Goal: Task Accomplishment & Management: Manage account settings

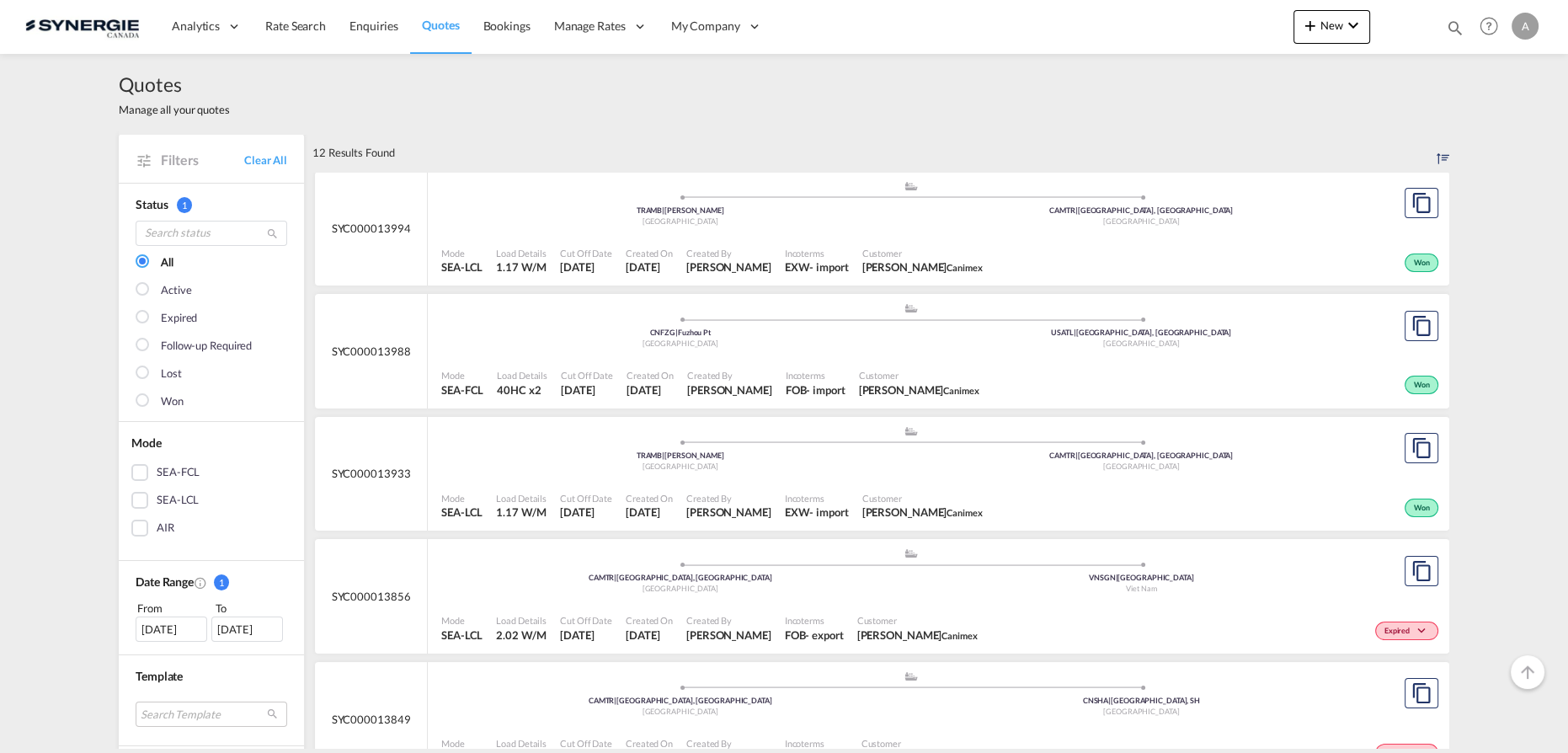
scroll to position [536, 0]
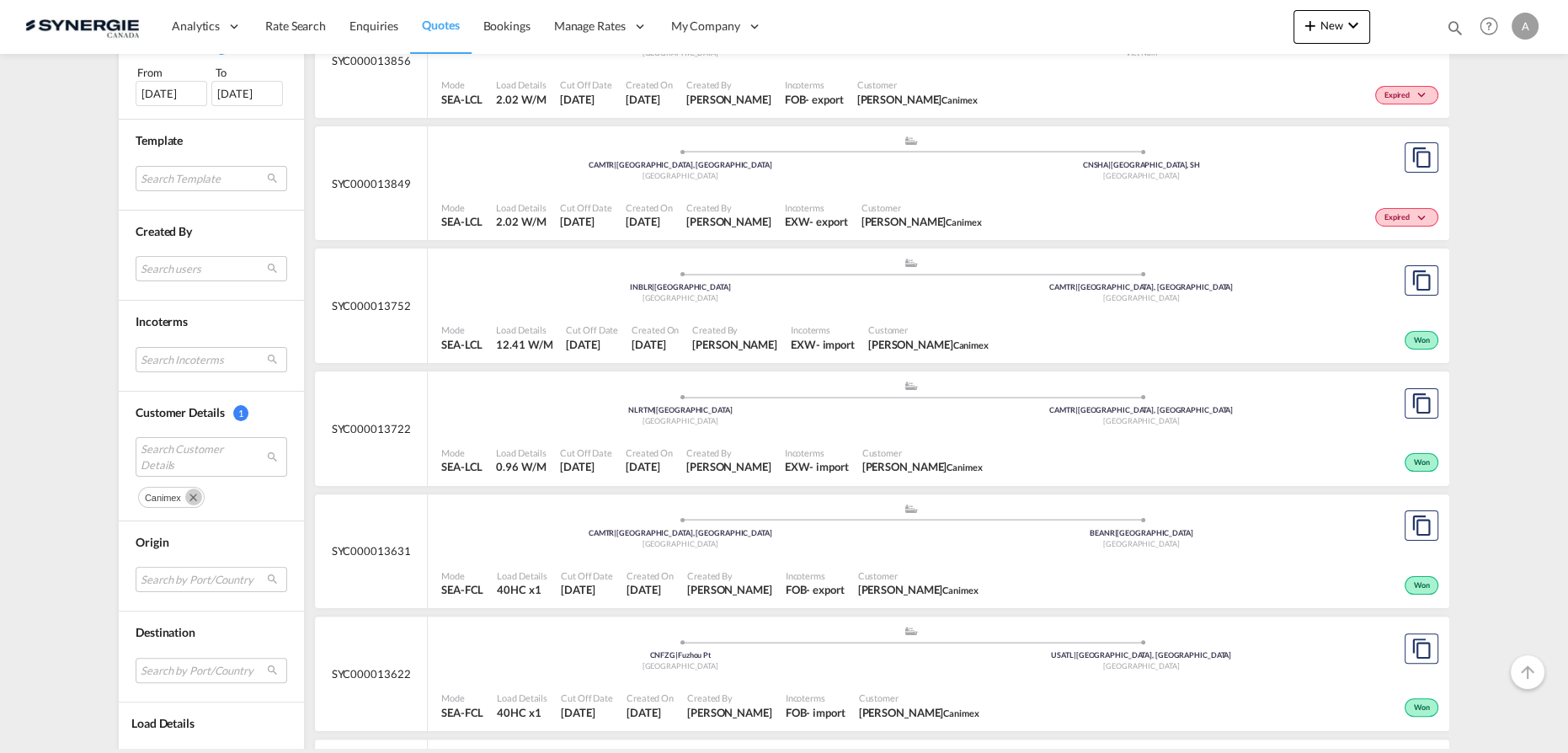
click at [1464, 24] on div "Bookings Quotes Enquiries Help Resources Product Release A My Profile Logout" at bounding box center [1490, 26] width 107 height 53
click at [1456, 22] on md-icon "icon-magnify" at bounding box center [1455, 27] width 18 height 18
drag, startPoint x: 1154, startPoint y: 32, endPoint x: 1156, endPoint y: 41, distance: 9.2
click at [1154, 33] on select "Bookings Quotes Enquiries" at bounding box center [1186, 27] width 80 height 31
select select "Quotes"
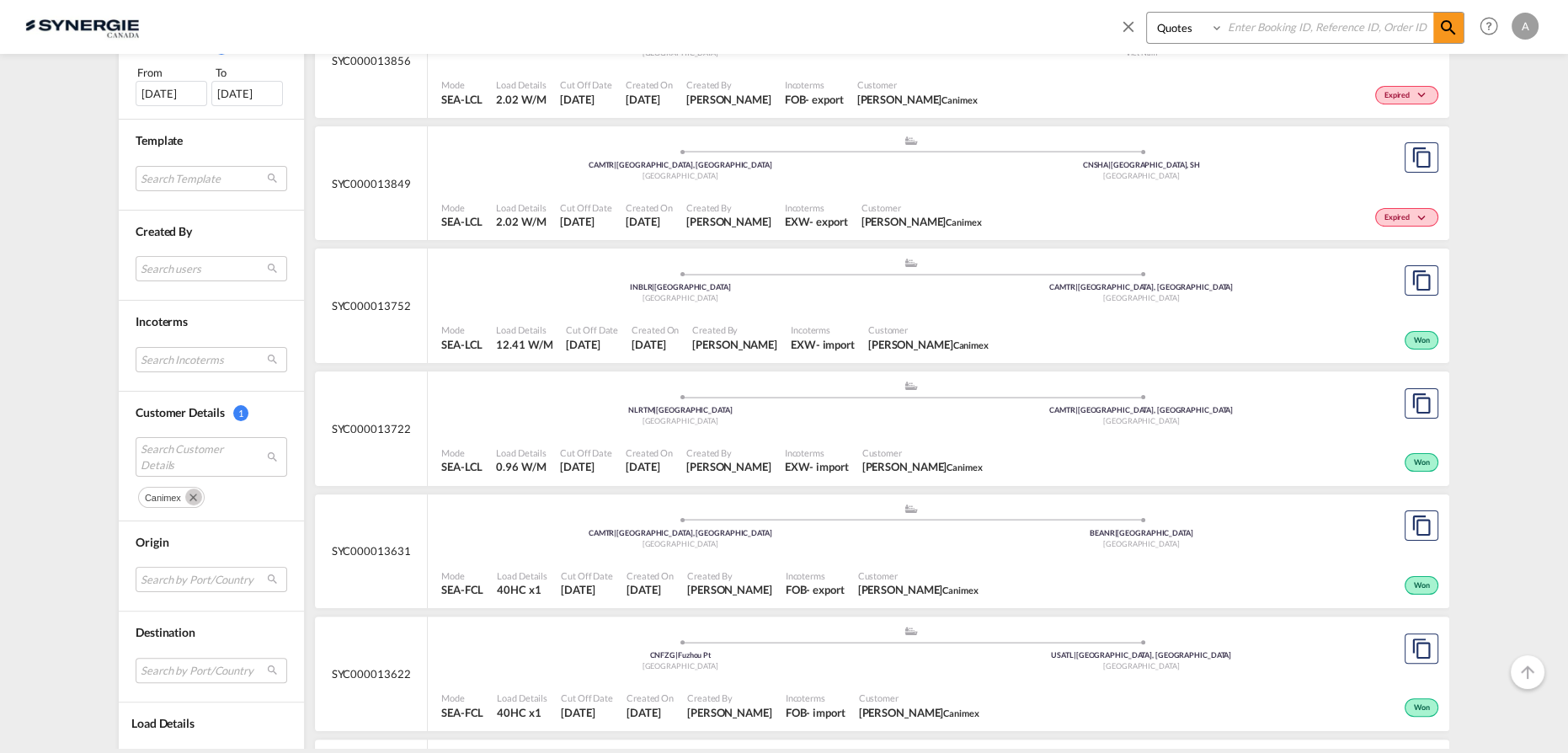
click at [1147, 12] on select "Bookings Quotes Enquiries" at bounding box center [1186, 27] width 80 height 31
click at [1311, 19] on input at bounding box center [1328, 27] width 210 height 30
paste input "SYC000011137"
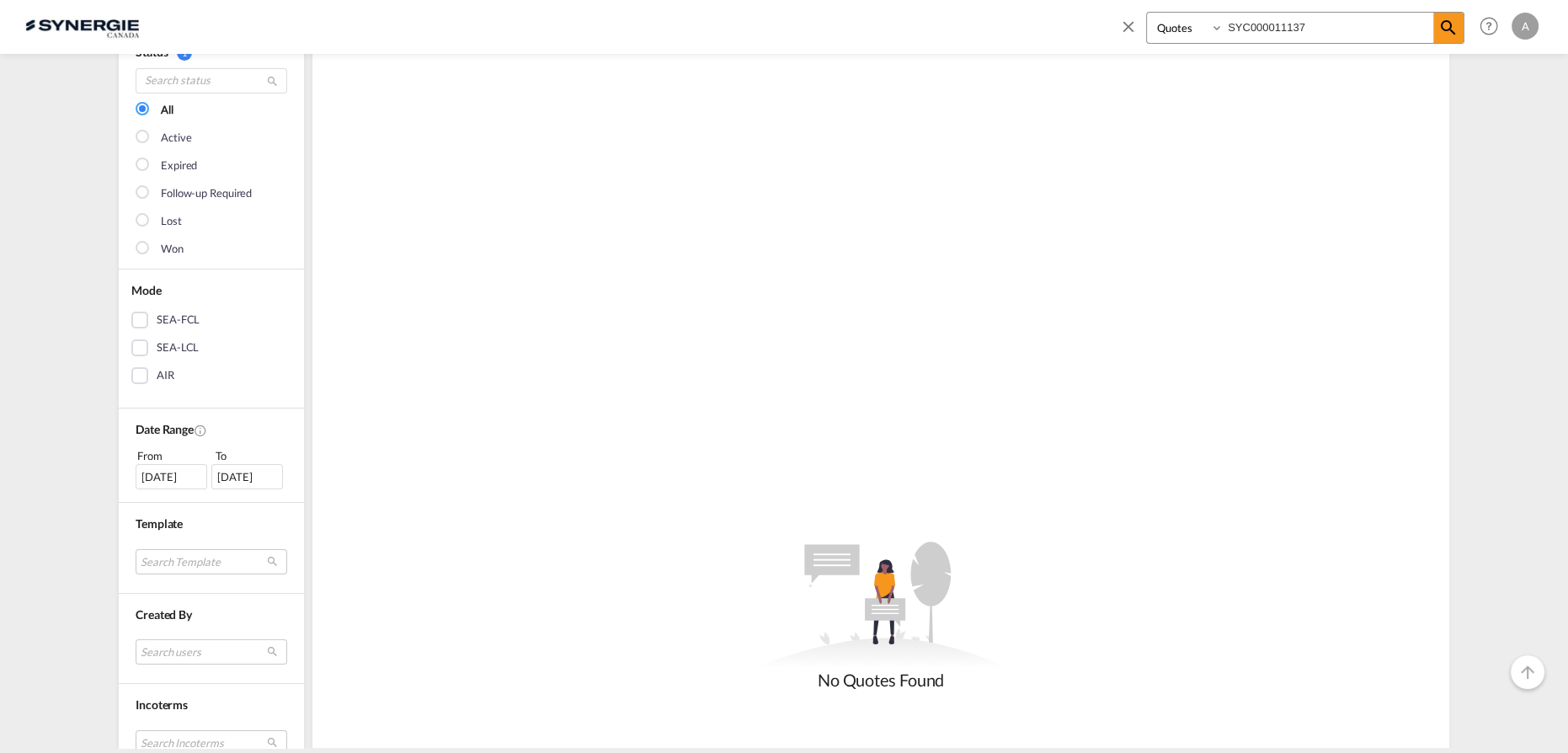
scroll to position [459, 0]
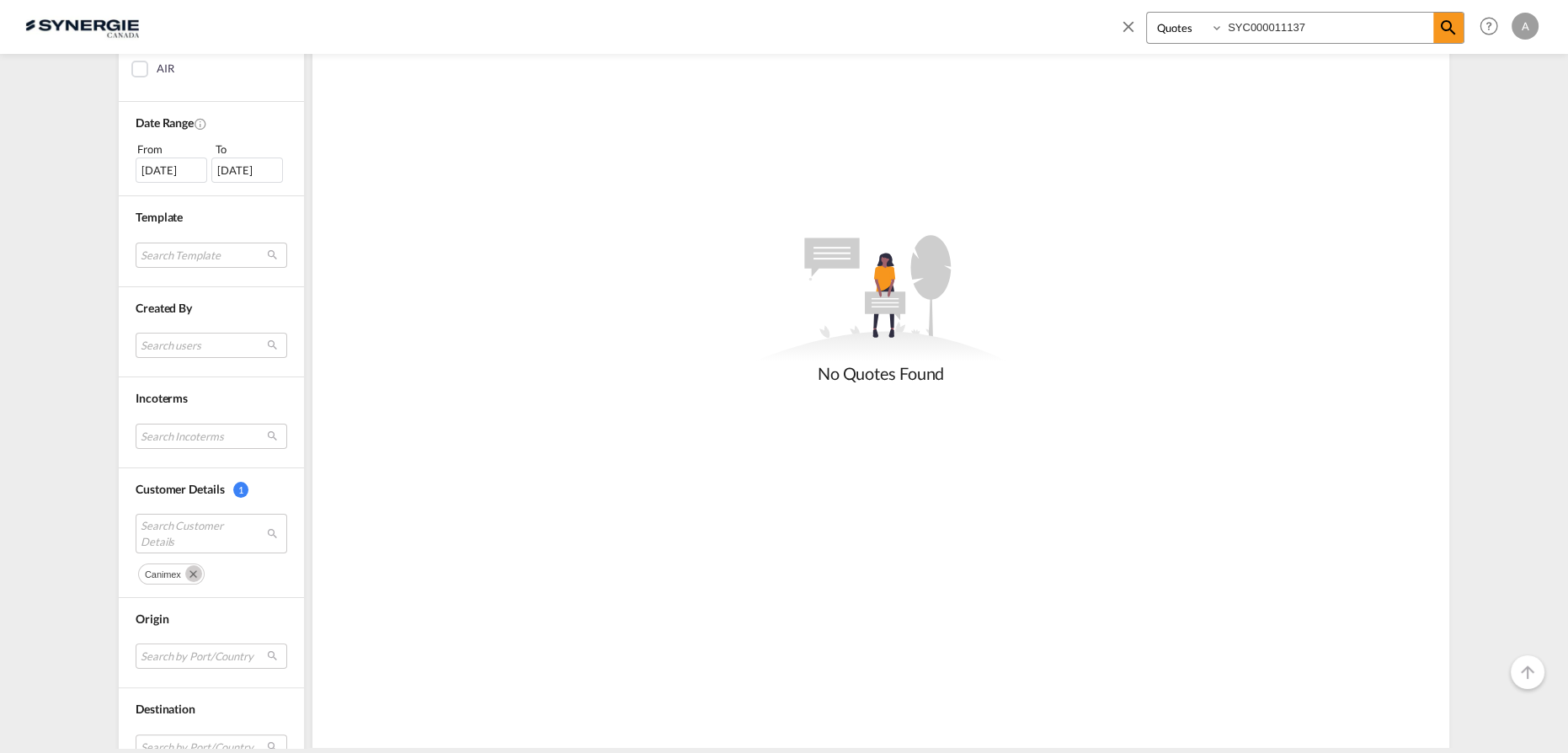
click at [185, 568] on md-icon "Remove" at bounding box center [193, 573] width 17 height 17
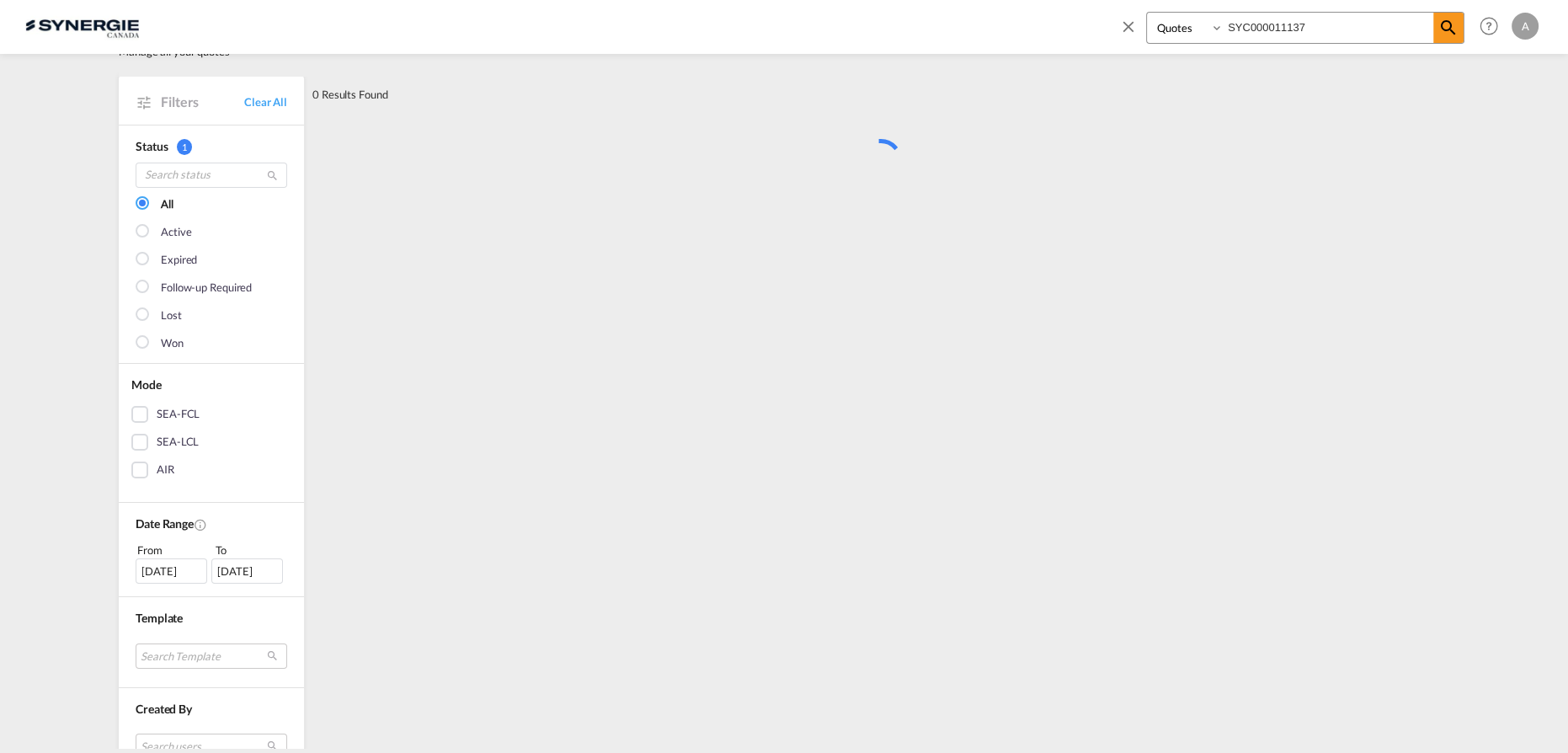
scroll to position [0, 0]
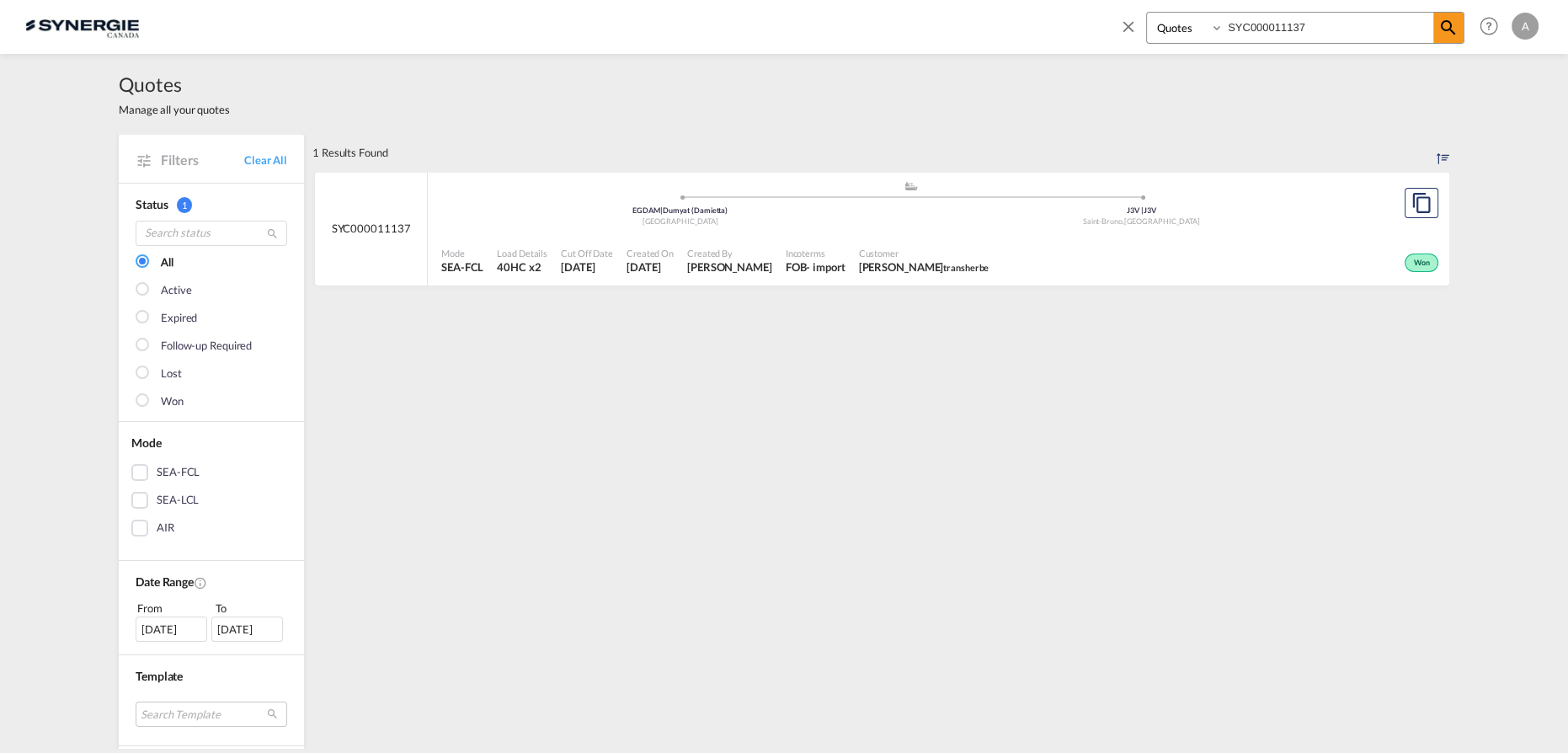
click at [850, 238] on div "Mode SEA-FCL Load Details 40HC x2 Cut Off Date 6 May 2025 Created On 6 May 2025…" at bounding box center [939, 262] width 1021 height 51
drag, startPoint x: 1287, startPoint y: 25, endPoint x: 1107, endPoint y: 51, distance: 181.9
click at [1113, 50] on div "Bookings Quotes Enquiries SYC000011137 Help Resources Product Release A My Prof…" at bounding box center [1326, 26] width 433 height 53
click at [1293, 29] on input "SYC000011137" at bounding box center [1328, 27] width 210 height 30
drag, startPoint x: 1341, startPoint y: 23, endPoint x: 1179, endPoint y: 33, distance: 162.3
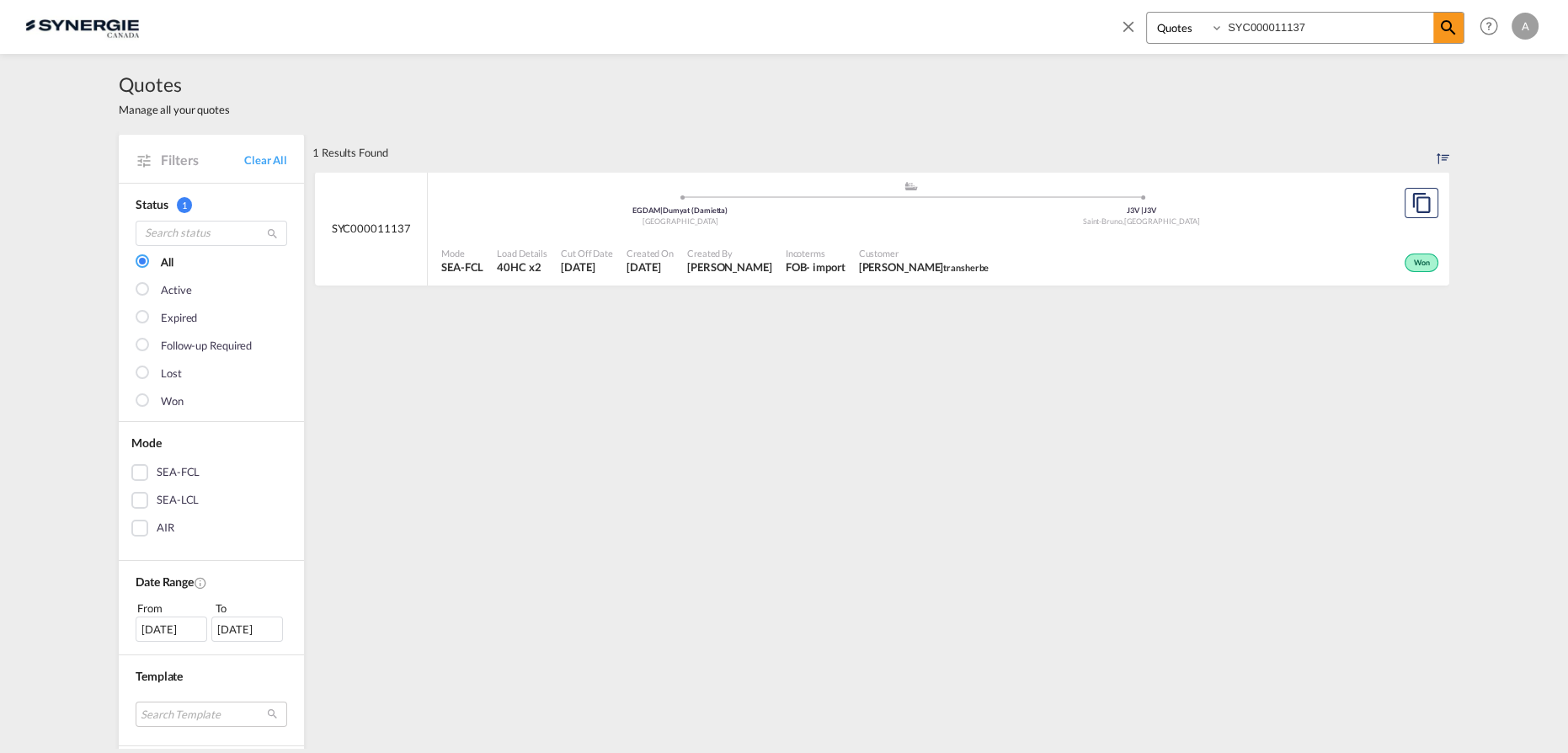
click at [961, 24] on div "Bookings Quotes Enquiries SYC000011137 Help Resources Product Release A My Prof…" at bounding box center [784, 26] width 1518 height 53
click at [864, 230] on div ".a{fill:#aaa8ad;} .a{fill:#aaa8ad;} CNYTN | Yantian, GD China CAVAN | Vancouver…" at bounding box center [911, 205] width 939 height 51
click at [1285, 19] on input "14144" at bounding box center [1328, 27] width 210 height 30
type input "14145"
click at [930, 218] on div "Canada" at bounding box center [1142, 222] width 462 height 11
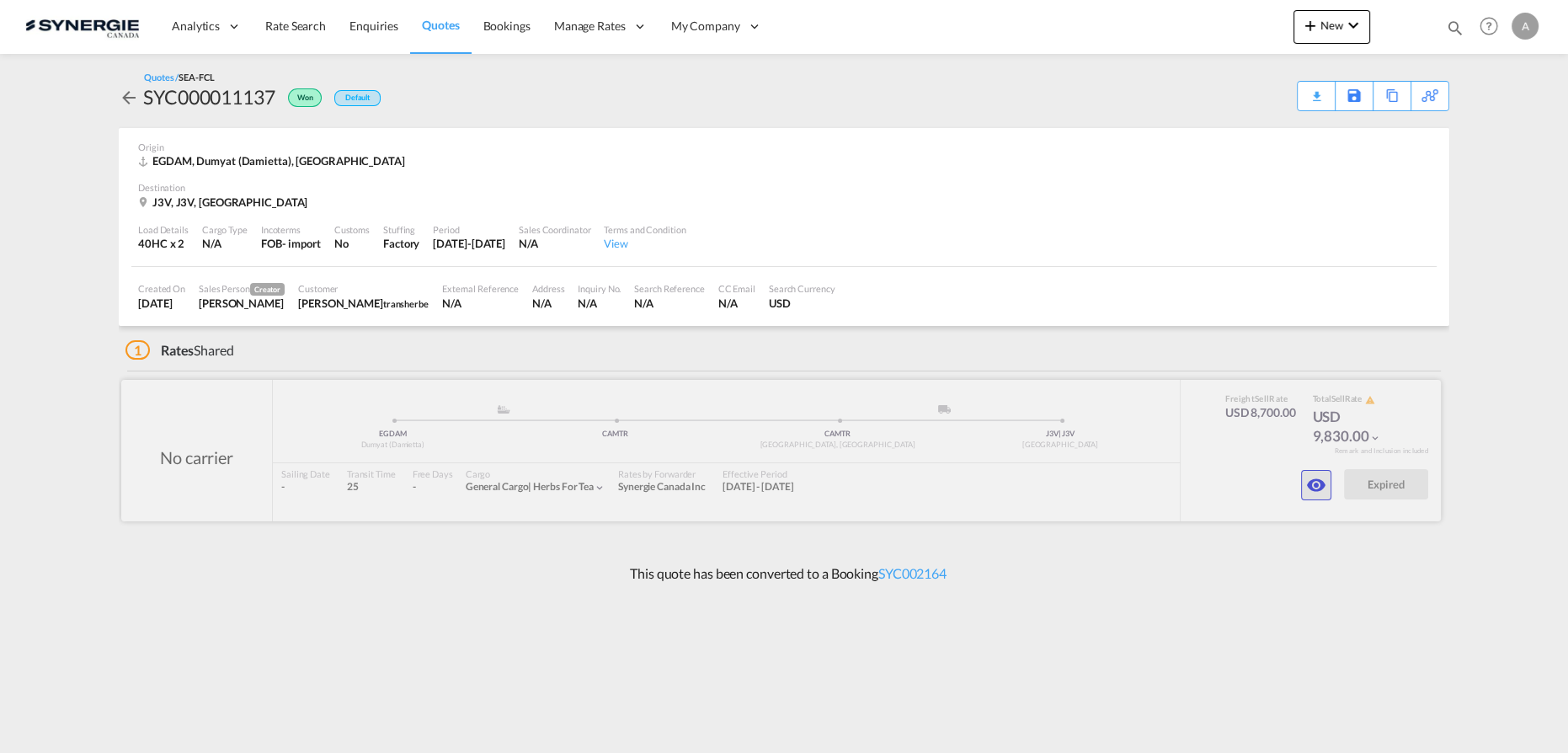
click at [1313, 490] on md-icon "icon-eye" at bounding box center [1316, 484] width 20 height 20
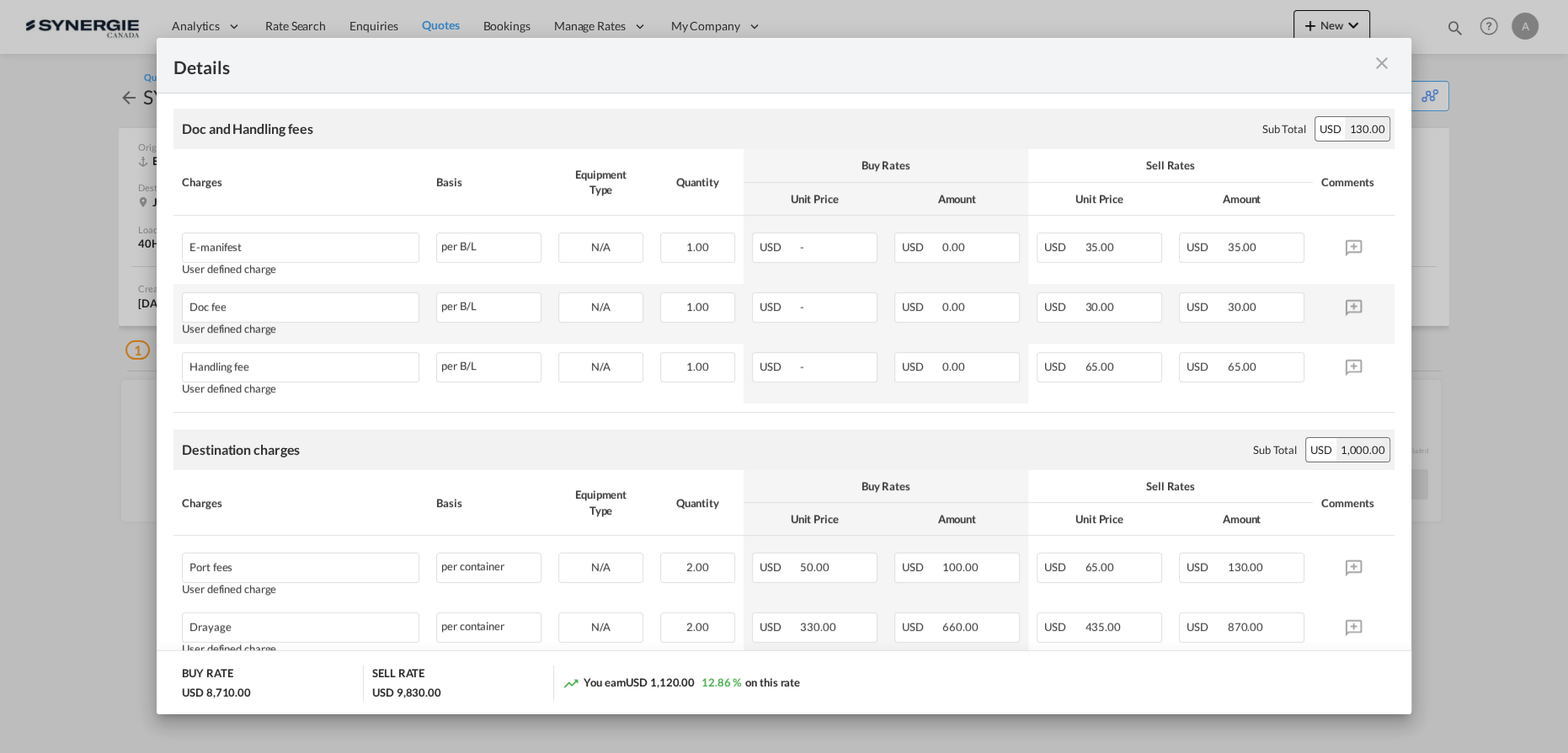
scroll to position [595, 0]
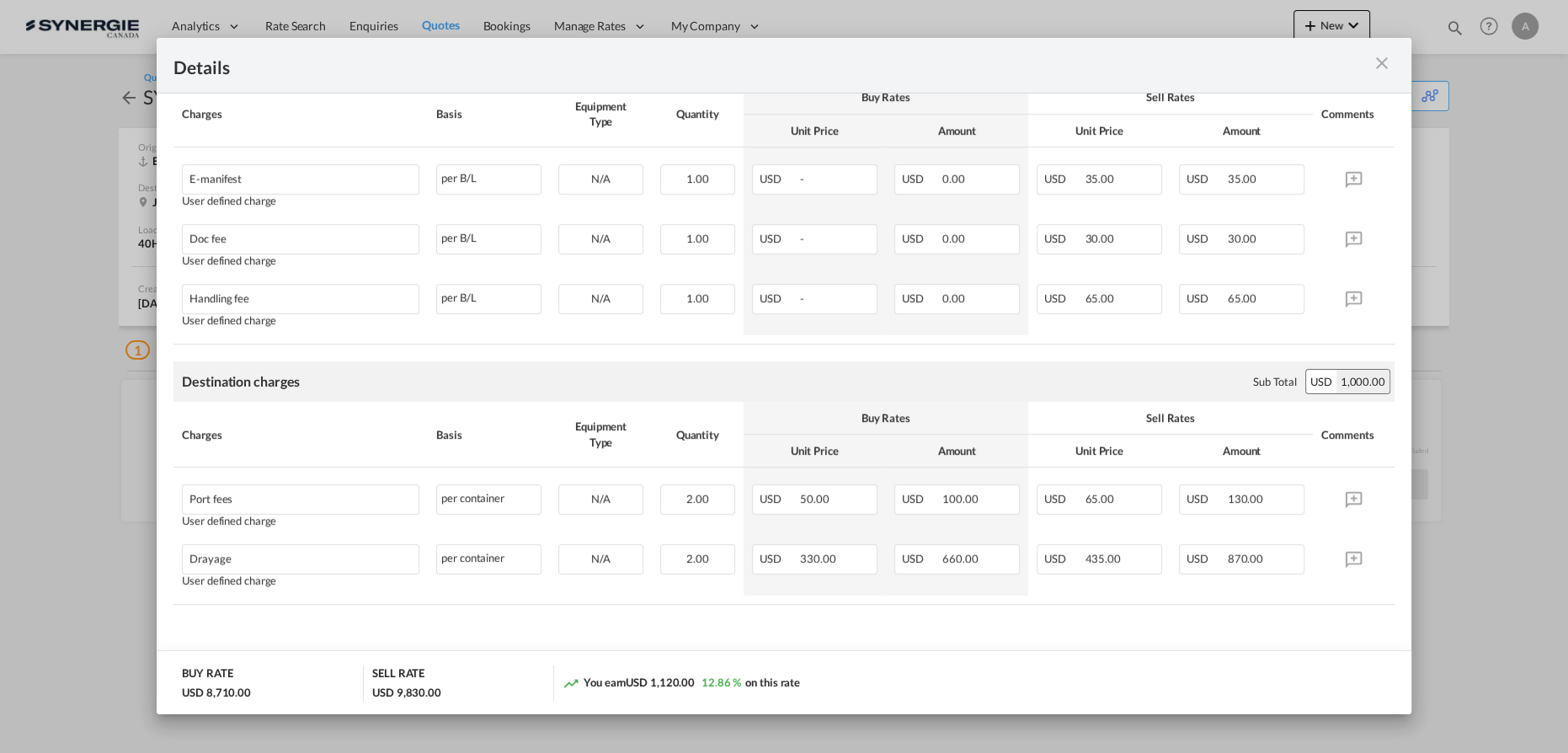
drag, startPoint x: 1369, startPoint y: 63, endPoint x: 1382, endPoint y: 3, distance: 61.4
click at [1371, 64] on div "Port of ..." at bounding box center [1334, 65] width 122 height 21
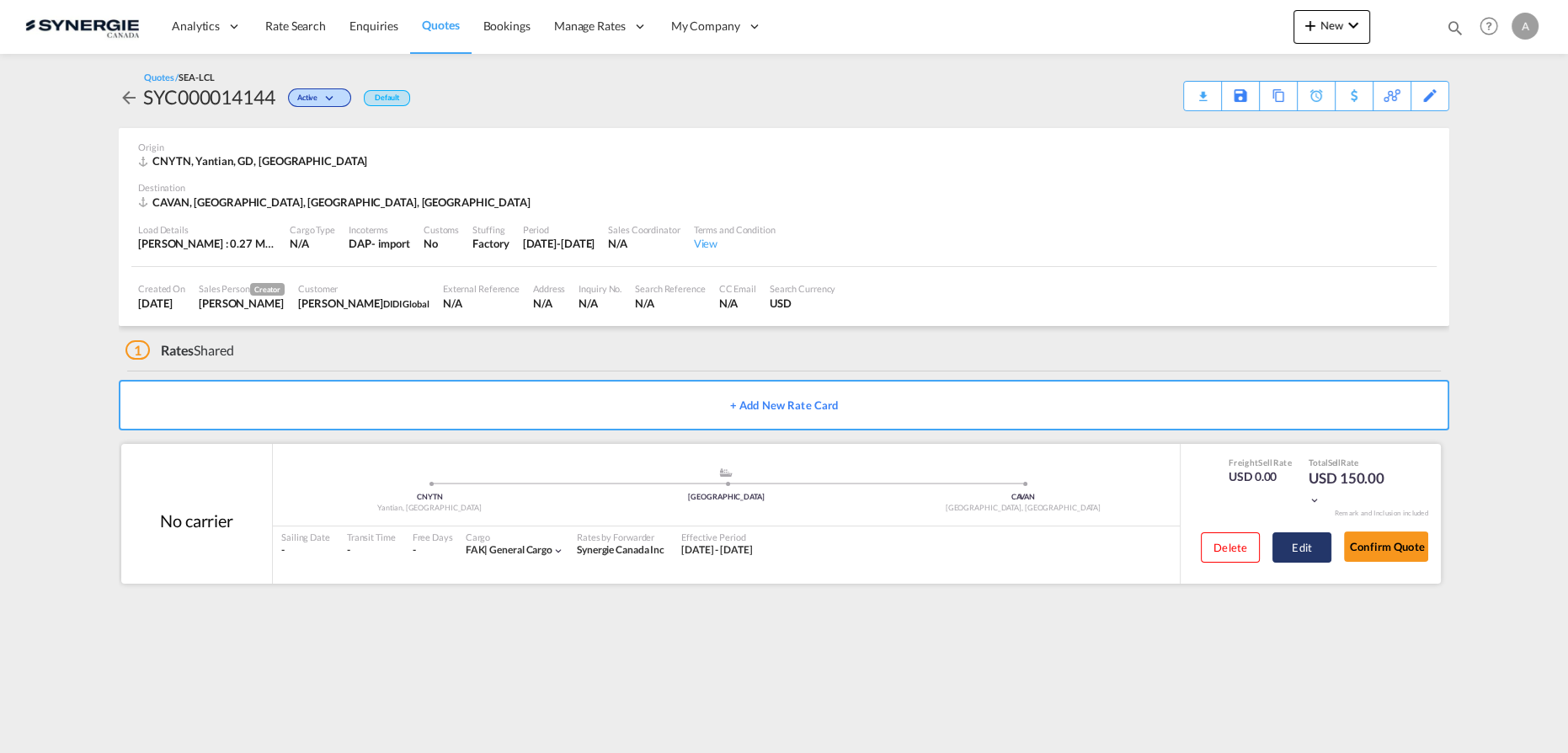
click at [1298, 551] on button "Edit" at bounding box center [1302, 548] width 59 height 31
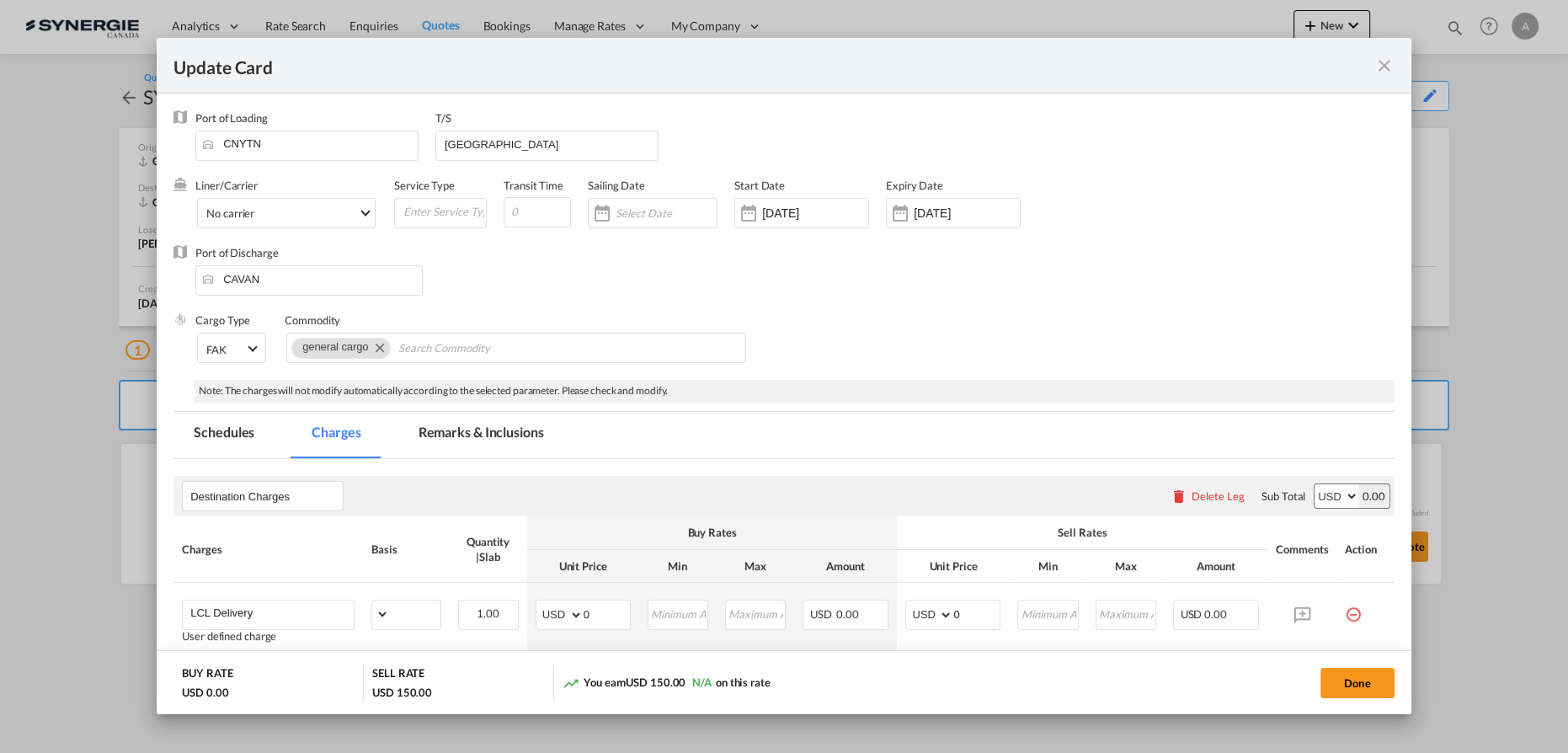
select select "flat"
select select "per_bl"
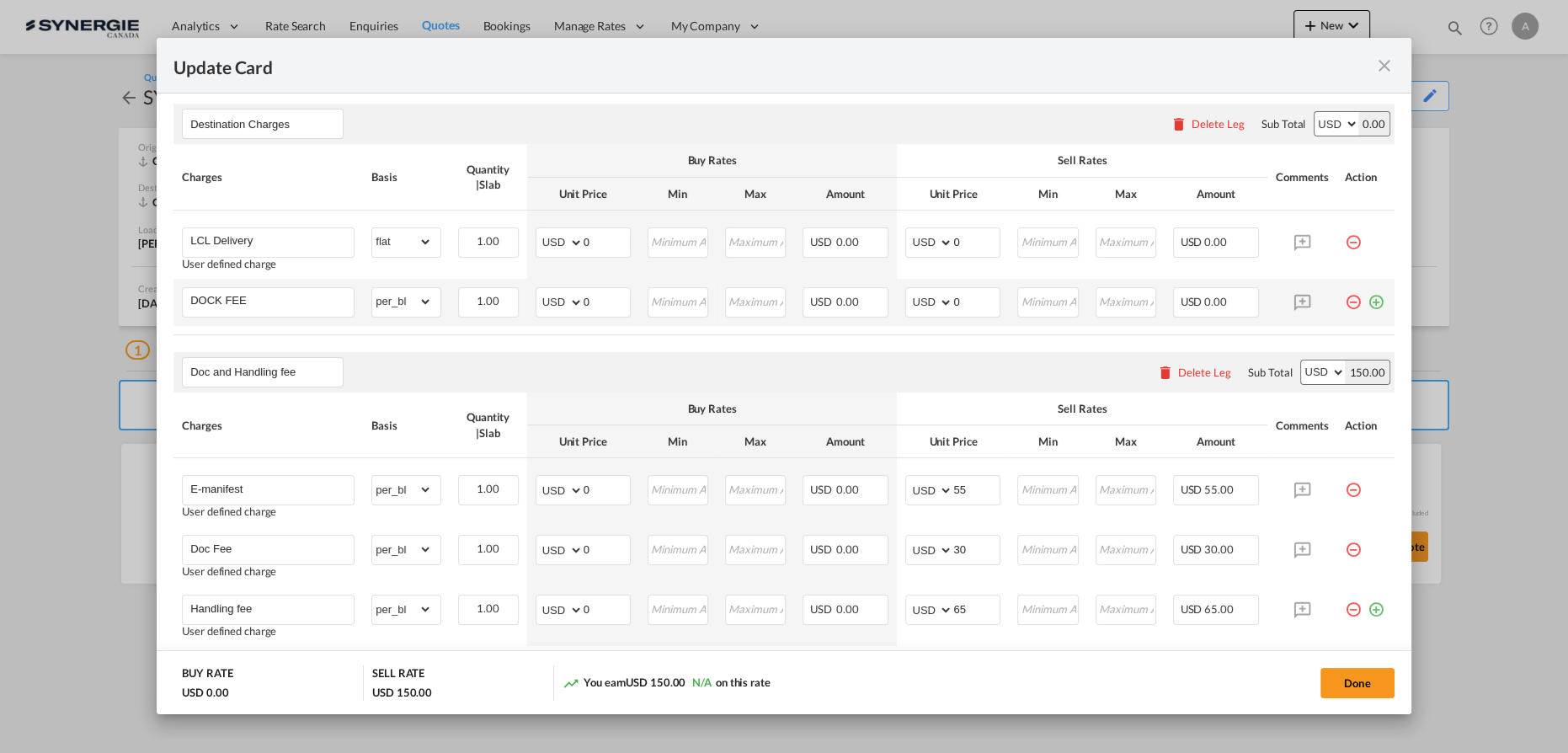
scroll to position [305, 0]
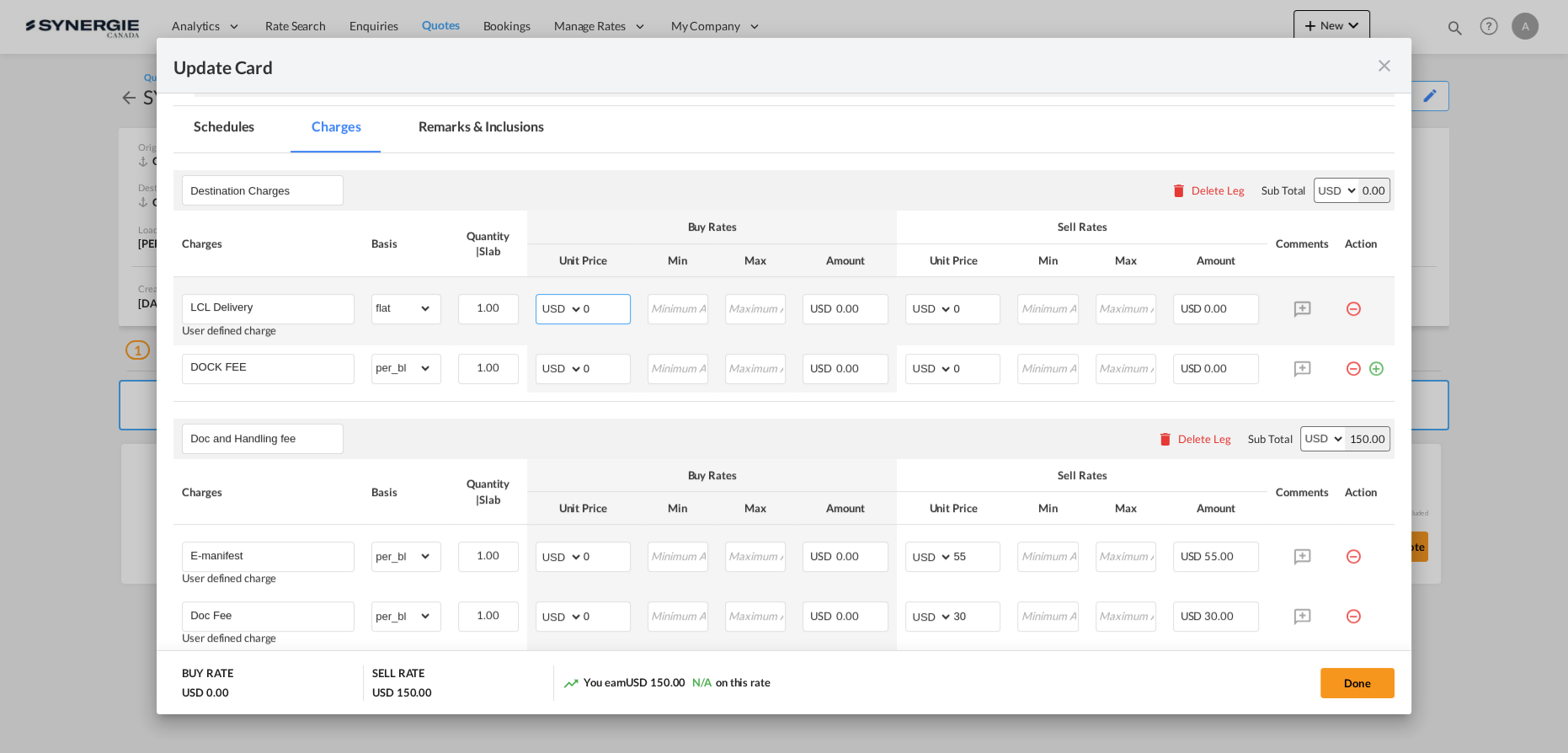
drag, startPoint x: 586, startPoint y: 303, endPoint x: 469, endPoint y: 290, distance: 117.7
click at [500, 306] on tr "LCL Delivery User defined charge Please Enter Already Exists gross_weight volum…" at bounding box center [784, 312] width 1221 height 68
type input "42"
type input "100"
drag, startPoint x: 599, startPoint y: 365, endPoint x: 507, endPoint y: 361, distance: 92.1
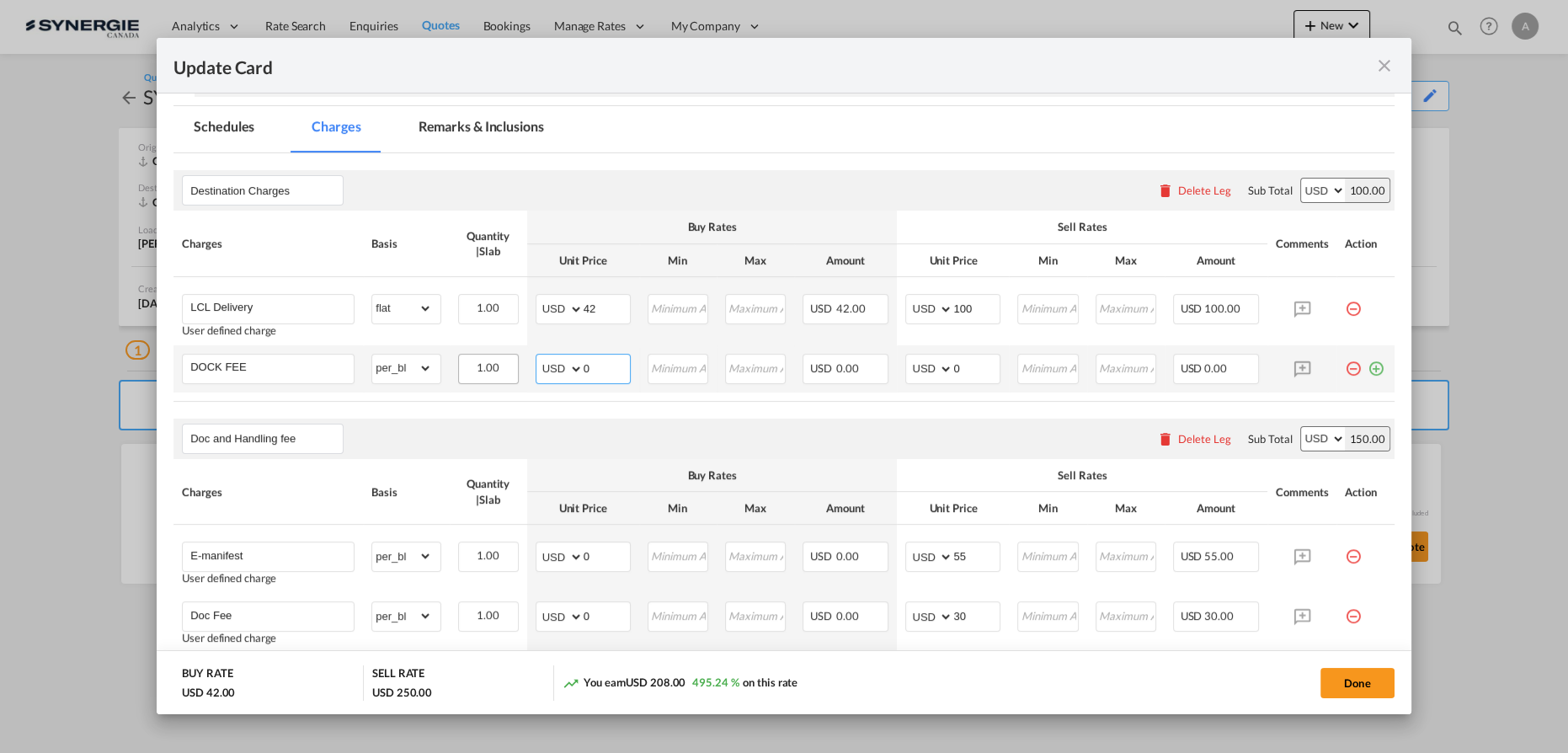
click at [541, 361] on md-input-container "AED AFN ALL AMD ANG AOA ARS AUD AWG AZN BAM BBD BDT BGN BHD BIF BMD BND BOB BRL…" at bounding box center [584, 369] width 95 height 31
type input "50"
type input "70"
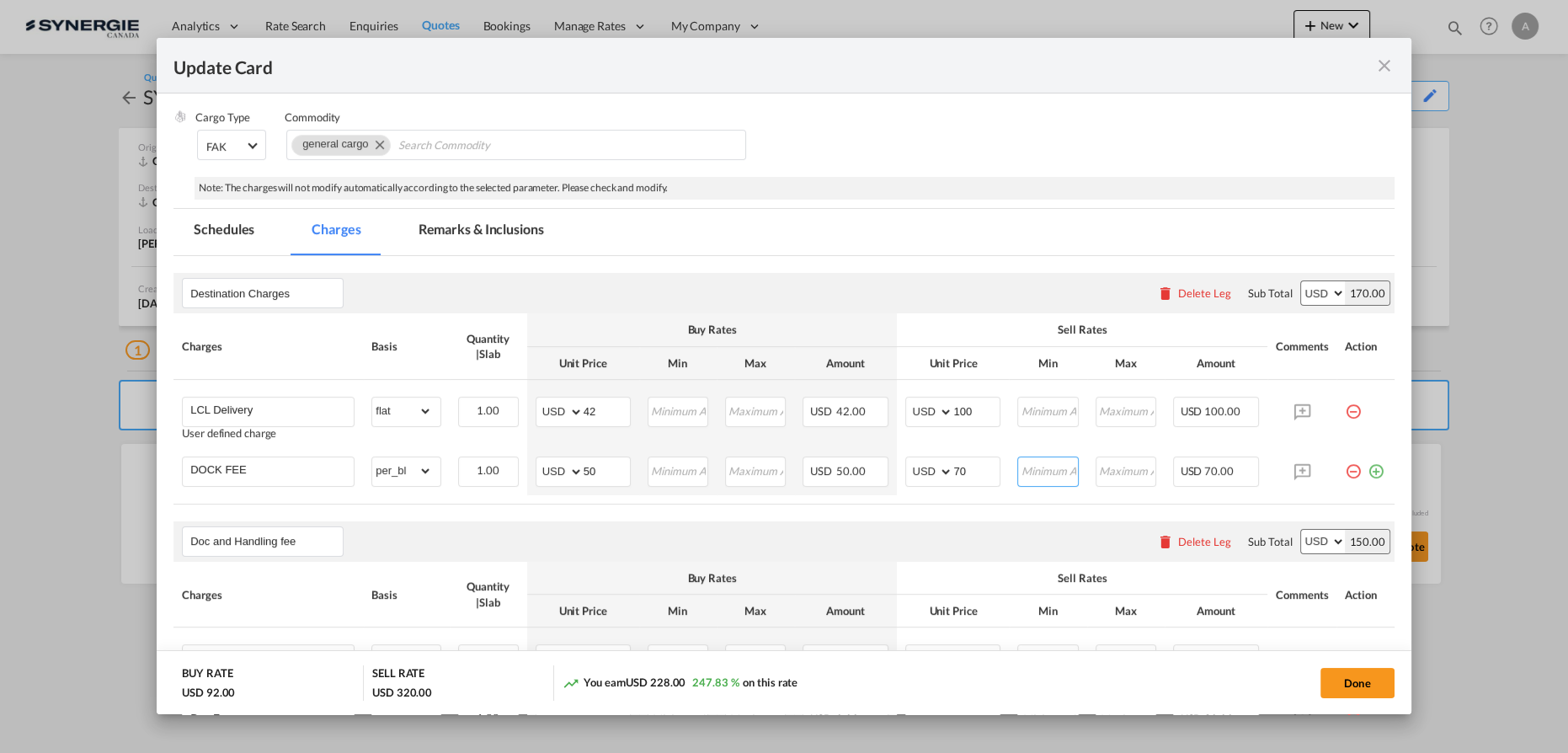
scroll to position [179, 0]
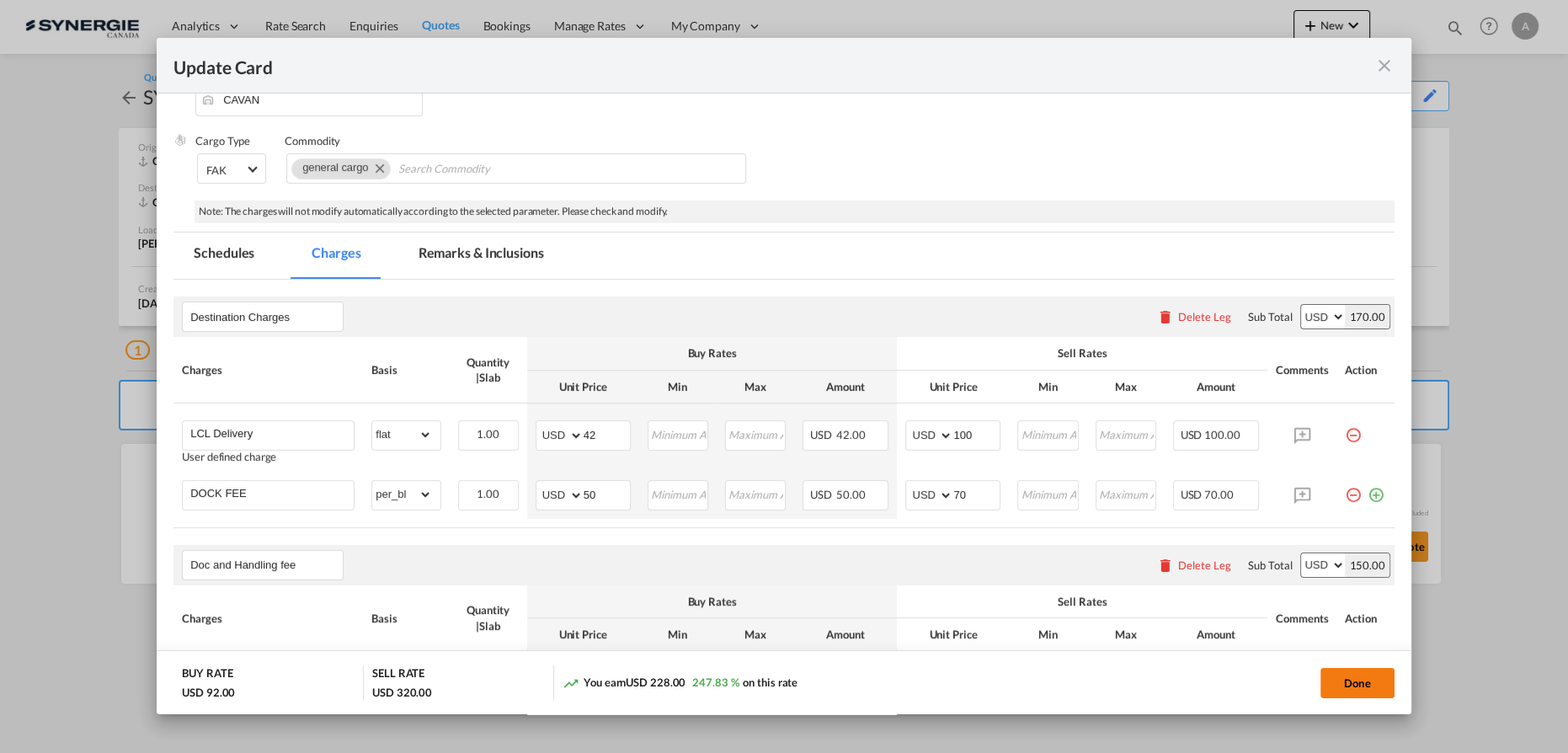
click at [1361, 687] on button "Done" at bounding box center [1357, 683] width 74 height 31
type input "06 Oct 2024"
type input "16 Sep 2025"
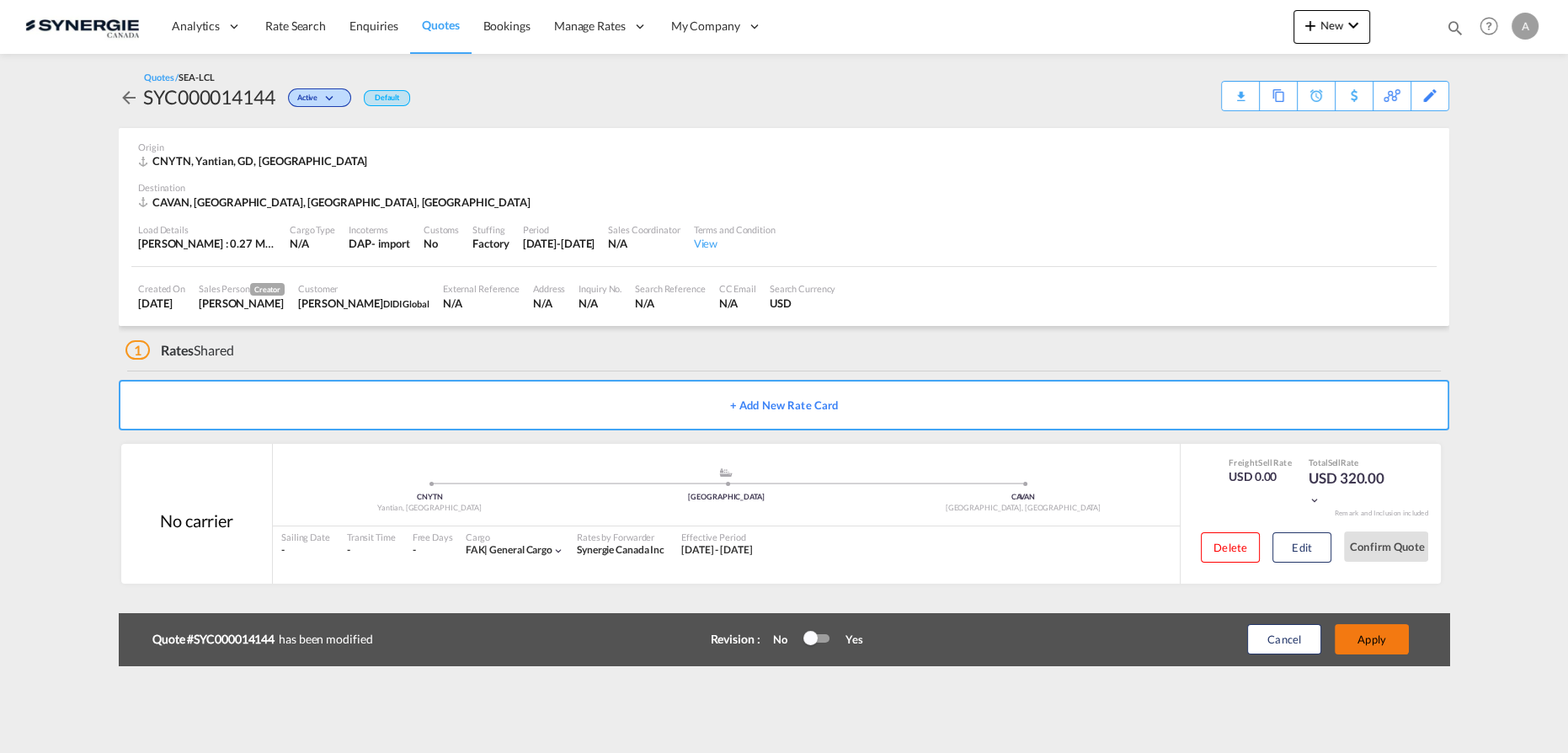
click at [1363, 642] on button "Apply" at bounding box center [1372, 639] width 74 height 31
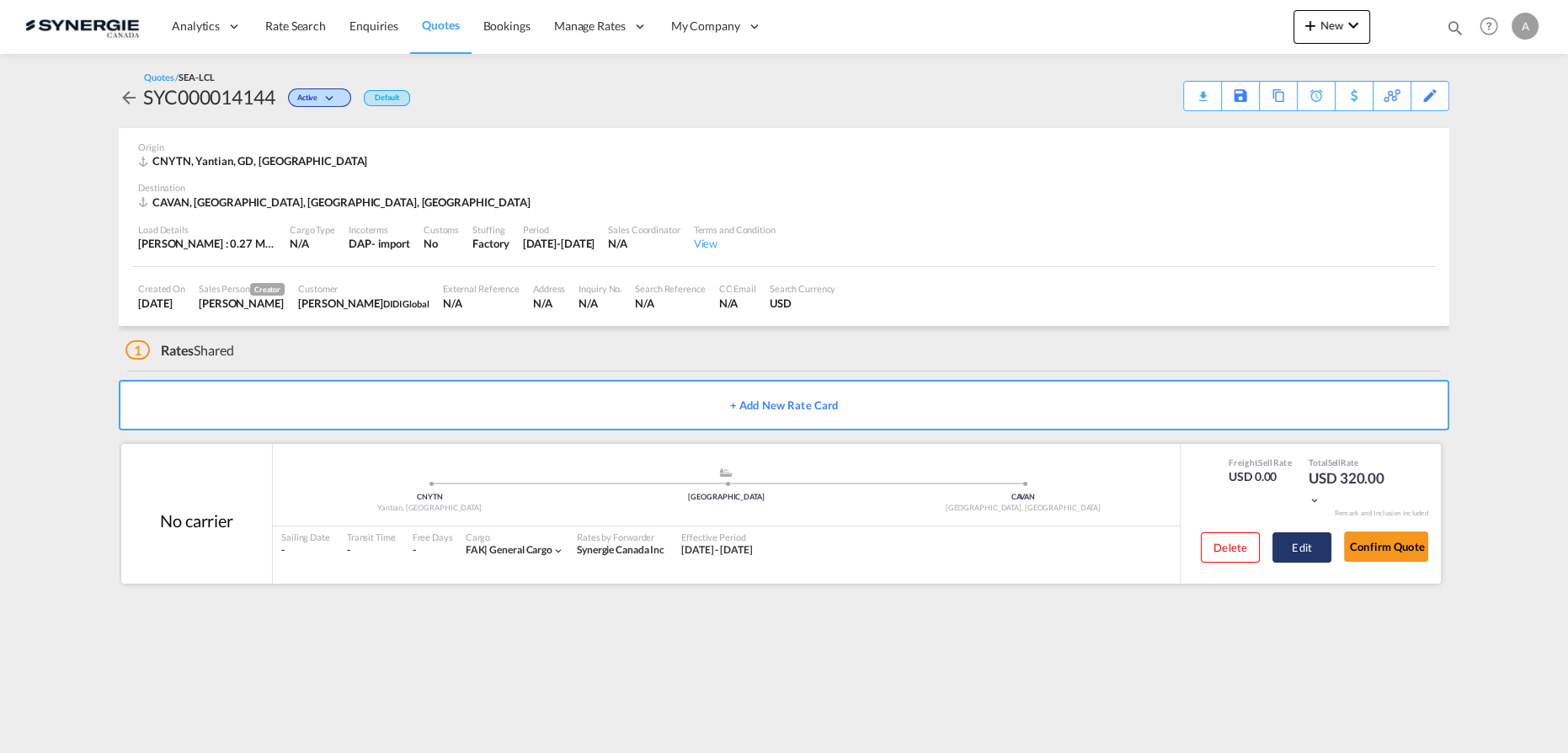
click at [1290, 552] on button "Edit" at bounding box center [1302, 548] width 59 height 31
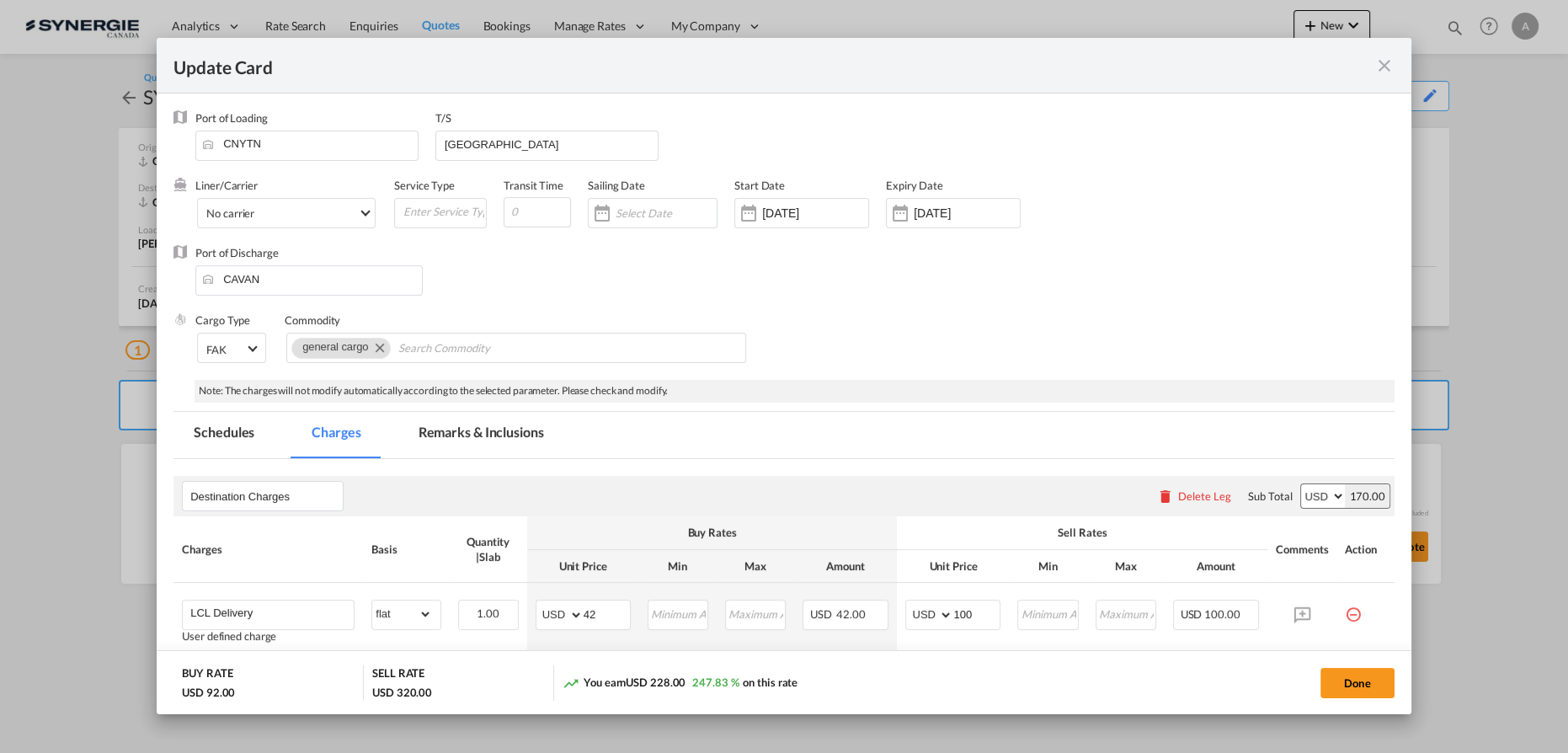
drag, startPoint x: 507, startPoint y: 447, endPoint x: 501, endPoint y: 438, distance: 10.8
click at [507, 446] on md-tab-item "Remarks & Inclusions" at bounding box center [481, 434] width 166 height 47
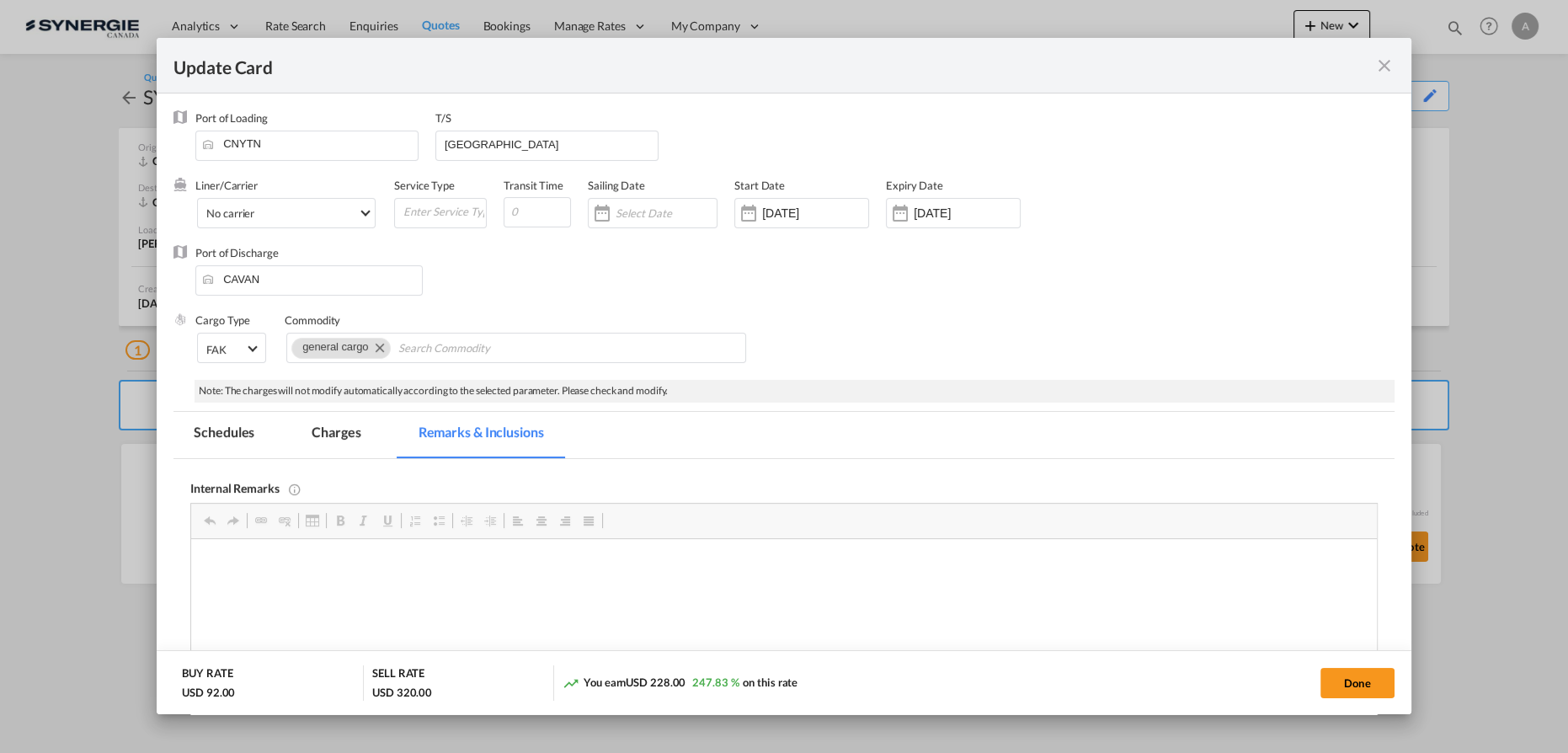
scroll to position [0, 0]
click at [768, 564] on p "Back-up ISAAC- https://app.frontapp.com/open/cnv_q7alp73?key=3COwitj2wZEqgmZ0YX…" at bounding box center [784, 565] width 1152 height 18
drag, startPoint x: 768, startPoint y: 564, endPoint x: 199, endPoint y: 556, distance: 569.1
click at [199, 556] on html "Back-up ISAAC- https://app.frontapp.com/open/cnv_q7alp73?key=3COwitj2wZEqgmZ0YX…" at bounding box center [784, 564] width 1186 height 52
copy p "Back-up ISAAC- https://app.frontapp.com/open/cnv_q7alp73?key=3COwitj2wZEqgmZ0YX…"
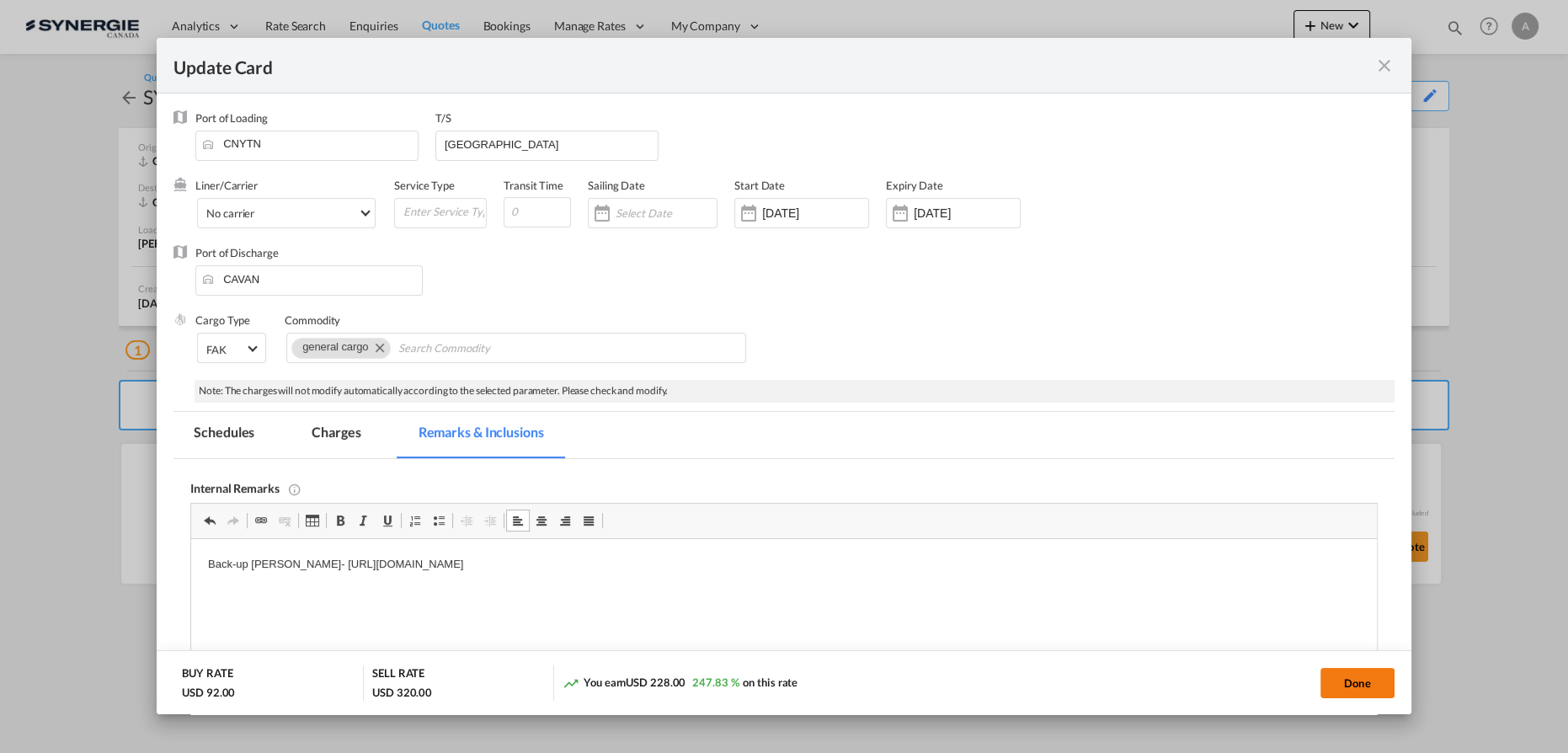
click at [1365, 680] on button "Done" at bounding box center [1357, 683] width 74 height 31
type input "06 Oct 2024"
type input "16 Sep 2025"
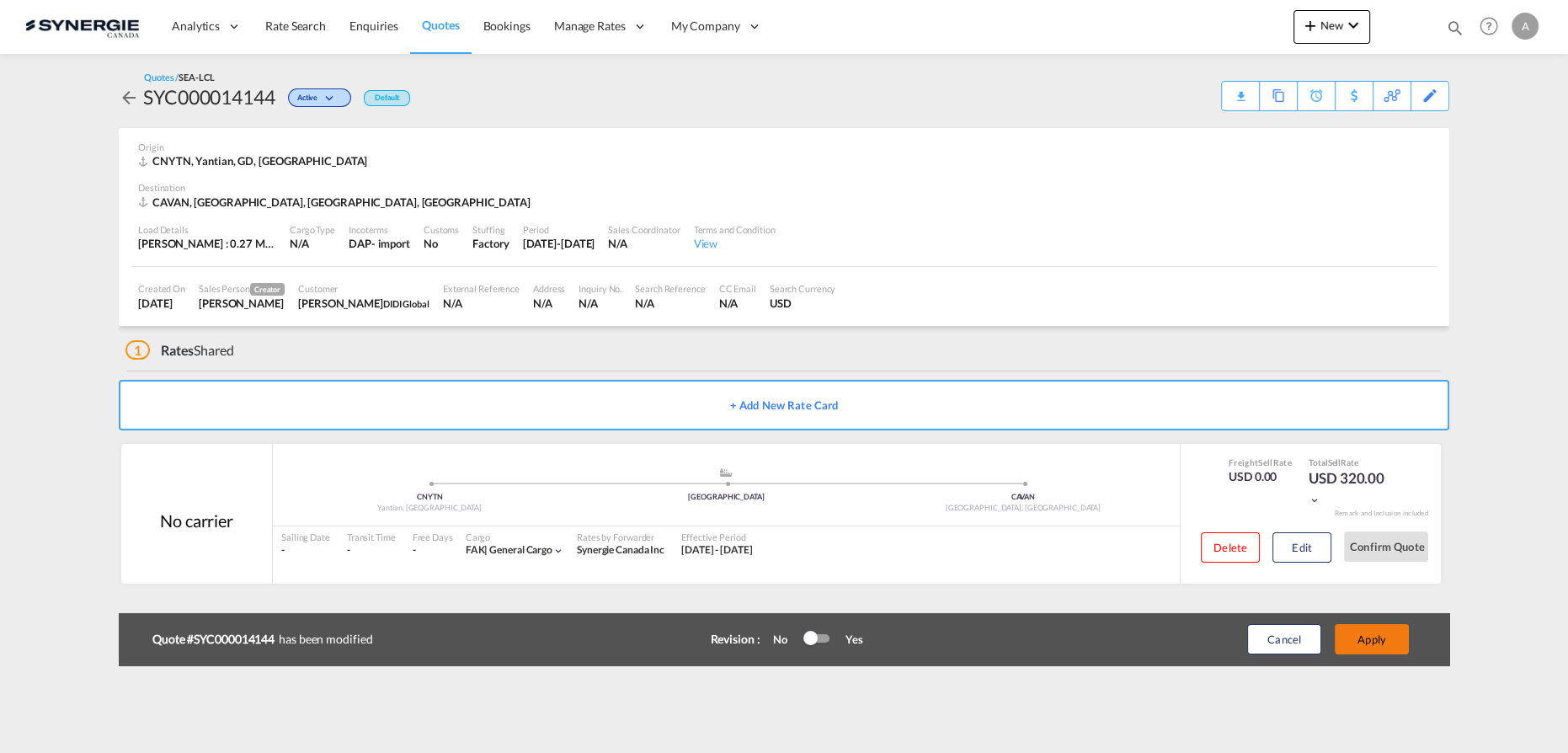
click at [1362, 650] on button "Apply" at bounding box center [1372, 639] width 74 height 31
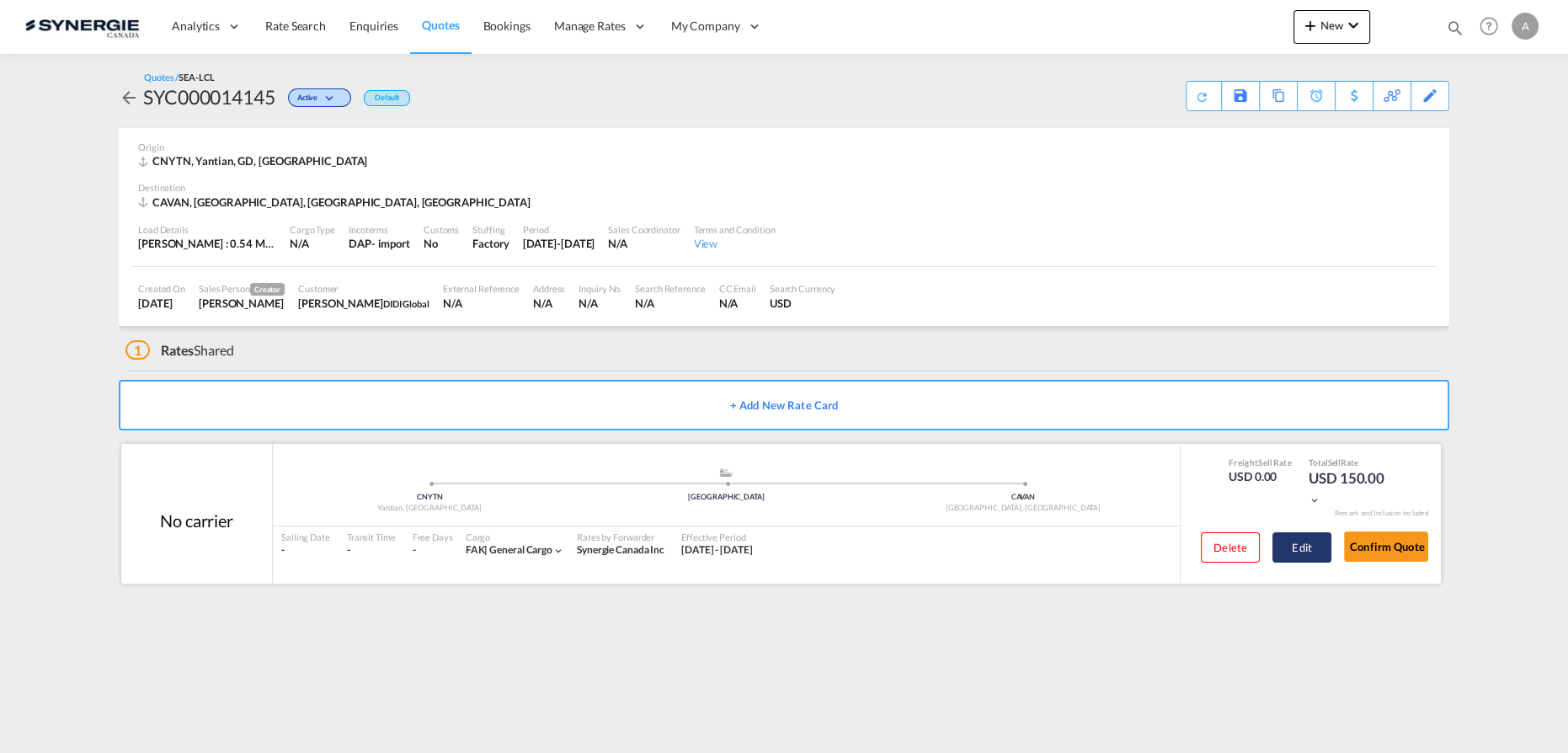
click at [1308, 547] on button "Edit" at bounding box center [1302, 548] width 59 height 31
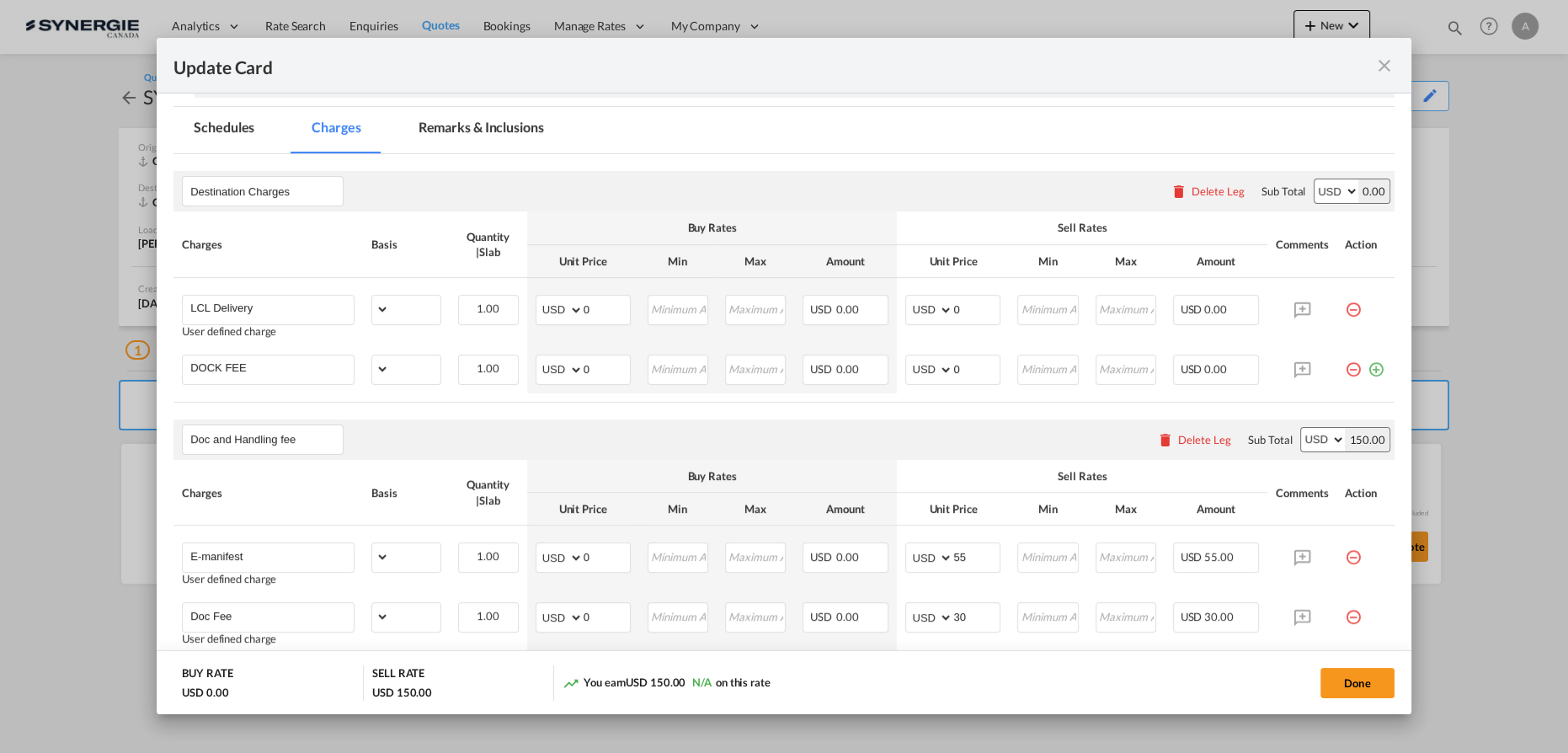
select select "flat"
select select "per_bl"
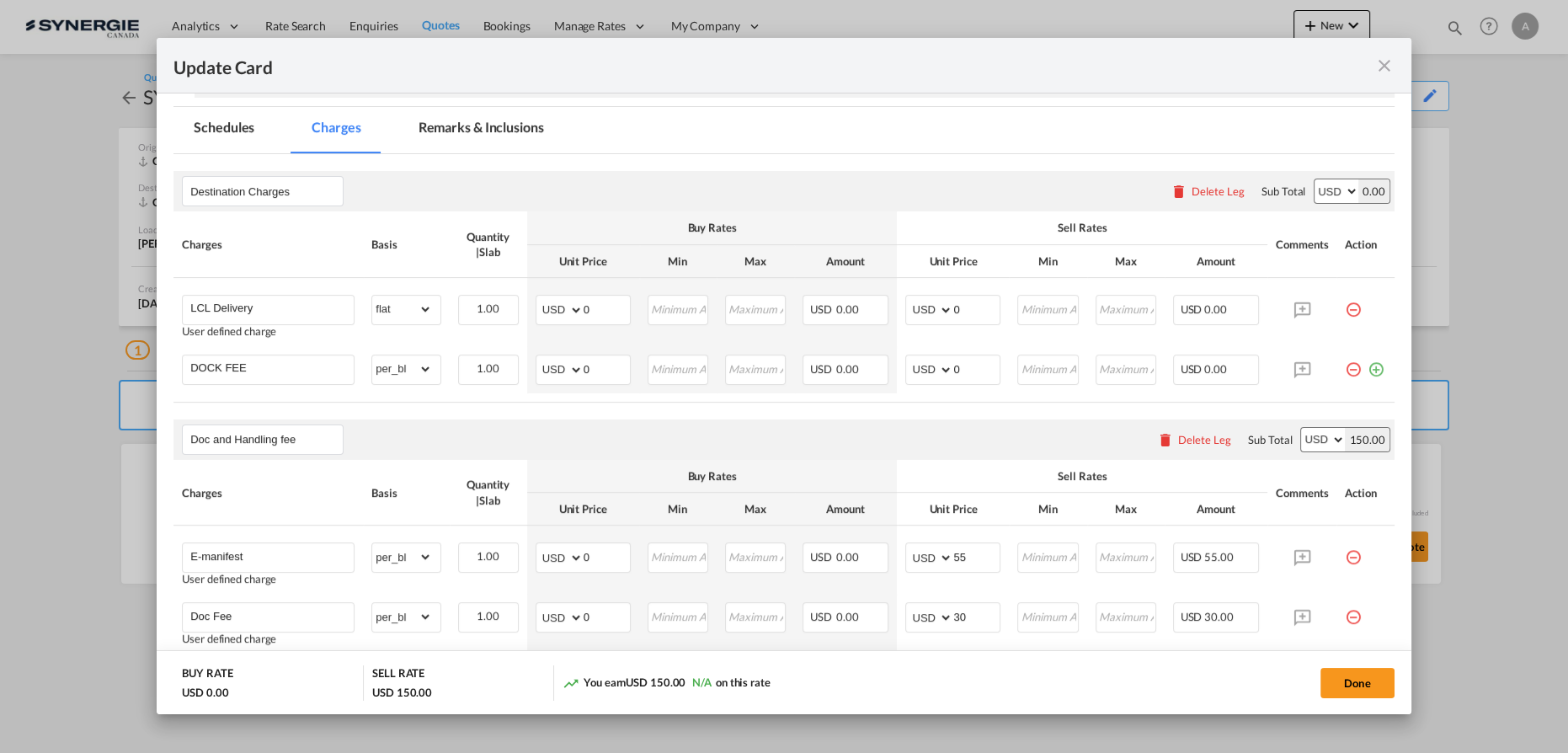
scroll to position [305, 0]
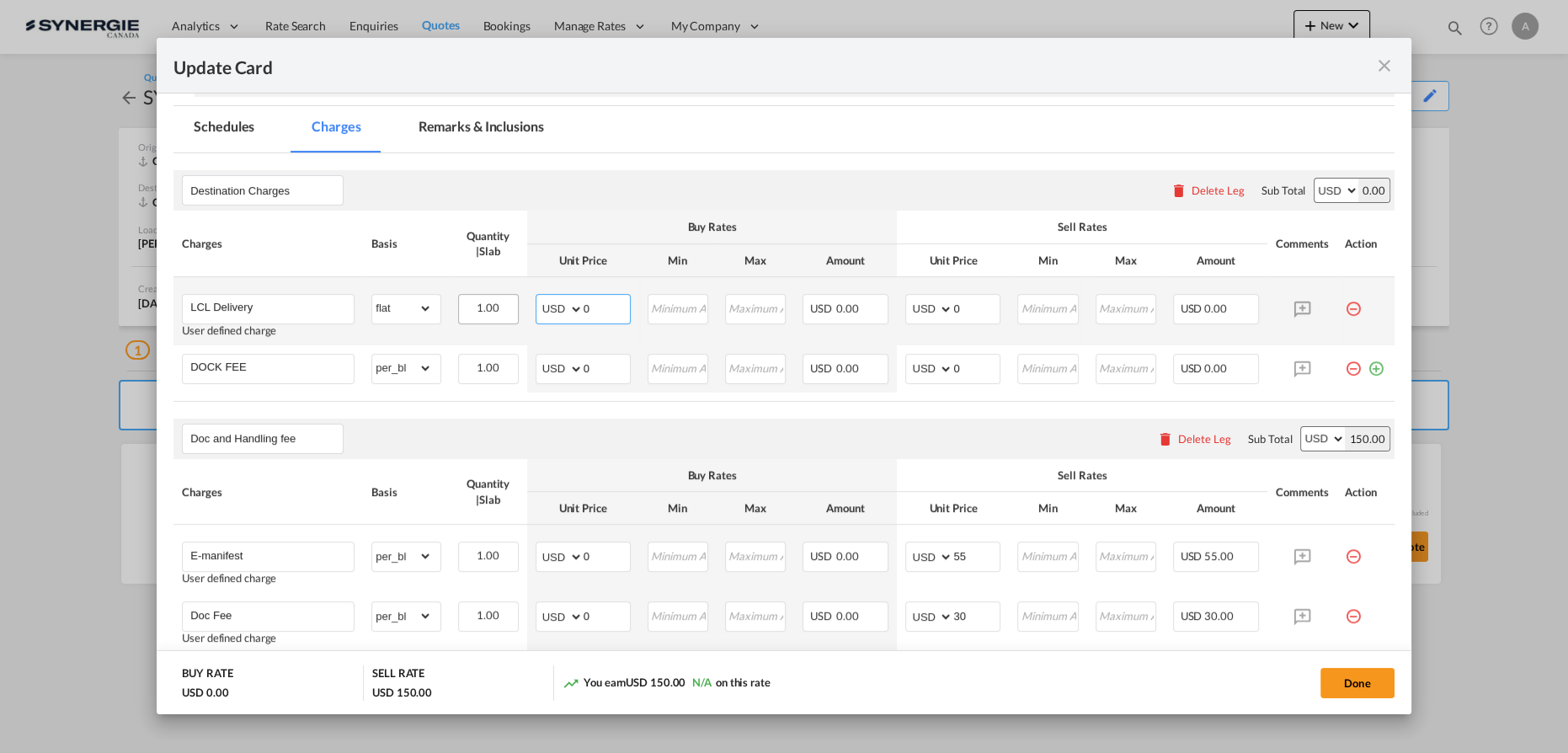
drag, startPoint x: 547, startPoint y: 311, endPoint x: 472, endPoint y: 305, distance: 75.2
click at [513, 312] on tr "LCL Delivery User defined charge Please Enter Already Exists gross_weight volum…" at bounding box center [784, 312] width 1221 height 68
type input "42"
type input "100"
drag, startPoint x: 572, startPoint y: 362, endPoint x: 497, endPoint y: 359, distance: 75.1
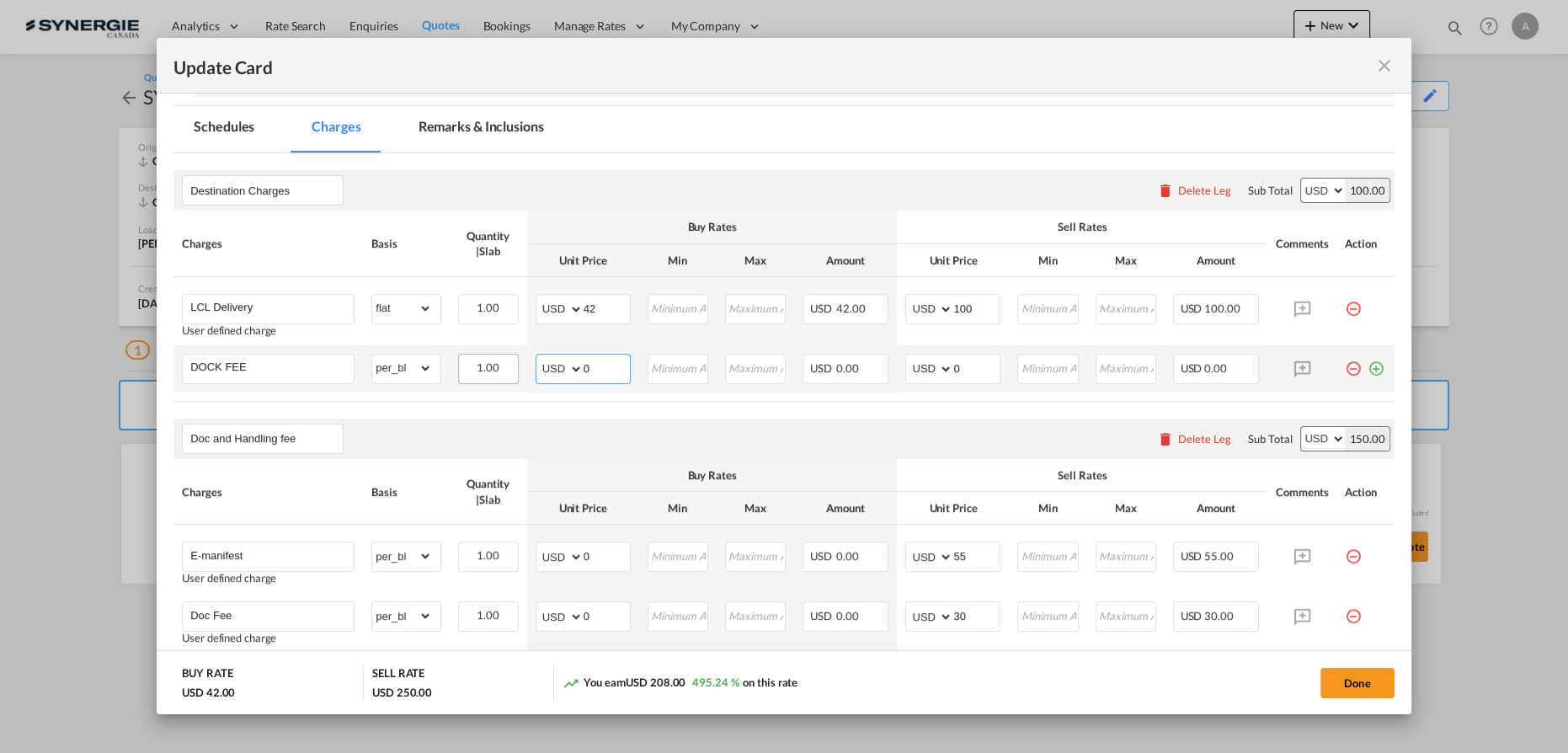
click at [514, 363] on tr "DOCK FEE Please Enter Already Exists gross_weight volumetric_weight per_shipmen…" at bounding box center [784, 369] width 1221 height 47
type input "50"
type input "70"
click at [1357, 668] on button "Done" at bounding box center [1357, 683] width 74 height 31
type input "06 Oct 2024"
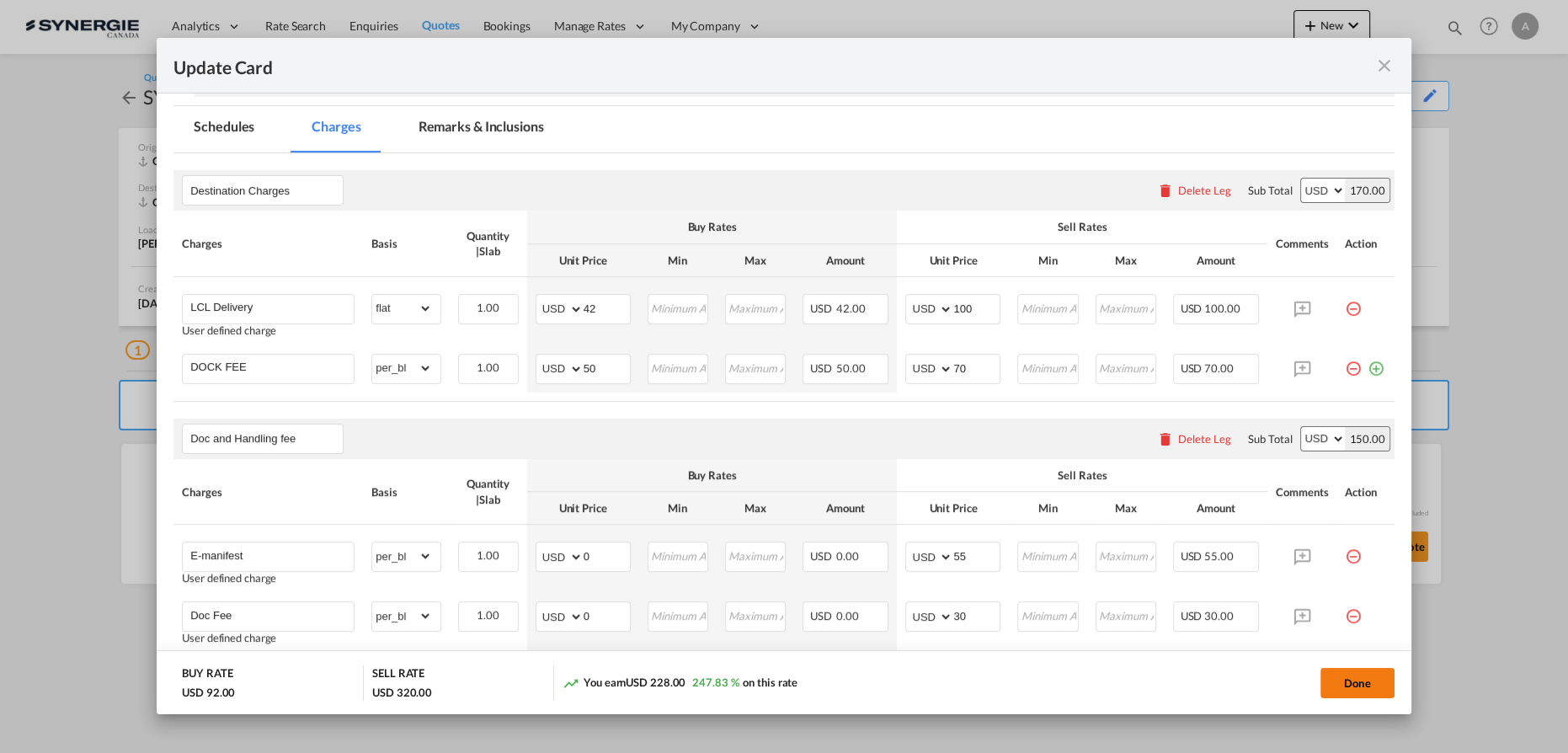
type input "16 Sep 2025"
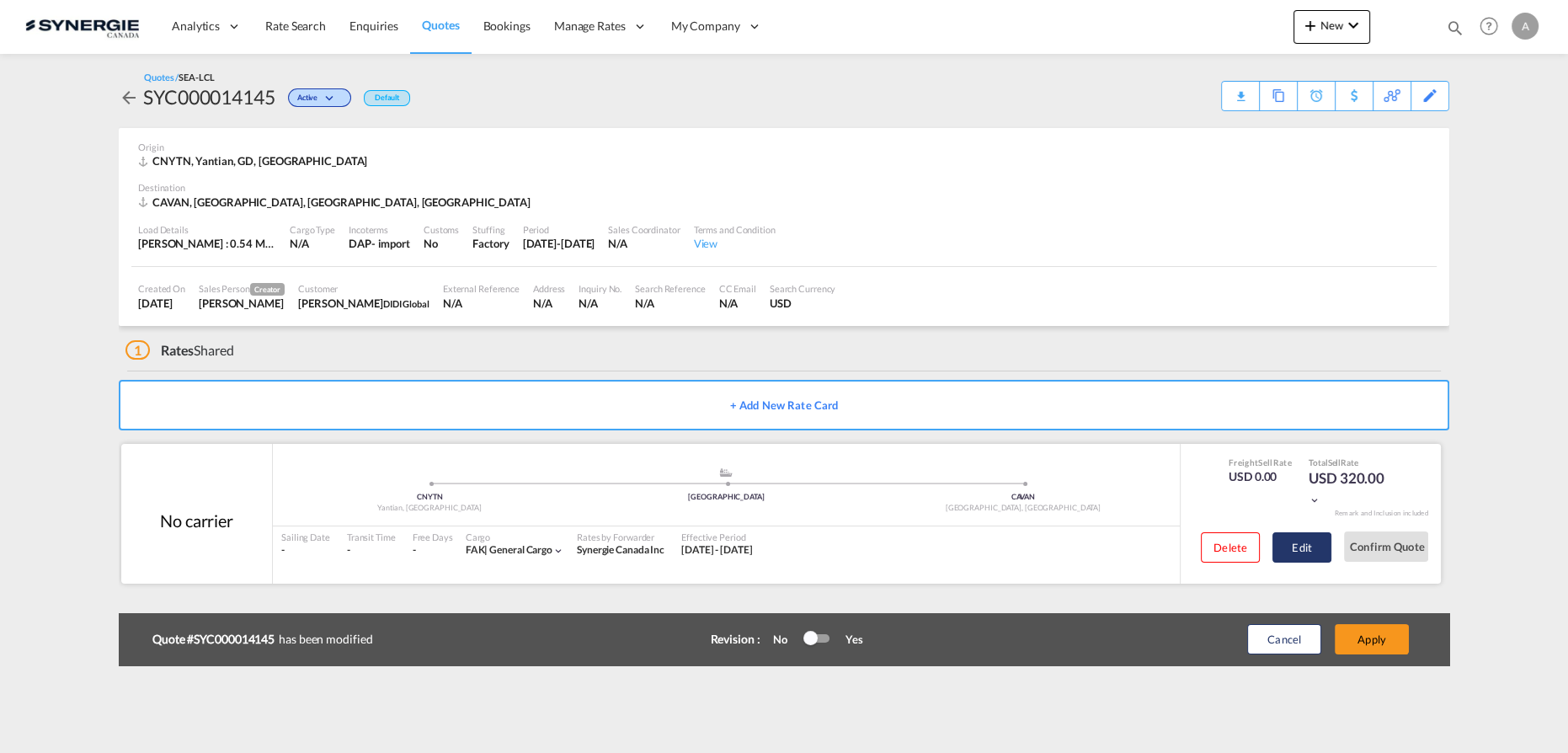
click at [1307, 546] on button "Edit" at bounding box center [1302, 548] width 59 height 31
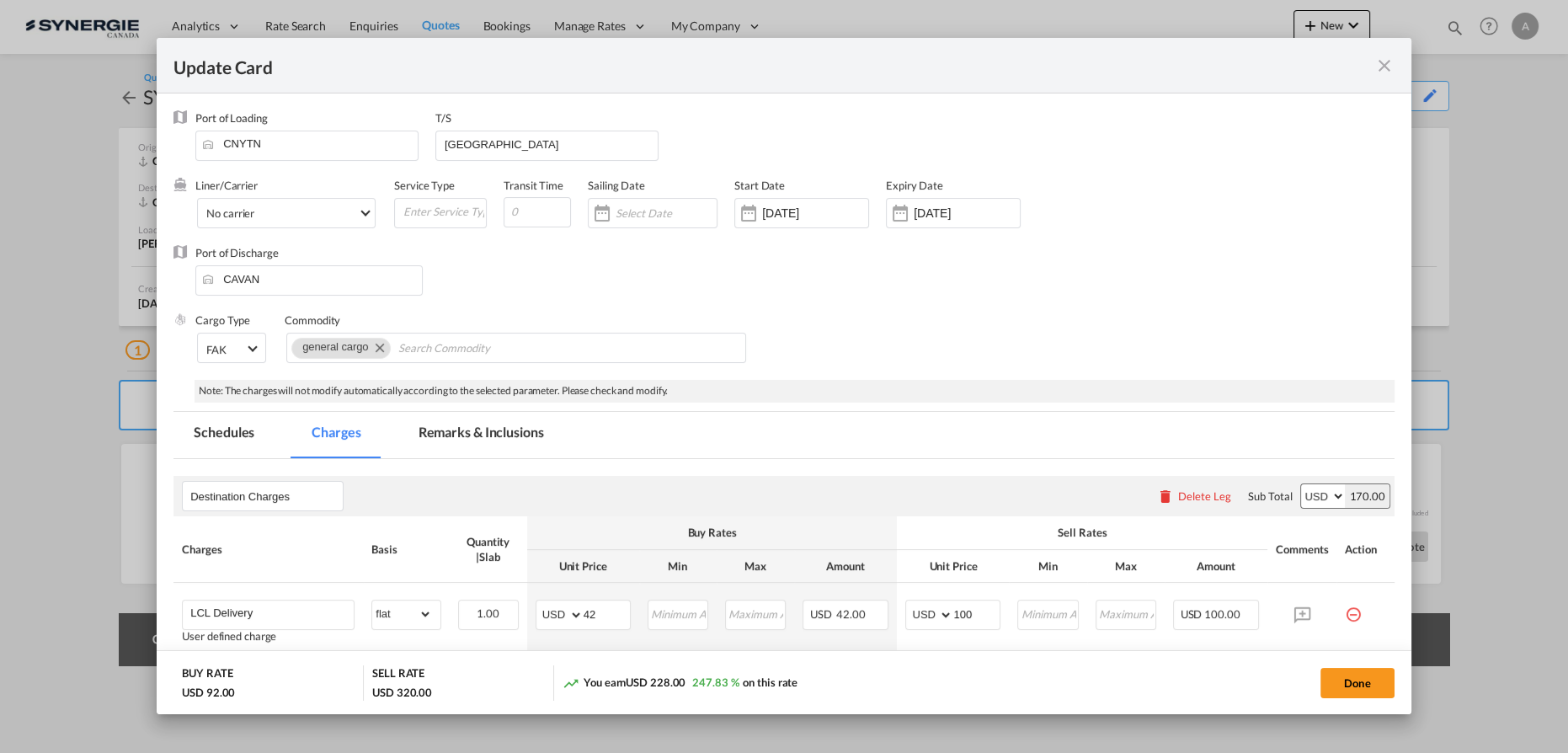
click at [482, 441] on md-tab-item "Remarks & Inclusions" at bounding box center [481, 434] width 166 height 47
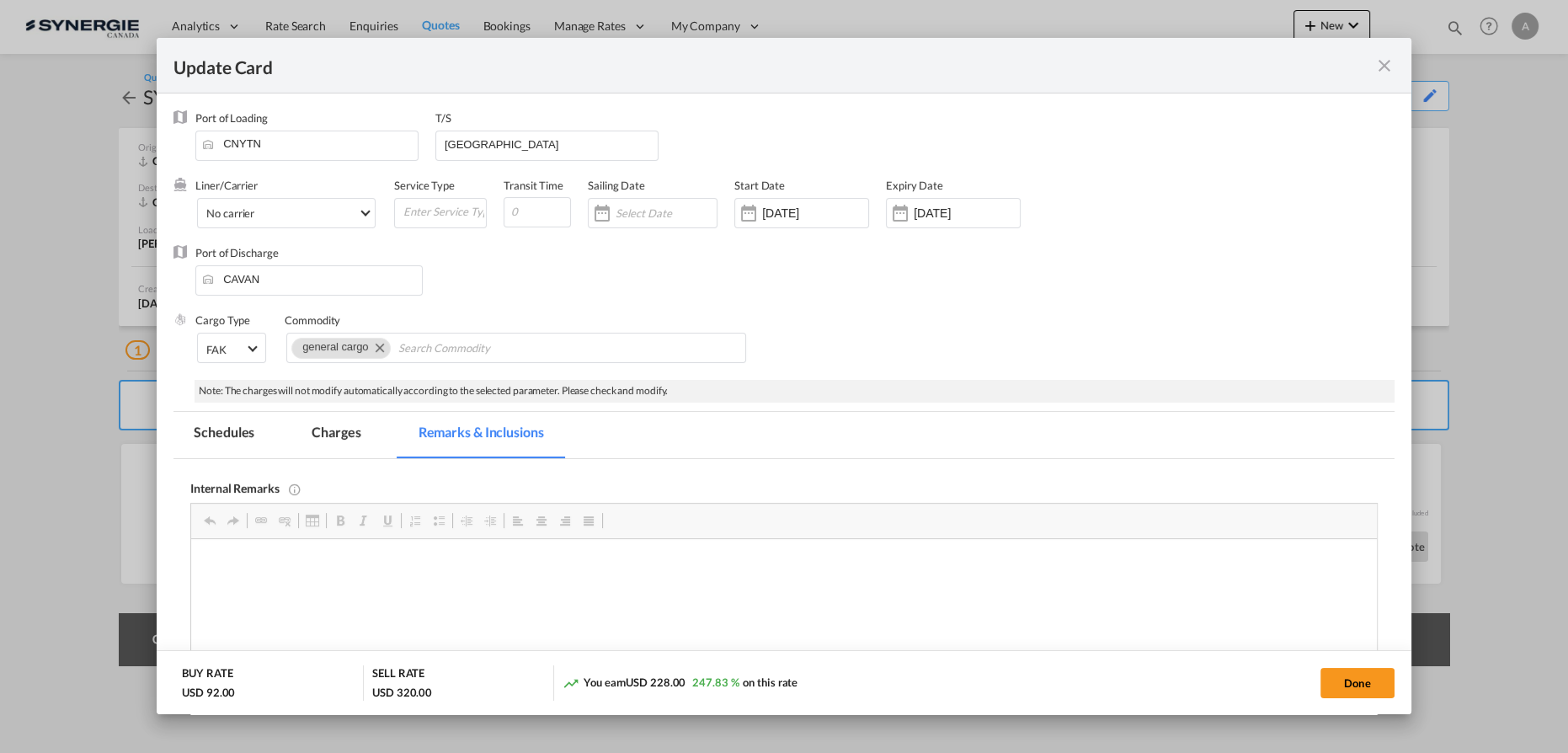
scroll to position [0, 0]
click at [1363, 687] on button "Done" at bounding box center [1357, 683] width 74 height 31
type input "06 Oct 2024"
type input "16 Sep 2025"
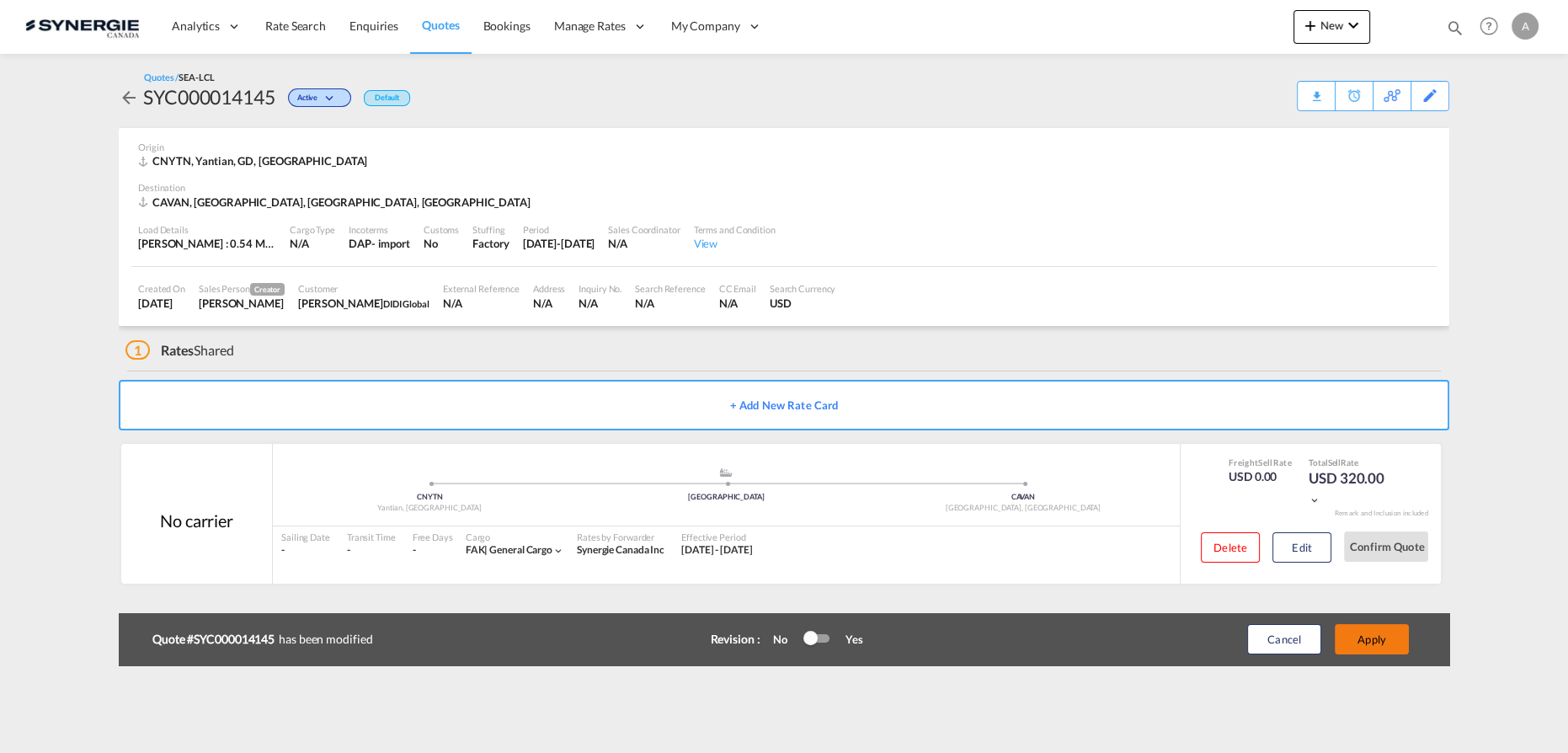
click at [1383, 638] on button "Apply" at bounding box center [1372, 639] width 74 height 31
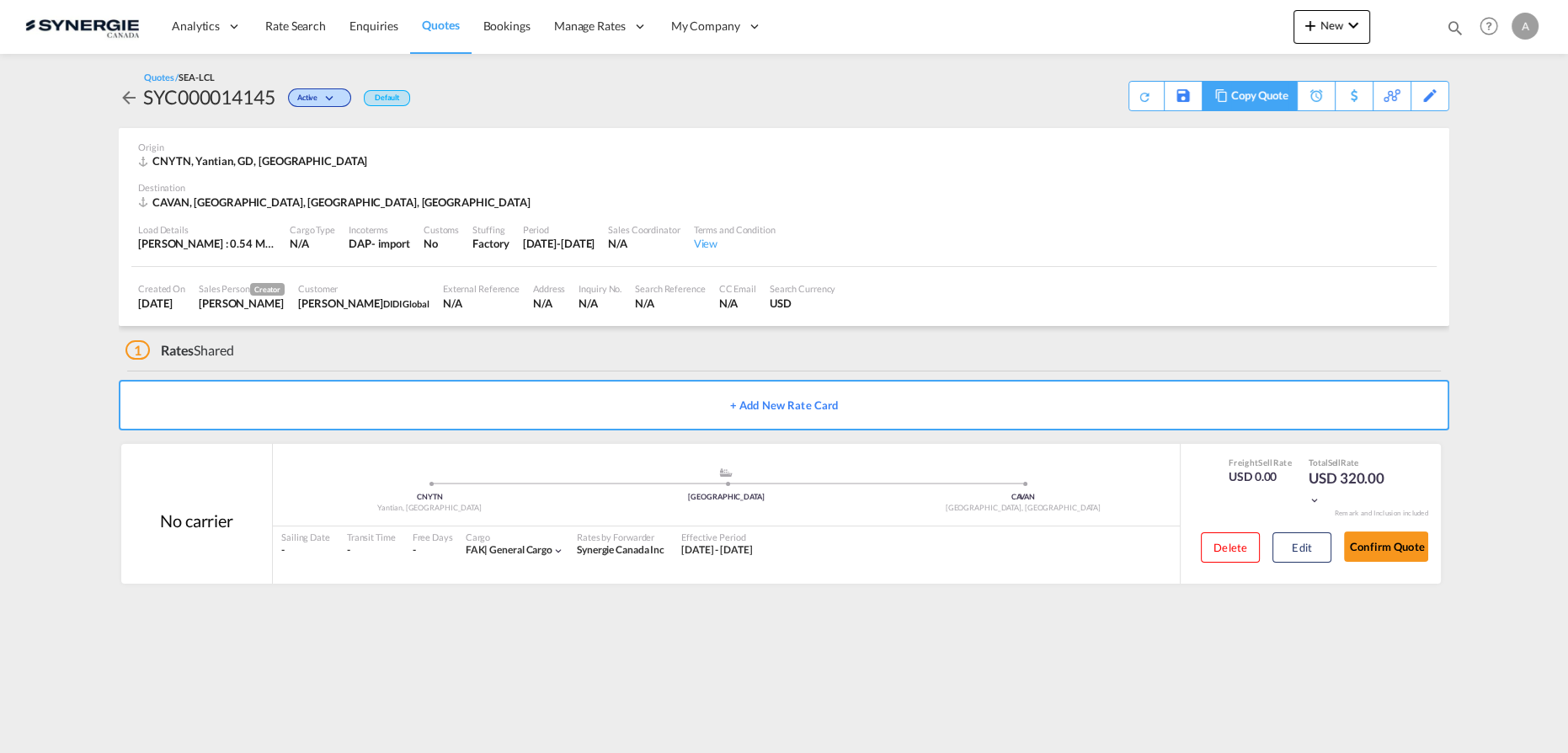
click at [1273, 96] on div "Copy Quote" at bounding box center [1259, 96] width 57 height 29
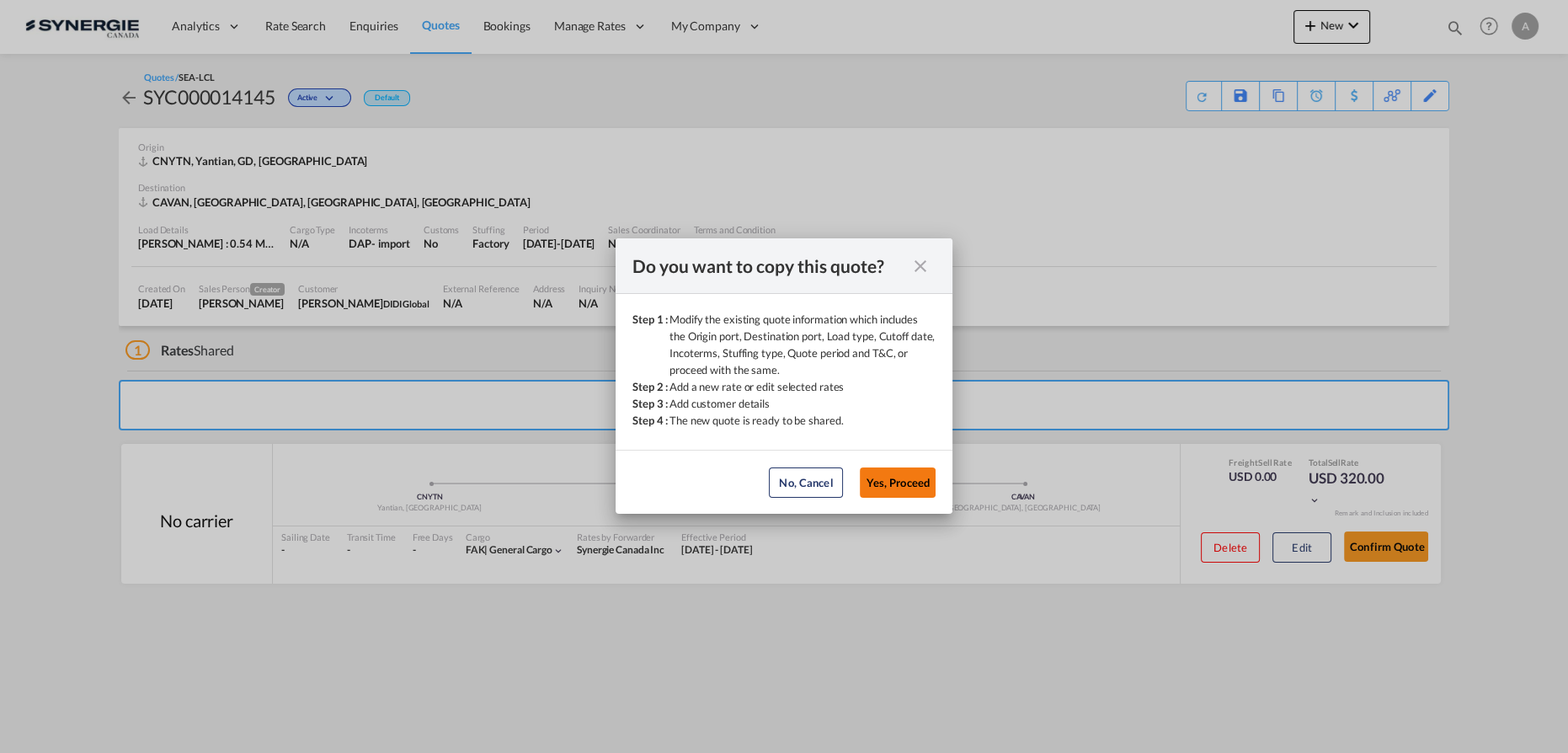
click at [909, 482] on button "Yes, Proceed" at bounding box center [898, 483] width 75 height 31
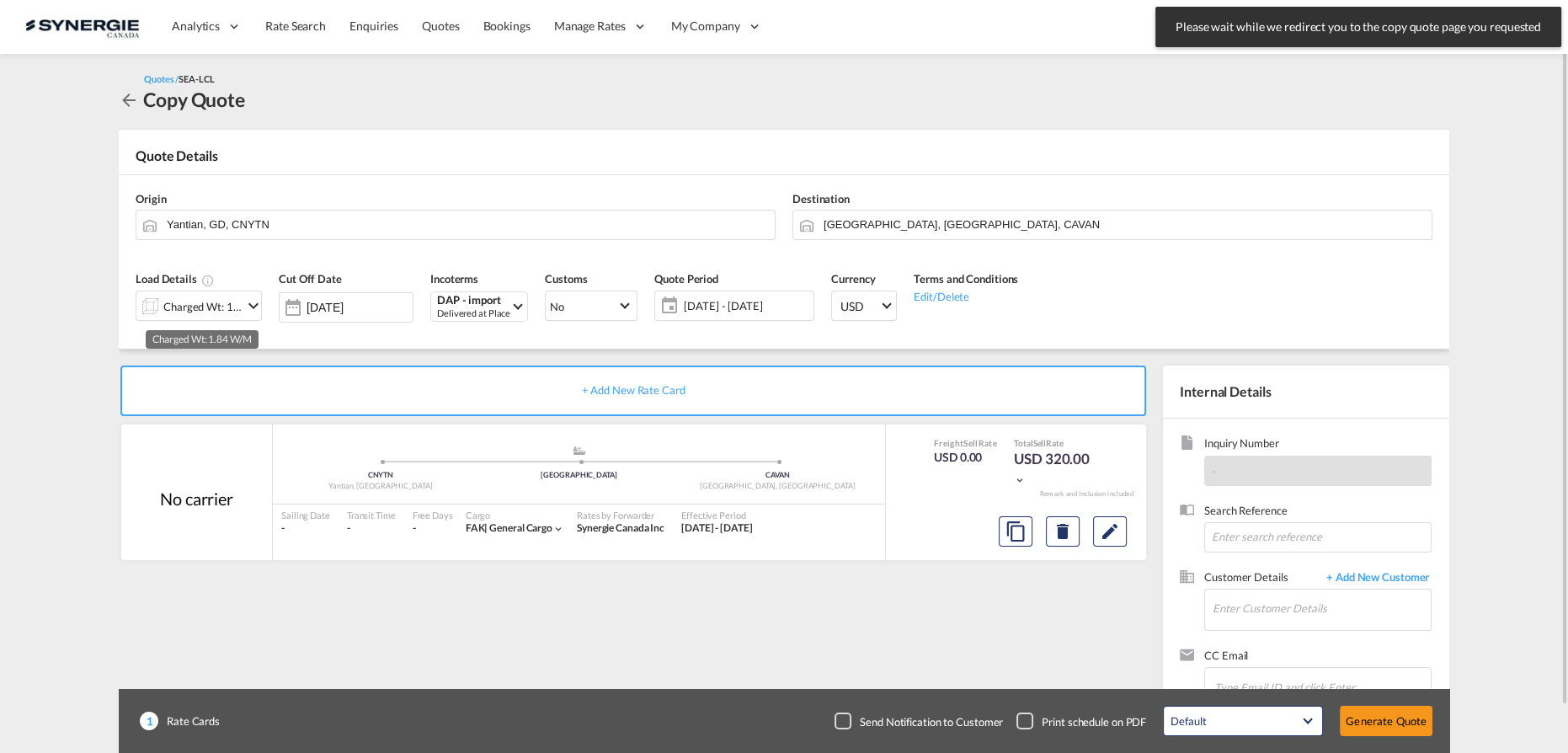
click at [190, 315] on div "Charged Wt: 1.84 W/M" at bounding box center [203, 306] width 79 height 24
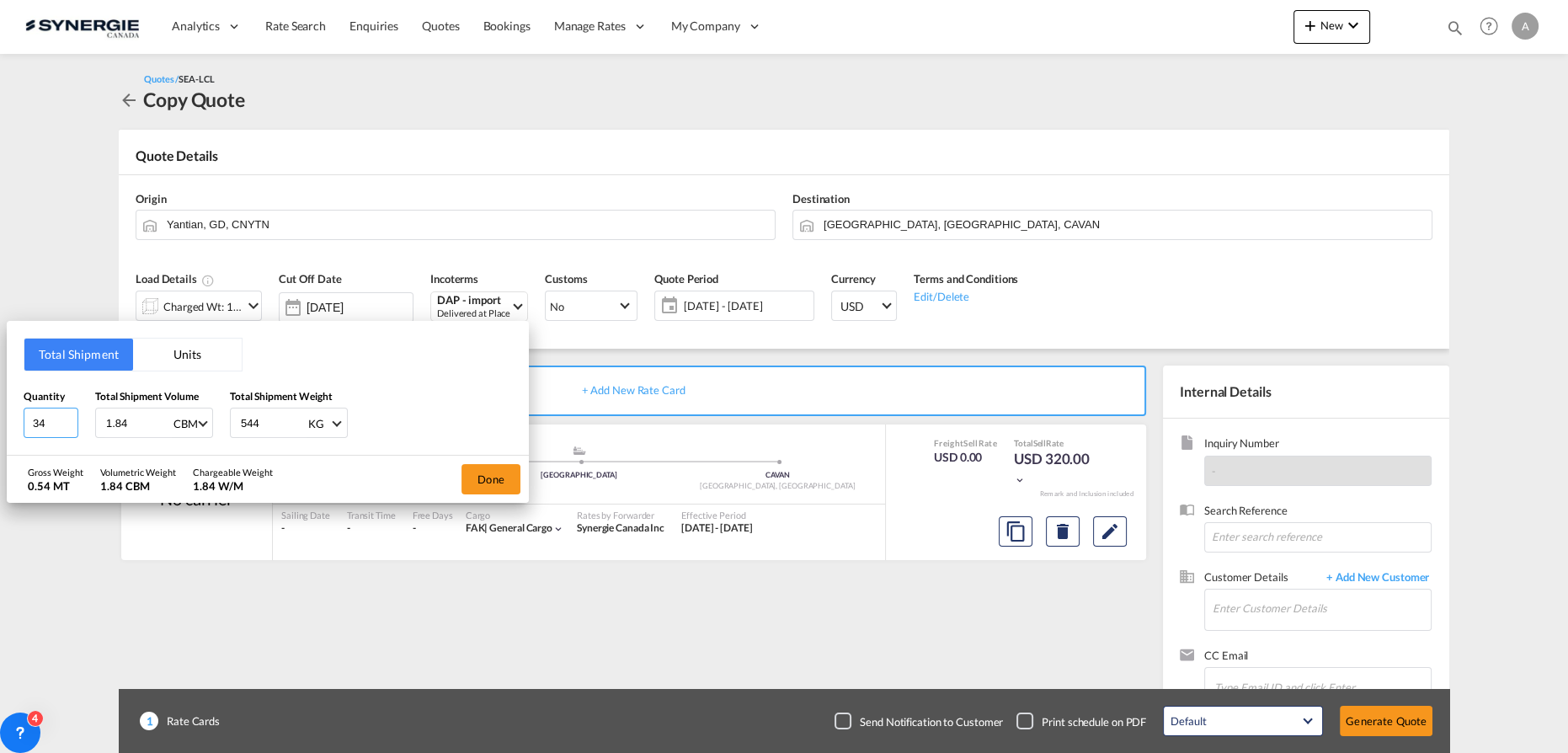
drag, startPoint x: 50, startPoint y: 424, endPoint x: -23, endPoint y: 420, distance: 73.1
click at [0, 420] on html "Analytics Reports Dashboard Rate Search Enquiries Quotes" at bounding box center [784, 376] width 1568 height 753
type input "84"
type input "4.54"
type input "1344"
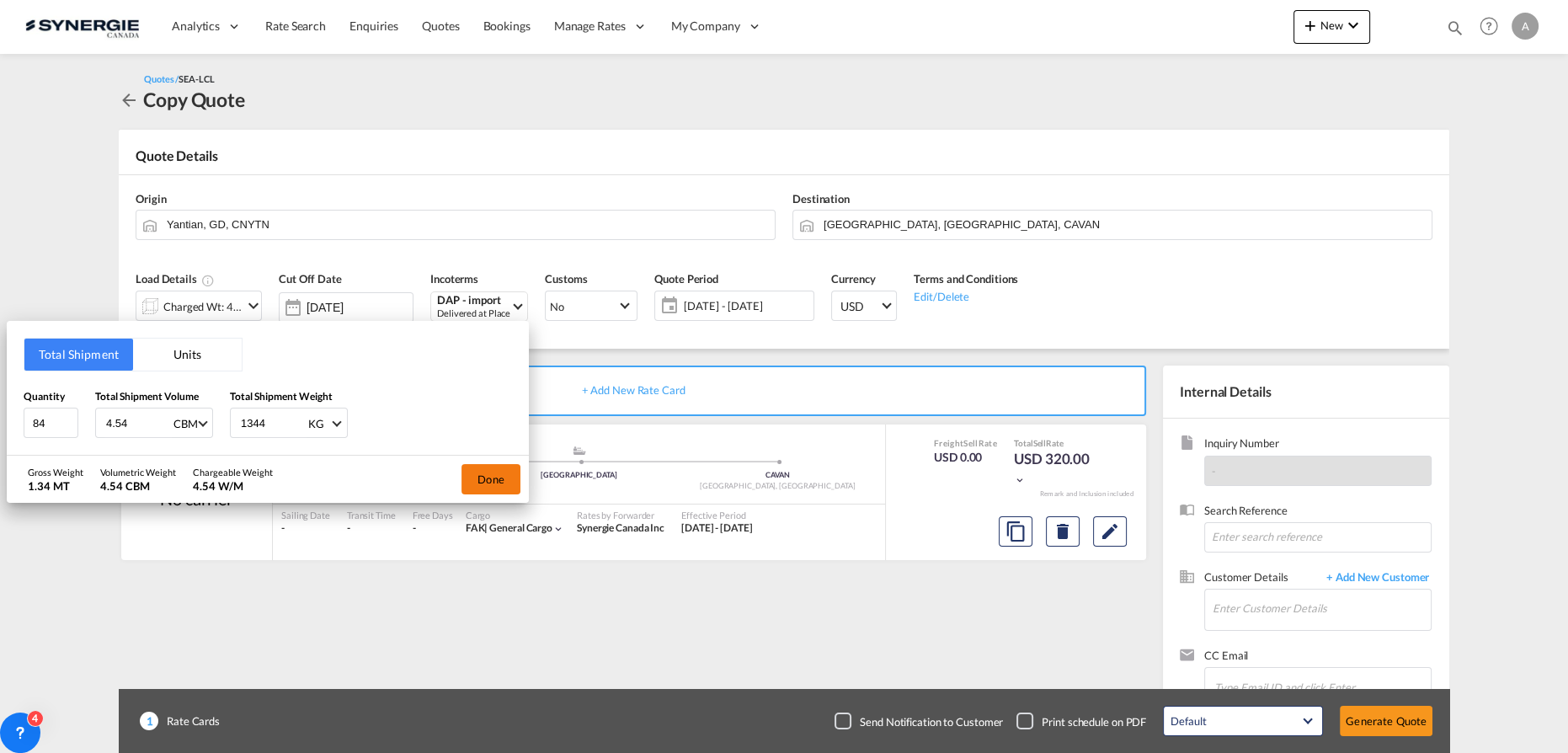
click at [510, 477] on button "Done" at bounding box center [490, 479] width 59 height 31
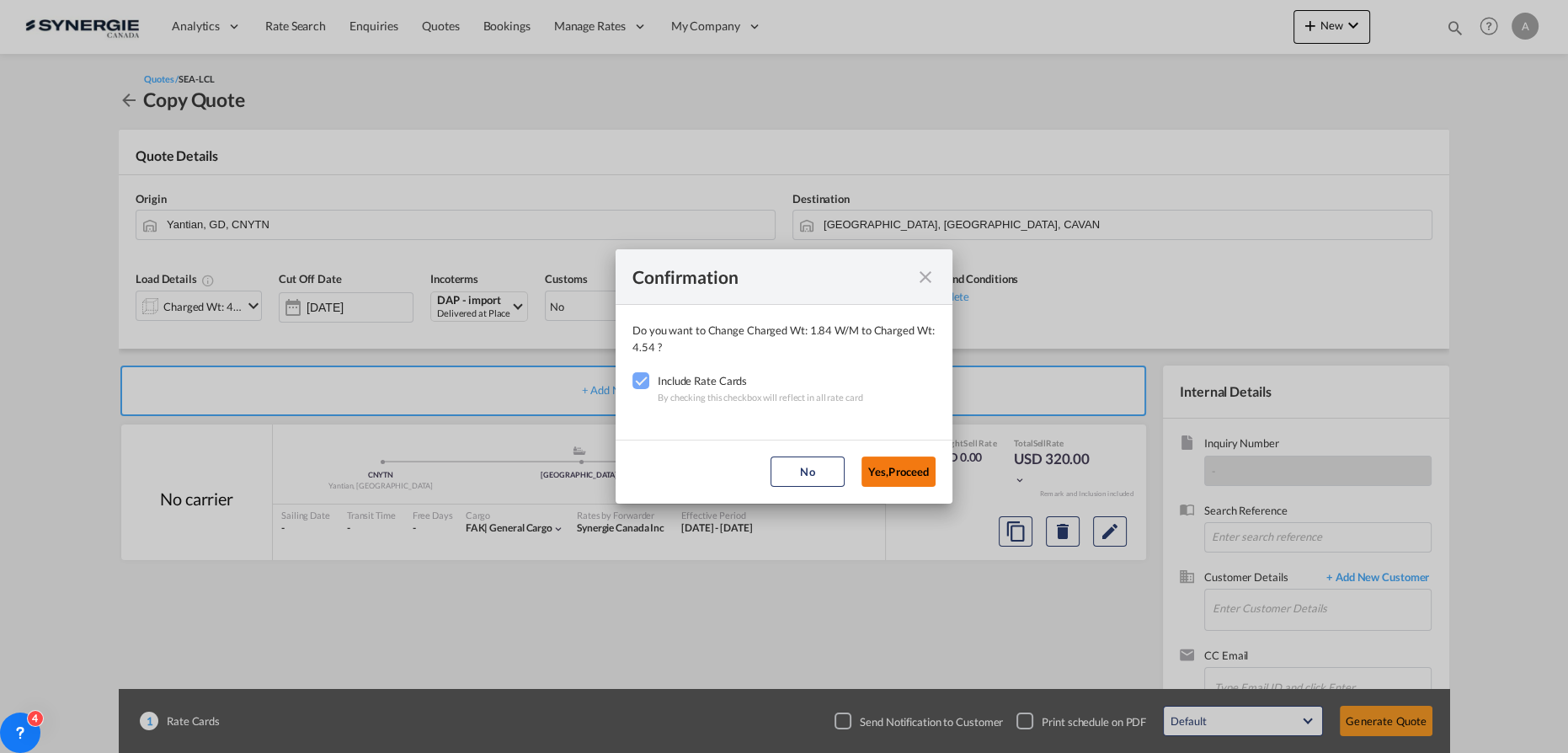
click at [912, 474] on button "Yes,Proceed" at bounding box center [899, 471] width 74 height 31
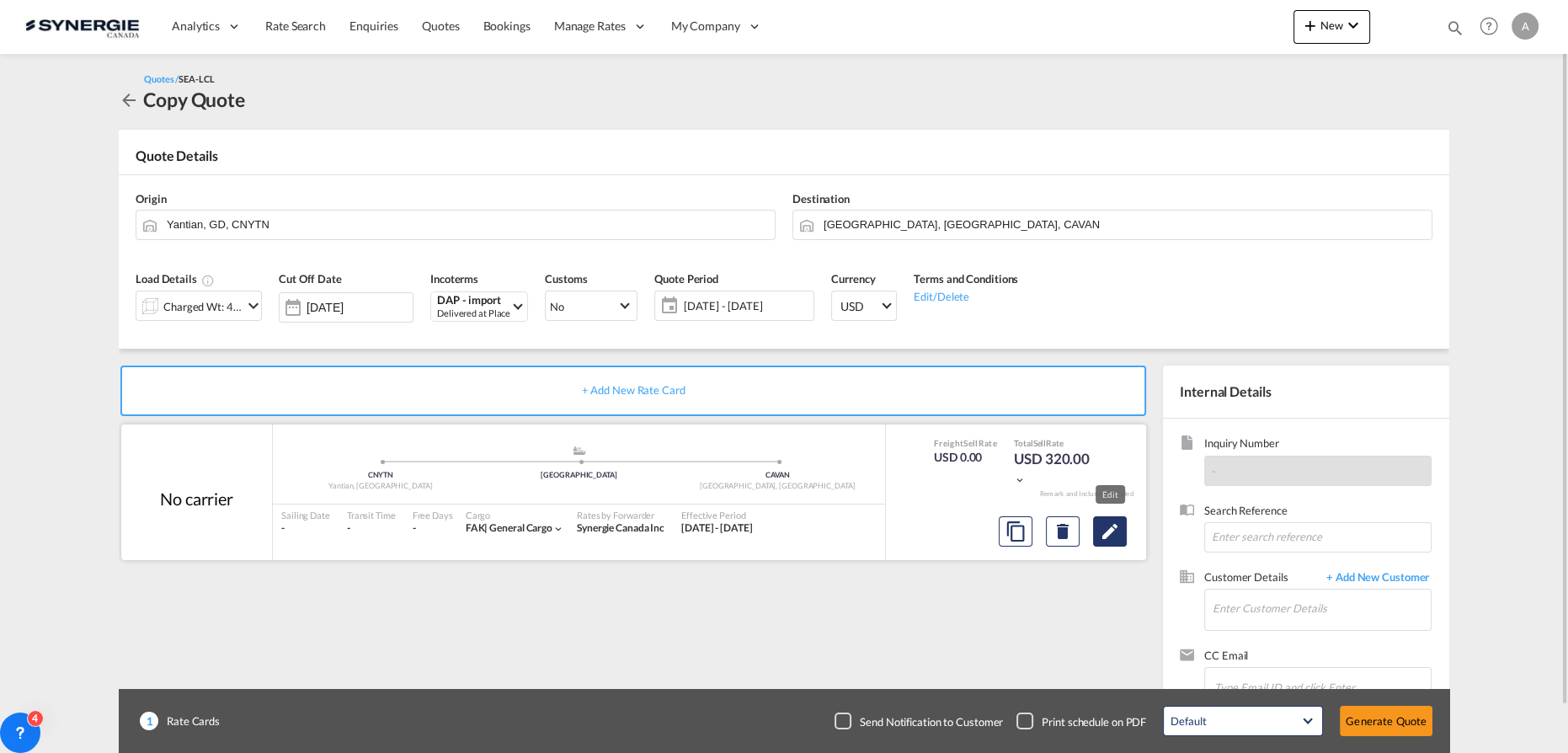
click at [1116, 532] on md-icon "Edit" at bounding box center [1110, 531] width 20 height 20
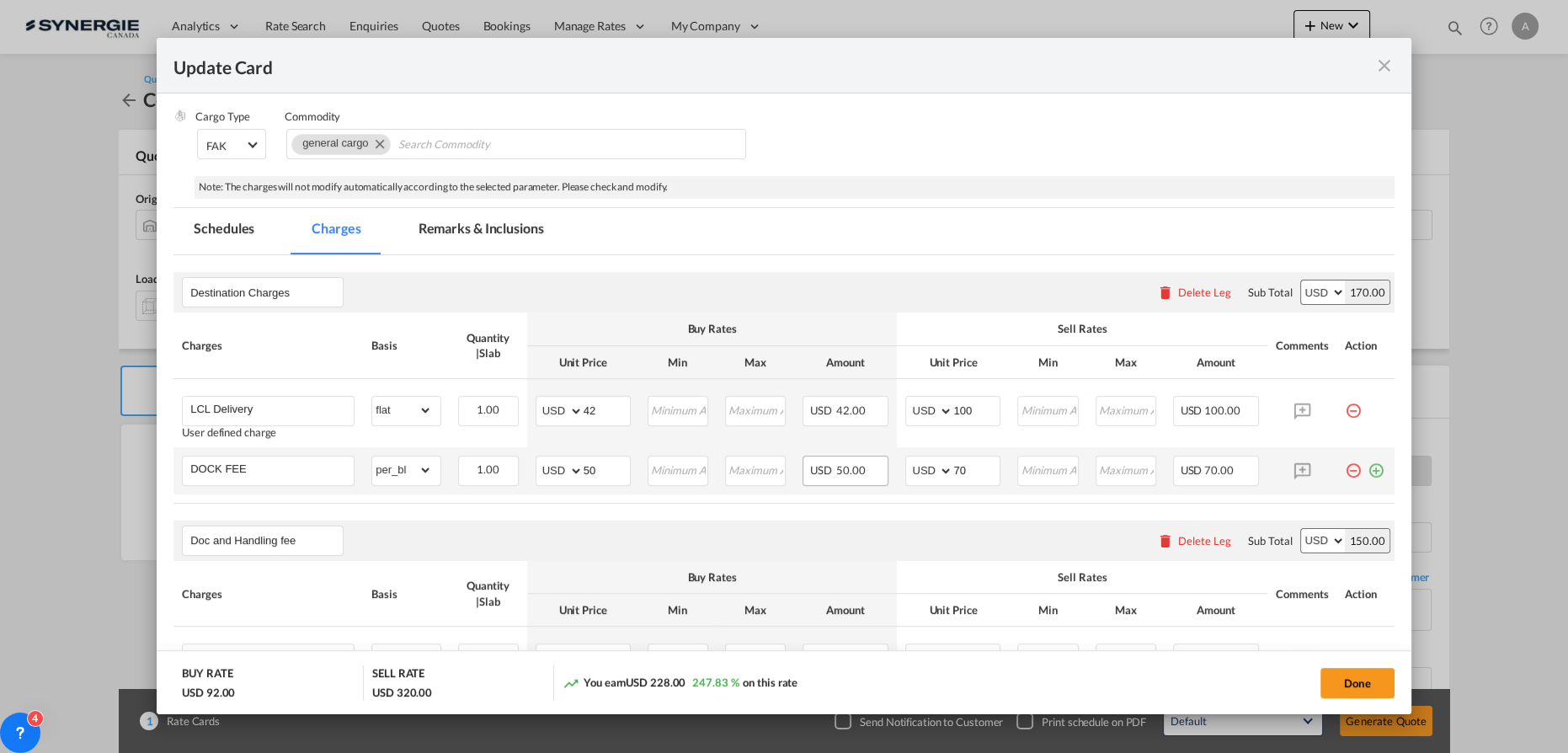
scroll to position [305, 0]
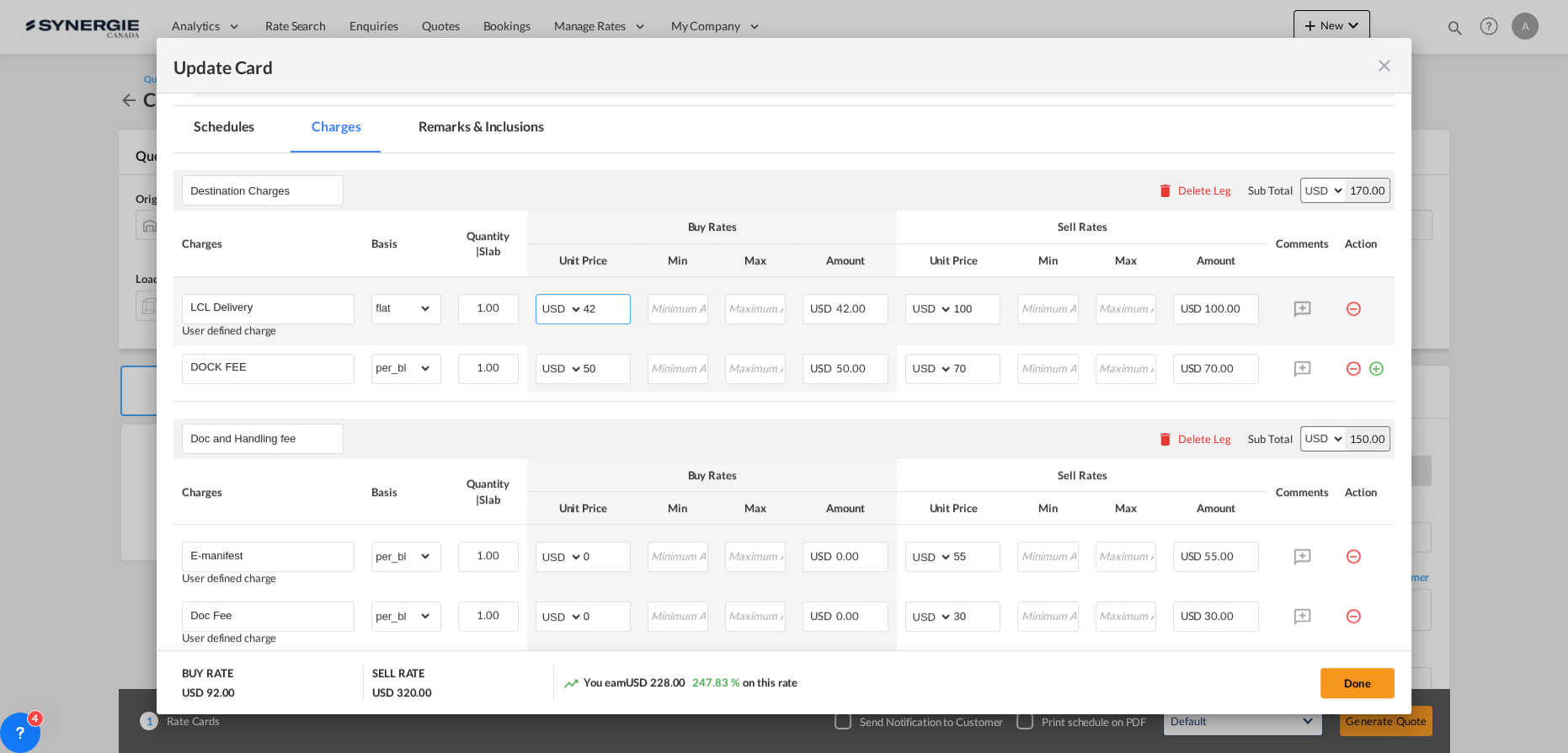
drag, startPoint x: 584, startPoint y: 309, endPoint x: 523, endPoint y: 309, distance: 61.0
click at [527, 309] on td "AED AFN ALL AMD ANG AOA ARS AUD AWG AZN BAM BBD BDT BGN BHD BIF BMD BND BOB BRL…" at bounding box center [584, 312] width 112 height 68
type input "78"
type input "150"
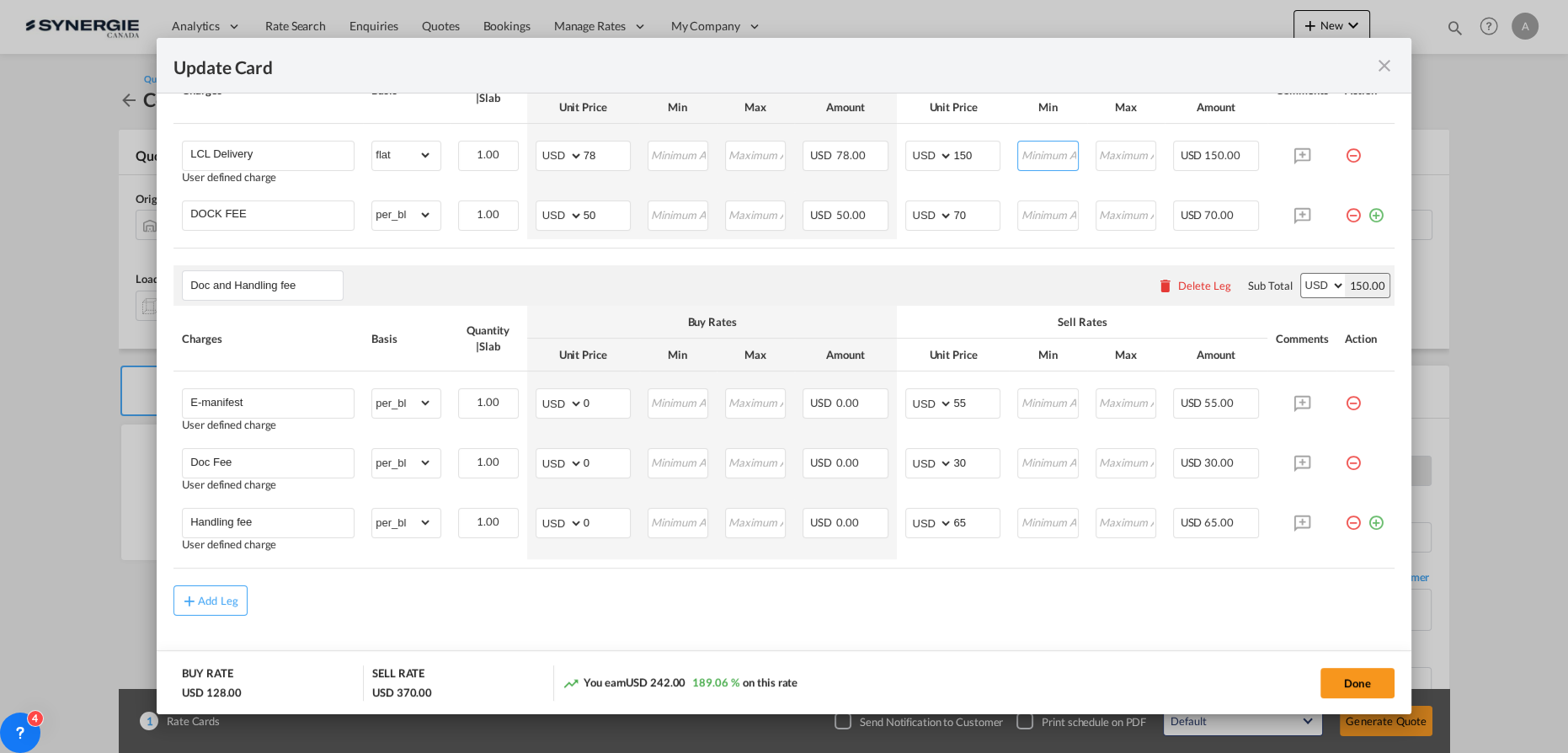
scroll to position [485, 0]
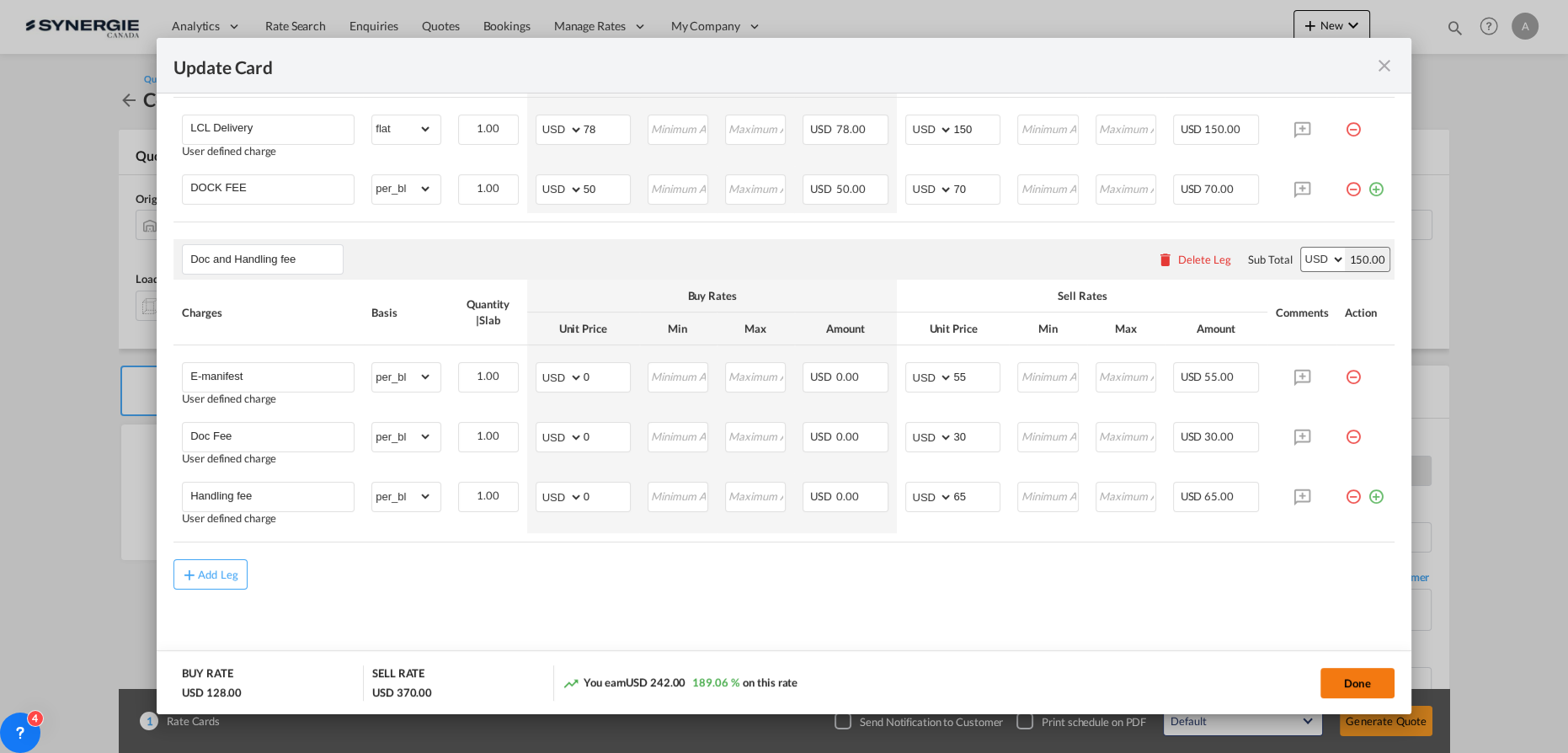
click at [1355, 680] on button "Done" at bounding box center [1357, 683] width 74 height 31
type input "06 Oct 2024"
type input "16 Sep 2025"
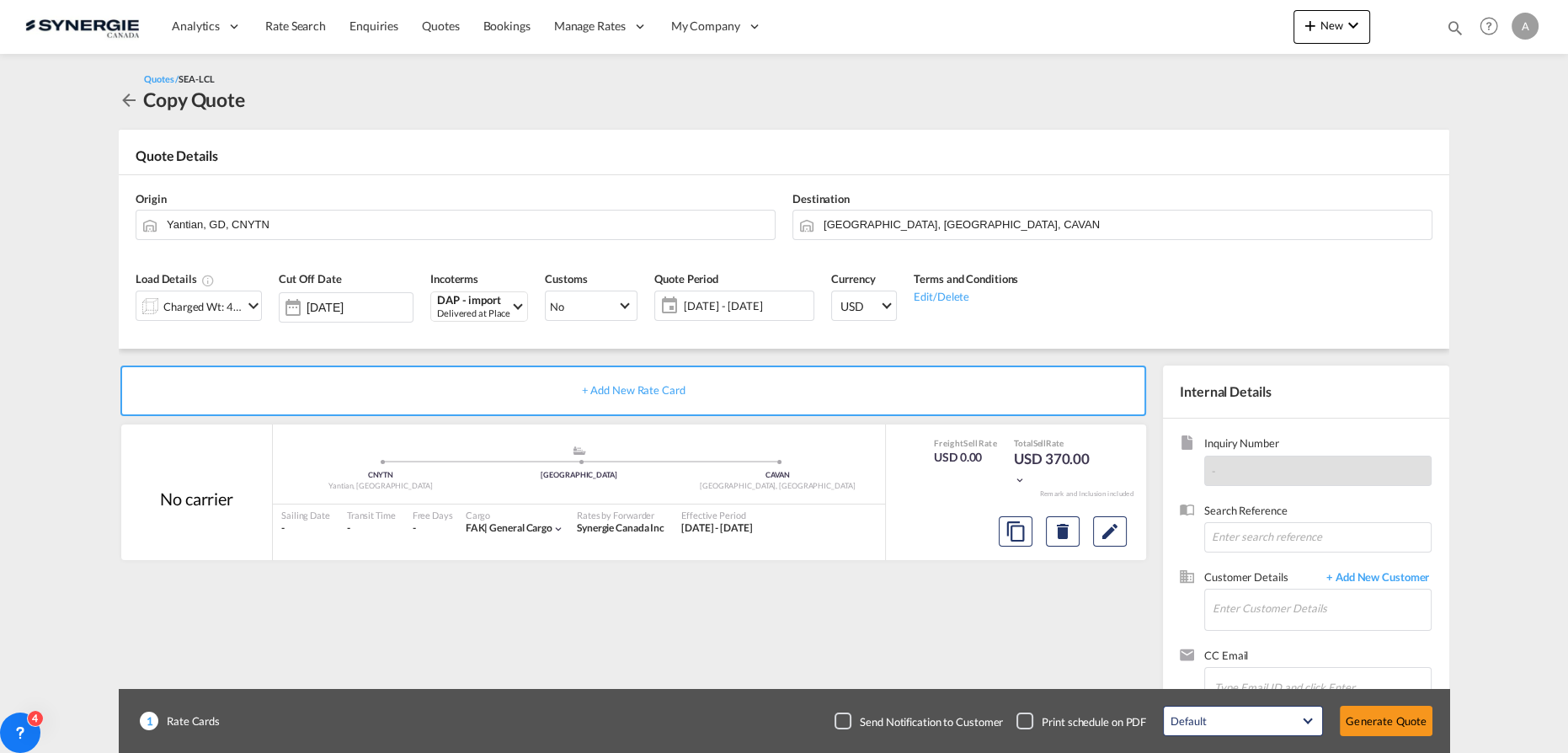
scroll to position [49, 0]
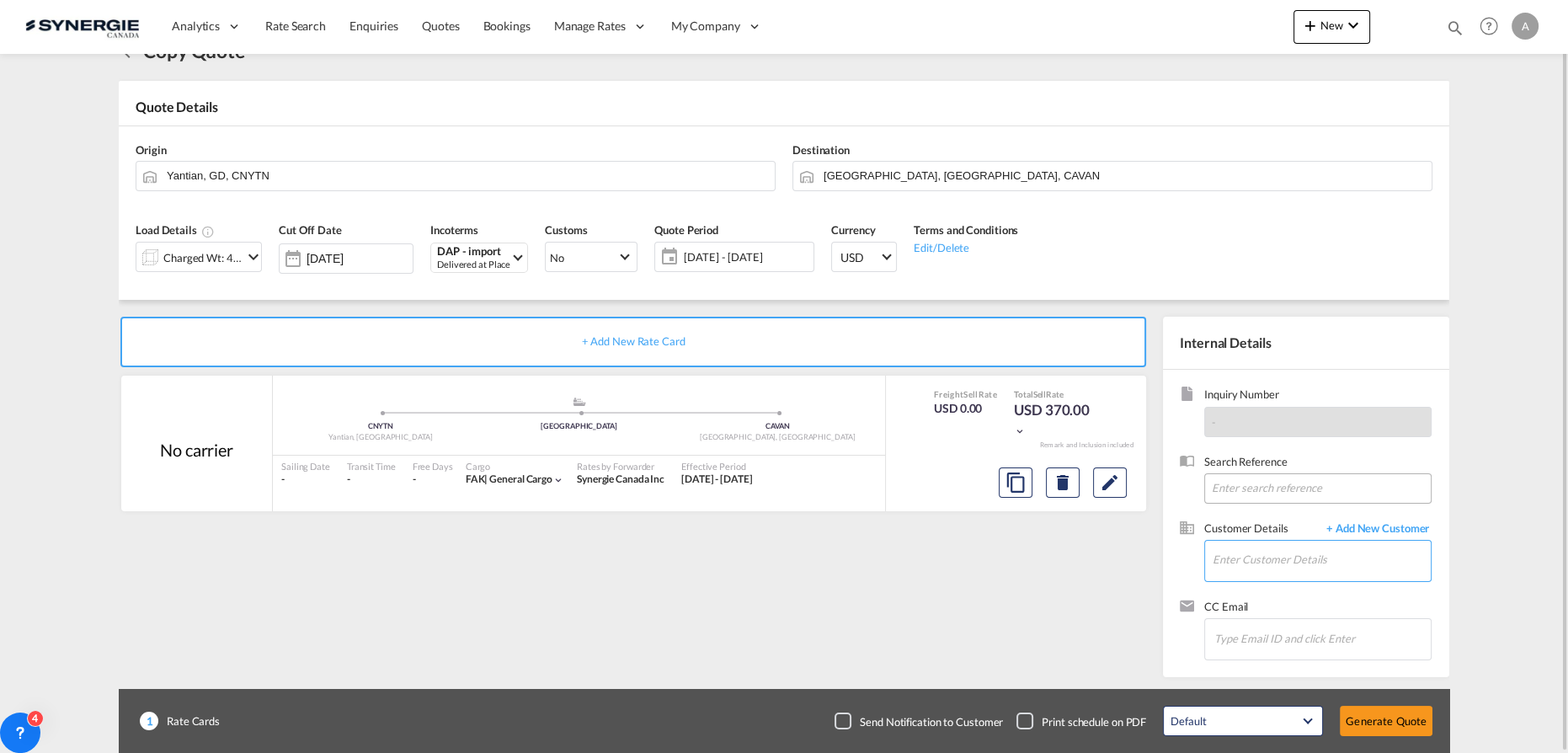
drag, startPoint x: 1276, startPoint y: 565, endPoint x: 1258, endPoint y: 496, distance: 71.3
click at [1276, 565] on input "Enter Customer Details" at bounding box center [1321, 559] width 218 height 38
drag, startPoint x: 1242, startPoint y: 576, endPoint x: 1236, endPoint y: 566, distance: 11.7
click at [1240, 575] on input "Enter Customer Details" at bounding box center [1321, 559] width 218 height 38
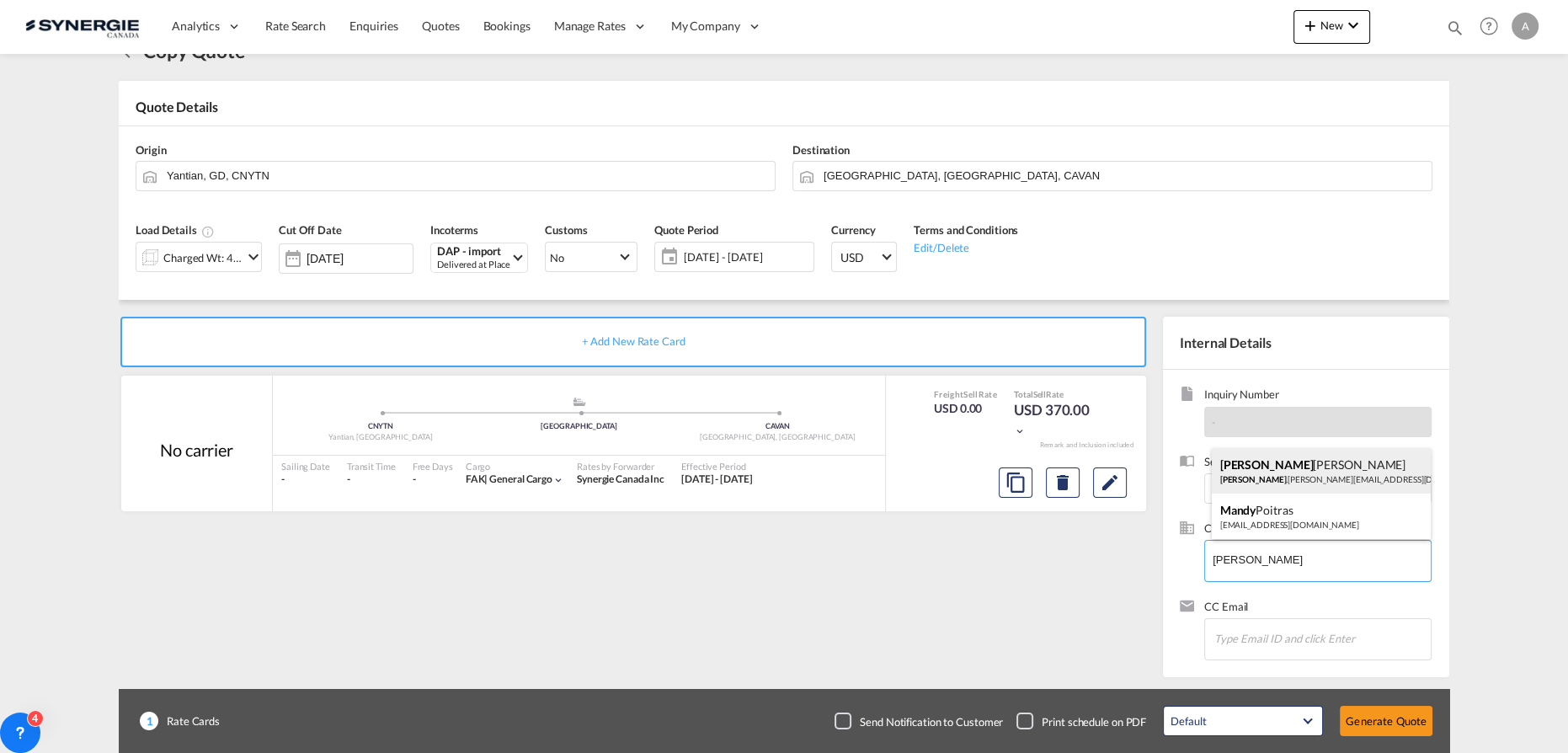
click at [1275, 467] on div "MANDY LIANG mandy .liang@didi-global.net | DIDI Global" at bounding box center [1321, 471] width 220 height 46
type input "DIDI Global, MANDY LIANG, mandy.liang@didi-global.net"
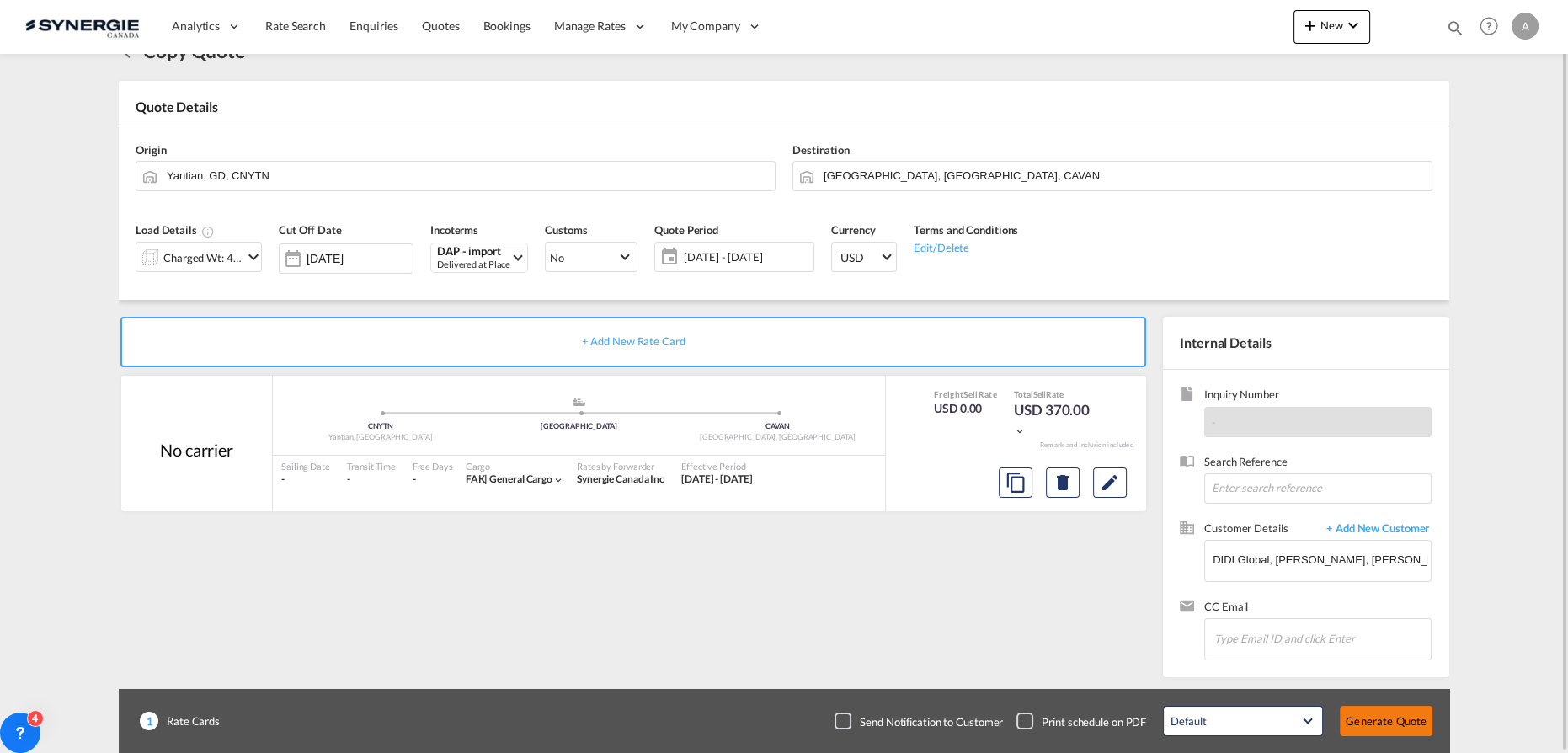
click at [1373, 724] on button "Generate Quote" at bounding box center [1386, 721] width 93 height 31
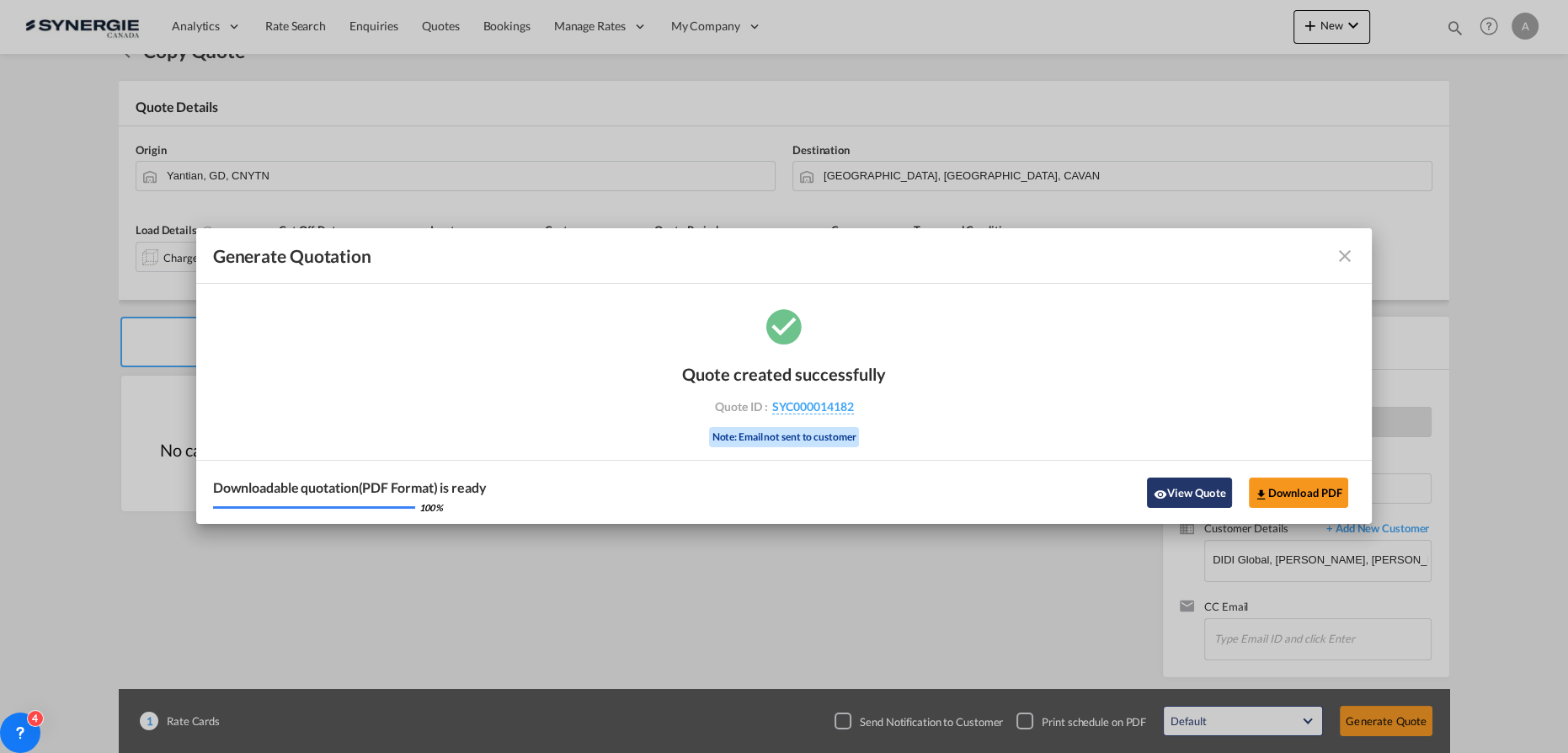
click at [1179, 486] on button "View Quote" at bounding box center [1189, 492] width 84 height 31
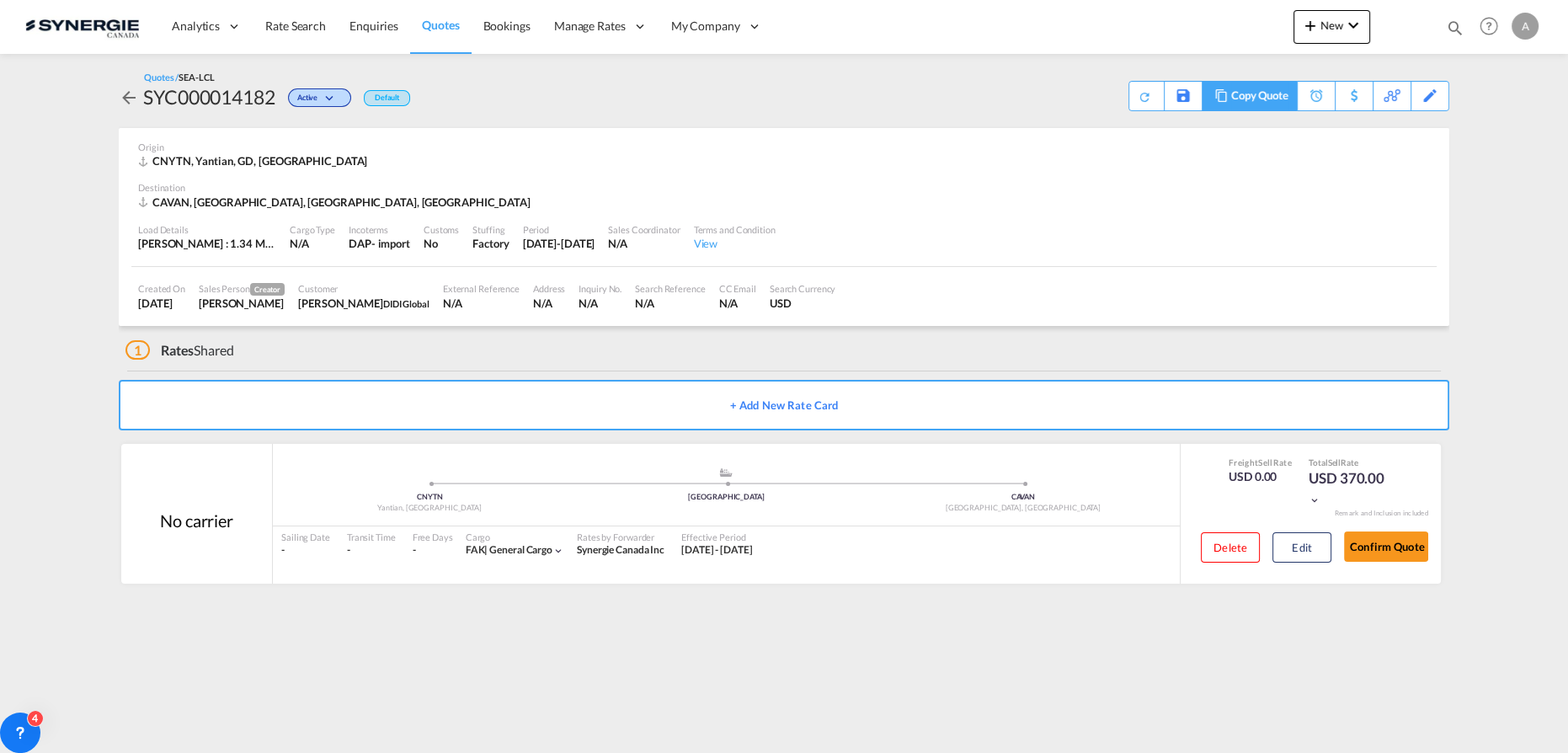
click at [1224, 100] on md-icon at bounding box center [1221, 96] width 20 height 12
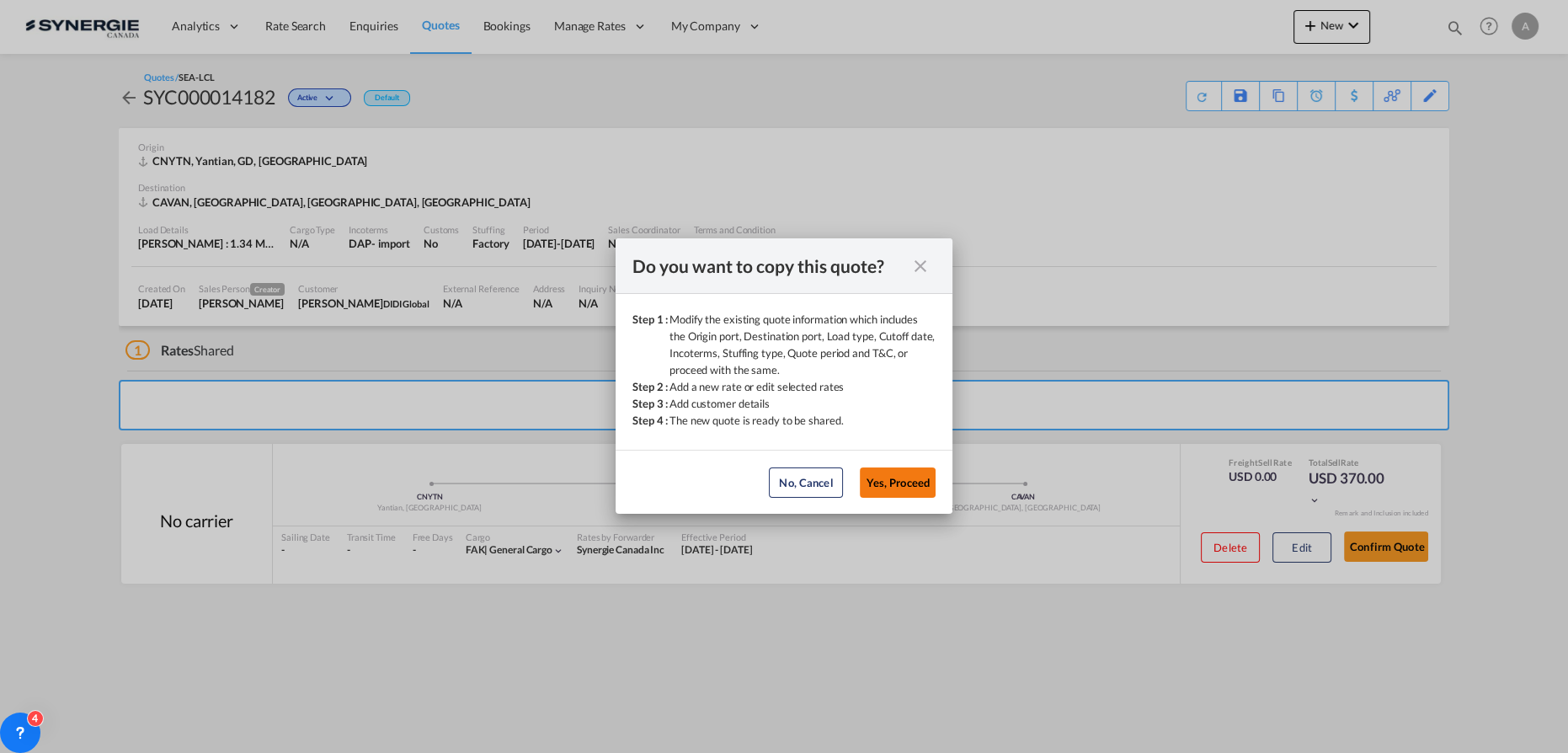
click at [906, 487] on button "Yes, Proceed" at bounding box center [898, 483] width 75 height 31
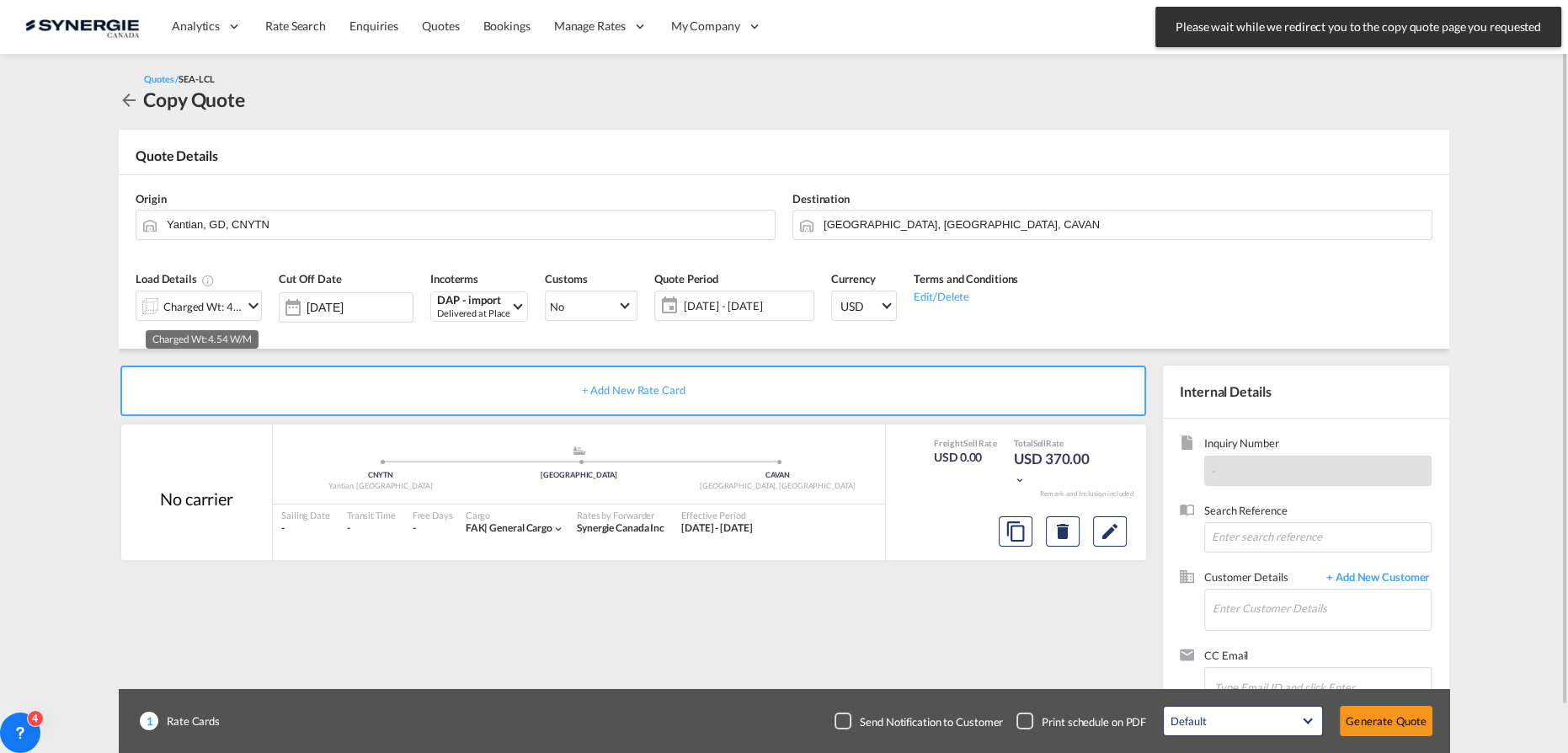
click at [231, 305] on div "Charged Wt: 4.54 W/M" at bounding box center [203, 306] width 79 height 24
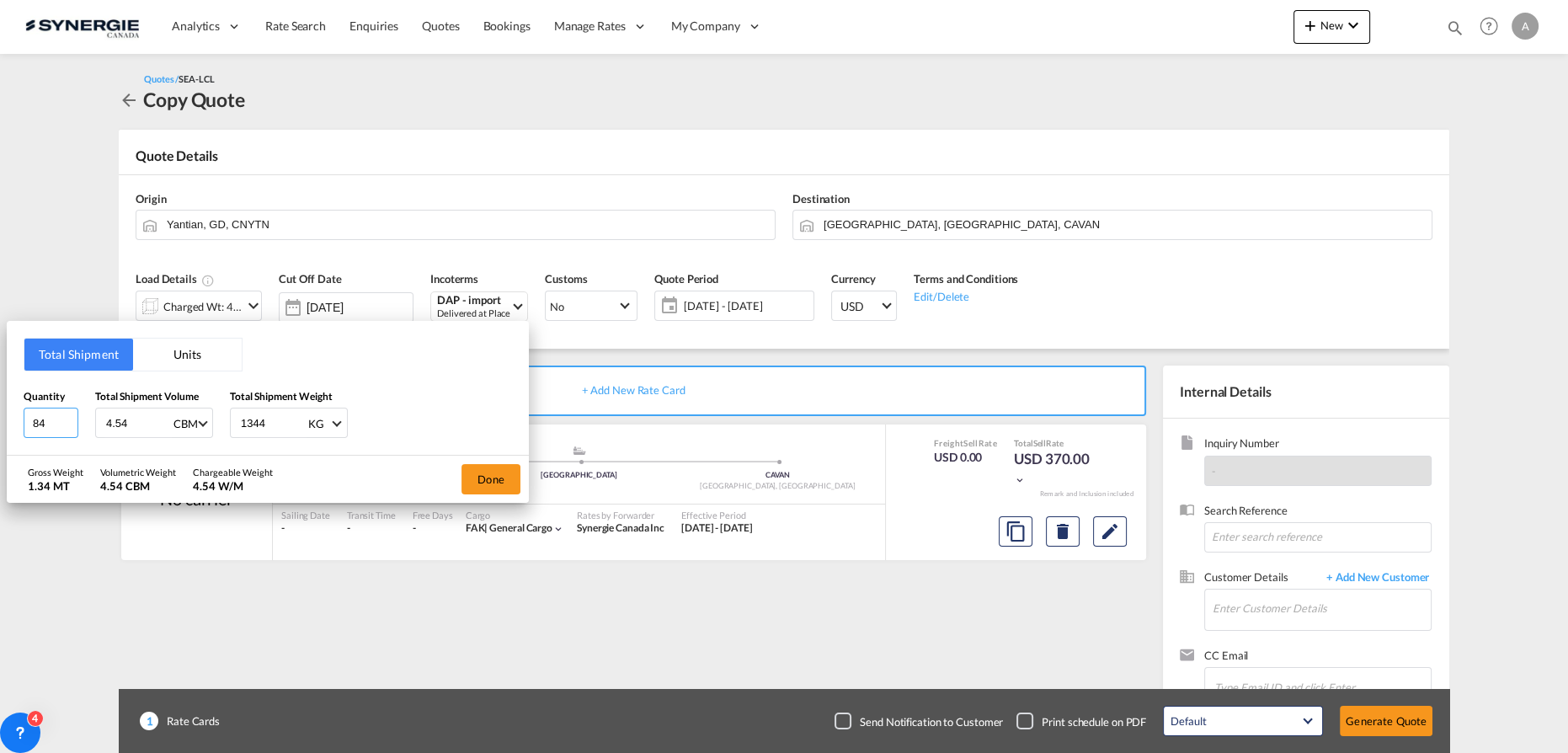
drag, startPoint x: 55, startPoint y: 428, endPoint x: -56, endPoint y: 421, distance: 111.2
click at [0, 421] on html "Please wait while we redirect you to the copy quote page you requested Press Es…" at bounding box center [784, 376] width 1568 height 753
type input "167"
type input "9"
type input "2672"
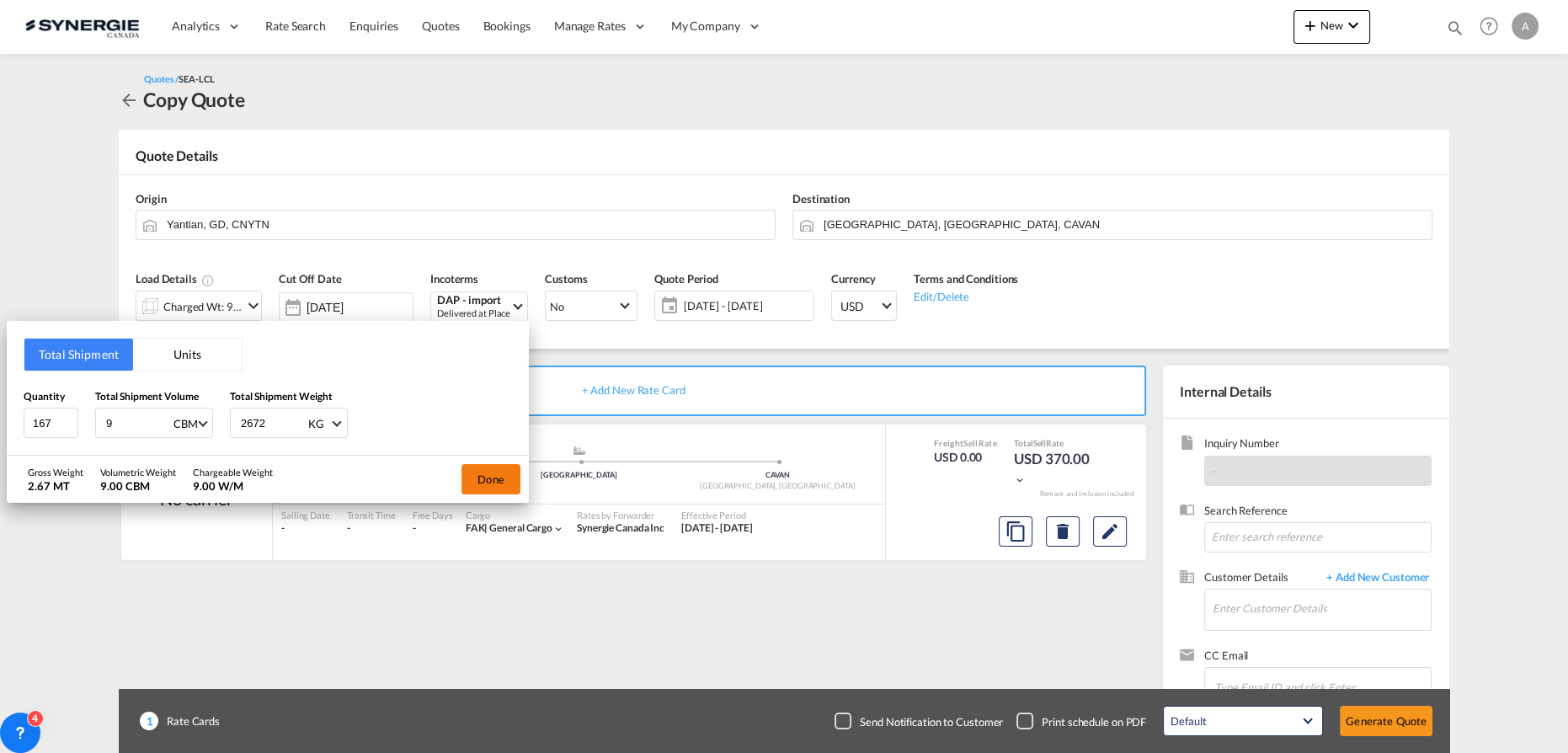
click at [502, 477] on button "Done" at bounding box center [490, 479] width 59 height 31
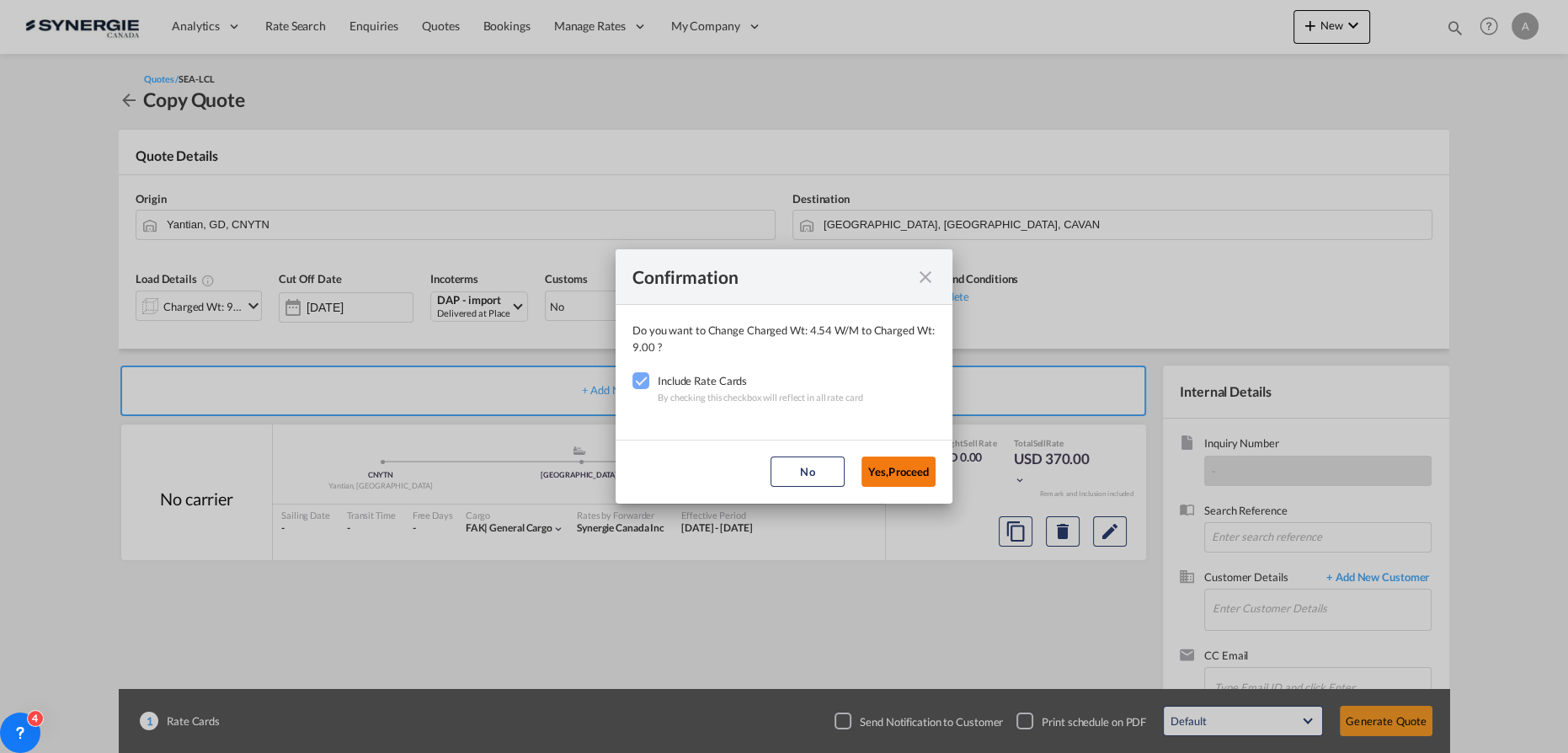
click at [903, 467] on button "Yes,Proceed" at bounding box center [899, 471] width 74 height 31
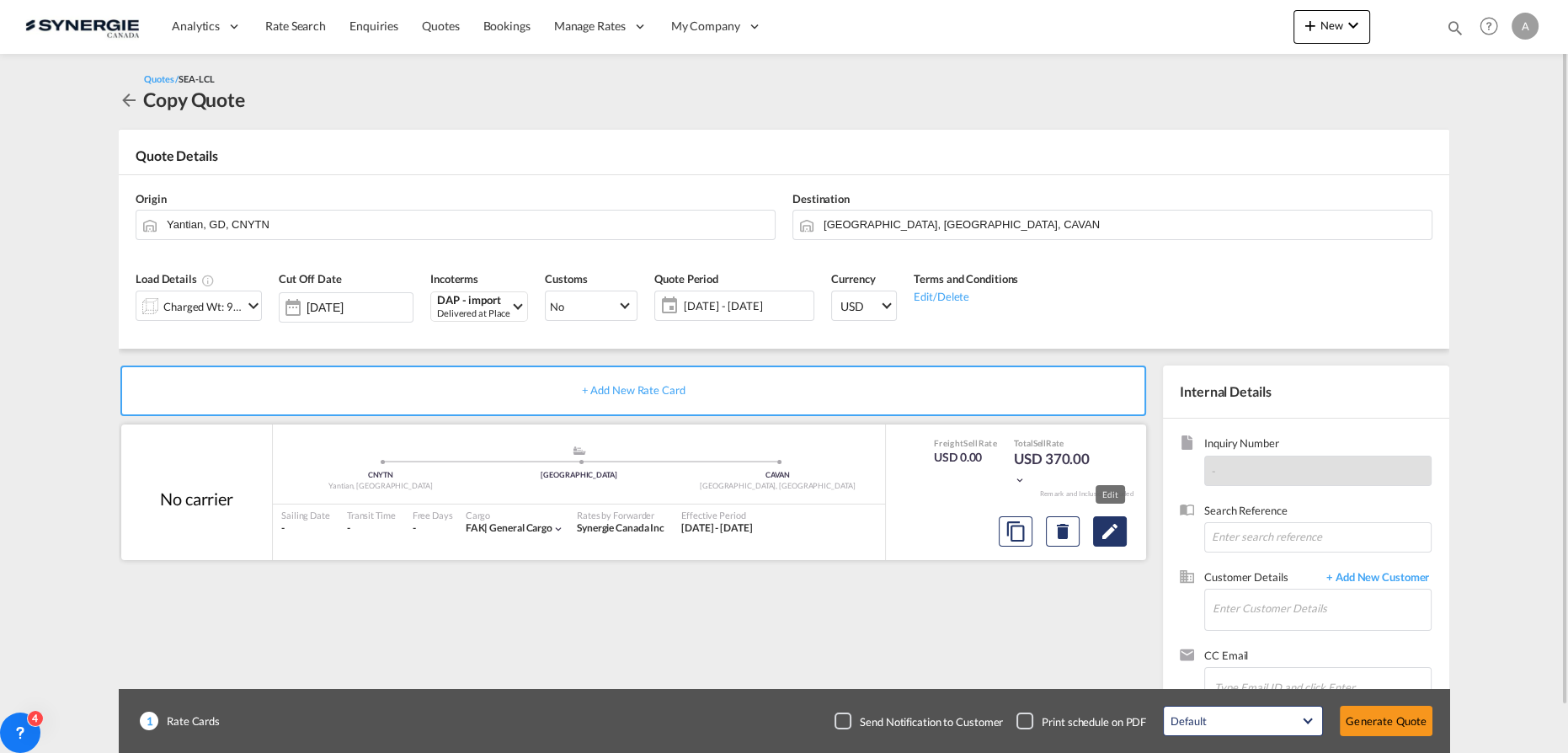
click at [1103, 542] on button "Edit" at bounding box center [1110, 531] width 33 height 31
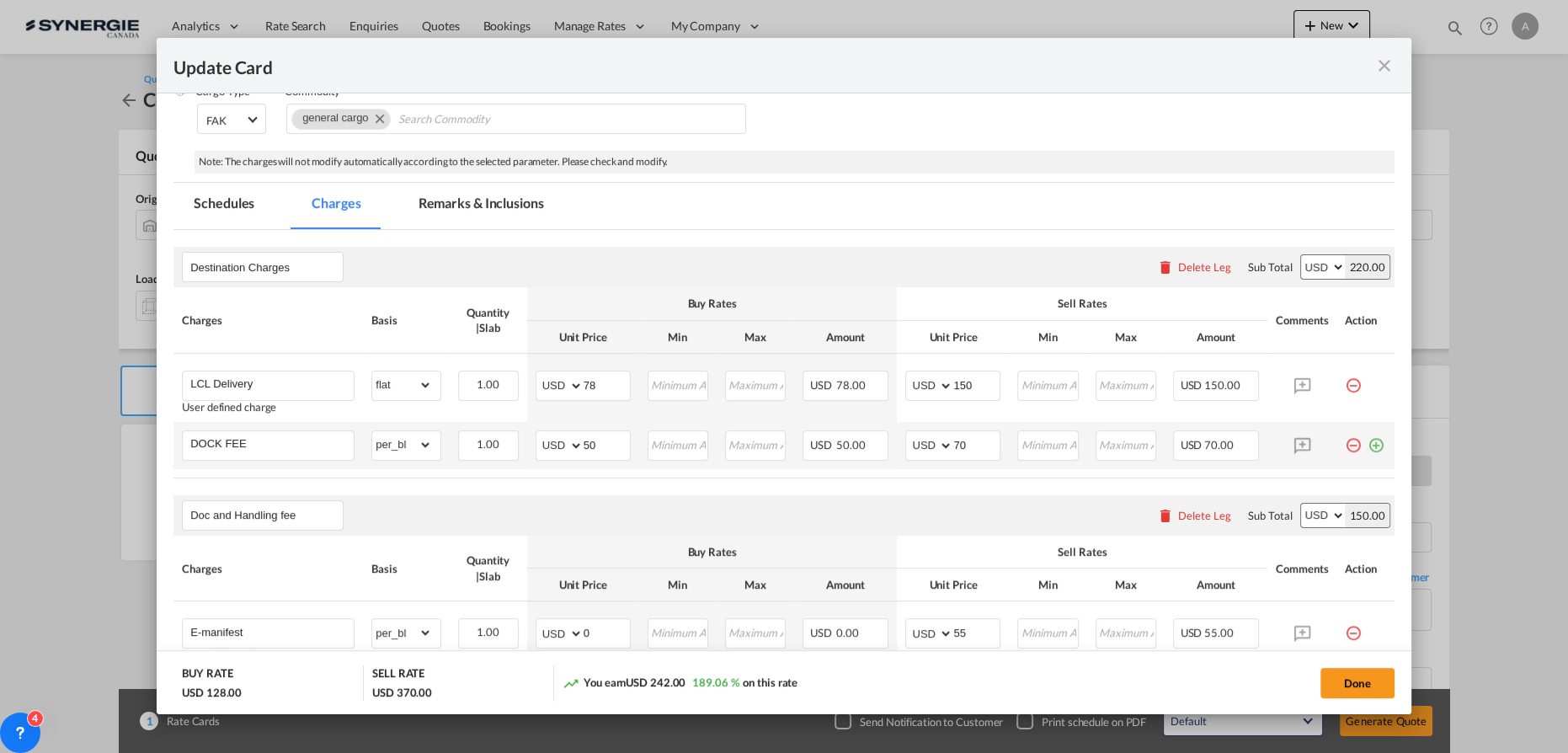
scroll to position [305, 0]
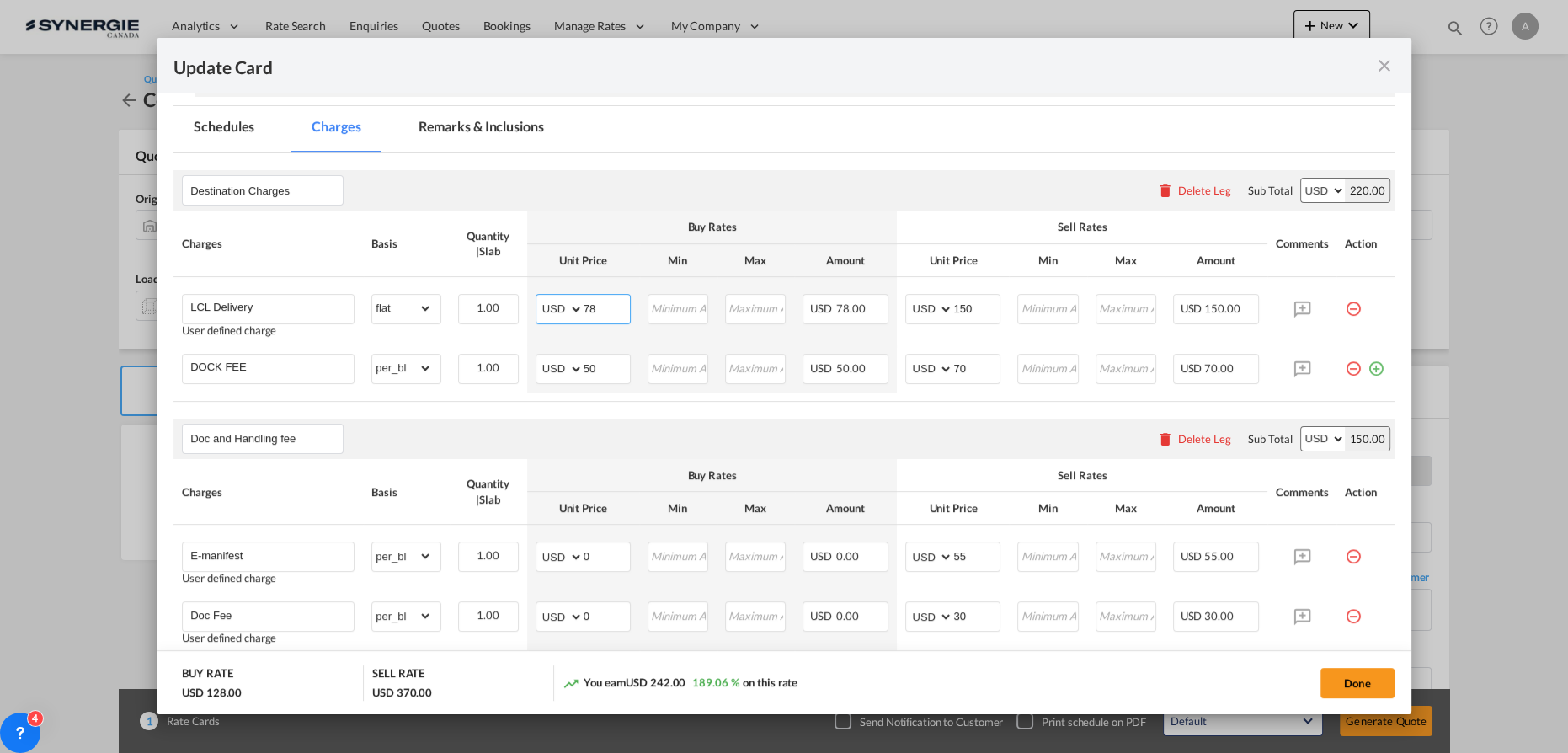
drag, startPoint x: 604, startPoint y: 305, endPoint x: 412, endPoint y: 273, distance: 194.6
click at [471, 298] on tr "LCL Delivery User defined charge Please Enter Already Exists gross_weight volum…" at bounding box center [784, 312] width 1221 height 68
type input "133"
type input "195"
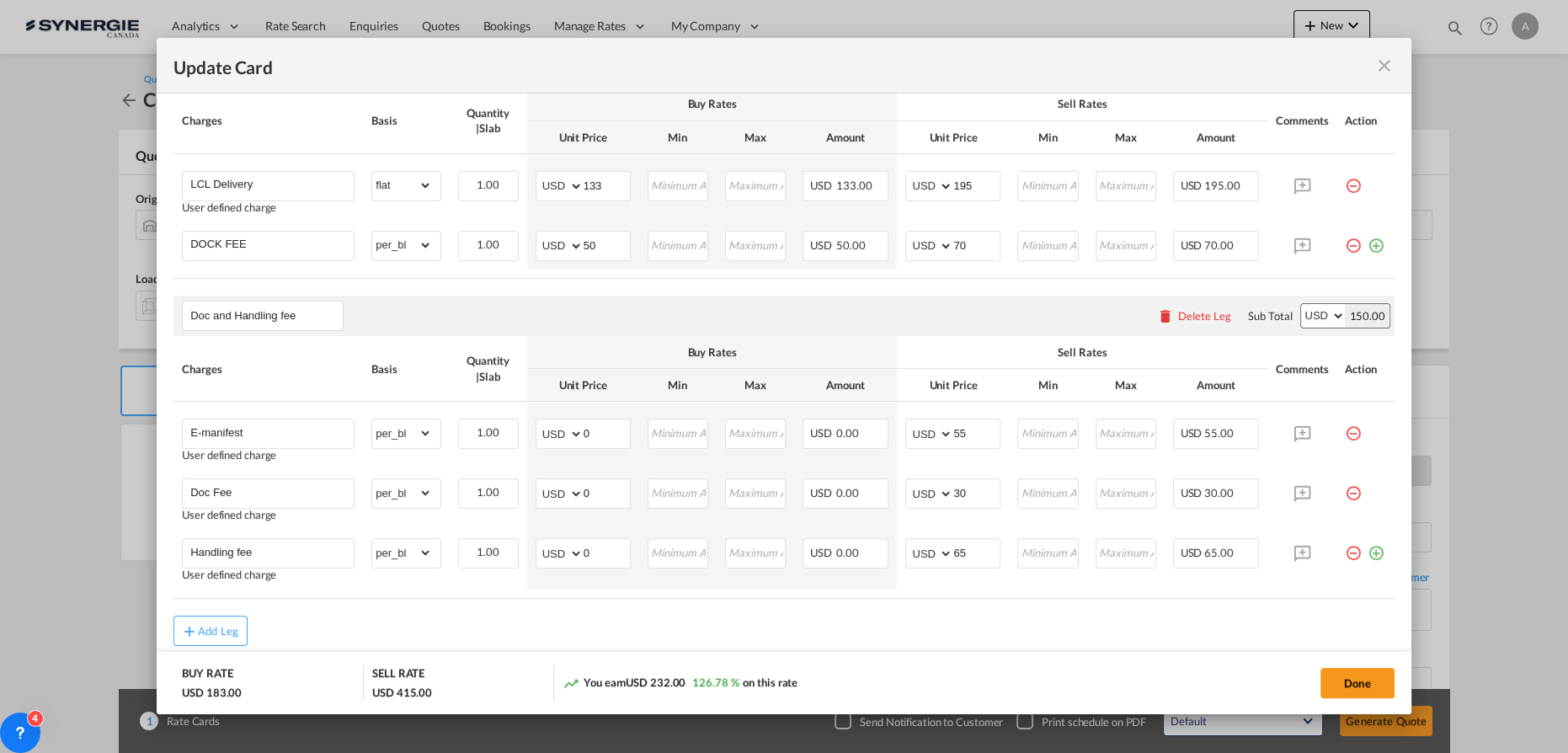
scroll to position [485, 0]
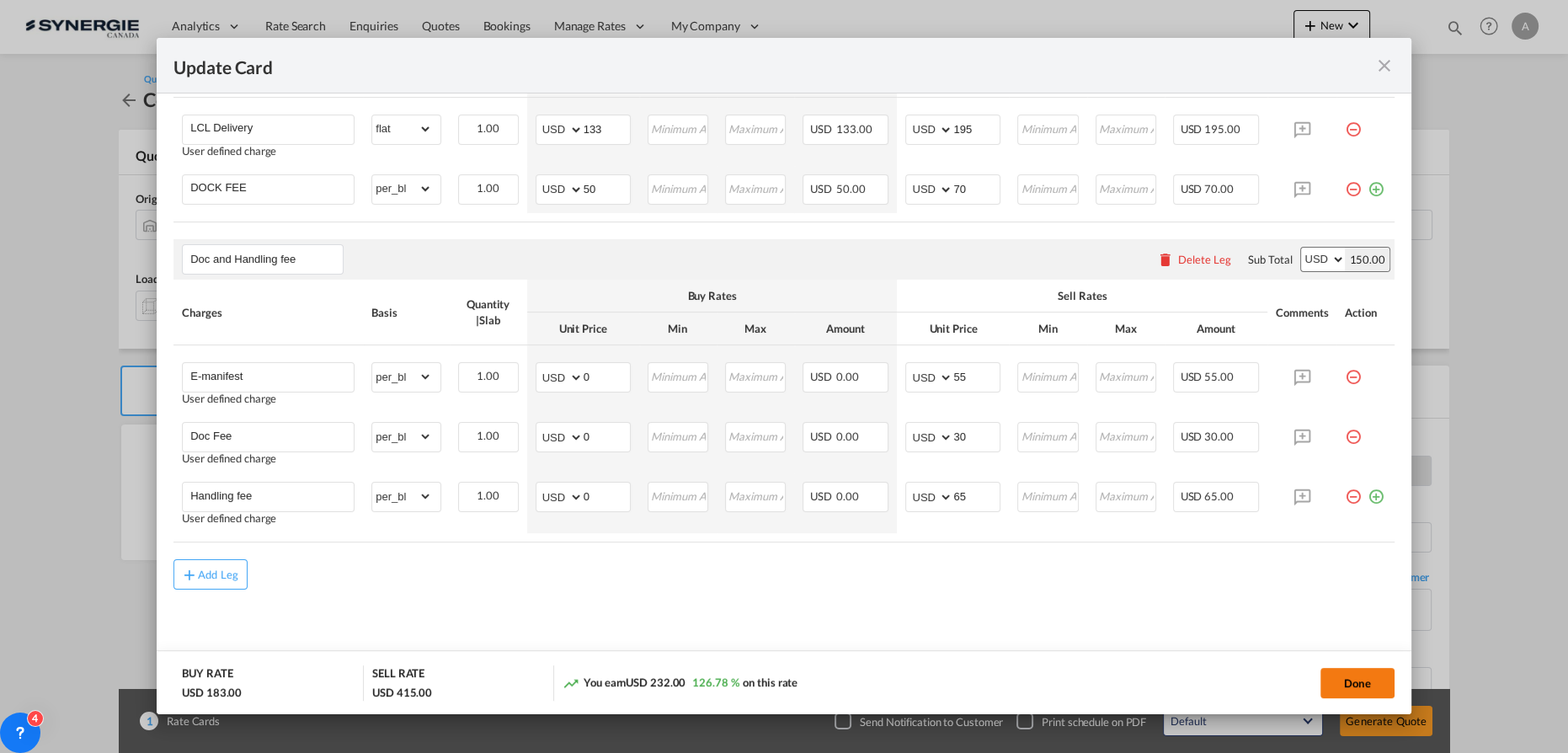
click at [1333, 677] on button "Done" at bounding box center [1357, 683] width 74 height 31
type input "06 Oct 2024"
type input "16 Sep 2025"
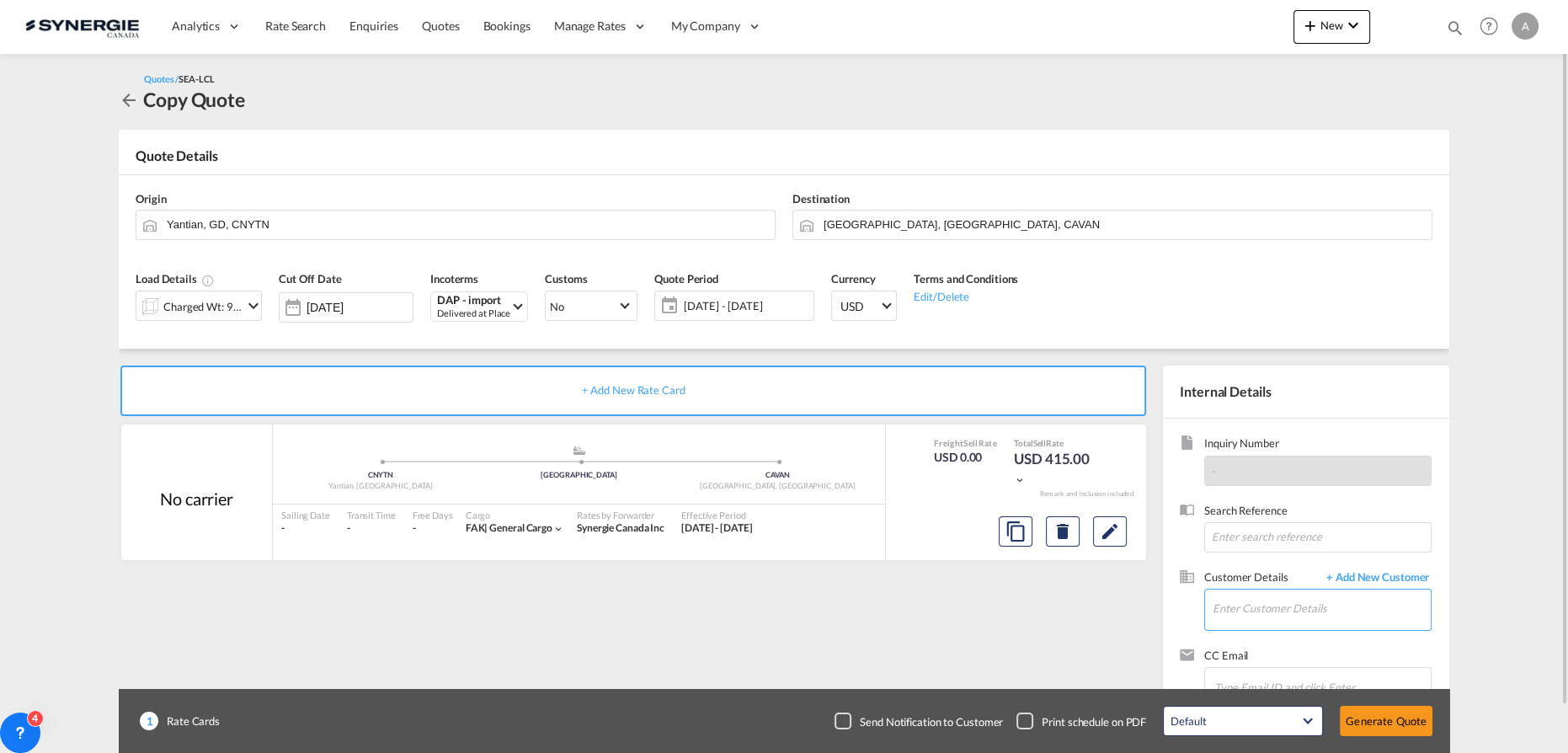
click at [1306, 621] on input "Enter Customer Details" at bounding box center [1321, 608] width 218 height 38
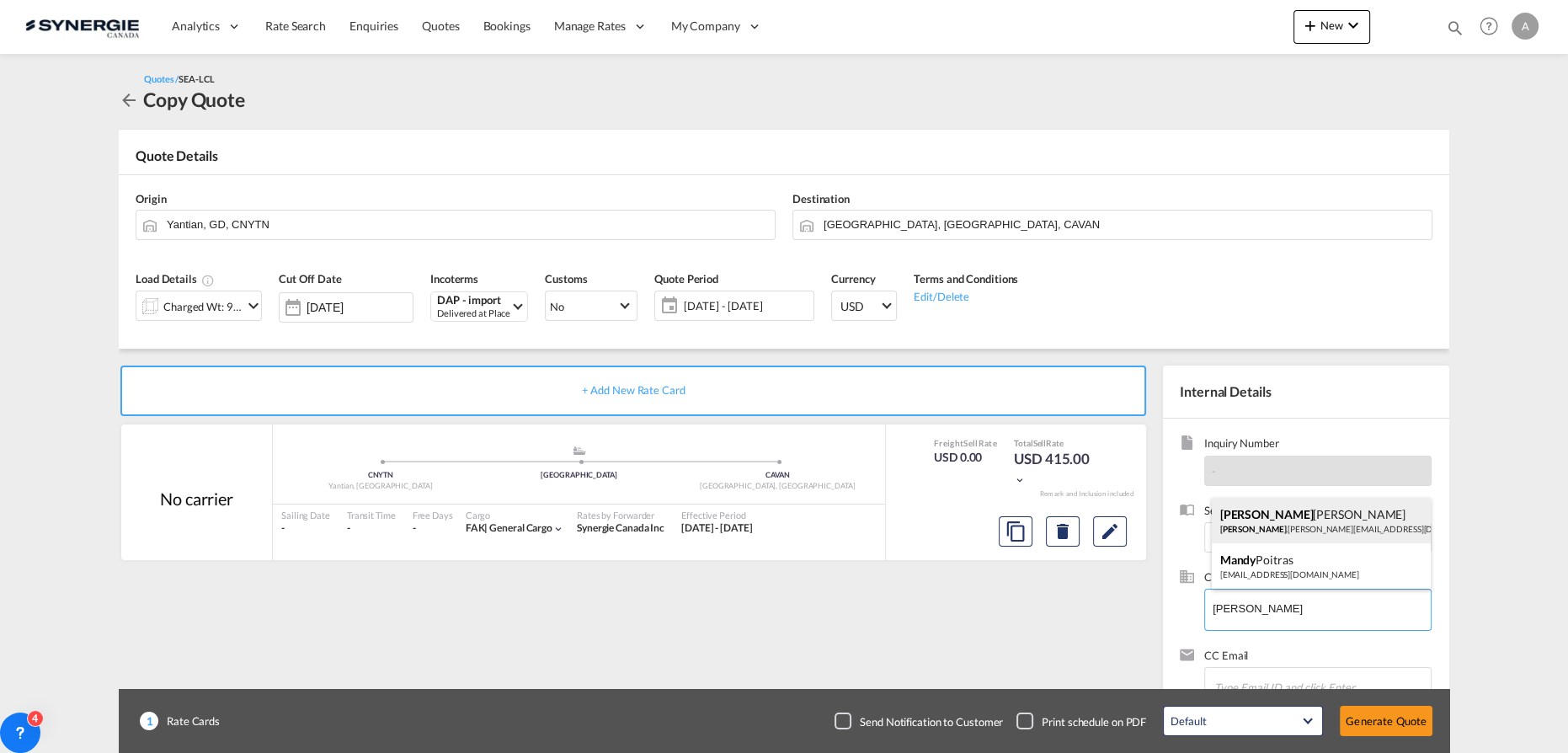
click at [1262, 522] on div "MANDY LIANG mandy .liang@didi-global.net | DIDI Global" at bounding box center [1321, 520] width 220 height 46
type input "DIDI Global, MANDY LIANG, mandy.liang@didi-global.net"
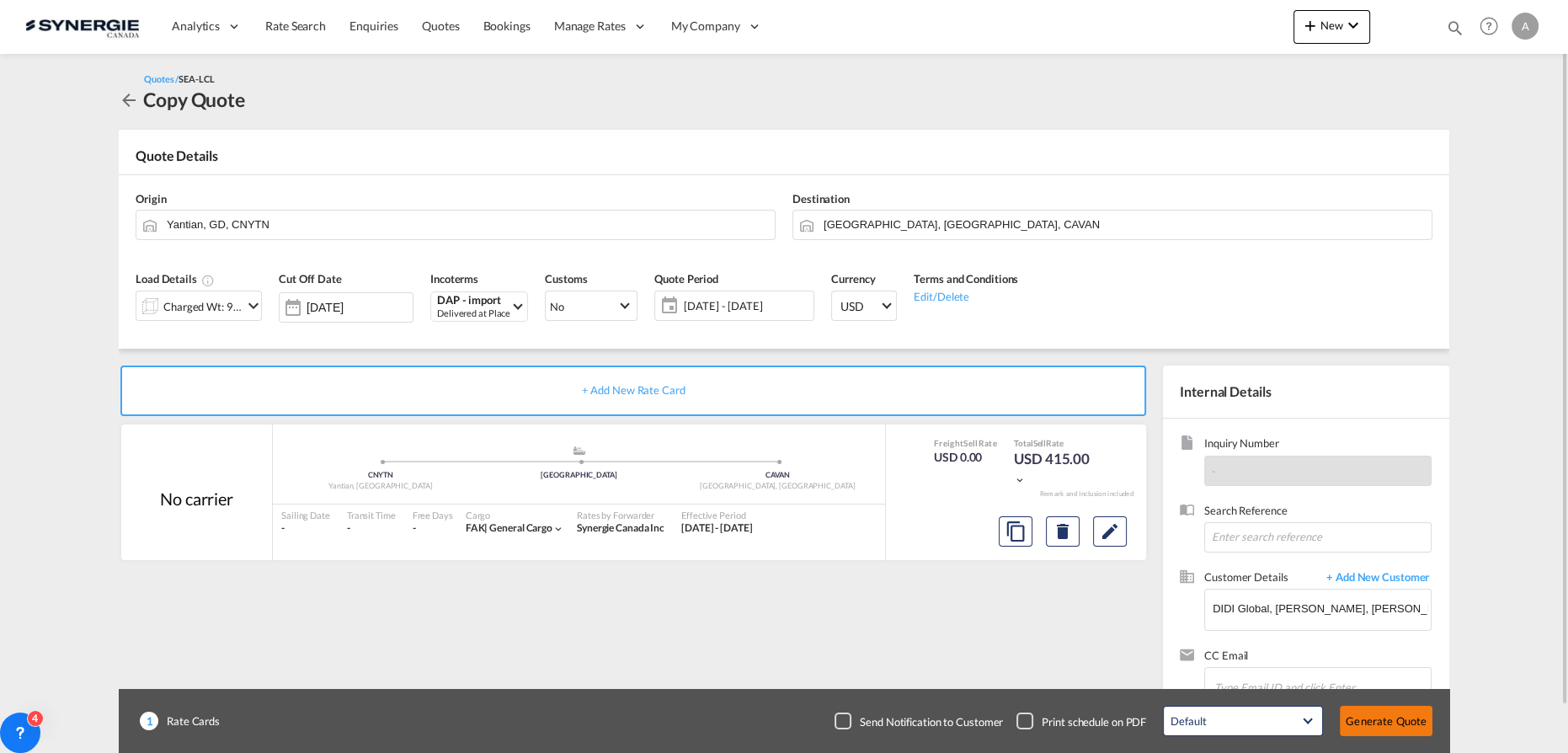
click at [1367, 713] on button "Generate Quote" at bounding box center [1386, 721] width 93 height 31
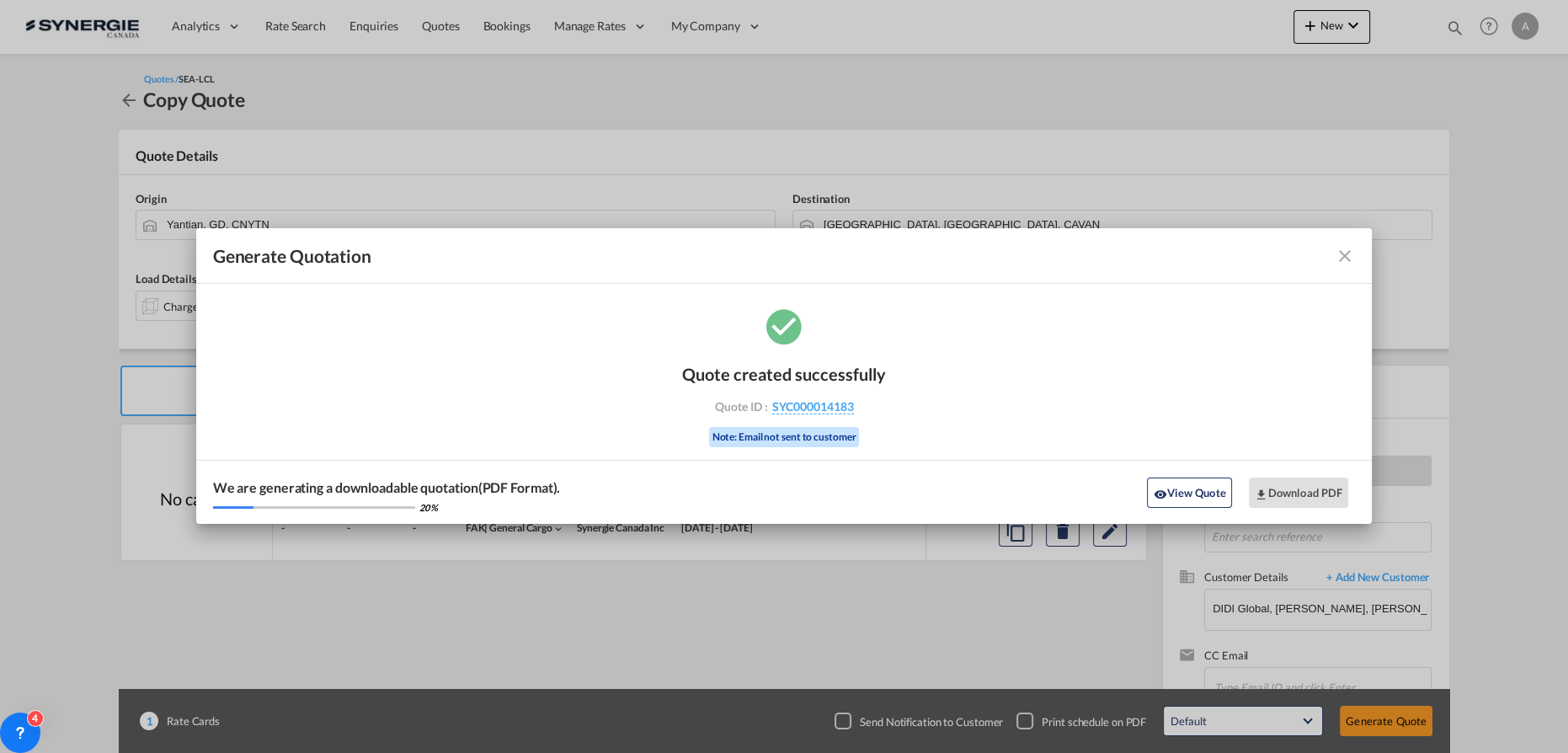
drag, startPoint x: 1214, startPoint y: 498, endPoint x: 1197, endPoint y: 474, distance: 29.4
click at [1214, 498] on button "View Quote" at bounding box center [1189, 492] width 84 height 31
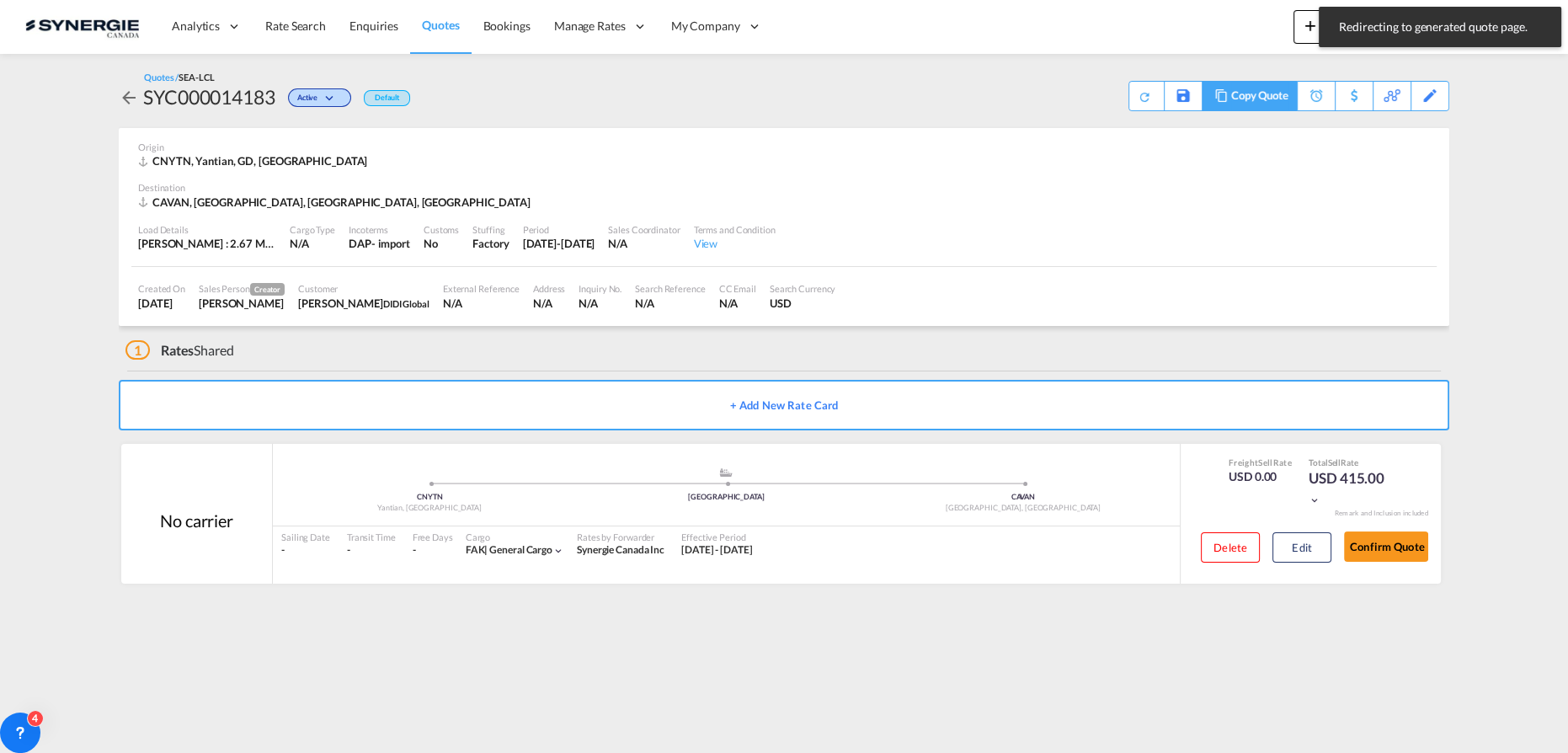
click at [1278, 90] on div "Copy Quote" at bounding box center [1259, 96] width 57 height 29
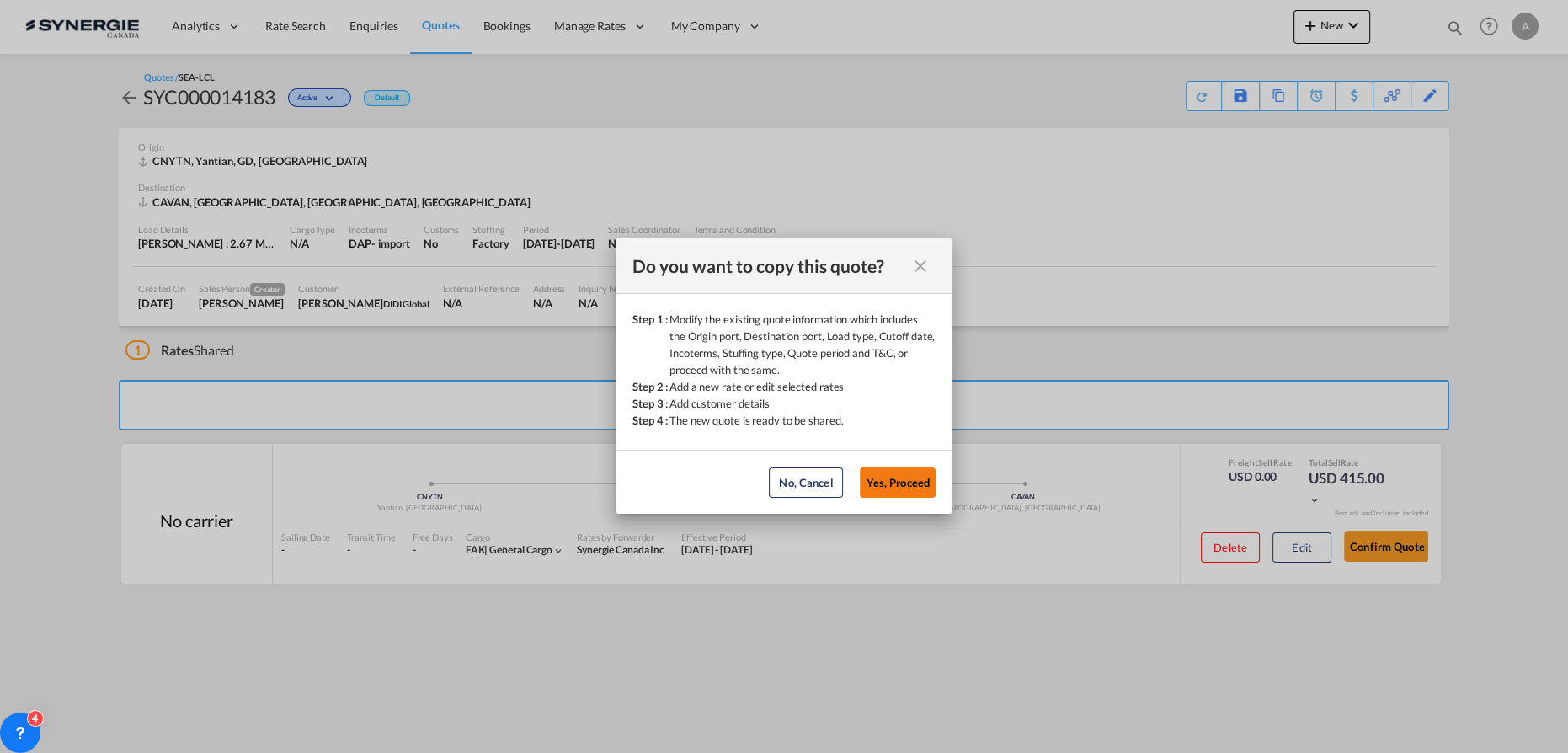
click at [918, 471] on button "Yes, Proceed" at bounding box center [898, 483] width 75 height 31
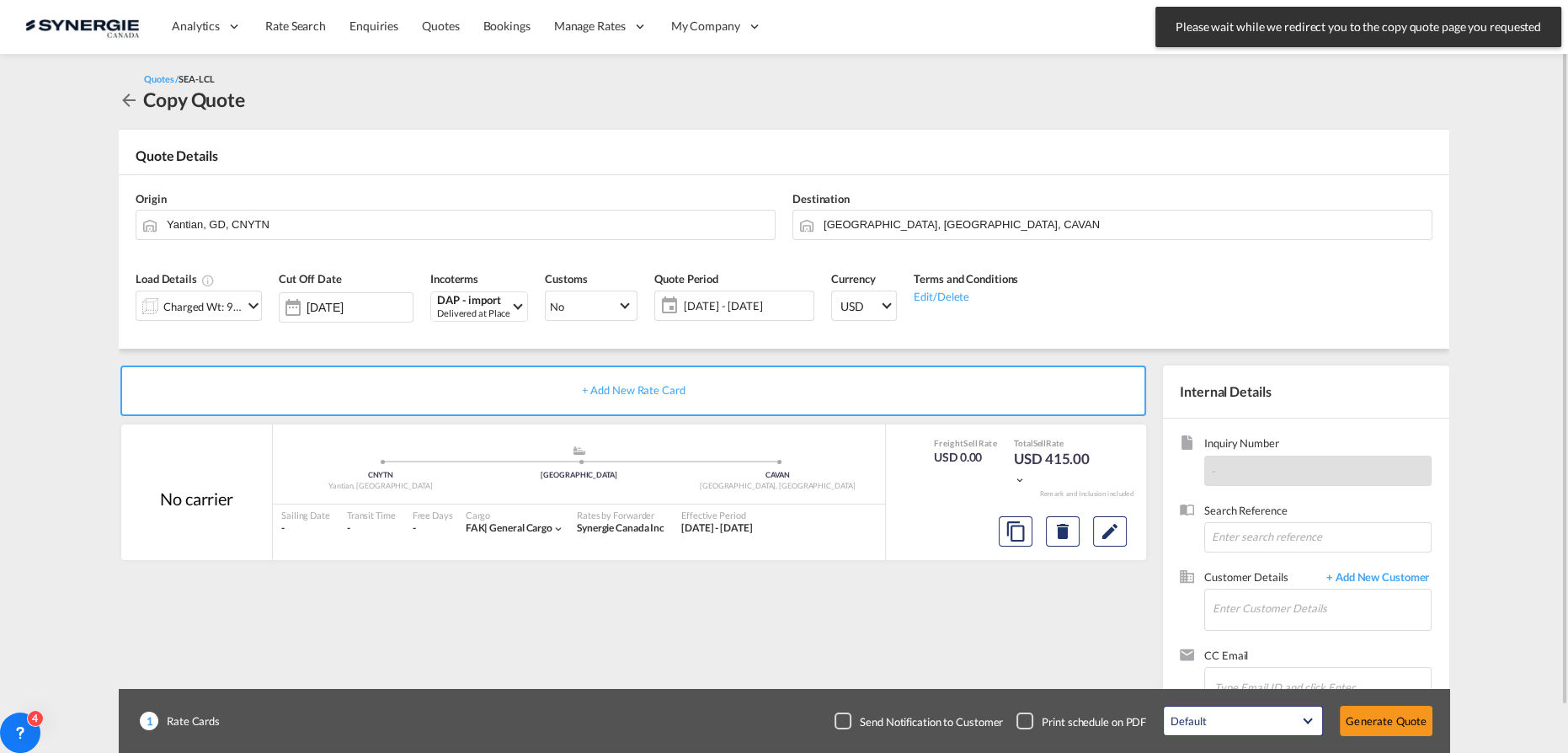
click at [214, 312] on div "Charged Wt: 9.00 W/M" at bounding box center [203, 306] width 79 height 24
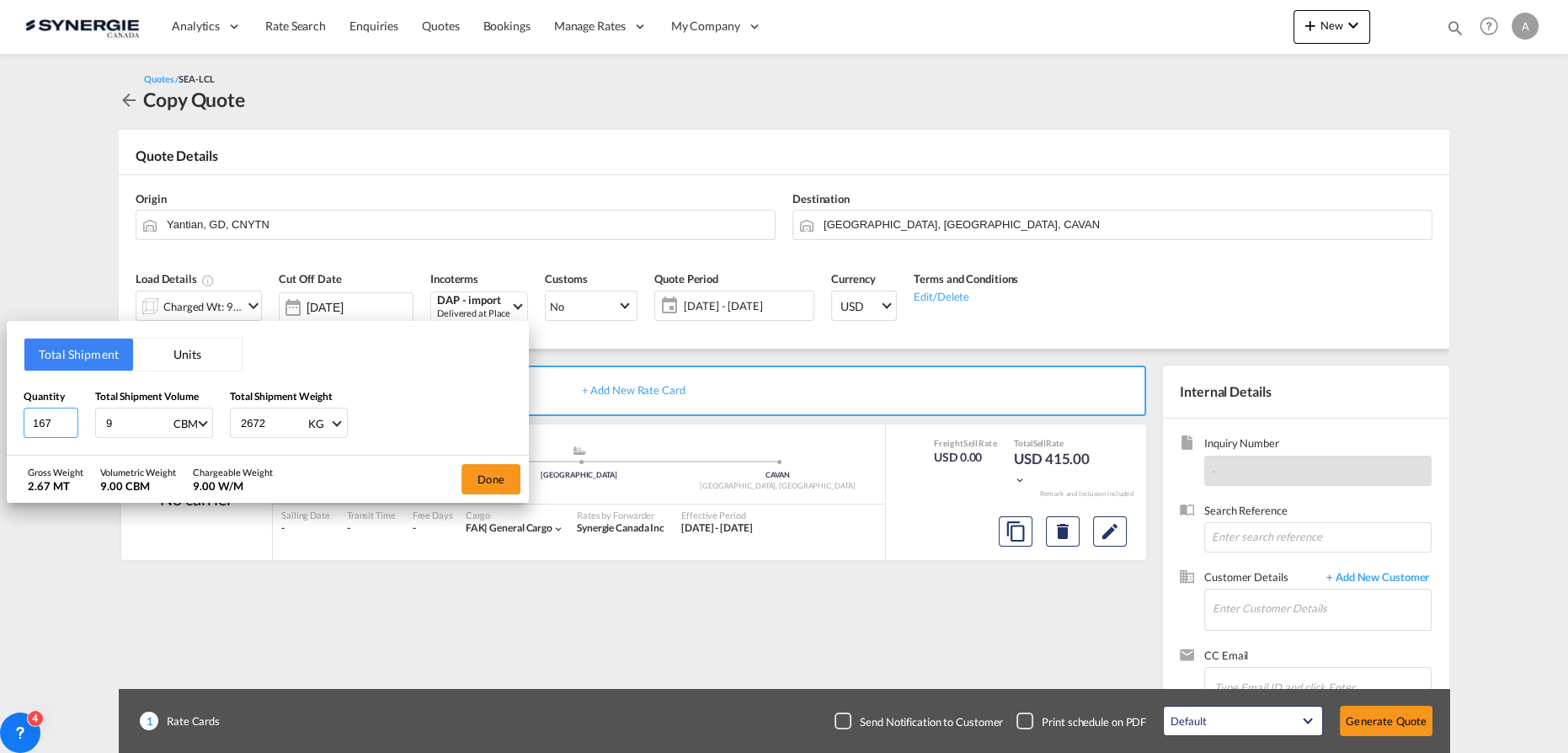
drag, startPoint x: 52, startPoint y: 427, endPoint x: -80, endPoint y: 427, distance: 132.0
click at [0, 427] on html "Analytics Reports Dashboard Rate Search Enquiries Quotes" at bounding box center [784, 376] width 1568 height 753
type input "334"
type input "18.1"
type input "5344"
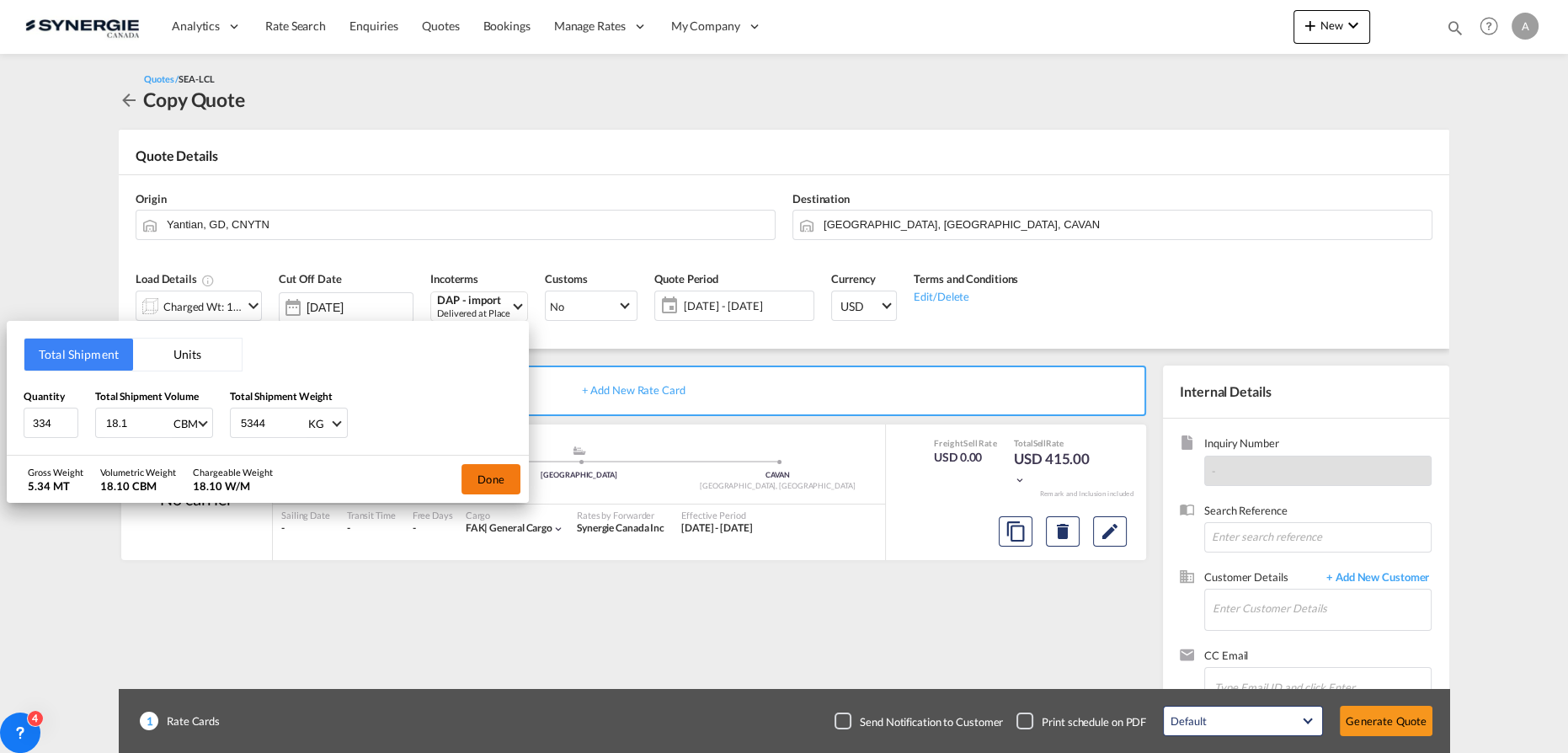
click at [503, 474] on button "Done" at bounding box center [490, 479] width 59 height 31
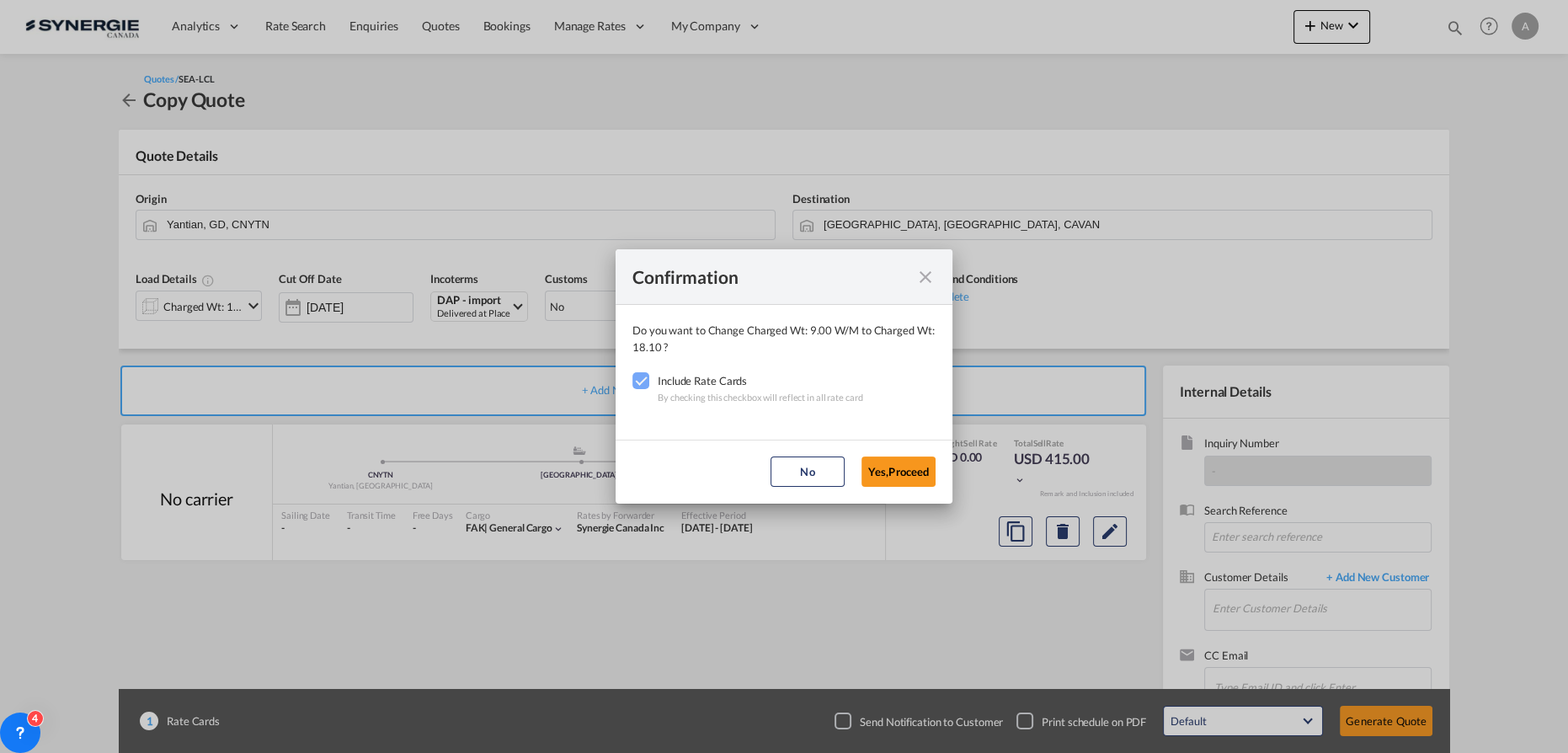
click at [910, 467] on button "Yes,Proceed" at bounding box center [899, 471] width 74 height 31
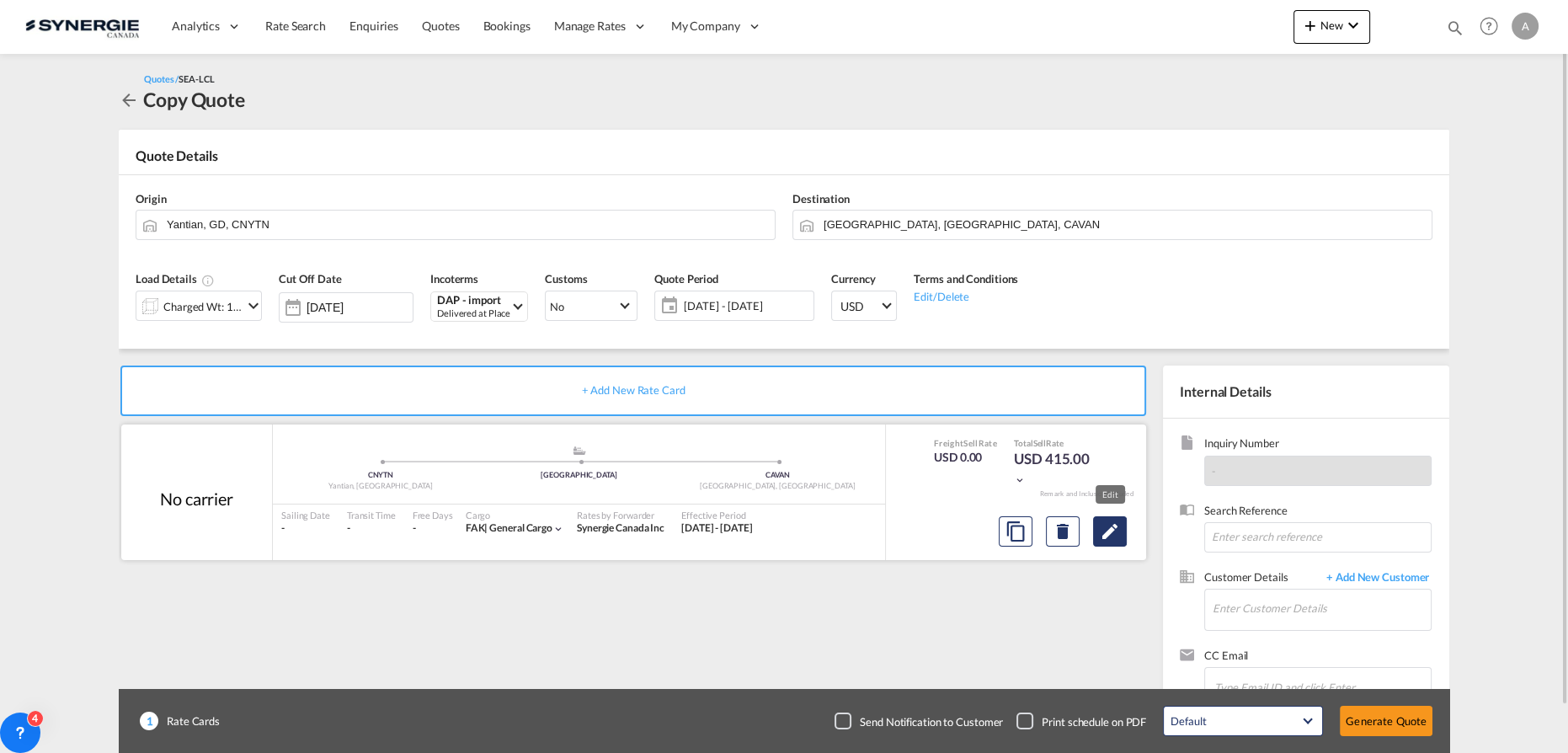
click at [1111, 530] on md-icon "Edit" at bounding box center [1110, 531] width 20 height 20
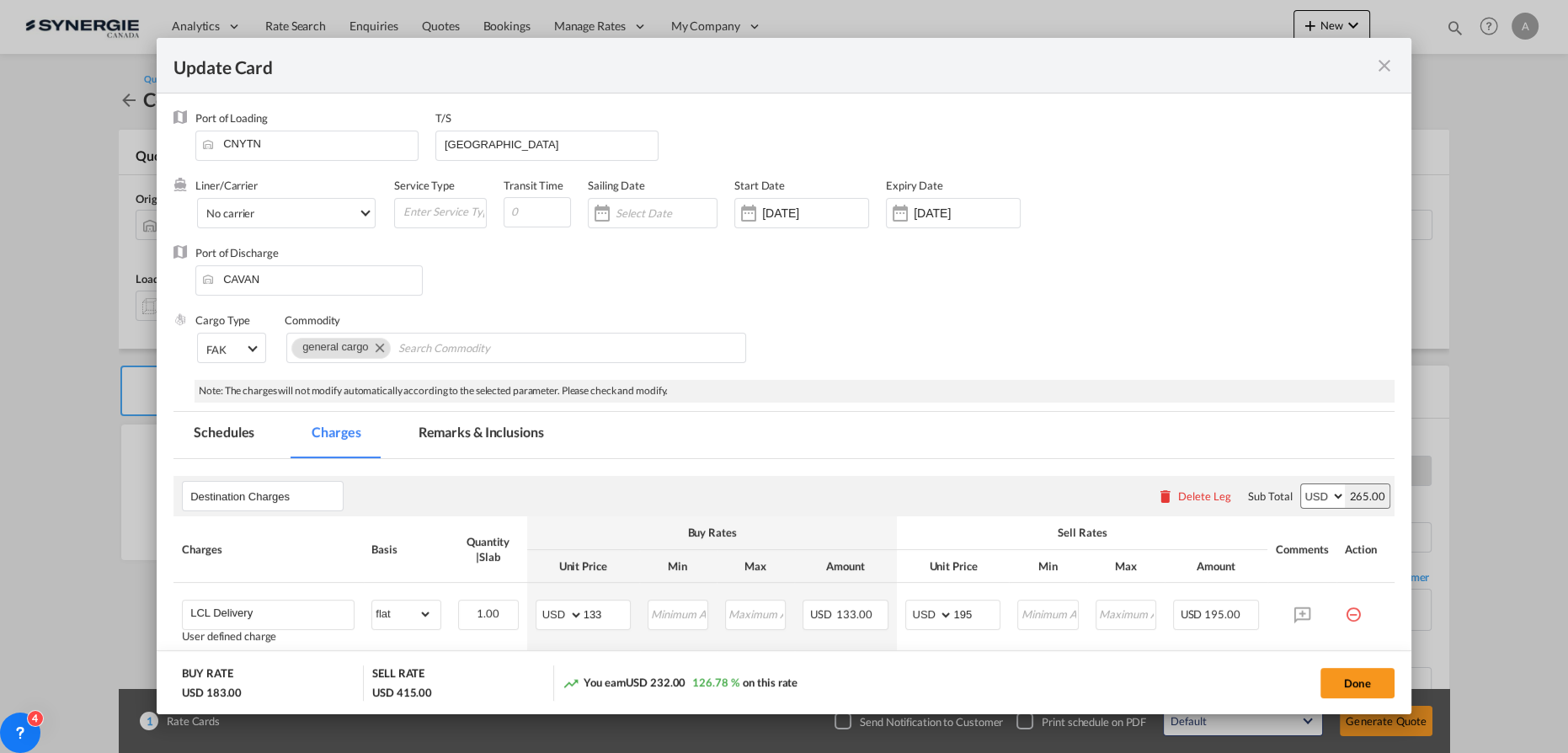
scroll to position [305, 0]
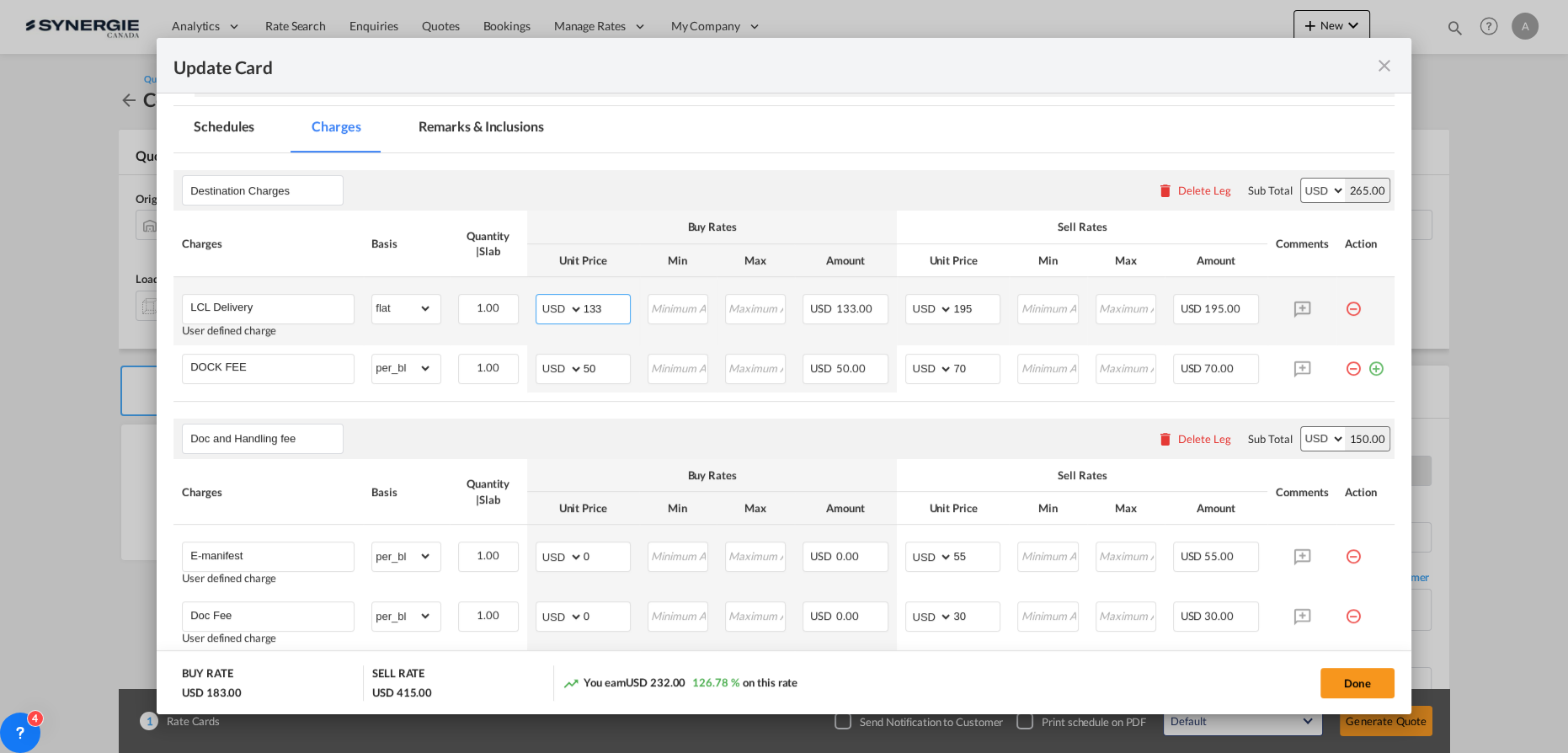
drag, startPoint x: 601, startPoint y: 309, endPoint x: 393, endPoint y: 283, distance: 209.6
click at [448, 298] on tr "LCL Delivery User defined charge Please Enter Already Exists gross_weight volum…" at bounding box center [784, 312] width 1221 height 68
type input "248"
type input "315"
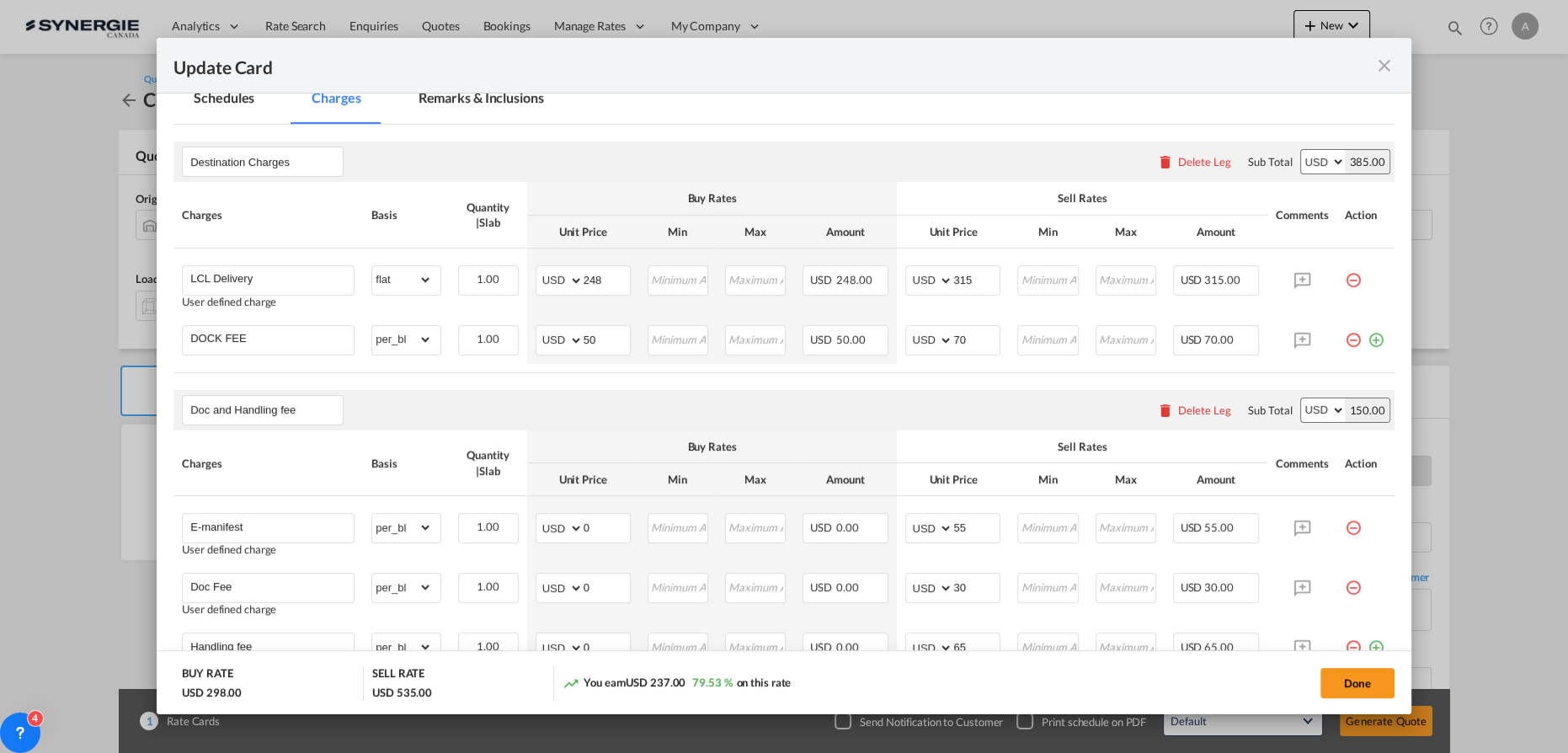
scroll to position [383, 0]
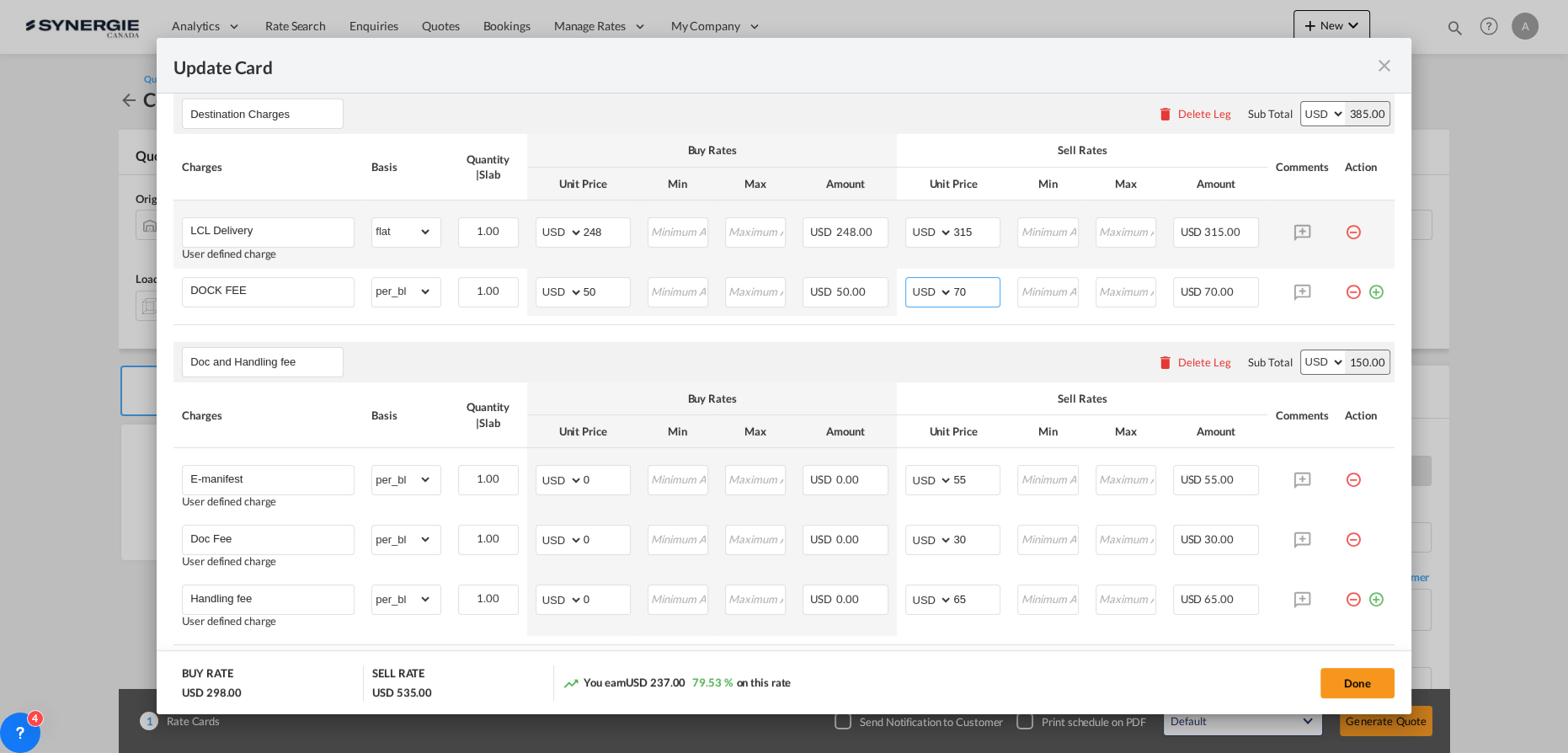
drag, startPoint x: 957, startPoint y: 290, endPoint x: 649, endPoint y: 257, distance: 309.8
click at [784, 291] on tr "DOCK FEE Please Enter Already Exists gross_weight volumetric_weight per_shipmen…" at bounding box center [784, 292] width 1221 height 47
type input "108.6"
drag, startPoint x: 599, startPoint y: 286, endPoint x: 356, endPoint y: 278, distance: 243.1
click at [536, 298] on md-input-container "AED AFN ALL AMD ANG AOA ARS AUD AWG AZN BAM BBD BDT BGN BHD BIF BMD BND BOB BRL…" at bounding box center [584, 292] width 95 height 31
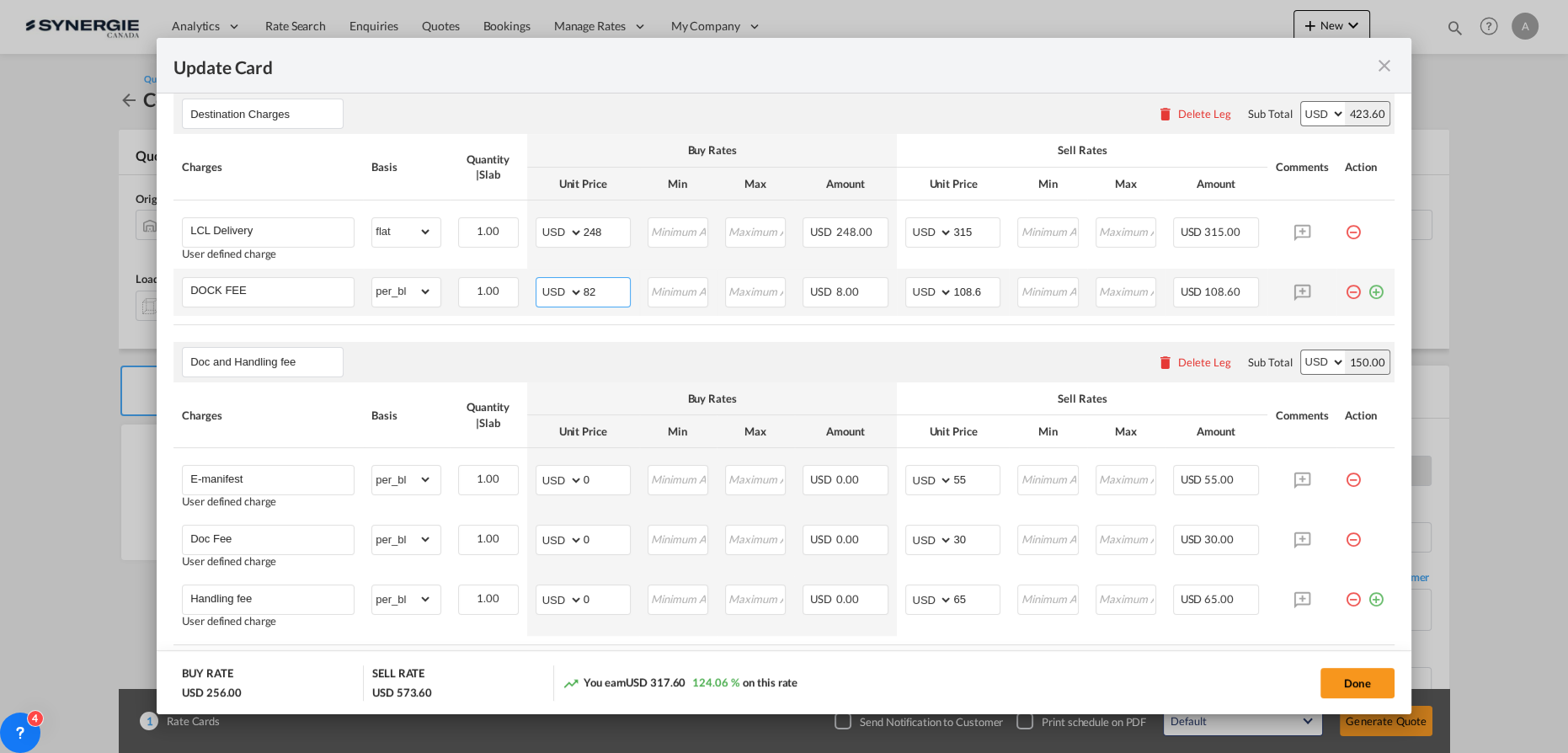
type input "82"
click at [1342, 678] on button "Done" at bounding box center [1357, 683] width 74 height 31
type input "06 Oct 2024"
type input "16 Sep 2025"
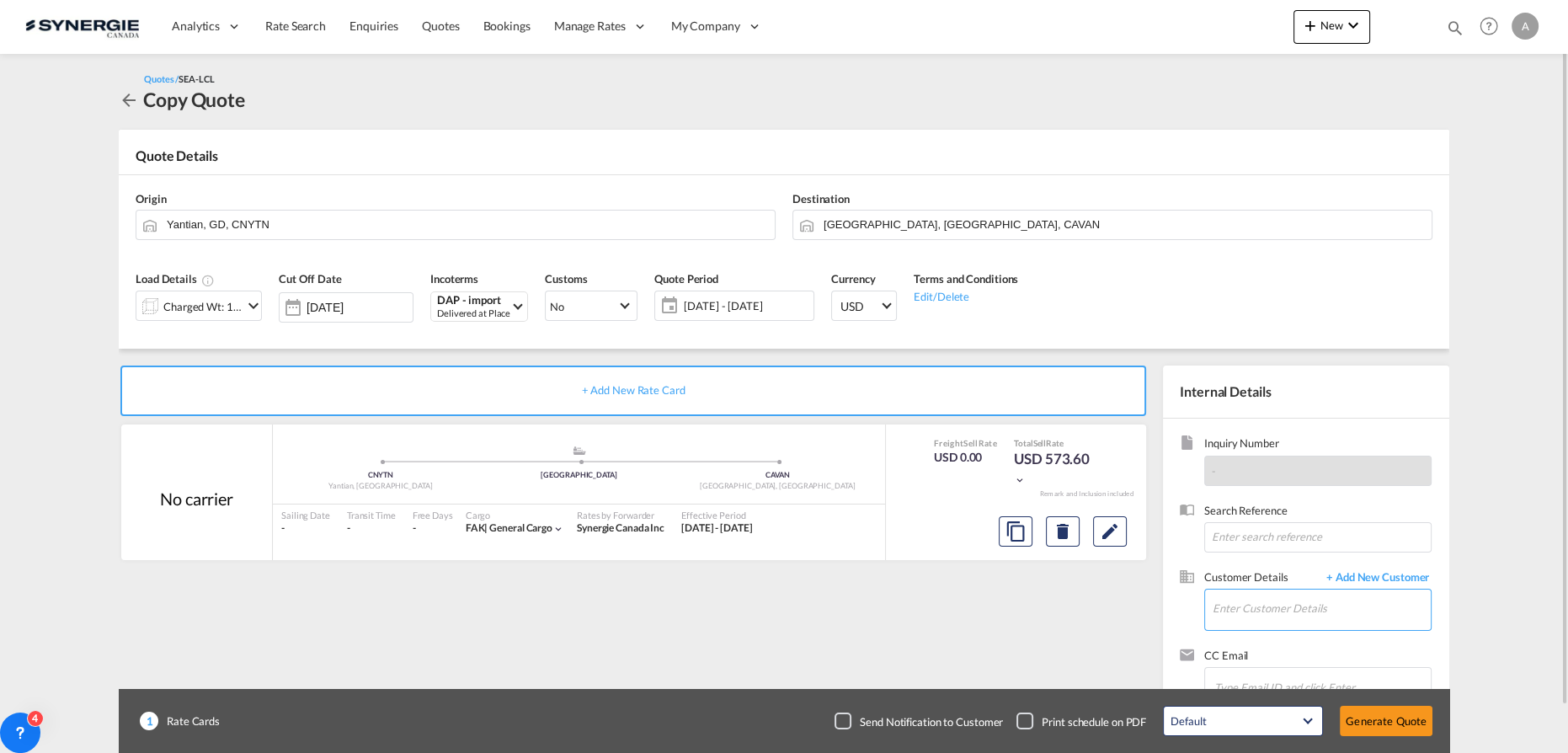
click at [1315, 614] on input "Enter Customer Details" at bounding box center [1321, 608] width 218 height 38
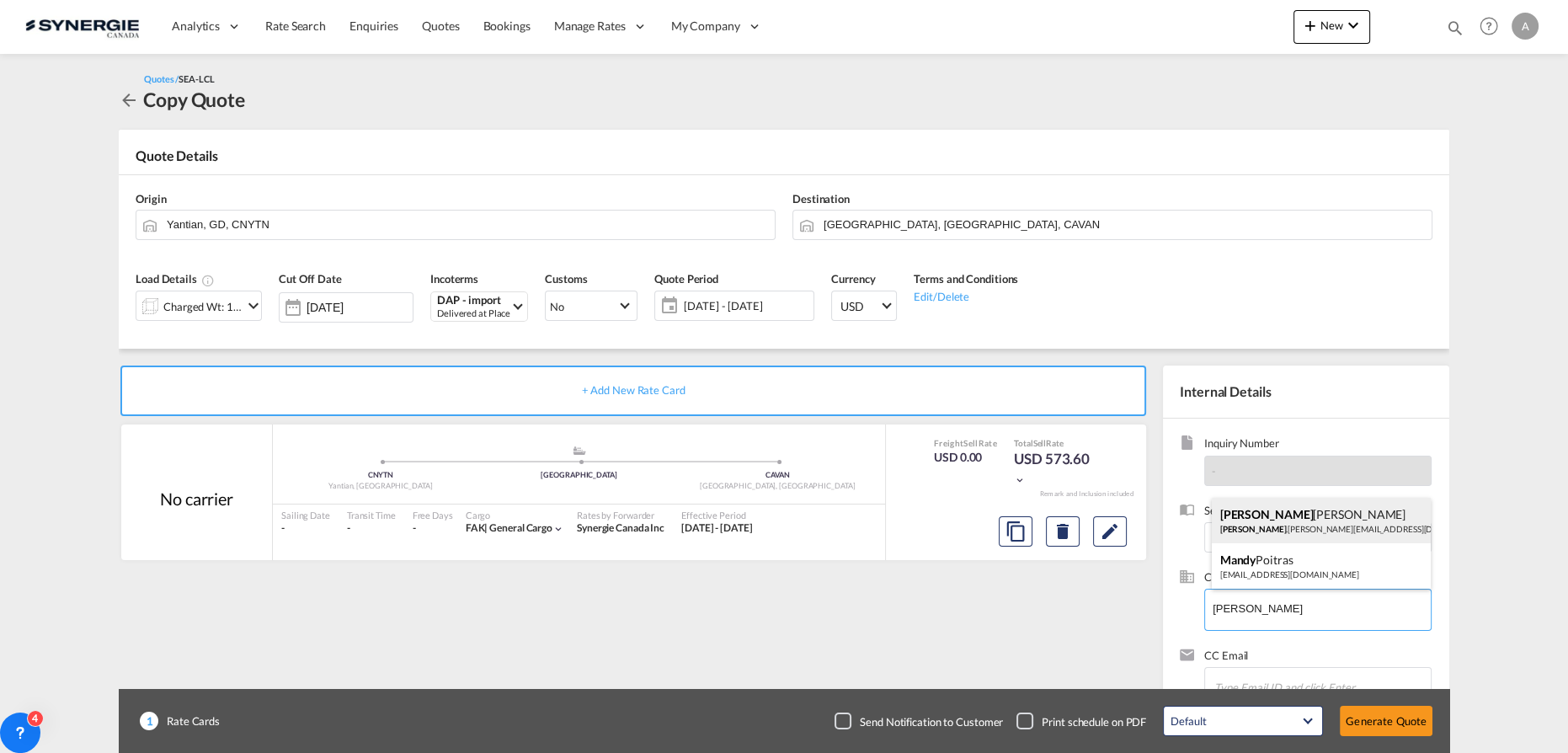
click at [1259, 525] on div "MANDY LIANG mandy .liang@didi-global.net | DIDI Global" at bounding box center [1321, 520] width 220 height 46
type input "DIDI Global, MANDY LIANG, mandy.liang@didi-global.net"
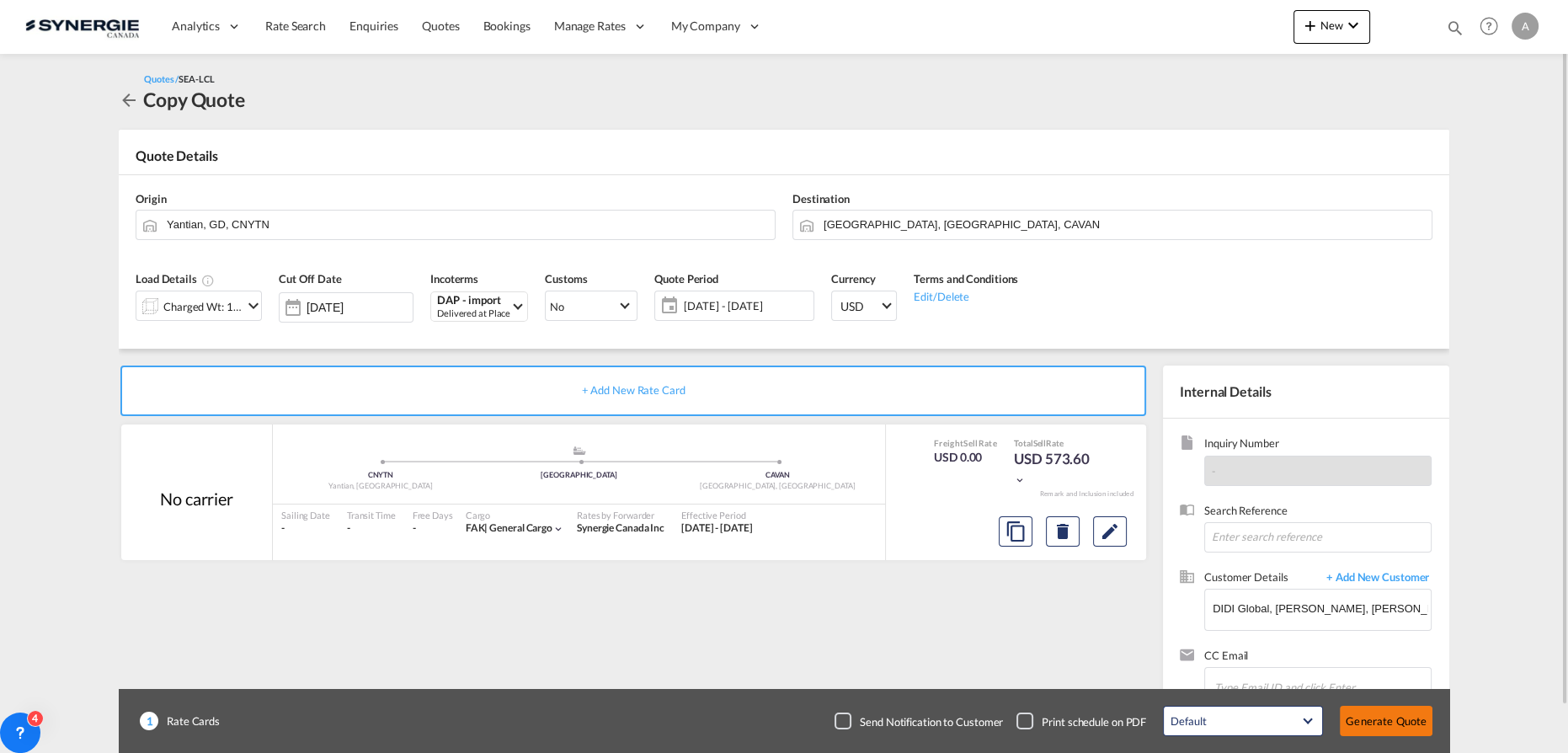
click at [1381, 710] on button "Generate Quote" at bounding box center [1386, 721] width 93 height 31
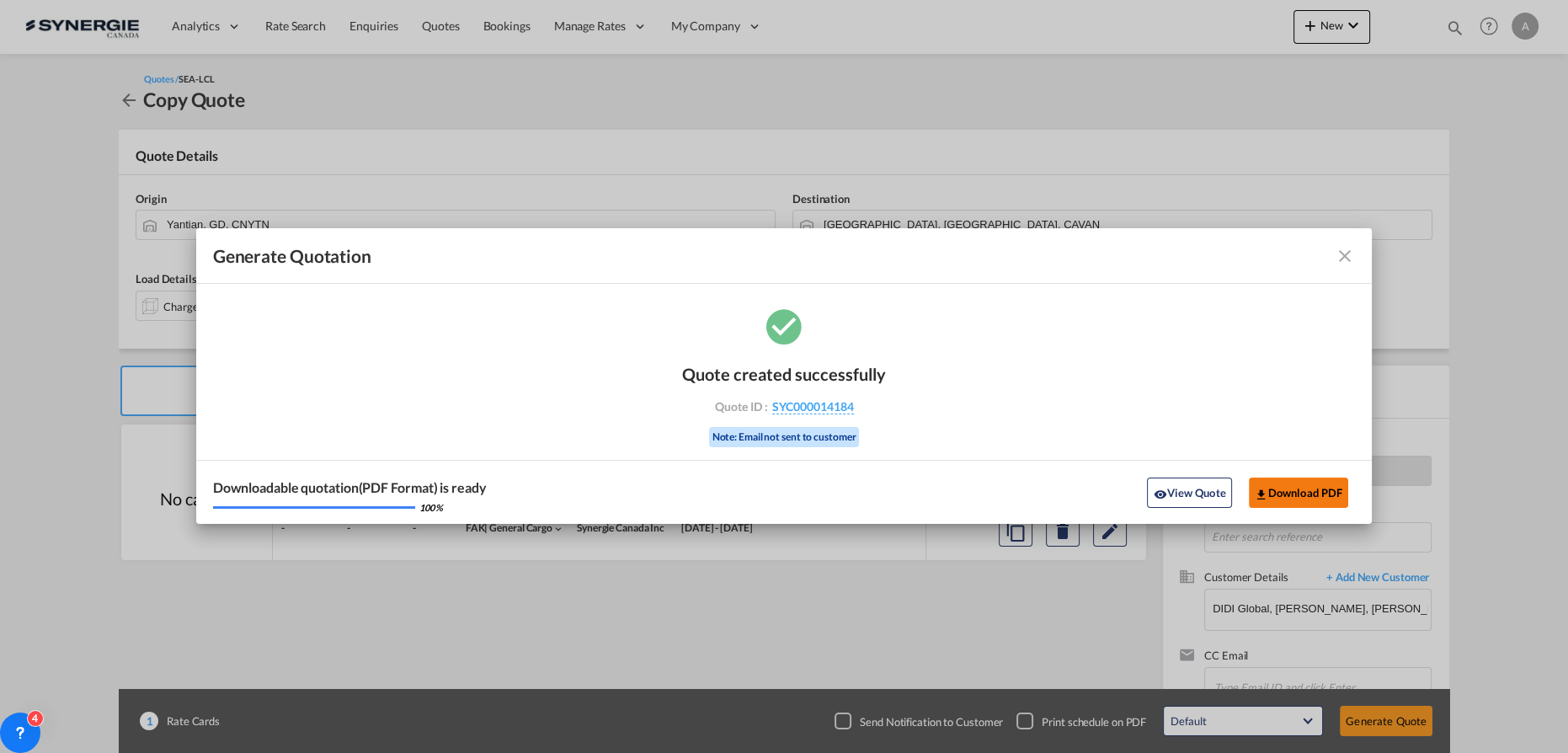
click at [1317, 493] on button "Download PDF" at bounding box center [1300, 492] width 100 height 31
click at [1163, 488] on md-icon "icon-eye" at bounding box center [1159, 494] width 13 height 13
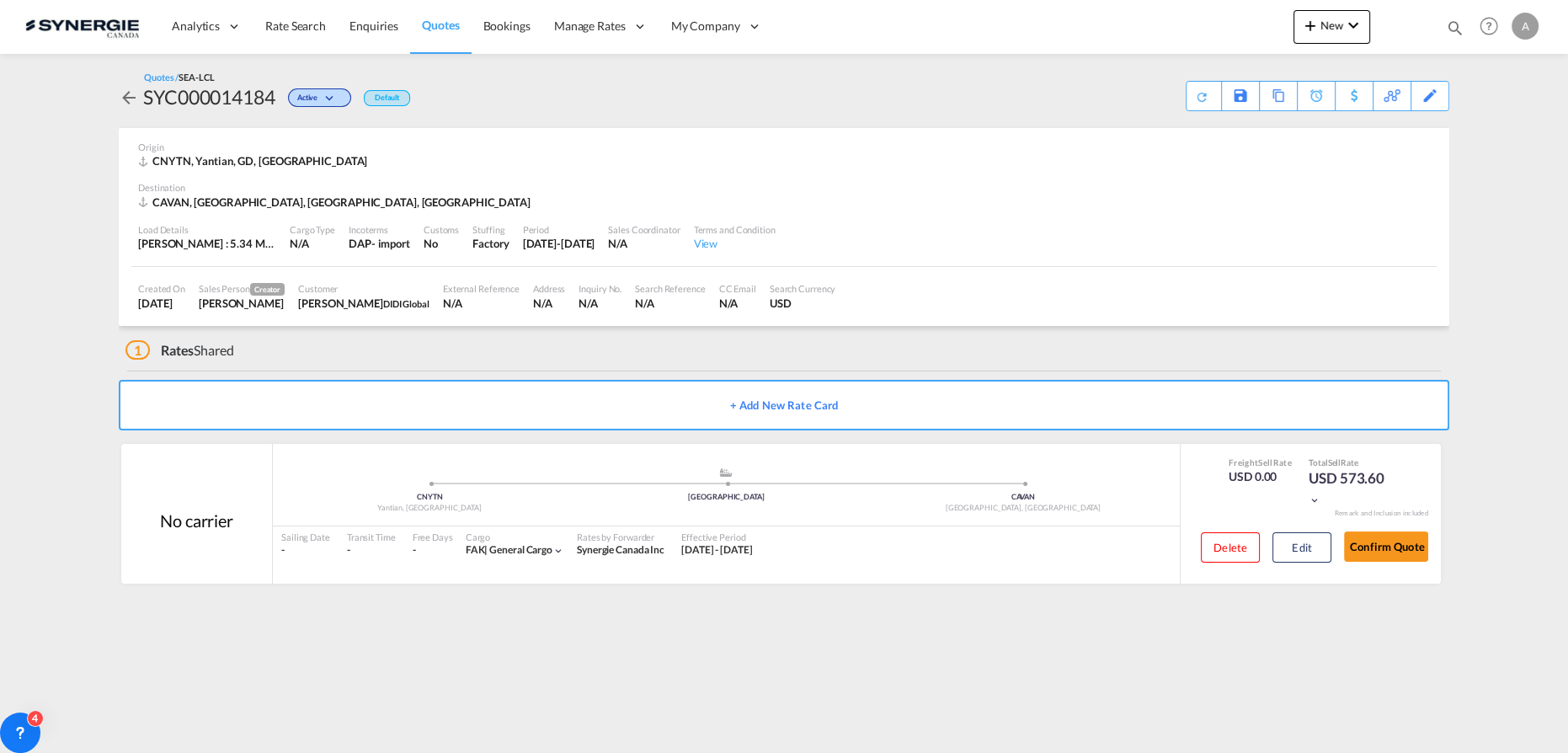
click at [1450, 25] on md-icon "icon-magnify" at bounding box center [1455, 27] width 18 height 18
click at [1204, 31] on select "Bookings Quotes Enquiries" at bounding box center [1186, 27] width 80 height 31
select select "Quotes"
click at [1147, 12] on select "Bookings Quotes Enquiries" at bounding box center [1186, 27] width 80 height 31
click at [1294, 29] on input at bounding box center [1328, 27] width 210 height 30
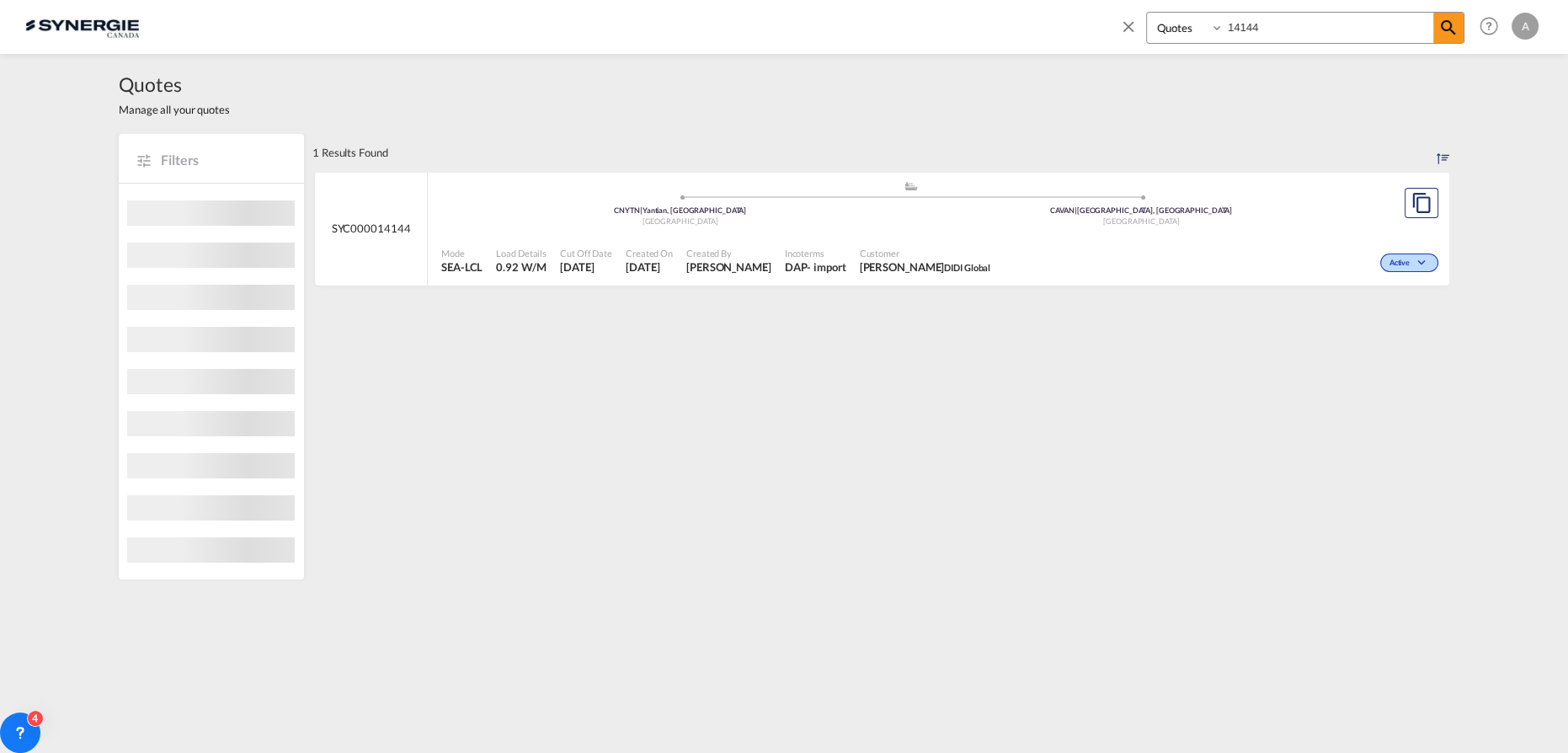
click at [1059, 241] on div "Active" at bounding box center [1221, 262] width 446 height 42
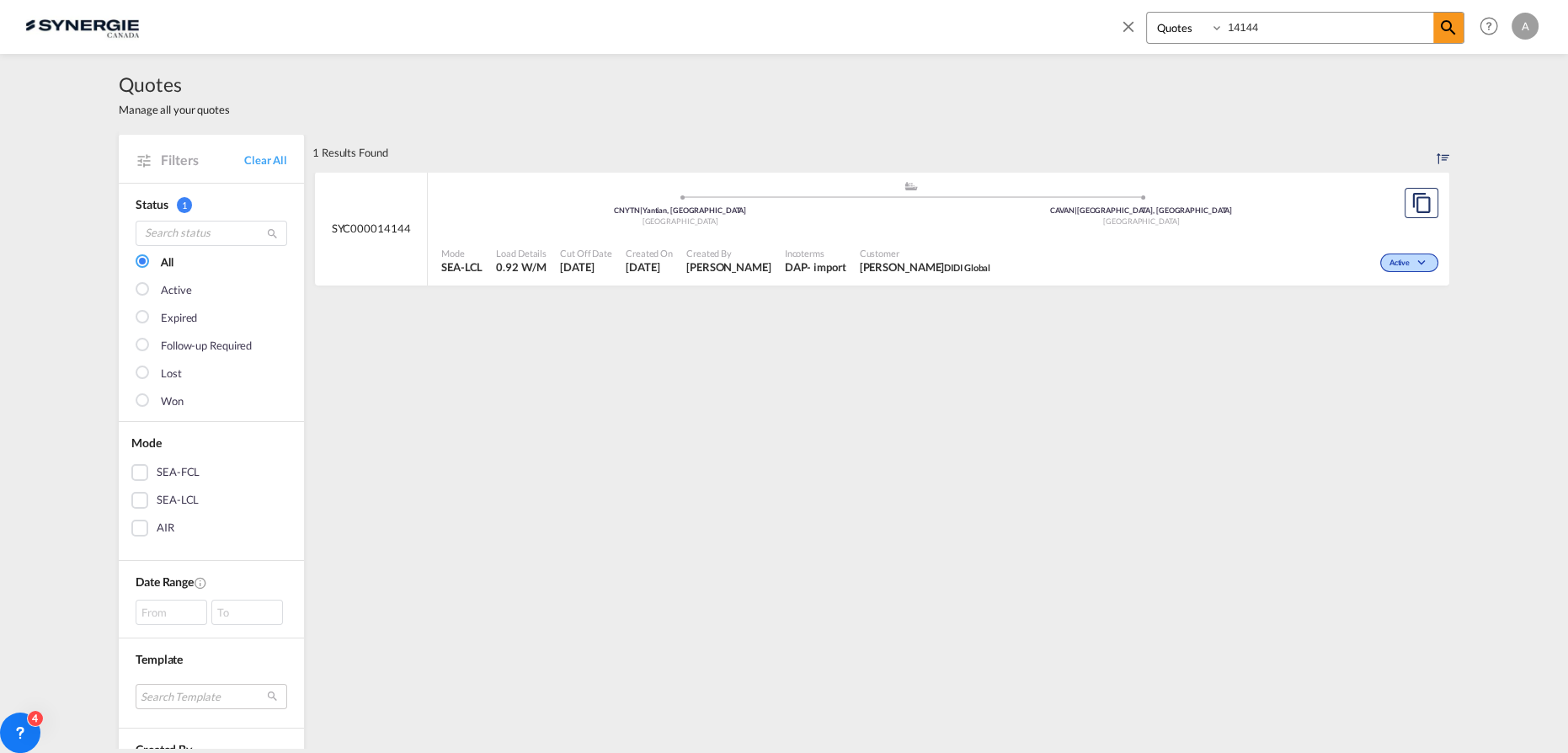
click at [1331, 32] on input "14144" at bounding box center [1328, 27] width 210 height 30
click at [1197, 269] on div "Active" at bounding box center [1221, 262] width 446 height 42
click at [1283, 36] on input "14145" at bounding box center [1328, 27] width 210 height 30
click at [1278, 14] on input "1414" at bounding box center [1328, 27] width 210 height 30
type input "1"
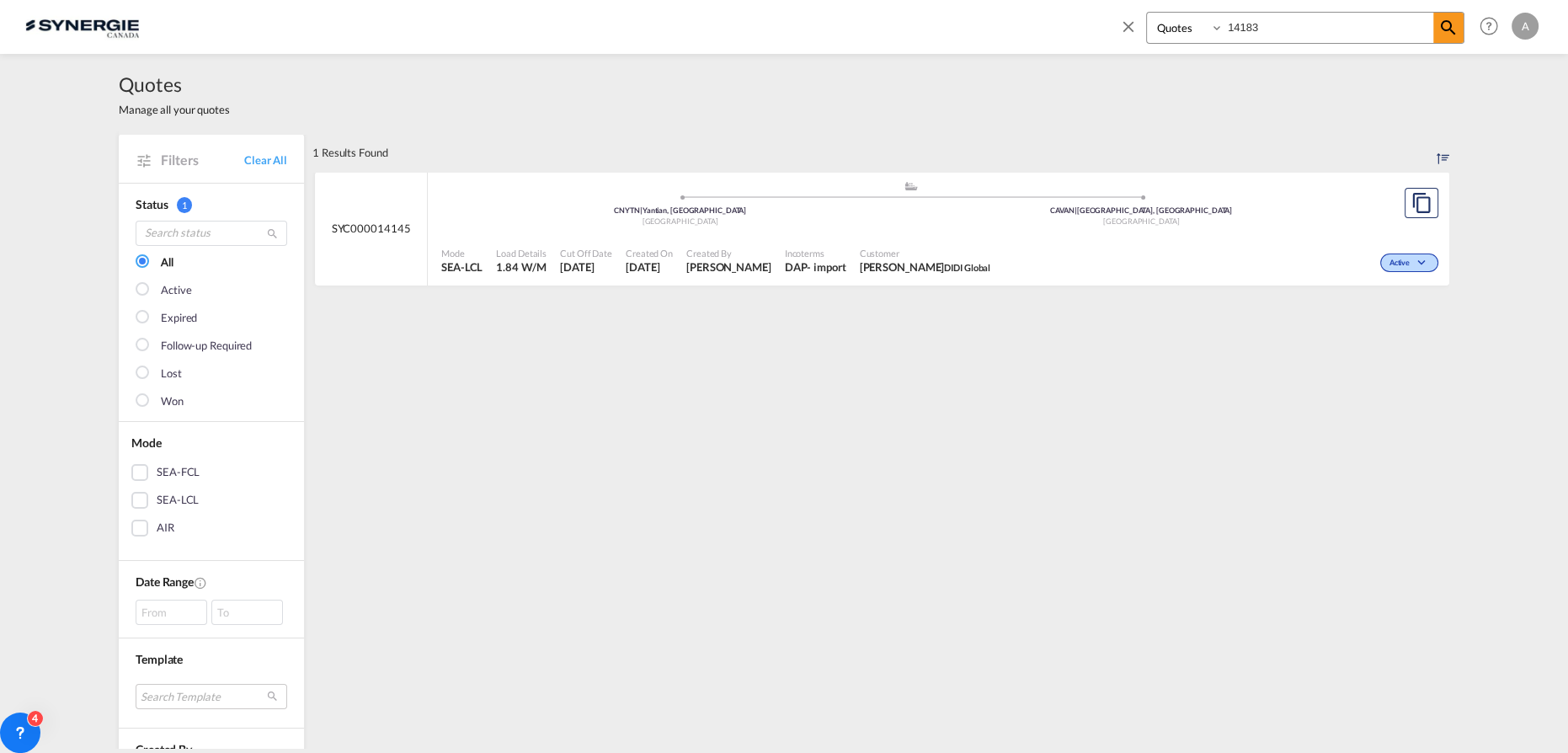
type input "14183"
click at [966, 260] on span "MANDY LIANG DIDI Global" at bounding box center [926, 267] width 132 height 15
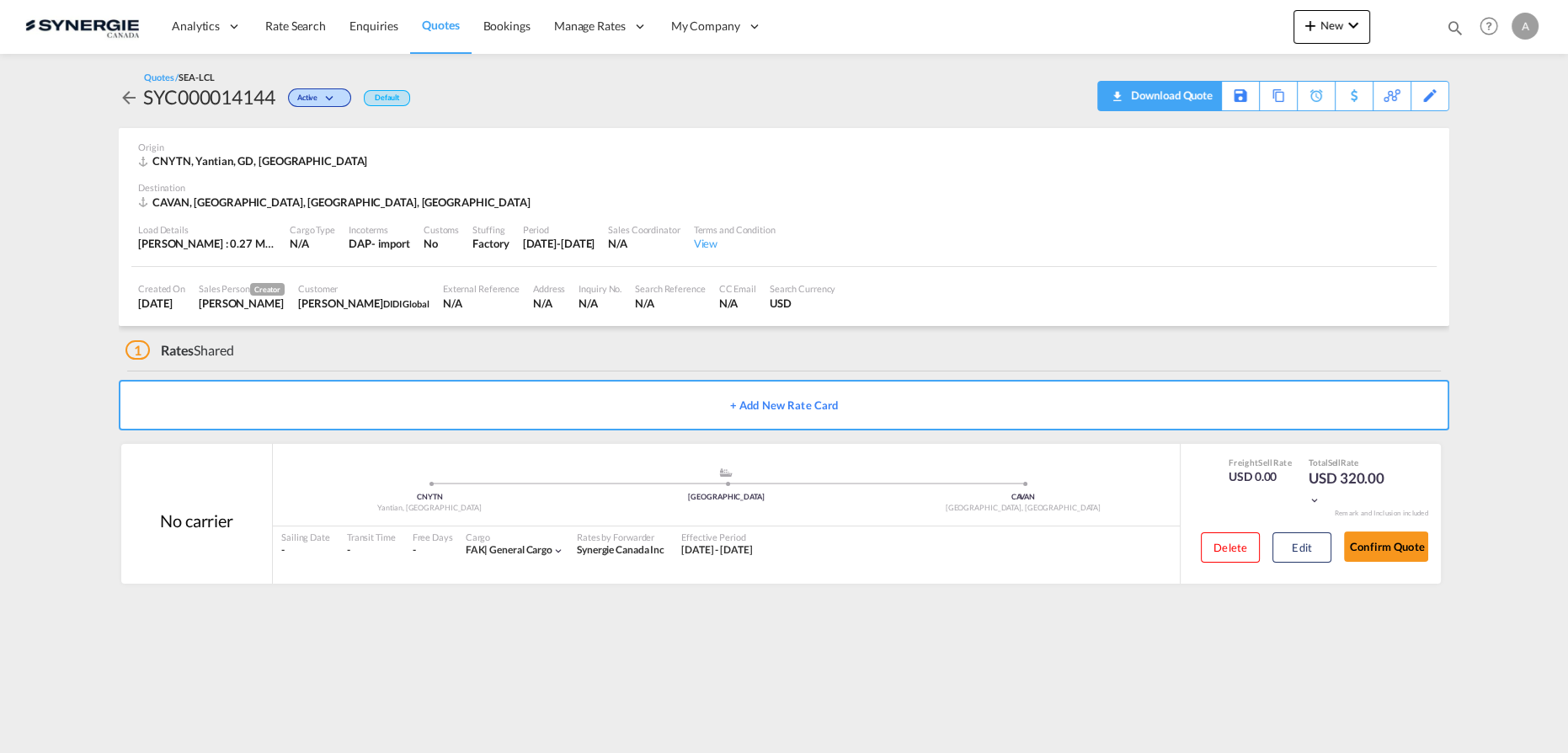
click at [1192, 97] on div "Download Quote" at bounding box center [1170, 95] width 86 height 27
click at [1187, 100] on div "Download Quote" at bounding box center [1170, 95] width 86 height 27
click at [1200, 96] on div "Download Quote" at bounding box center [1170, 95] width 86 height 27
click at [1449, 29] on md-icon "icon-magnify" at bounding box center [1455, 27] width 18 height 18
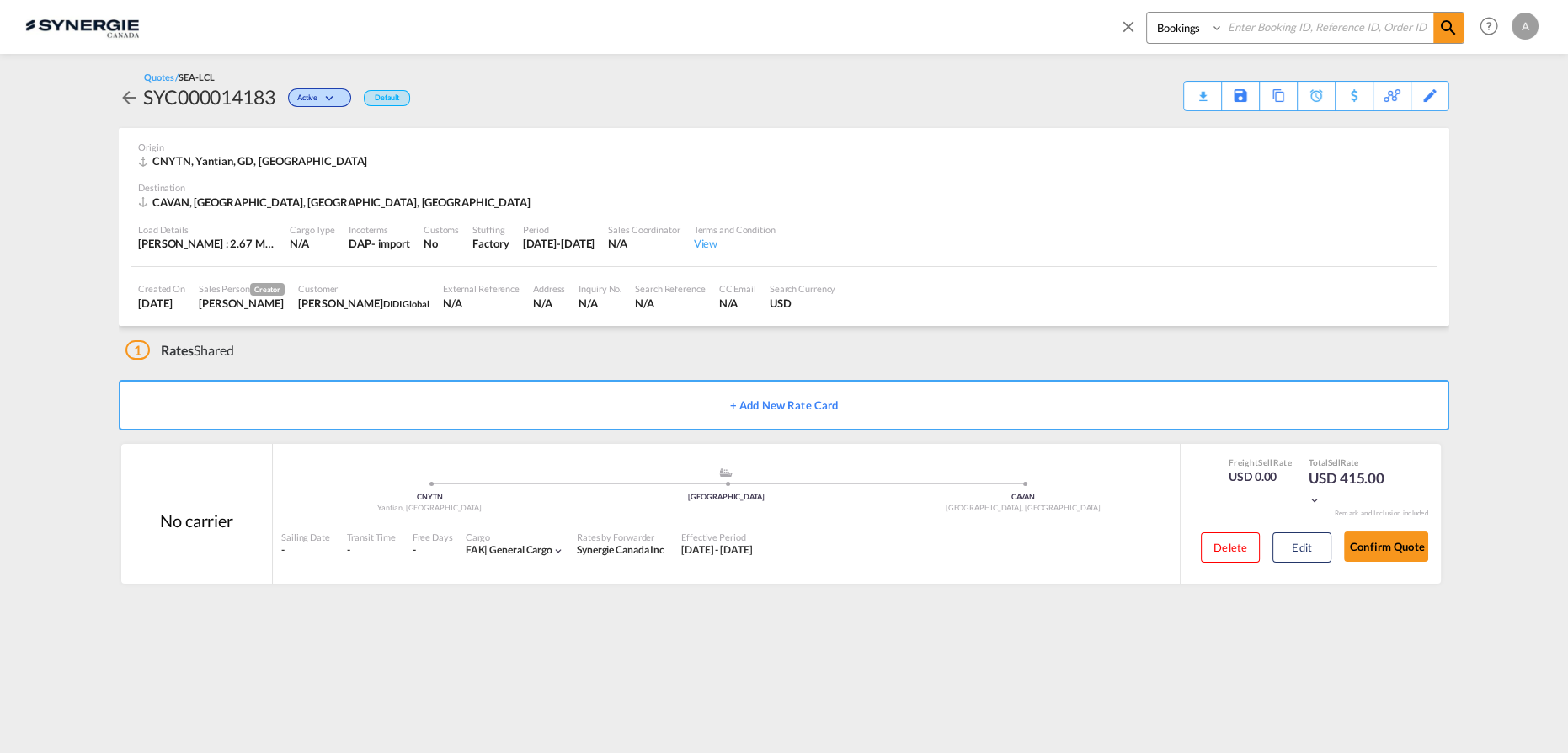
click at [1181, 33] on select "Bookings Quotes Enquiries" at bounding box center [1186, 27] width 80 height 31
select select "Quotes"
click at [1147, 12] on select "Bookings Quotes Enquiries" at bounding box center [1186, 27] width 80 height 31
click at [1264, 23] on input at bounding box center [1328, 27] width 210 height 30
type input "14182"
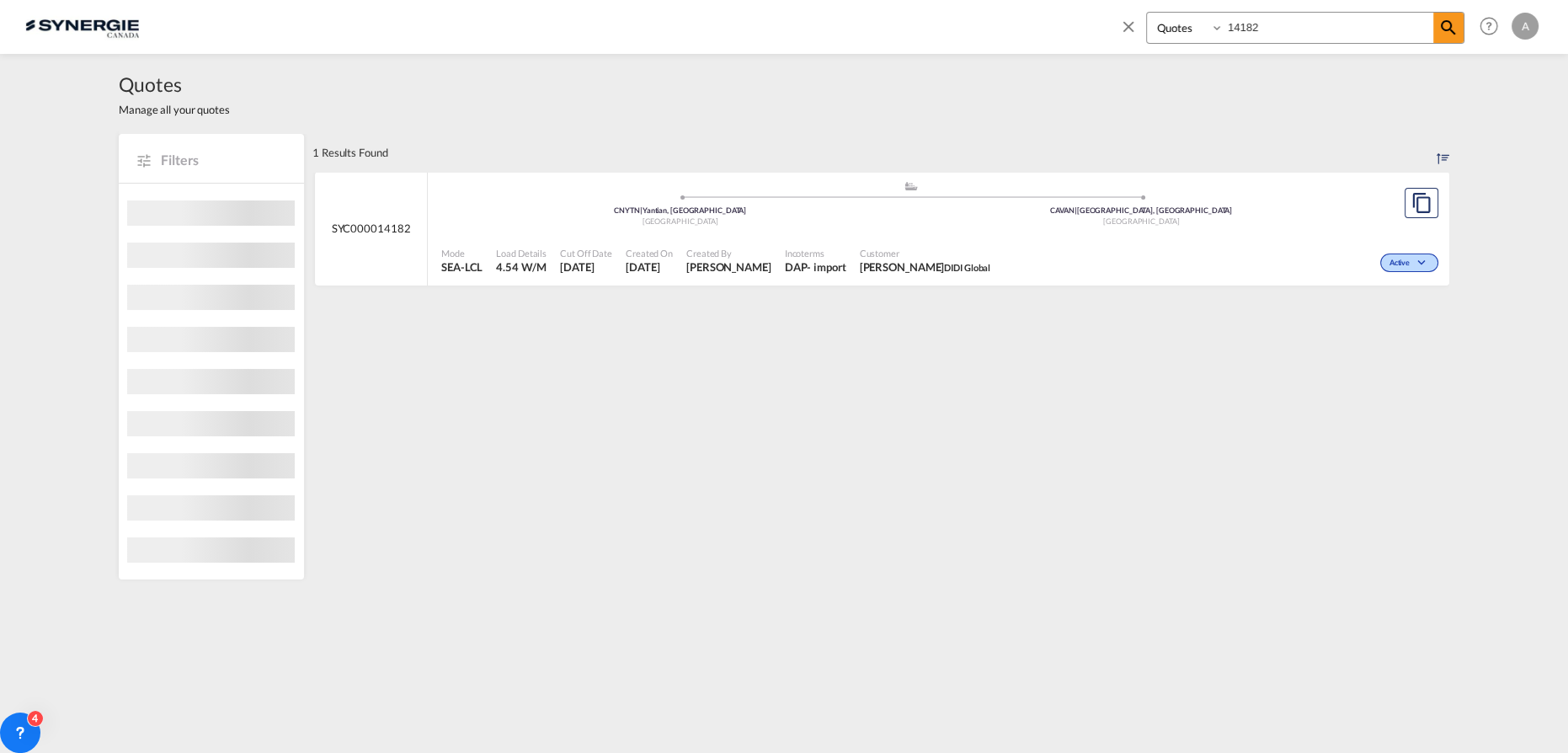
click at [986, 247] on span "Customer" at bounding box center [926, 253] width 132 height 12
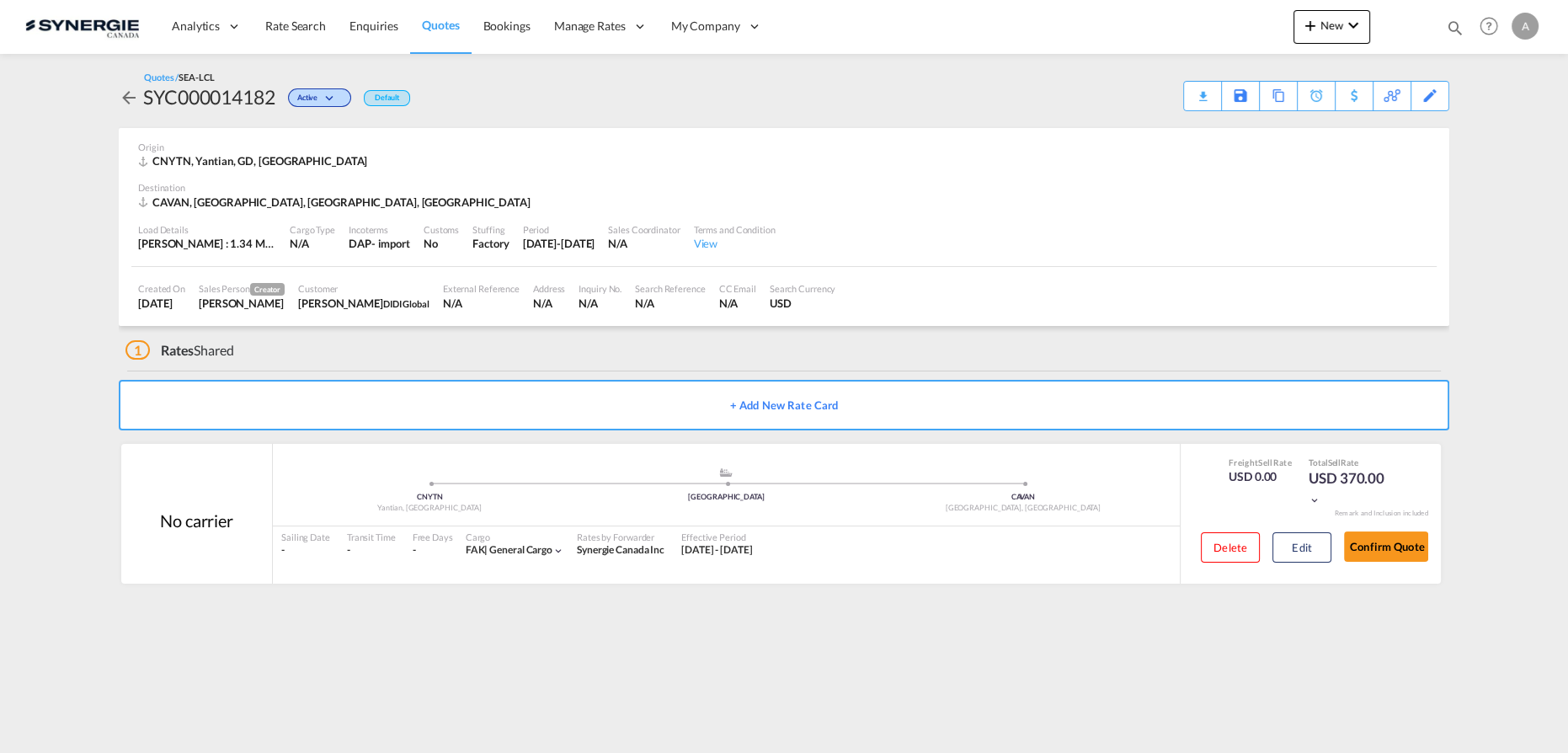
drag, startPoint x: 1013, startPoint y: 103, endPoint x: 1161, endPoint y: 103, distance: 148.0
click at [1013, 103] on div "Quotes / SEA-LCL SYC000014182 Active Default Download Quote Save As Template Co…" at bounding box center [784, 91] width 1331 height 40
click at [1194, 100] on div "Download Quote" at bounding box center [1170, 95] width 86 height 27
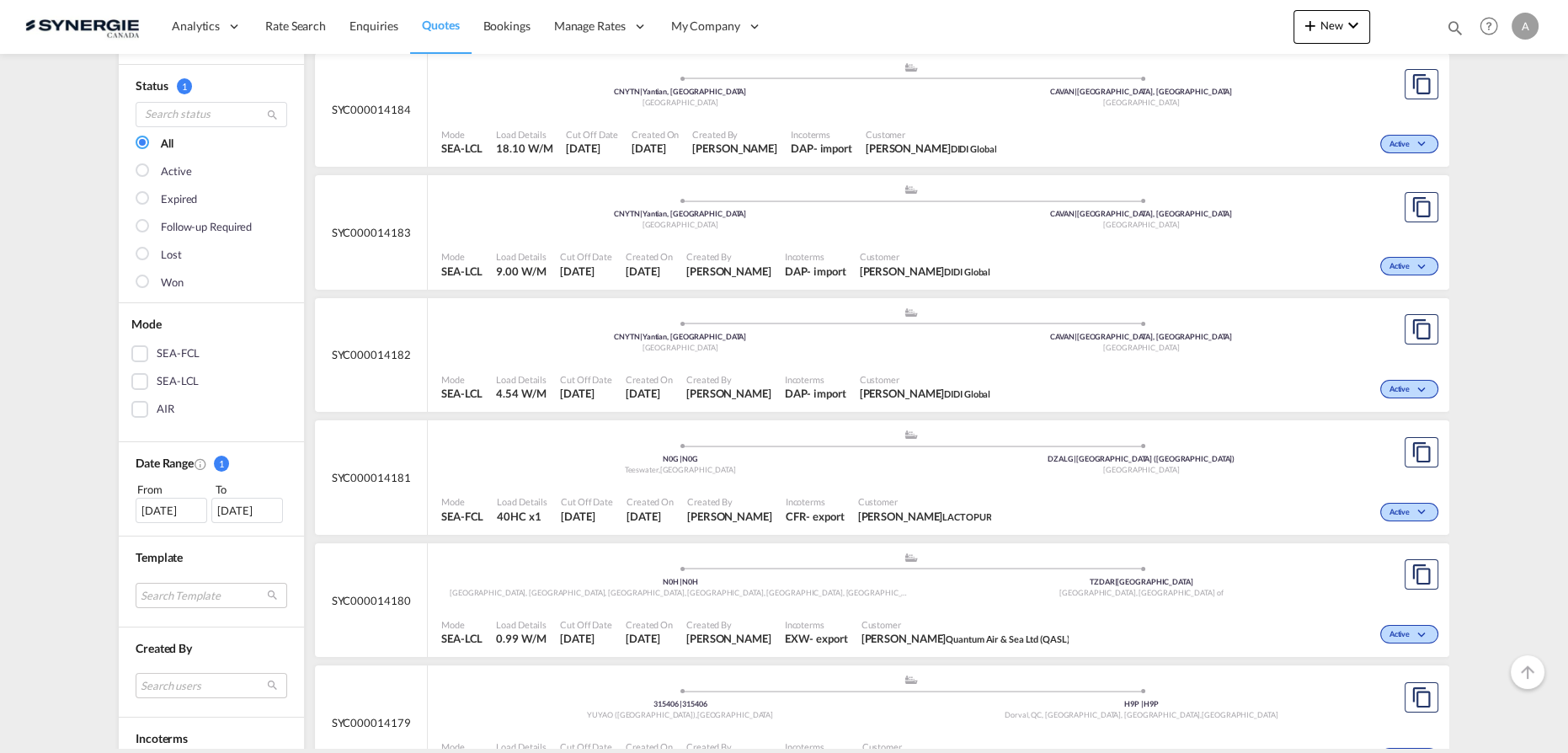
scroll to position [229, 0]
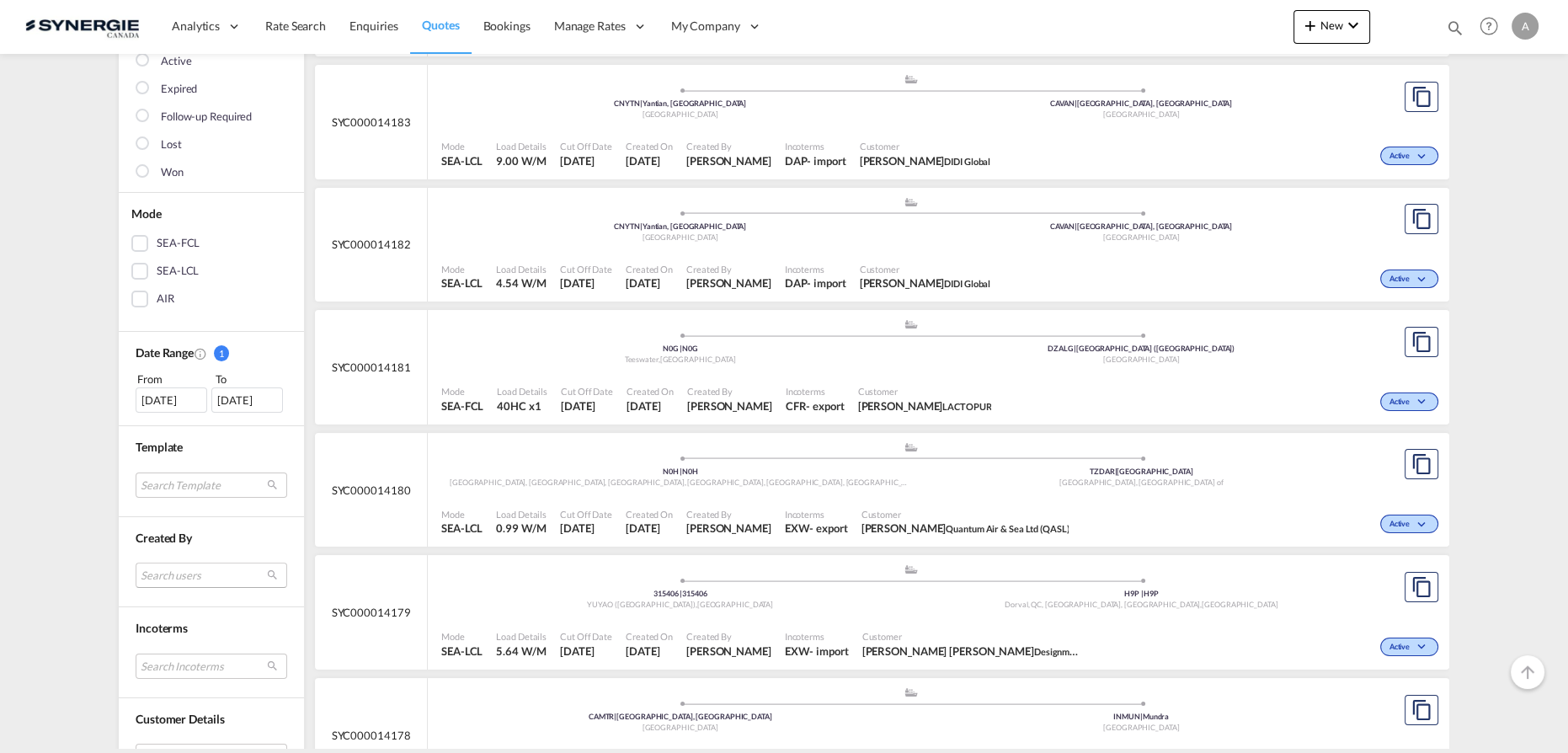
click at [168, 578] on md-select "Search users sugan T sugantha.rajan@freightfy.com raquel Jimenez raquel.jimenez…" at bounding box center [211, 575] width 152 height 25
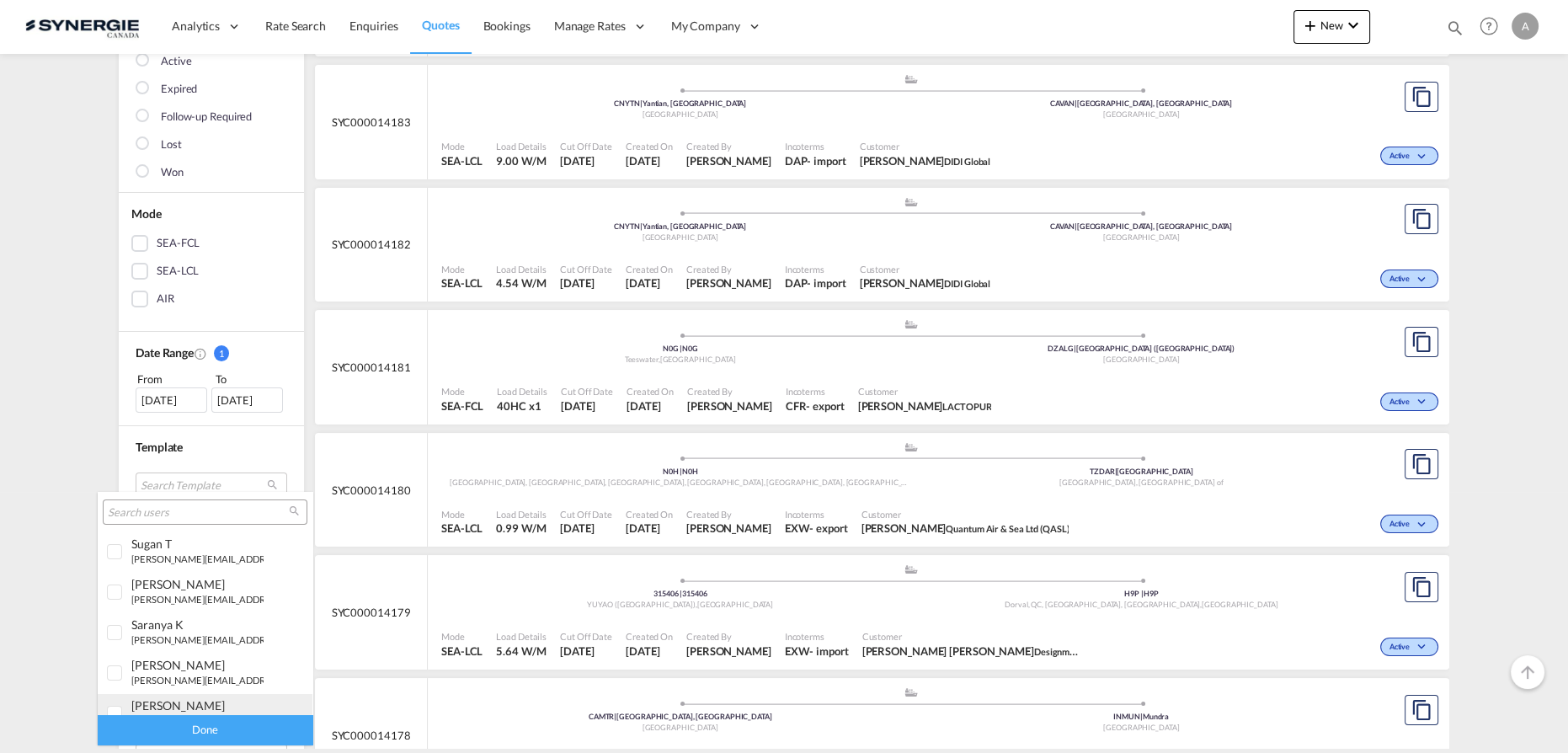
drag, startPoint x: 165, startPoint y: 703, endPoint x: 182, endPoint y: 707, distance: 17.5
click at [163, 703] on div "adriana Groposila" at bounding box center [197, 706] width 132 height 14
click at [194, 729] on div "Done" at bounding box center [204, 730] width 215 height 30
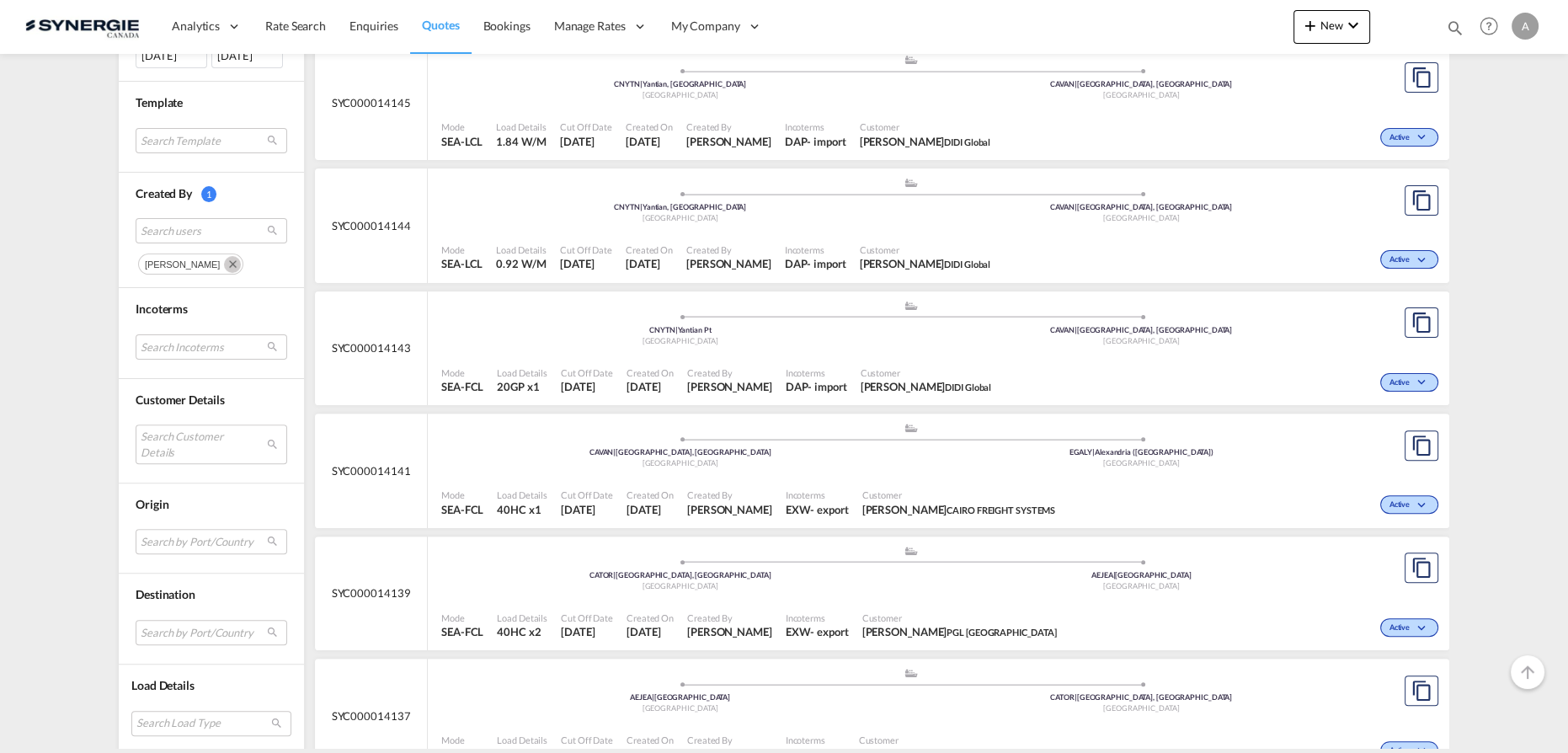
scroll to position [766, 0]
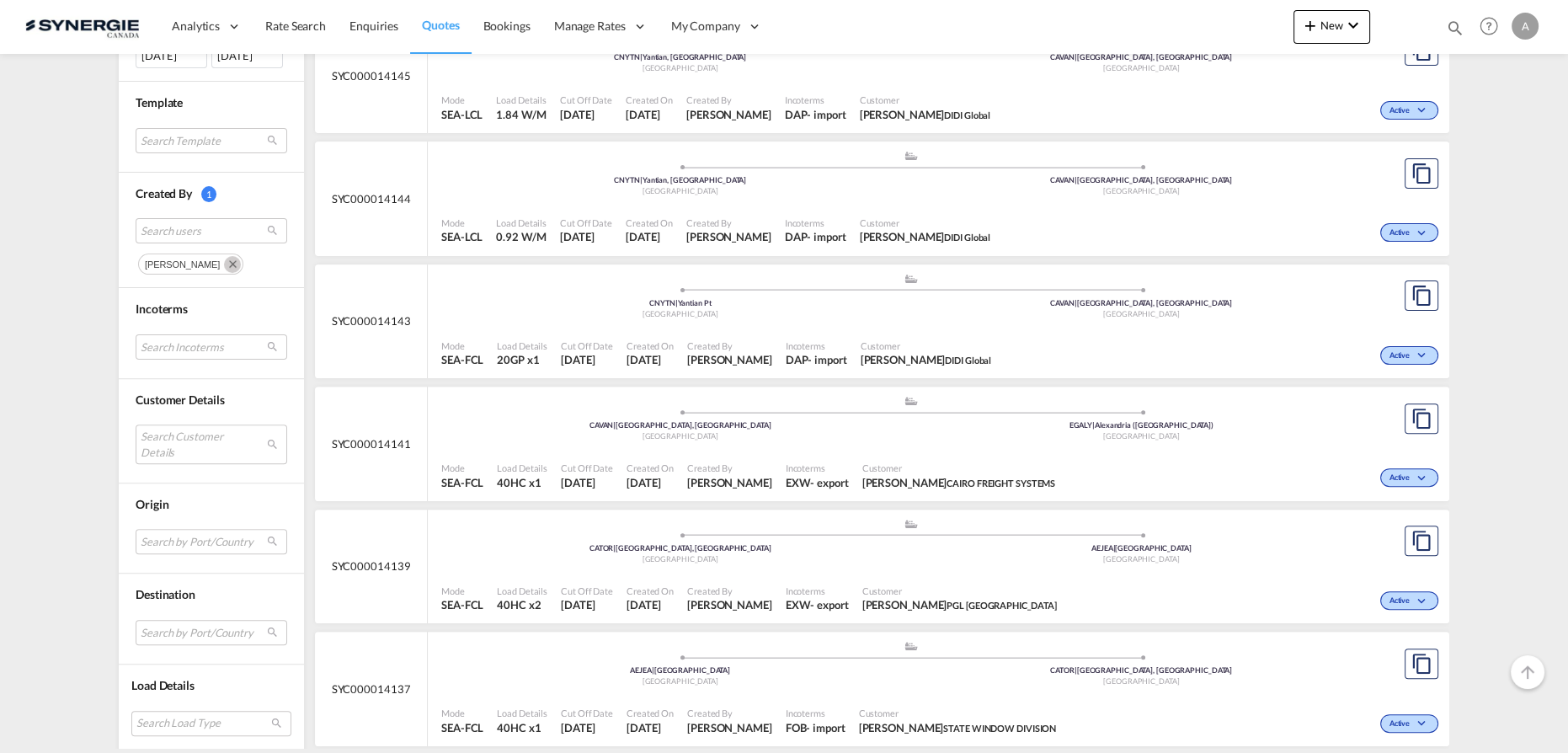
click at [654, 346] on span "Created On" at bounding box center [650, 346] width 47 height 12
click at [218, 438] on md-select "Search Customer Details user name user shivangi . ops@spath.in | solidpath user…" at bounding box center [211, 444] width 152 height 39
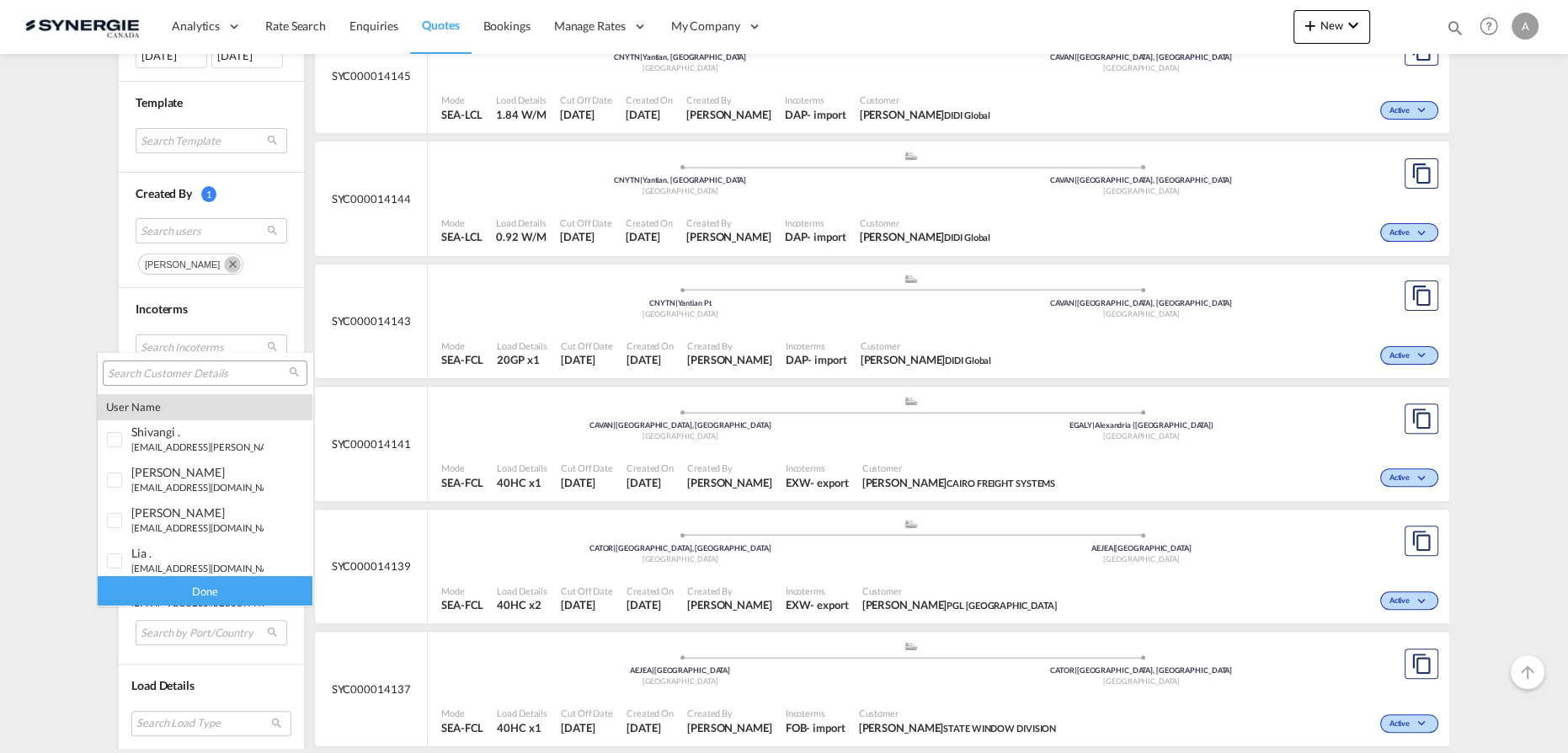
click at [216, 372] on input "search" at bounding box center [198, 374] width 181 height 15
paste input "louis@hooke.com"
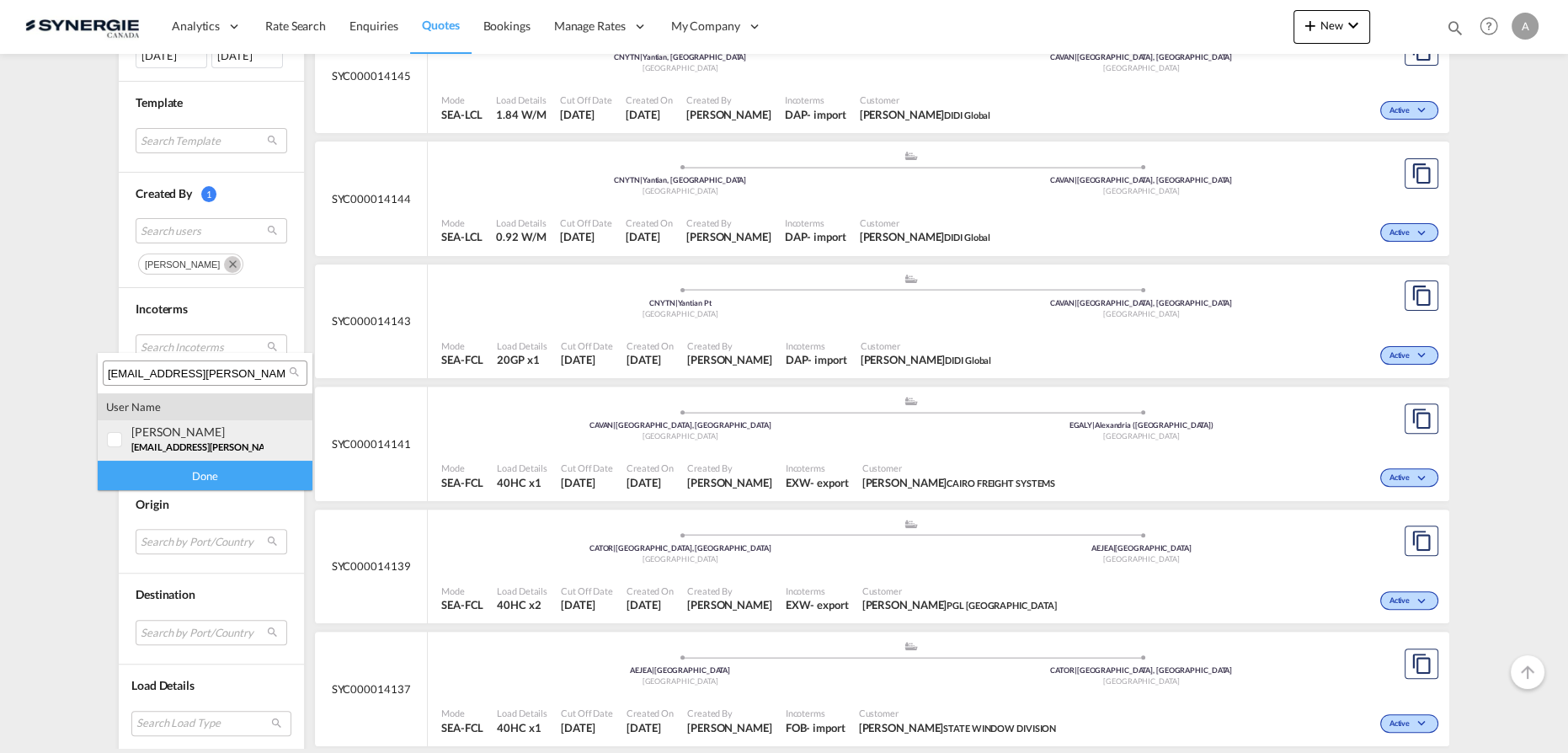
type input "louis@hooke.com"
drag, startPoint x: 186, startPoint y: 435, endPoint x: 187, endPoint y: 447, distance: 12.0
click at [186, 434] on div "louis-michel Guay" at bounding box center [197, 432] width 132 height 14
click at [202, 488] on div "Done" at bounding box center [204, 476] width 215 height 30
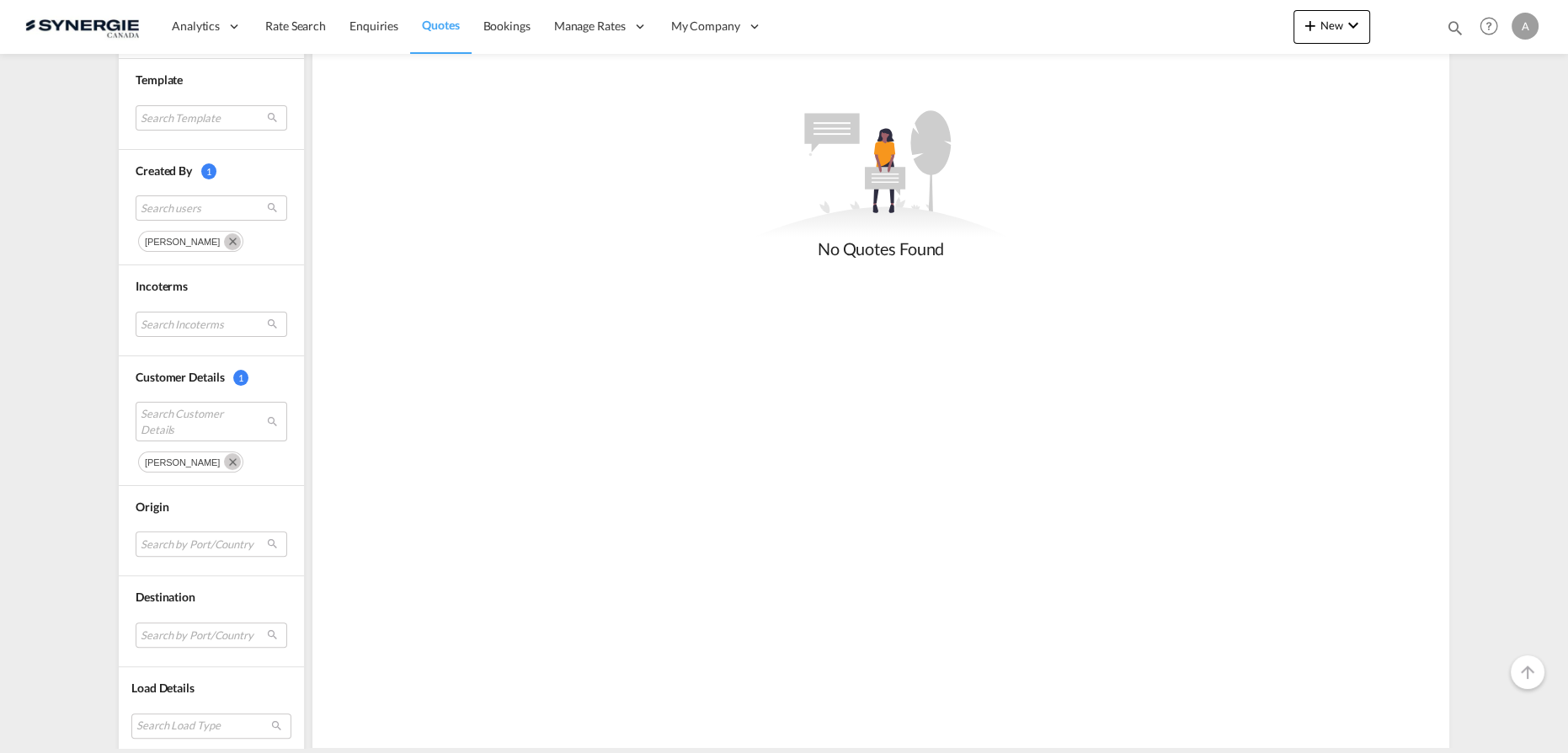
scroll to position [613, 0]
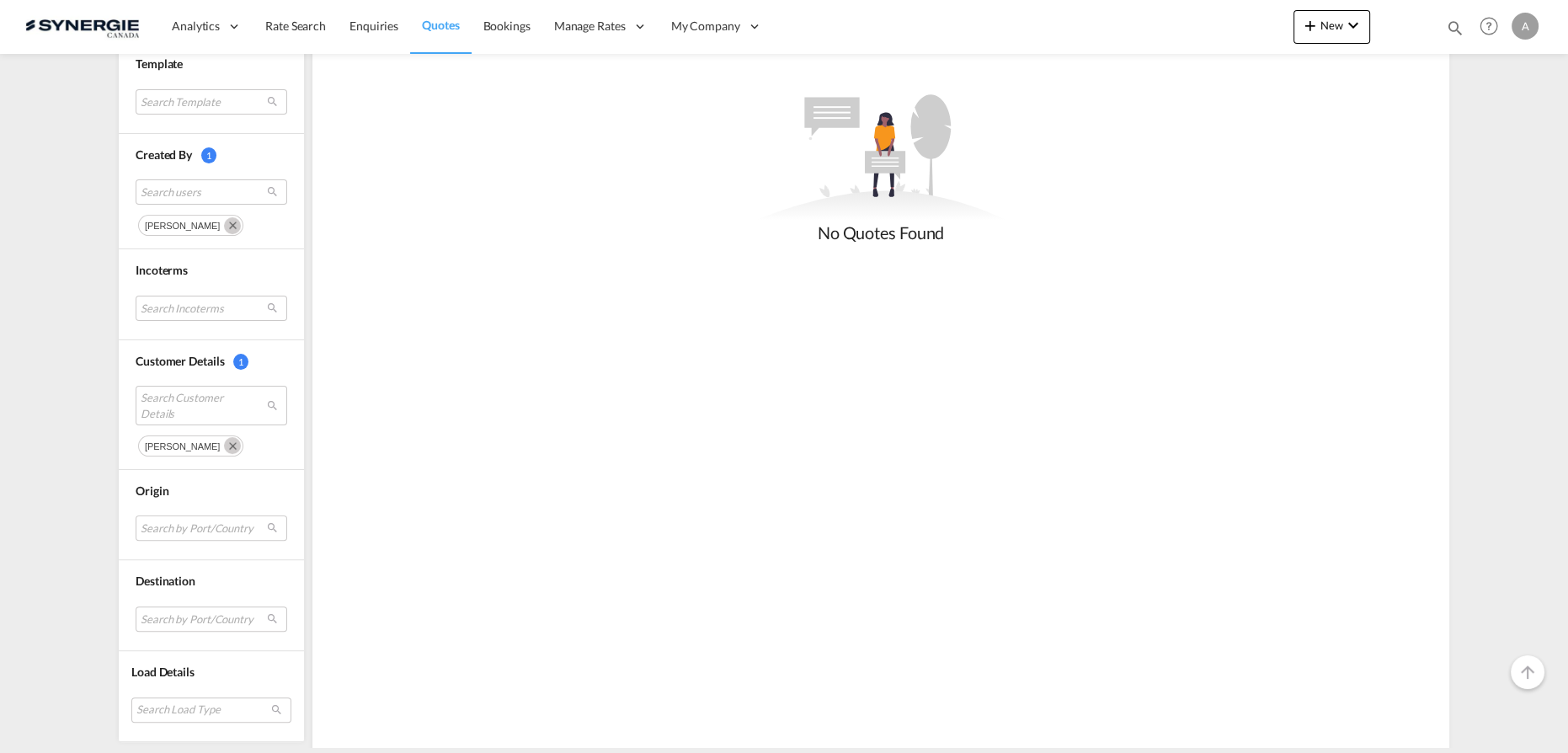
click at [224, 223] on md-icon "Remove" at bounding box center [232, 226] width 17 height 17
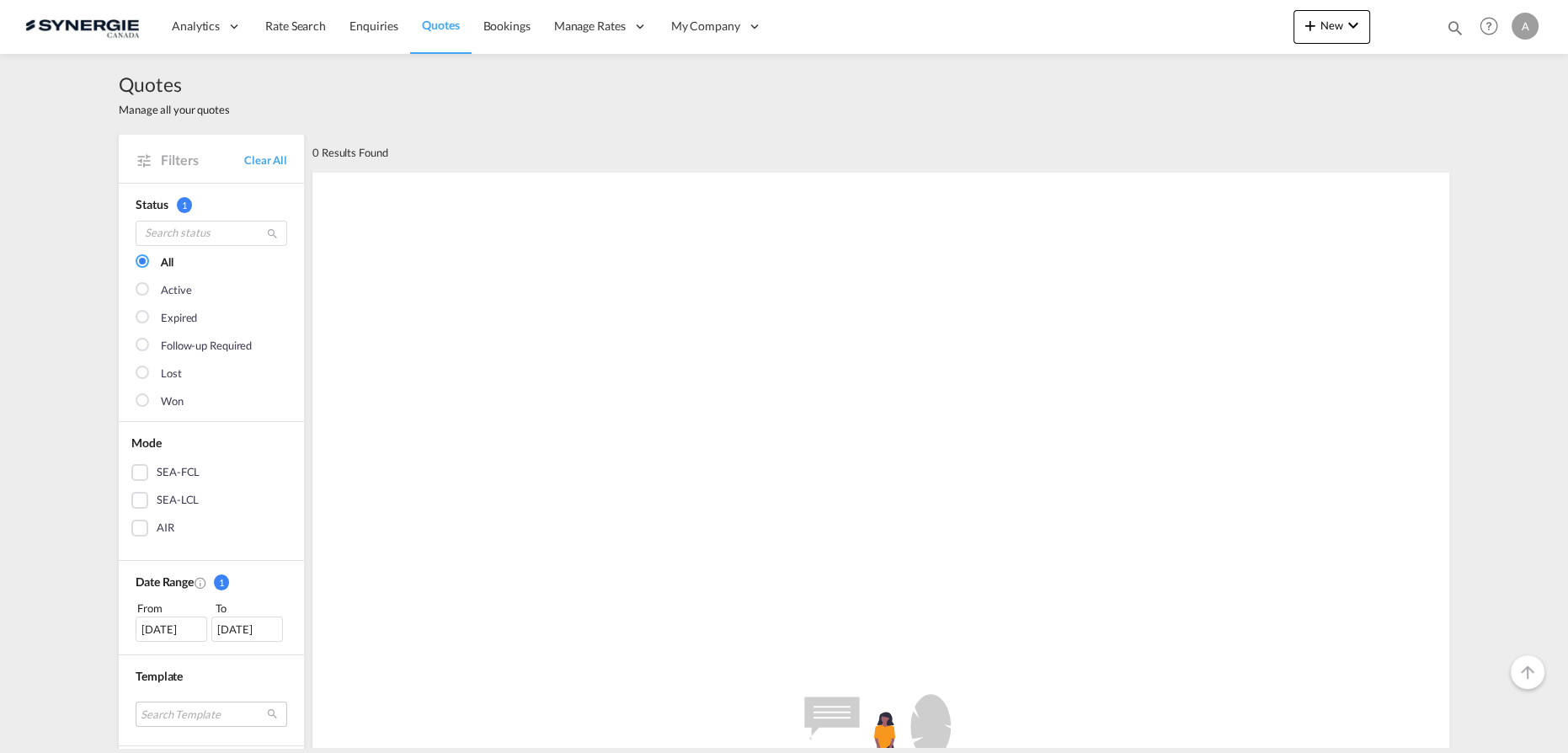
scroll to position [305, 0]
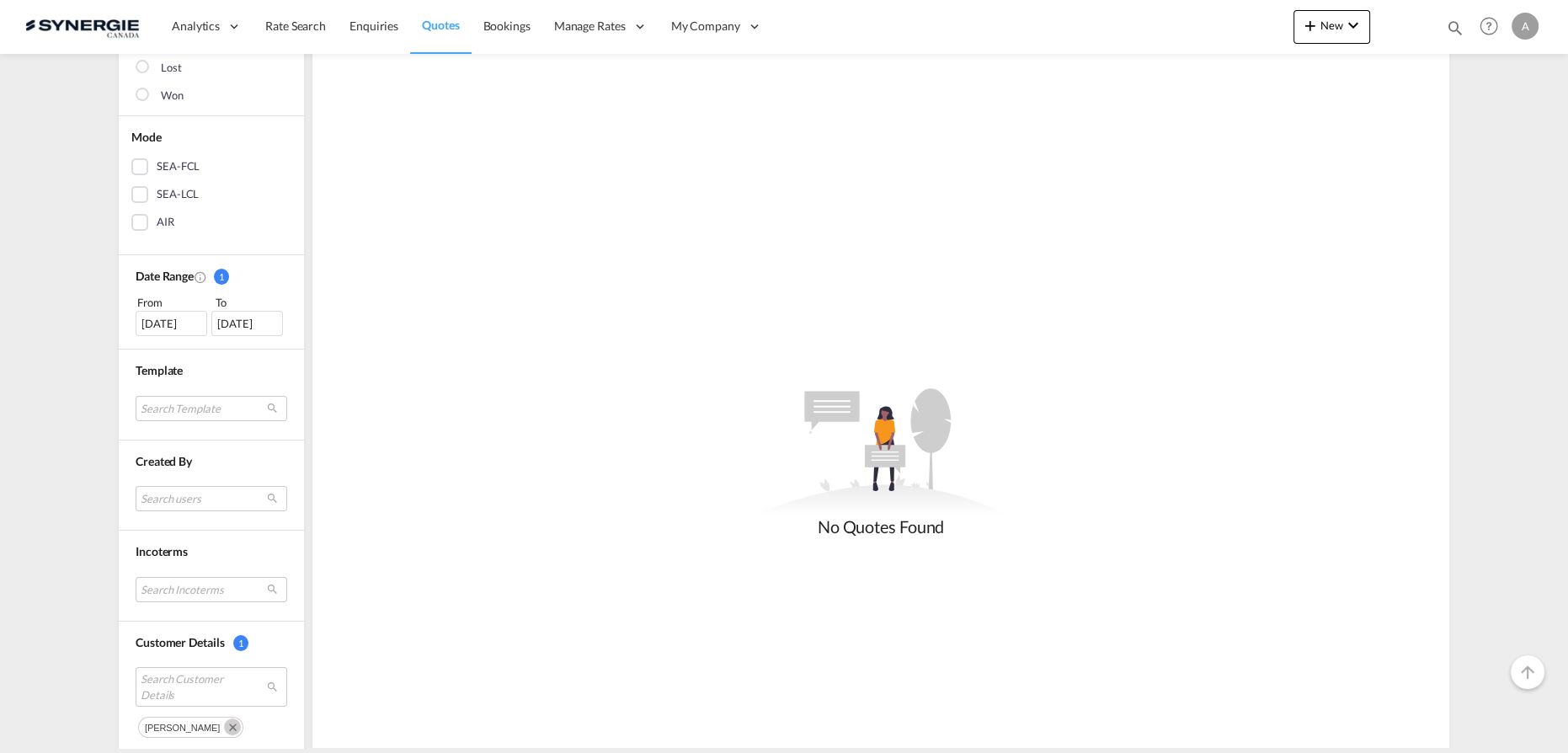
click at [180, 319] on div "20 Jul 2025" at bounding box center [172, 323] width 72 height 25
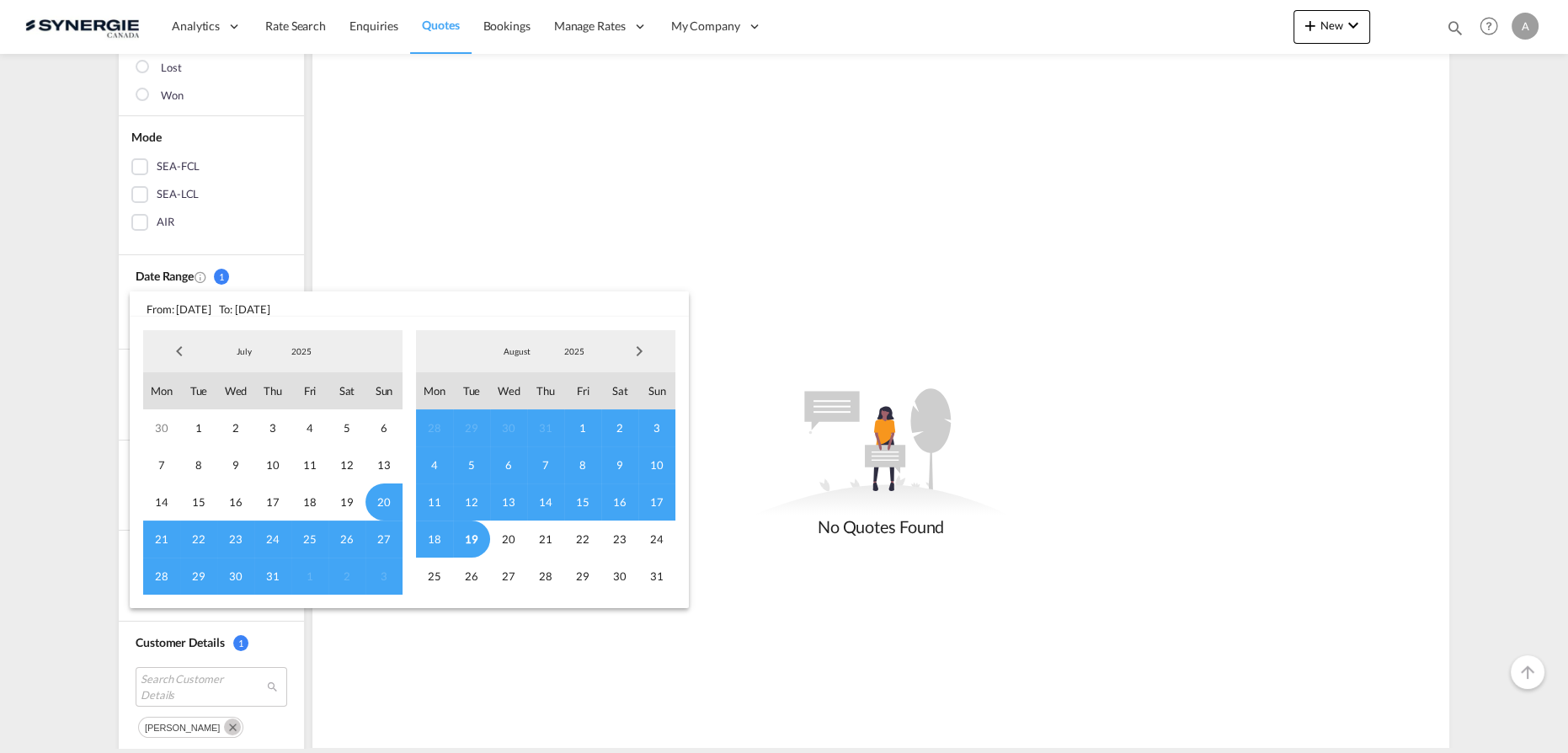
click at [304, 352] on span "2025" at bounding box center [301, 351] width 54 height 11
click at [319, 279] on md-option "2023" at bounding box center [319, 271] width 115 height 40
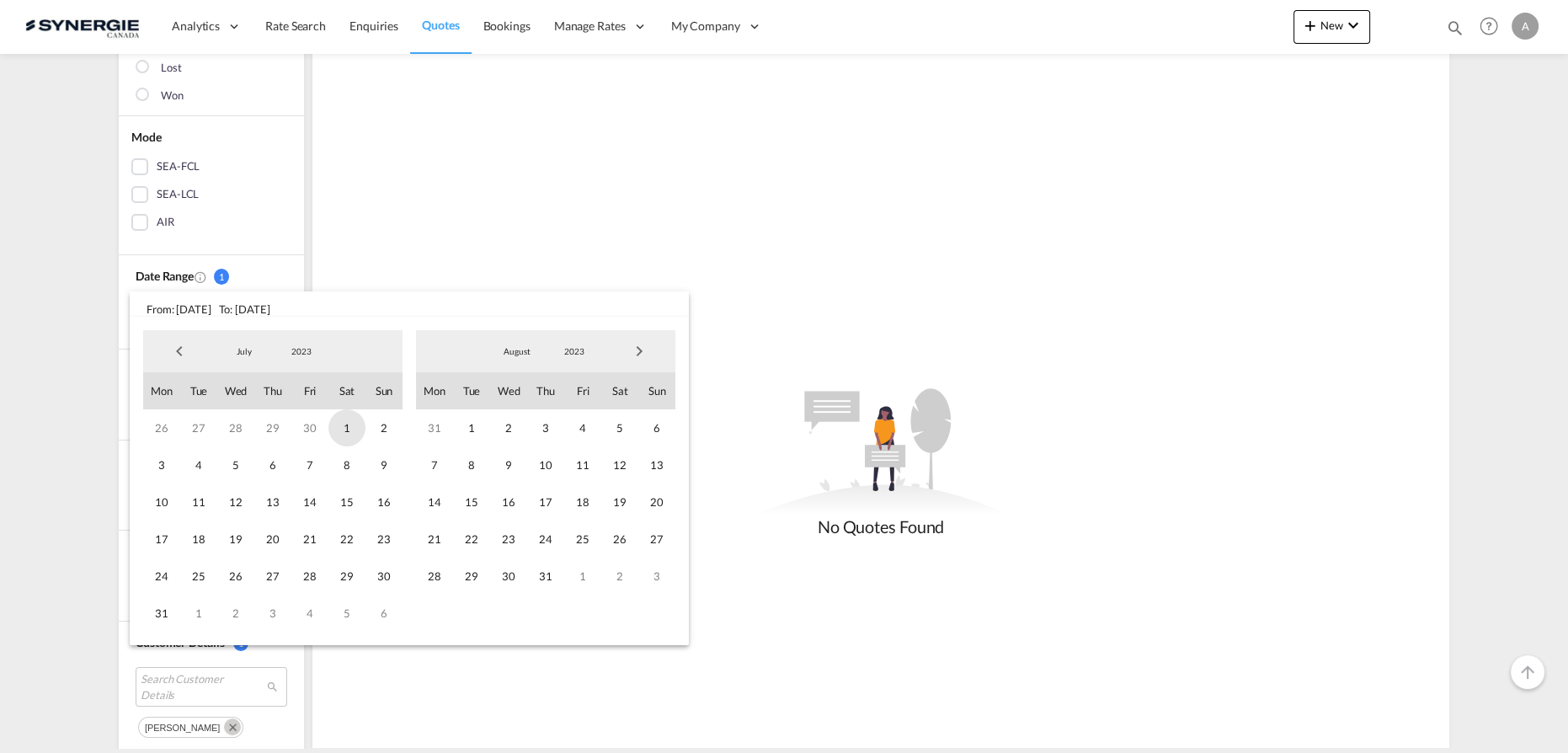
click at [350, 433] on span "1" at bounding box center [347, 428] width 37 height 37
click at [598, 354] on span "2023" at bounding box center [574, 351] width 54 height 11
click at [572, 393] on md-option "2024" at bounding box center [591, 392] width 115 height 40
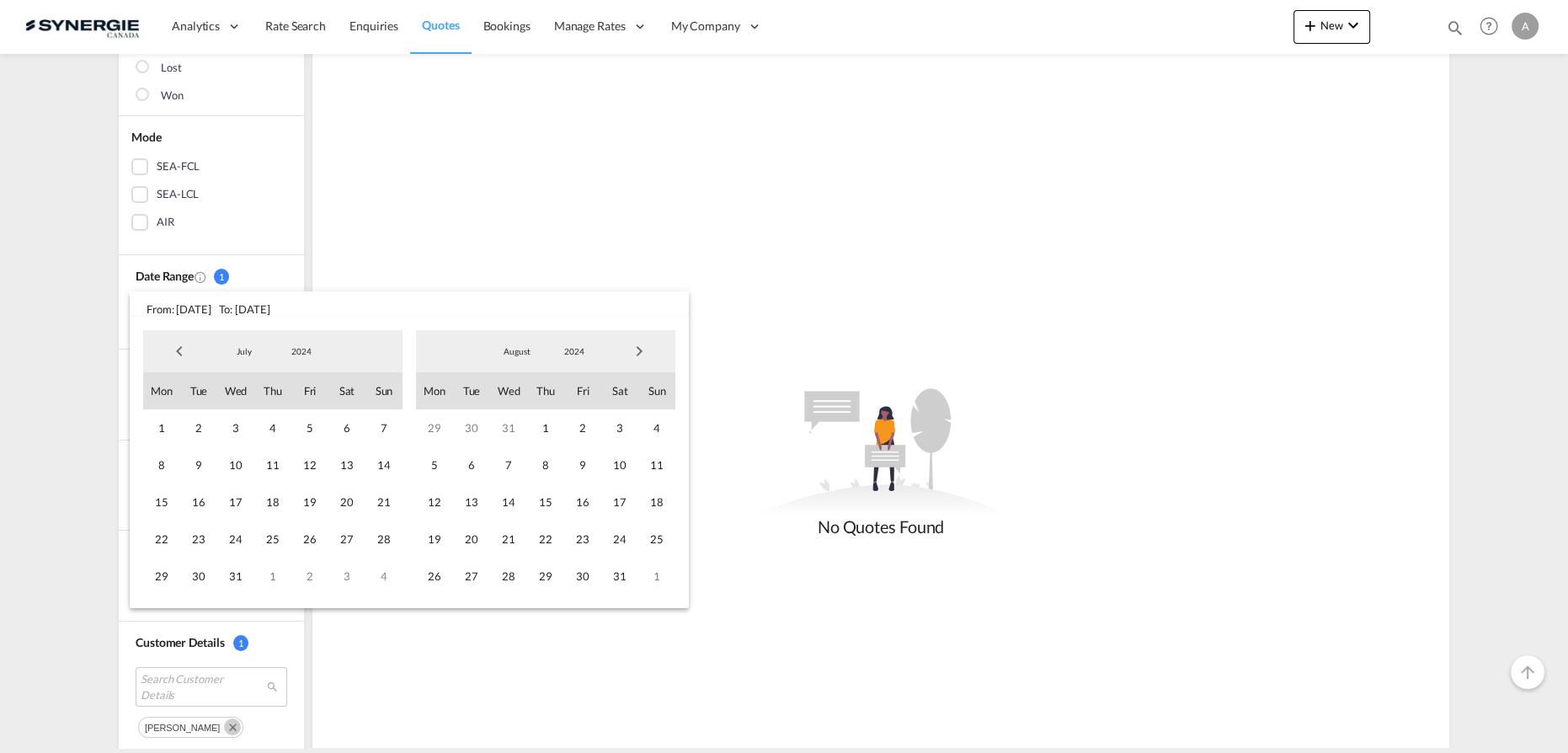
click at [566, 357] on md-select-value "2024" at bounding box center [574, 351] width 57 height 25
click at [571, 435] on md-option "2026" at bounding box center [591, 433] width 115 height 40
click at [573, 346] on span "2026" at bounding box center [574, 351] width 54 height 11
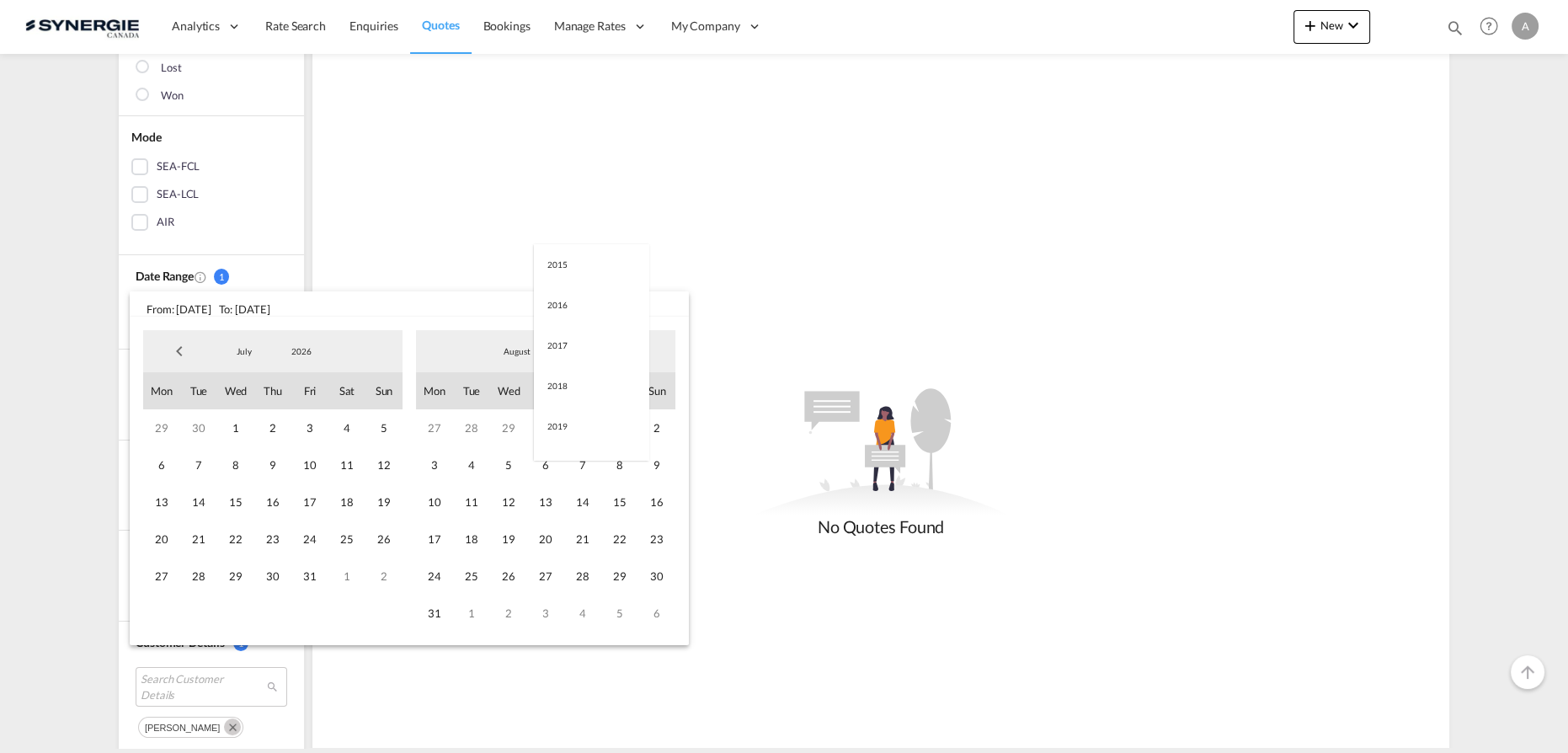
scroll to position [357, 0]
click at [562, 319] on md-option "2025" at bounding box center [591, 312] width 115 height 40
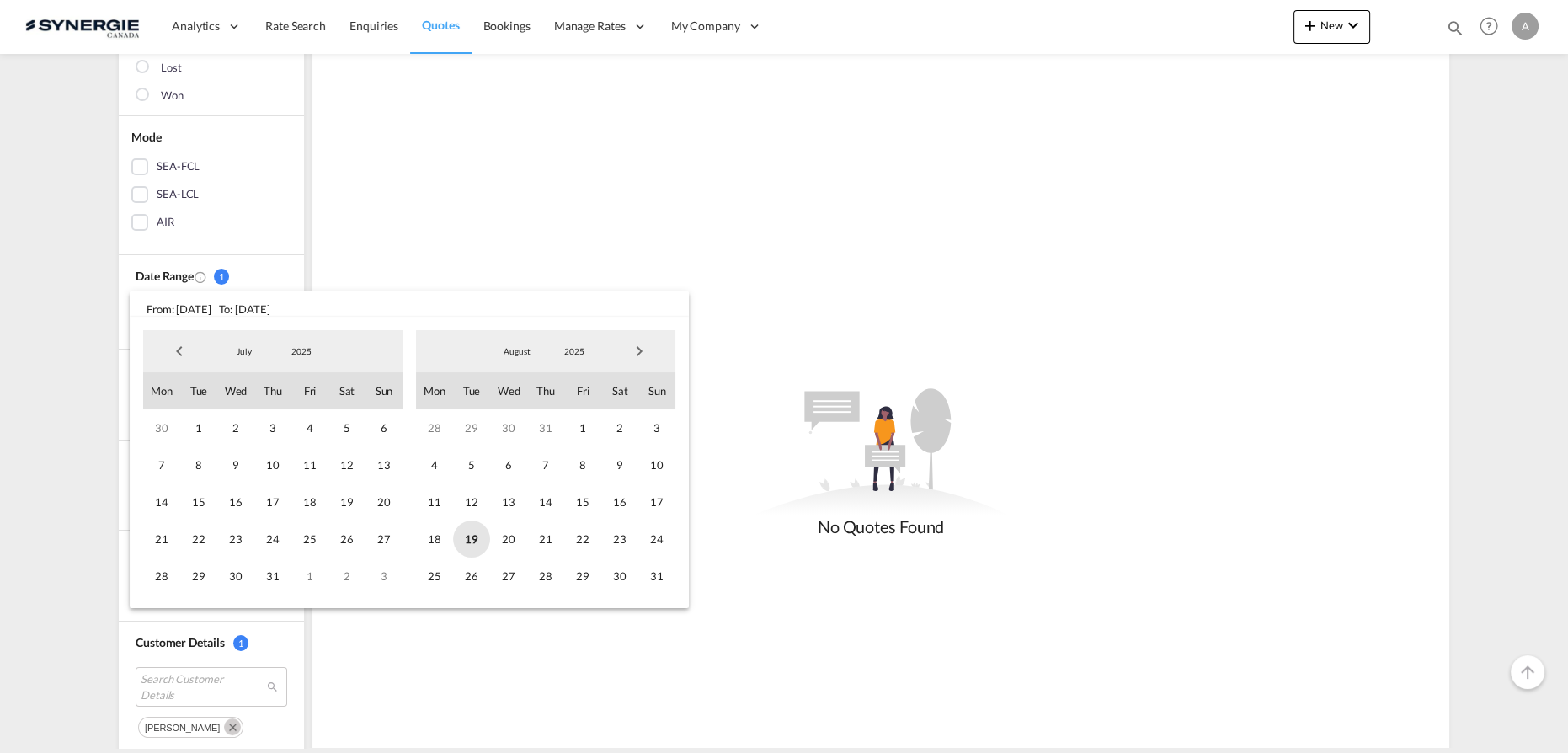
click at [476, 538] on span "19" at bounding box center [471, 539] width 37 height 37
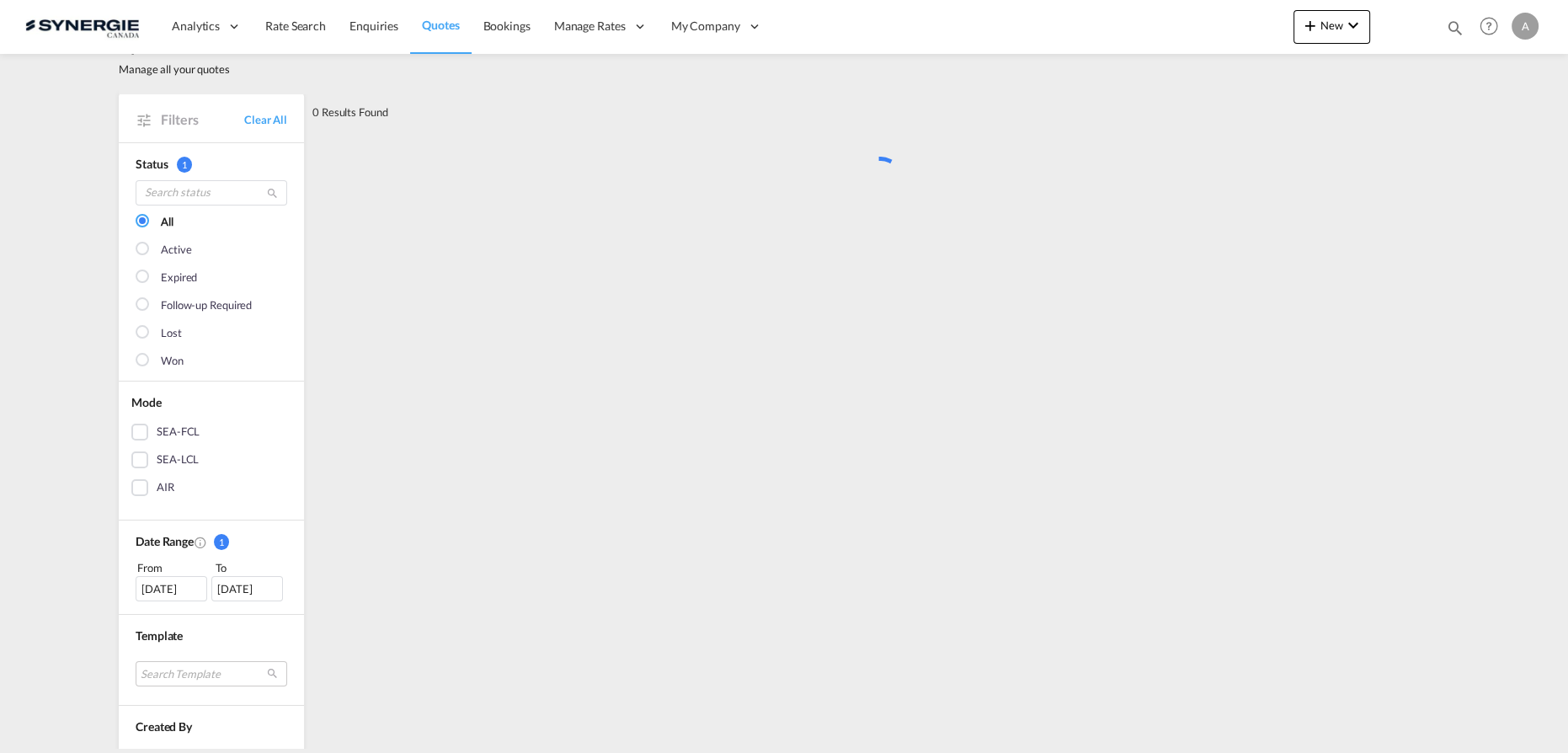
scroll to position [0, 0]
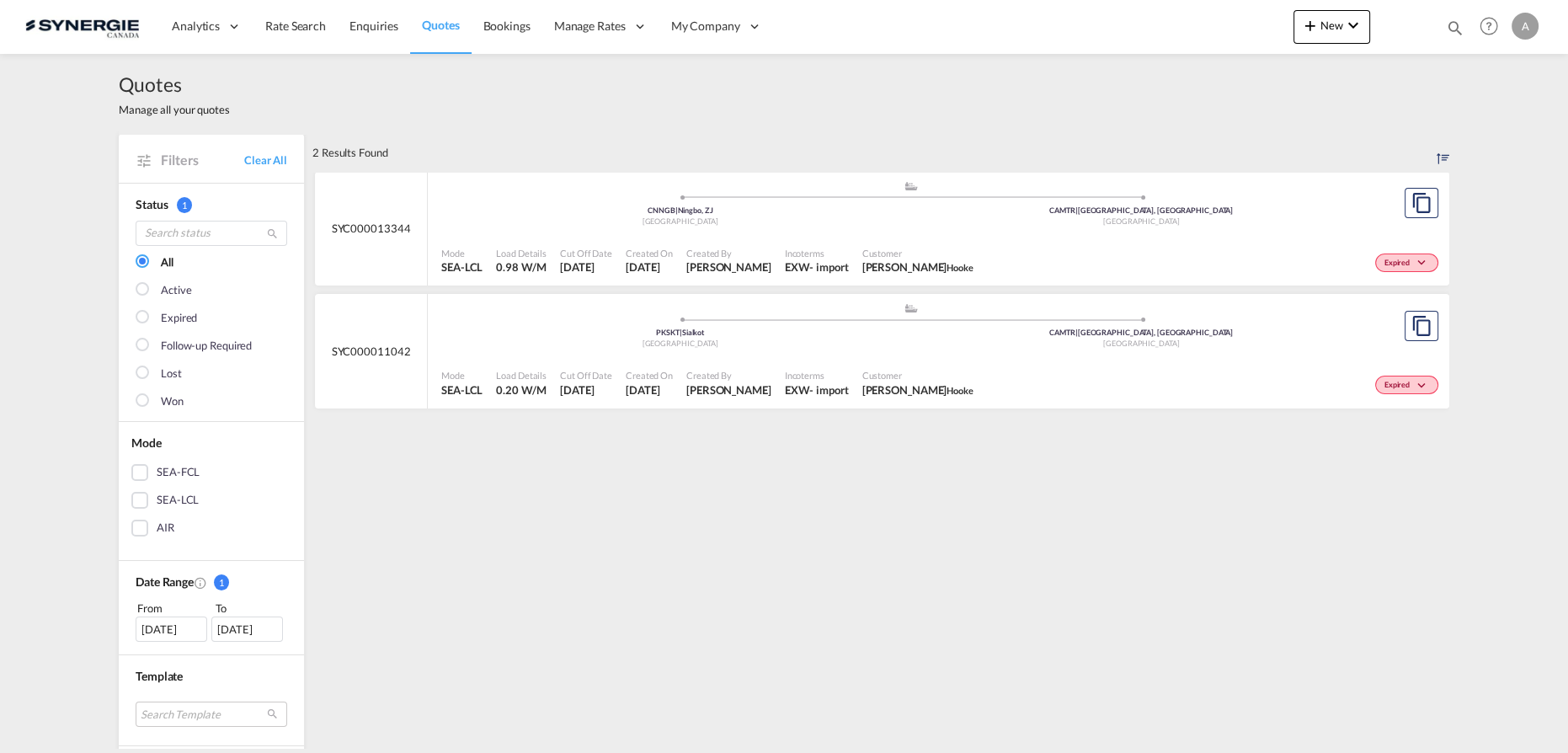
click at [820, 235] on div "Mode SEA-LCL Load Details 0.98 W/M Cut Off Date 17 Jul 2025 Created On 17 Jul 2…" at bounding box center [939, 261] width 1021 height 52
click at [974, 255] on span "Customer" at bounding box center [918, 253] width 111 height 12
click at [1287, 533] on div "2 Results Found .a{fill:#e6e6e6;}.b{fill:#cecece;}.c{fill:#2f2e41;}.d{fill:#a06…" at bounding box center [881, 731] width 1137 height 1194
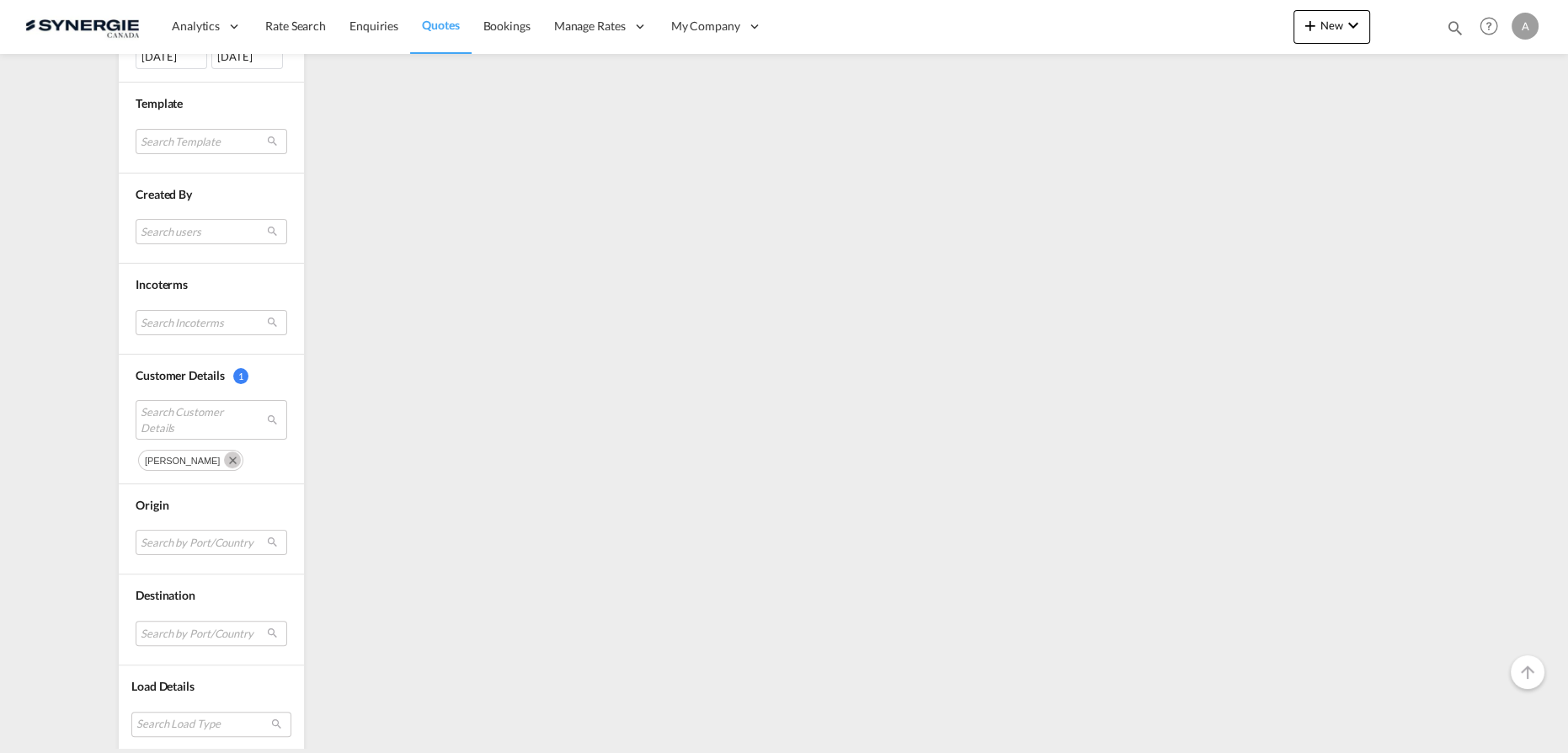
click at [231, 453] on md-icon "Remove" at bounding box center [232, 460] width 17 height 17
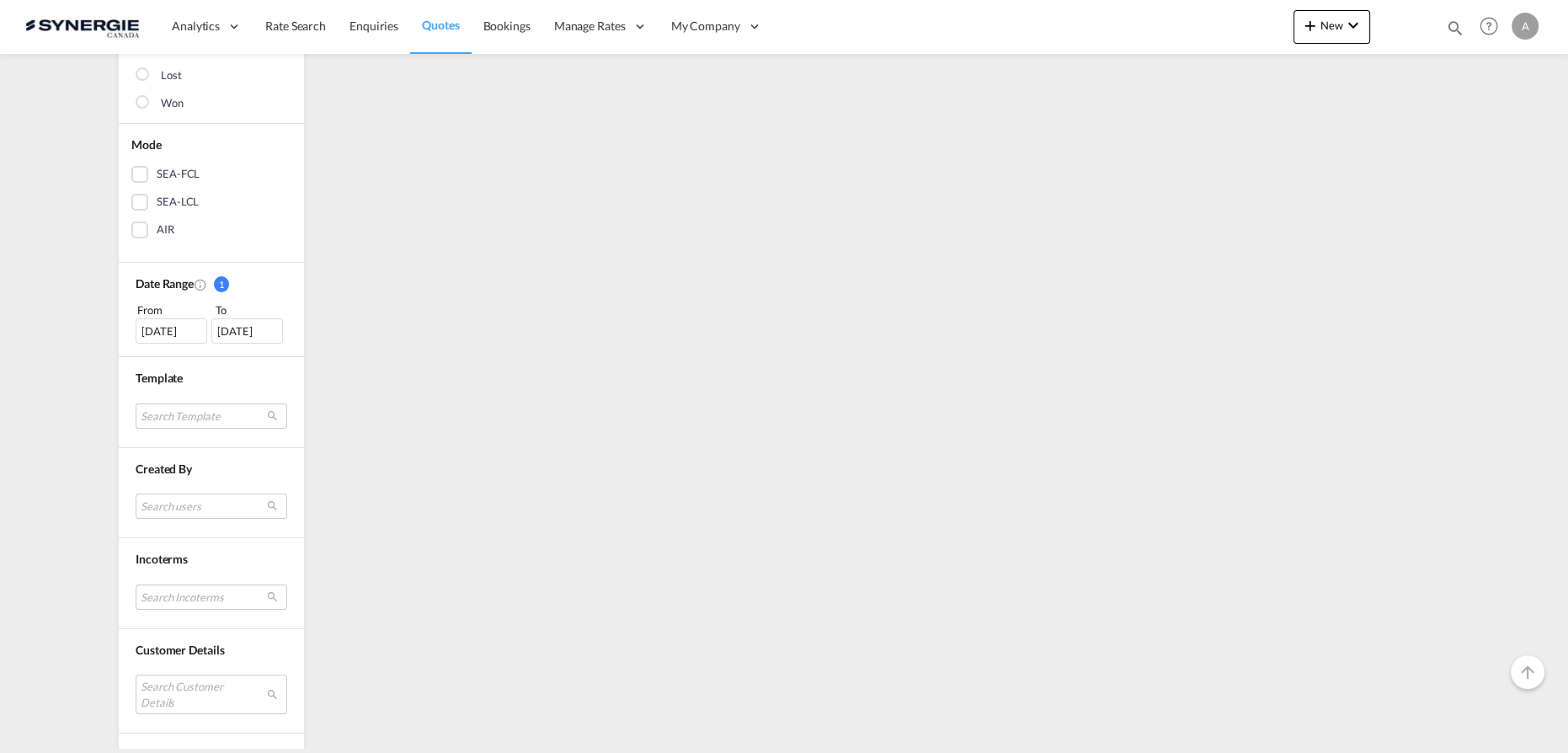
scroll to position [305, 0]
click at [157, 671] on md-select "Search Customer Details" at bounding box center [211, 686] width 152 height 39
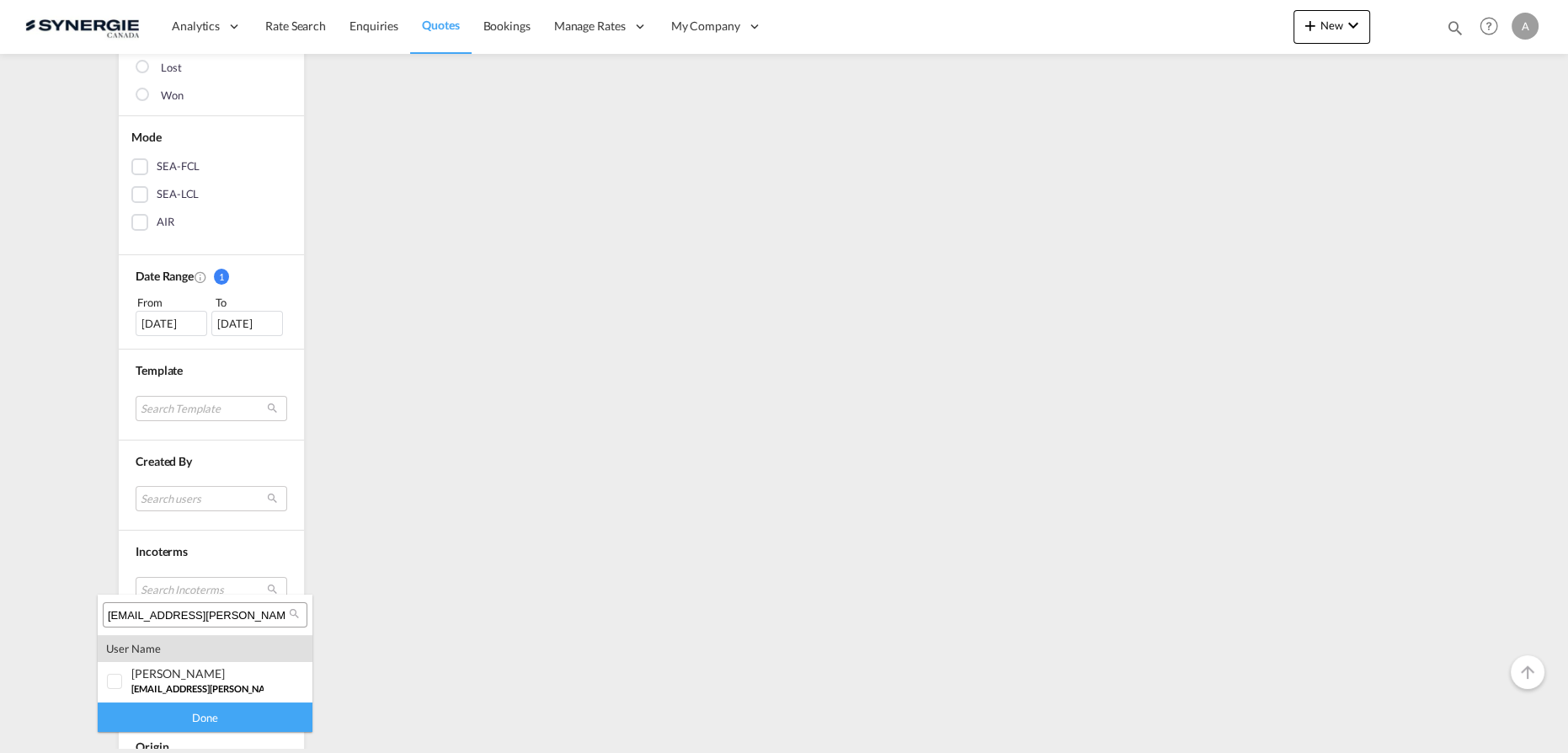
click at [213, 613] on input "louis@hooke.com" at bounding box center [198, 615] width 181 height 15
paste input "slandry@skeersystem"
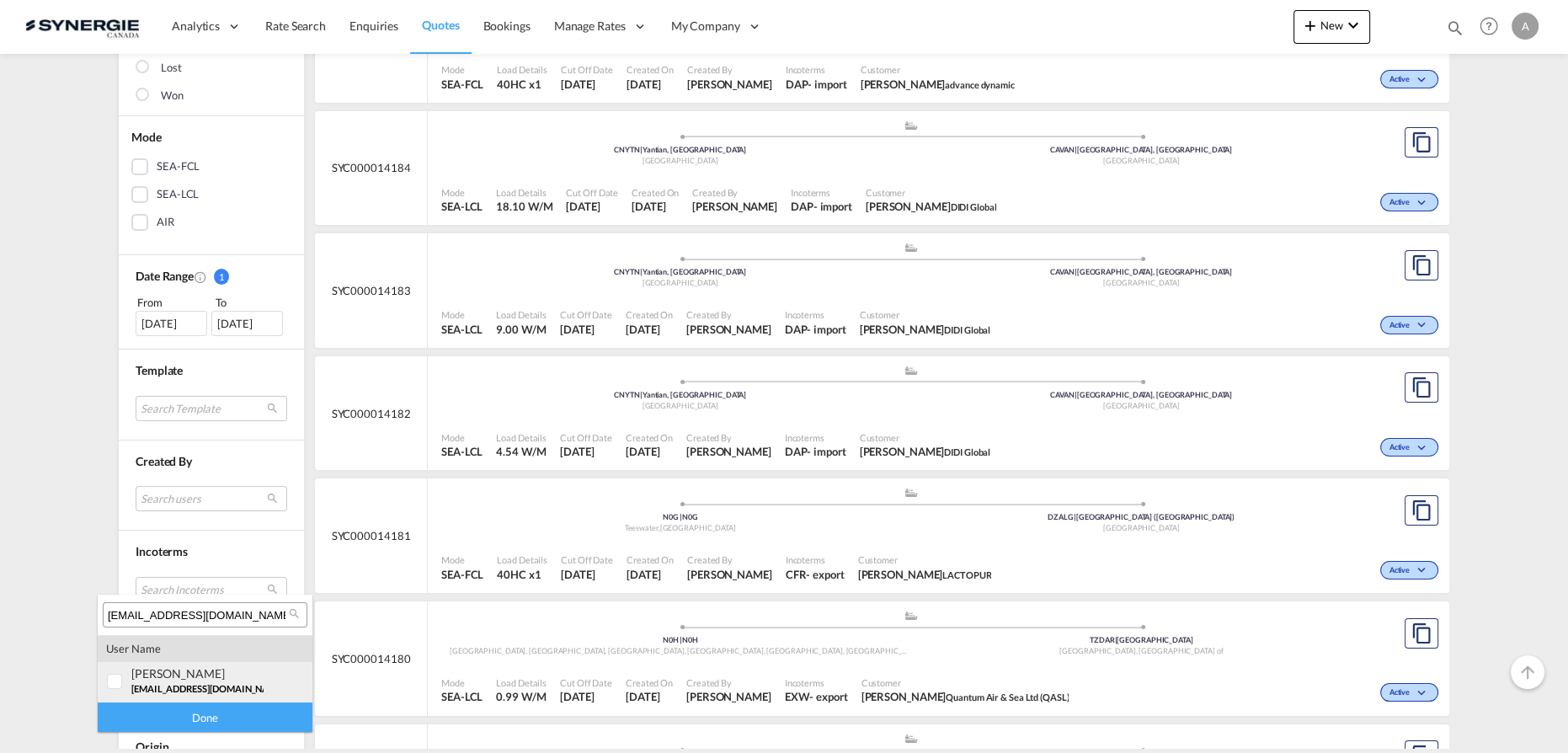
type input "slandry@skeersystem.com"
click at [160, 684] on span "slandry@skeersystem.com" at bounding box center [208, 689] width 154 height 11
click at [168, 718] on div "Done" at bounding box center [204, 718] width 215 height 30
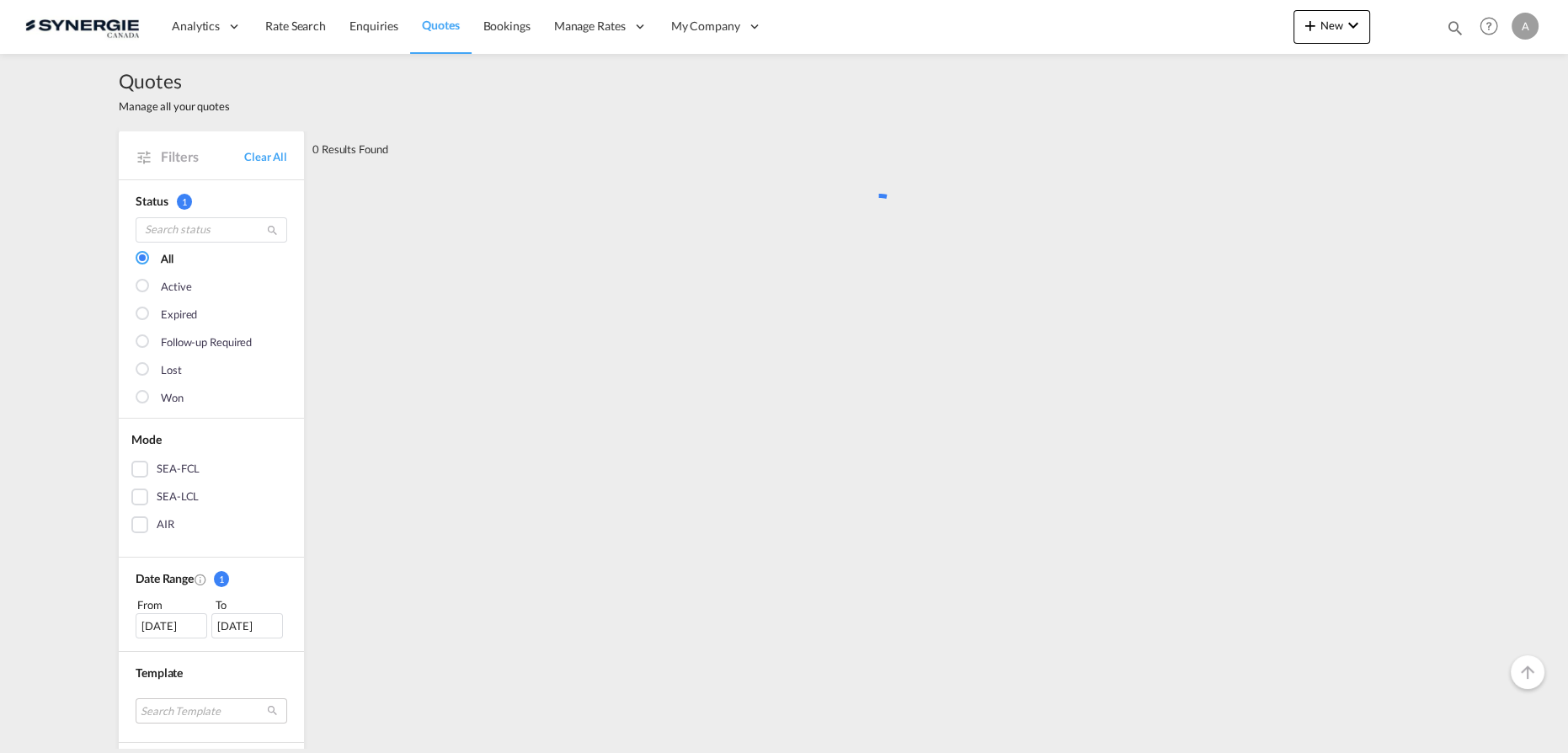
scroll to position [0, 0]
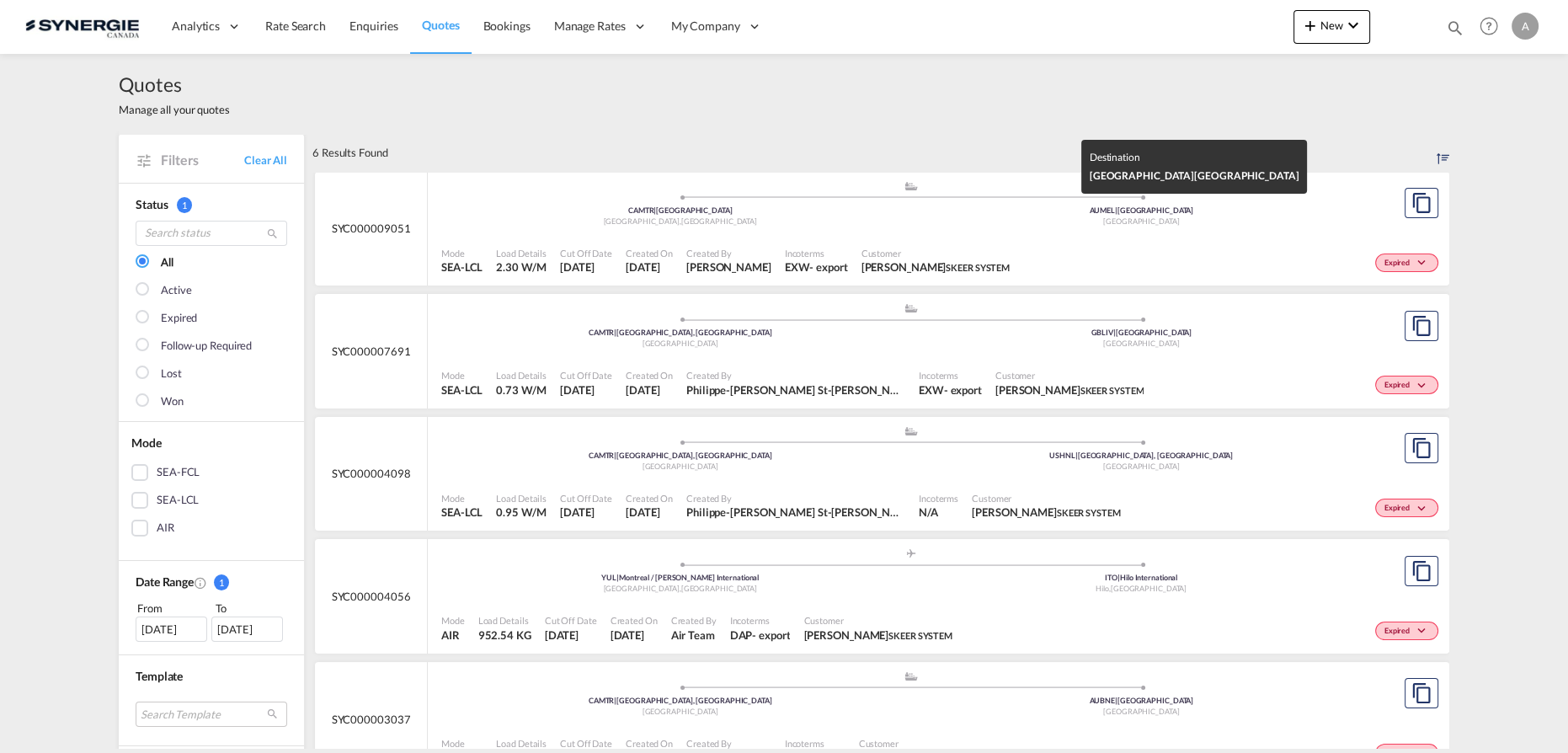
click at [923, 215] on div "AUMEL | Melbourne" at bounding box center [1142, 211] width 462 height 11
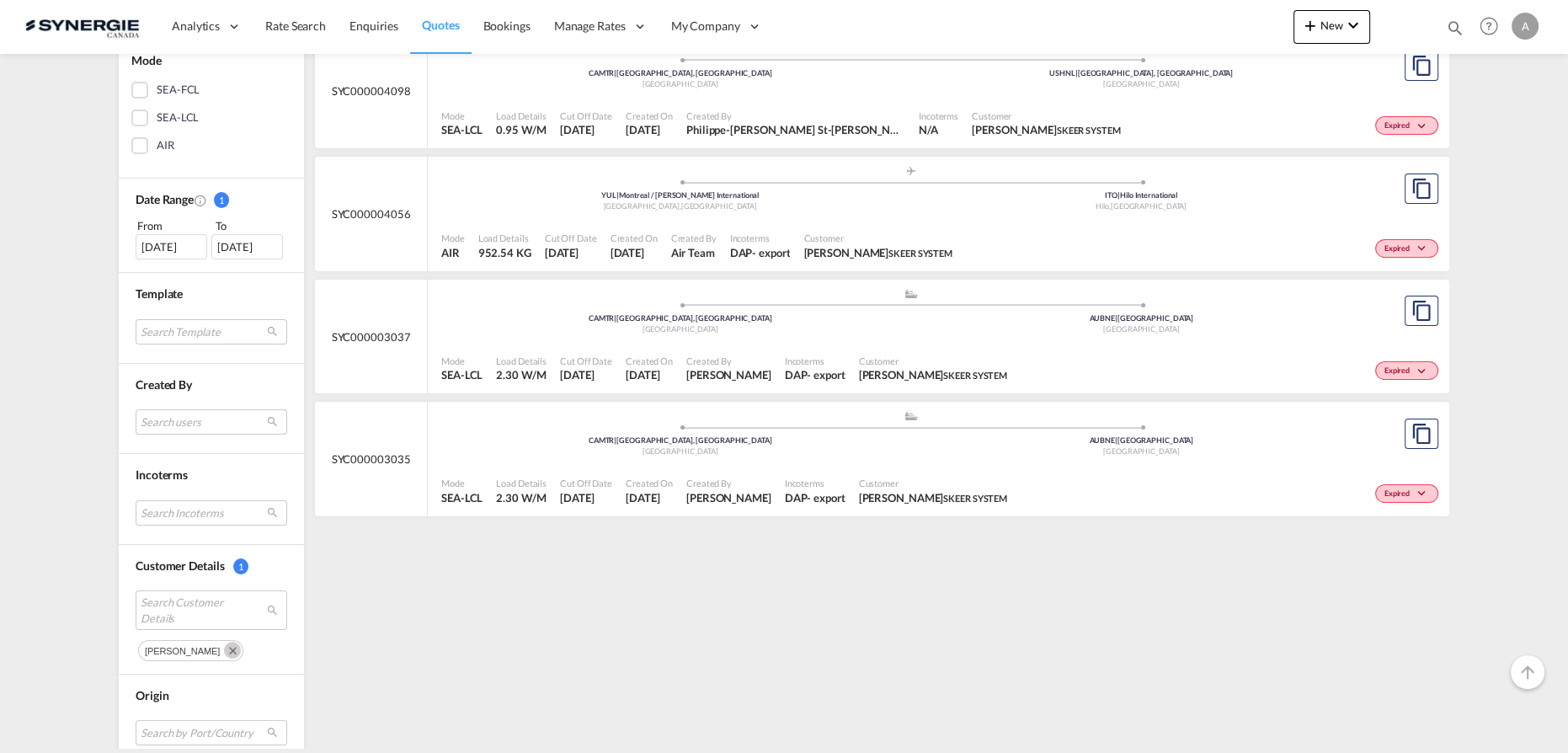
click at [224, 642] on md-icon "Remove" at bounding box center [232, 649] width 17 height 17
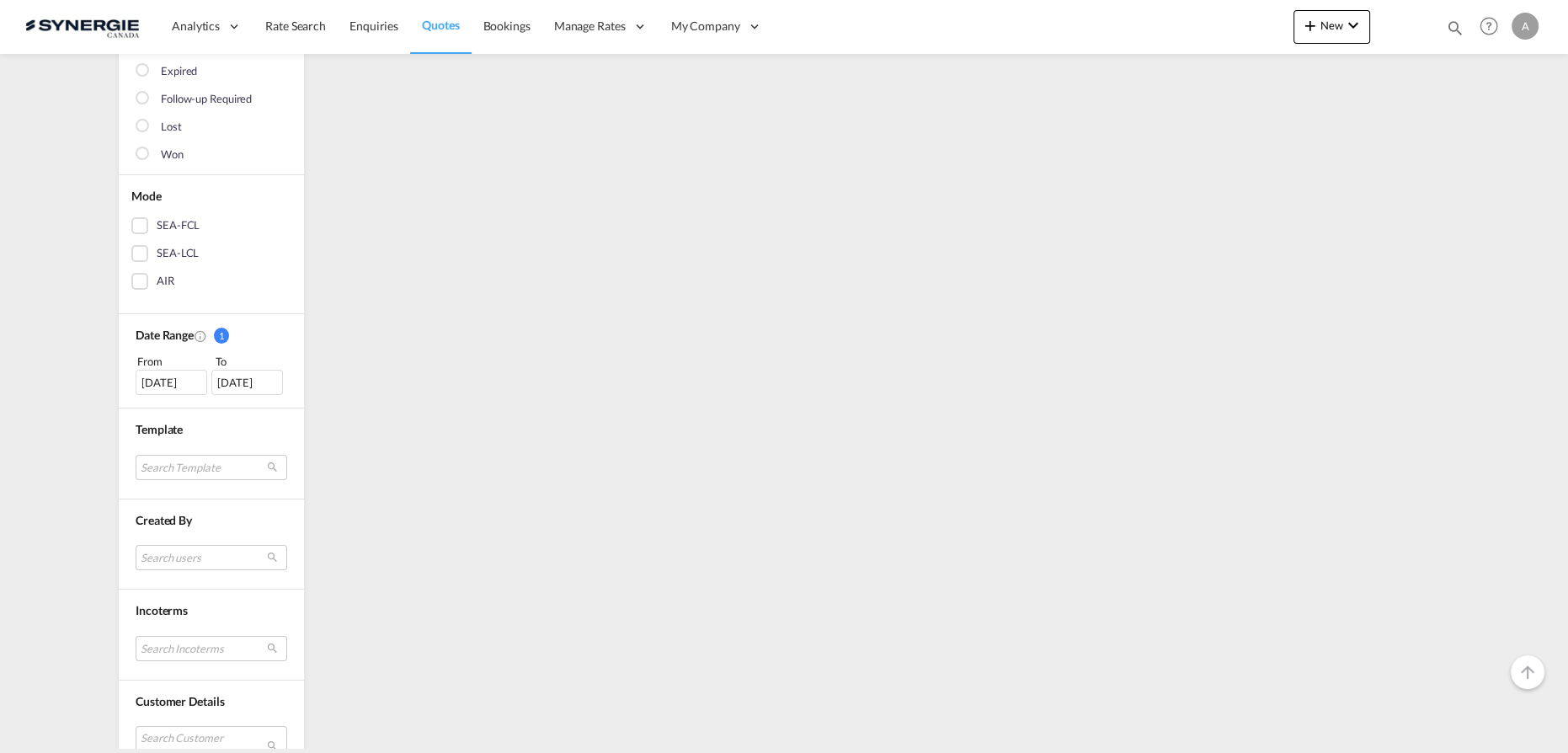
scroll to position [548, 0]
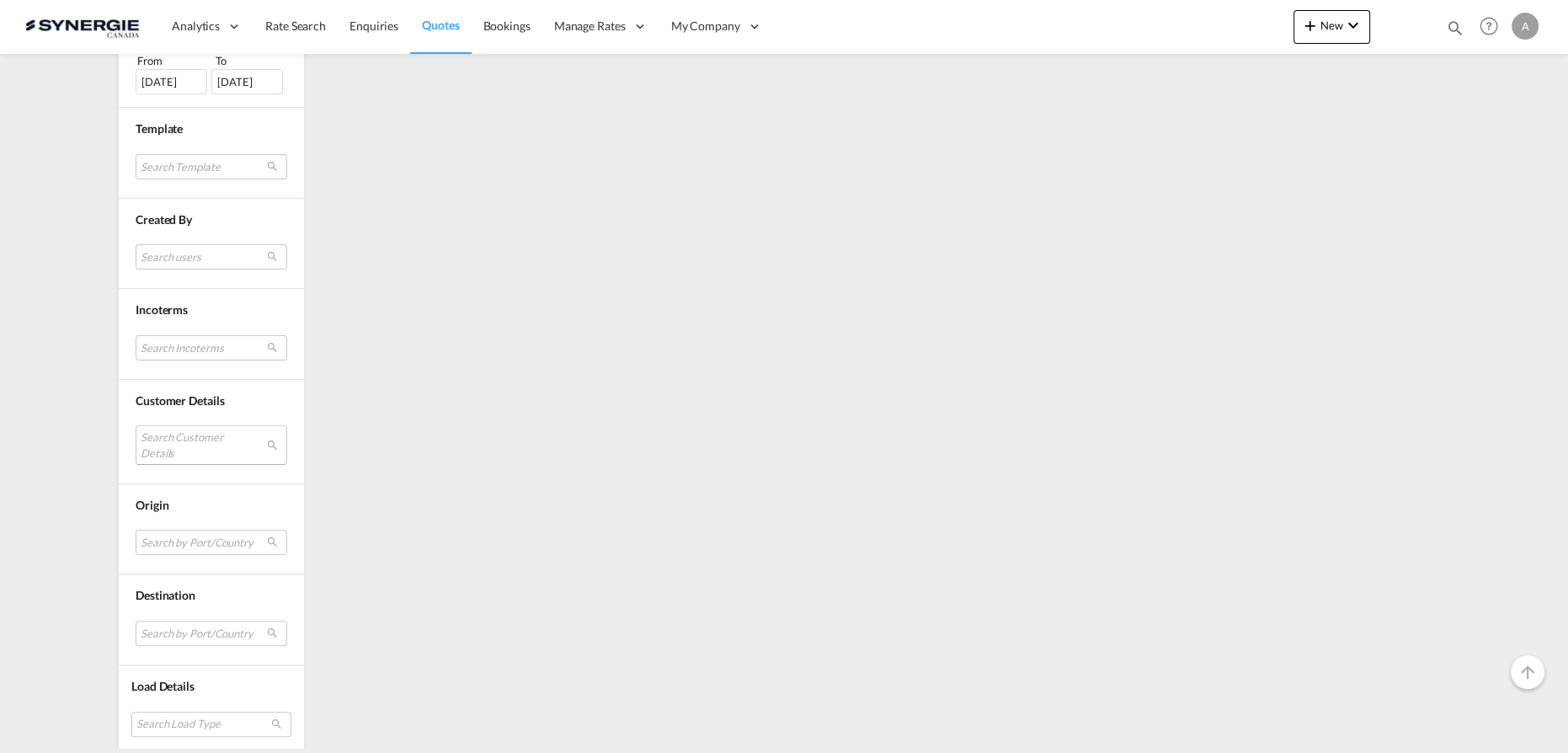
click at [169, 436] on md-select "Search Customer Details" at bounding box center [211, 445] width 152 height 39
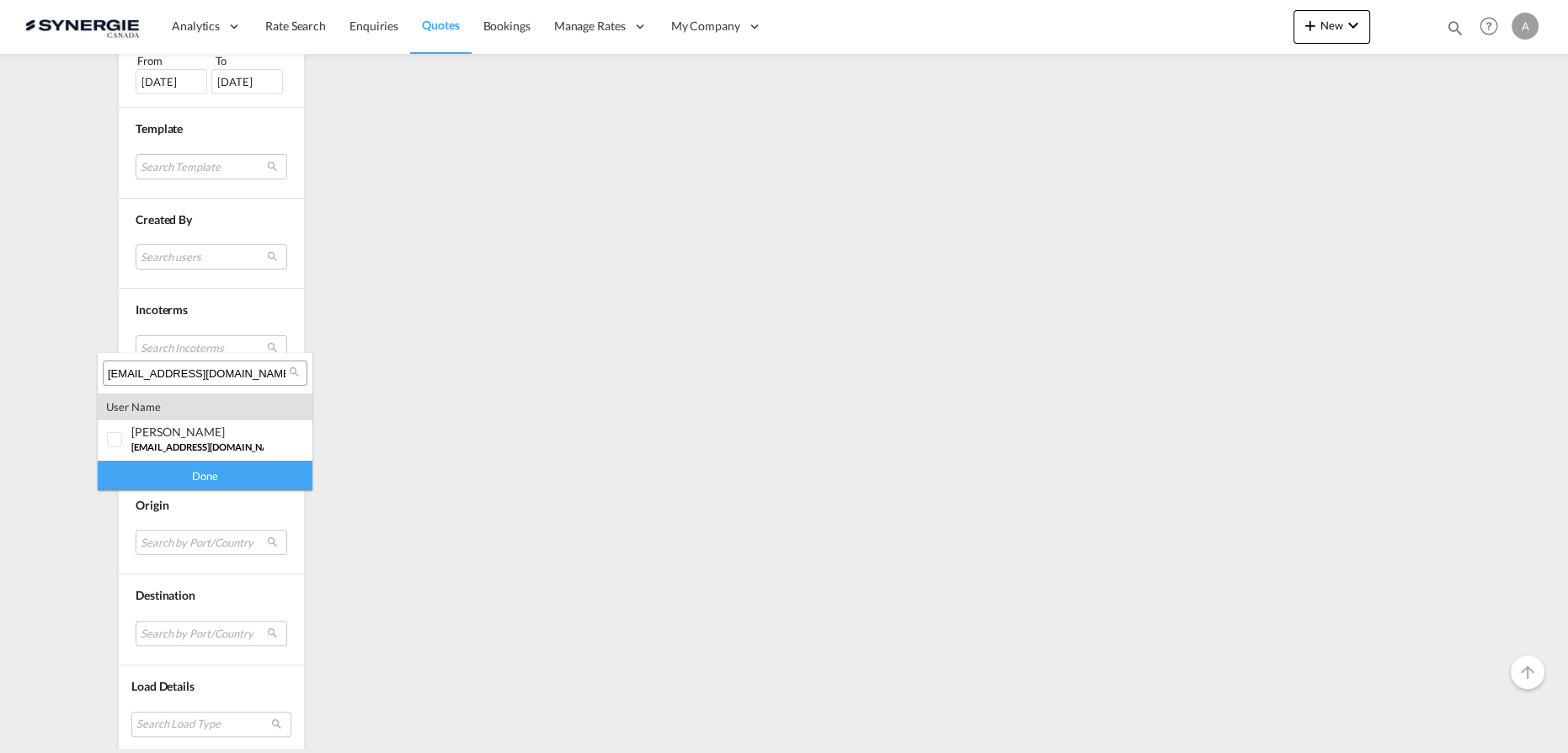
click at [261, 381] on div "slandry@skeersystem.com" at bounding box center [204, 373] width 204 height 25
click at [258, 374] on input "slandry@skeersystem.com" at bounding box center [198, 374] width 181 height 15
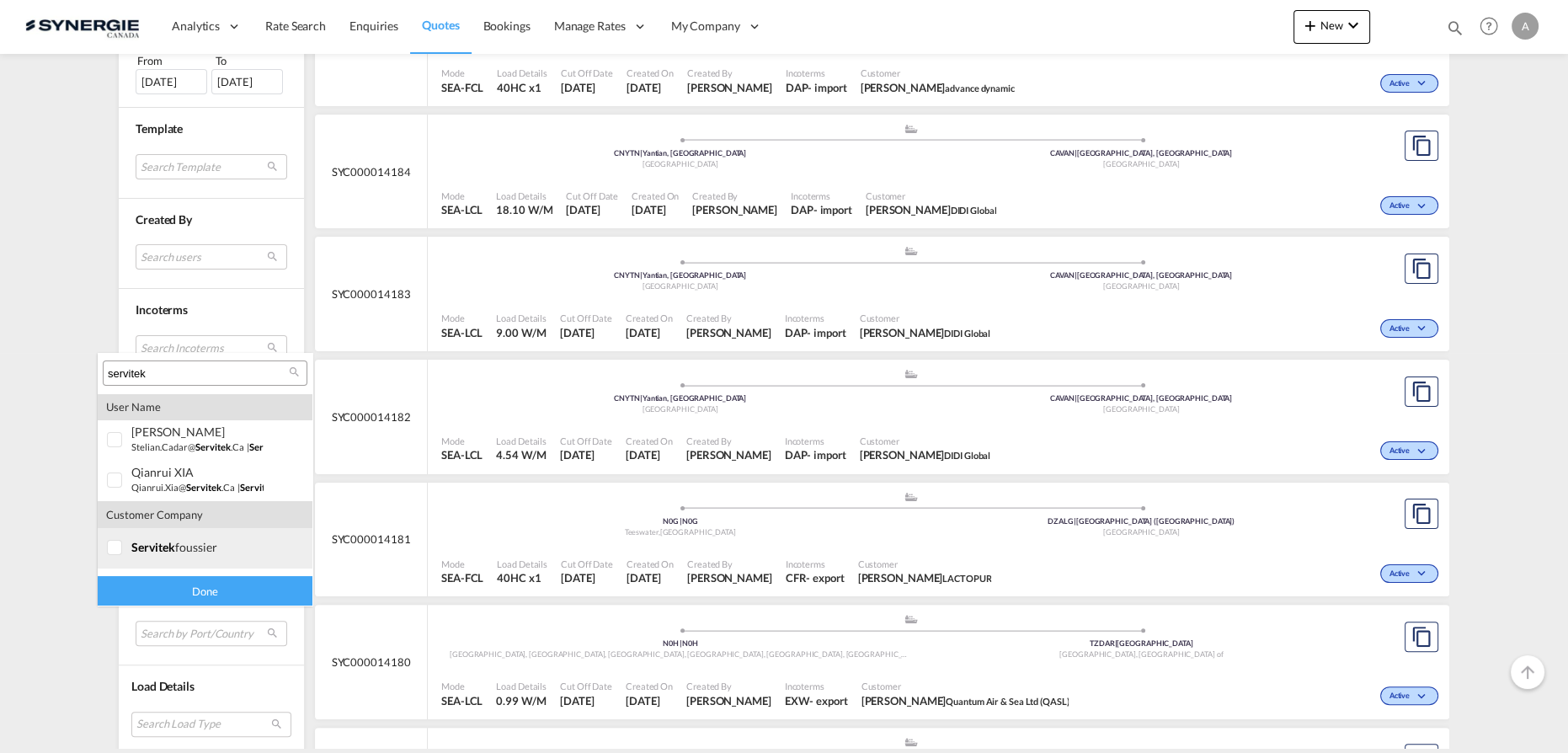
scroll to position [32, 0]
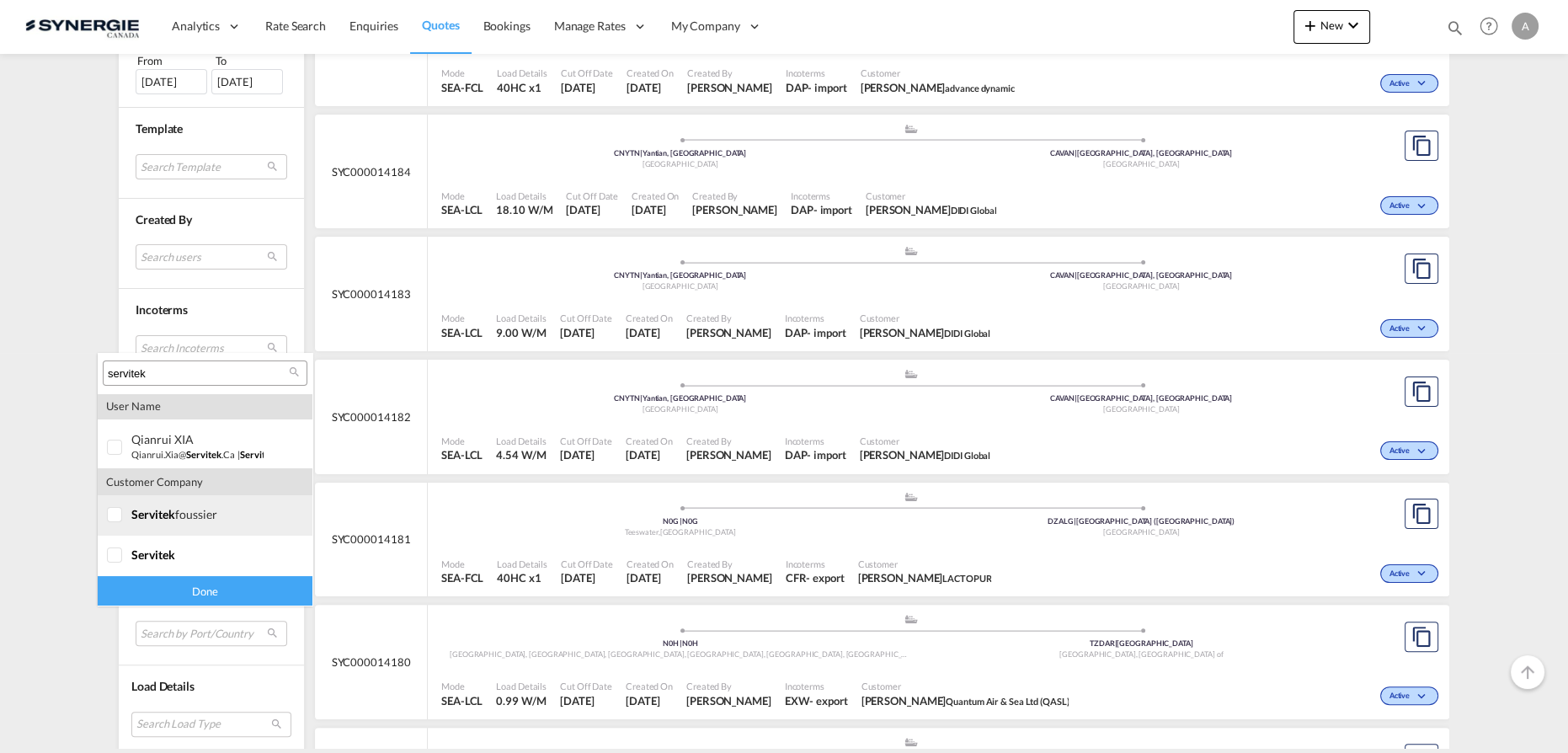
type input "servitek"
click at [121, 524] on div at bounding box center [115, 515] width 17 height 17
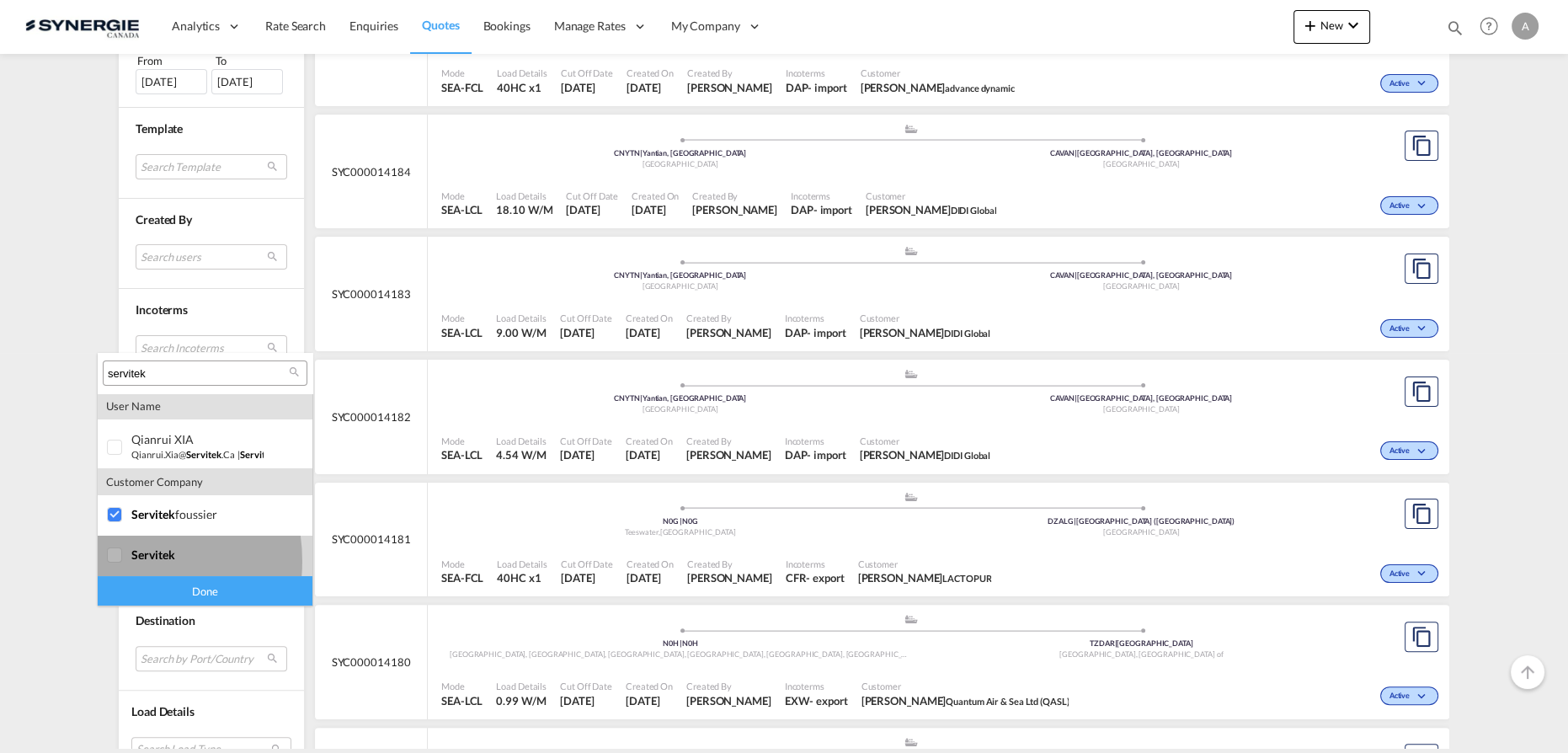
click at [118, 561] on div at bounding box center [115, 556] width 17 height 17
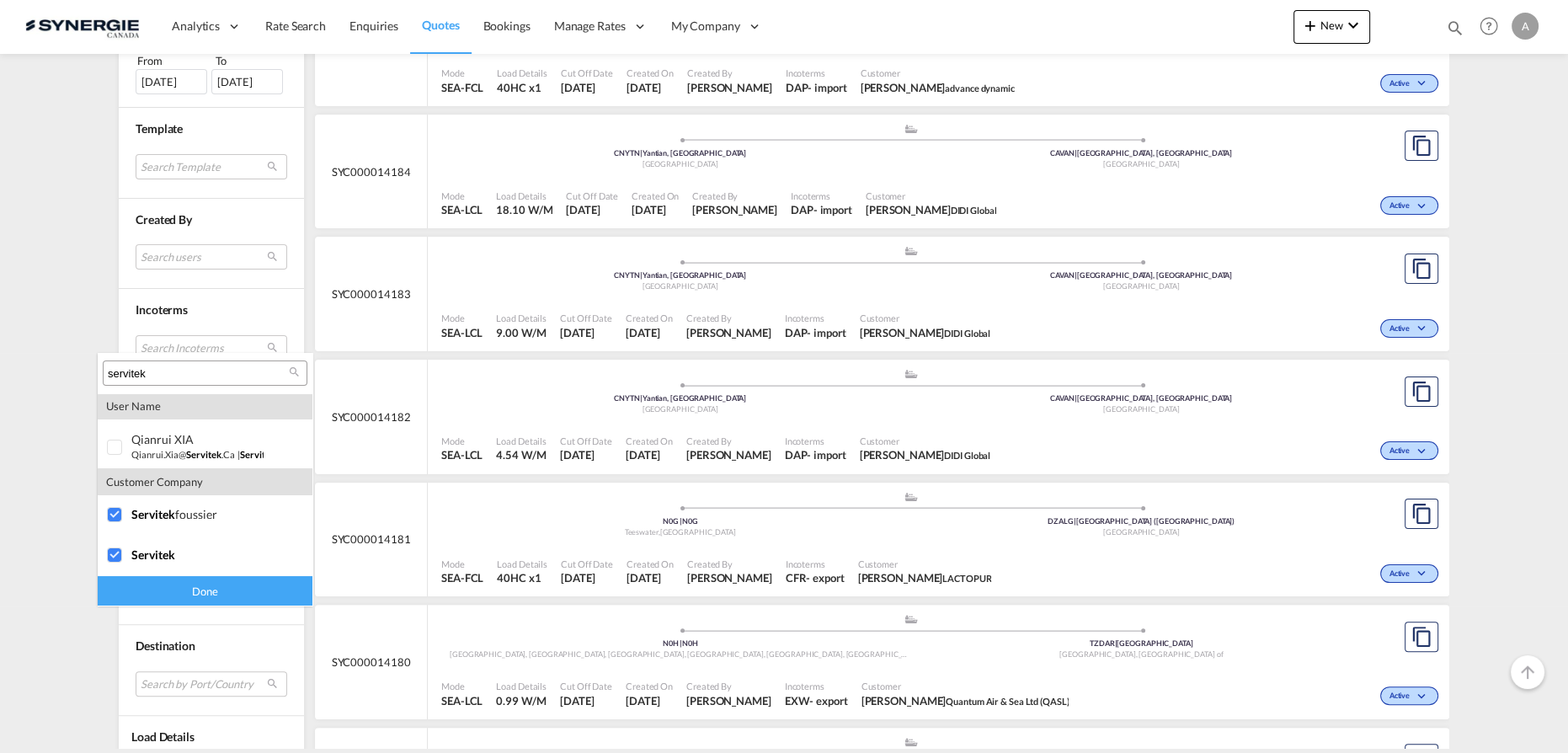
drag, startPoint x: 153, startPoint y: 590, endPoint x: 191, endPoint y: 582, distance: 38.8
click at [153, 590] on div "Done" at bounding box center [204, 592] width 215 height 30
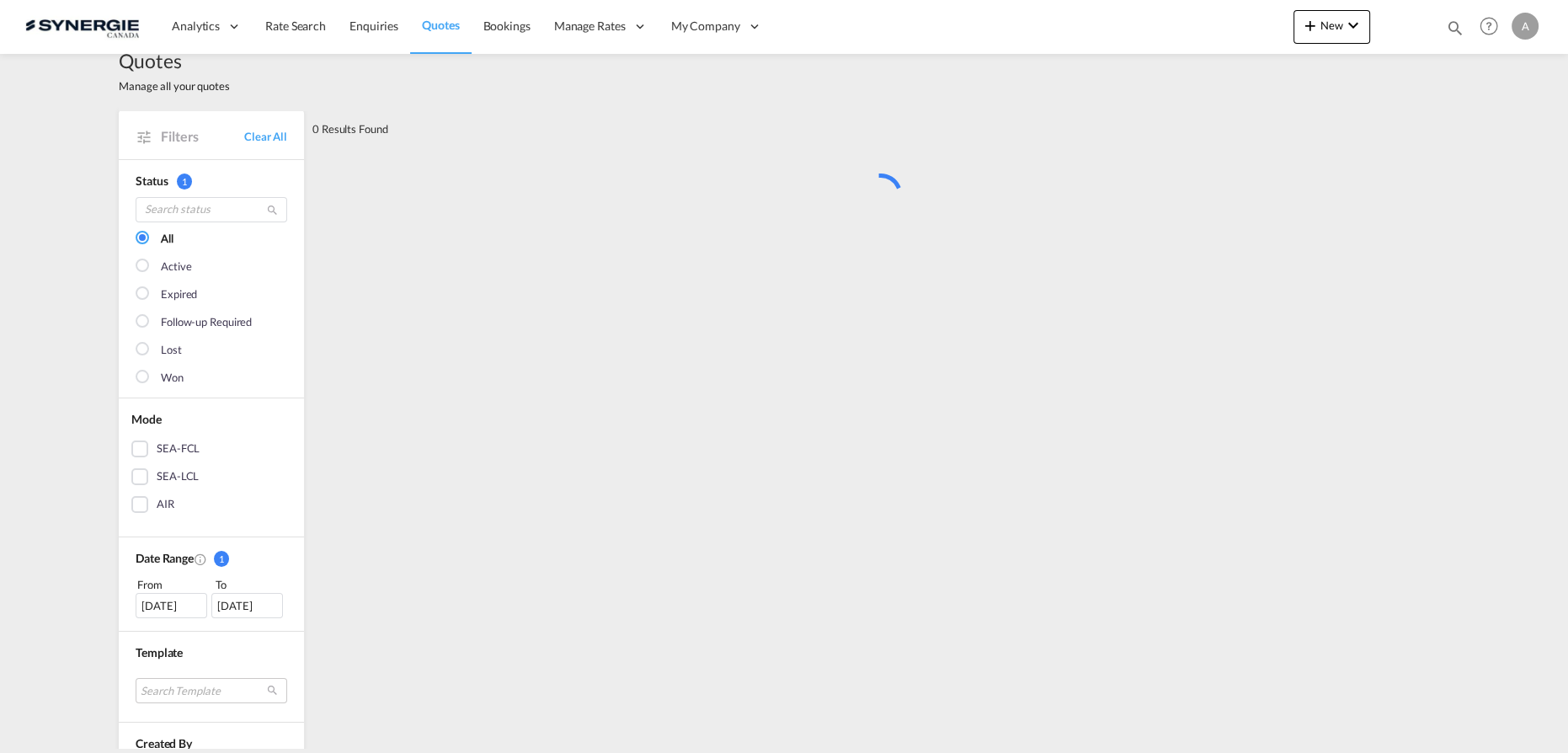
scroll to position [0, 0]
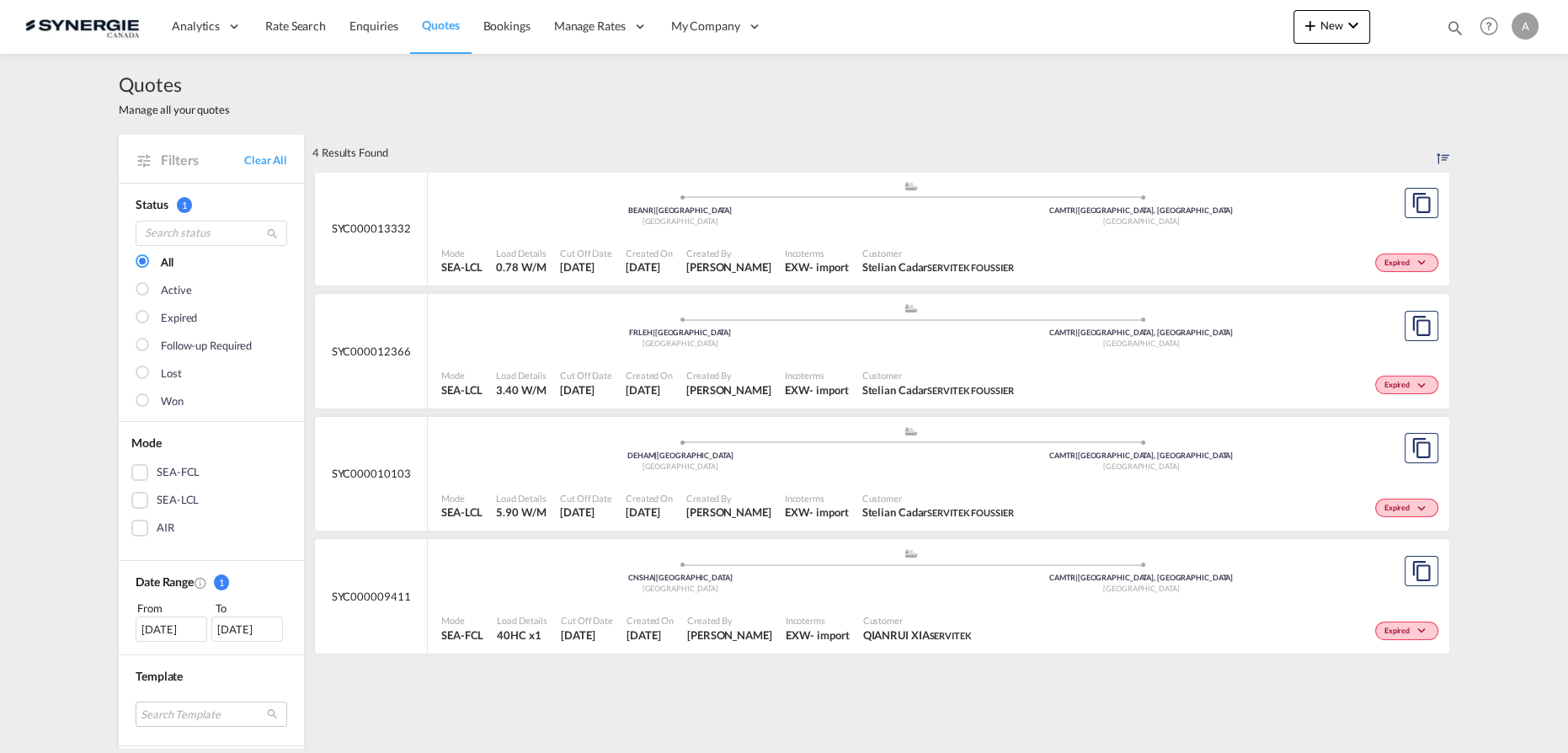
click at [810, 357] on div "Mode SEA-LCL Load Details 3.40 W/M Cut Off Date 12 Jun 2025 Created On 12 Jun 2…" at bounding box center [939, 383] width 1021 height 52
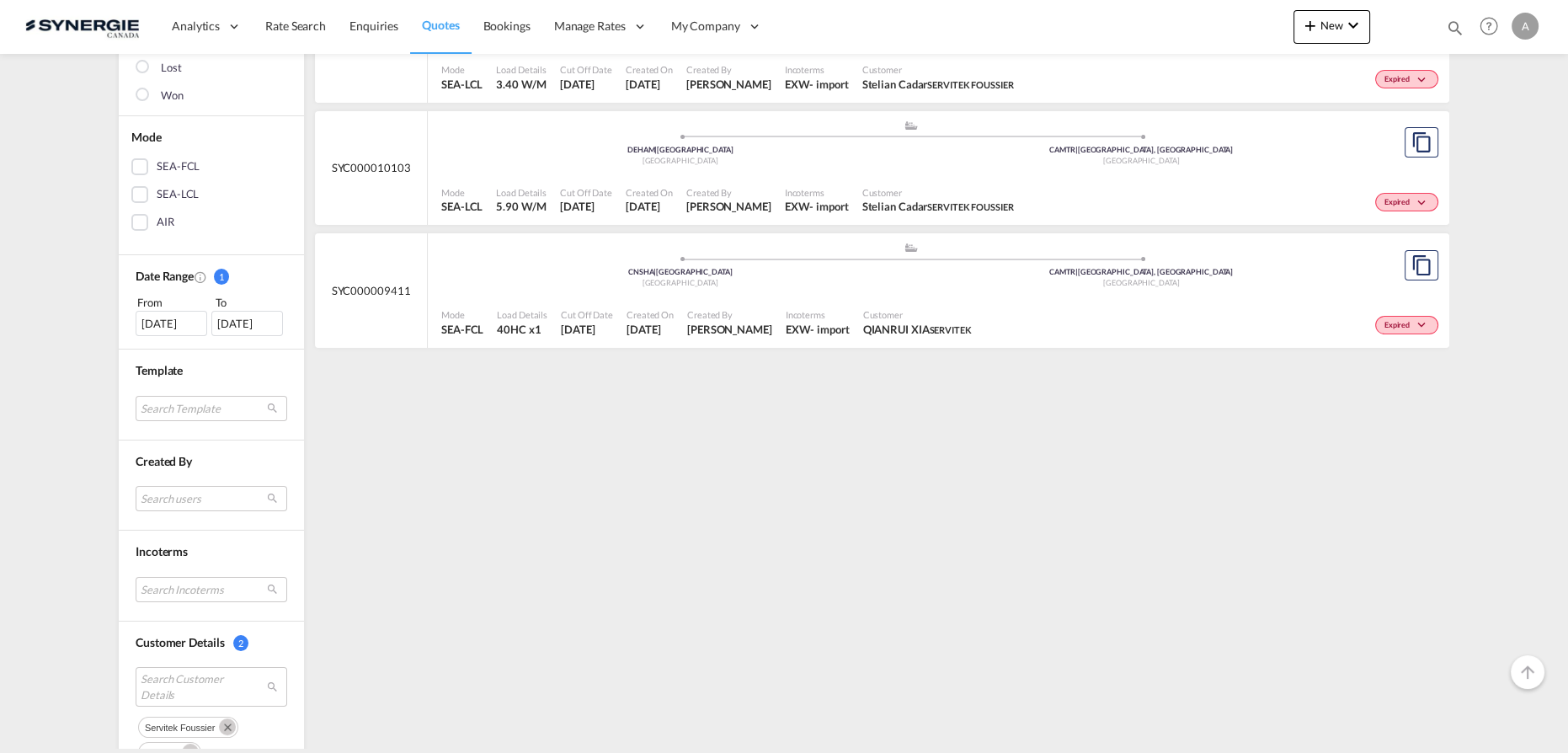
click at [219, 725] on md-icon "Remove" at bounding box center [227, 727] width 17 height 17
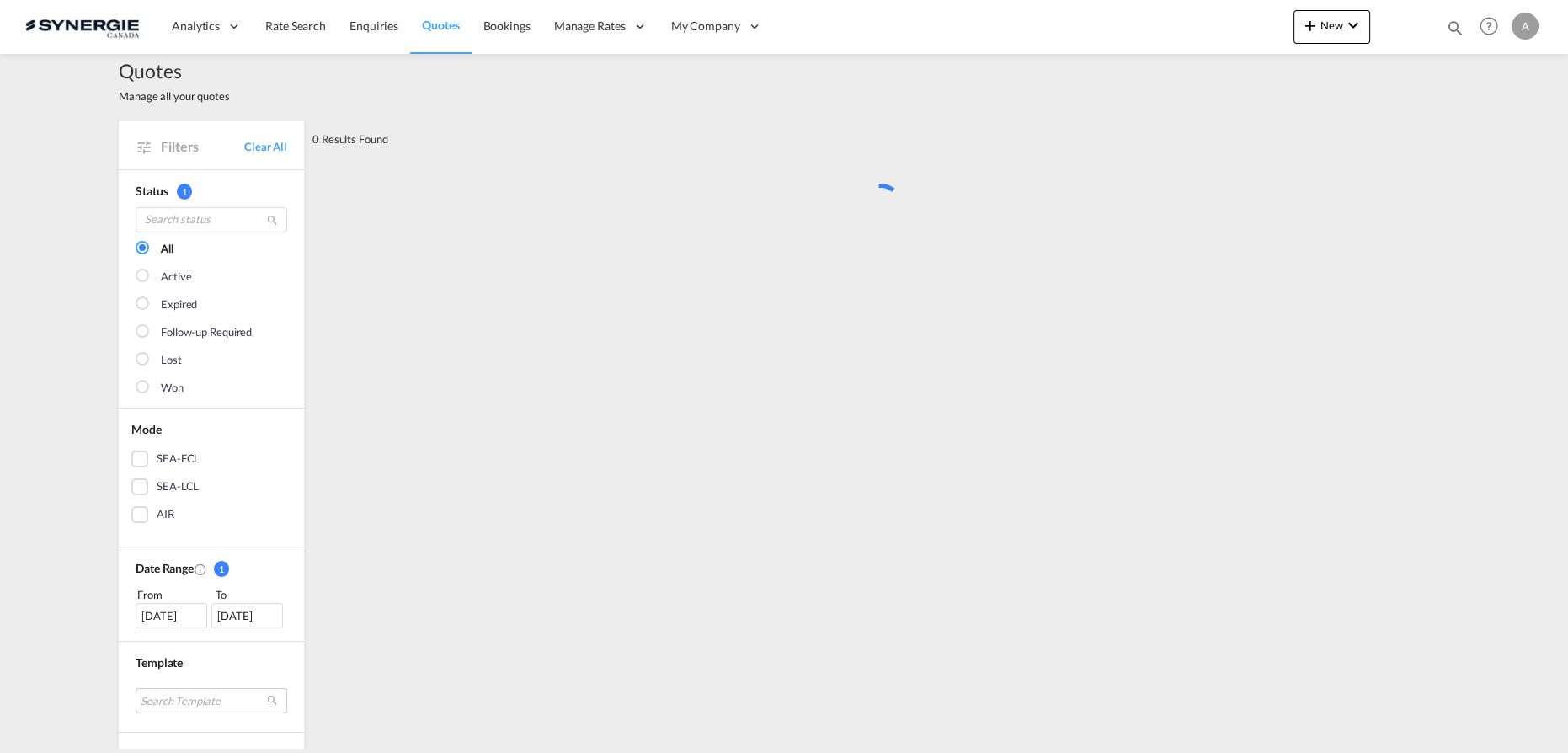
scroll to position [0, 0]
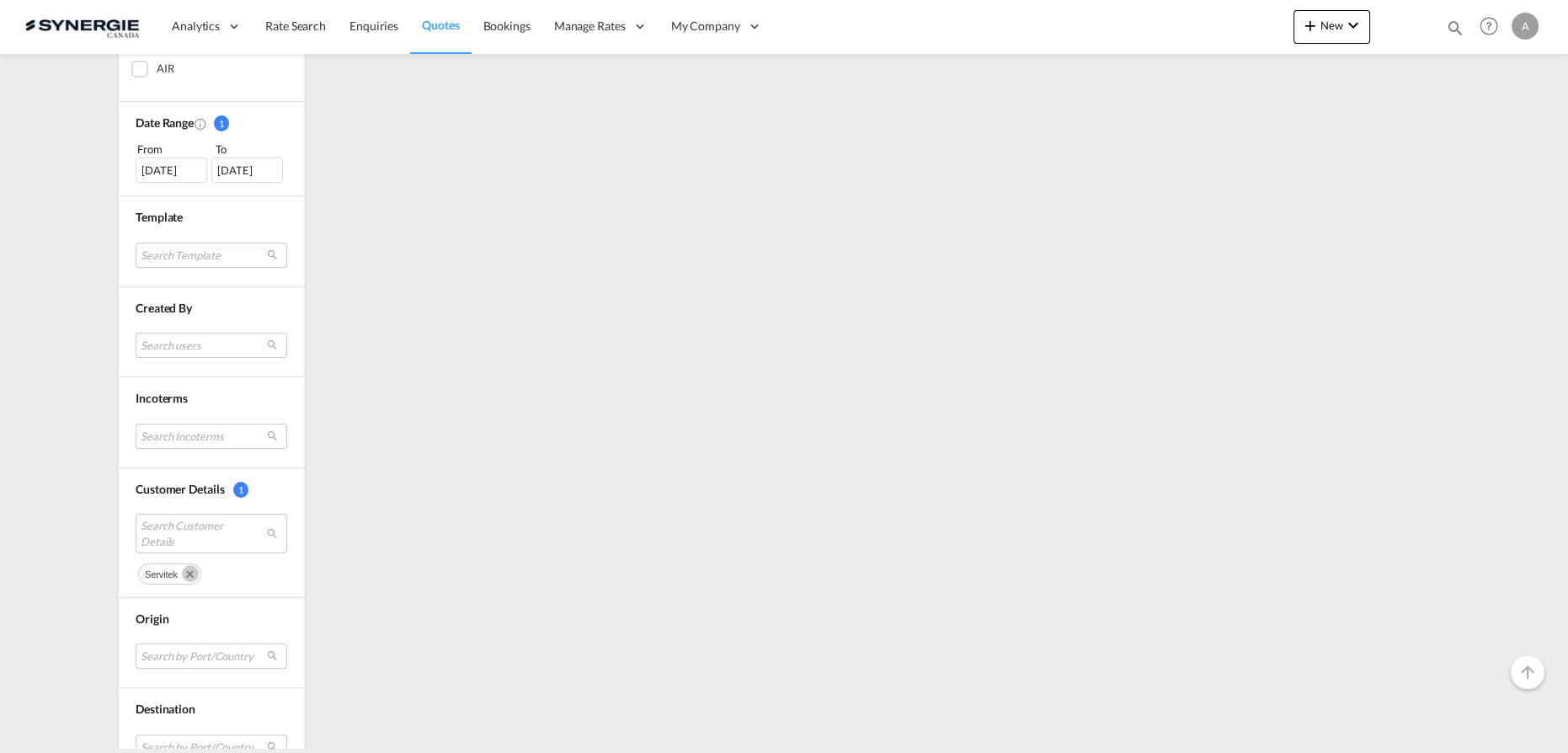
click at [182, 570] on md-icon "Remove" at bounding box center [190, 573] width 17 height 17
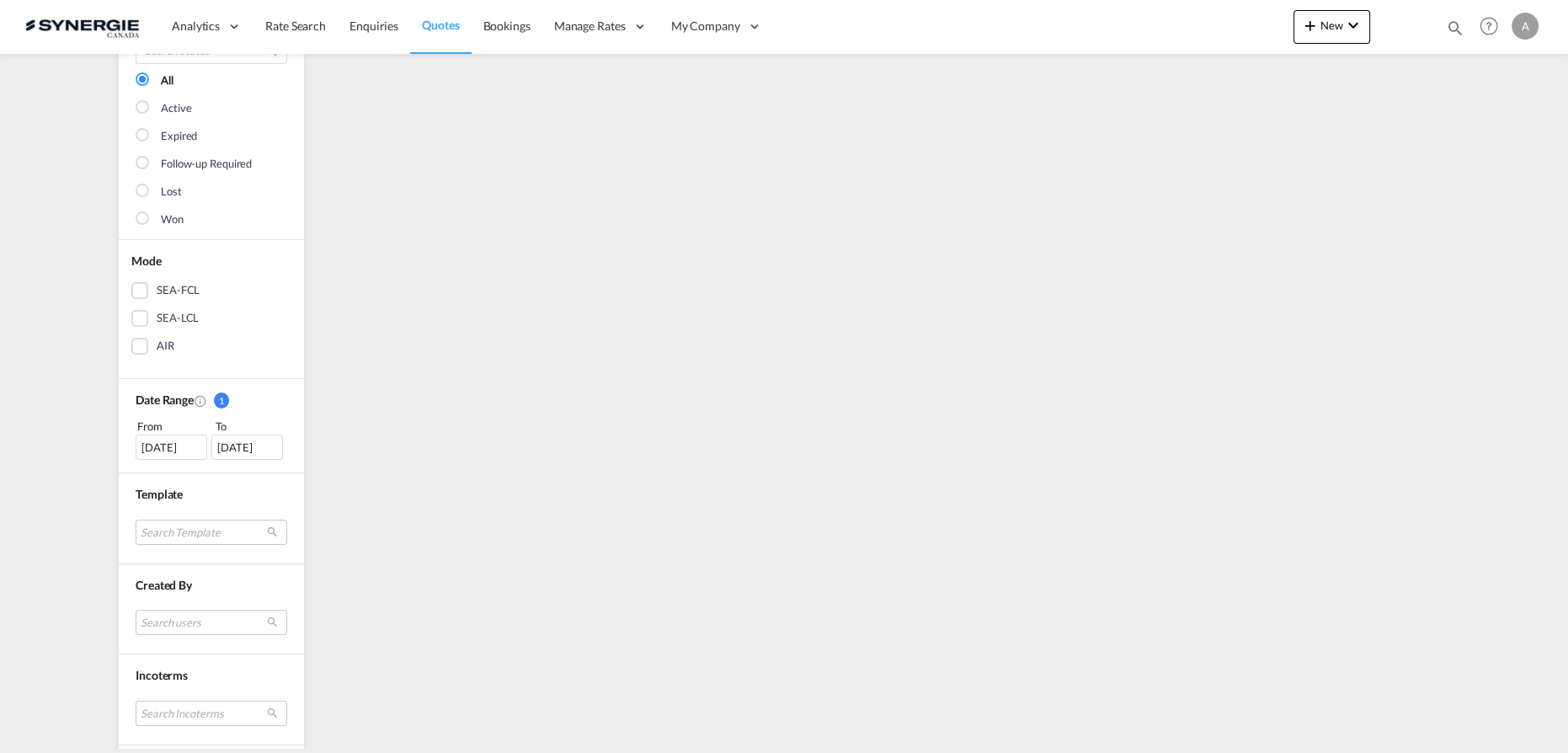
scroll to position [305, 0]
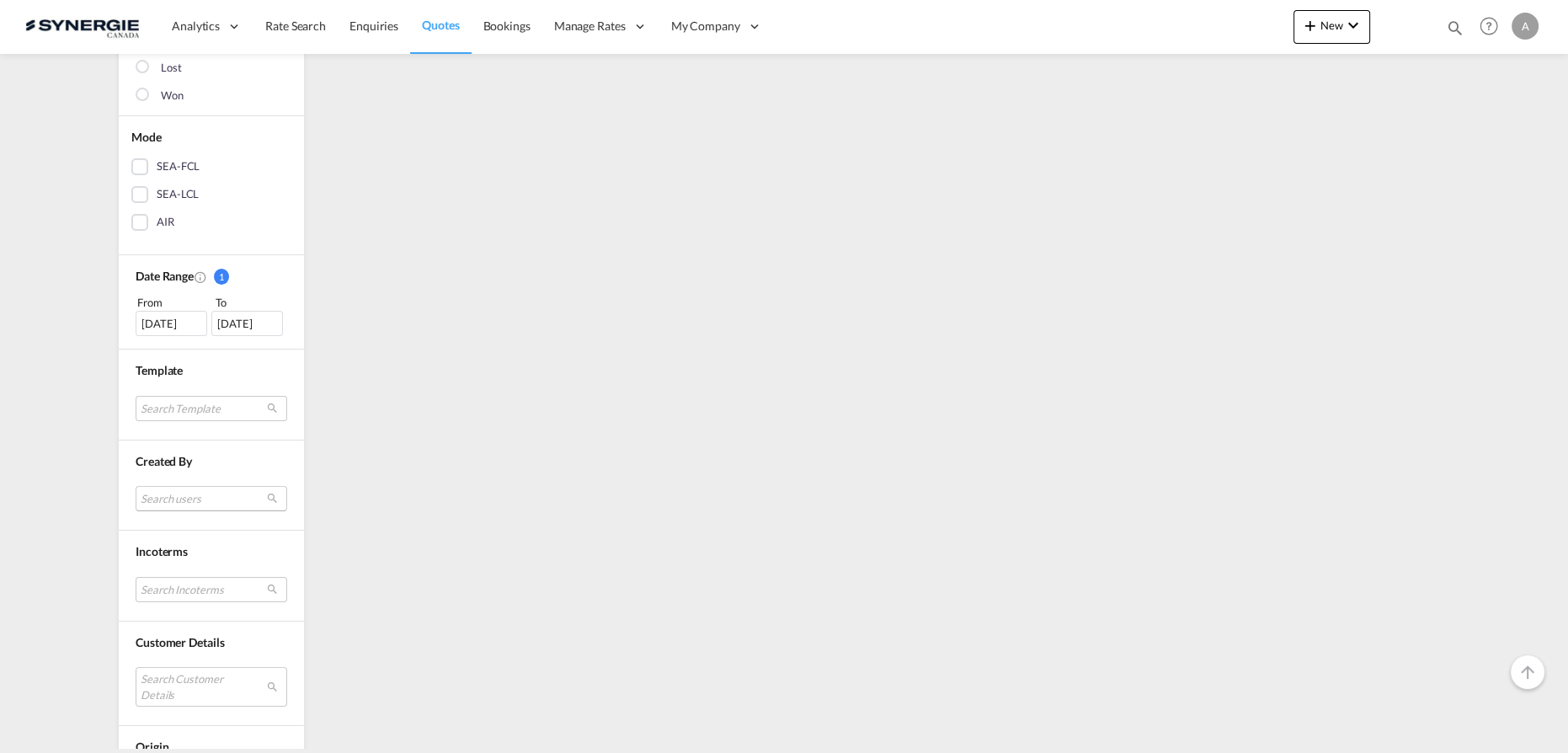
click at [199, 495] on md-select "Search users" at bounding box center [211, 498] width 152 height 25
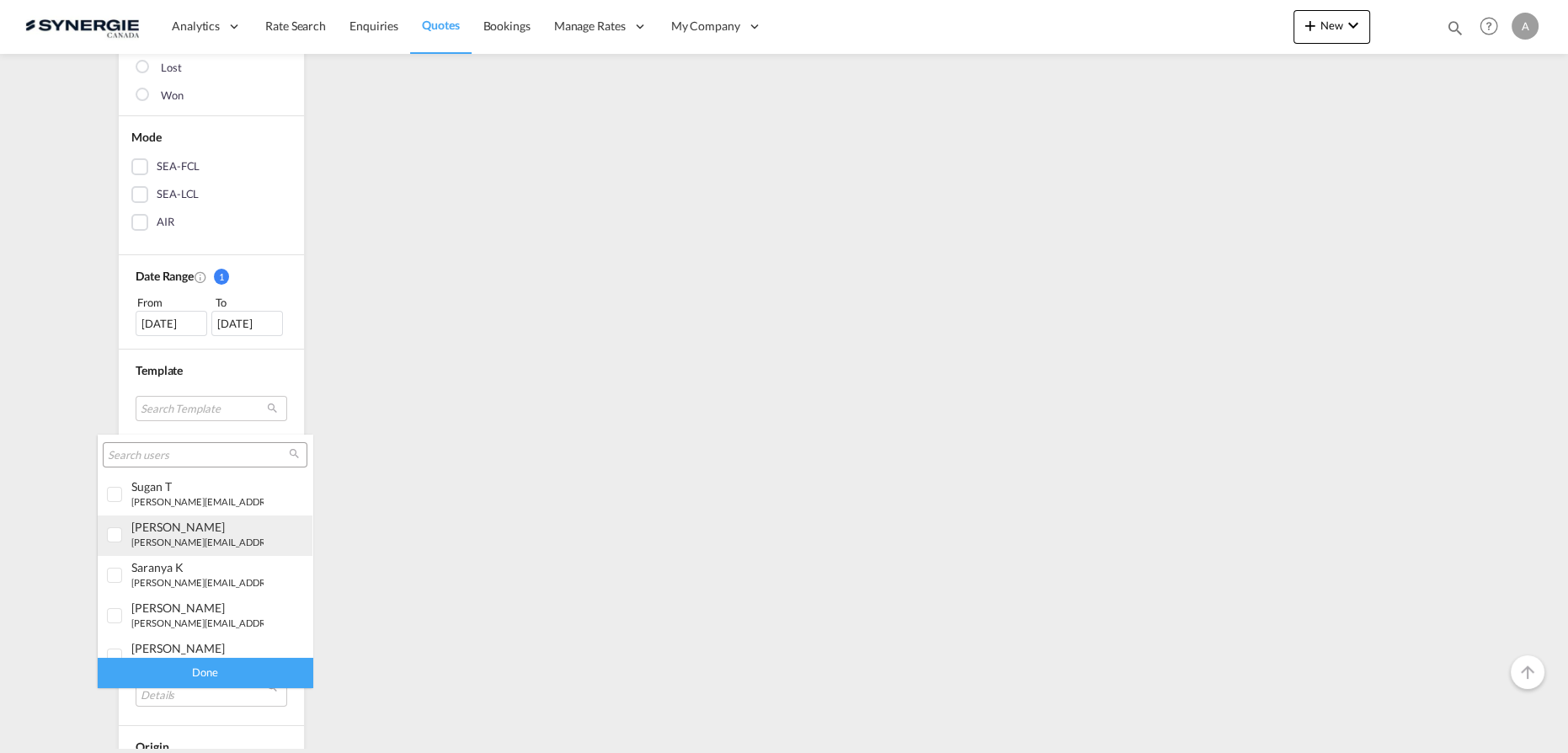
scroll to position [153, 0]
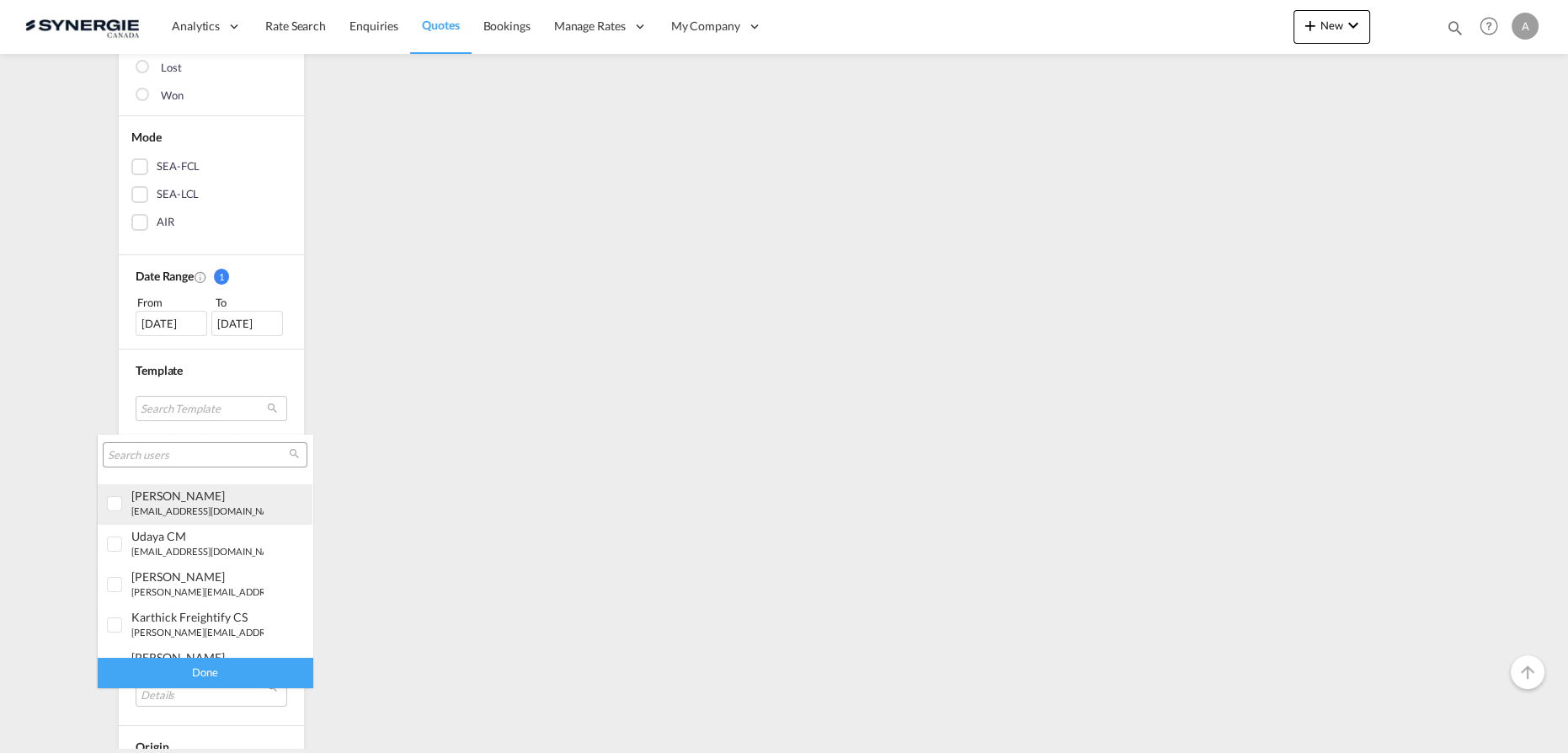
click at [198, 513] on small "[EMAIL_ADDRESS][DOMAIN_NAME]" at bounding box center [209, 511] width 154 height 11
drag, startPoint x: 230, startPoint y: 673, endPoint x: 254, endPoint y: 645, distance: 36.9
click at [230, 674] on div "Done" at bounding box center [204, 673] width 215 height 30
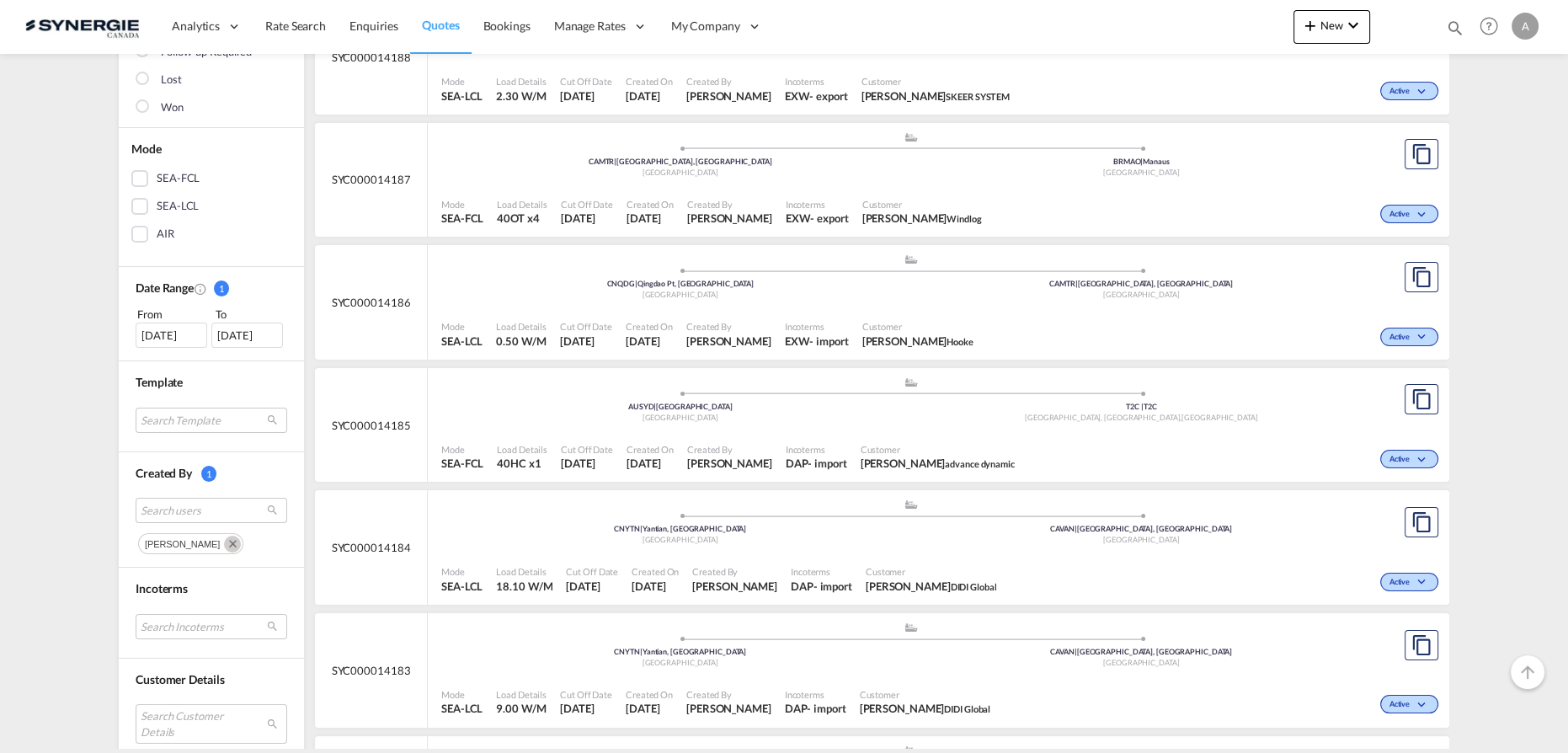
scroll to position [229, 0]
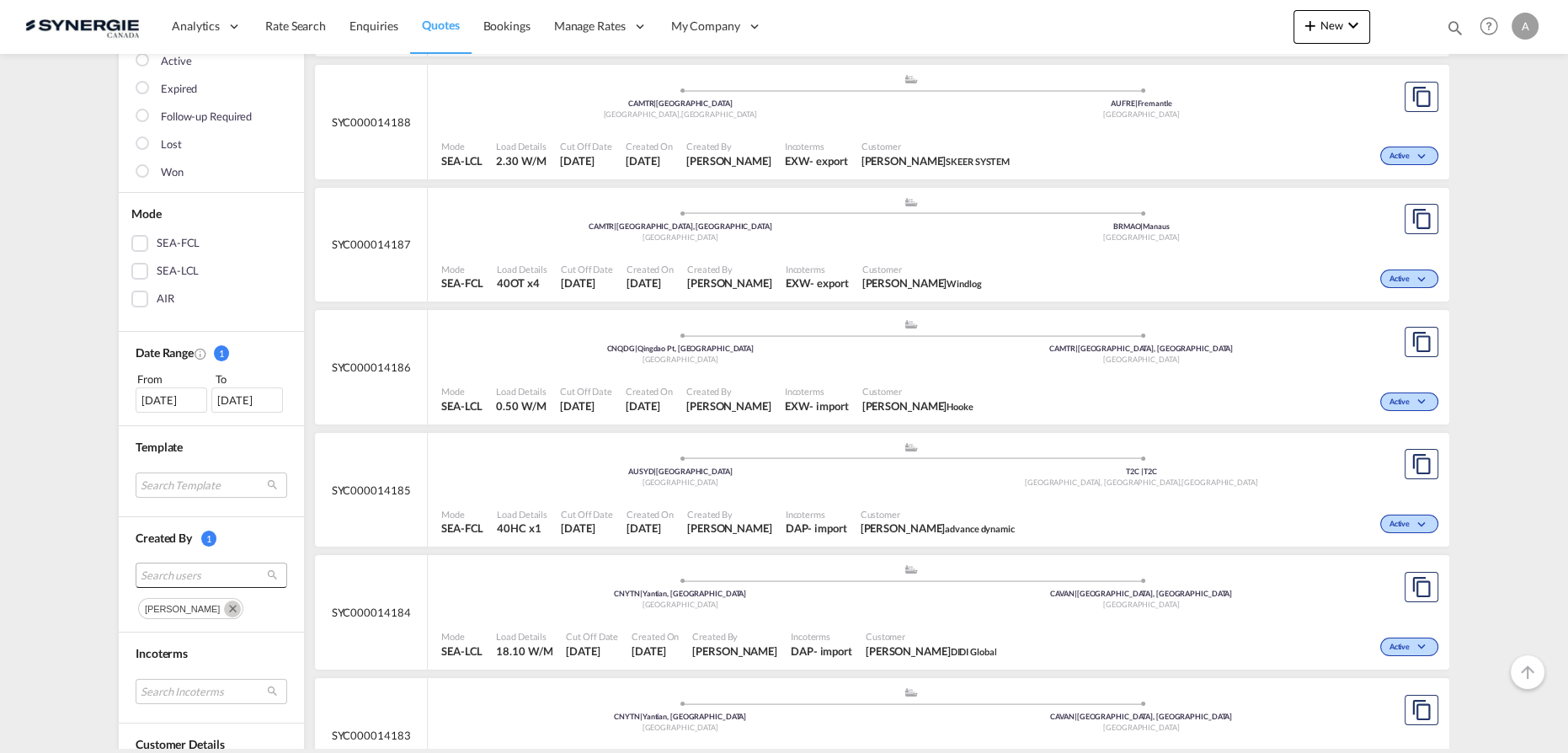
click at [205, 577] on span "Search users" at bounding box center [197, 575] width 115 height 15
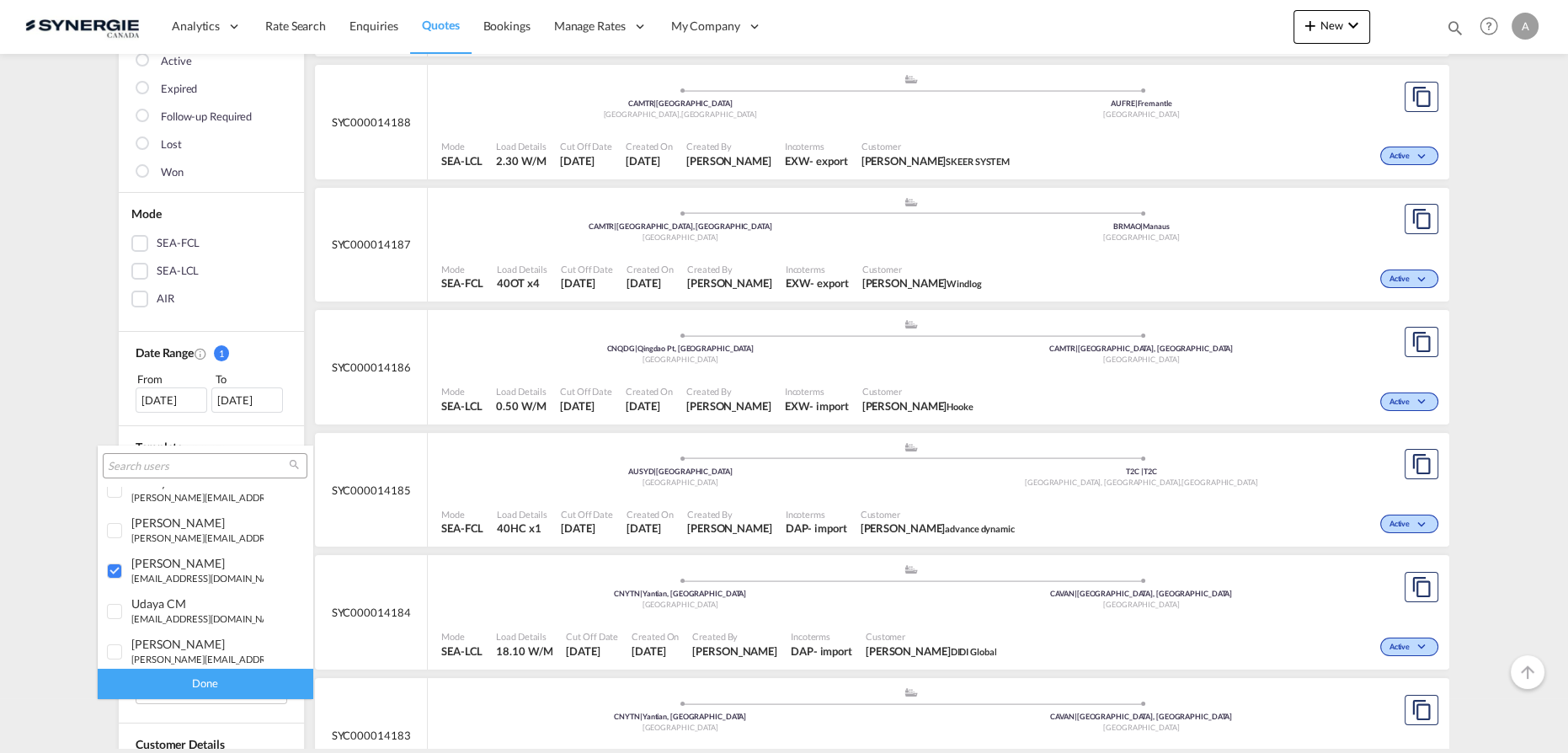
click at [213, 684] on div "Done" at bounding box center [204, 684] width 215 height 30
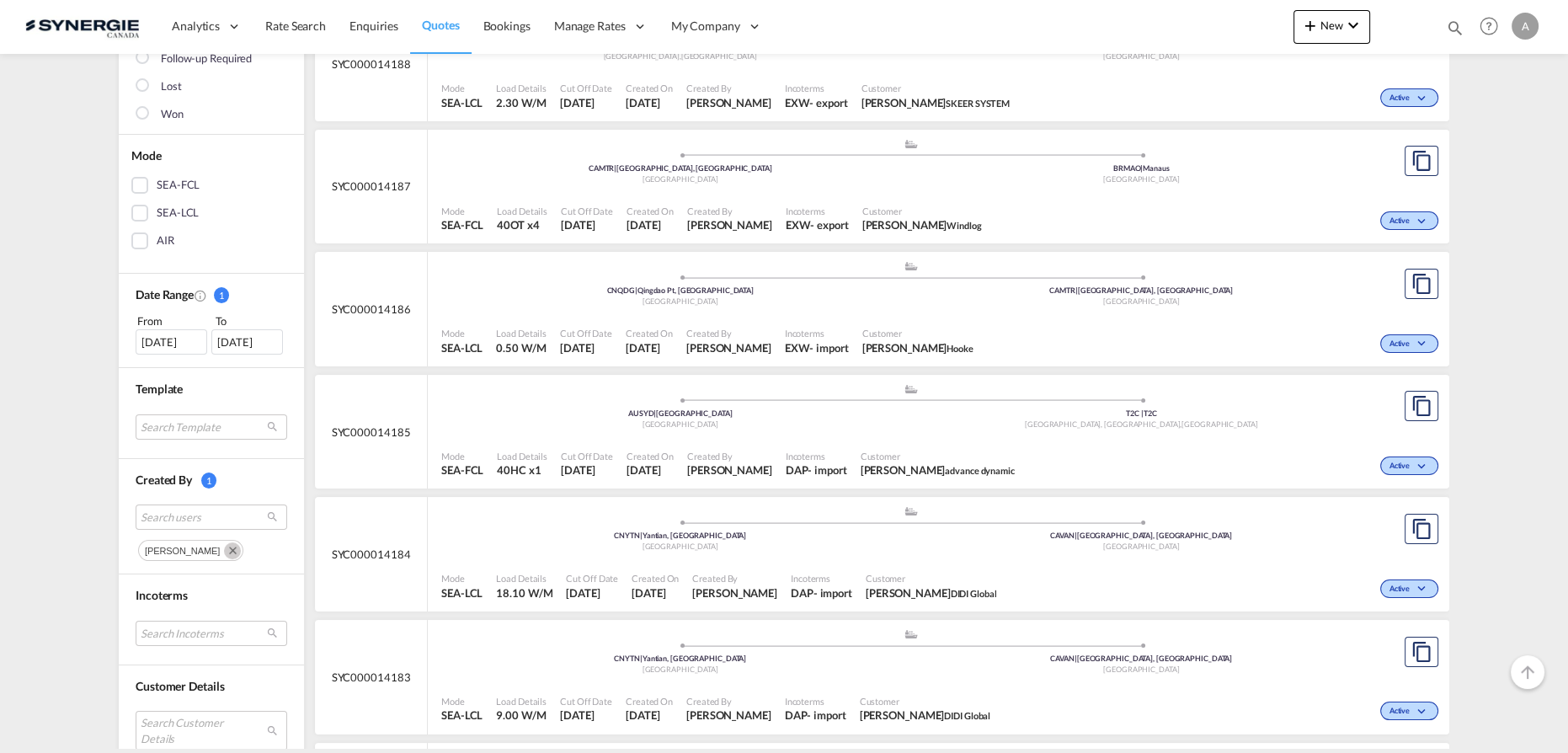
scroll to position [229, 0]
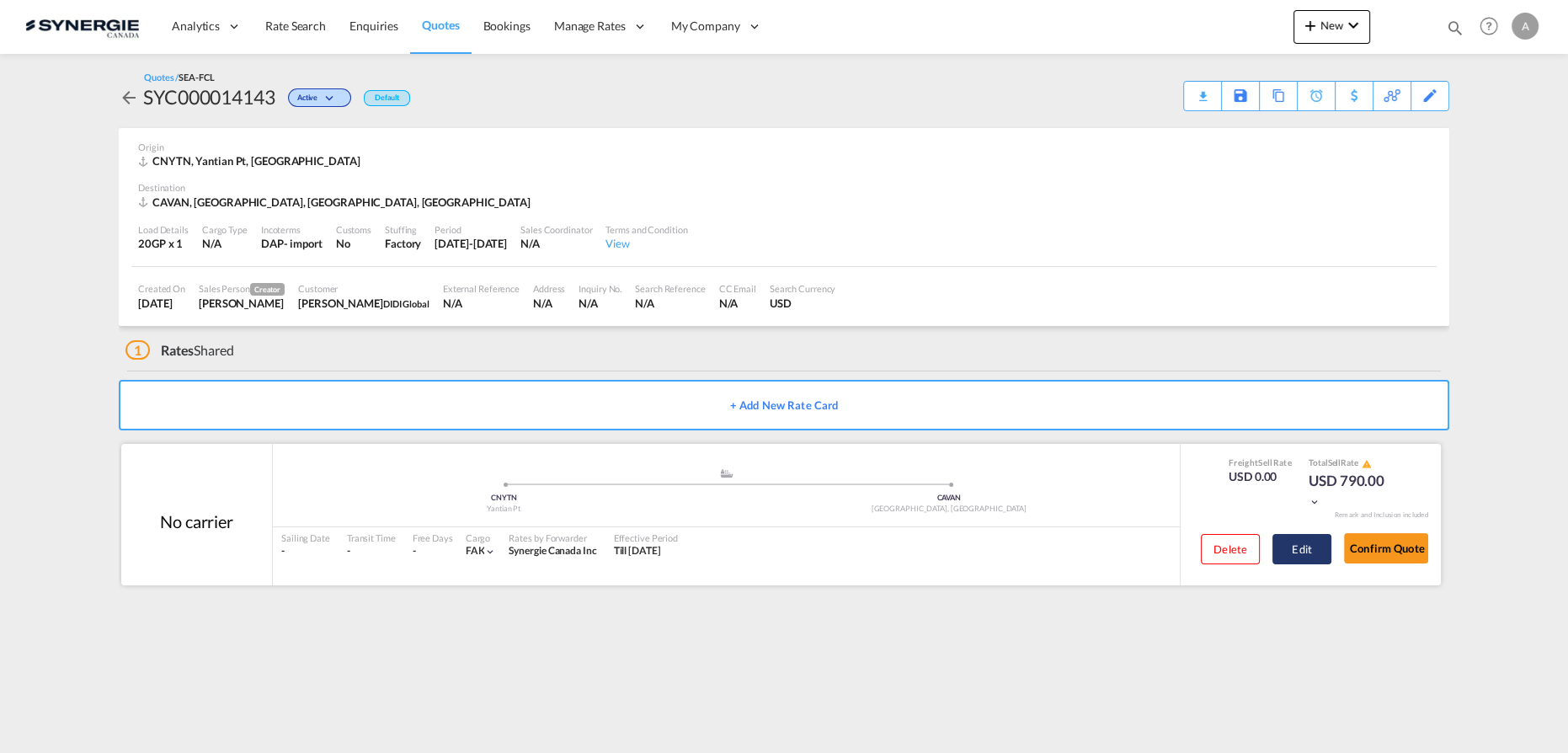
click at [1306, 546] on button "Edit" at bounding box center [1302, 549] width 59 height 31
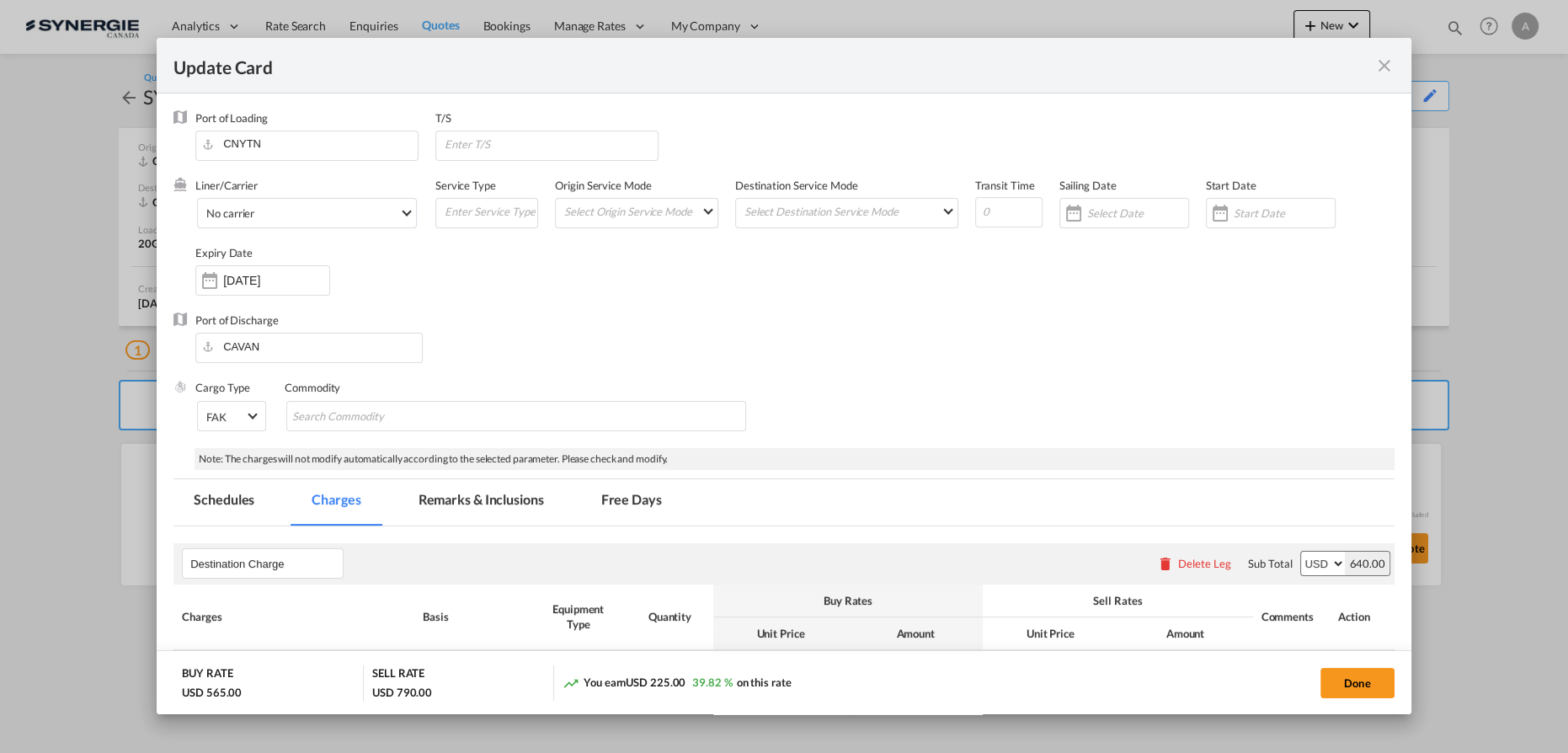
select select "per container"
select select "per B/L"
select select "per shipment"
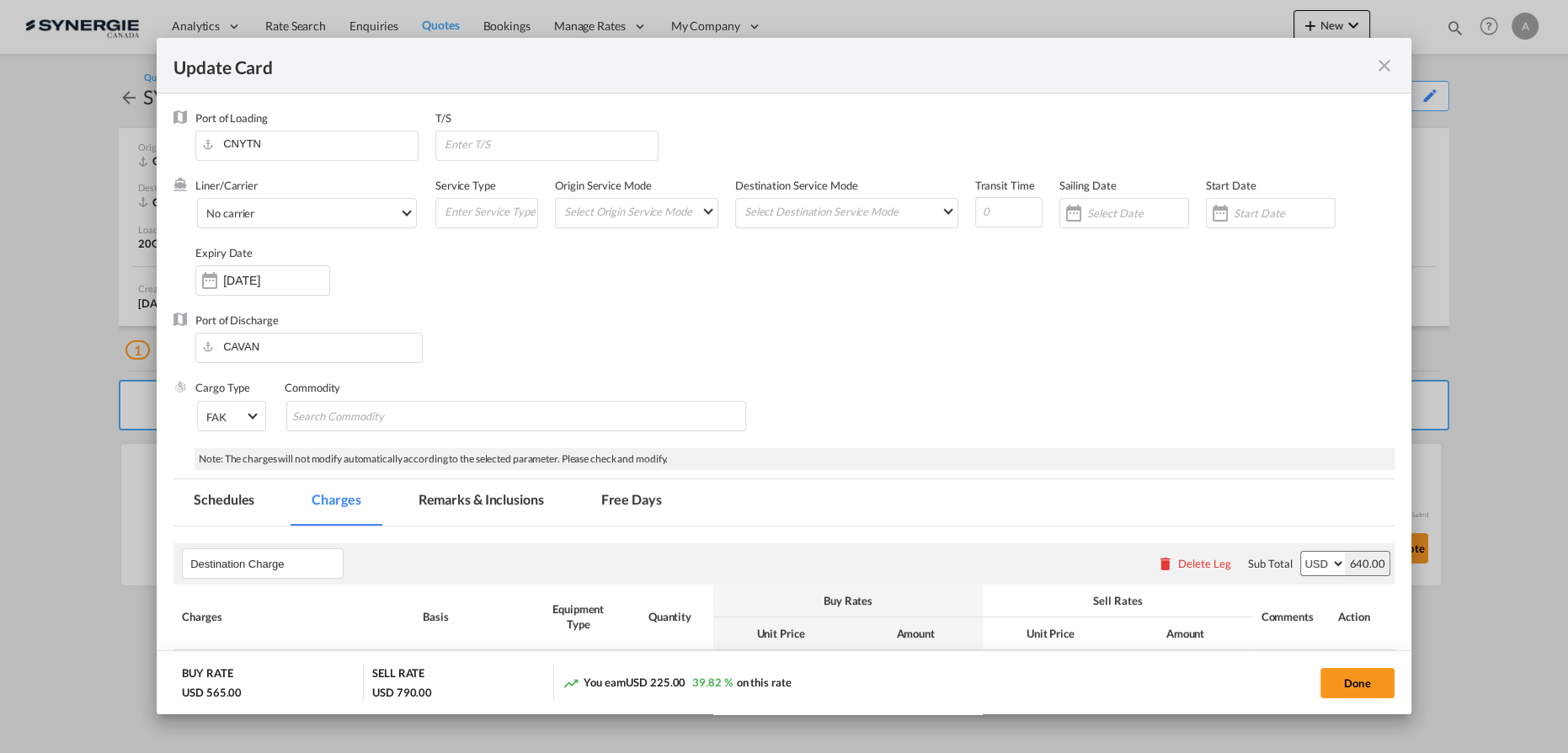
click at [1386, 60] on md-icon "icon-close fg-AAA8AD m-0 pointer" at bounding box center [1385, 65] width 20 height 20
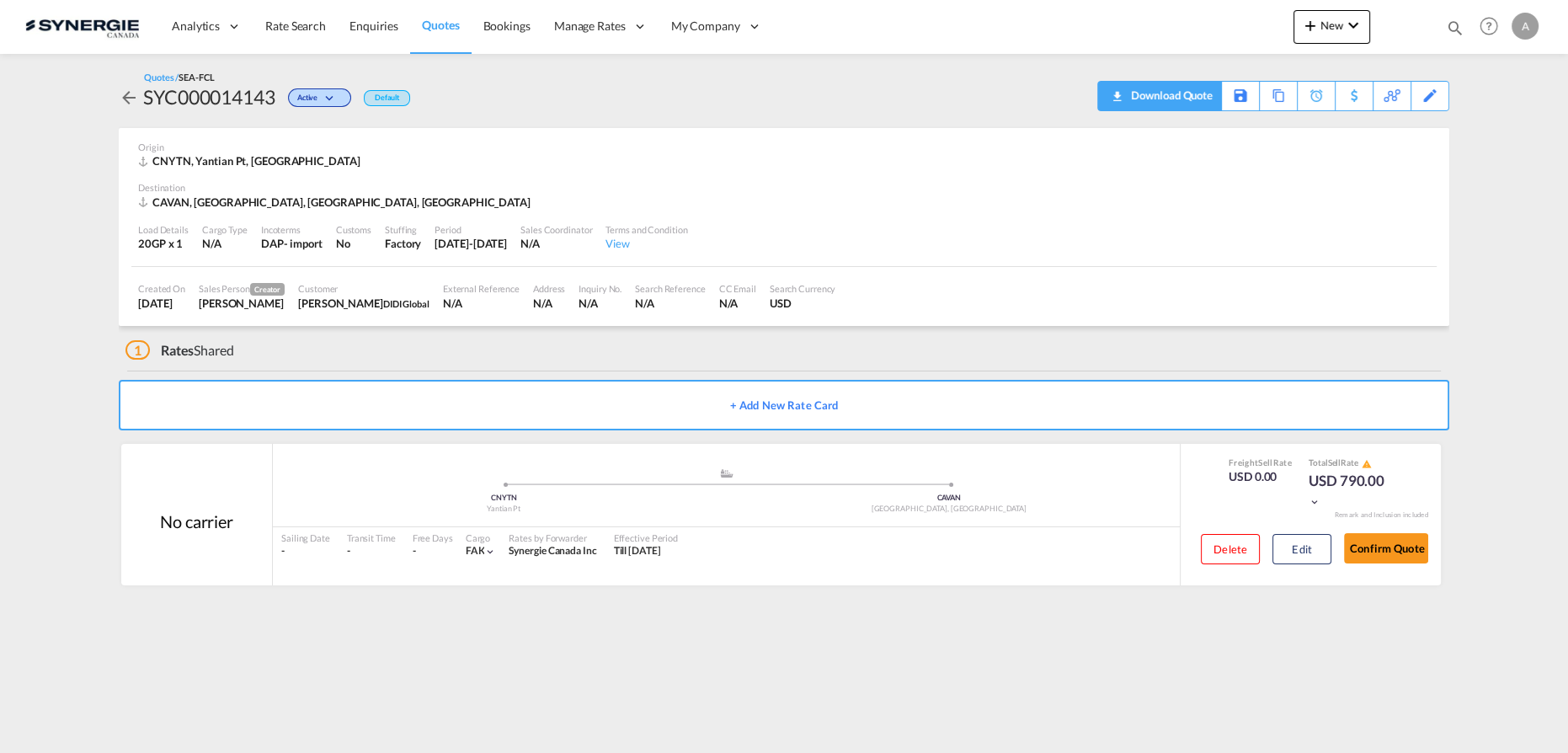
click at [1190, 87] on div "Download Quote" at bounding box center [1170, 95] width 86 height 27
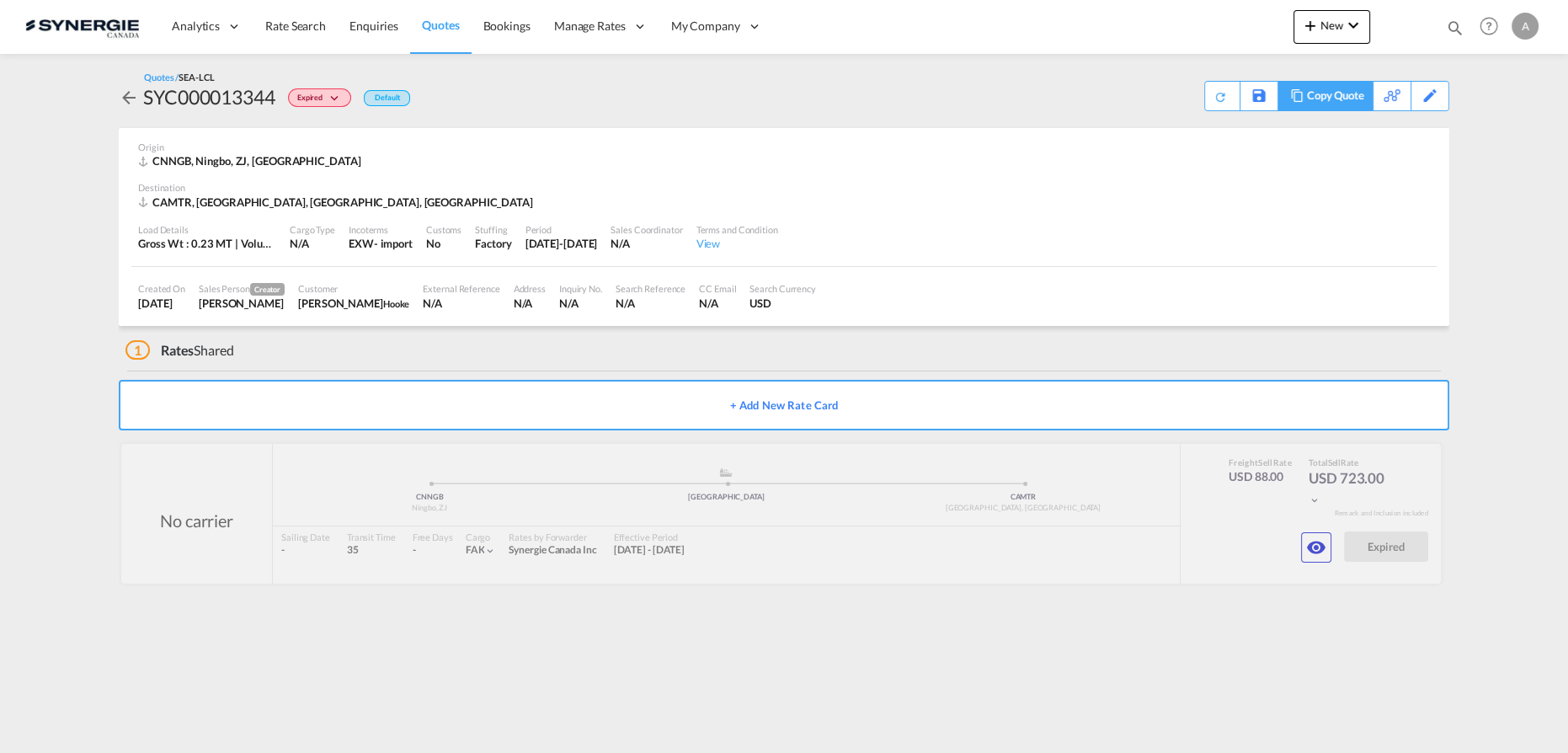
click at [1339, 104] on div "Copy Quote" at bounding box center [1335, 96] width 57 height 29
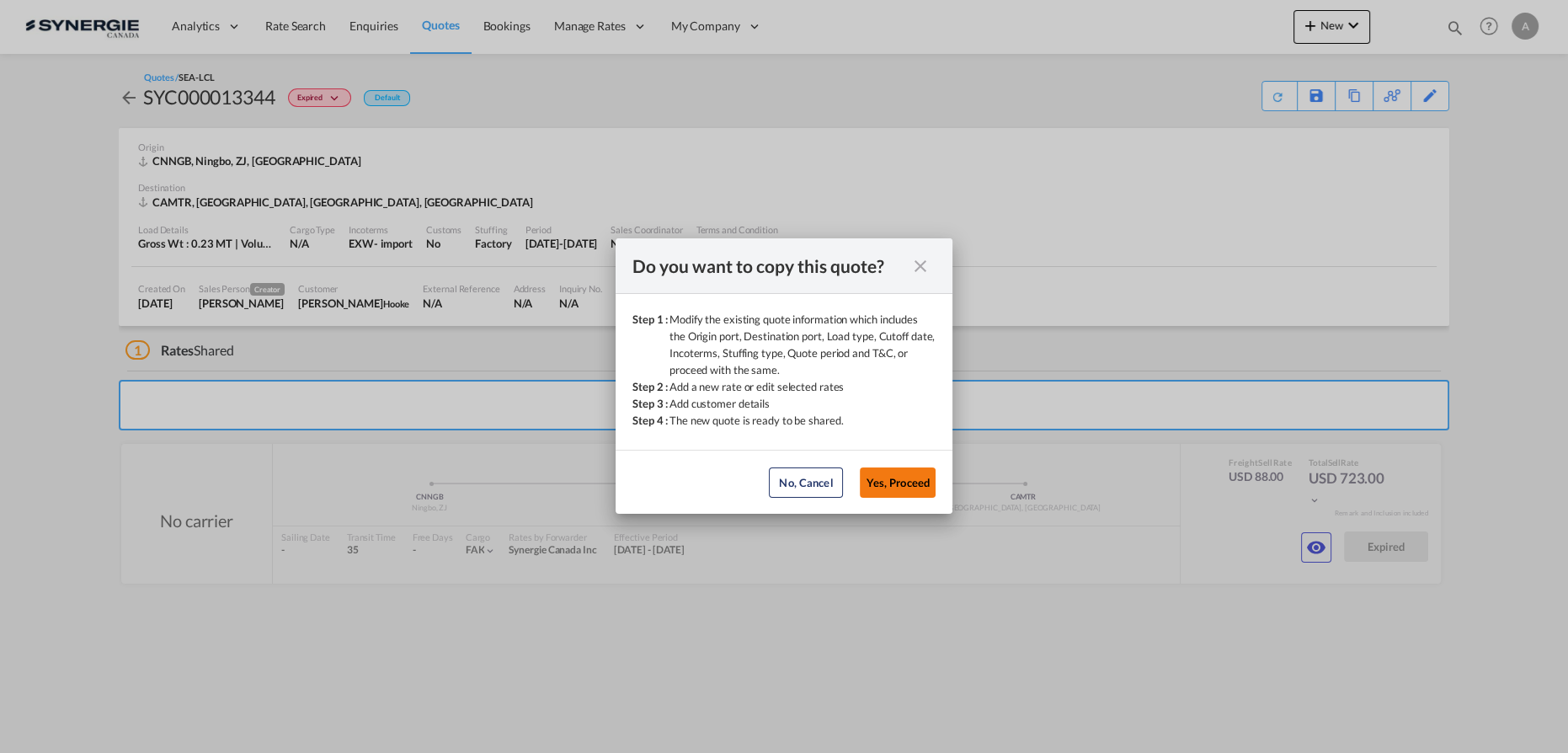
click at [904, 474] on button "Yes, Proceed" at bounding box center [898, 483] width 75 height 31
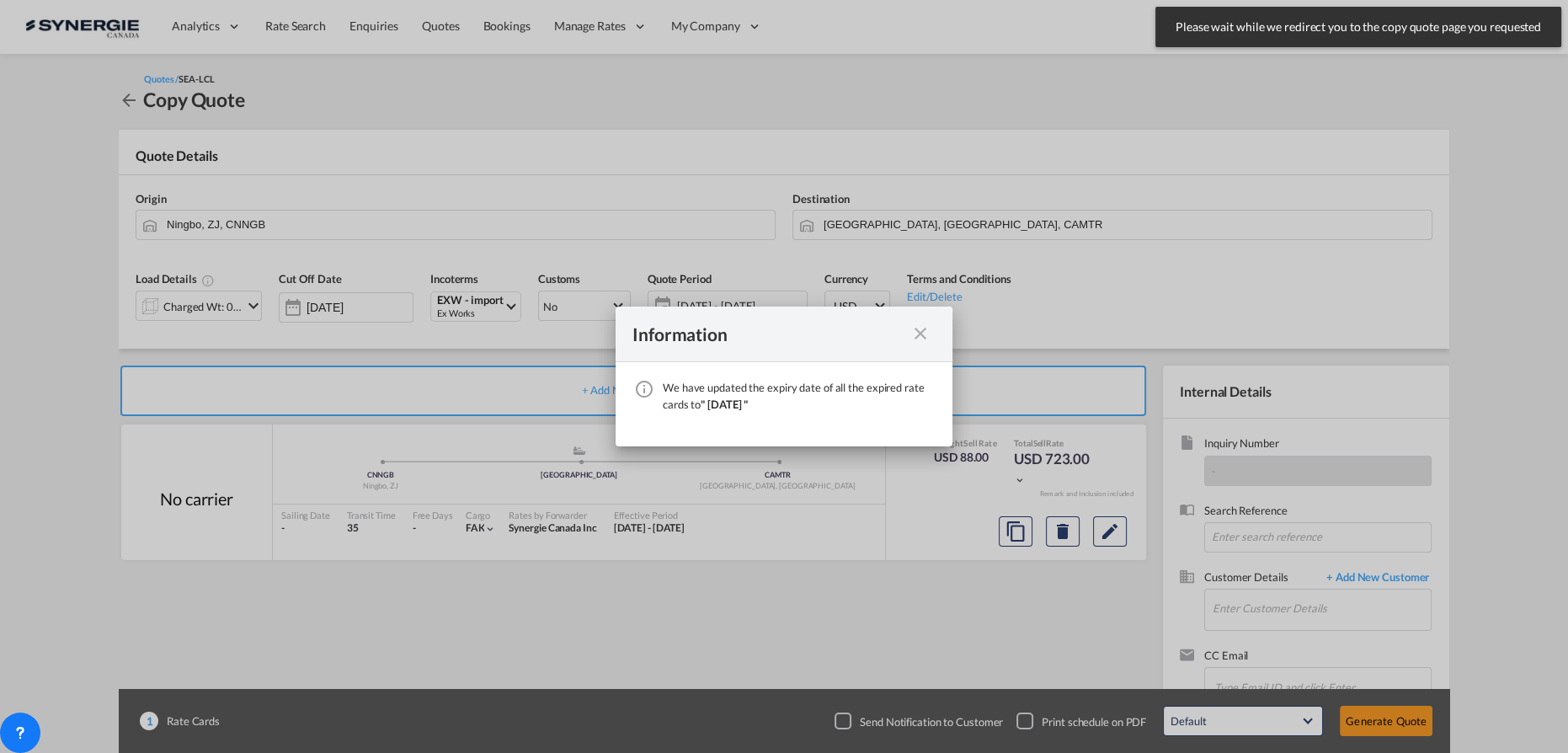
click at [918, 331] on md-icon "icon-close fg-AAA8AD cursor" at bounding box center [920, 333] width 20 height 20
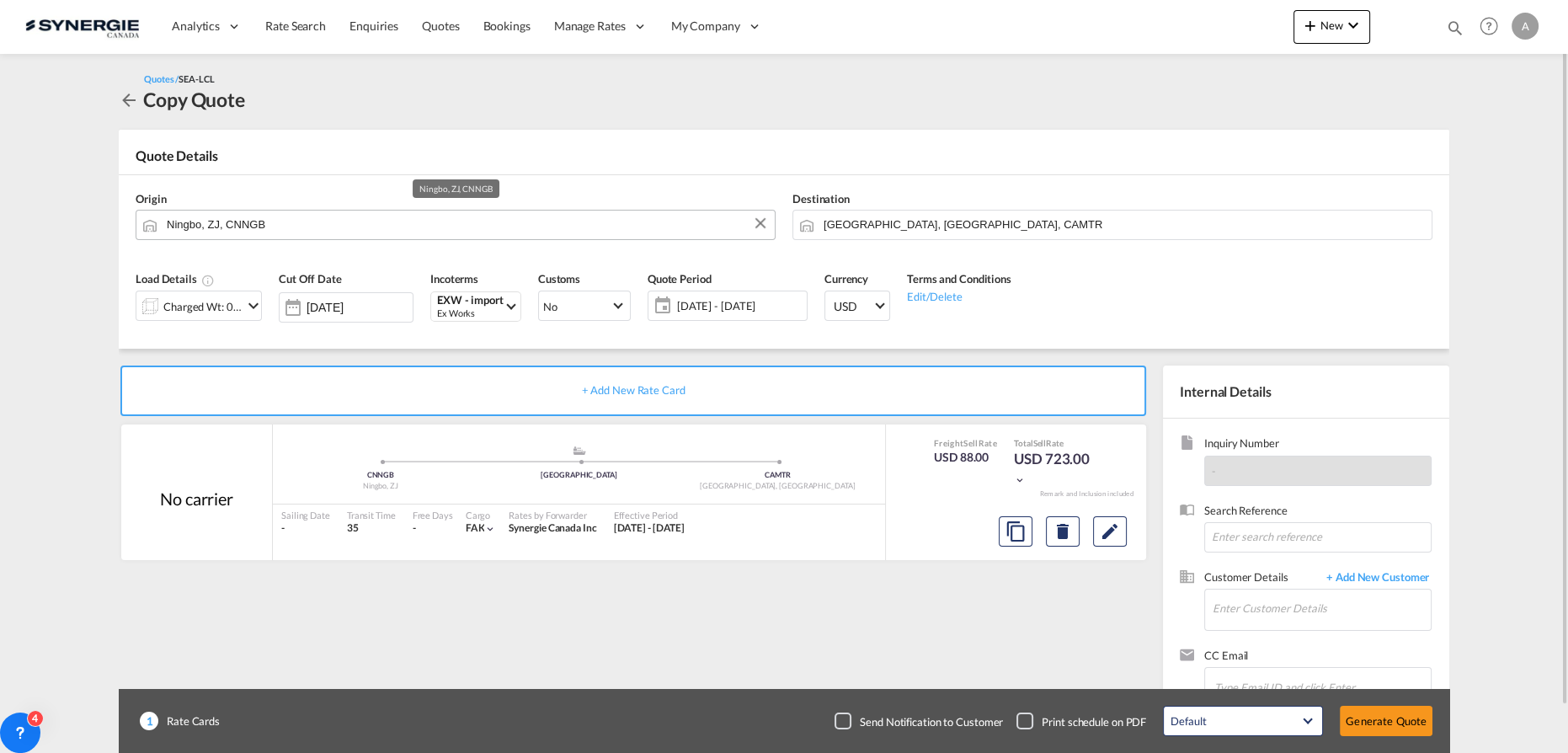
click at [287, 224] on input "Ningbo, ZJ, CNNGB" at bounding box center [466, 225] width 599 height 30
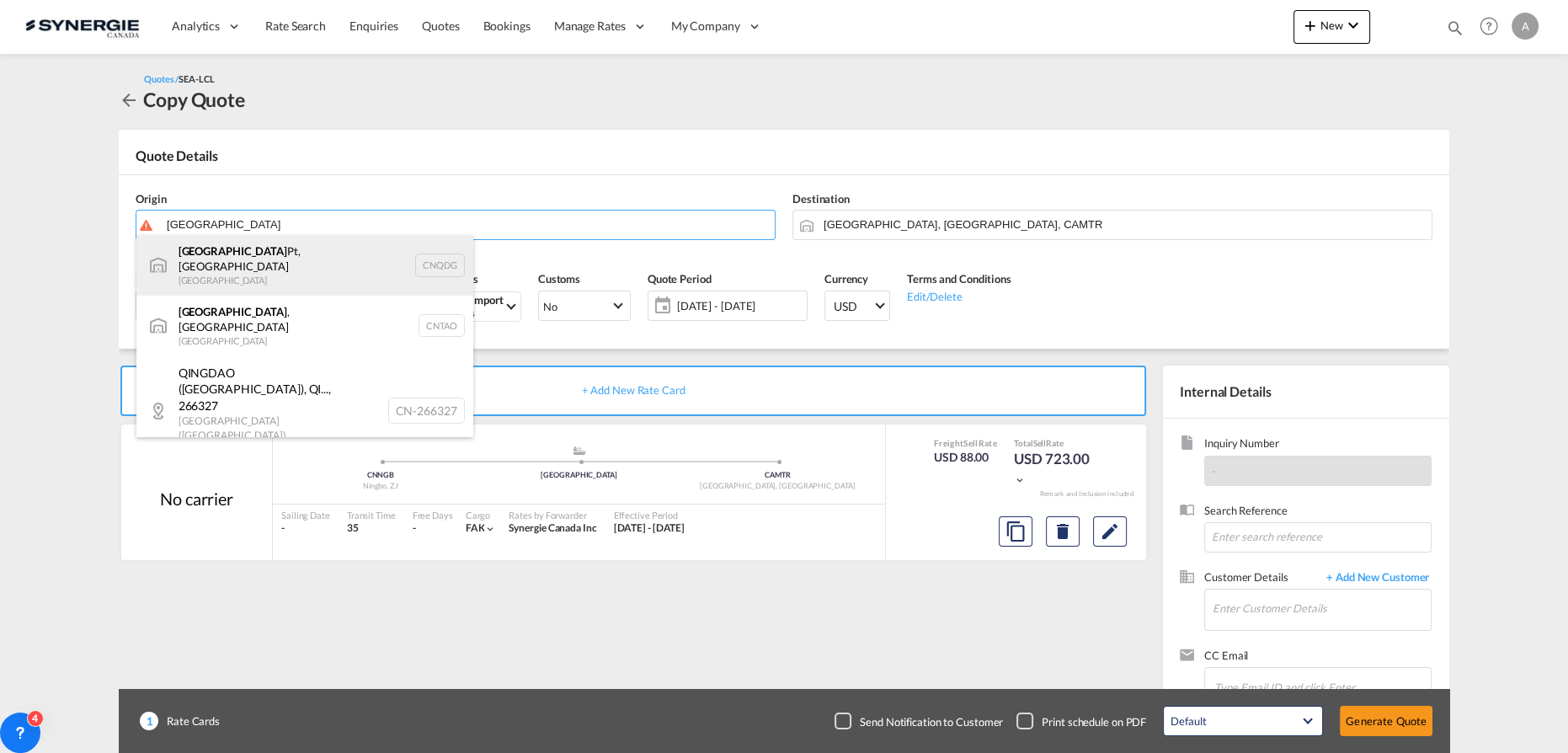
click at [240, 266] on div "Qingdao Pt, SD China CNQDG" at bounding box center [305, 265] width 337 height 61
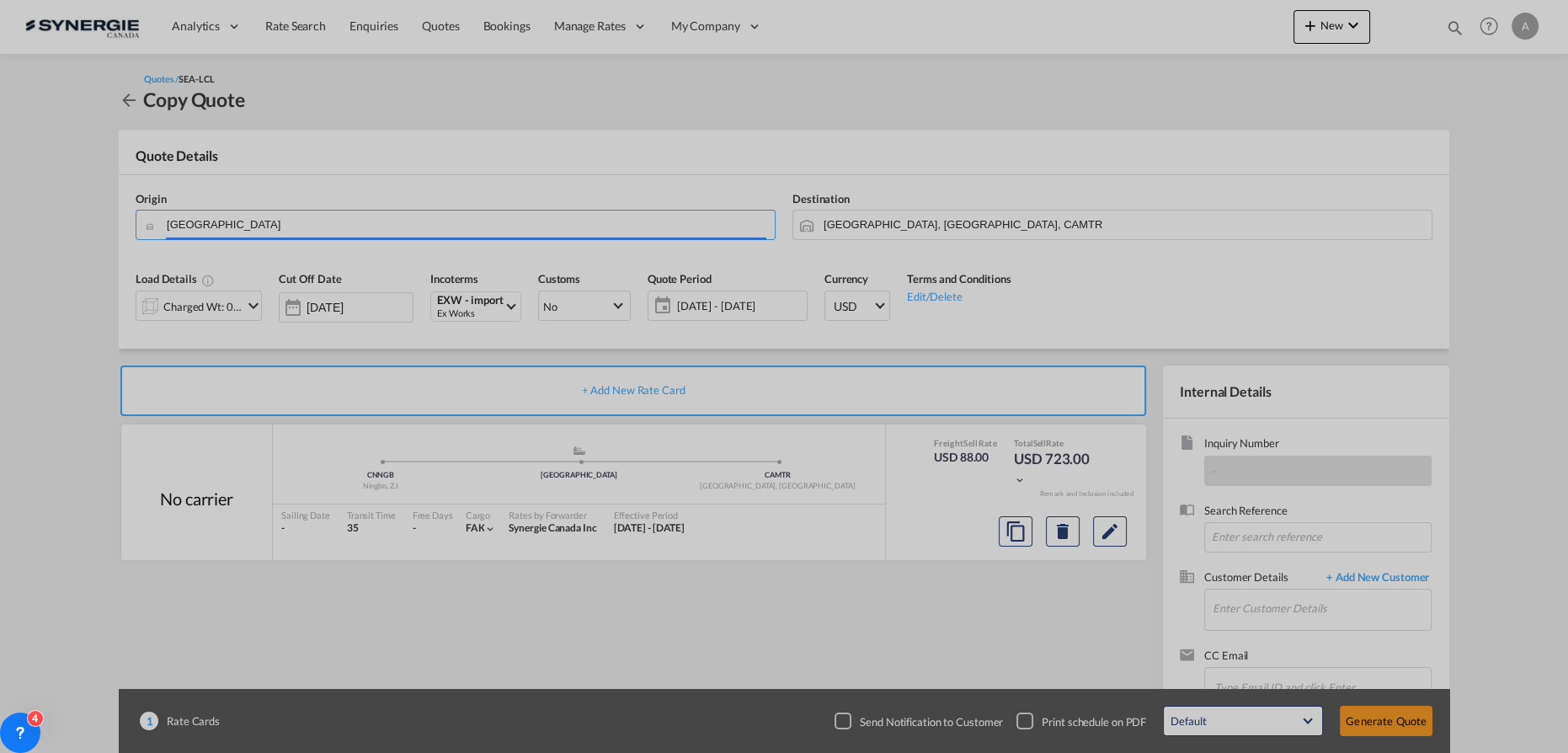
type input "Qingdao Pt, SD, CNQDG"
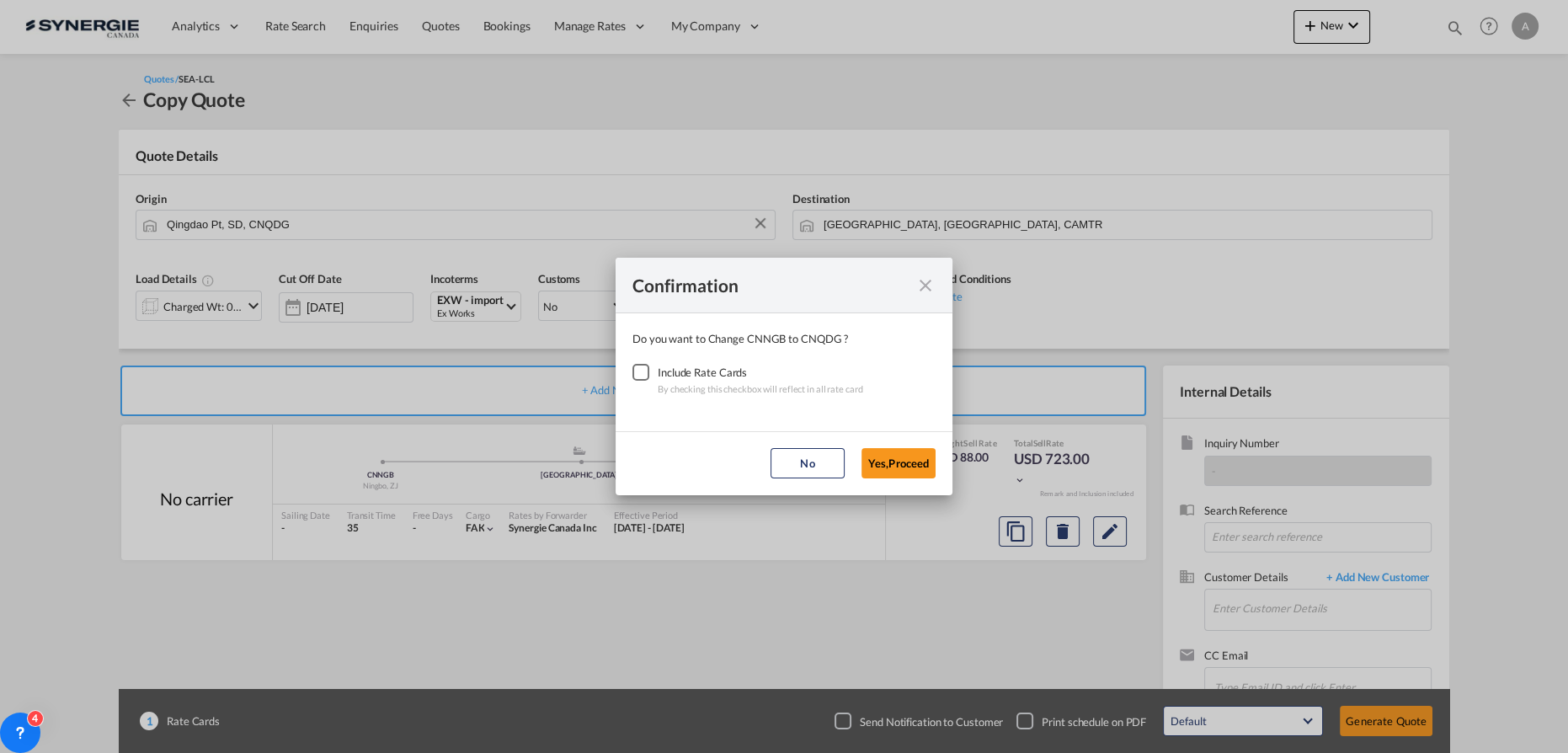
click at [633, 365] on div "Checkbox No Ink" at bounding box center [641, 372] width 17 height 17
click at [914, 463] on button "Yes,Proceed" at bounding box center [899, 463] width 74 height 31
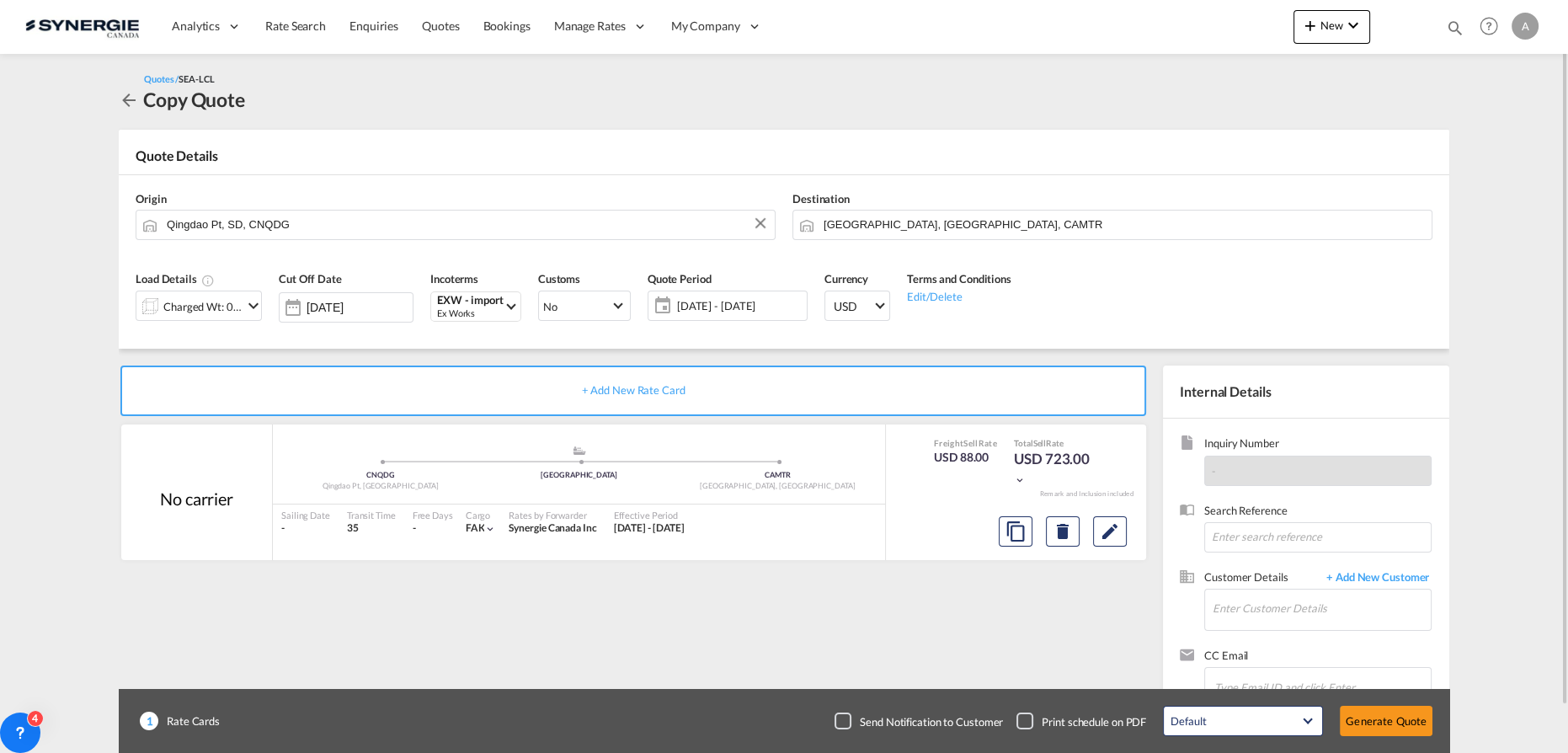
click at [191, 319] on div "Charged Wt: 0.98 W/M" at bounding box center [190, 305] width 106 height 29
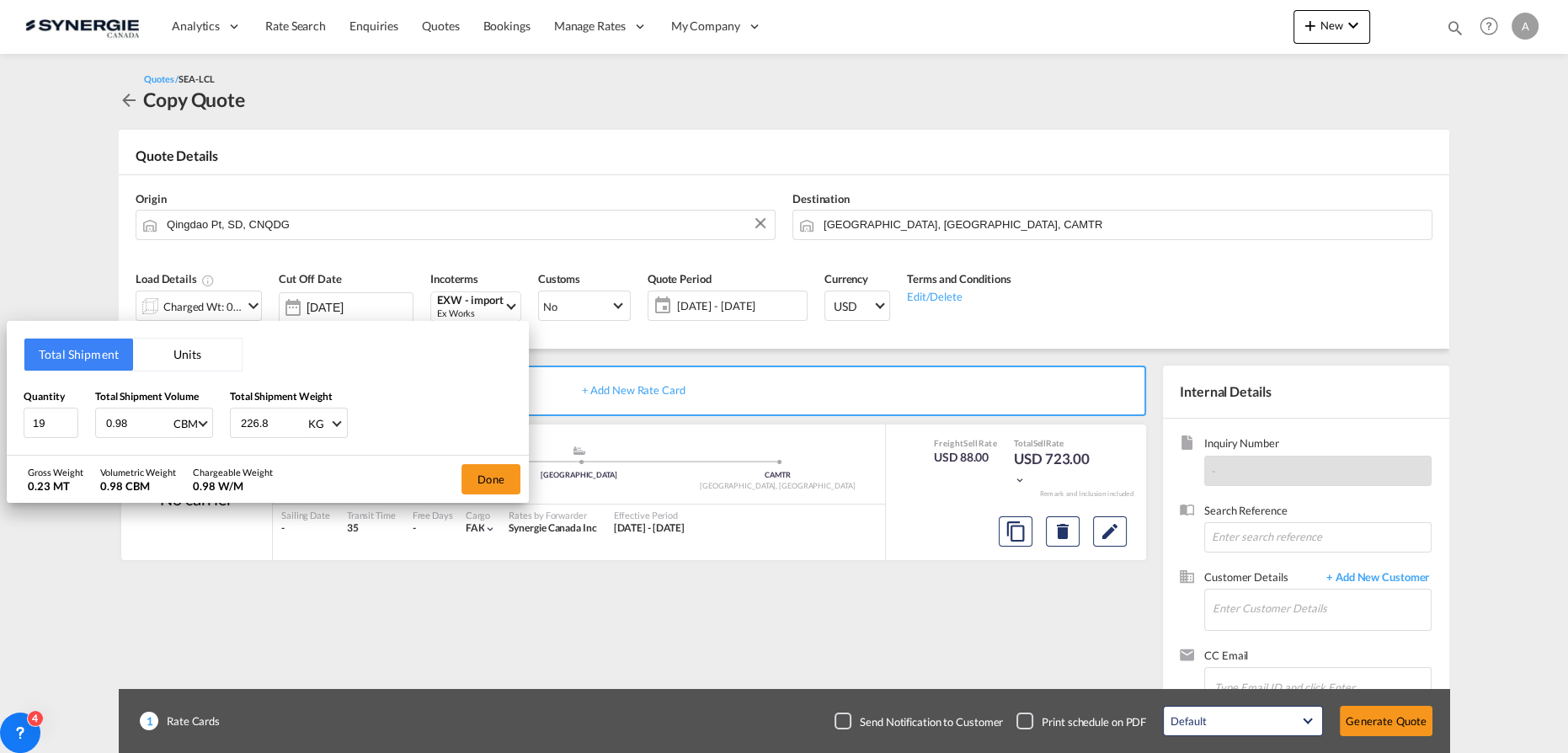
drag, startPoint x: 193, startPoint y: 355, endPoint x: 135, endPoint y: 369, distance: 59.7
click at [193, 355] on button "Units" at bounding box center [188, 355] width 109 height 32
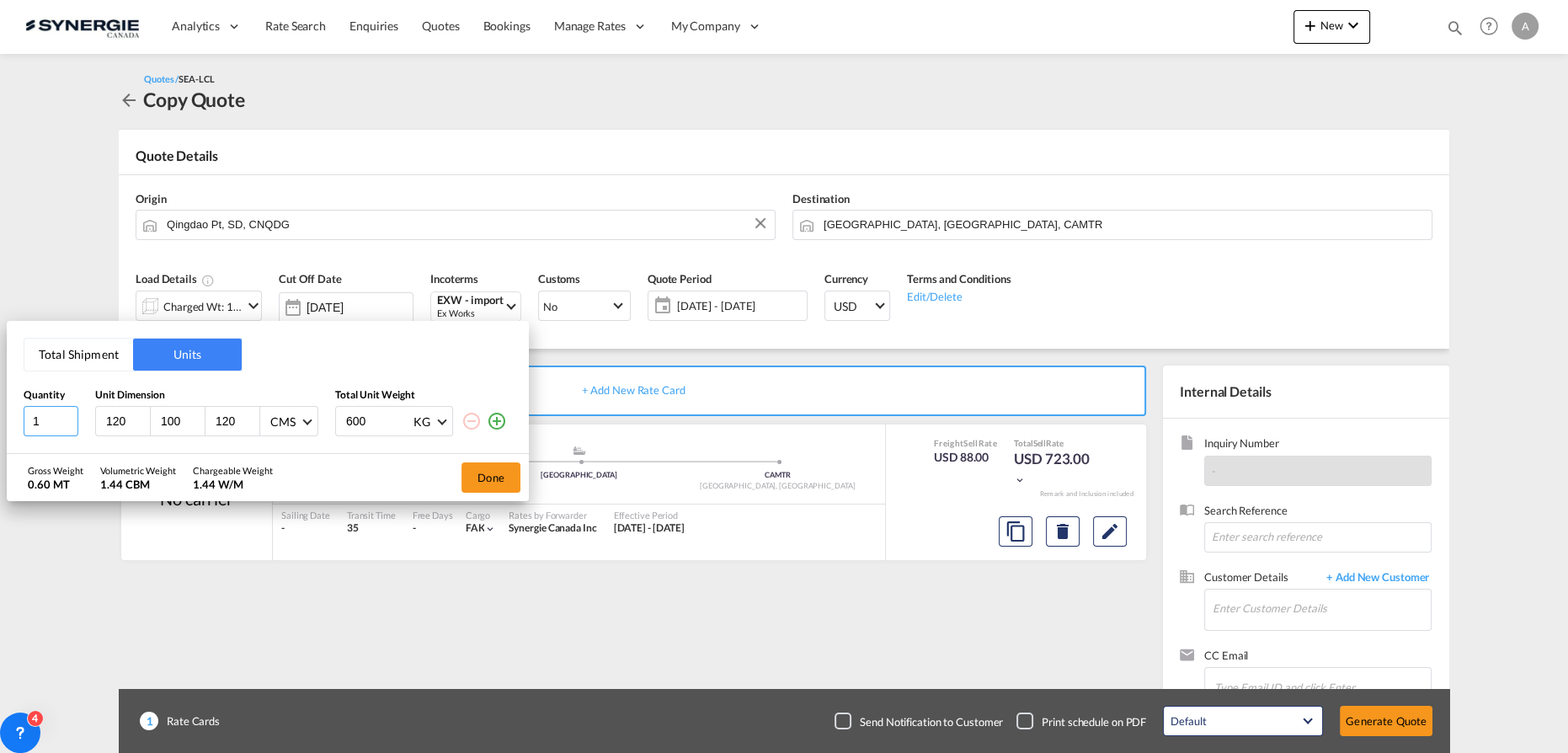
drag, startPoint x: 44, startPoint y: 427, endPoint x: -40, endPoint y: 412, distance: 85.3
click at [0, 412] on html "Analytics Reports Dashboard Rate Search Enquiries Quotes" at bounding box center [784, 376] width 1568 height 753
type input "4"
type input "41"
type input "33"
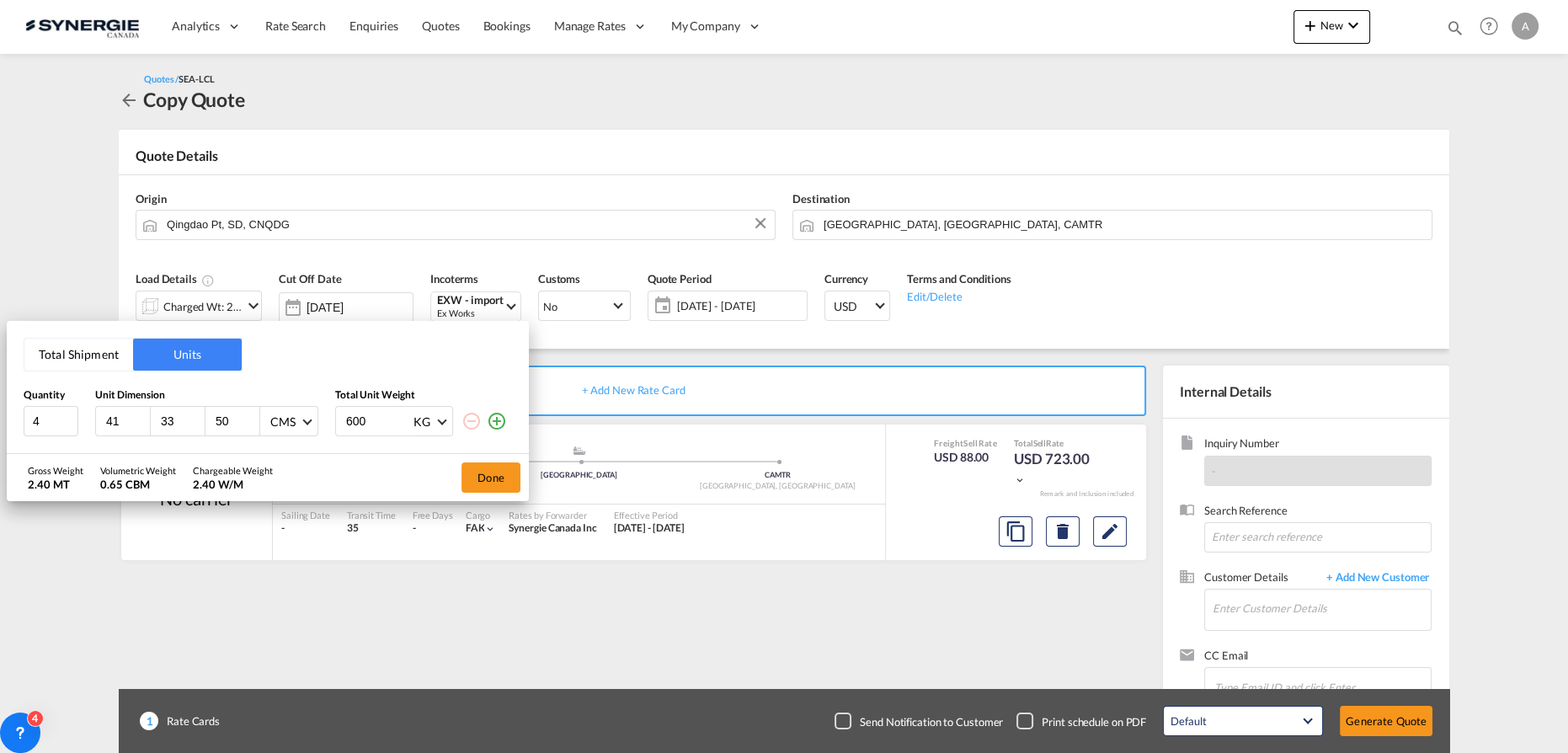
type input "50"
type input "10.5"
click at [503, 426] on md-icon "icon-plus-circle-outline" at bounding box center [497, 420] width 20 height 20
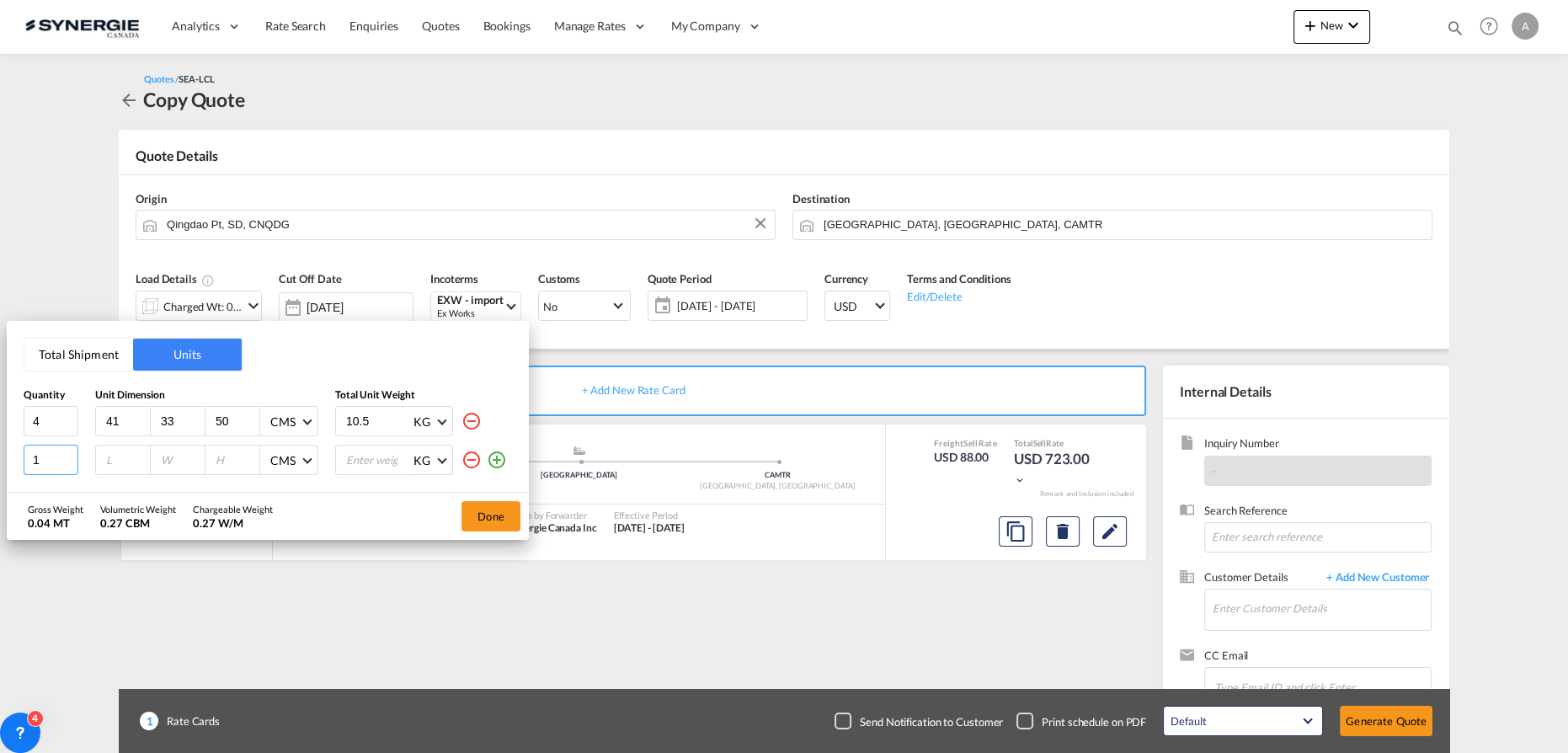
drag, startPoint x: 39, startPoint y: 463, endPoint x: -30, endPoint y: 457, distance: 69.3
click at [0, 457] on html "Analytics Reports Dashboard Rate Search Enquiries Quotes" at bounding box center [784, 376] width 1568 height 753
type input "5"
type input "41"
type input "33"
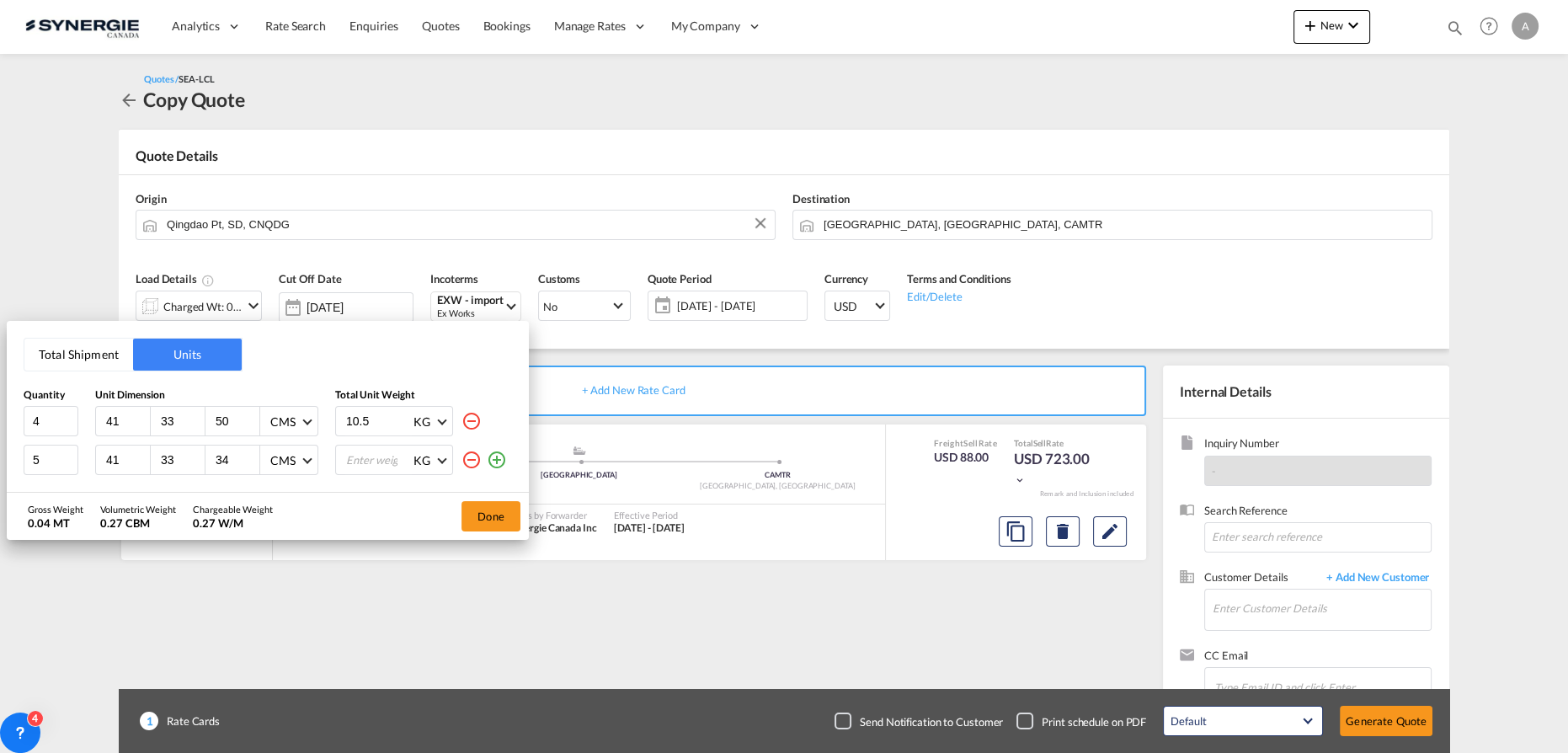
type input "34"
type input "8.5"
click at [490, 511] on button "Done" at bounding box center [490, 516] width 59 height 31
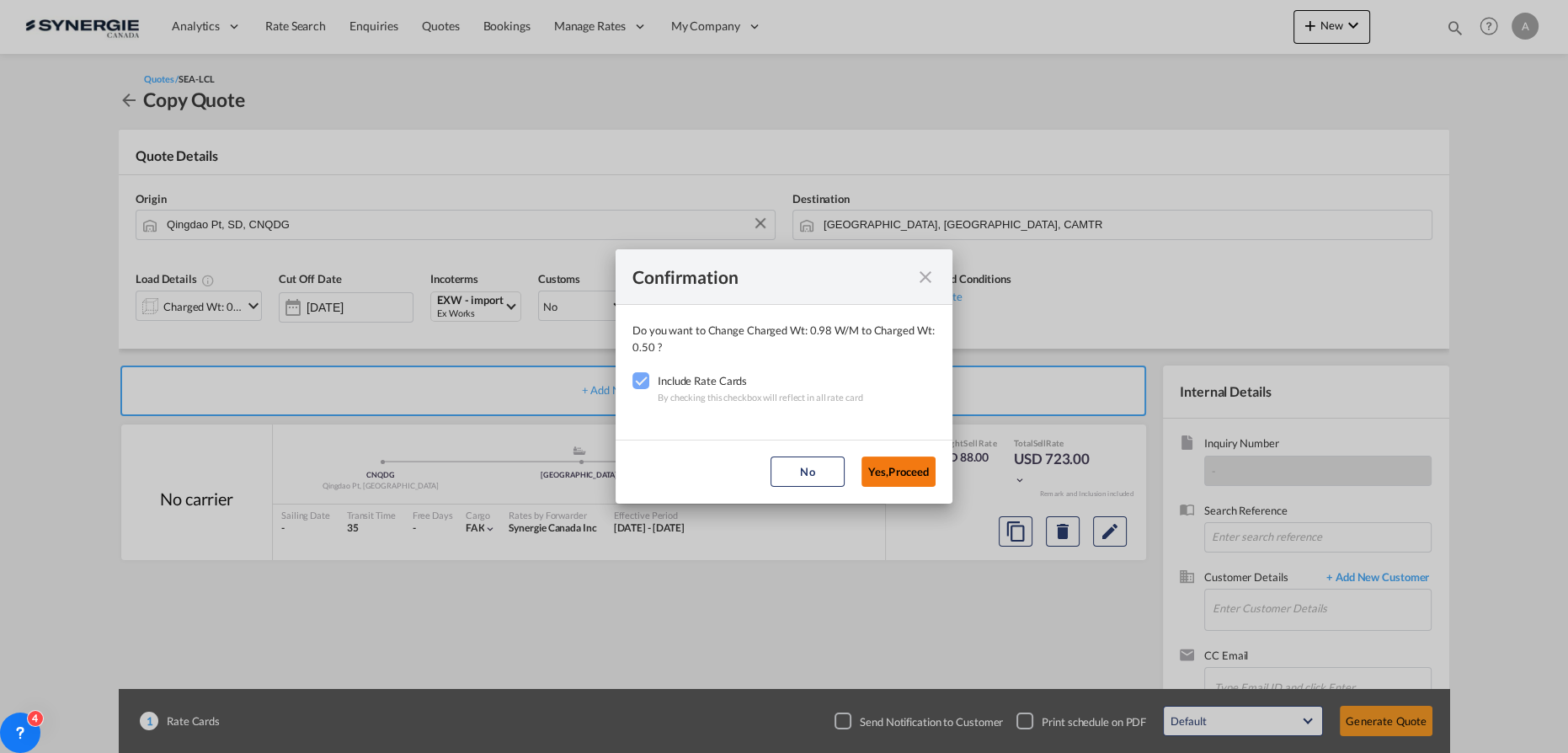
click at [912, 471] on button "Yes,Proceed" at bounding box center [899, 471] width 74 height 31
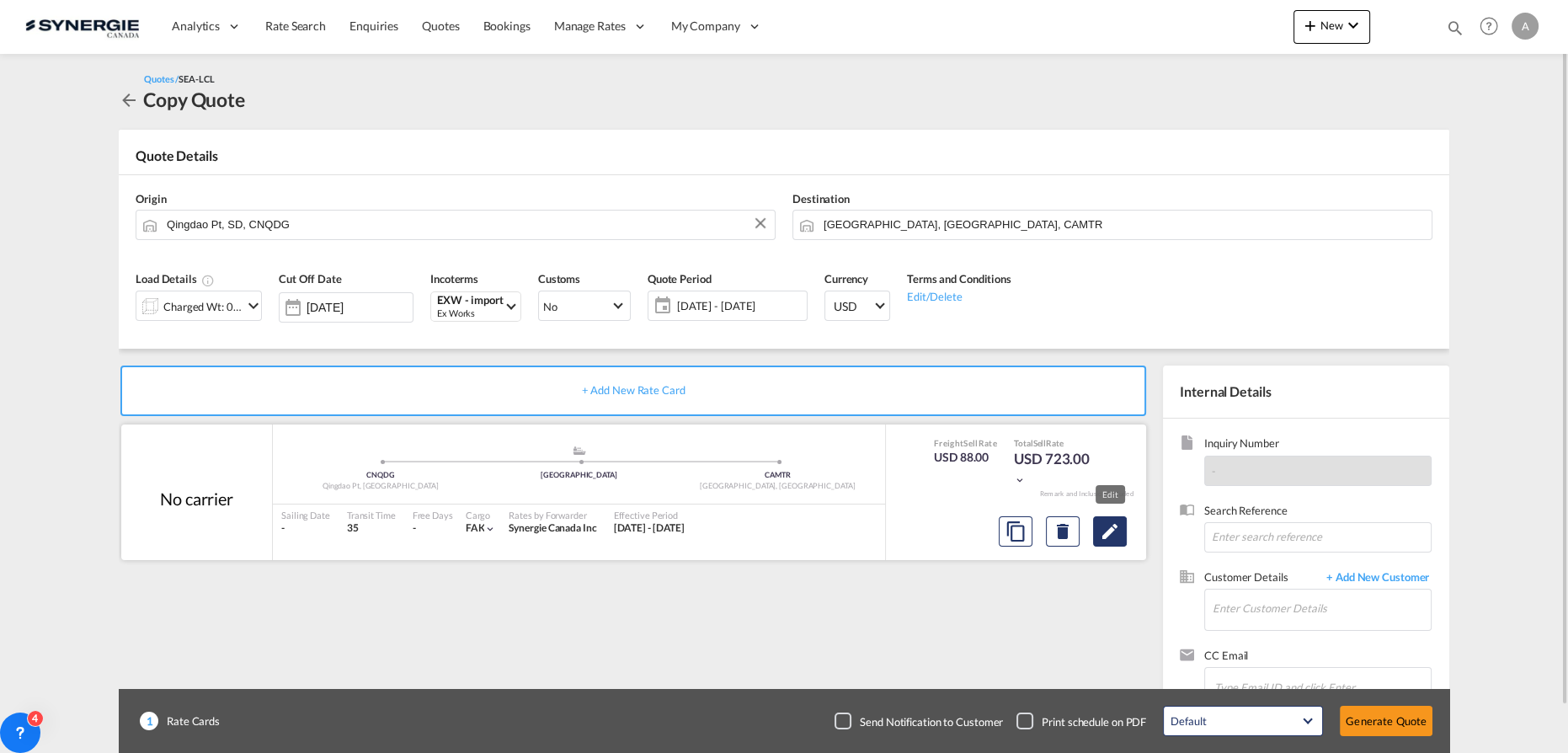
click at [1106, 535] on md-icon "Edit" at bounding box center [1110, 531] width 20 height 20
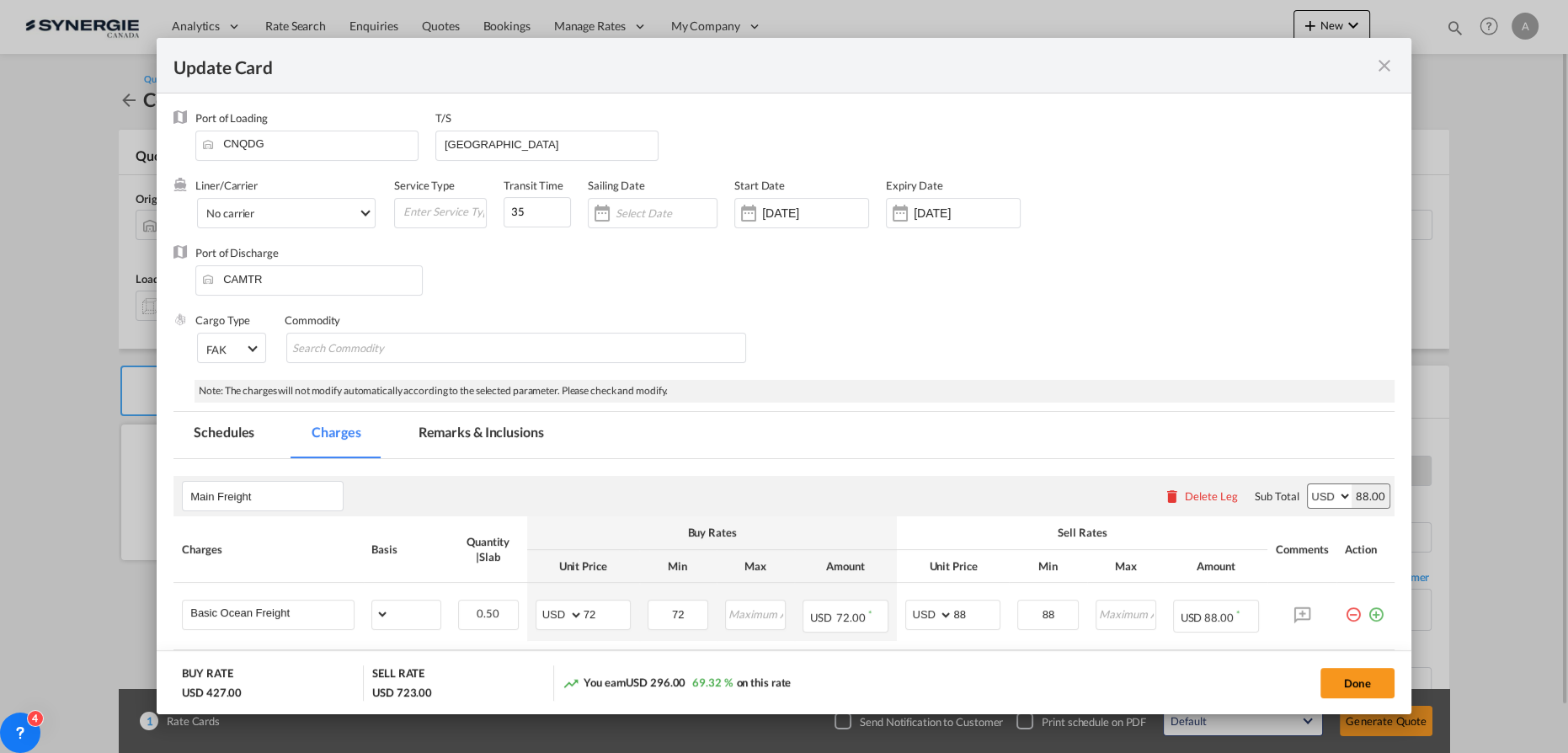
select select "per_w/m"
select select "per_hbl"
select select "per_bl"
select select "flat"
select select "per_bl"
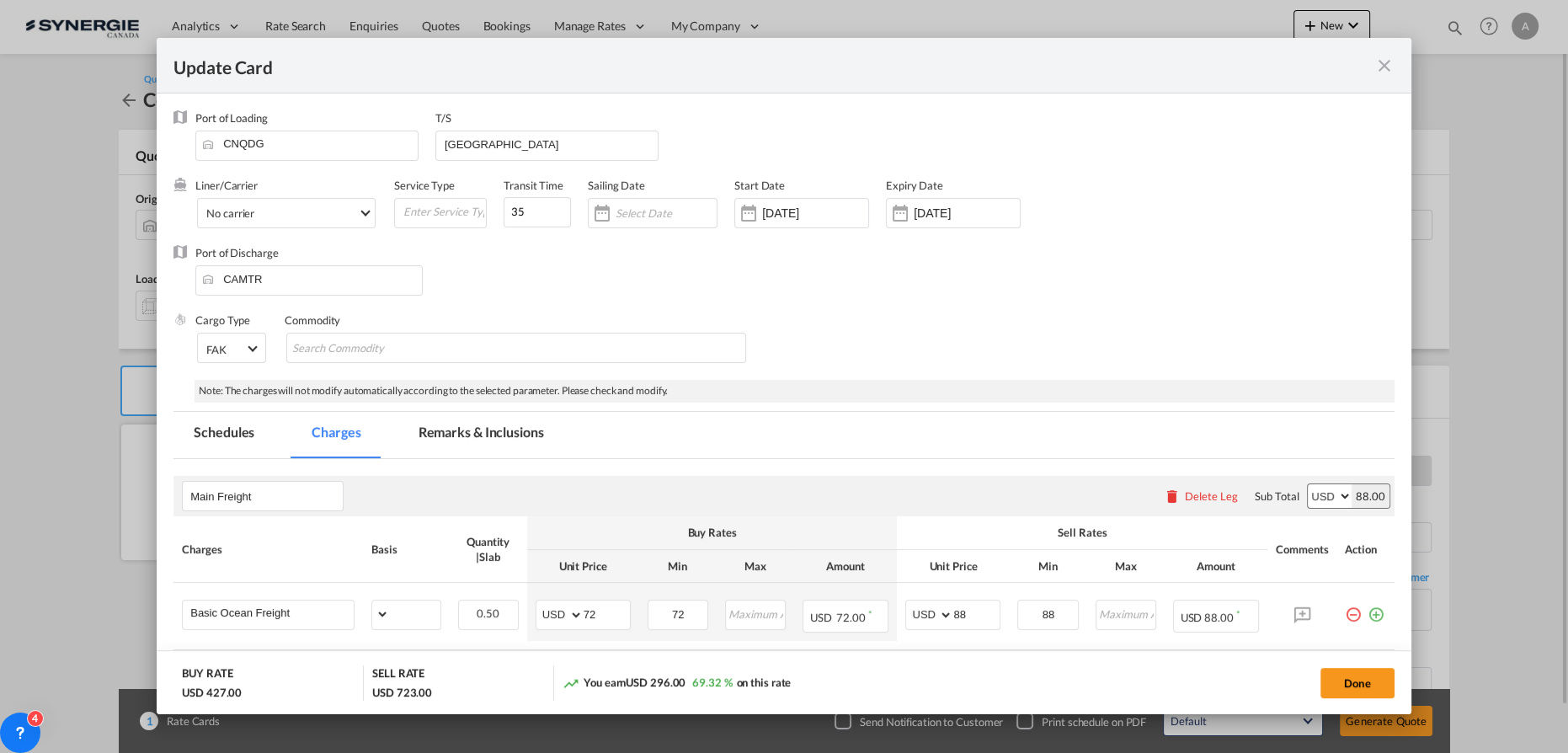
select select "per_bl"
select select "per_shipment"
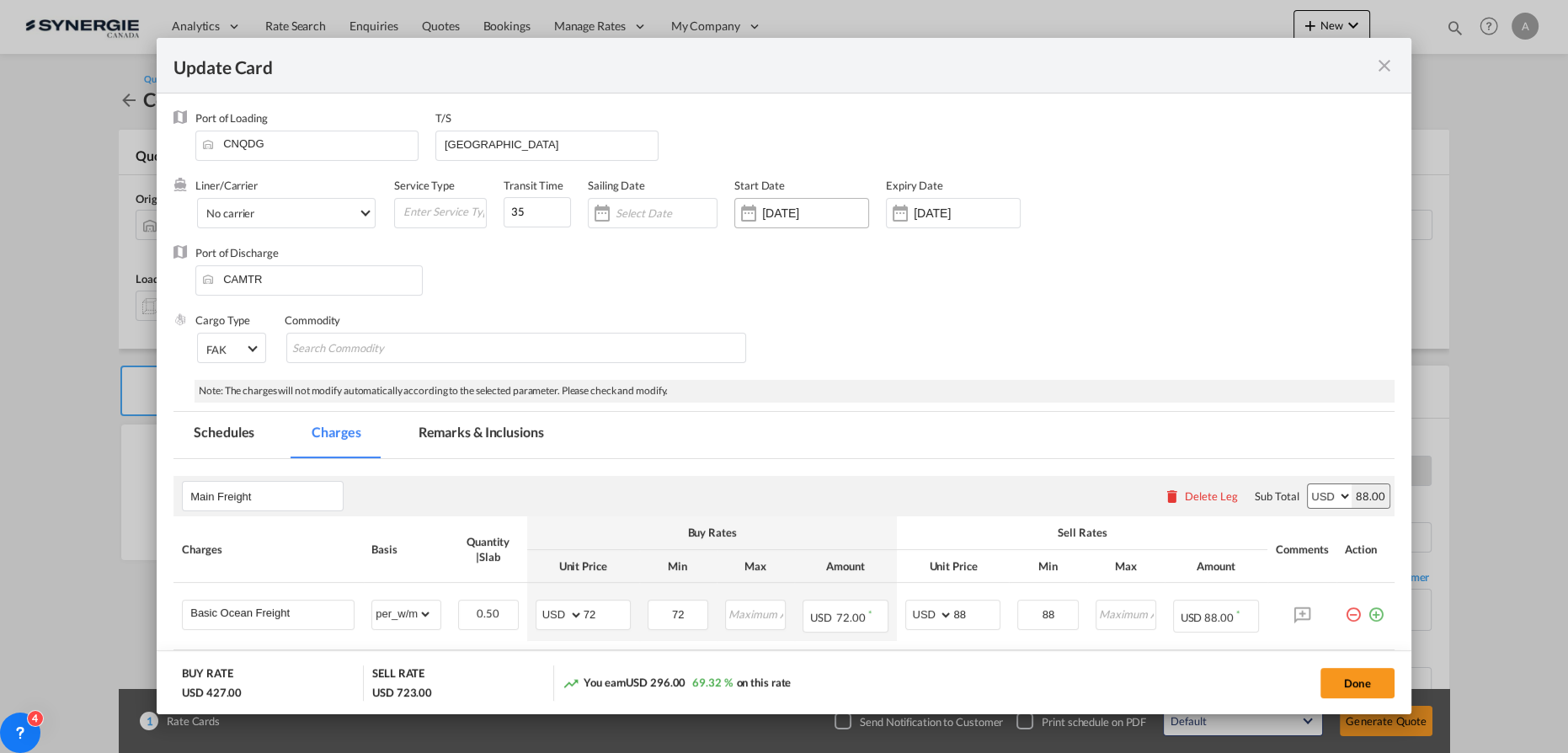
click at [810, 217] on input "17 Jul 2025" at bounding box center [815, 212] width 106 height 13
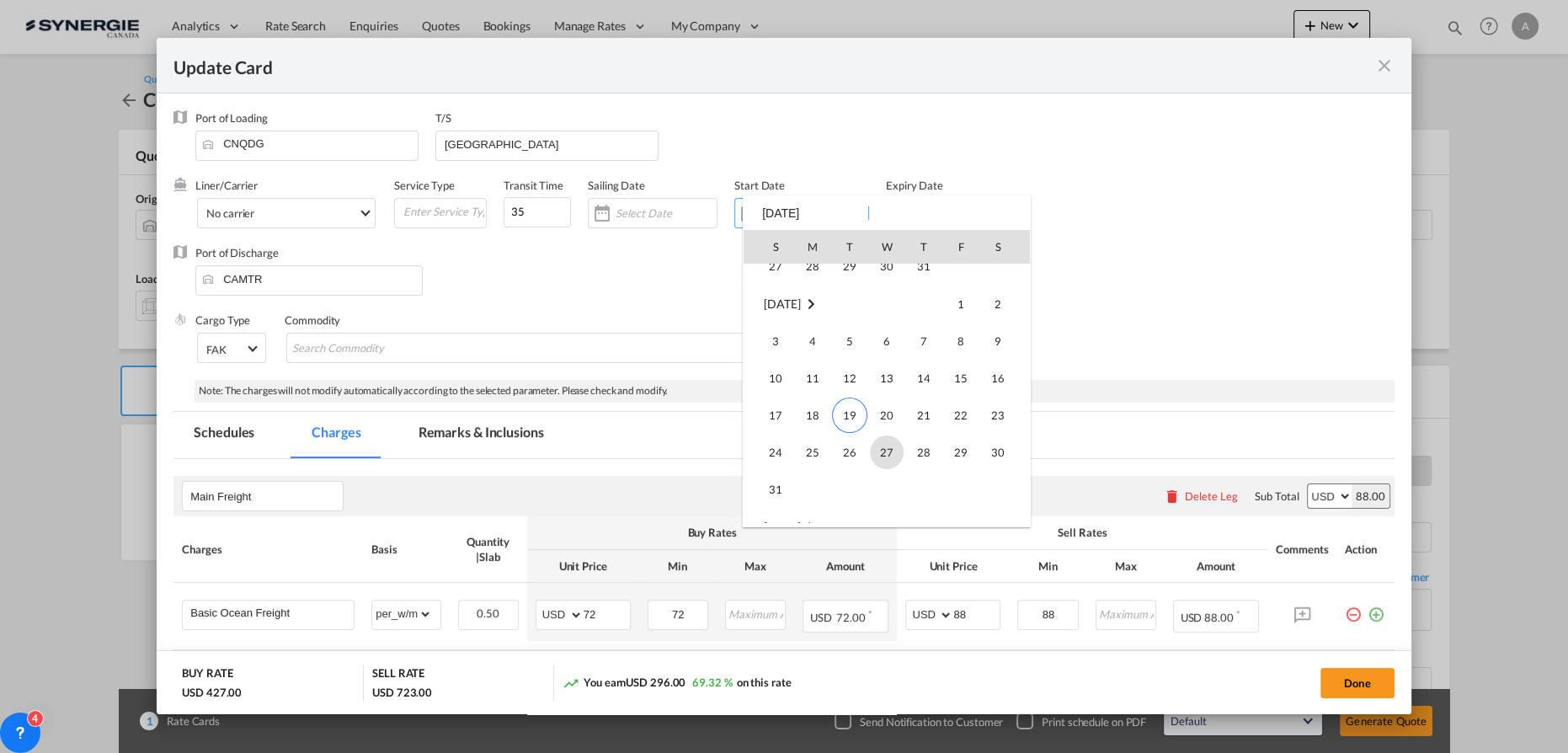
scroll to position [390041, 0]
click at [837, 384] on span "19" at bounding box center [849, 388] width 35 height 35
type input "19 Aug 2025"
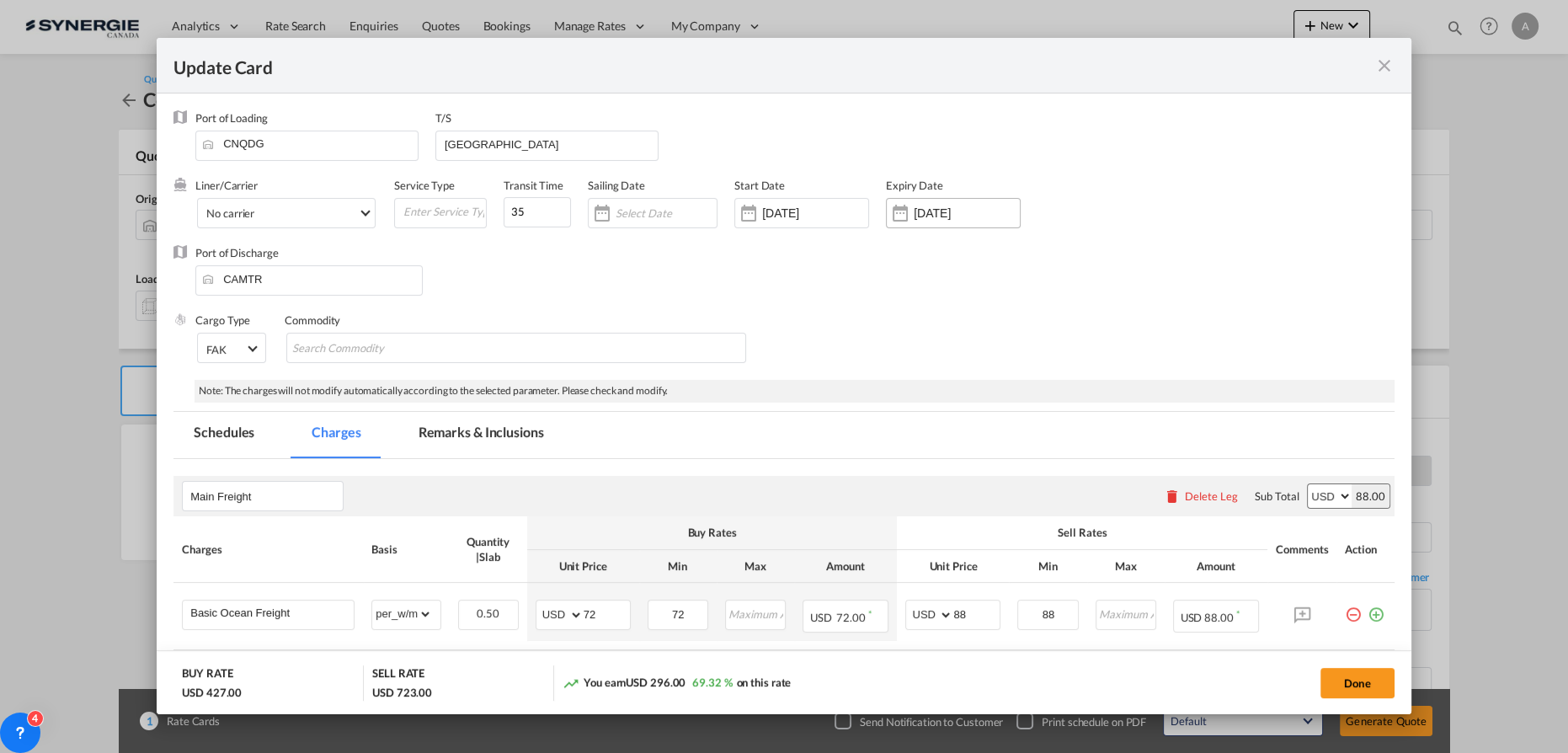
click at [925, 223] on div "18 Sep 2025" at bounding box center [954, 213] width 135 height 31
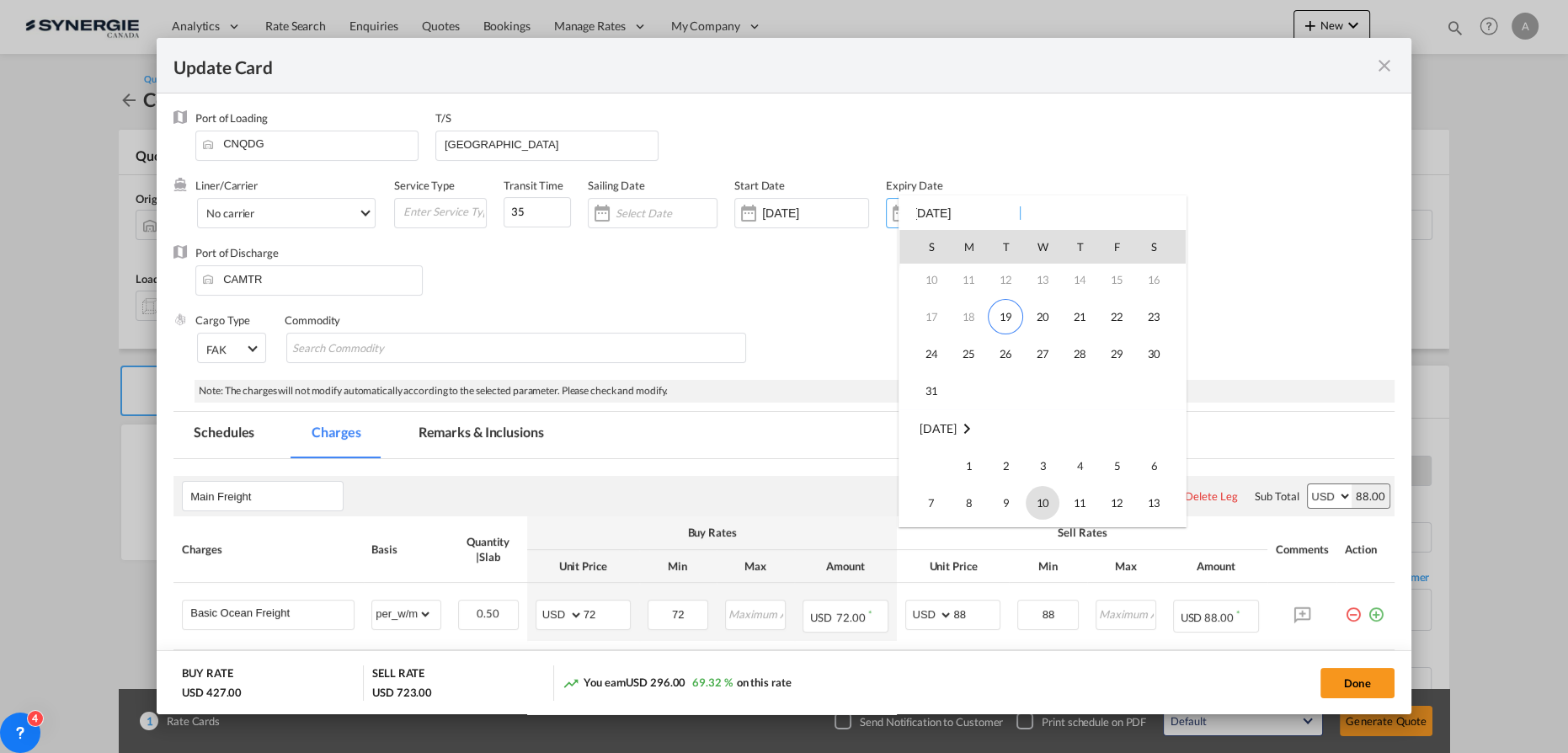
scroll to position [69, 0]
click at [932, 392] on span "31" at bounding box center [932, 399] width 33 height 33
type input "31 Aug 2025"
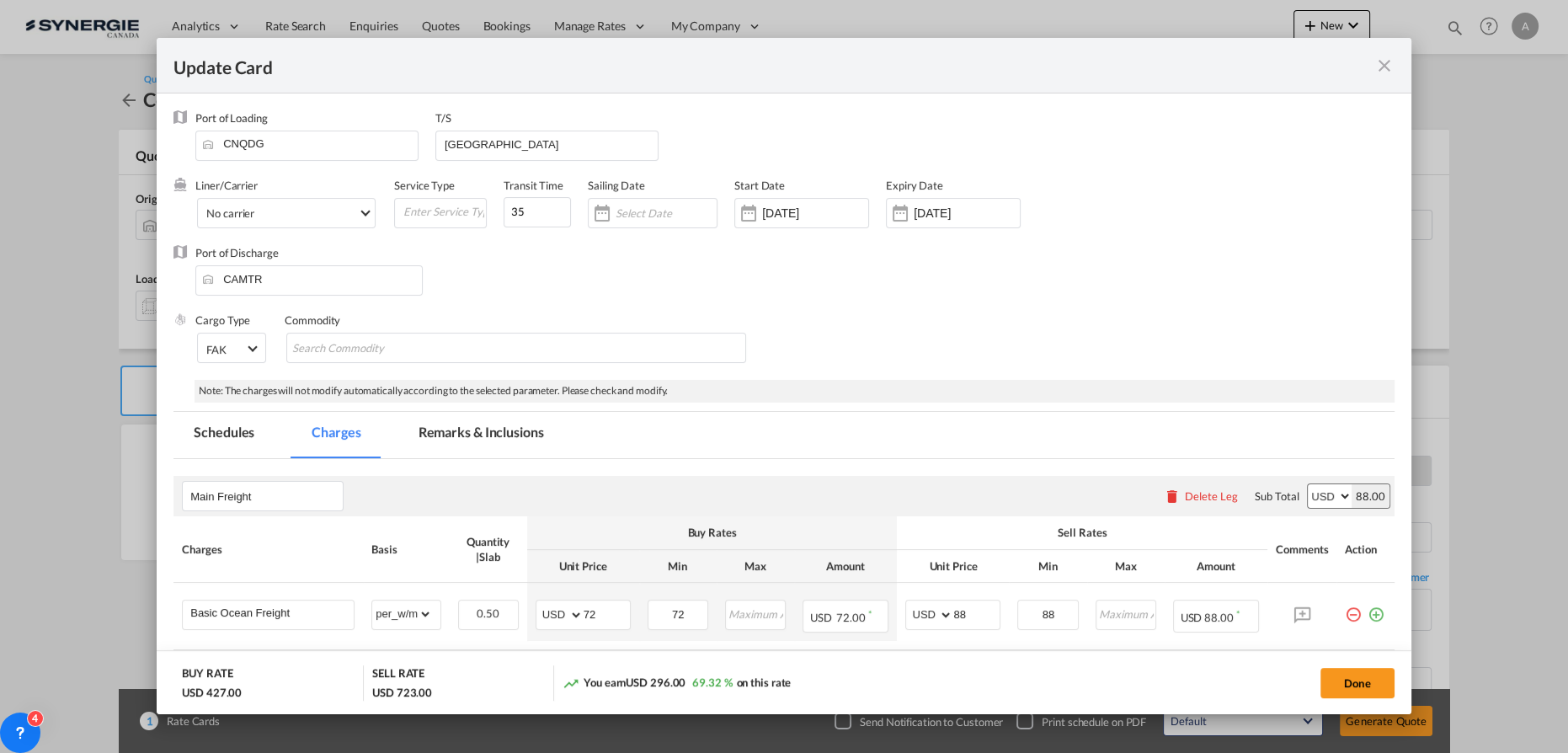
click at [608, 479] on div "Main Freight Please enter leg name Leg Name Already Exists Delete Leg Sub Total…" at bounding box center [784, 496] width 1221 height 40
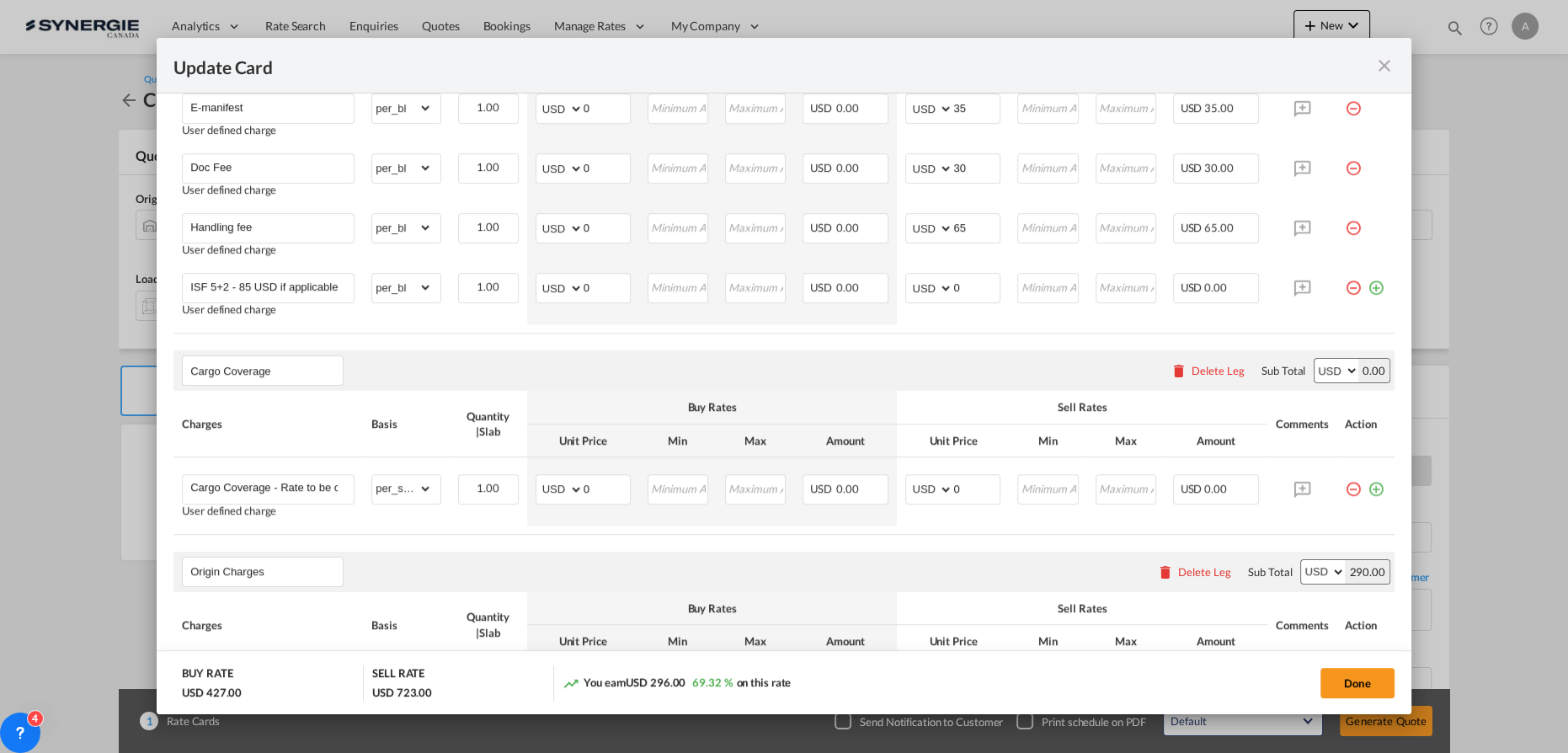
scroll to position [1148, 0]
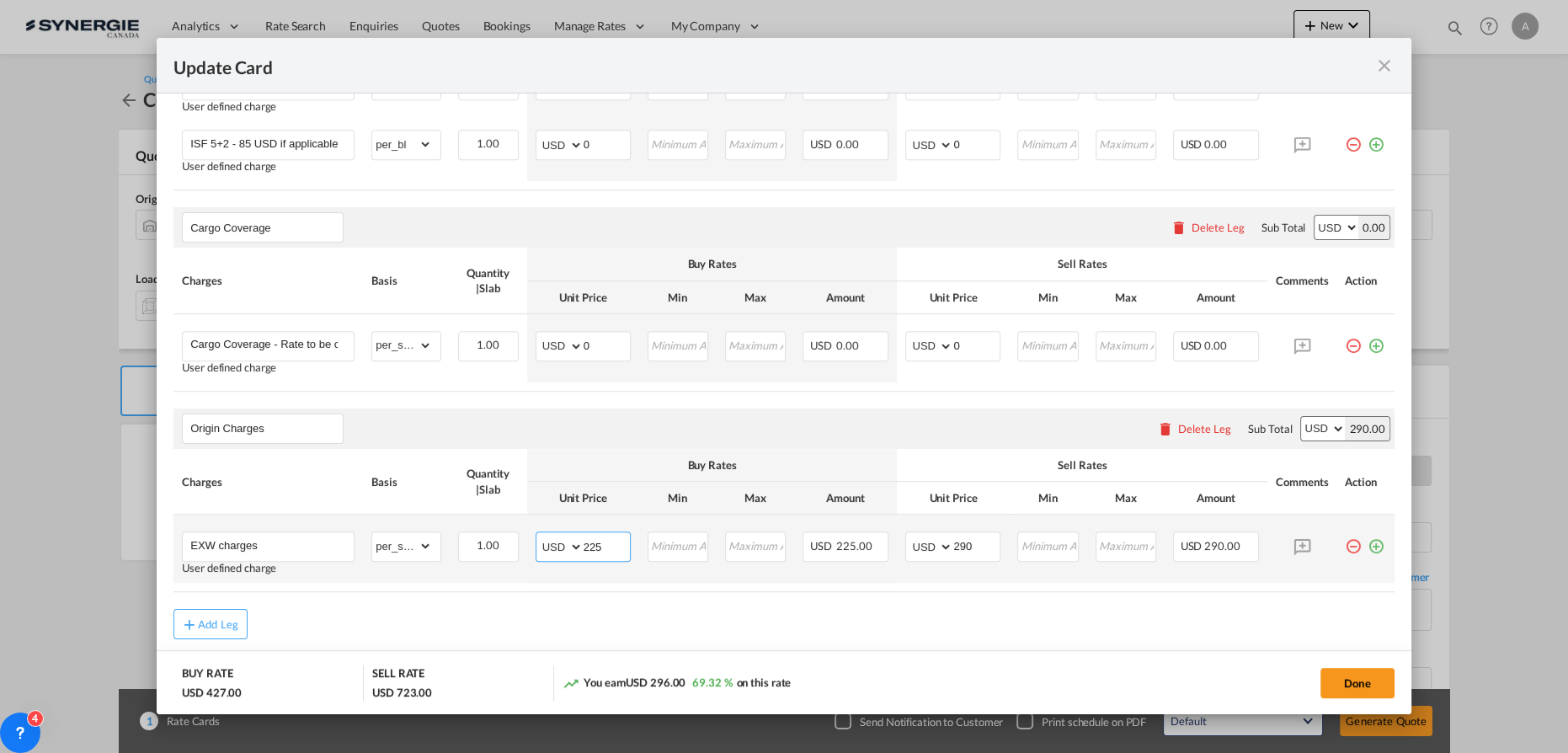
drag, startPoint x: 599, startPoint y: 542, endPoint x: 426, endPoint y: 514, distance: 175.3
click at [498, 529] on tr "EXW charges User defined charge Please Enter Already Exists gross_weight volume…" at bounding box center [784, 549] width 1221 height 68
type input "255"
type input "315"
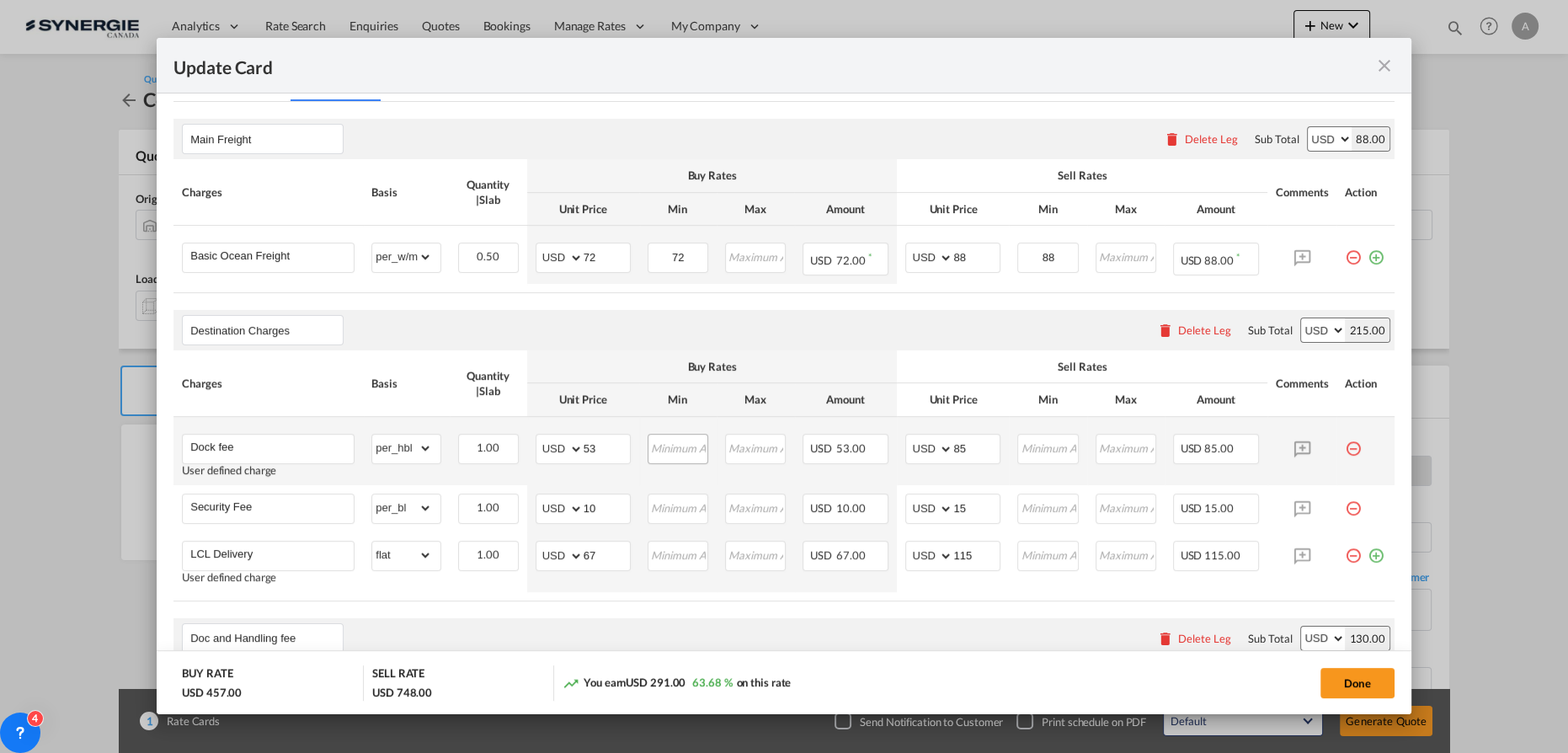
scroll to position [383, 0]
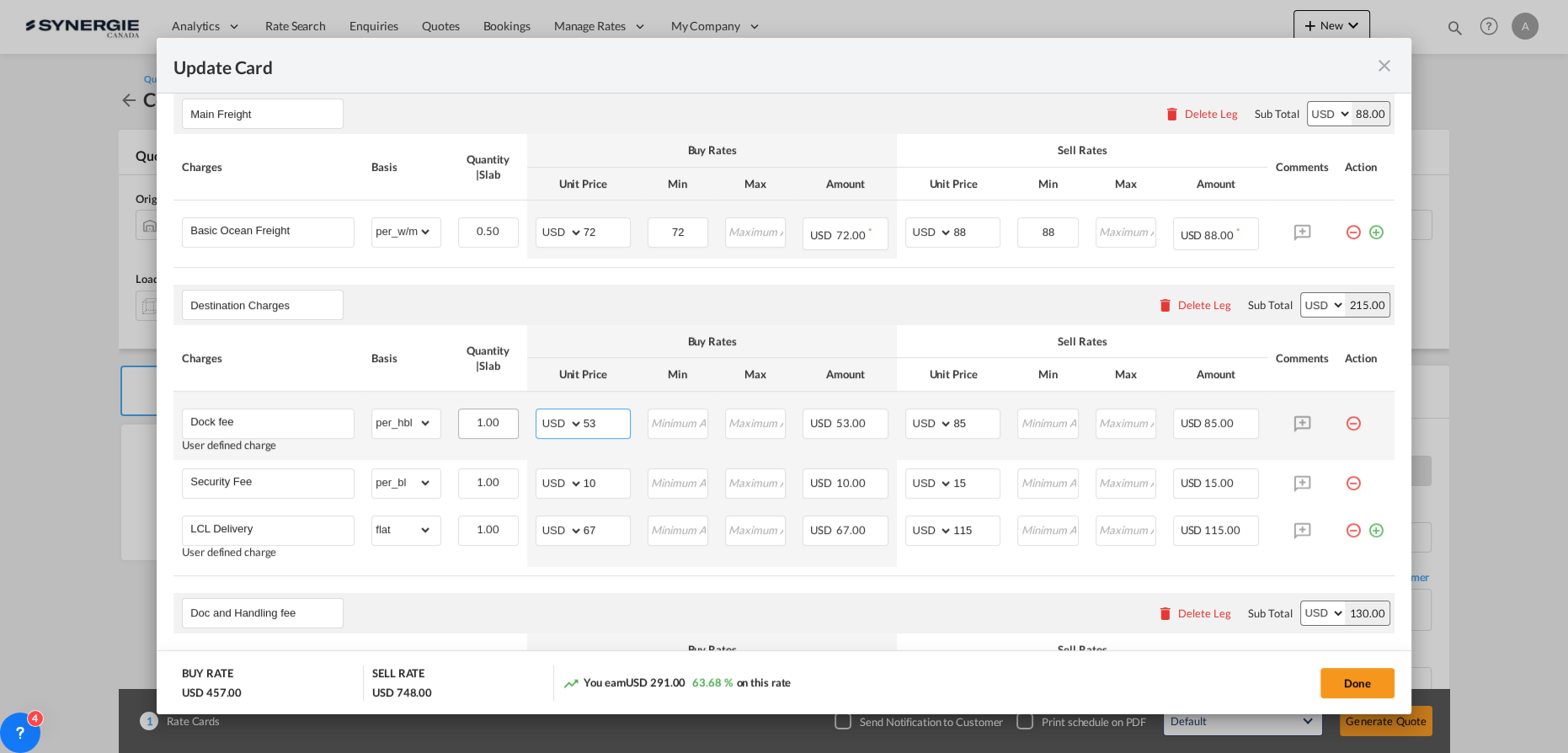
drag, startPoint x: 601, startPoint y: 427, endPoint x: 498, endPoint y: 412, distance: 104.1
click at [500, 416] on tr "Dock fee User defined charge Please Enter Already Exists gross_weight volumetri…" at bounding box center [784, 426] width 1221 height 68
type input "65"
type input "80"
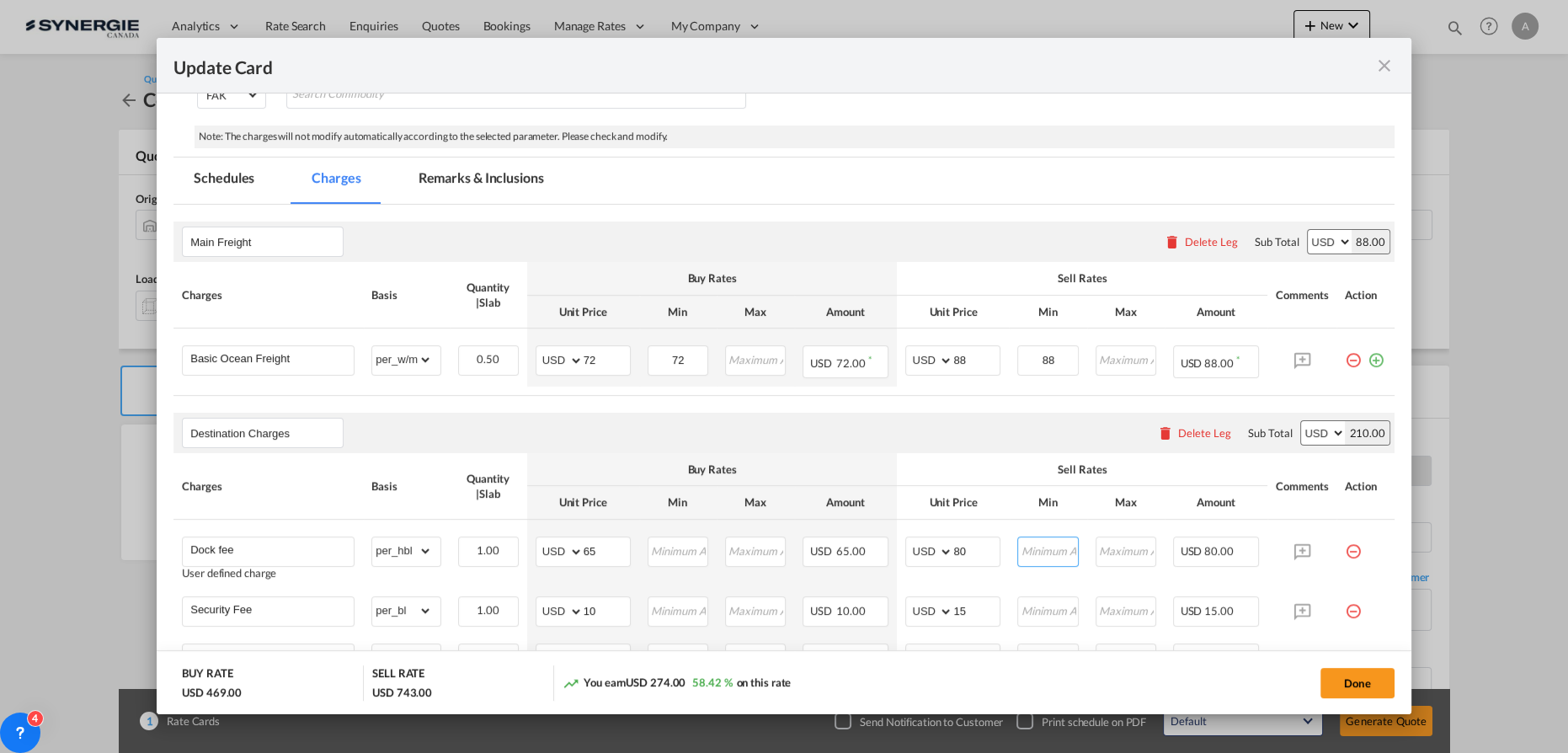
scroll to position [229, 0]
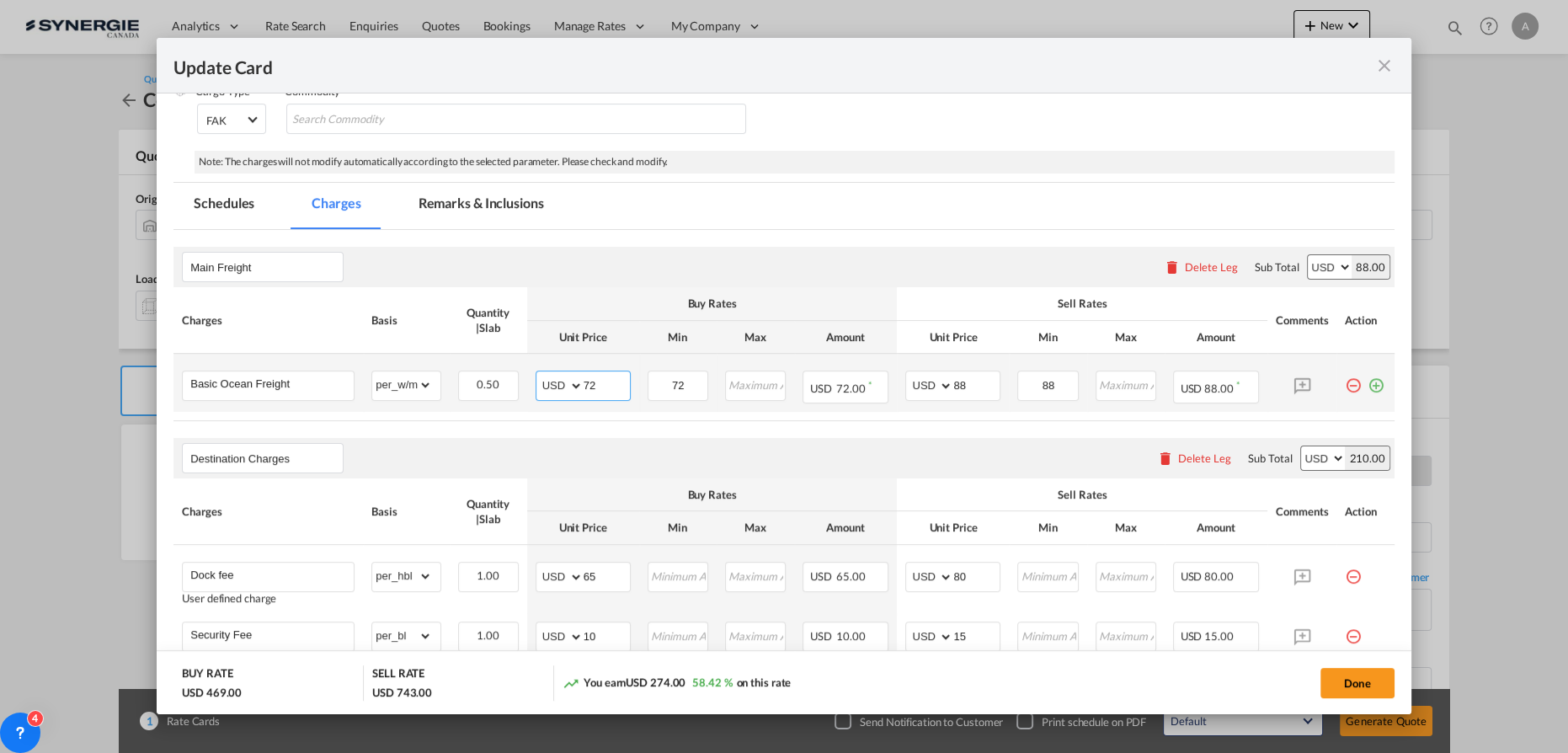
drag, startPoint x: 605, startPoint y: 387, endPoint x: 557, endPoint y: 376, distance: 49.2
click at [571, 384] on md-input-container "AED AFN ALL AMD ANG AOA ARS AUD AWG AZN BAM BBD BDT BGN BHD BIF BMD BND BOB BRL…" at bounding box center [584, 385] width 95 height 31
type input "40"
type input "60"
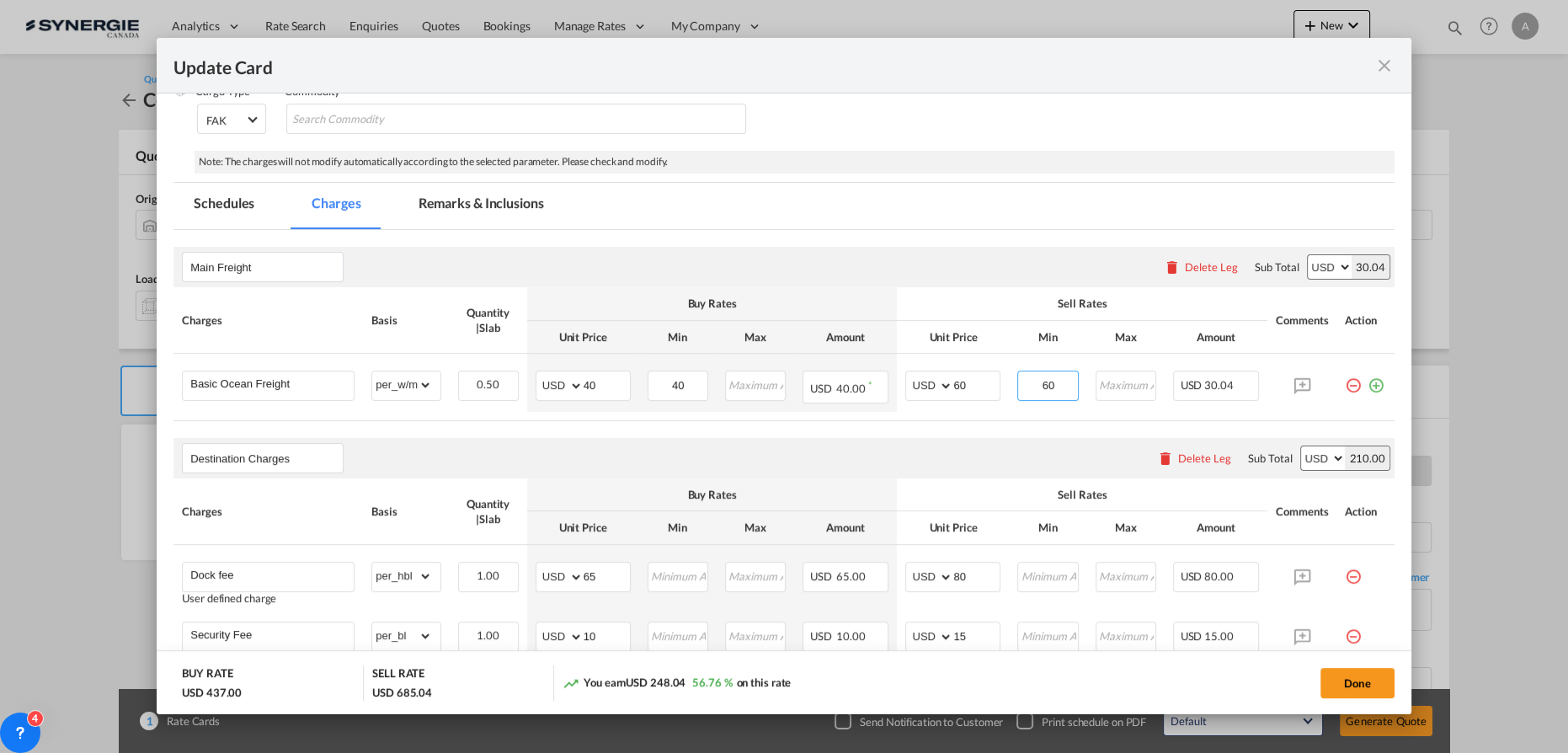
type input "60"
click at [822, 183] on md-tabs-canvas "Schedules Charges Remarks & Inclusions Schedules Charges Remarks & Inclusions" at bounding box center [784, 205] width 1221 height 47
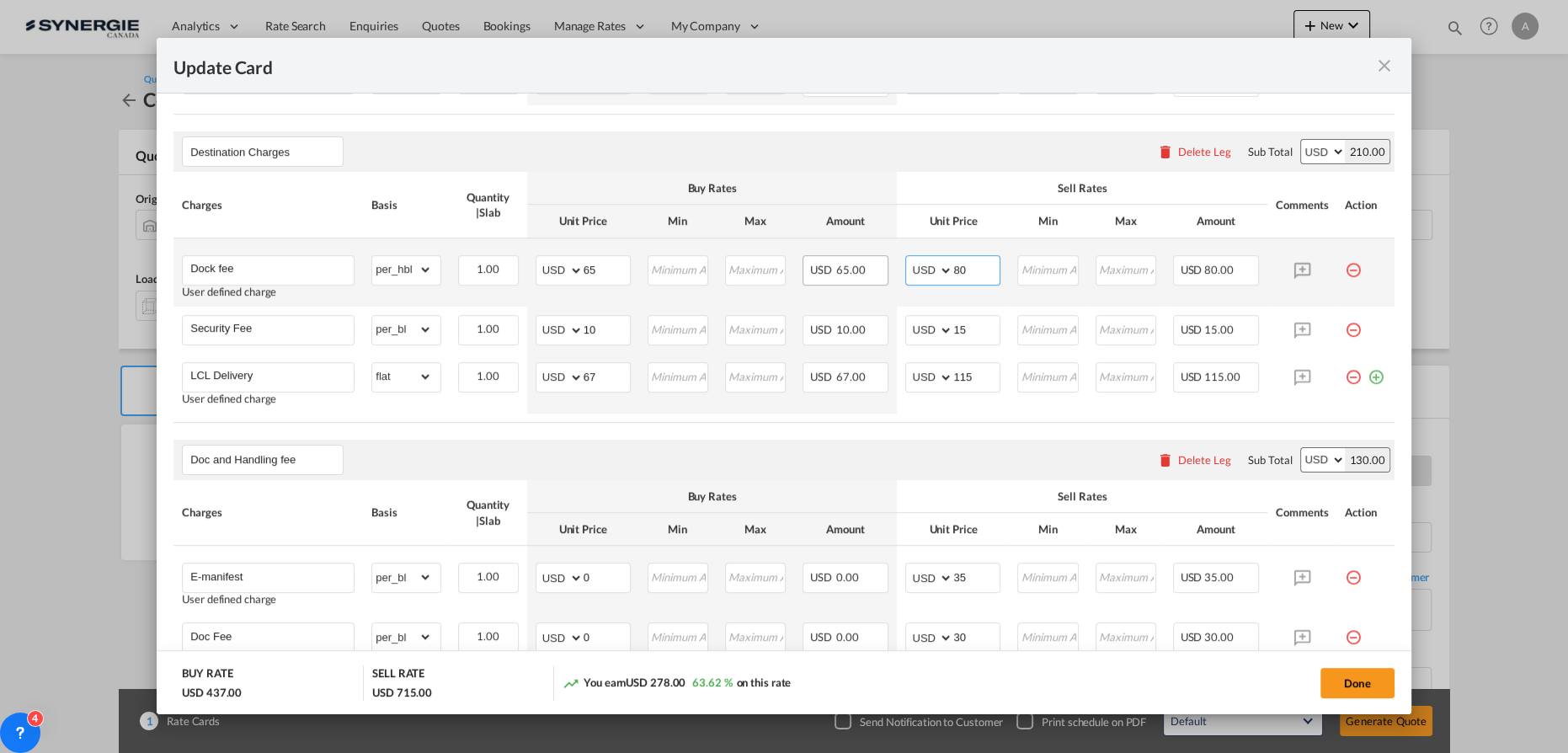
drag, startPoint x: 900, startPoint y: 276, endPoint x: 866, endPoint y: 278, distance: 34.1
click at [867, 278] on tr "Dock fee User defined charge Please Enter Already Exists gross_weight volumetri…" at bounding box center [784, 273] width 1221 height 68
type input "85"
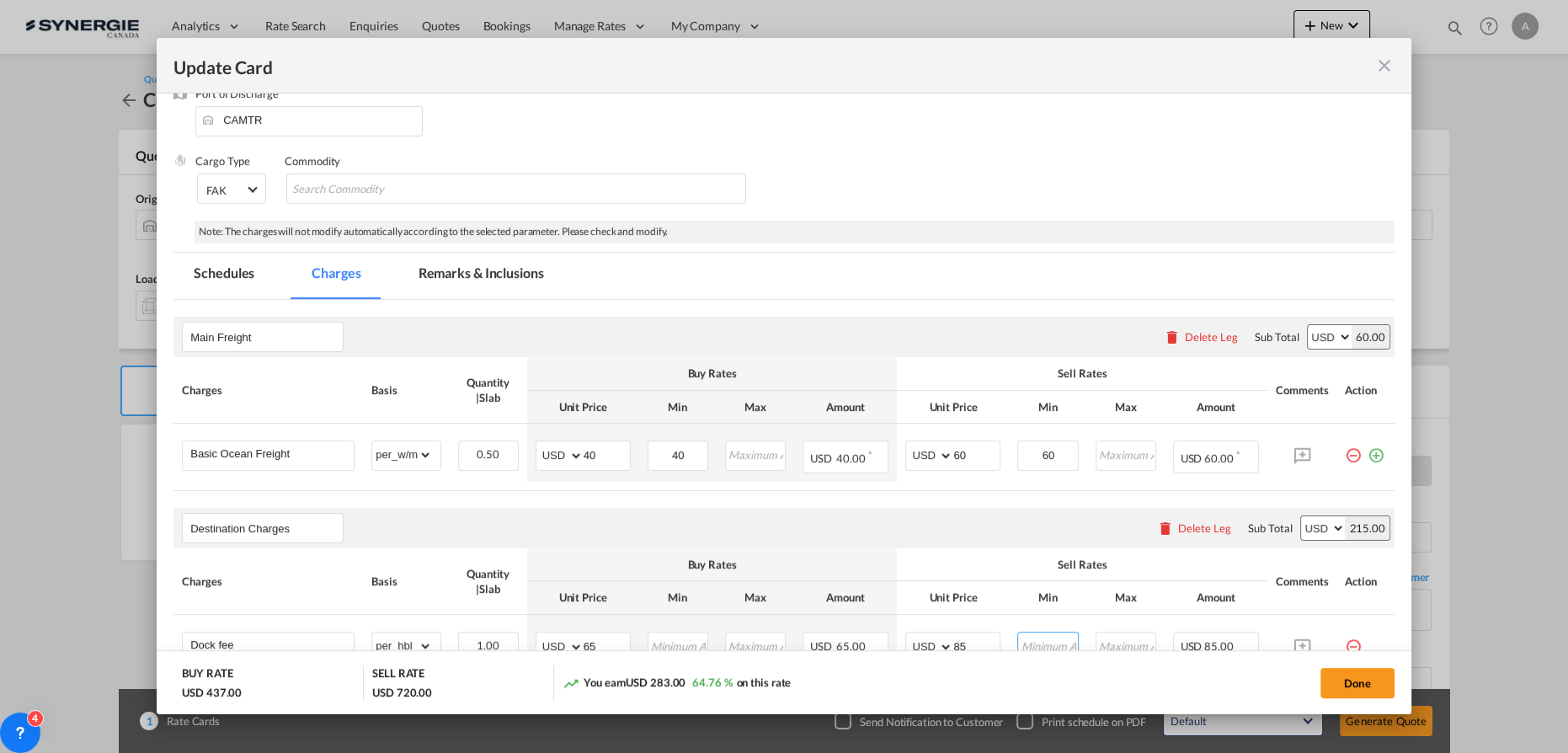
scroll to position [153, 0]
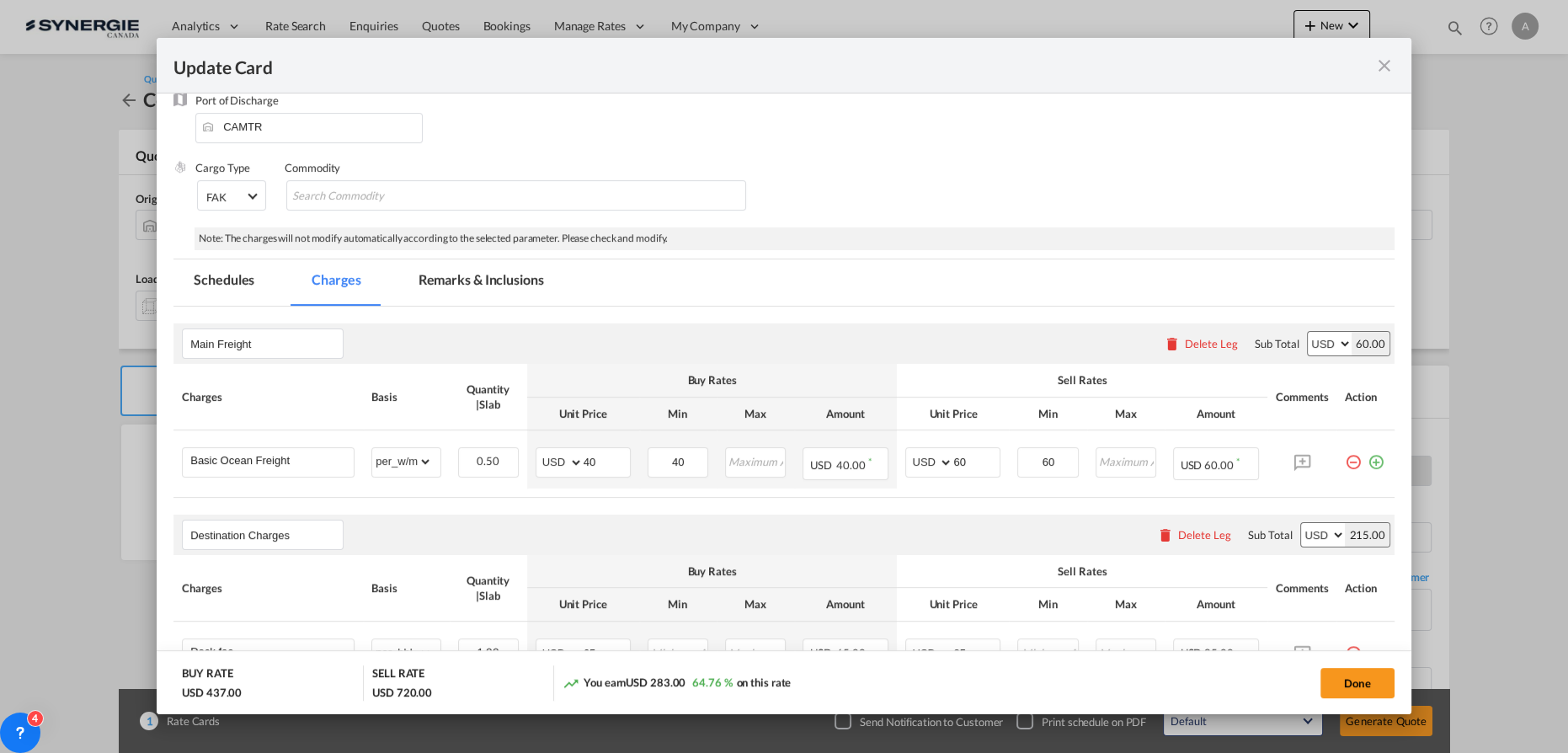
click at [474, 263] on md-tab-item "Remarks & Inclusions" at bounding box center [481, 283] width 166 height 47
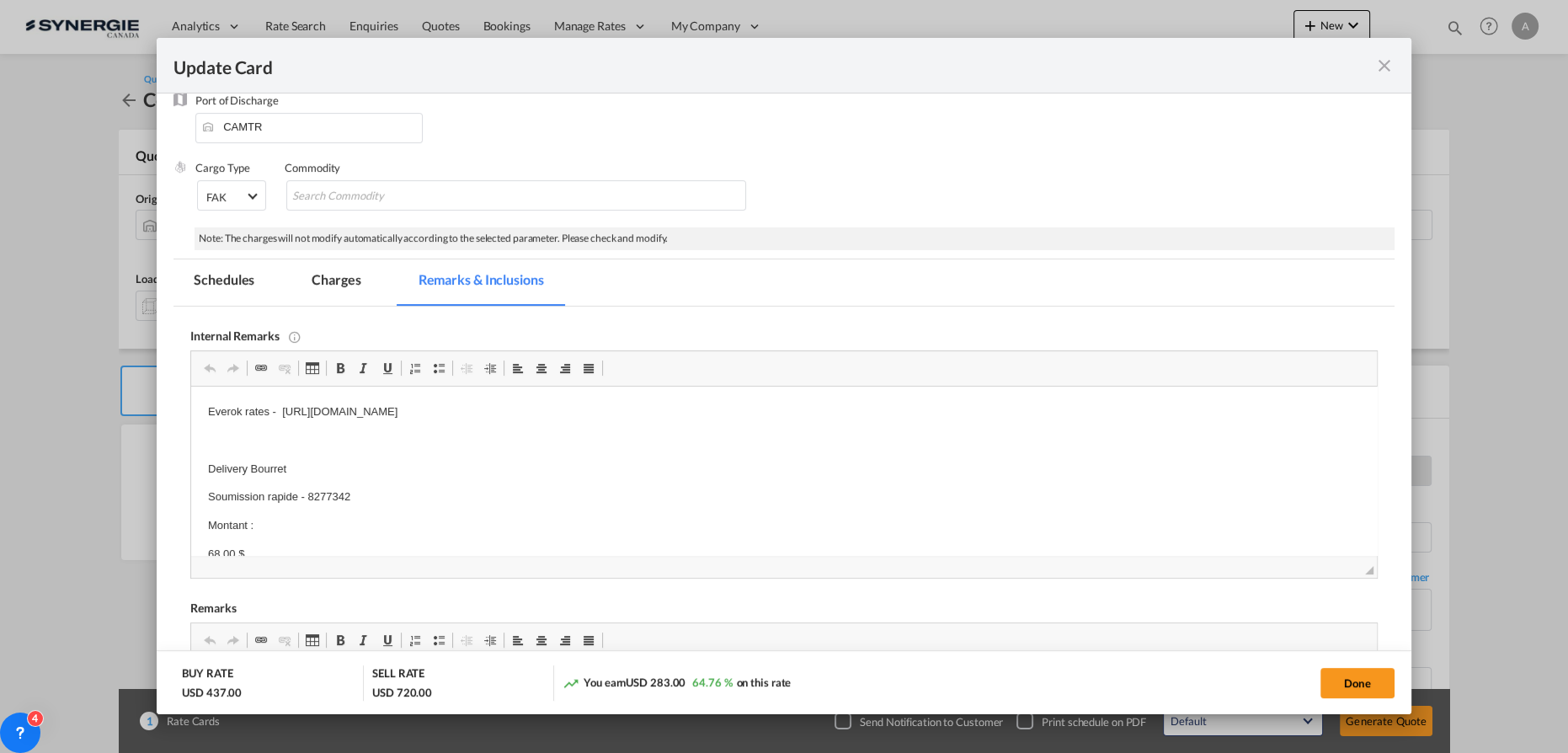
scroll to position [0, 0]
click at [293, 415] on p "Everok rates - https://app.frontapp.com/open/cnv_px4s66n?key=AOoPjcGBRbDGgtYybC…" at bounding box center [784, 412] width 1152 height 18
drag, startPoint x: 204, startPoint y: 412, endPoint x: 727, endPoint y: 417, distance: 523.0
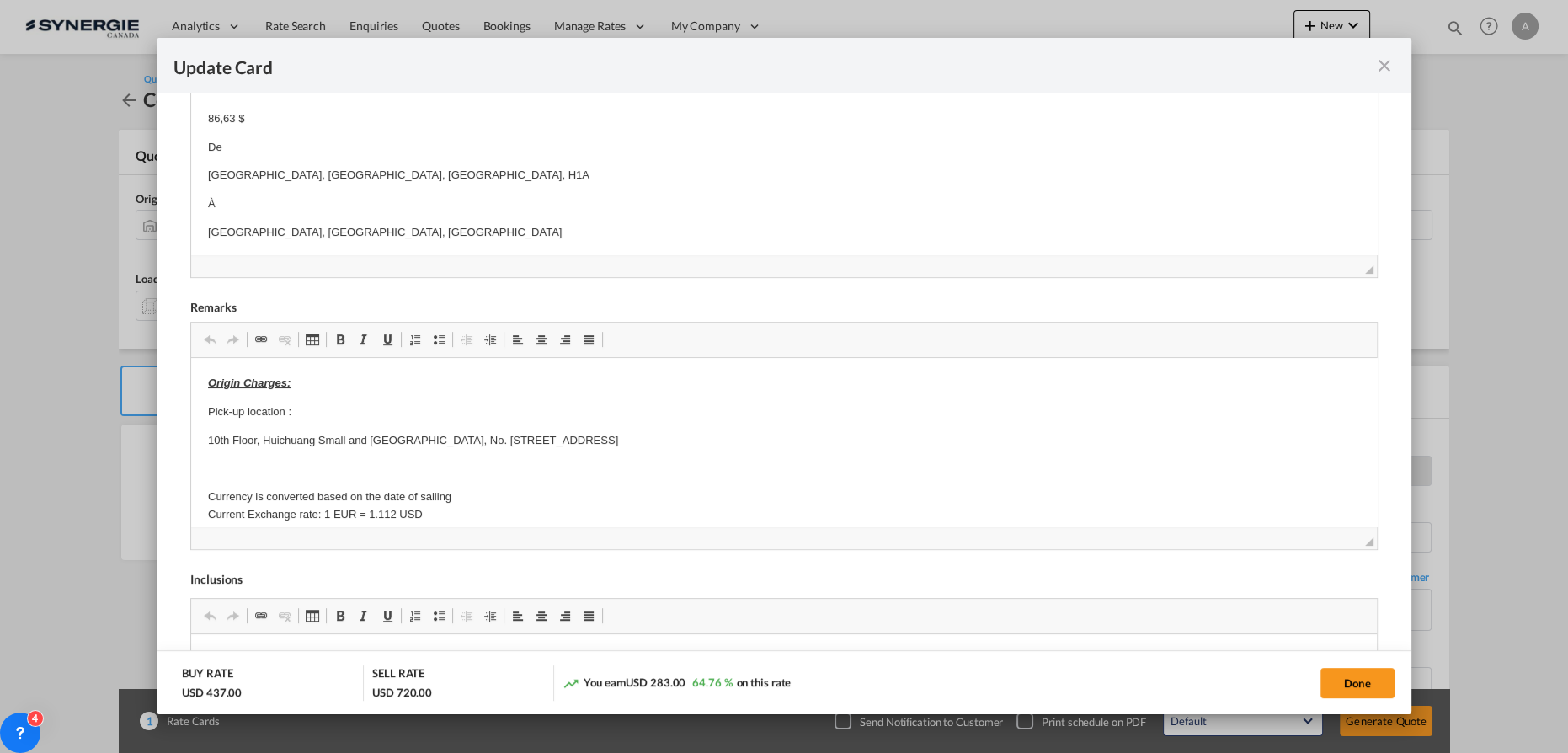
scroll to position [459, 0]
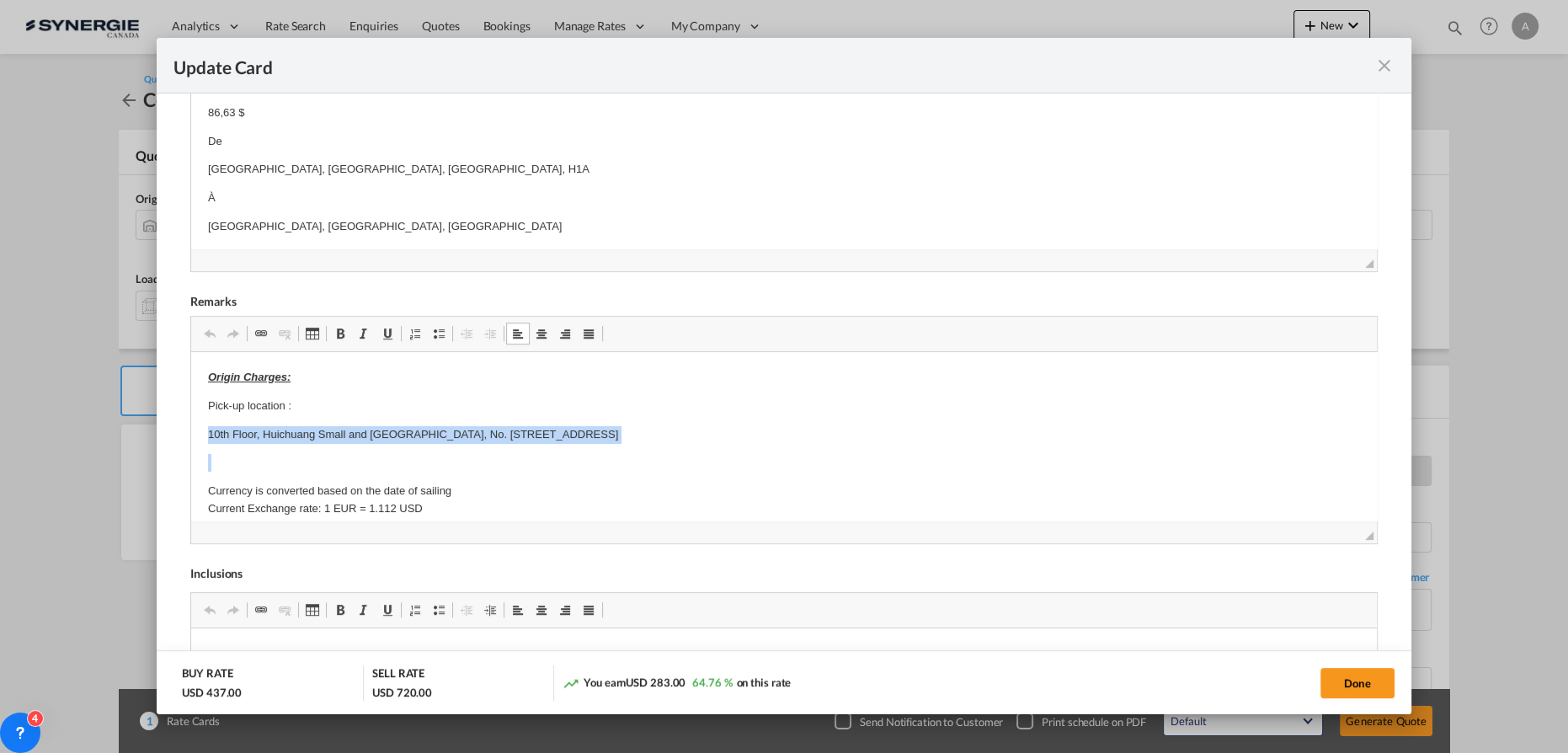
drag, startPoint x: 211, startPoint y: 431, endPoint x: 851, endPoint y: 454, distance: 640.4
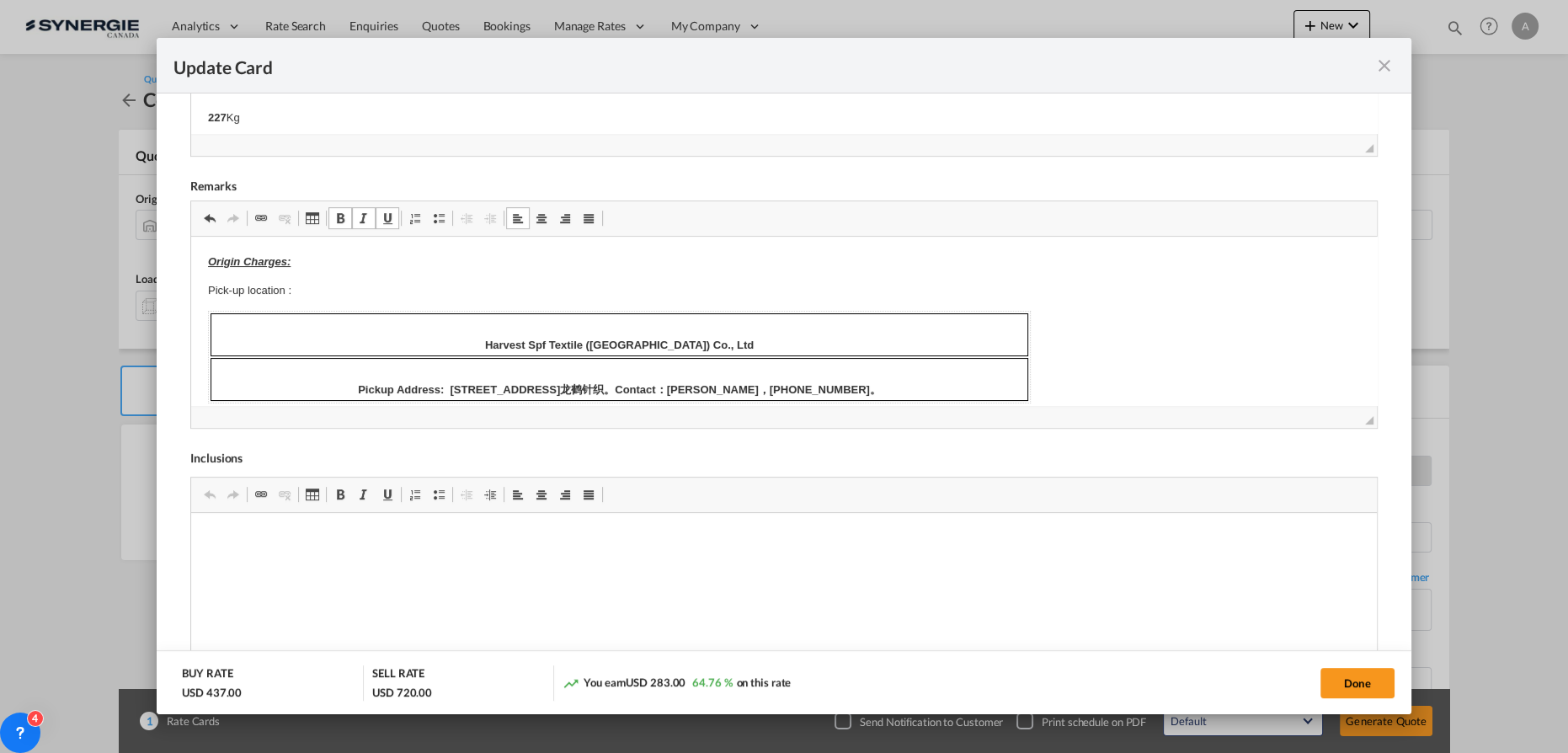
scroll to position [644, 0]
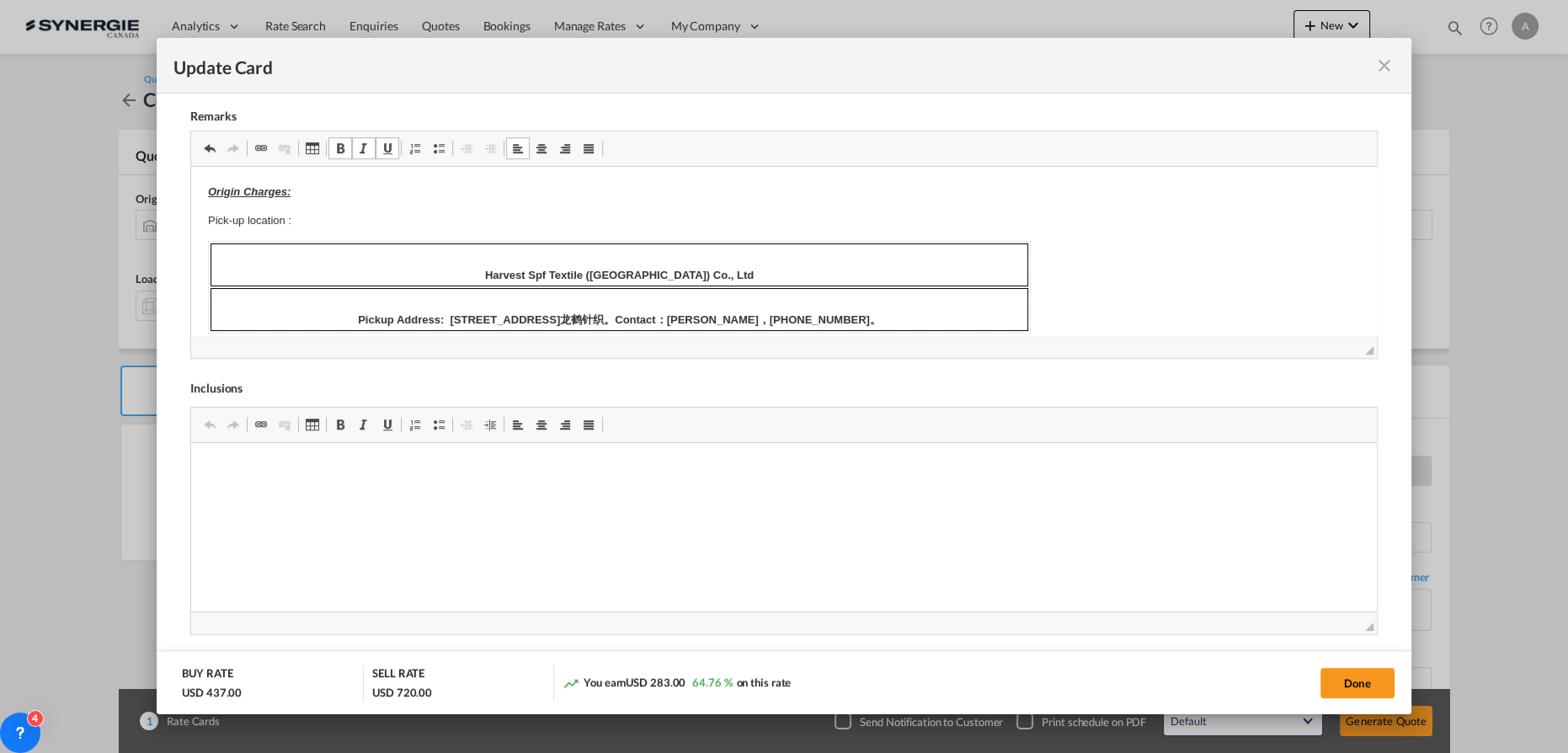
click at [510, 271] on td "Harvest Spf Textile (Beijing) Co., Ltd" at bounding box center [619, 264] width 818 height 43
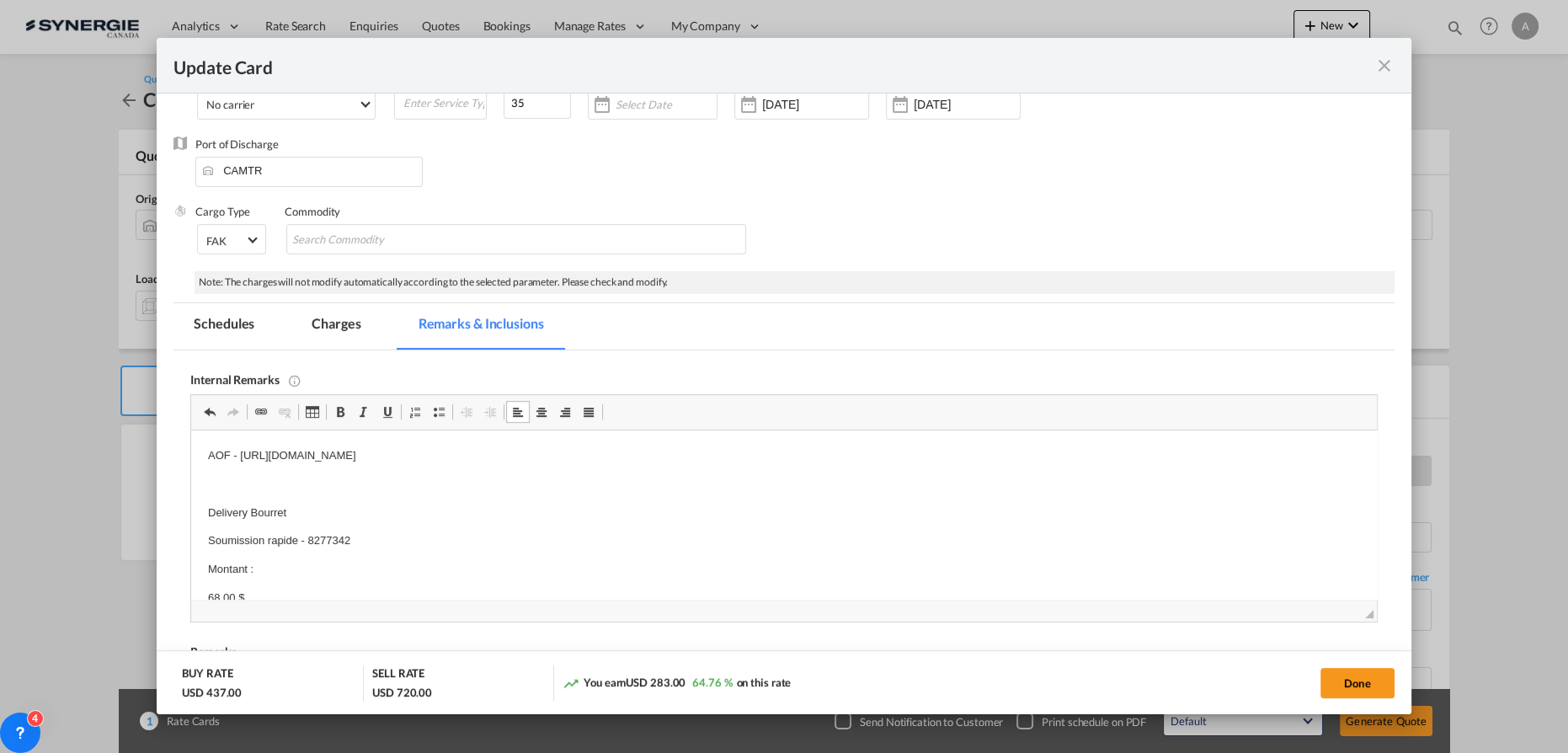
scroll to position [185, 0]
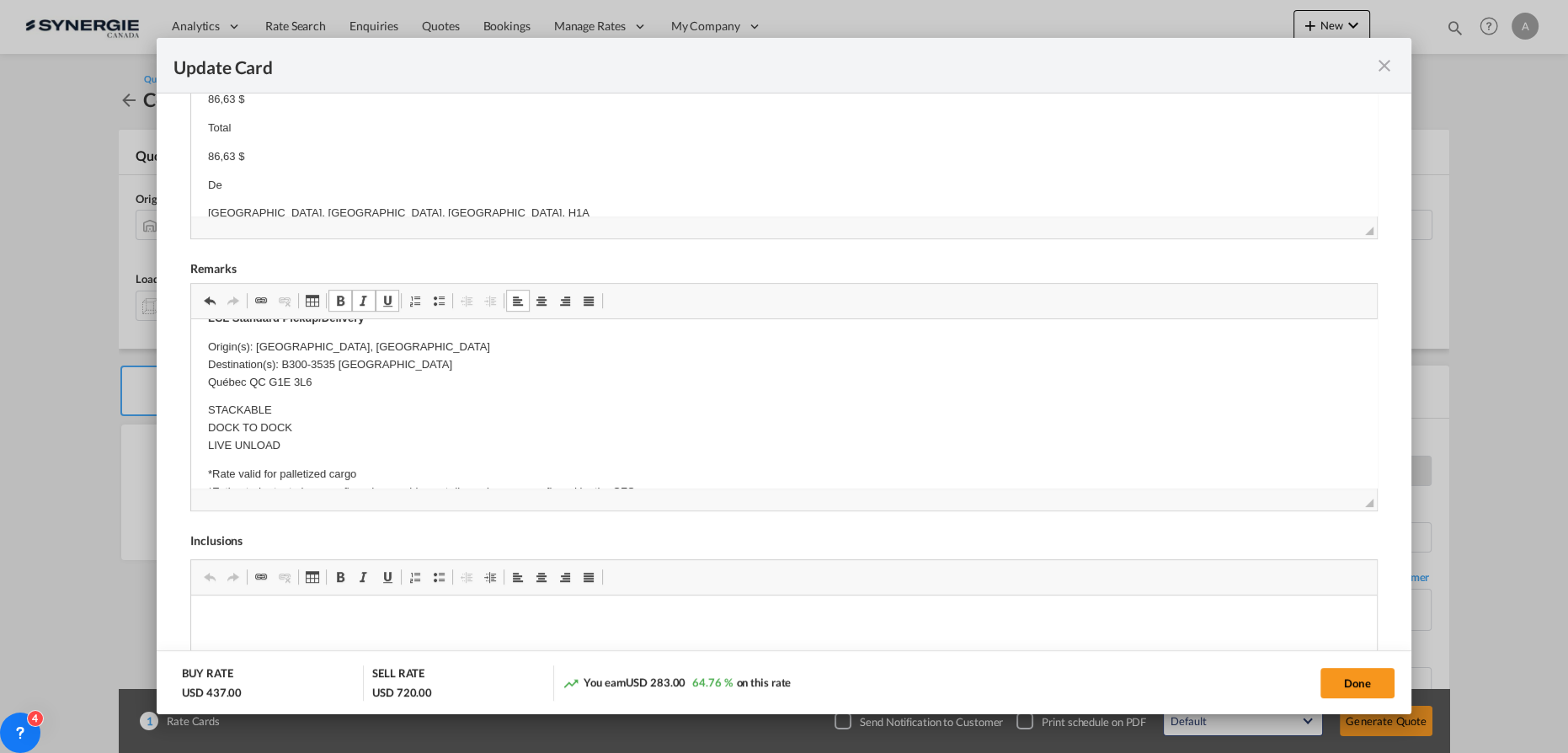
scroll to position [689, 0]
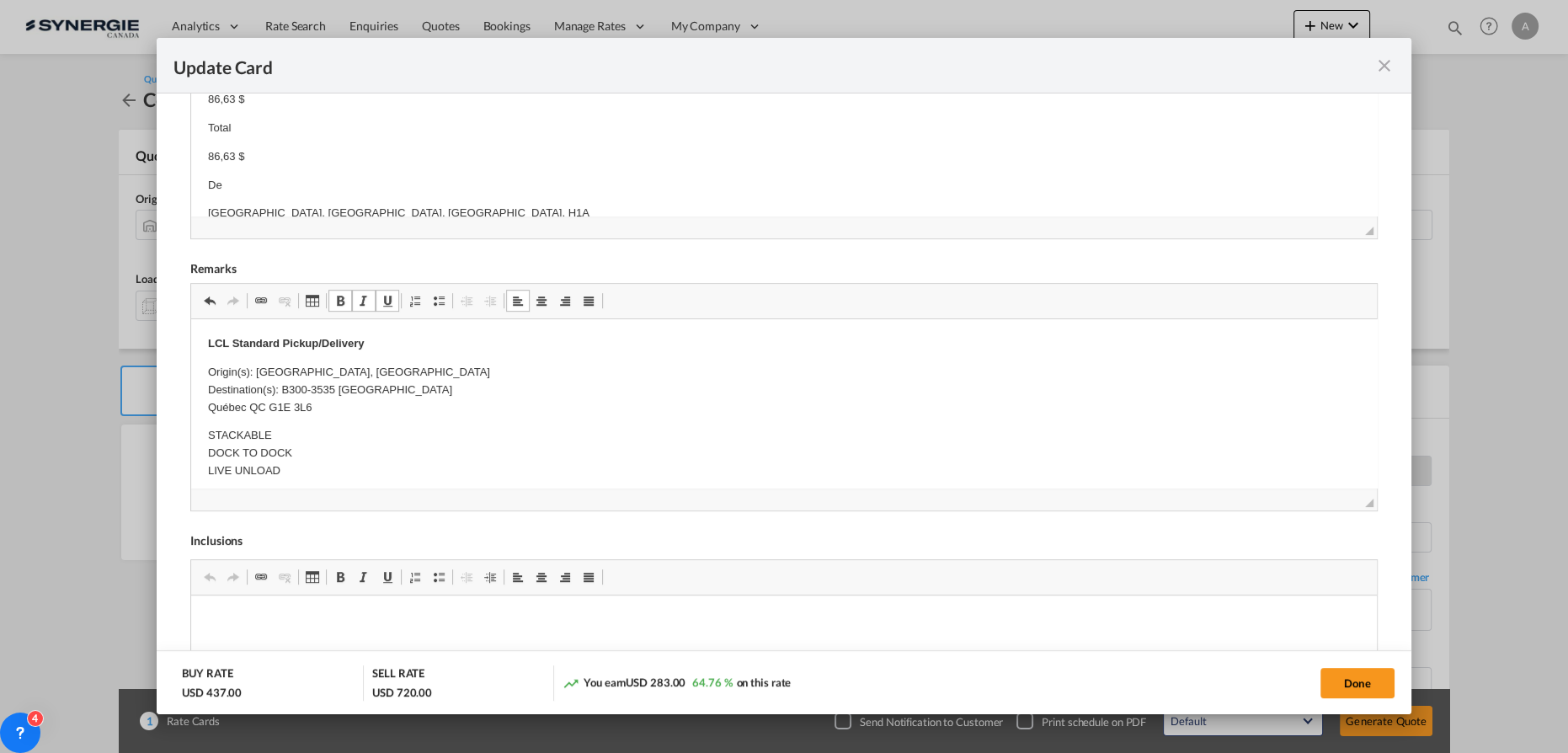
click at [440, 384] on p "Origin(s): MONTREAL, QC Destination(s): B300-3535 Boul Sainte-Anne Québec QC G1…" at bounding box center [784, 391] width 1152 height 53
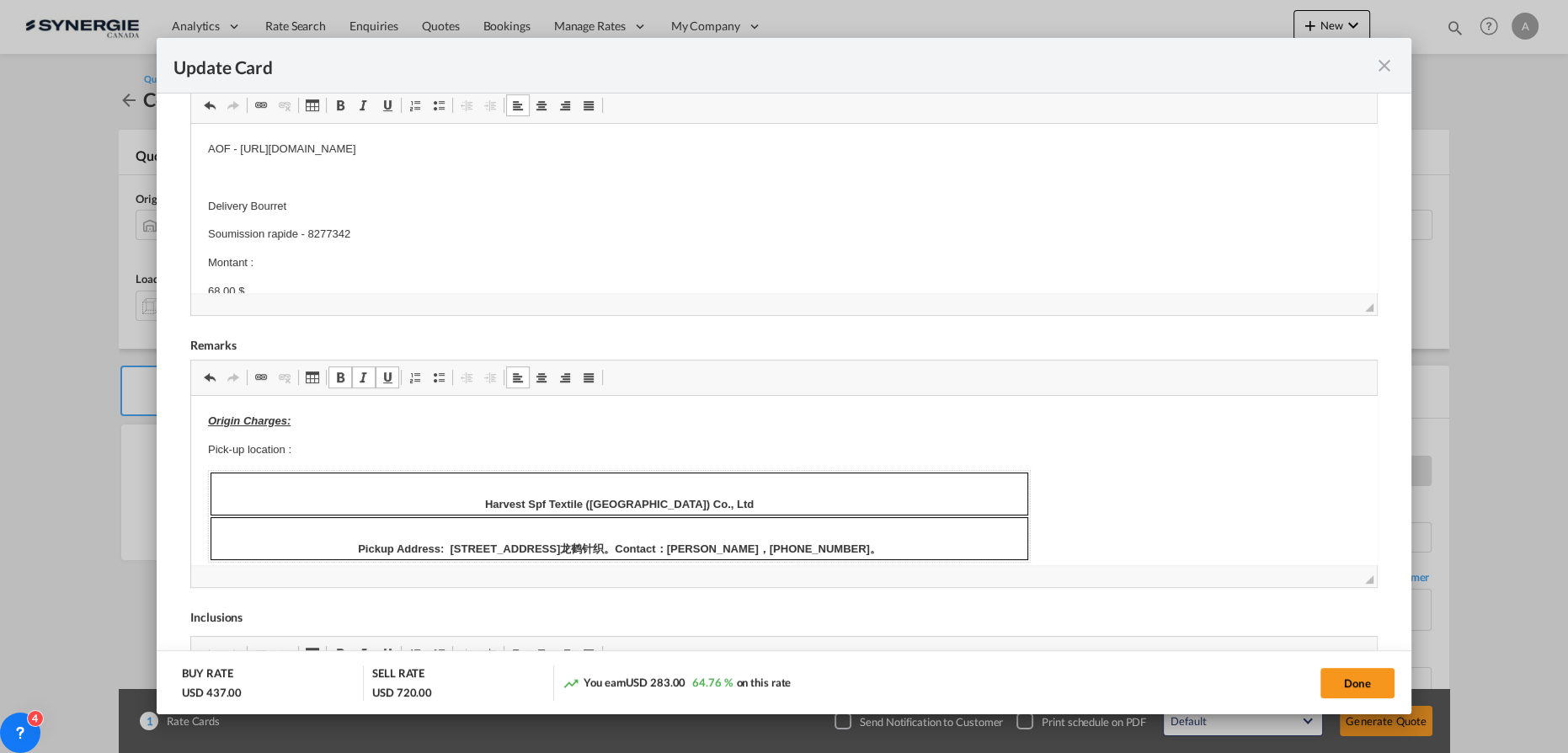
scroll to position [0, 0]
drag, startPoint x: 202, startPoint y: 237, endPoint x: 384, endPoint y: 240, distance: 182.0
click at [384, 240] on html "AOF - https://app.frontapp.com/open/cnv_q7b3o0f?key=MYQjumR0dFsEgmPDayNY9YYtX02…" at bounding box center [784, 577] width 1186 height 906
drag, startPoint x: 333, startPoint y: 255, endPoint x: 322, endPoint y: 244, distance: 15.6
click at [333, 254] on body "AOF - https://app.frontapp.com/open/cnv_q7b3o0f?key=MYQjumR0dFsEgmPDayNY9YYtX02…" at bounding box center [784, 577] width 1152 height 872
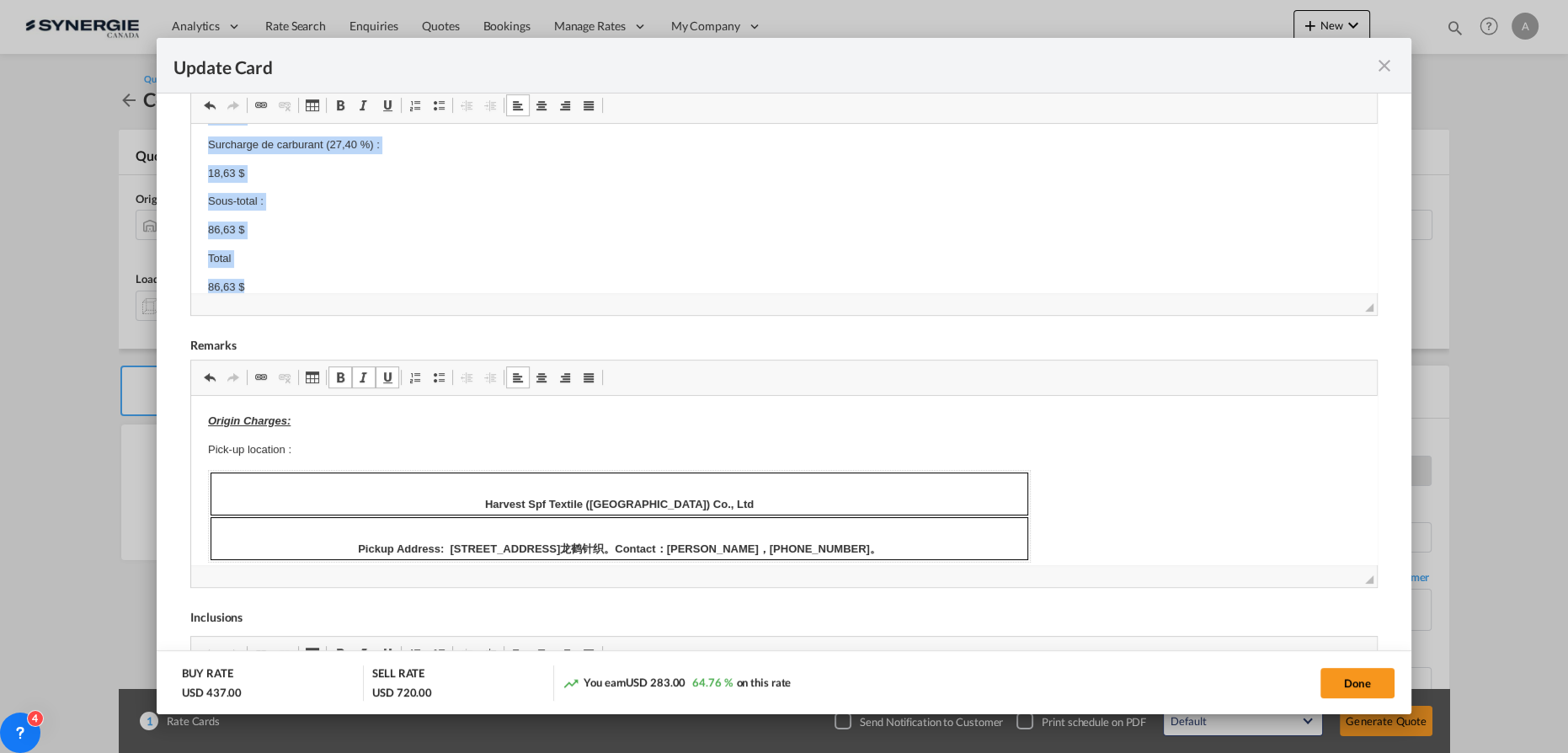
scroll to position [261, 0]
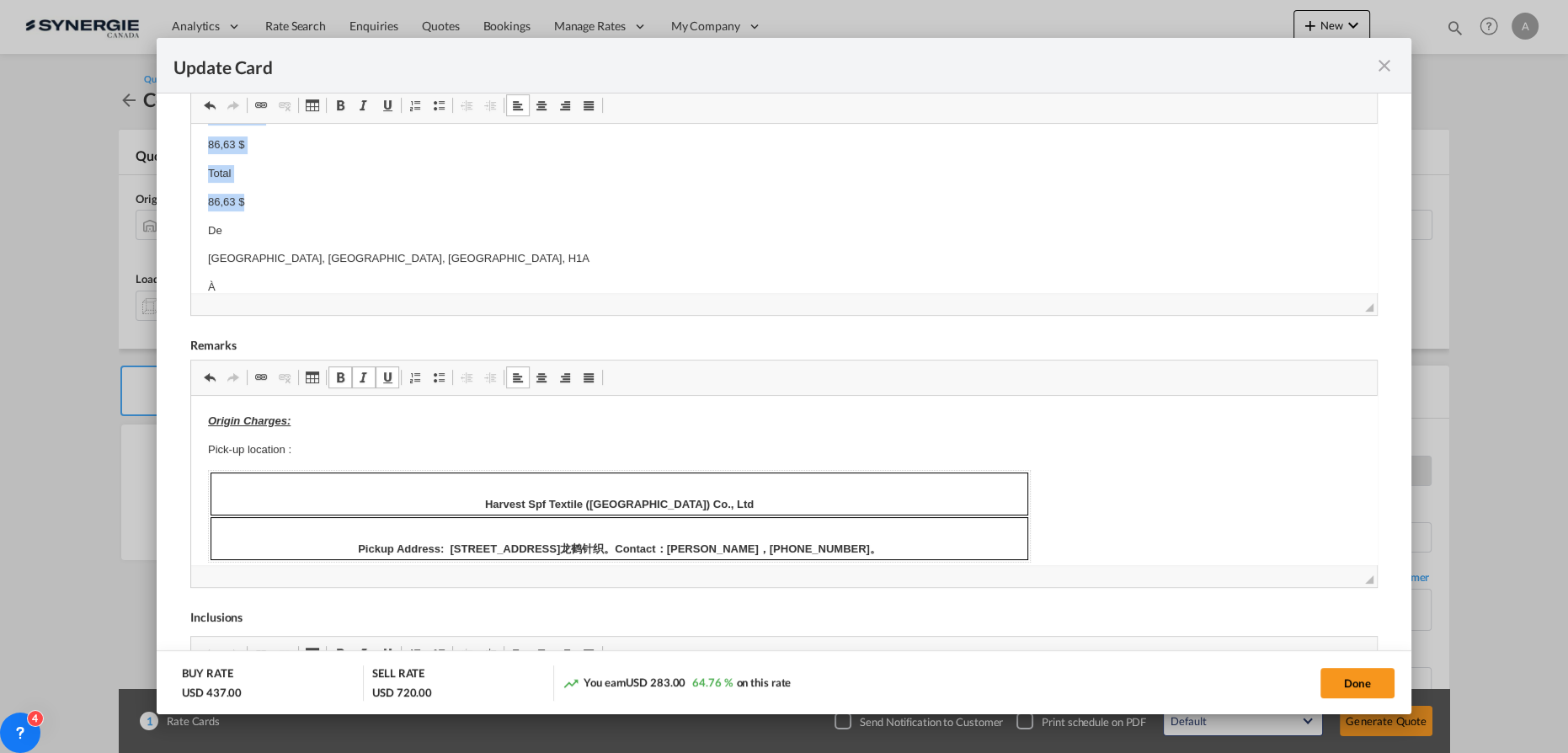
drag, startPoint x: 204, startPoint y: 188, endPoint x: 275, endPoint y: 185, distance: 71.1
click at [275, 185] on html "AOF - https://app.frontapp.com/open/cnv_q7b3o0f?key=MYQjumR0dFsEgmPDayNY9YYtX02…" at bounding box center [784, 316] width 1186 height 906
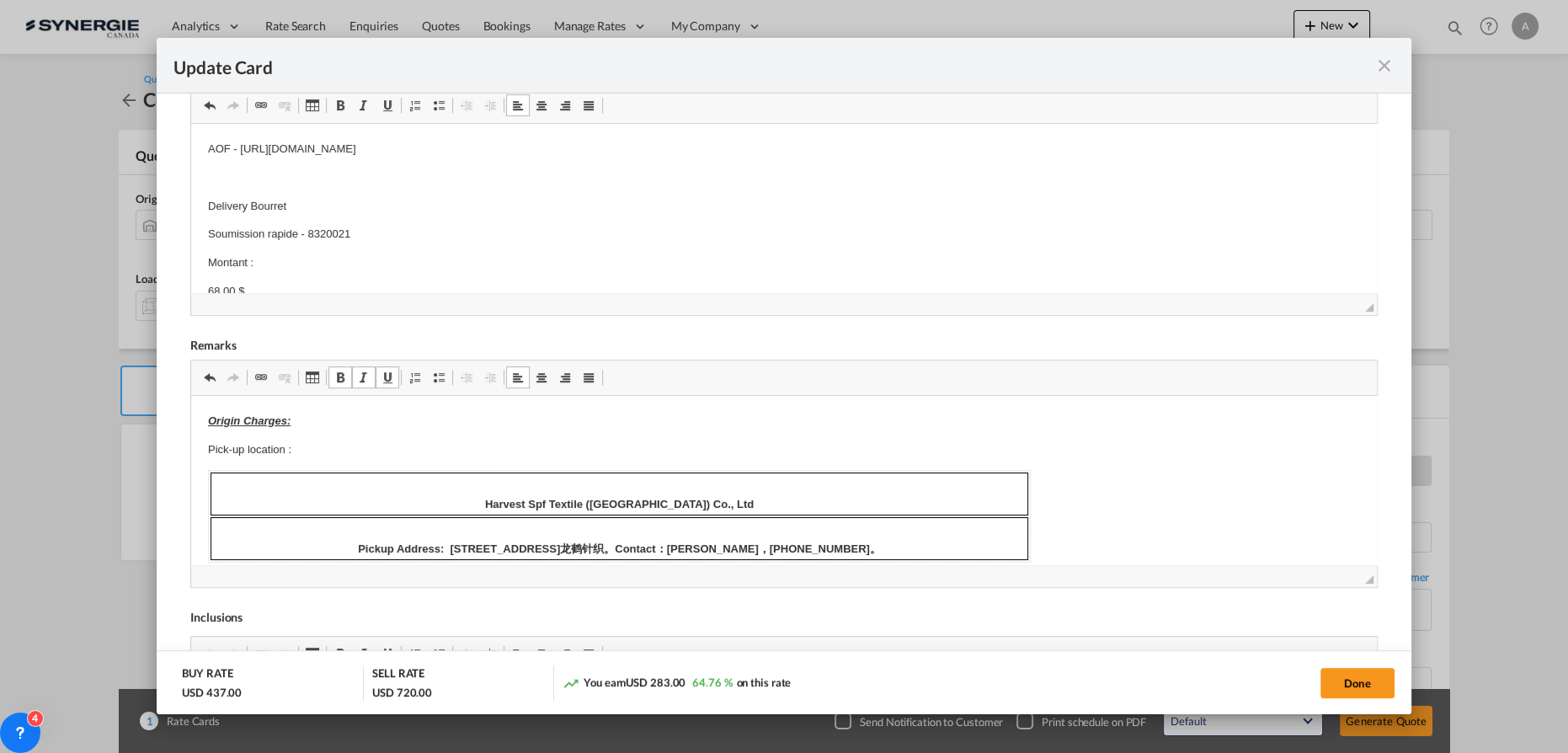
click at [222, 230] on p "Soumission rapide - 8320021" at bounding box center [784, 234] width 1152 height 18
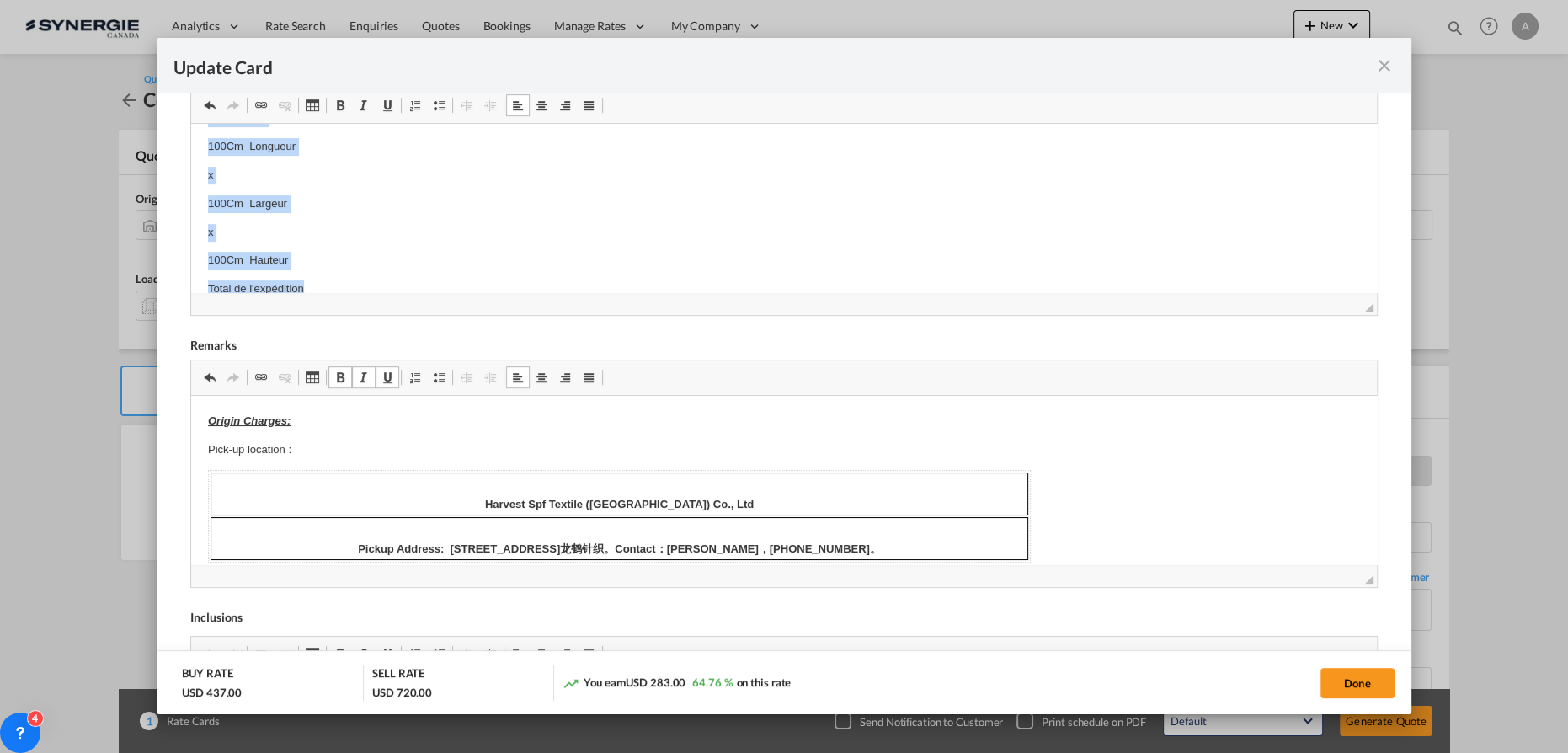
scroll to position [736, 0]
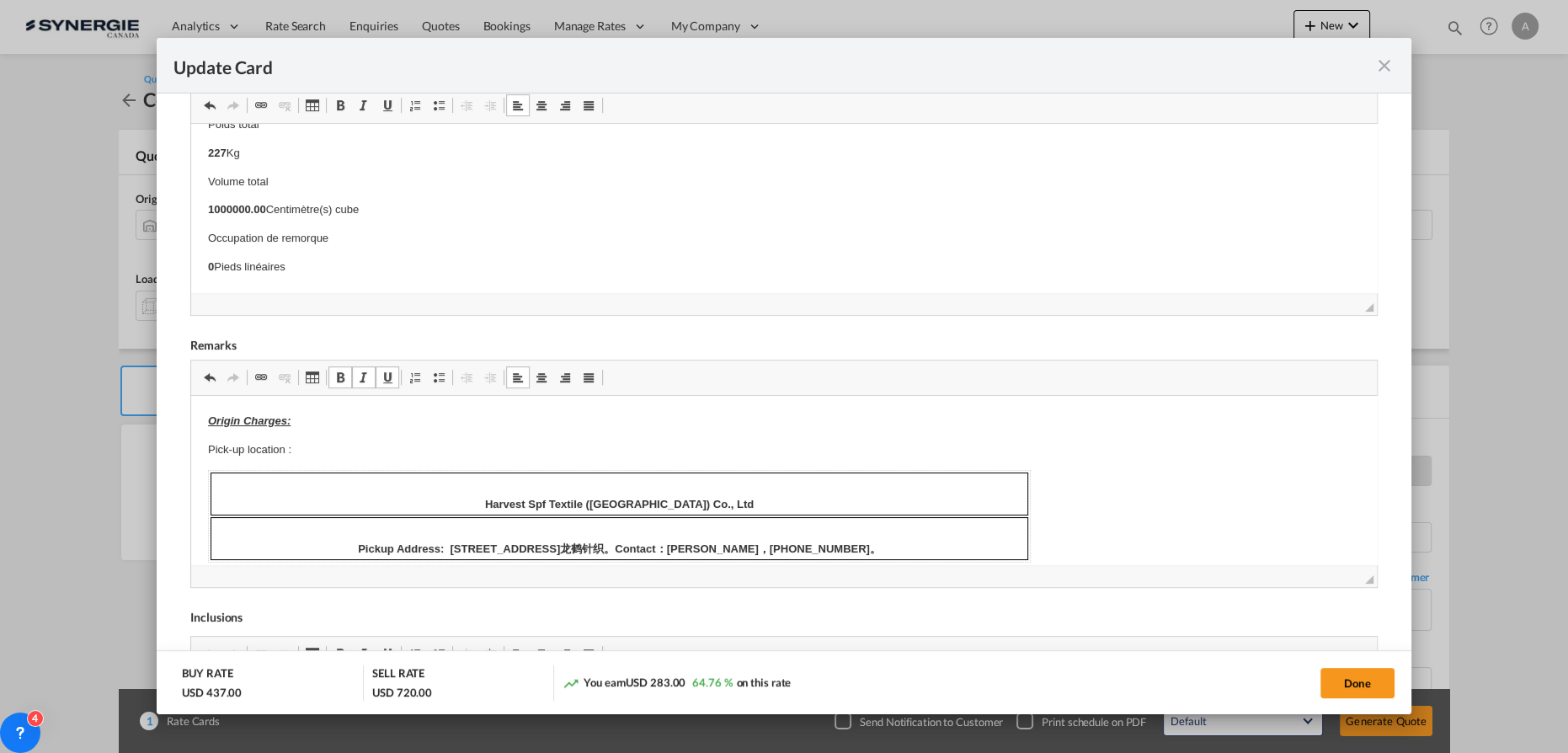
drag, startPoint x: 199, startPoint y: 180, endPoint x: 555, endPoint y: 417, distance: 427.7
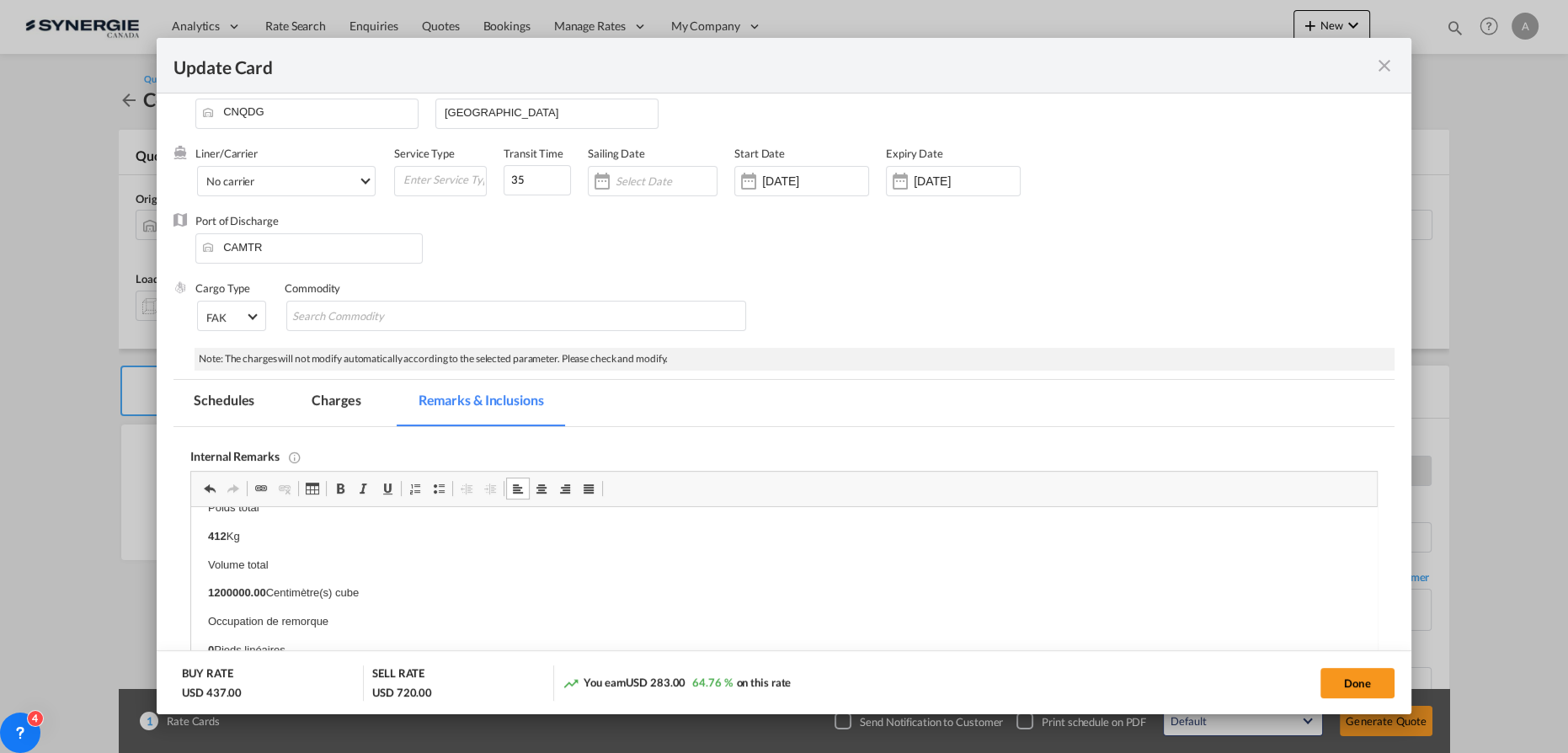
scroll to position [0, 0]
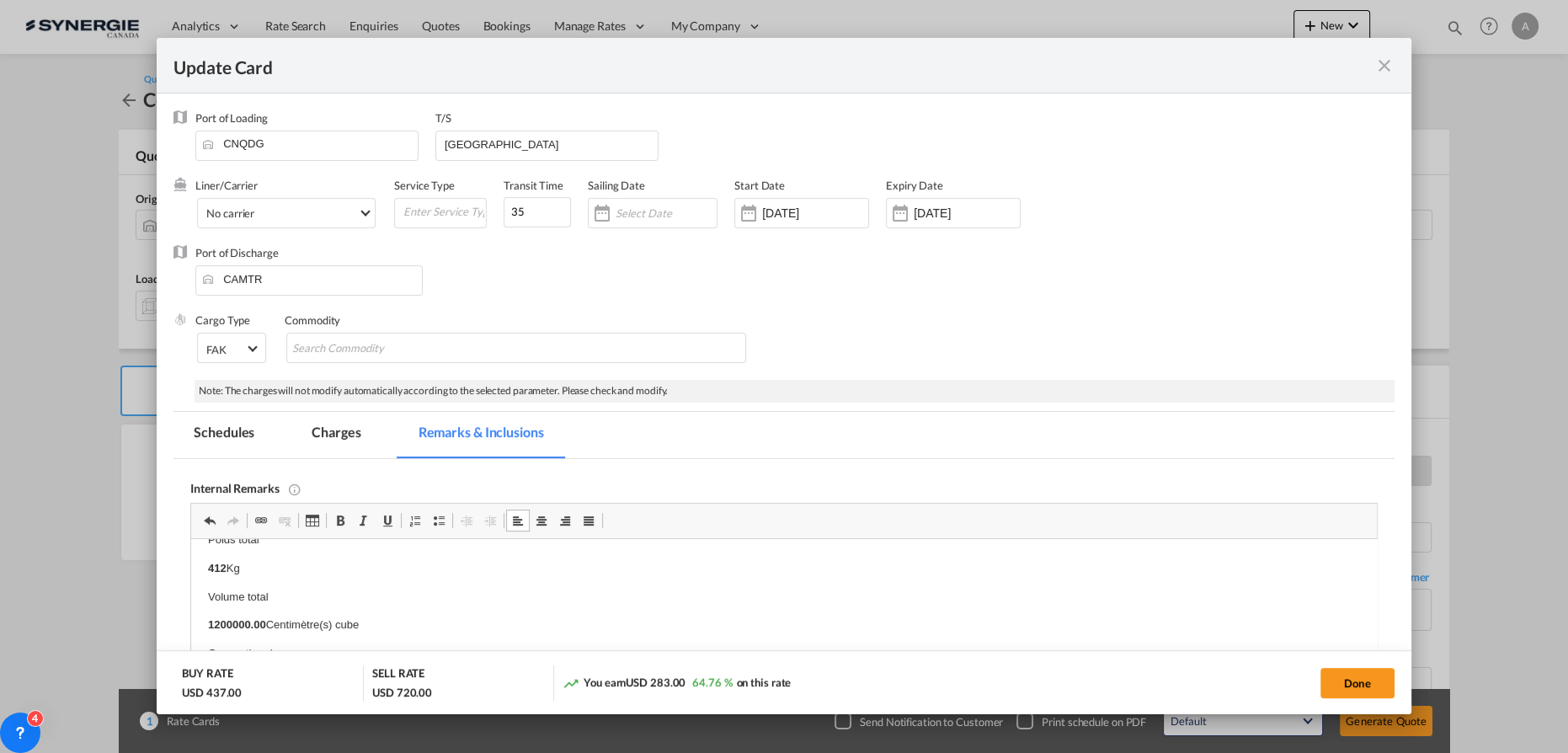
click at [316, 436] on md-tab-item "Charges" at bounding box center [336, 434] width 89 height 47
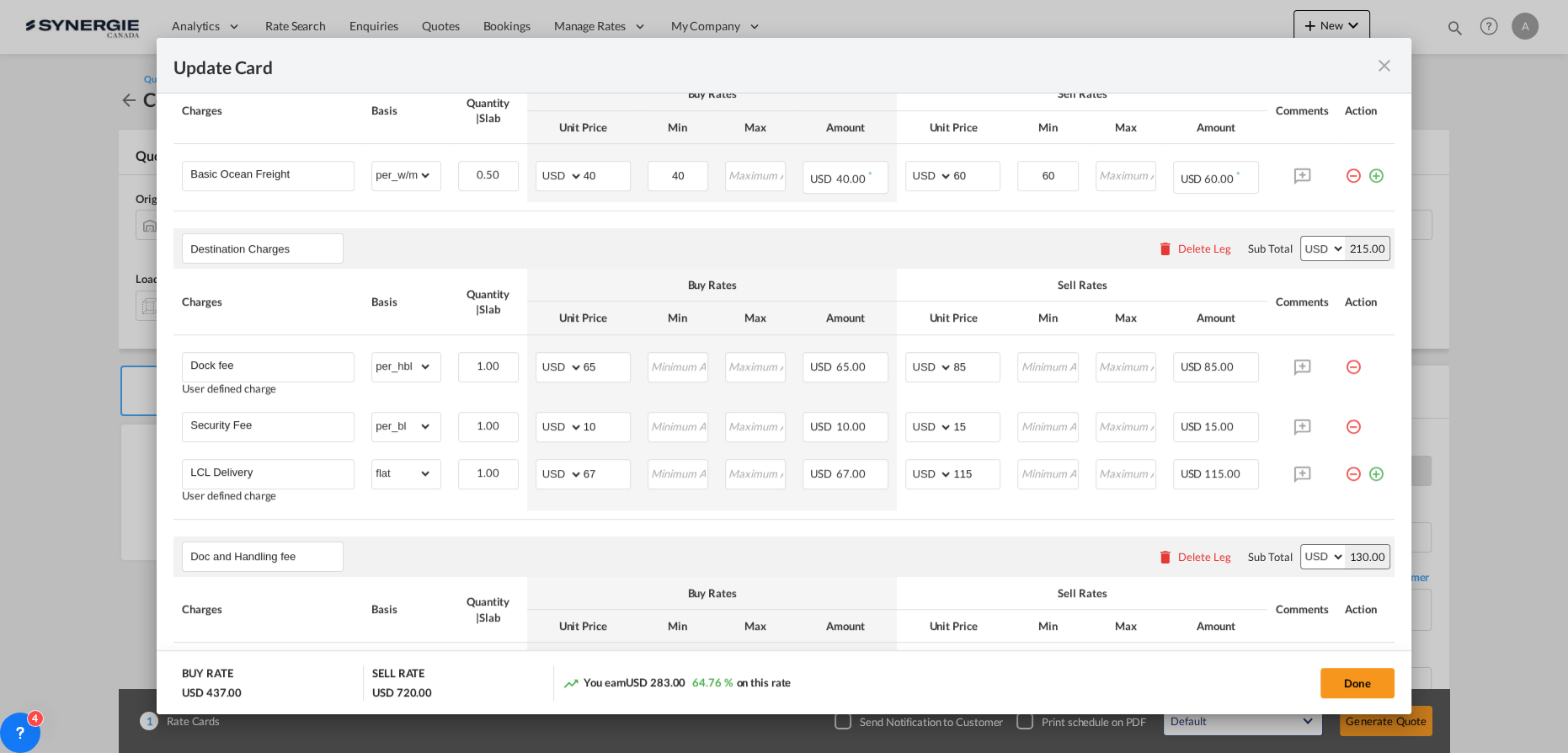
scroll to position [459, 0]
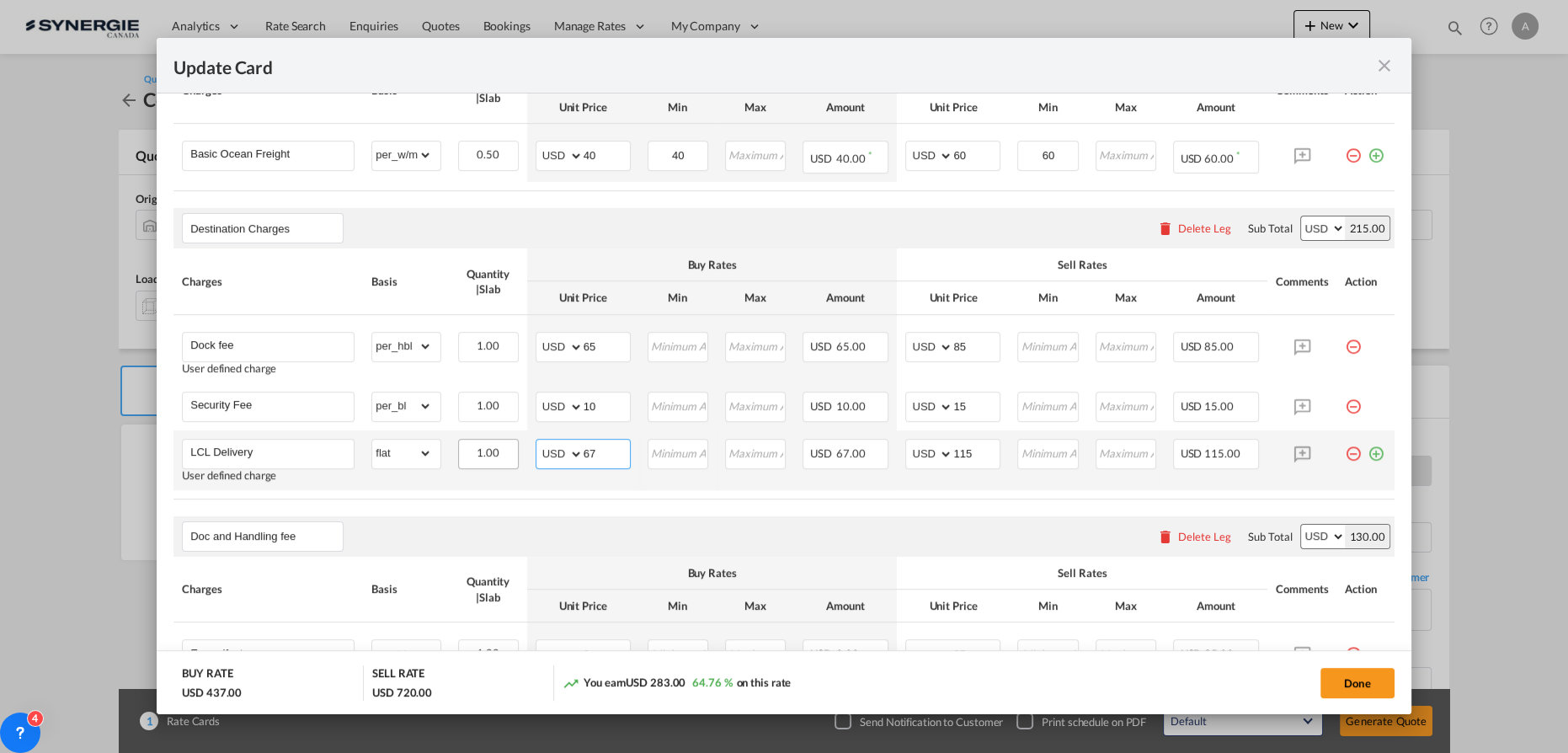
drag, startPoint x: 602, startPoint y: 451, endPoint x: 488, endPoint y: 442, distance: 114.4
click at [496, 444] on tr "LCL Delivery User defined charge Please Enter Already Exists gross_weight volum…" at bounding box center [784, 461] width 1221 height 60
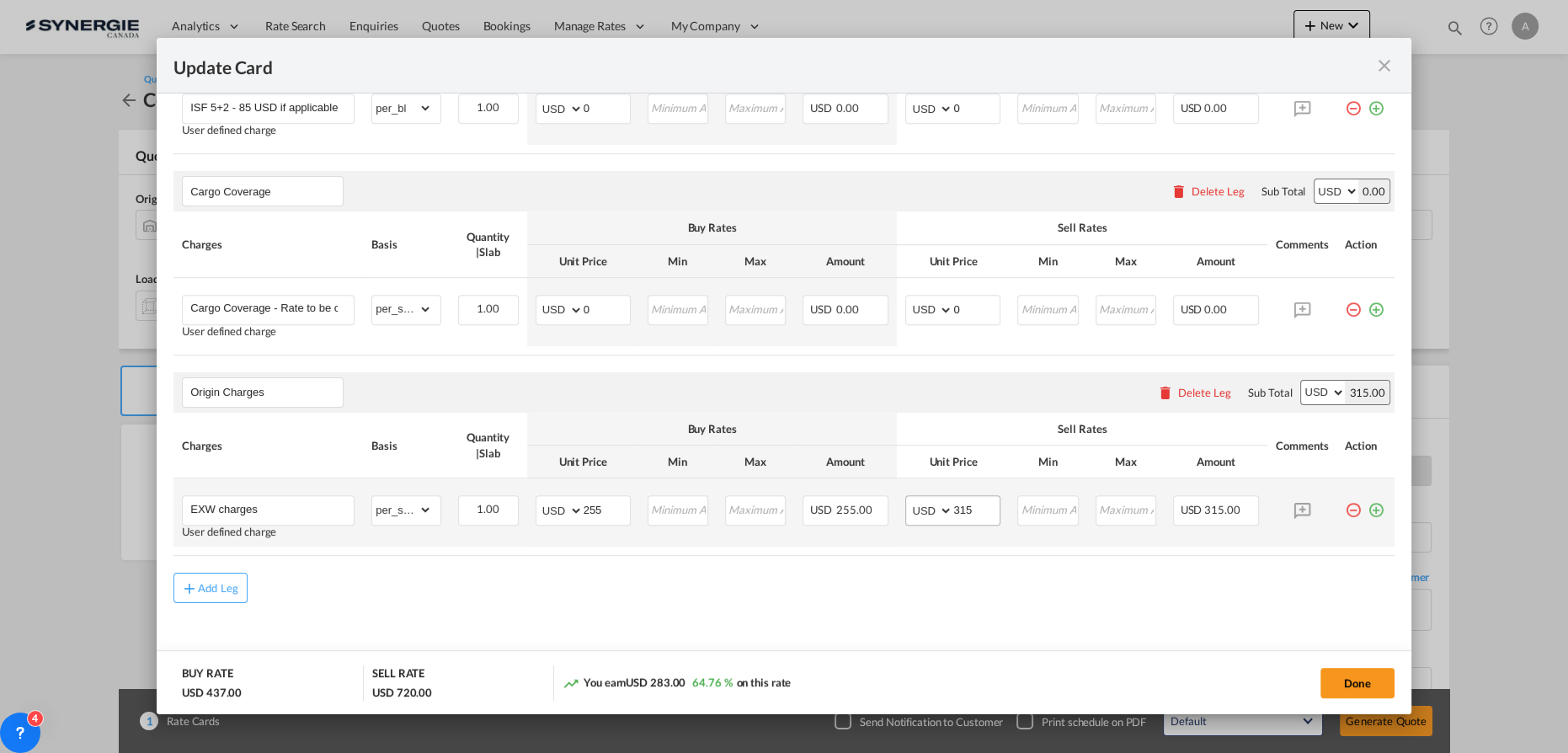
scroll to position [1194, 0]
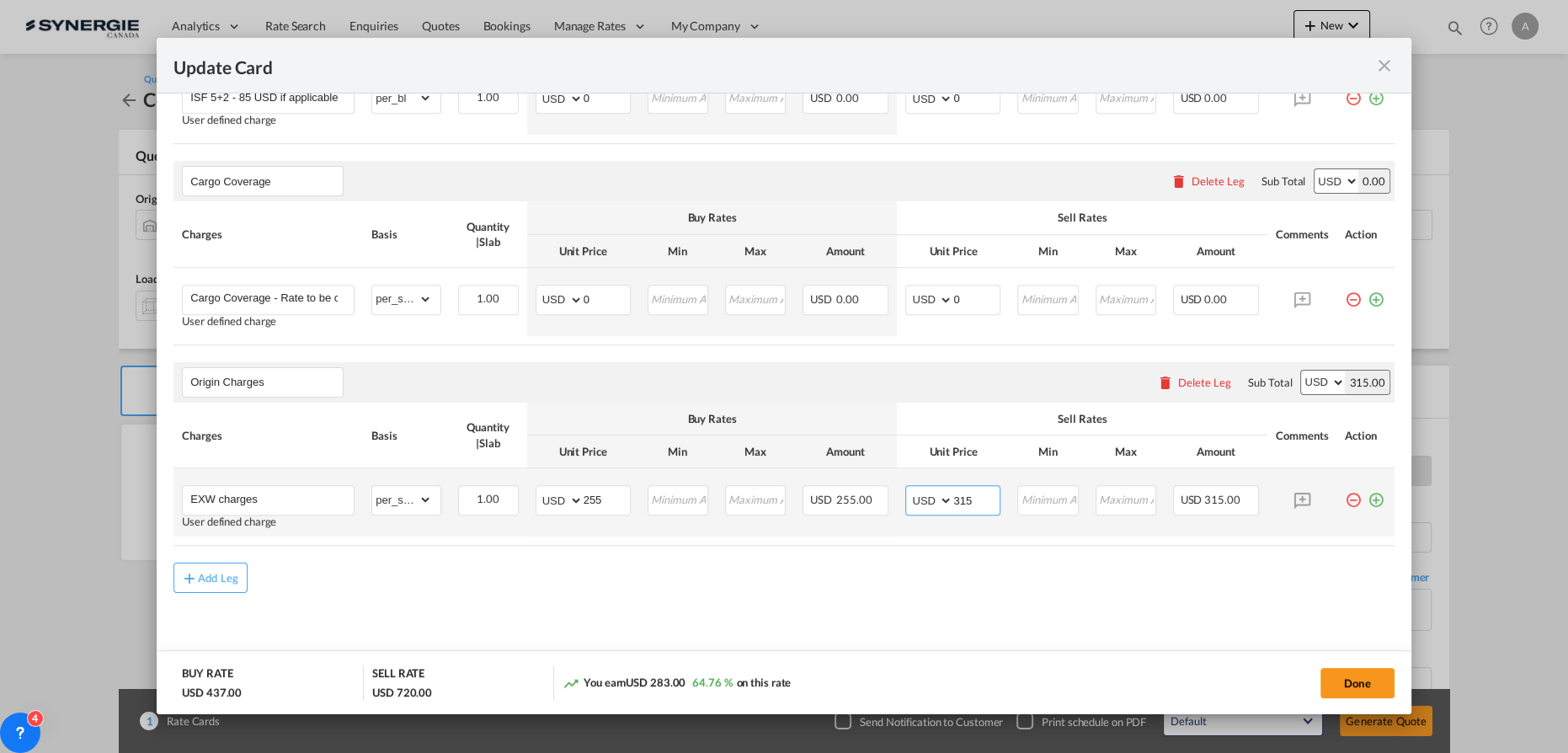
drag, startPoint x: 966, startPoint y: 495, endPoint x: 795, endPoint y: 496, distance: 171.0
click at [844, 493] on tr "EXW charges User defined charge Please Enter Already Exists gross_weight volume…" at bounding box center [784, 503] width 1221 height 68
type input "310"
click at [1378, 691] on button "Done" at bounding box center [1357, 683] width 74 height 31
type input "[DATE]"
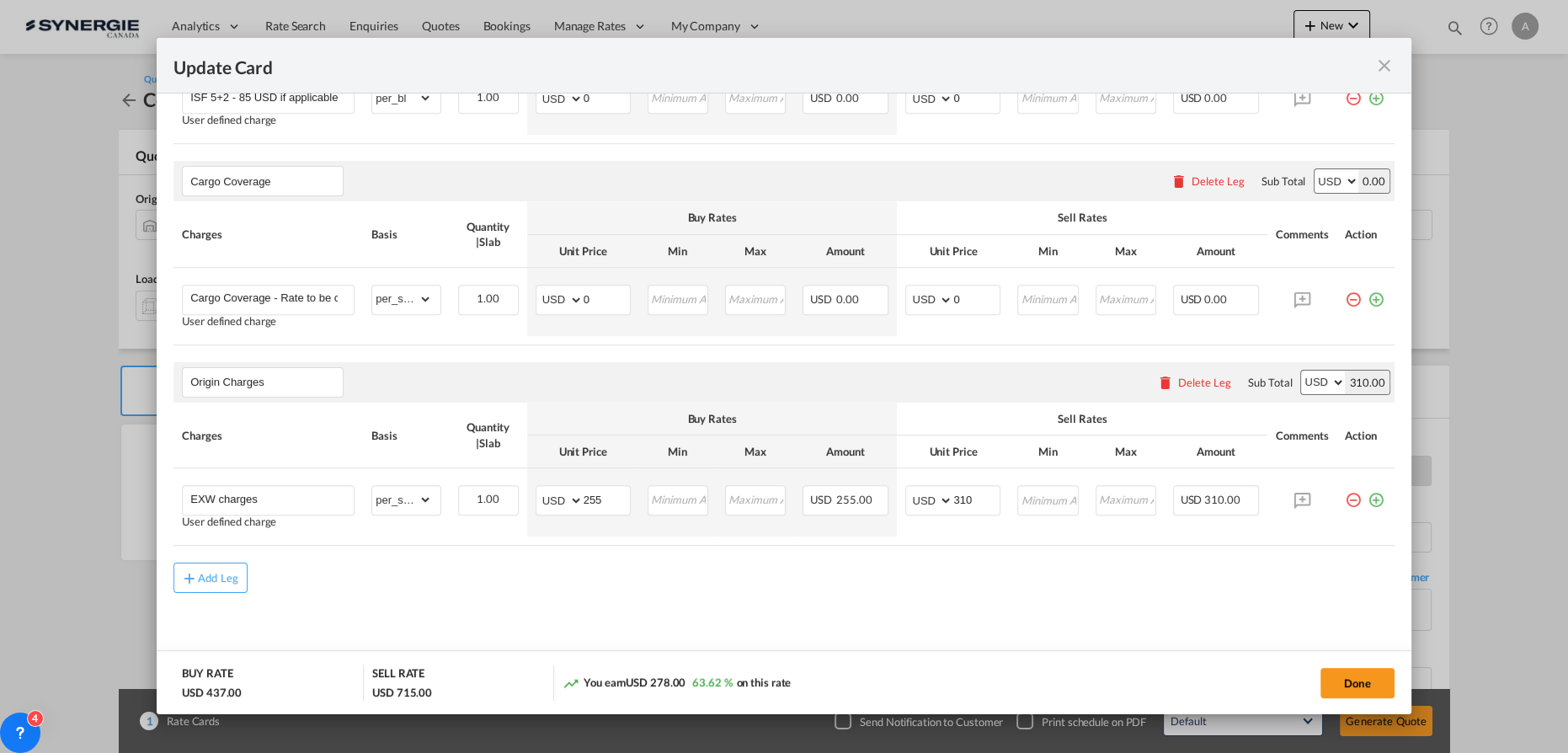
type input "[DATE]"
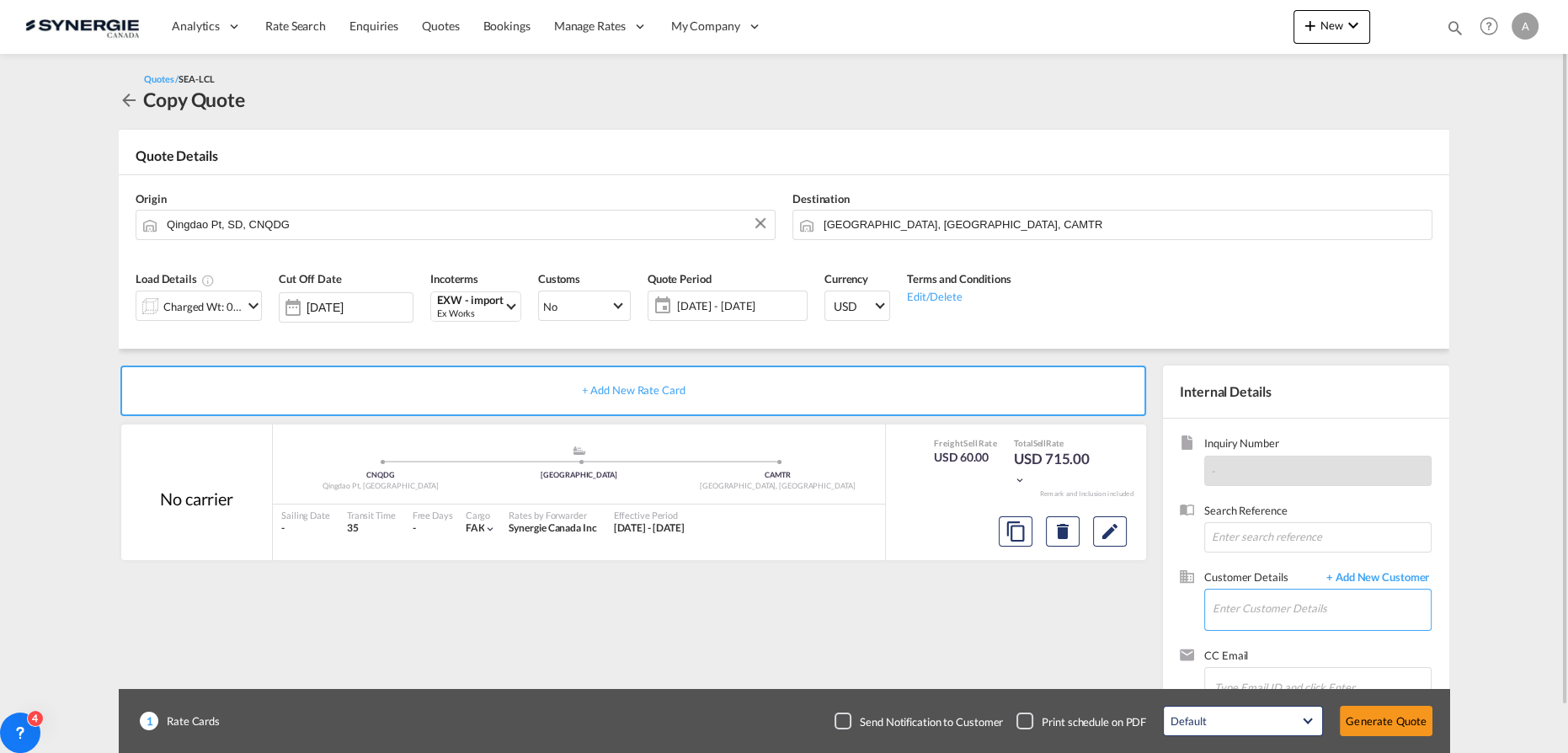
click at [1262, 616] on input "Enter Customer Details" at bounding box center [1321, 608] width 218 height 38
click at [1377, 621] on input "Enter Customer Details" at bounding box center [1321, 608] width 218 height 38
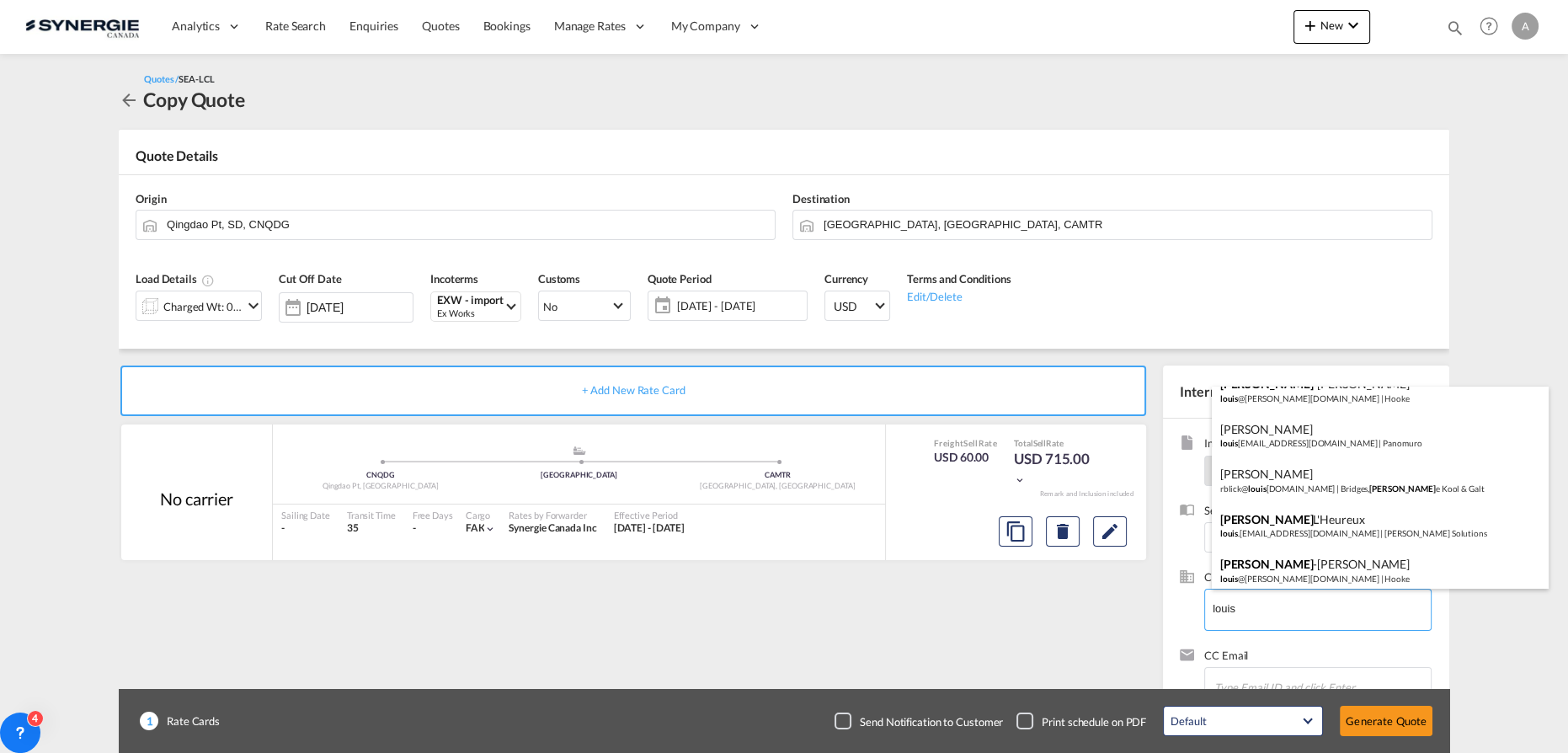
scroll to position [305, 0]
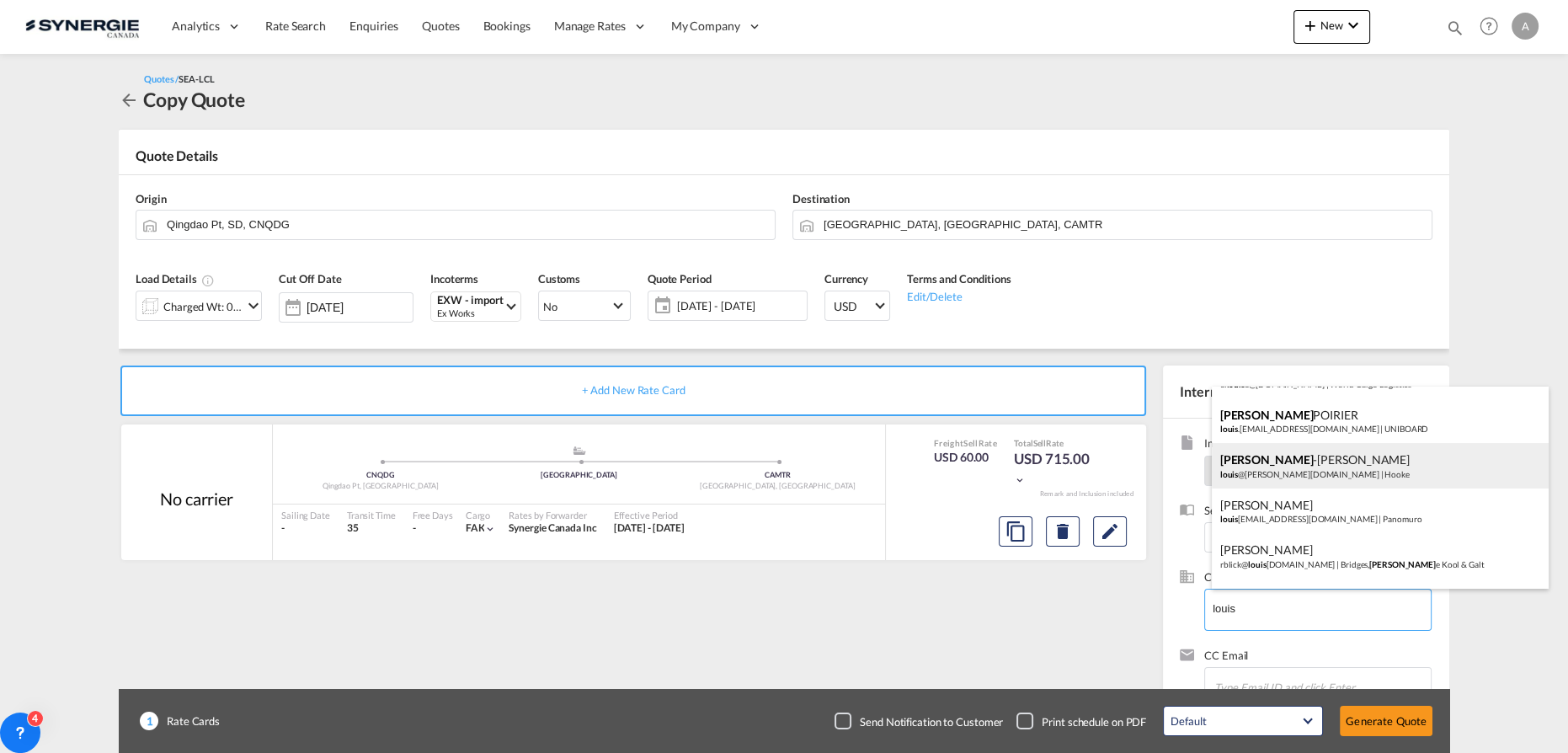
click at [1315, 470] on div "Louis -Michel Guay louis @hooke.ca | Hooke" at bounding box center [1380, 466] width 337 height 46
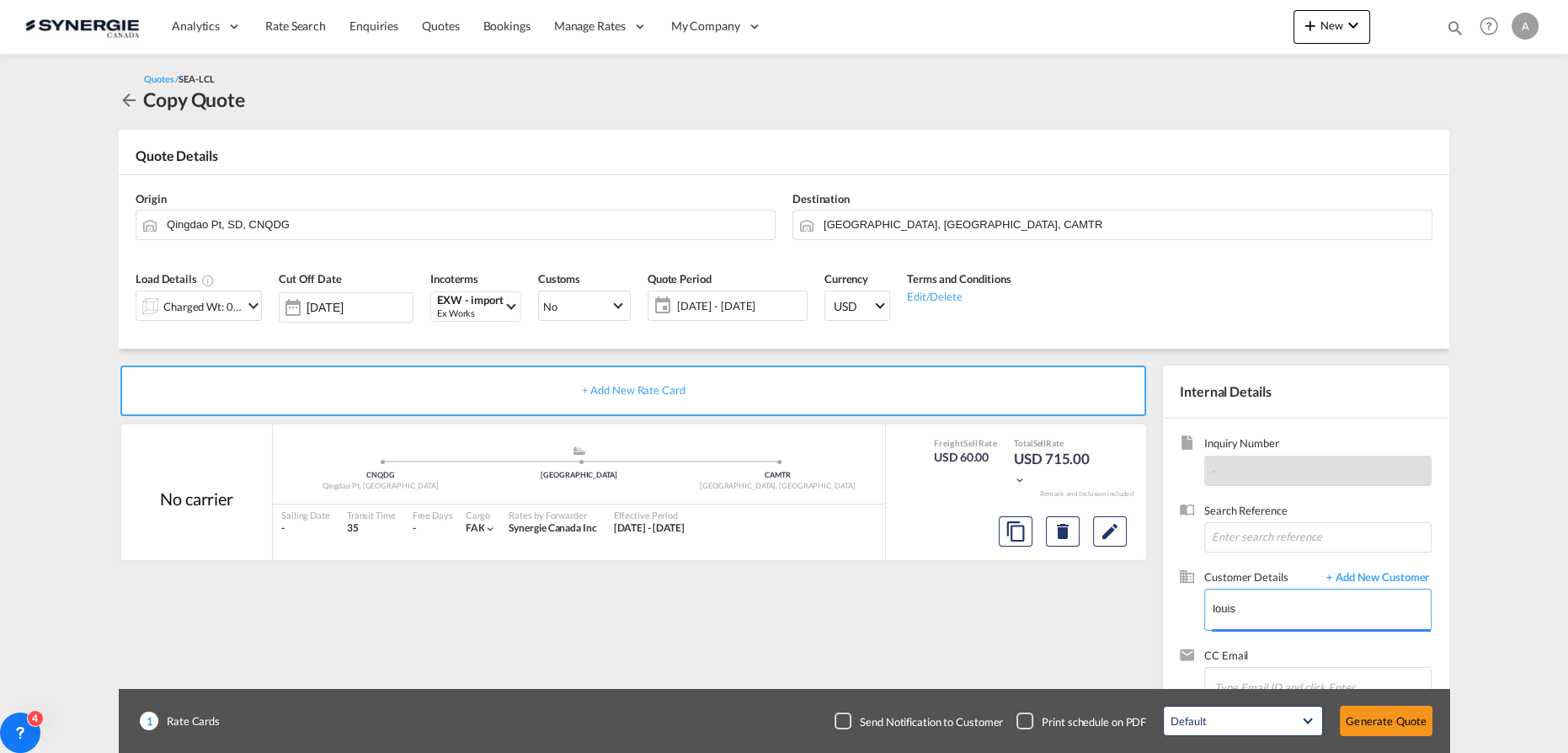
type input "Hooke, Louis-Michel Guay, louis@hooke.ca"
click at [763, 315] on span "[DATE] - [DATE]" at bounding box center [740, 305] width 134 height 24
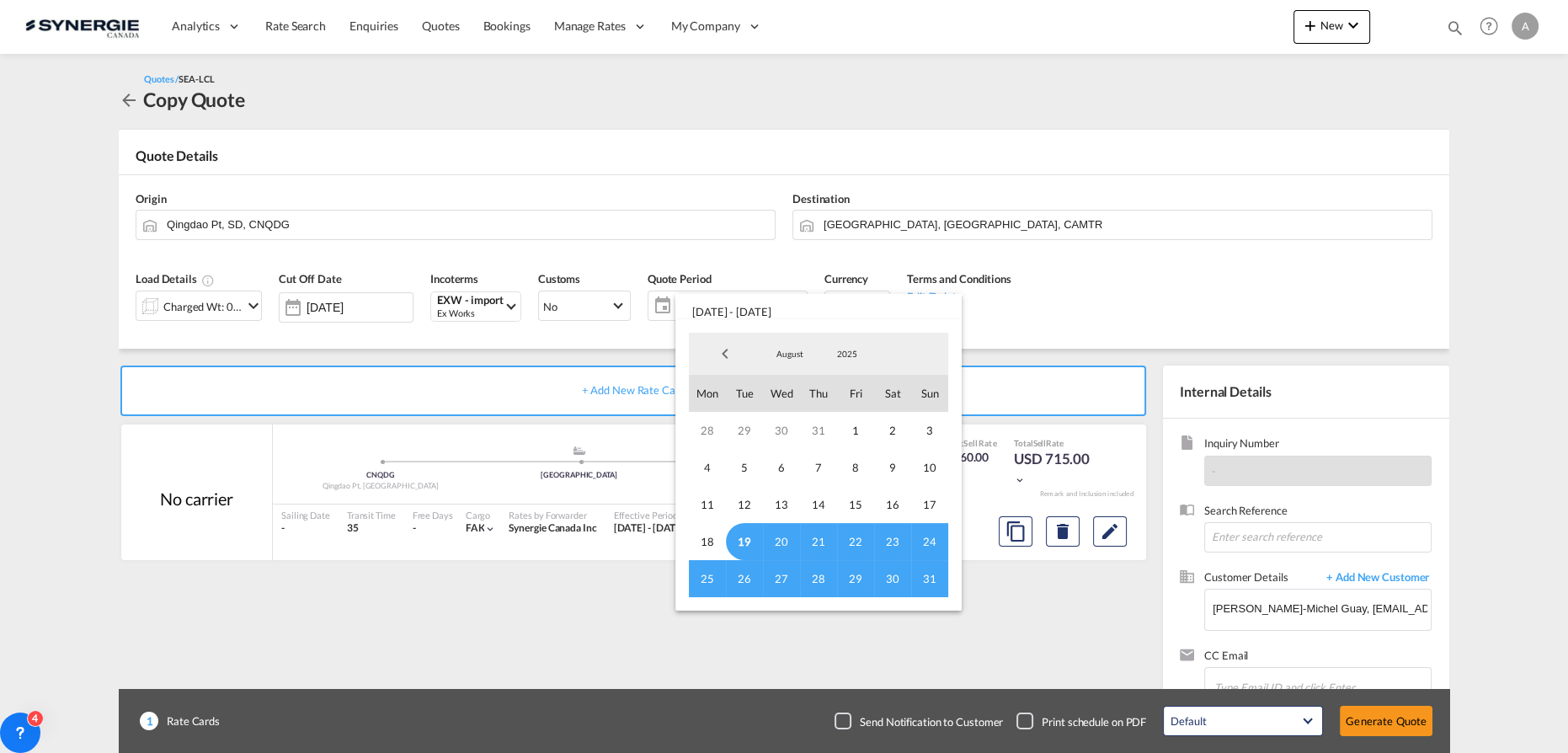
click at [746, 542] on span "19" at bounding box center [744, 541] width 37 height 37
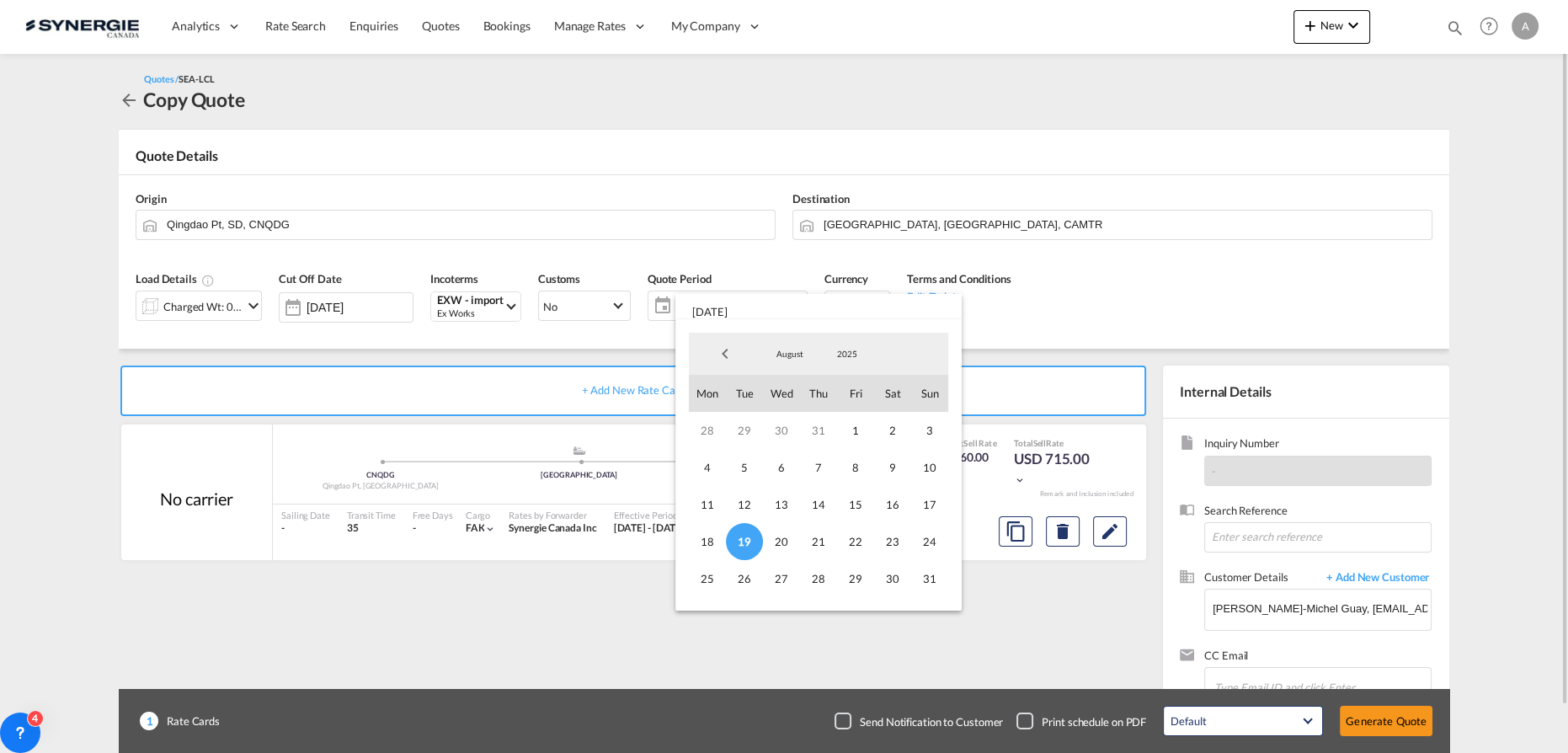
click at [930, 583] on span "31" at bounding box center [930, 578] width 37 height 37
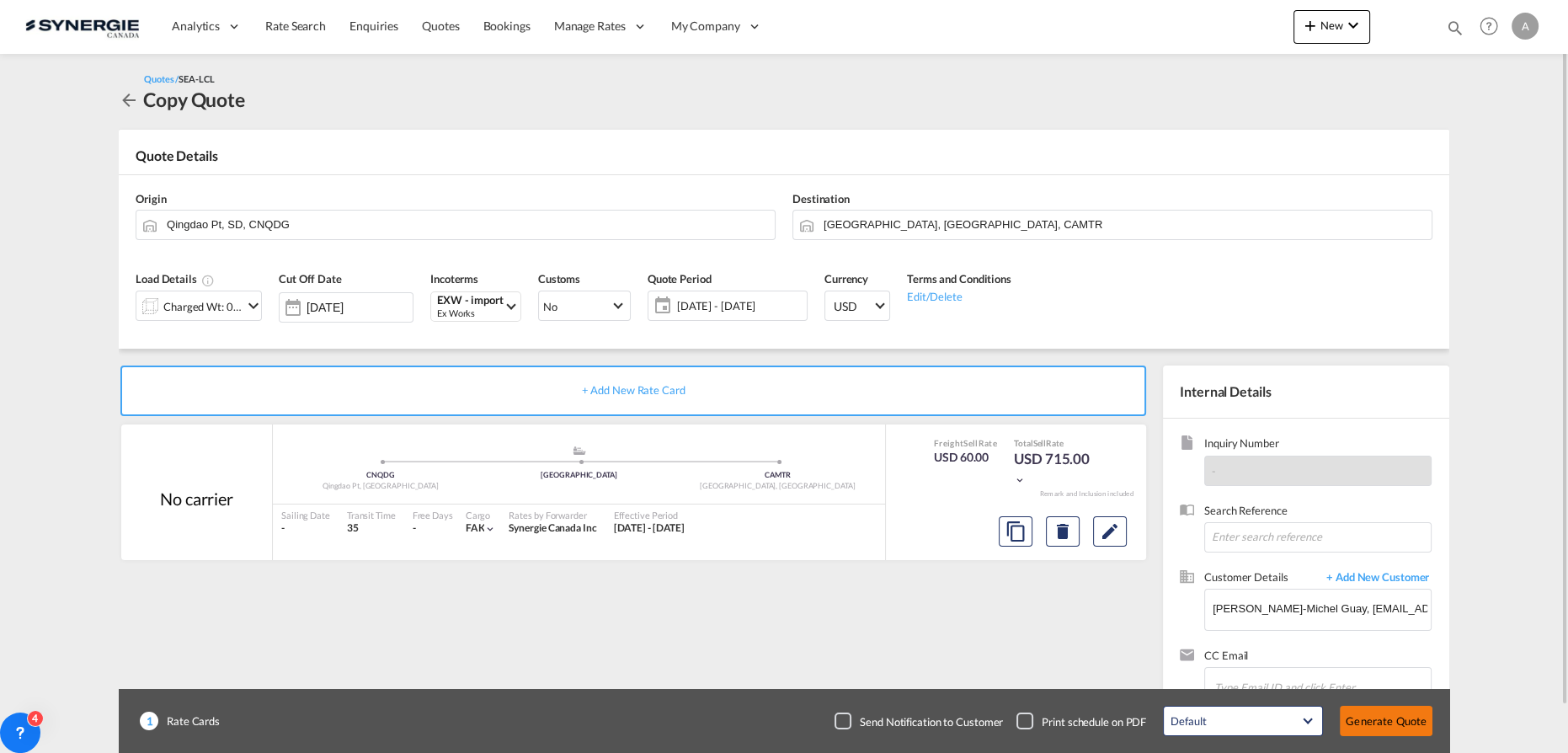
click at [1388, 719] on button "Generate Quote" at bounding box center [1386, 721] width 93 height 31
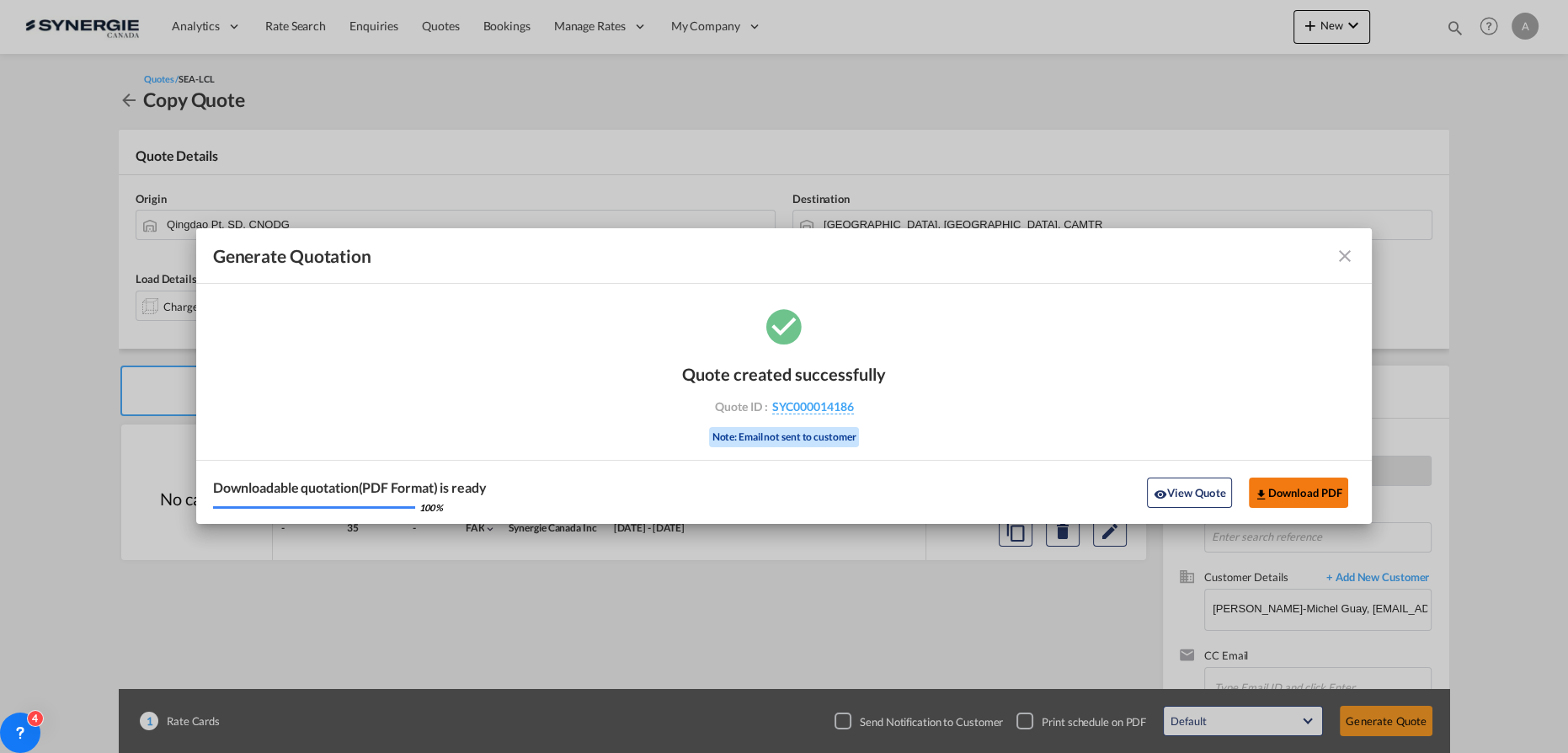
click at [1282, 498] on button "Download PDF" at bounding box center [1300, 492] width 100 height 31
click at [1172, 482] on button "View Quote" at bounding box center [1189, 492] width 84 height 31
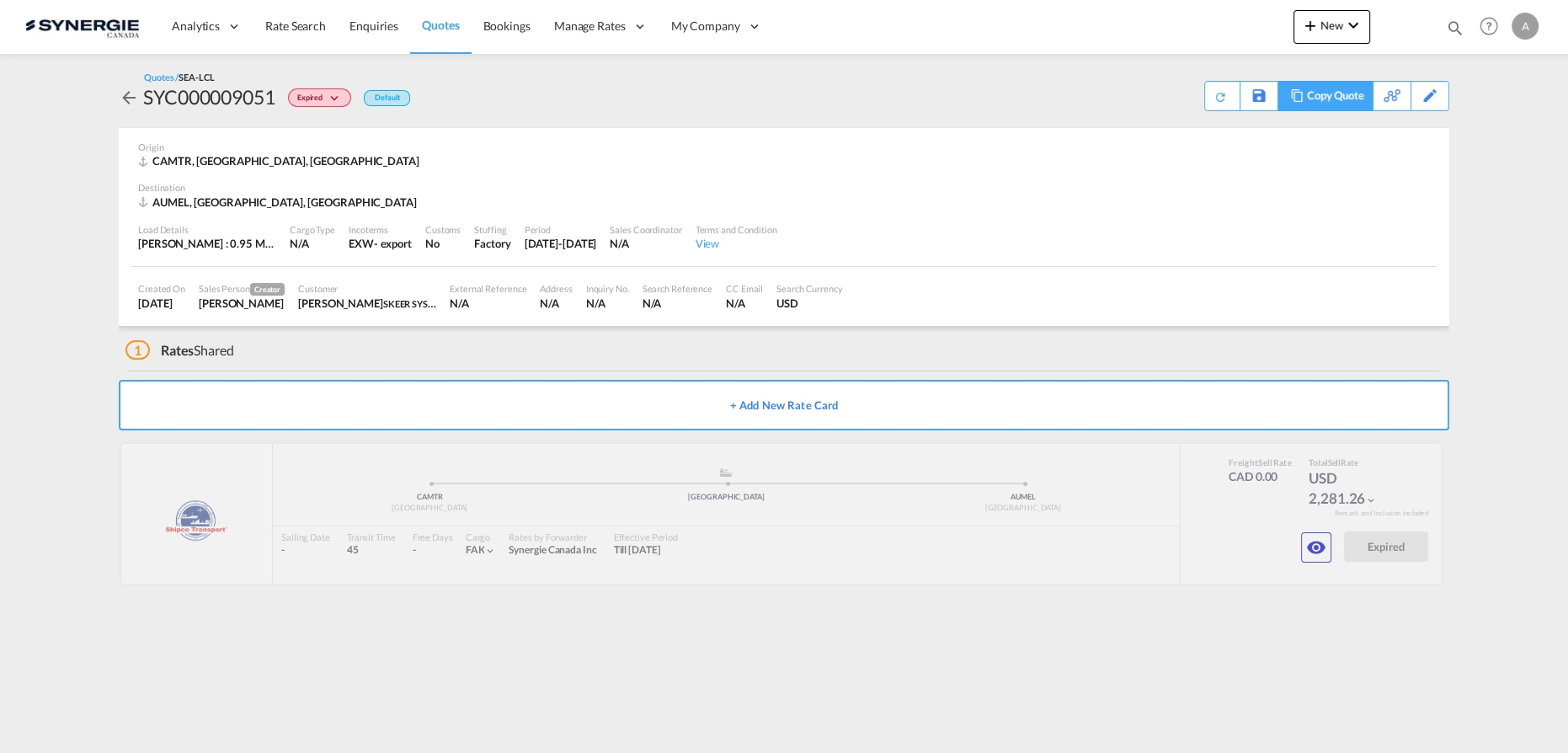
click at [1348, 95] on div "Copy Quote" at bounding box center [1335, 96] width 57 height 29
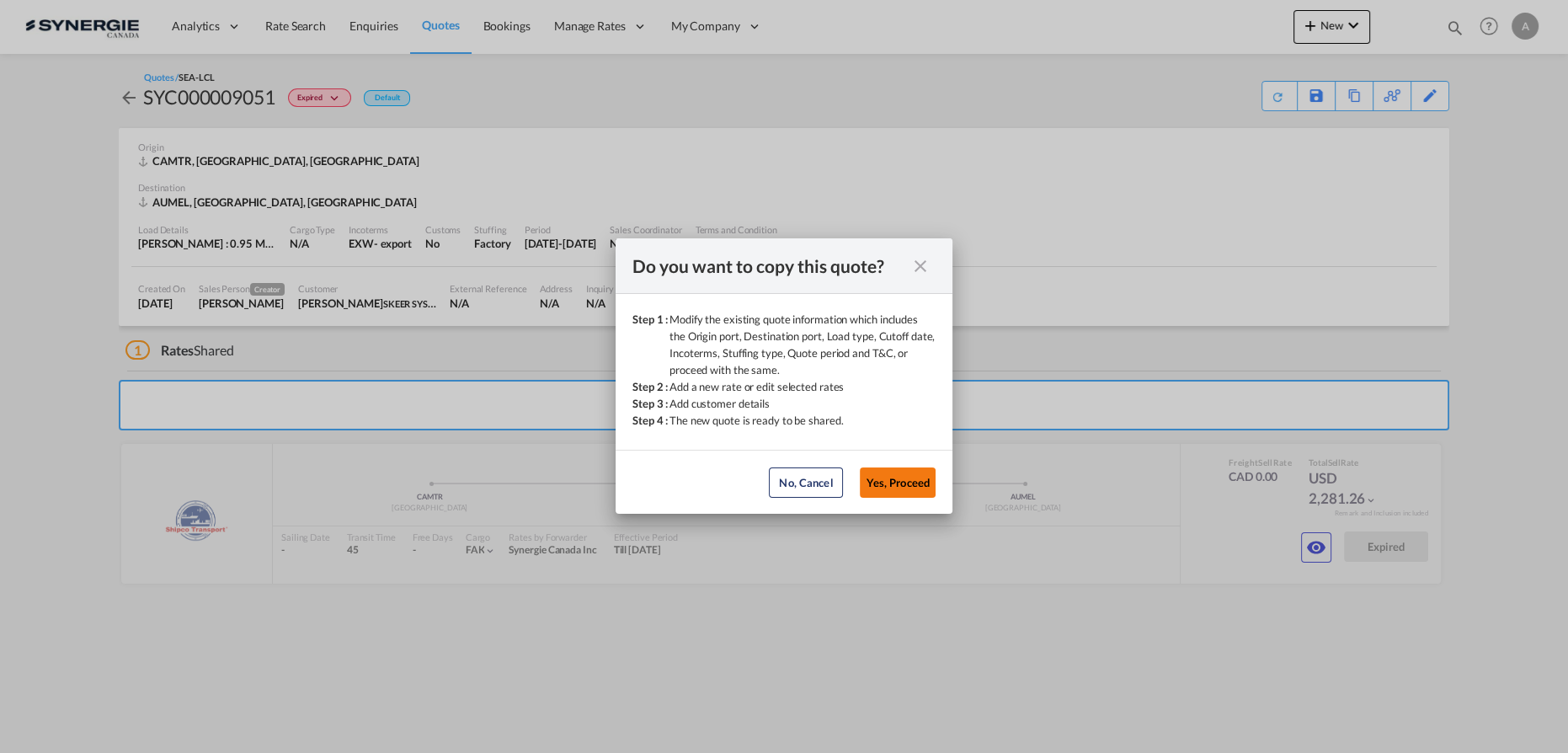
click at [920, 482] on button "Yes, Proceed" at bounding box center [898, 483] width 75 height 31
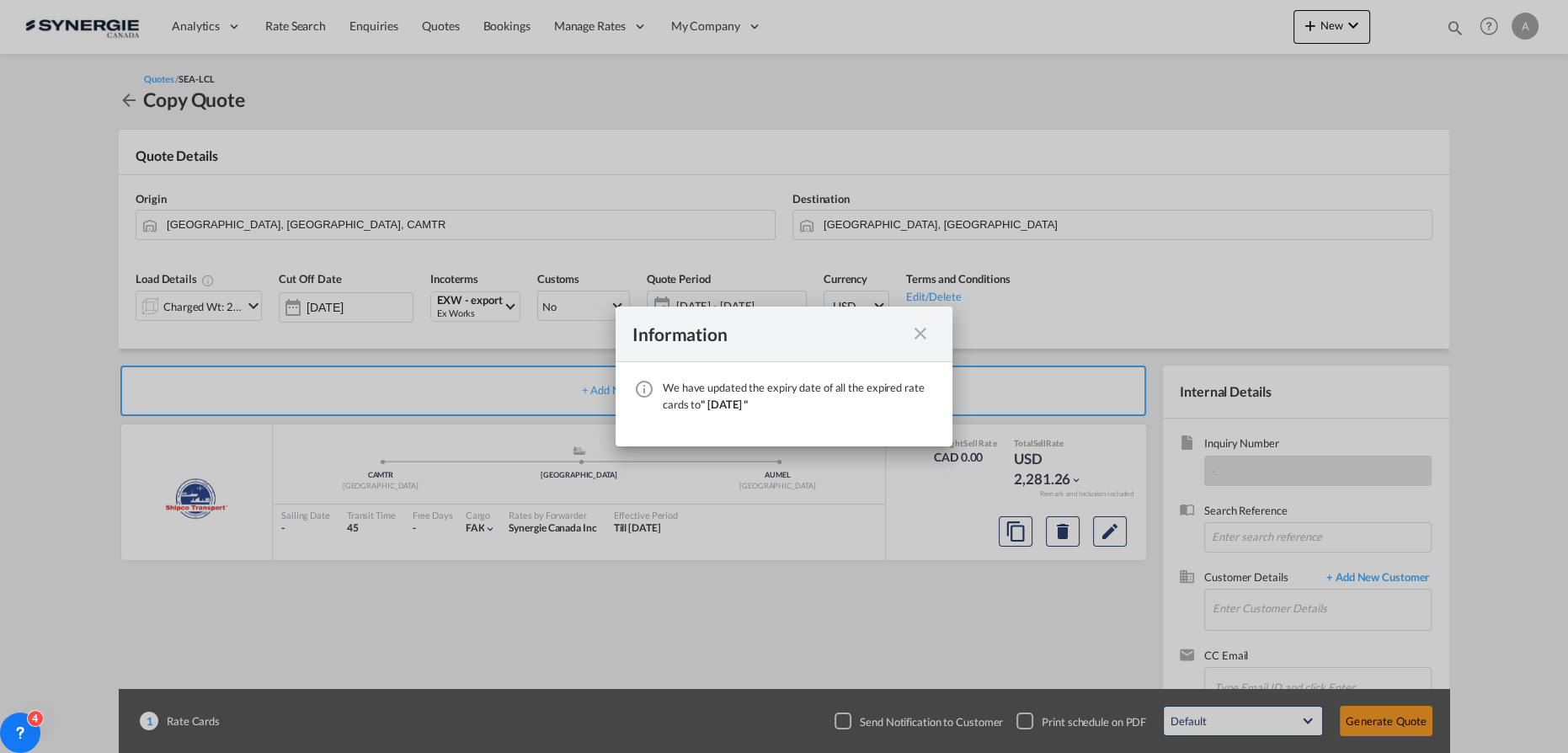
click at [923, 337] on md-icon "icon-close fg-AAA8AD cursor" at bounding box center [920, 333] width 20 height 20
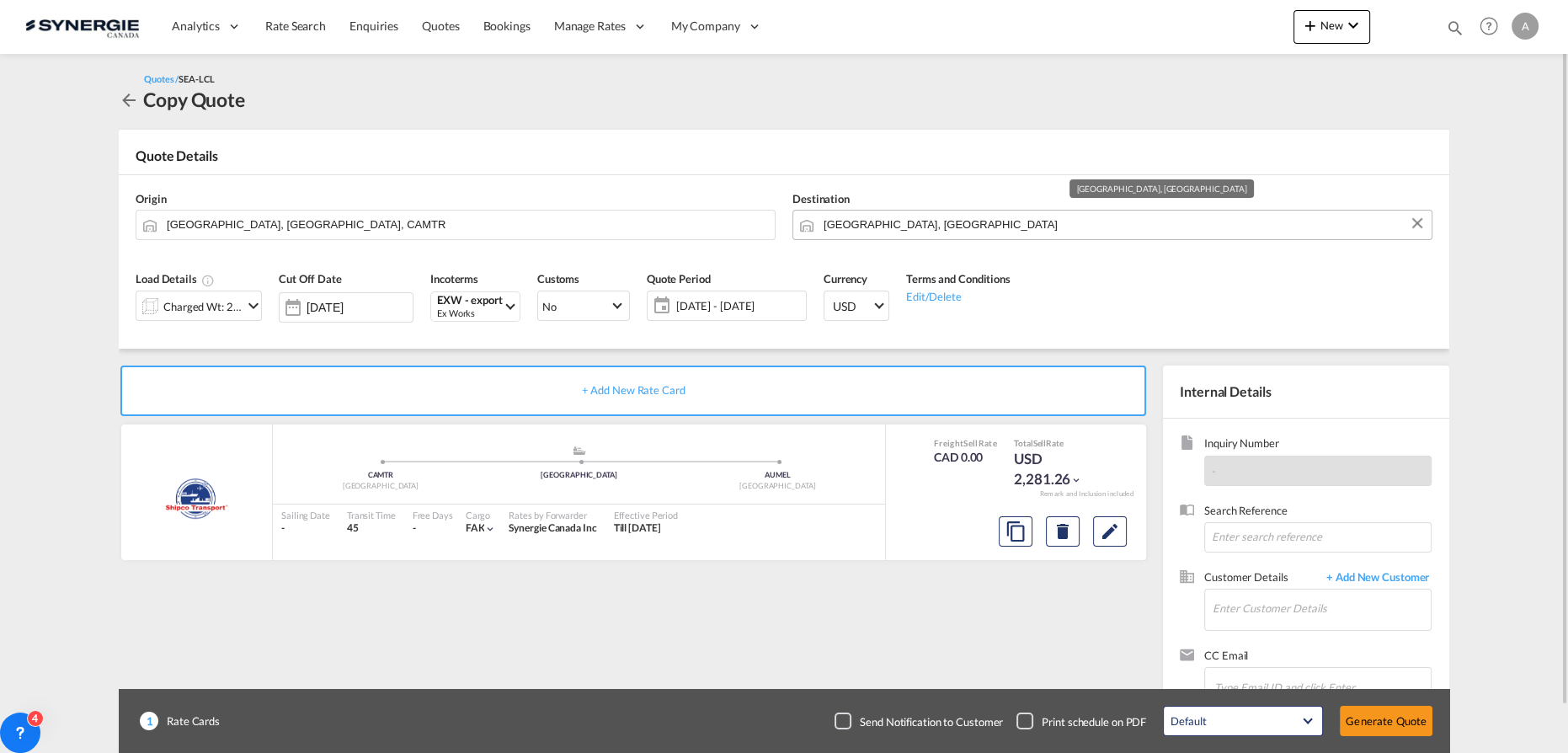
click at [958, 226] on input "[GEOGRAPHIC_DATA], [GEOGRAPHIC_DATA]" at bounding box center [1123, 225] width 599 height 30
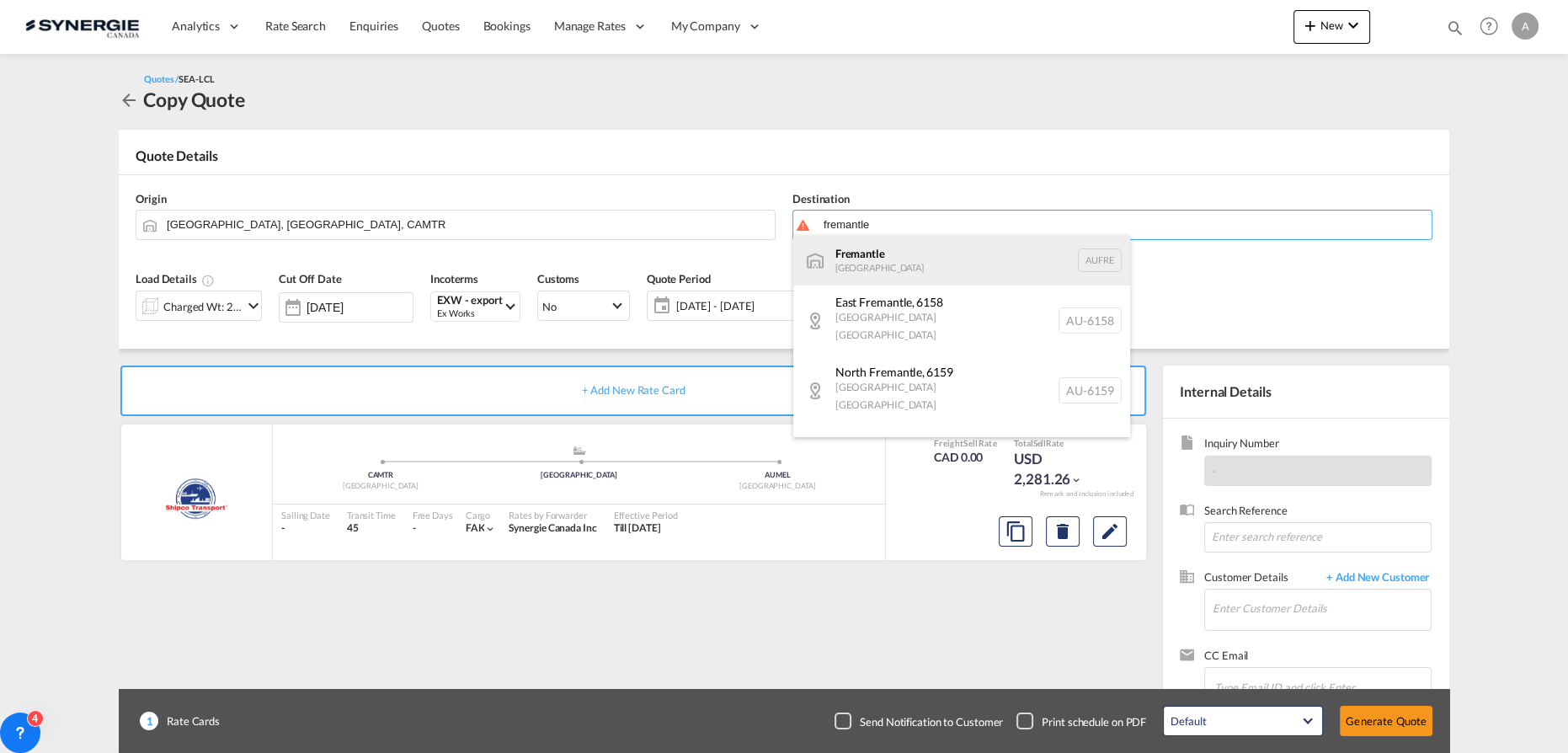
click at [849, 264] on div "Fremantle [GEOGRAPHIC_DATA] AUFRE" at bounding box center [962, 261] width 337 height 51
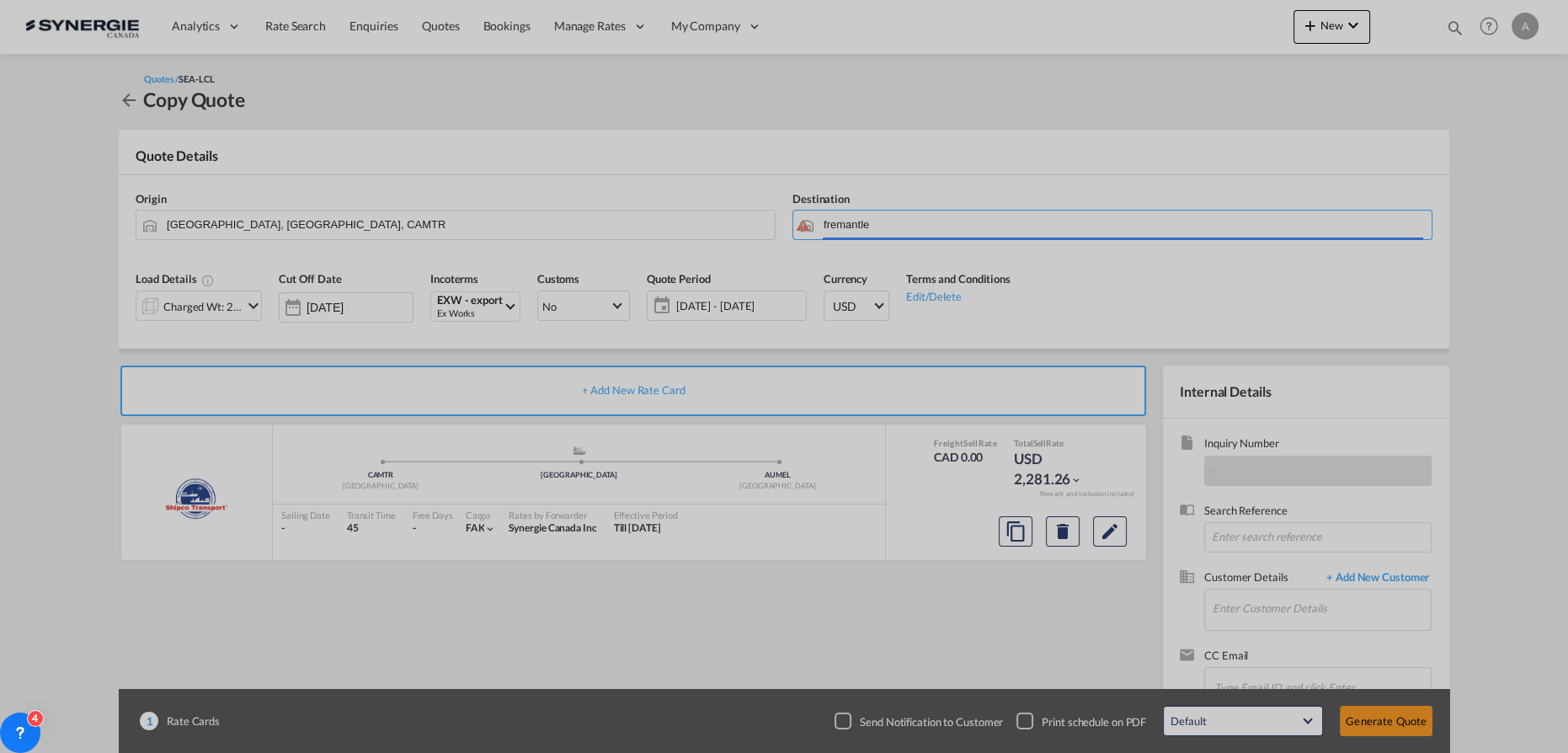
type input "Fremantle, AUFRE"
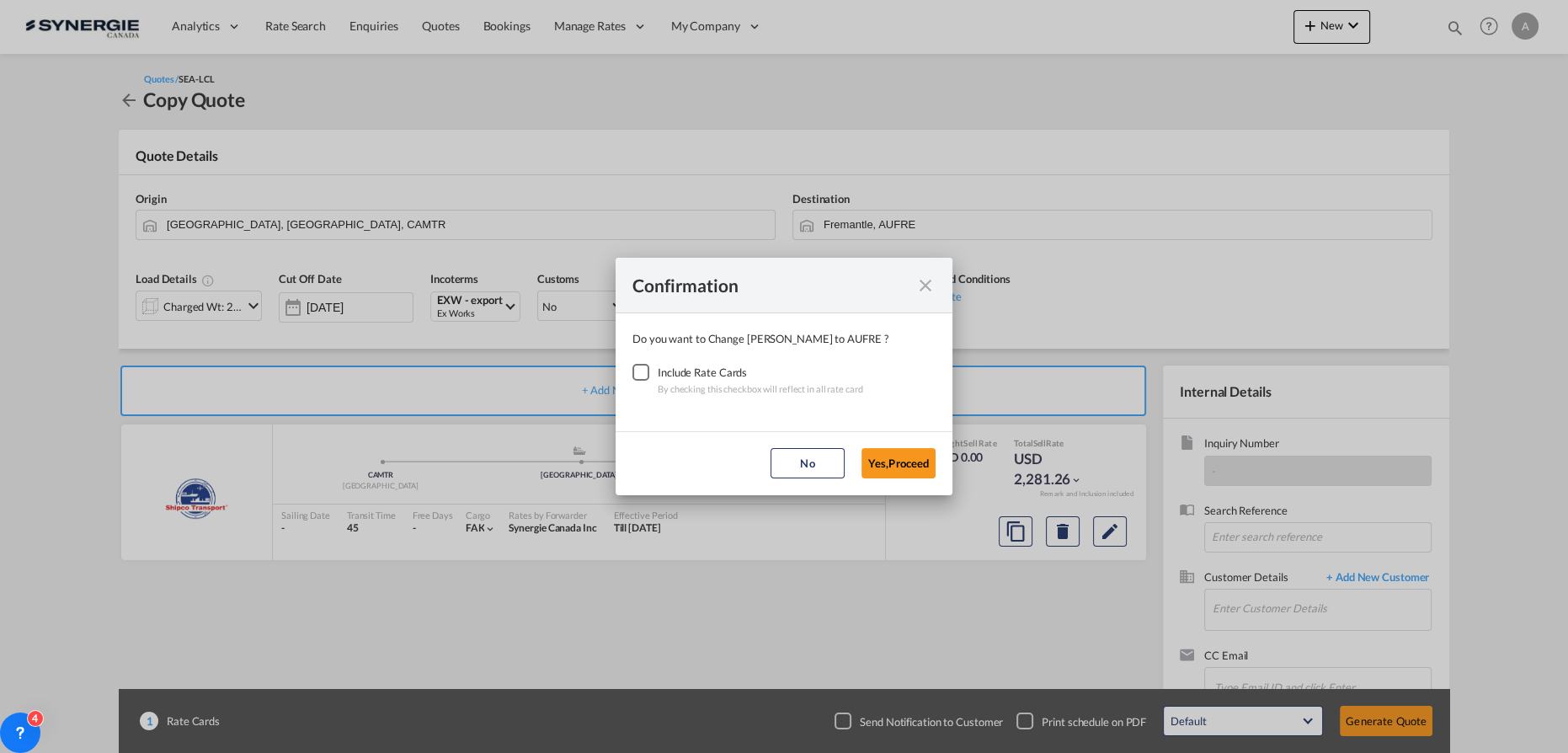
click at [635, 368] on div "Checkbox No Ink" at bounding box center [641, 372] width 17 height 17
click at [873, 456] on button "Yes,Proceed" at bounding box center [899, 463] width 74 height 31
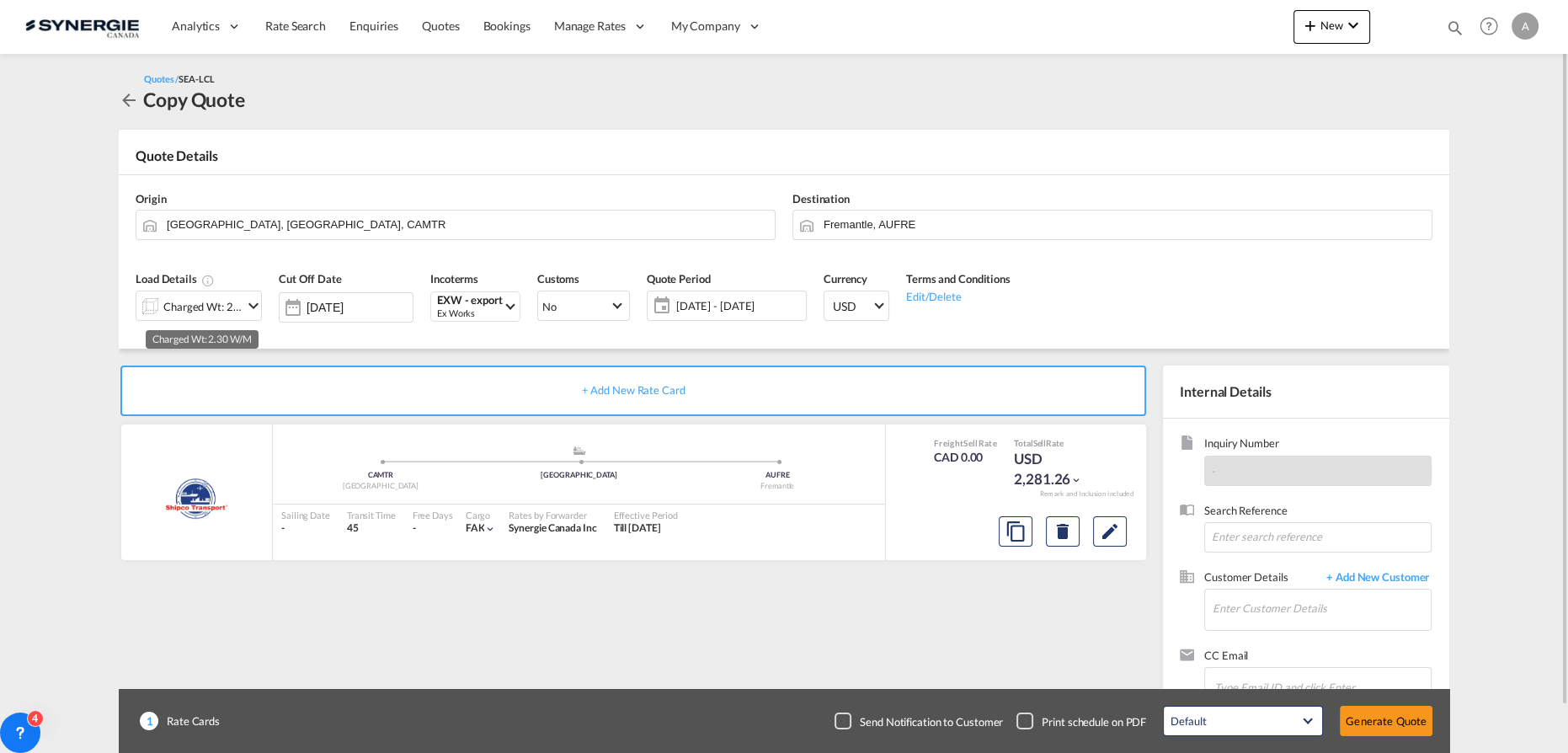
click at [186, 298] on div "Charged Wt: 2.30 W/M" at bounding box center [203, 306] width 79 height 24
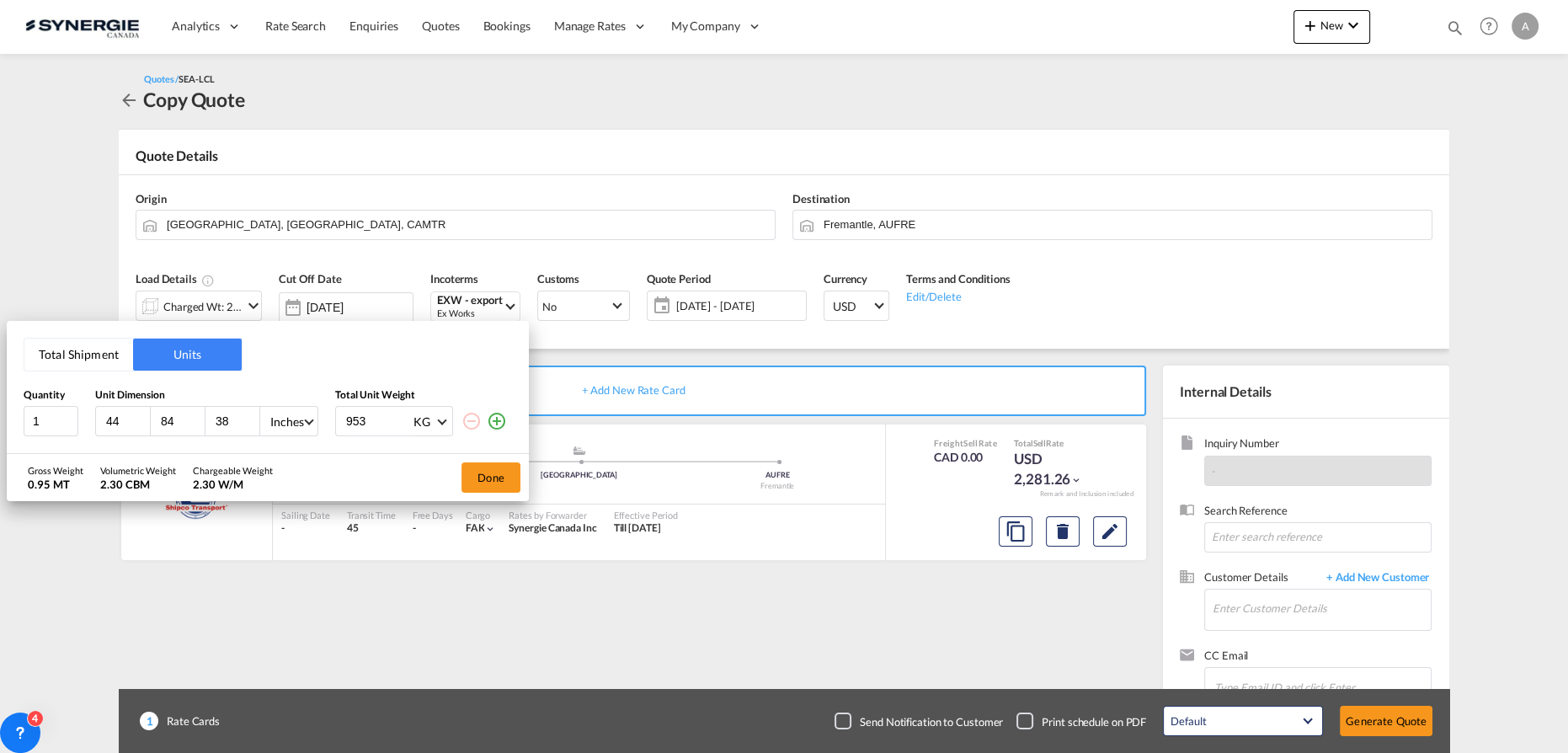
drag, startPoint x: 122, startPoint y: 416, endPoint x: -106, endPoint y: 420, distance: 228.0
click at [0, 420] on html "Analytics Reports Dashboard Rate Search Enquiries Quotes" at bounding box center [784, 376] width 1568 height 753
type input "1450"
click at [426, 426] on div "KG" at bounding box center [421, 422] width 17 height 14
click at [430, 461] on md-option "LB" at bounding box center [456, 463] width 115 height 40
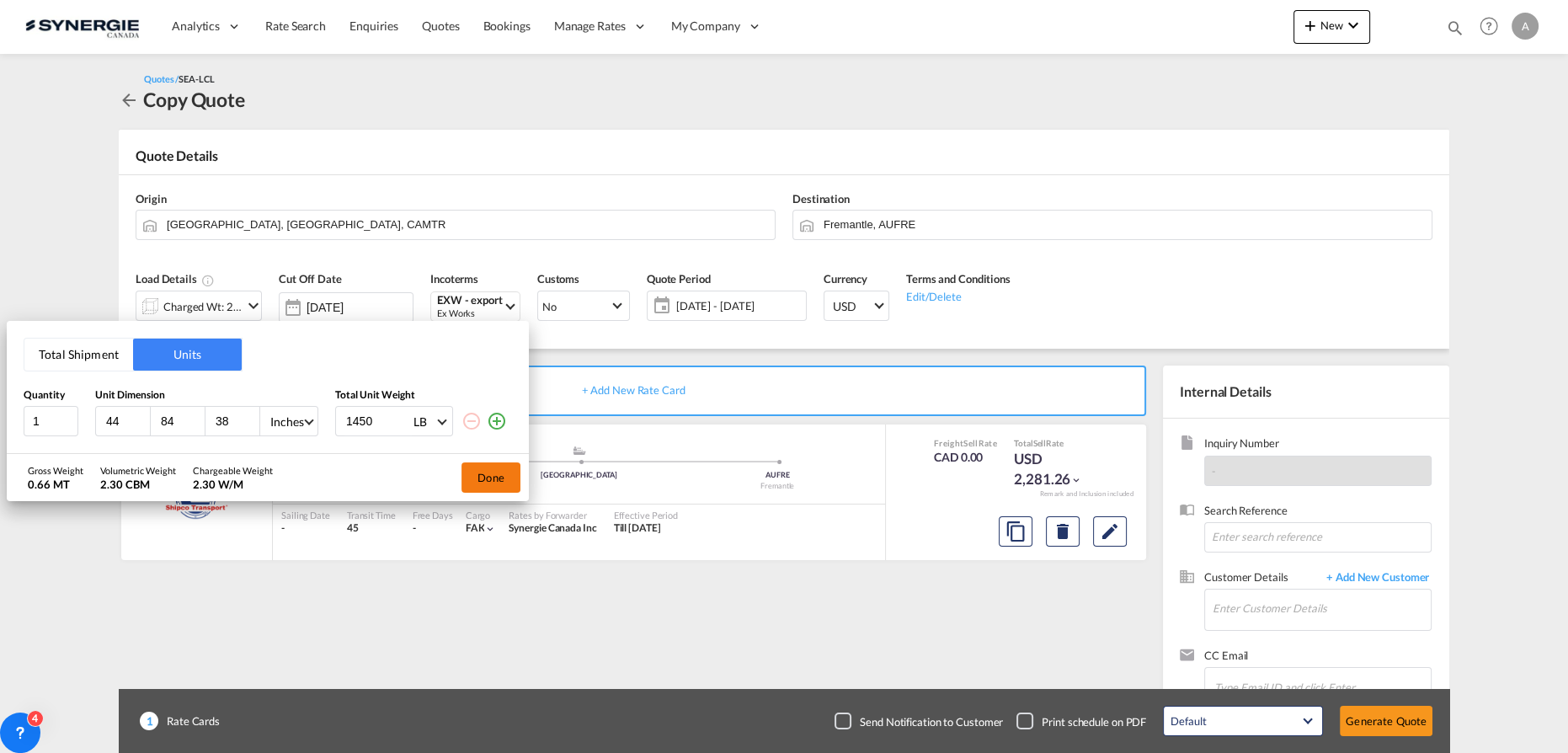
click at [512, 474] on button "Done" at bounding box center [490, 477] width 59 height 31
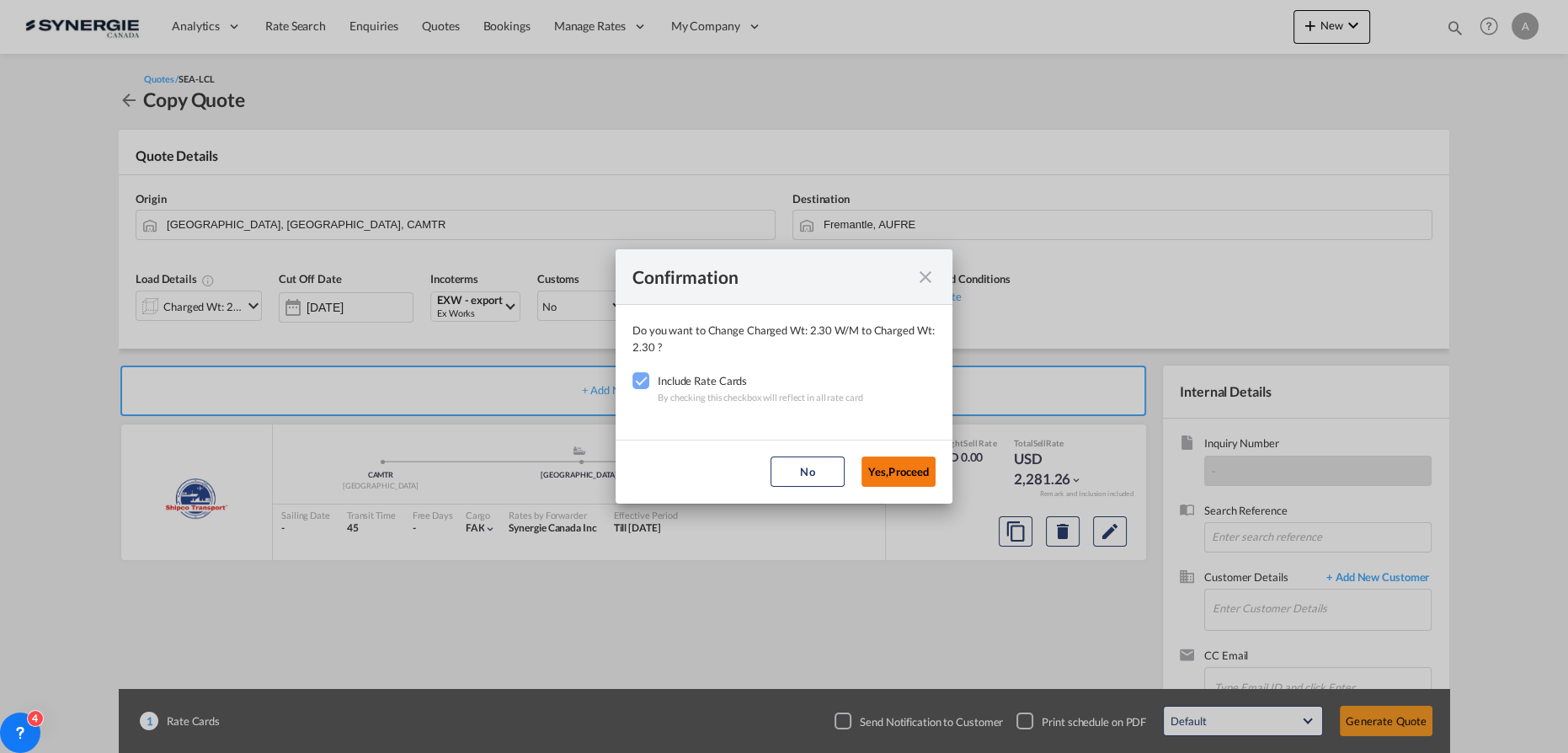
click at [881, 464] on button "Yes,Proceed" at bounding box center [899, 471] width 74 height 31
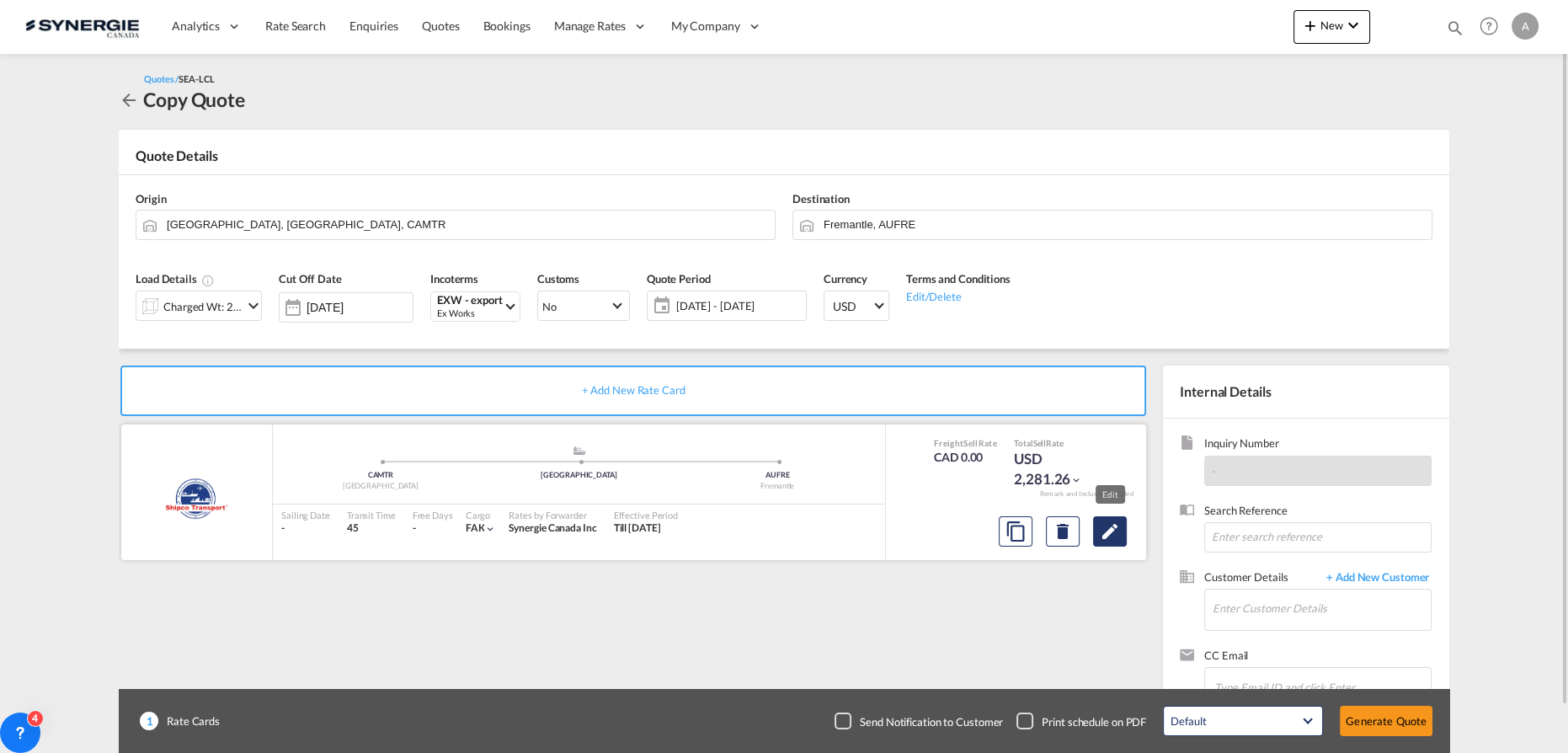
click at [1115, 539] on md-icon "Edit" at bounding box center [1110, 531] width 20 height 20
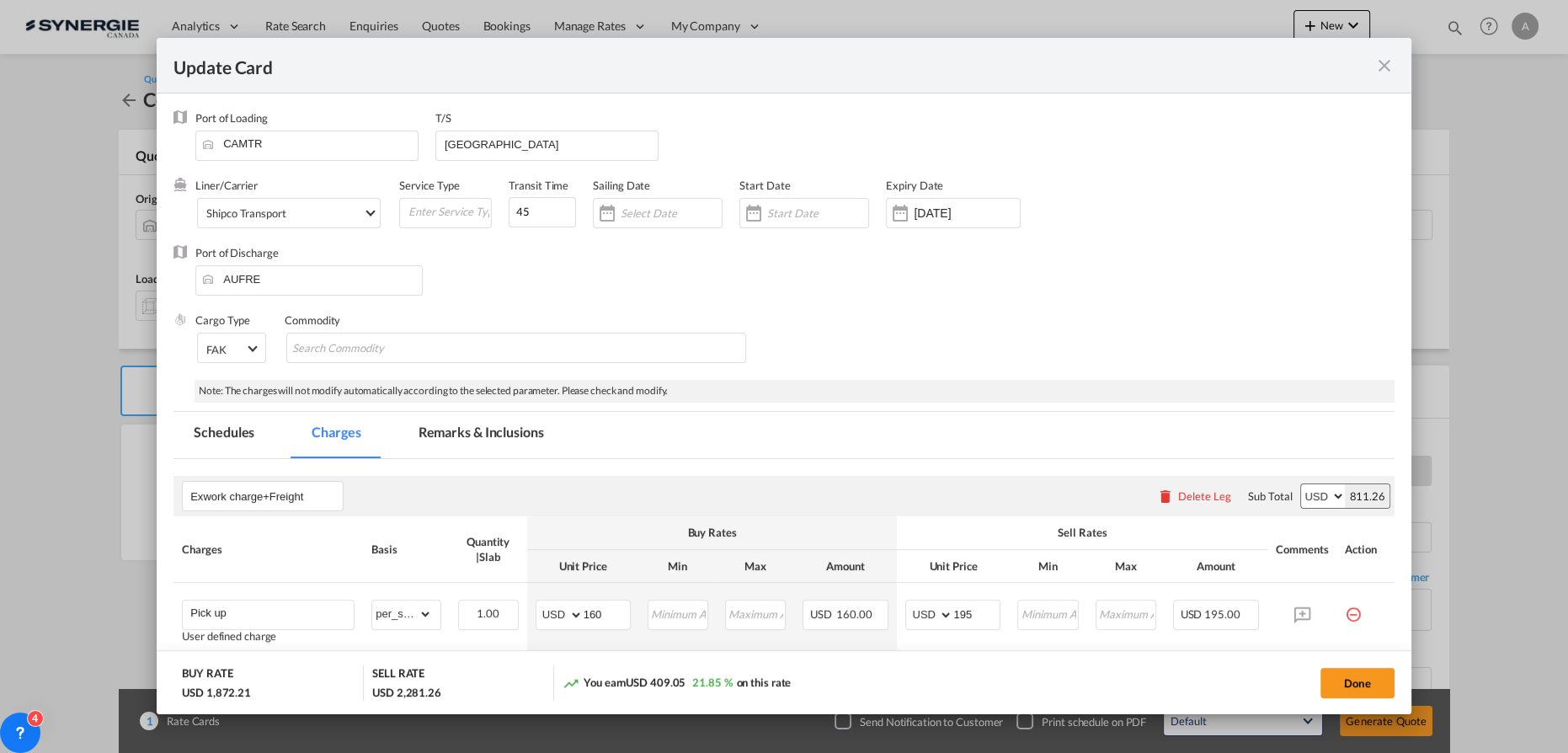
select select "per_shipment"
select select "per_w/m"
select select "per_shipment"
select select "per_bl"
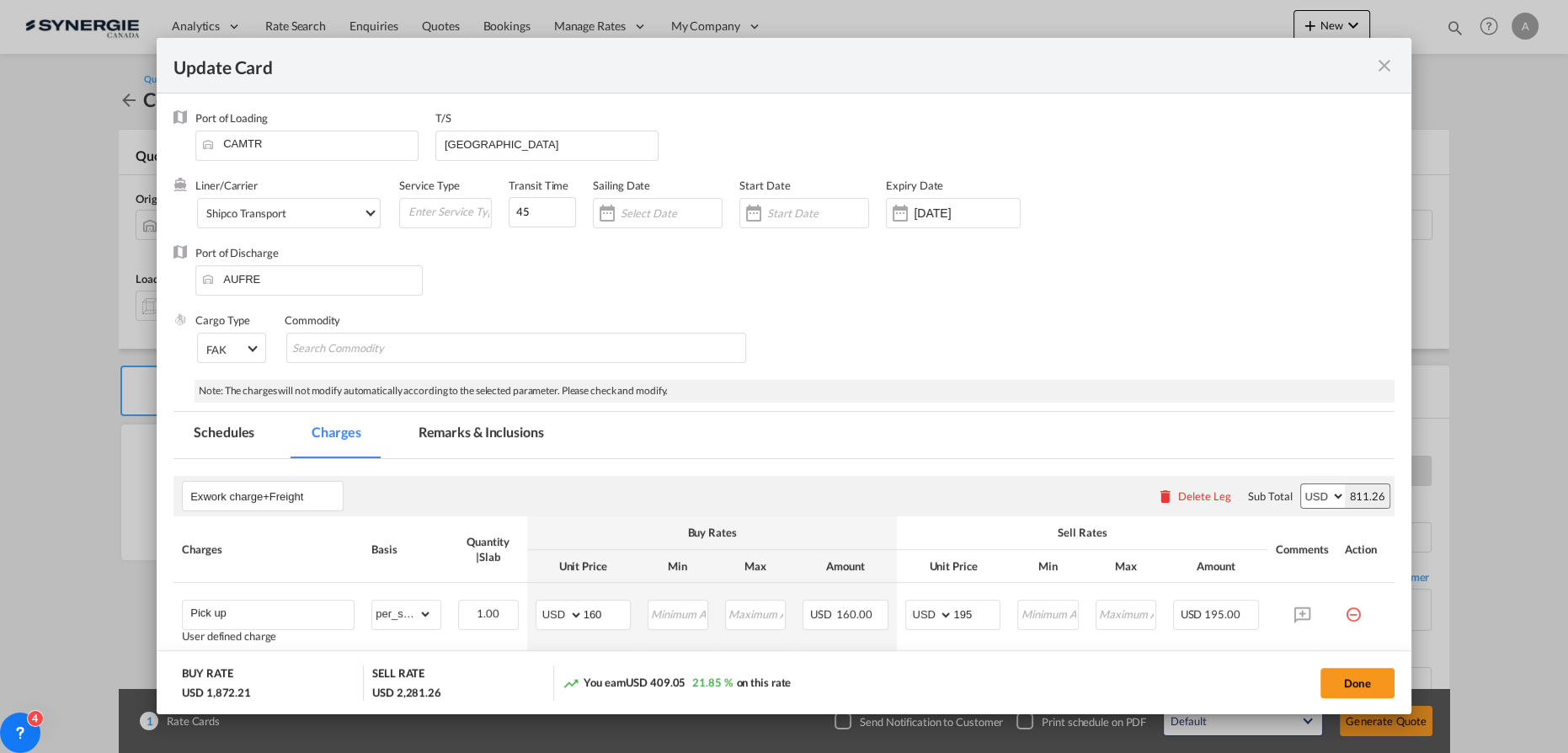
select select "per_shipment"
select select "per_bl"
select select "per_shipment"
select select "flat"
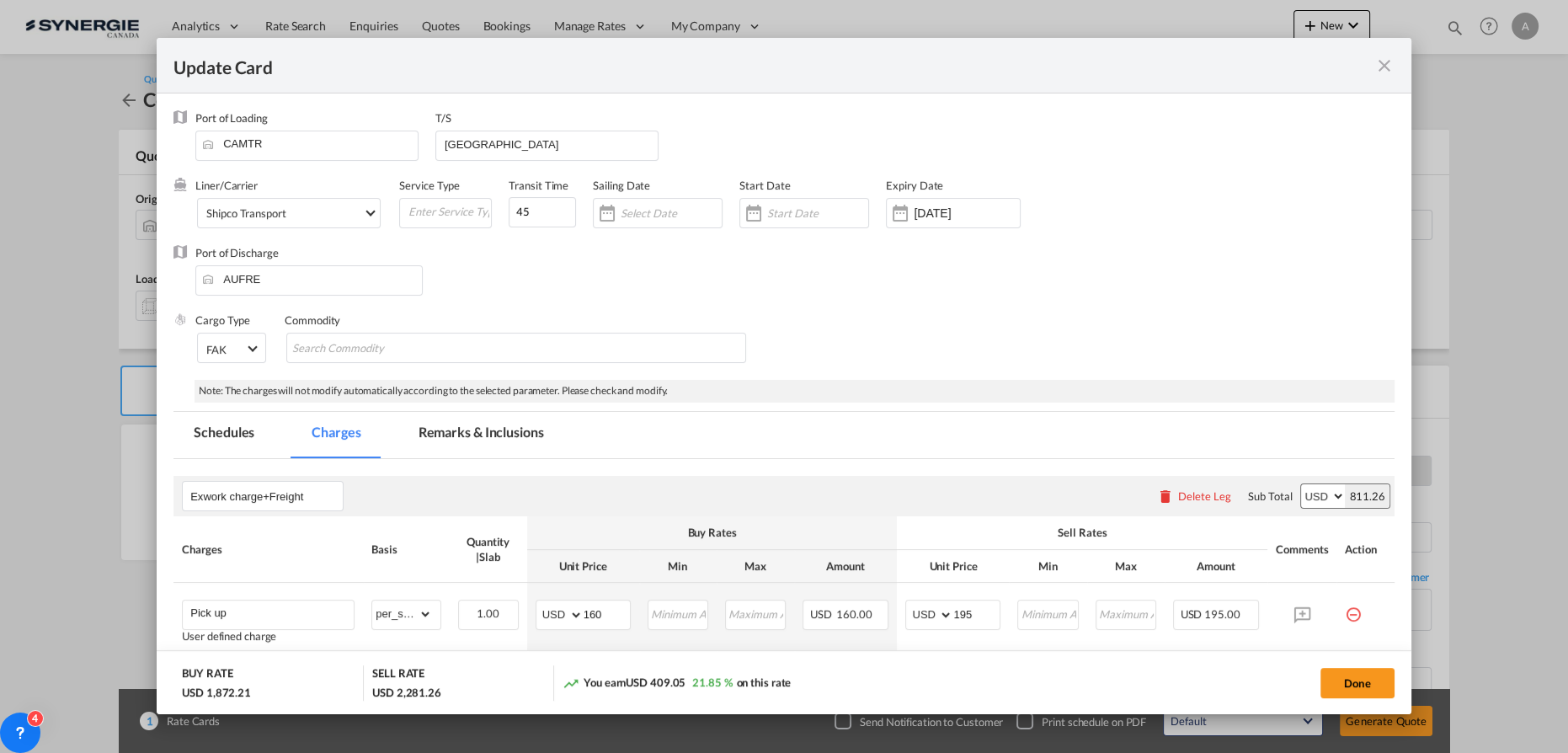
select select "per_shipment"
drag, startPoint x: 519, startPoint y: 216, endPoint x: 428, endPoint y: 221, distance: 91.1
click at [439, 222] on div "Liner/Carrier Shipco Transport 2HM LOGISTICS D.O.O AAXL GLOBAL SHIPPING LINES L…" at bounding box center [705, 212] width 1020 height 68
type input "5"
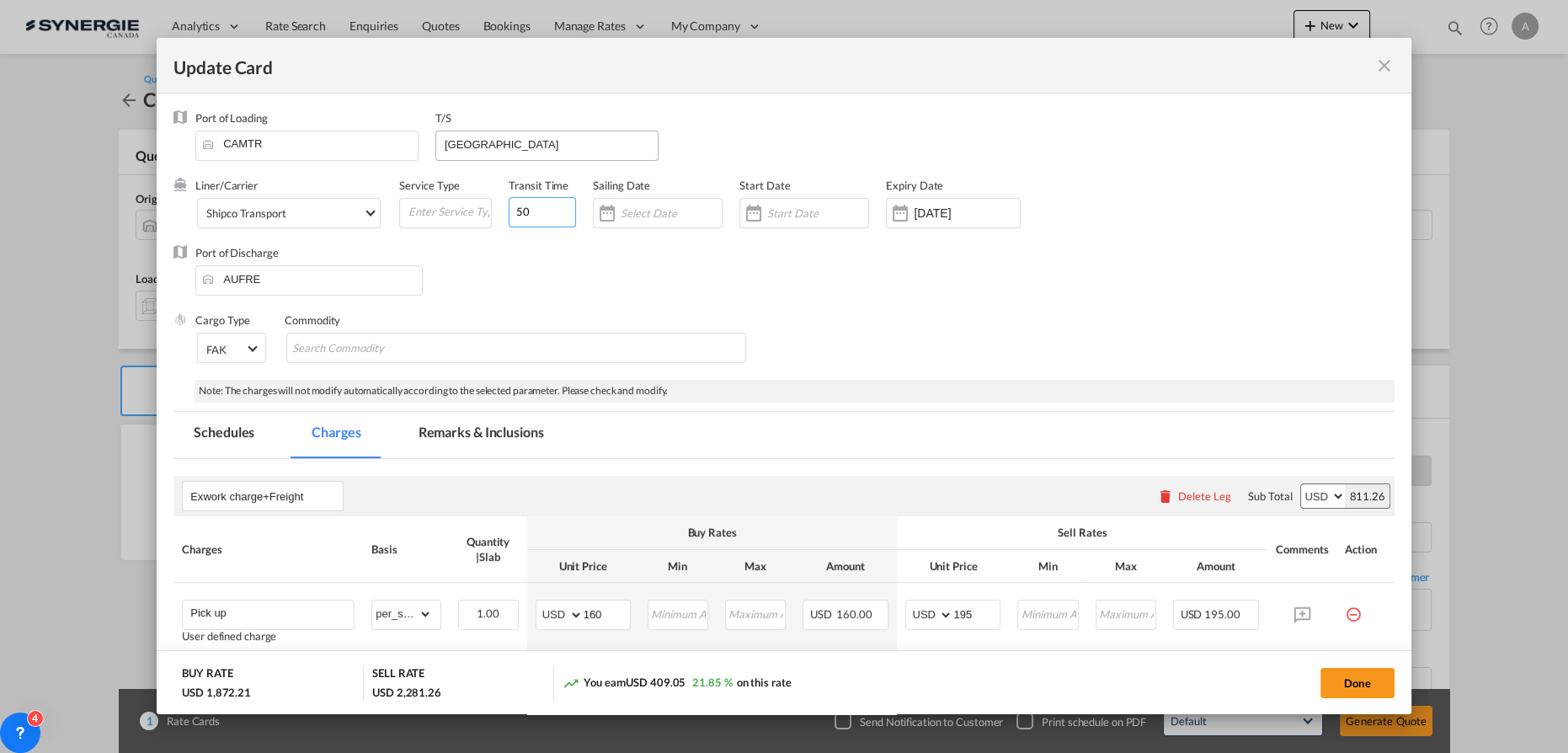
type input "50"
click at [549, 133] on input "[GEOGRAPHIC_DATA]" at bounding box center [550, 144] width 215 height 25
drag, startPoint x: 539, startPoint y: 142, endPoint x: 158, endPoint y: 111, distance: 382.3
click at [326, 134] on div "Port of Loading CAMTR T/S [GEOGRAPHIC_DATA]" at bounding box center [795, 144] width 1199 height 68
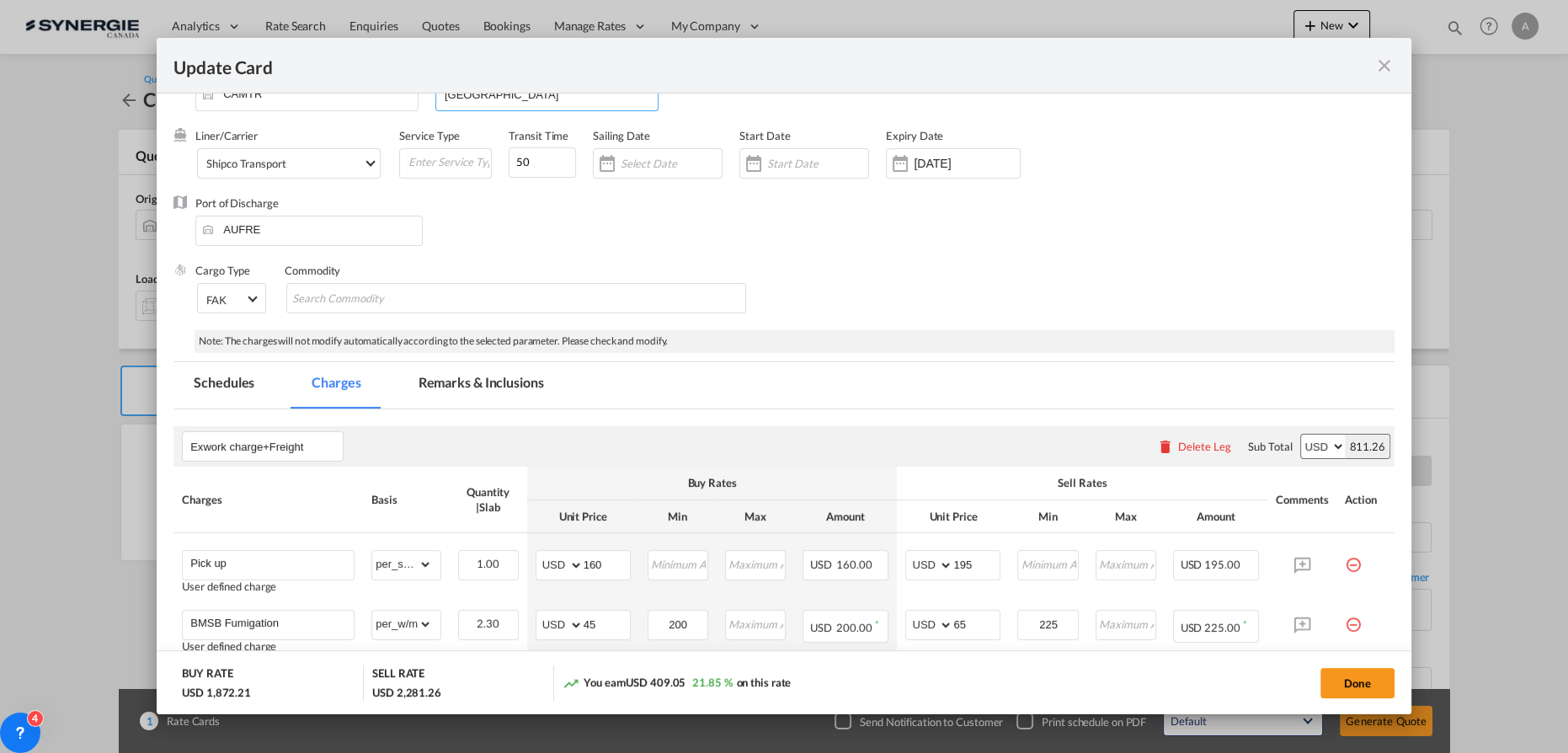
scroll to position [75, 0]
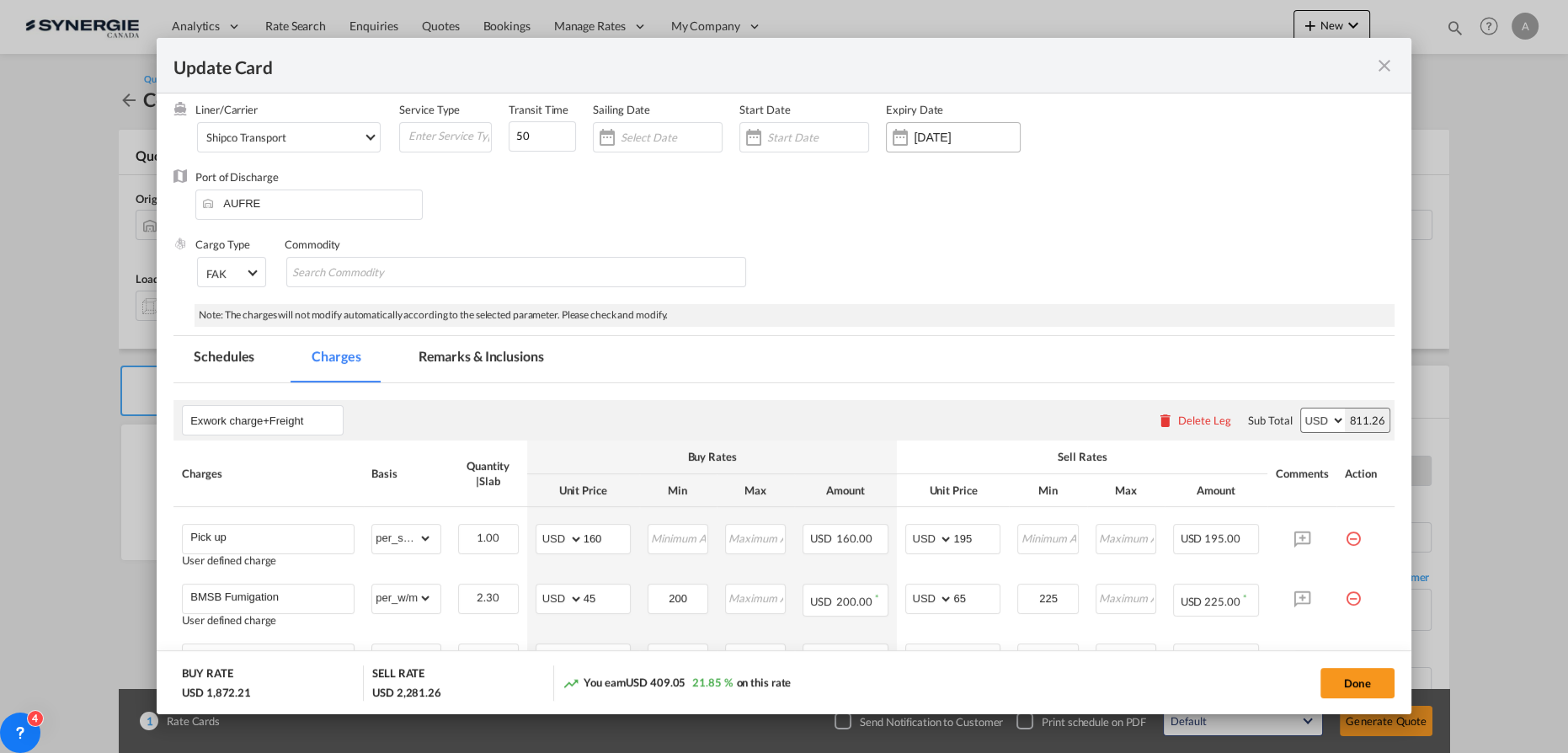
type input "[GEOGRAPHIC_DATA]"
click at [970, 137] on input "[DATE]" at bounding box center [967, 137] width 106 height 13
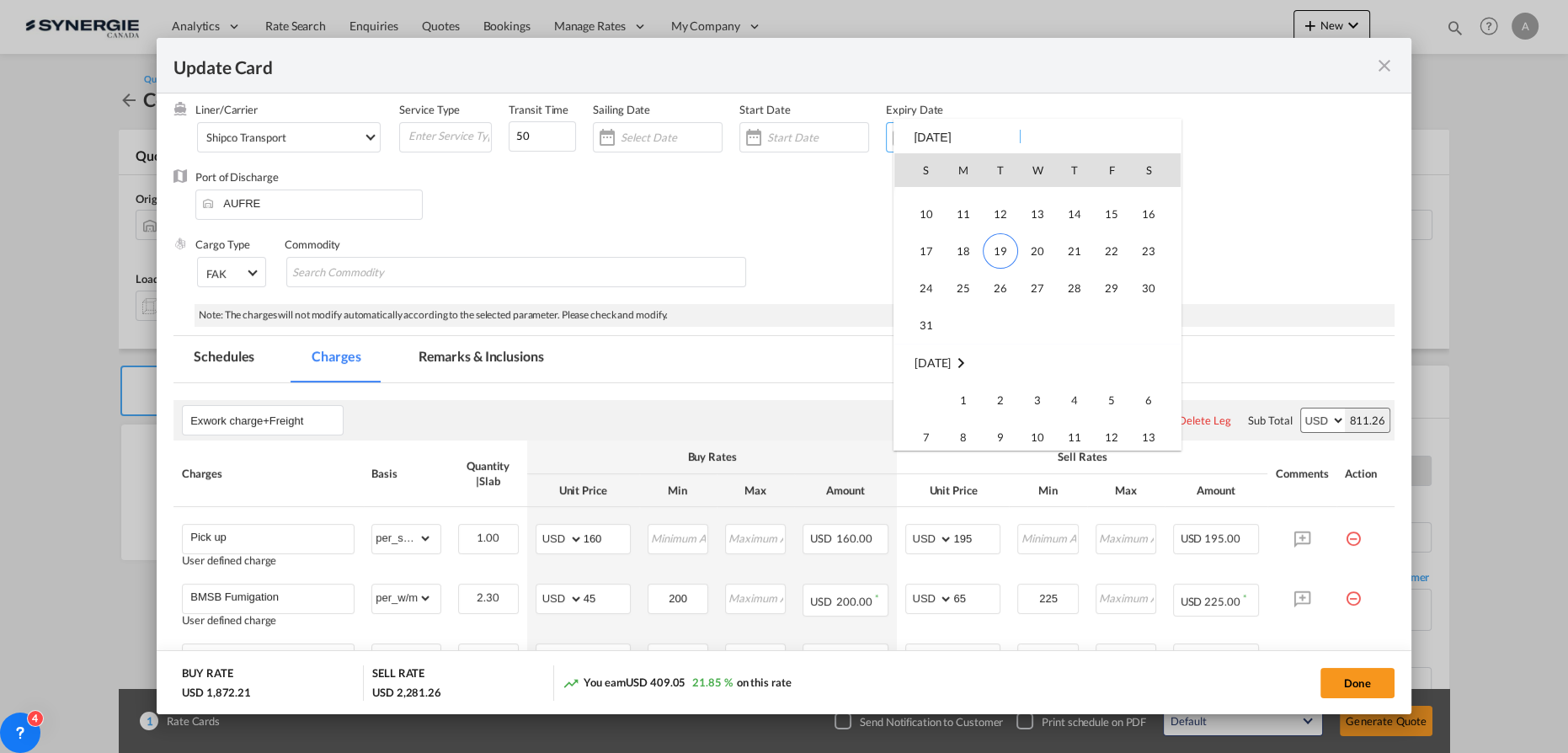
scroll to position [390028, 0]
click at [992, 326] on span "19" at bounding box center [1000, 324] width 35 height 35
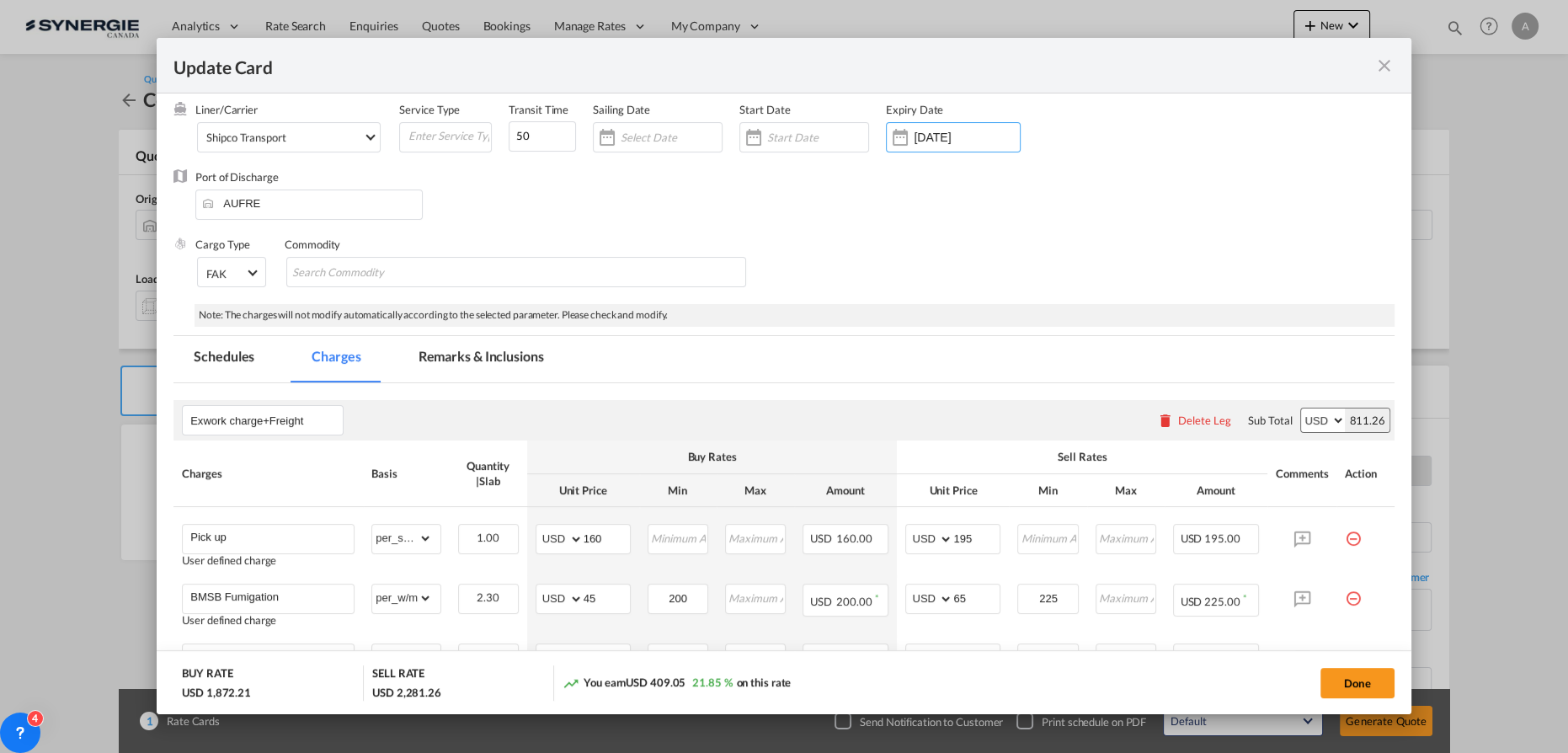
click at [1049, 141] on div "Liner/Carrier Shipco Transport 2HM LOGISTICS D.O.O AAXL GLOBAL SHIPPING LINES L…" at bounding box center [705, 135] width 1020 height 68
click at [951, 147] on div "[DATE]" at bounding box center [954, 137] width 135 height 31
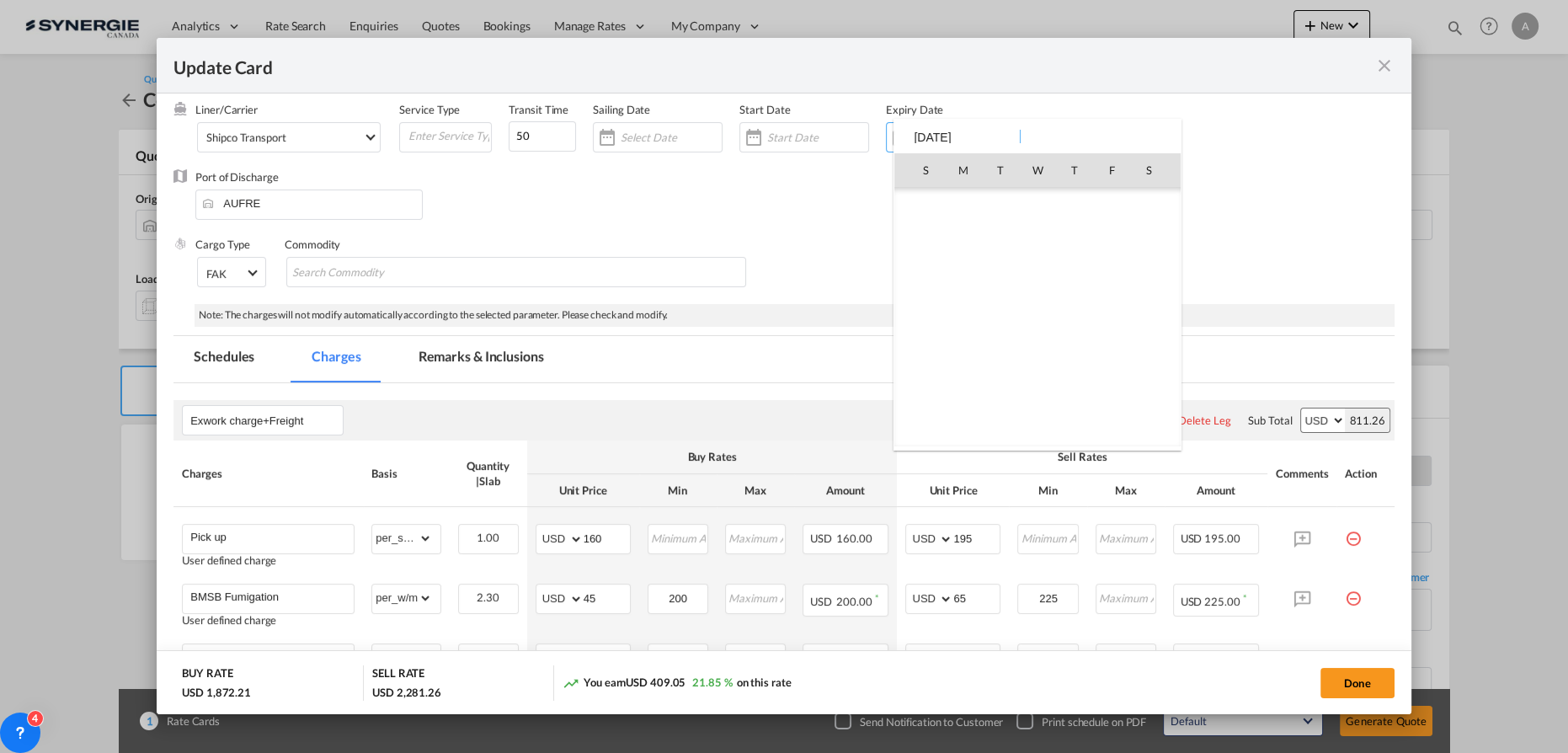
scroll to position [390034, 0]
click at [923, 386] on span "31" at bounding box center [927, 392] width 33 height 33
type input "[DATE]"
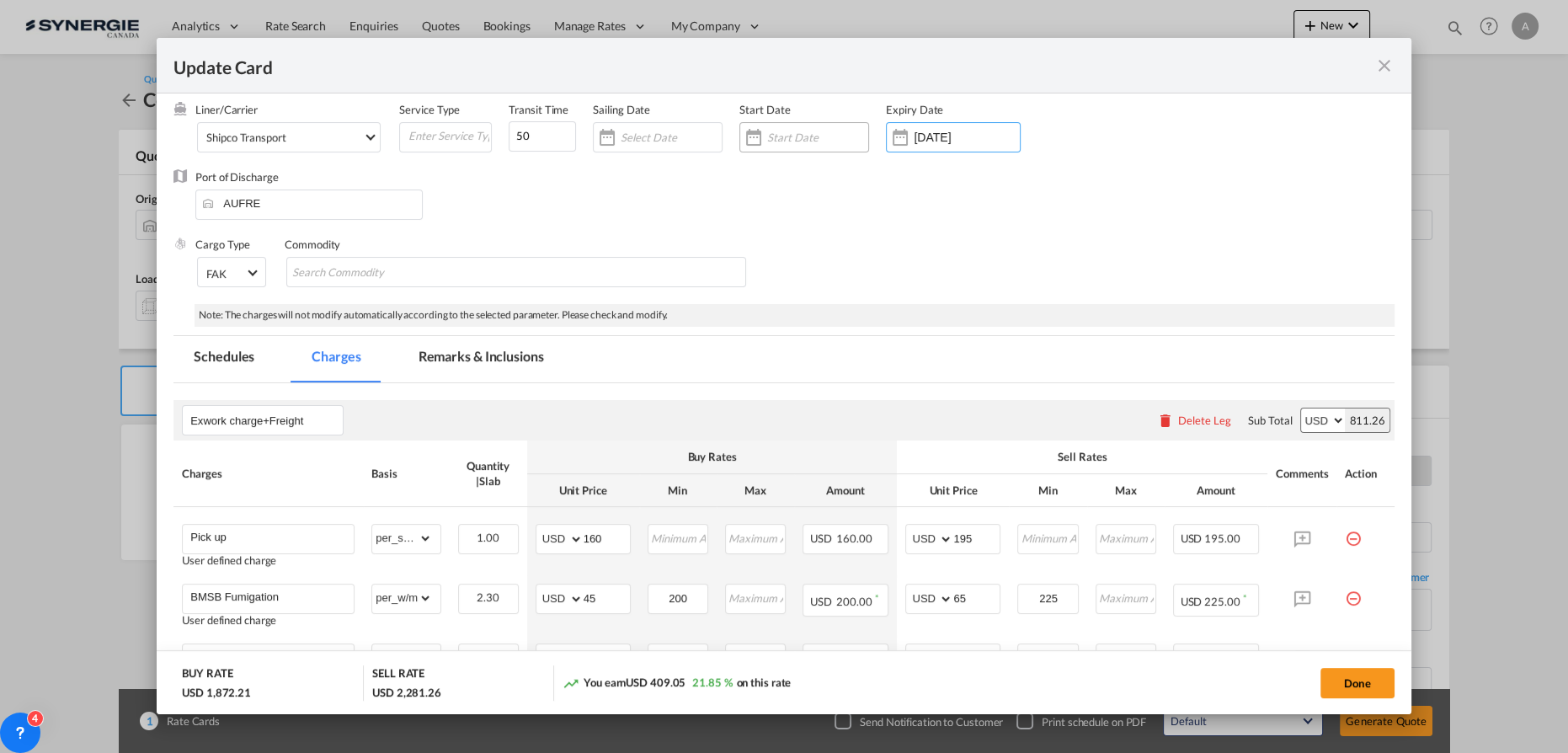
click at [803, 130] on div "Update CardPort of ..." at bounding box center [818, 137] width 101 height 15
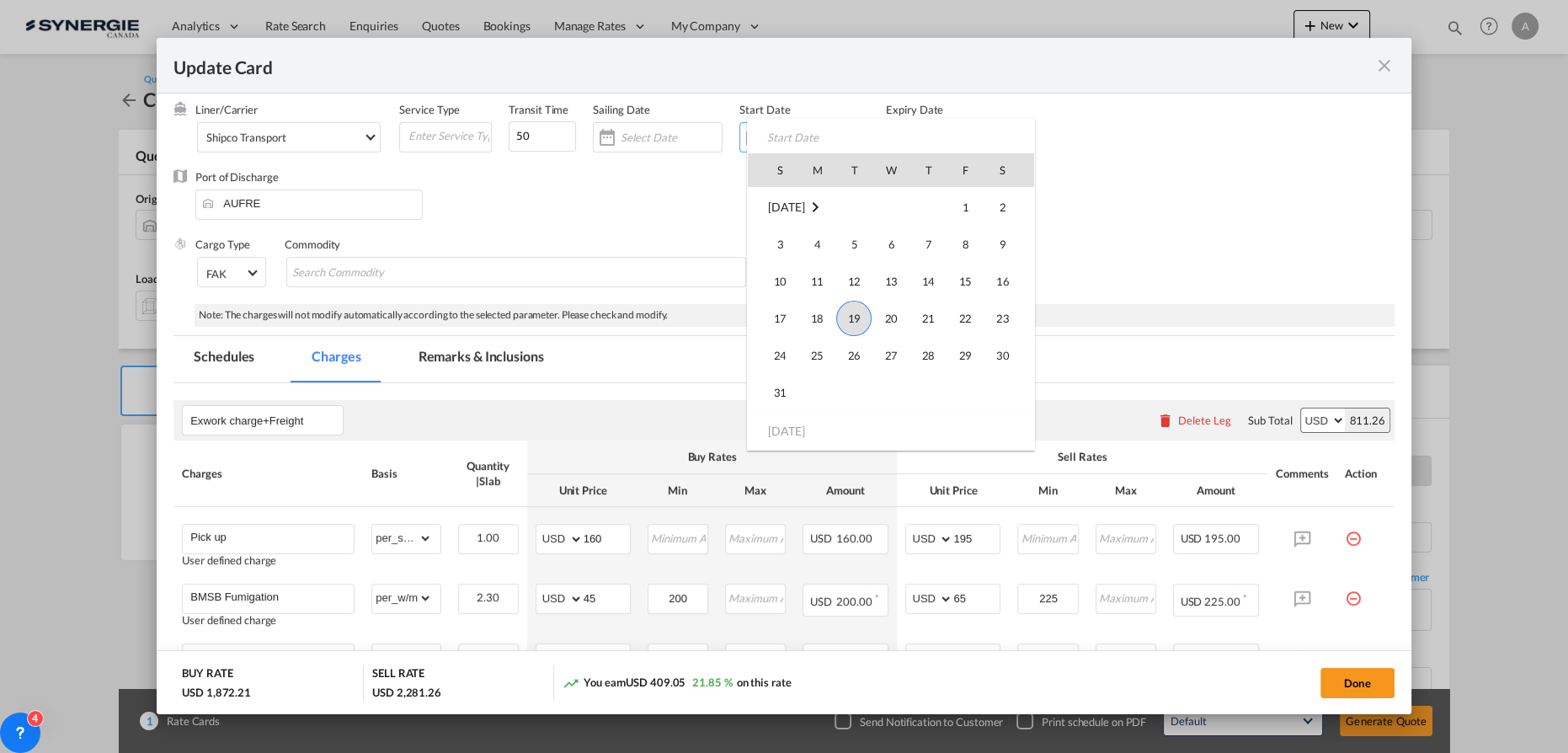
click at [859, 319] on span "19" at bounding box center [854, 319] width 35 height 35
type input "[DATE]"
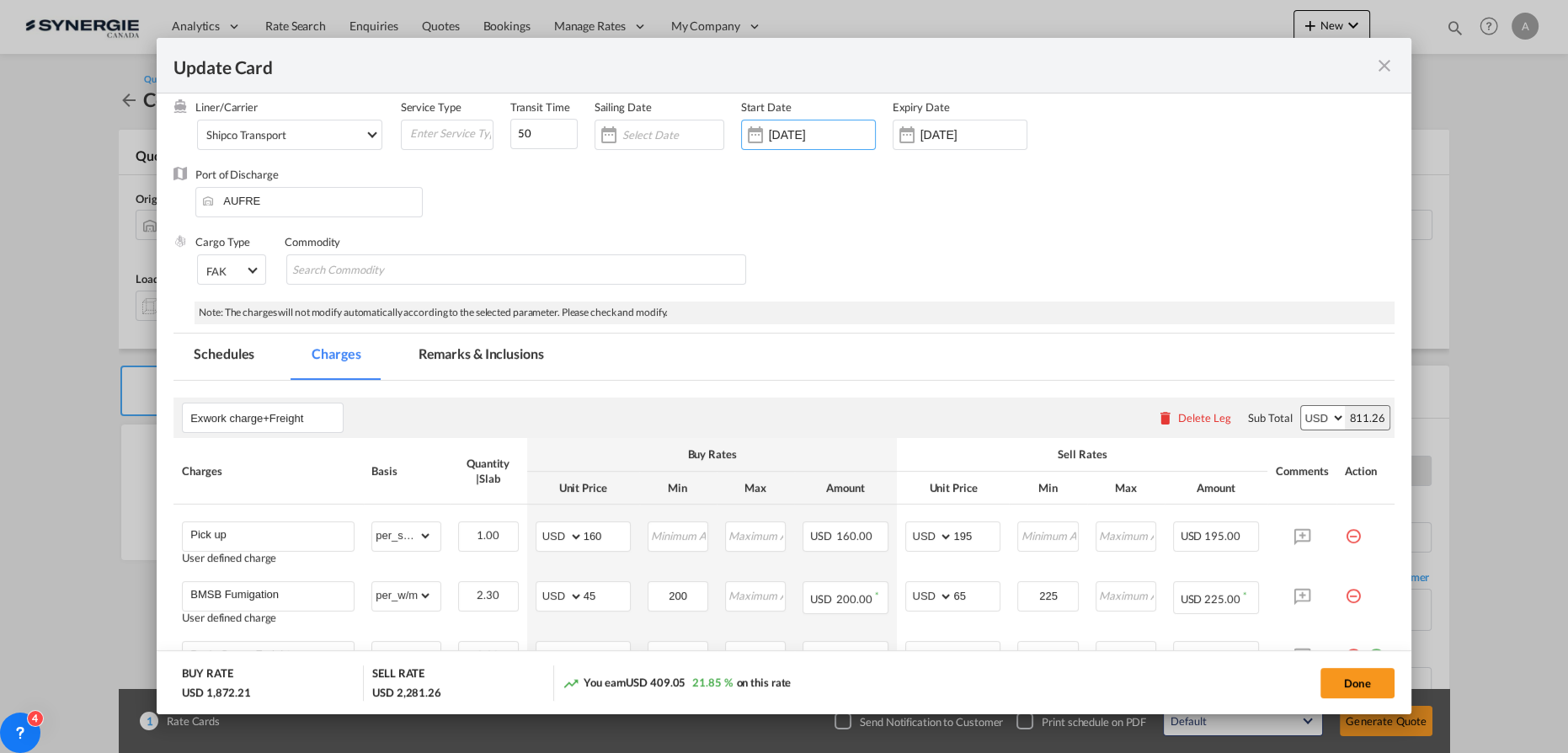
scroll to position [0, 0]
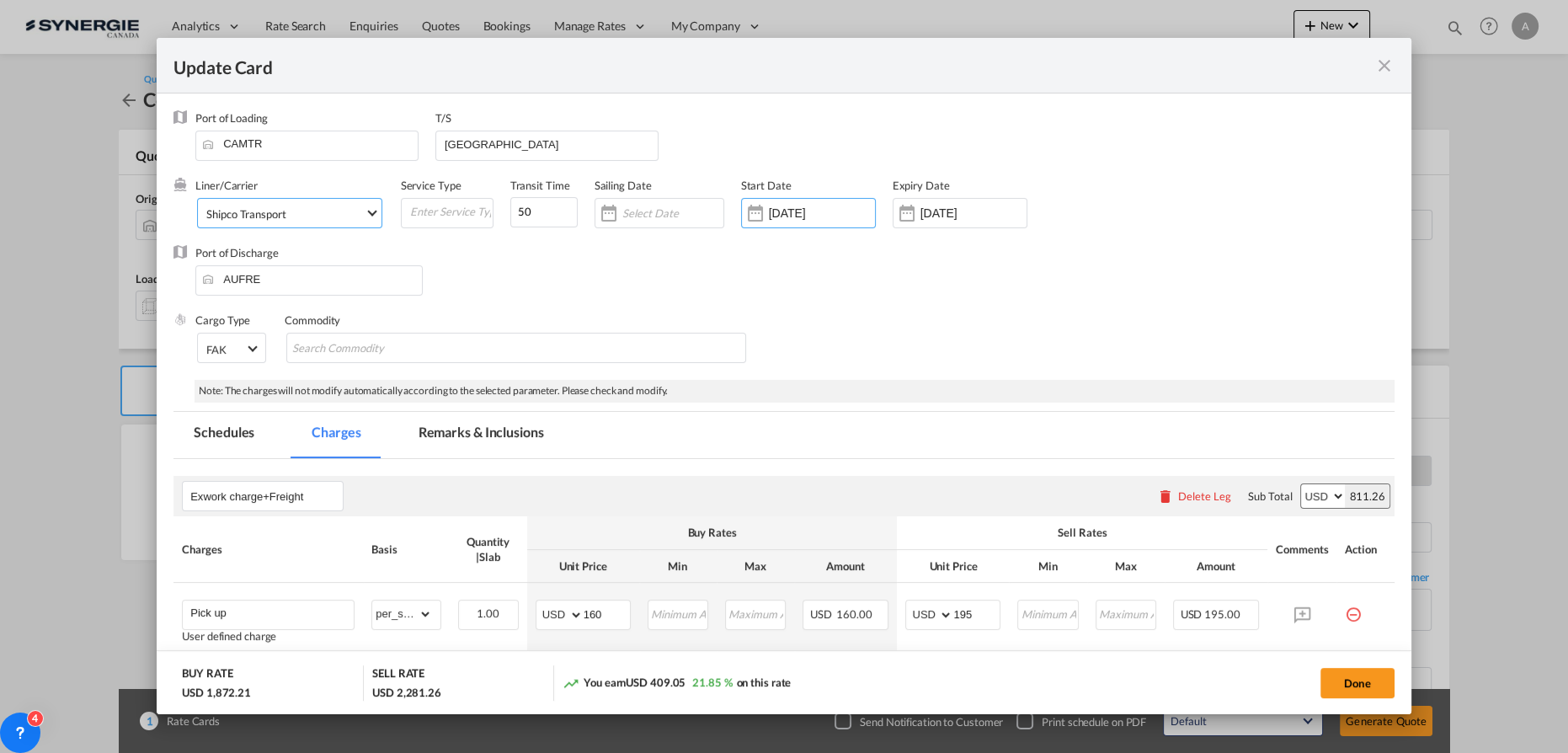
click at [301, 215] on span "Shipco Transport" at bounding box center [285, 213] width 158 height 15
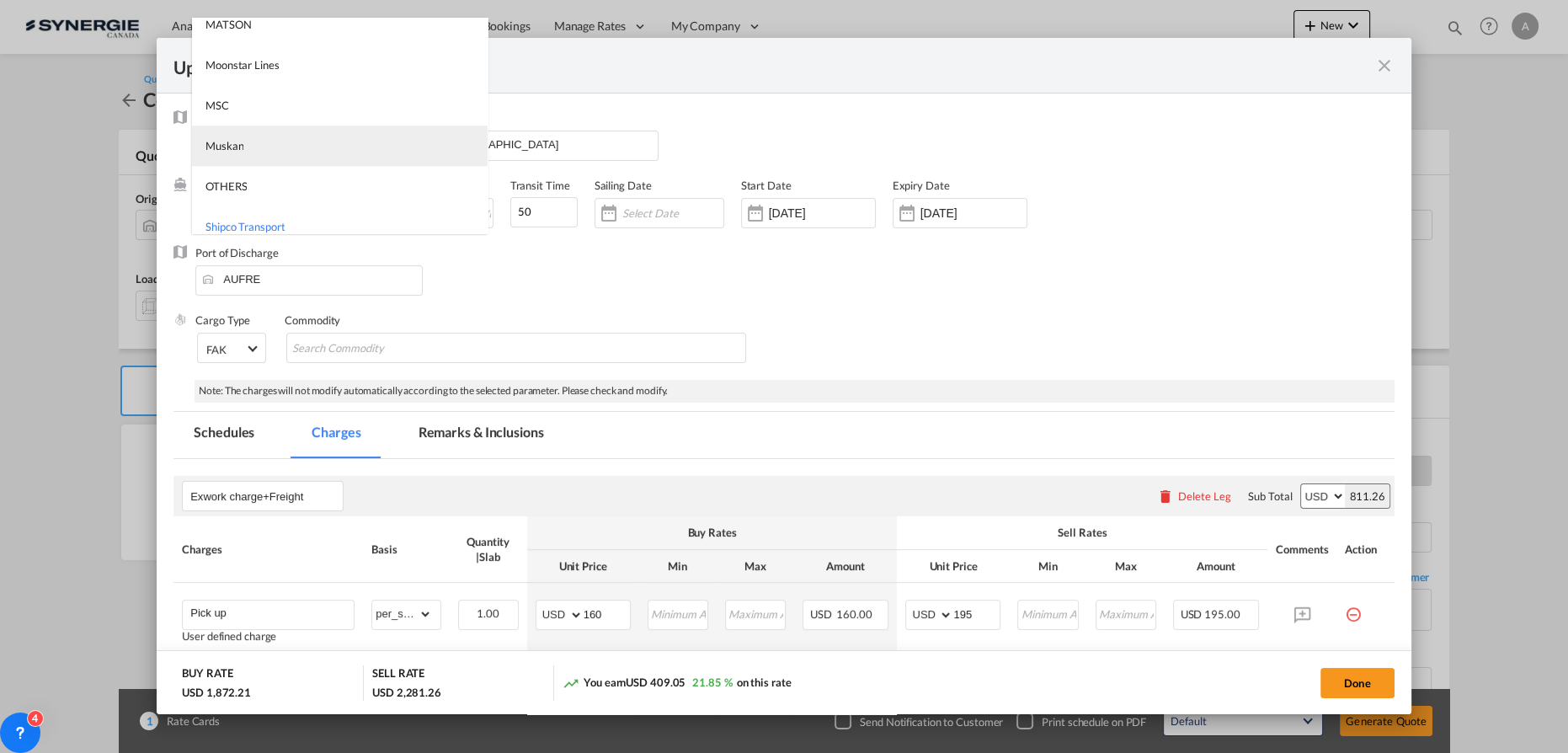
scroll to position [2332, 0]
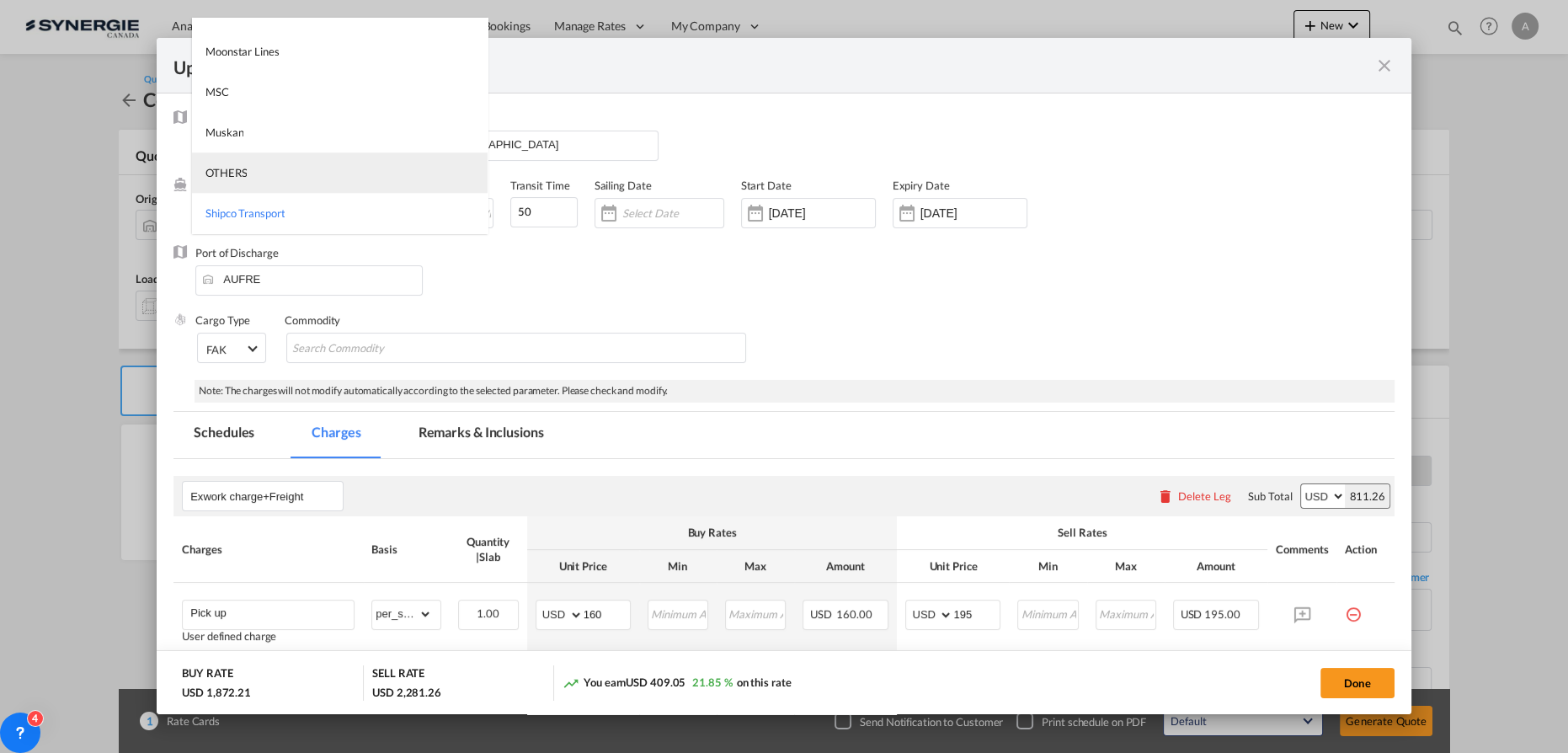
click at [226, 180] on md-option "OTHERS" at bounding box center [340, 173] width 296 height 40
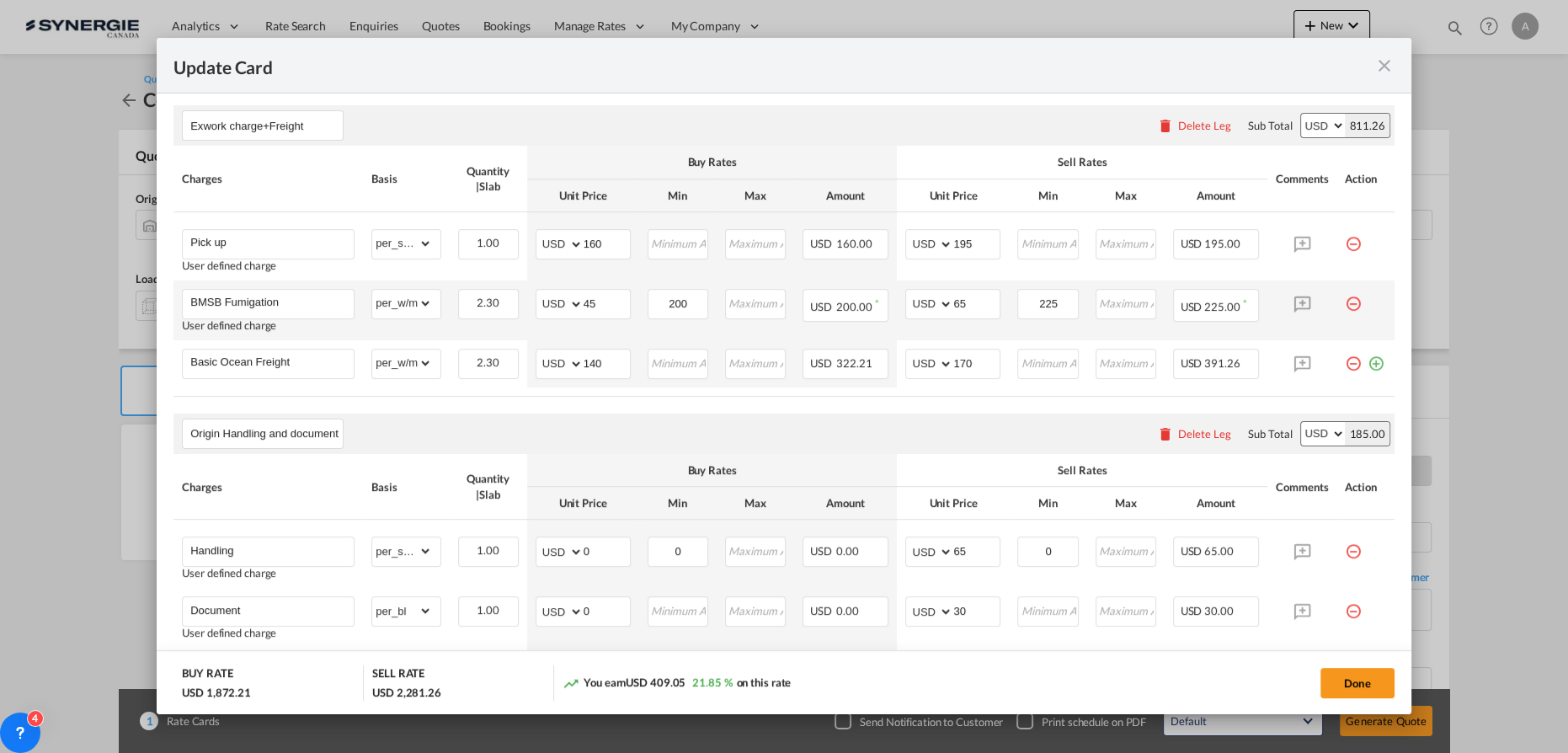
scroll to position [305, 0]
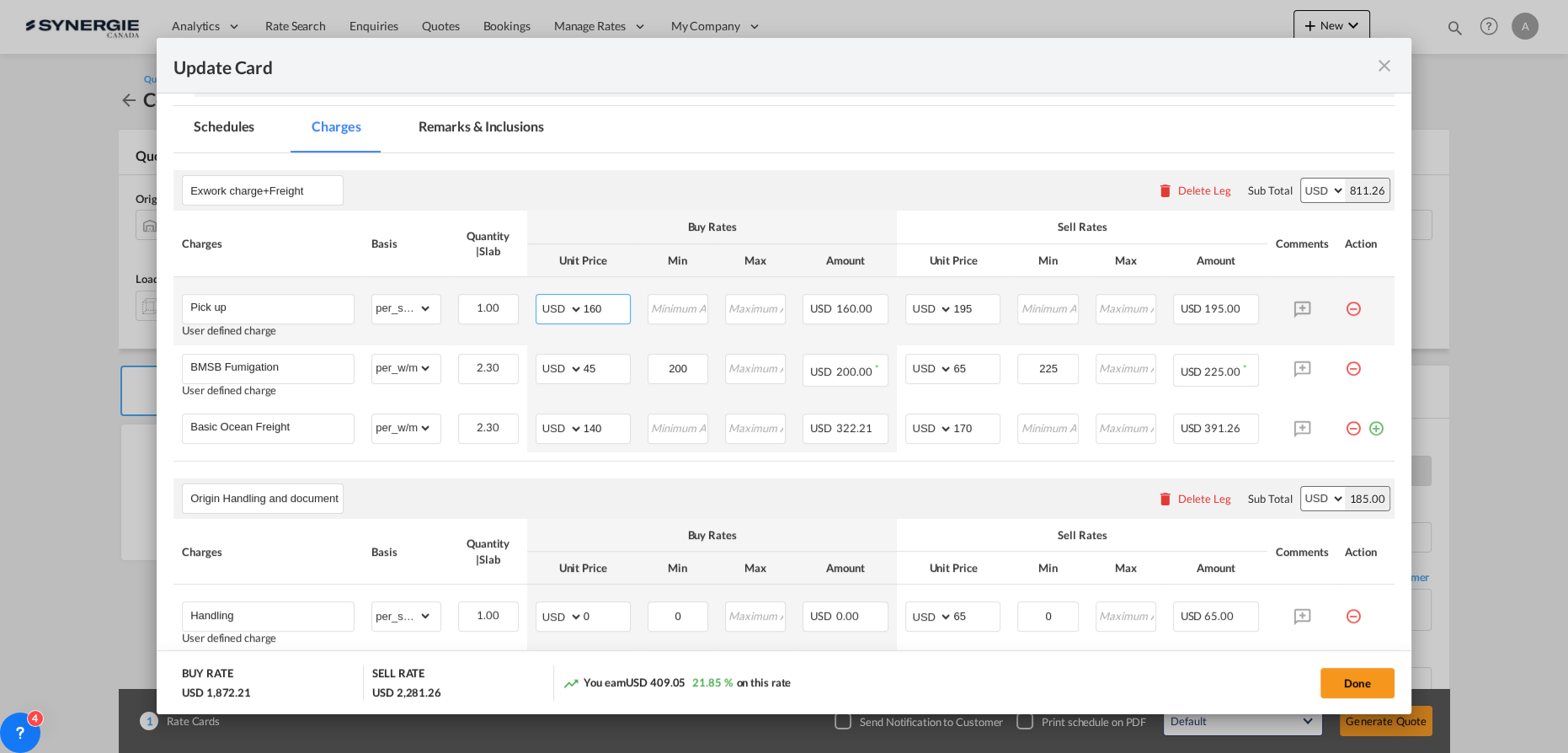
drag, startPoint x: 614, startPoint y: 310, endPoint x: 577, endPoint y: 318, distance: 37.9
click at [577, 318] on md-input-container "AED AFN ALL AMD ANG AOA ARS AUD AWG AZN BAM BBD BDT BGN BHD BIF BMD BND [PERSON…" at bounding box center [584, 309] width 95 height 31
click at [1346, 366] on md-icon "icon-minus-circle-outline red-400-fg pt-7" at bounding box center [1353, 362] width 17 height 17
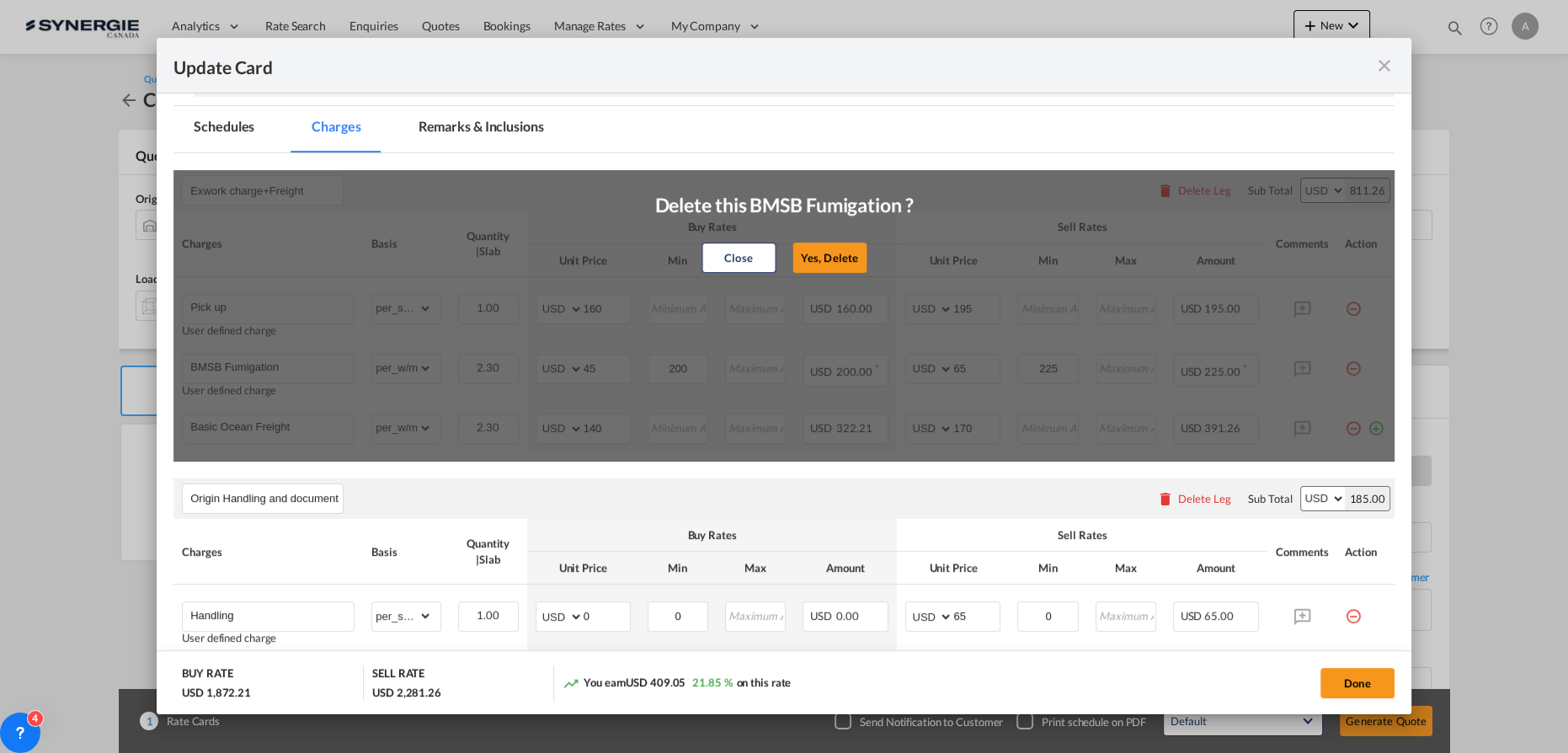
drag, startPoint x: 829, startPoint y: 260, endPoint x: 820, endPoint y: 273, distance: 15.8
click at [829, 262] on button "Yes, Delete" at bounding box center [829, 257] width 74 height 31
type input "Basic Ocean Freight"
type input "140"
type input "170"
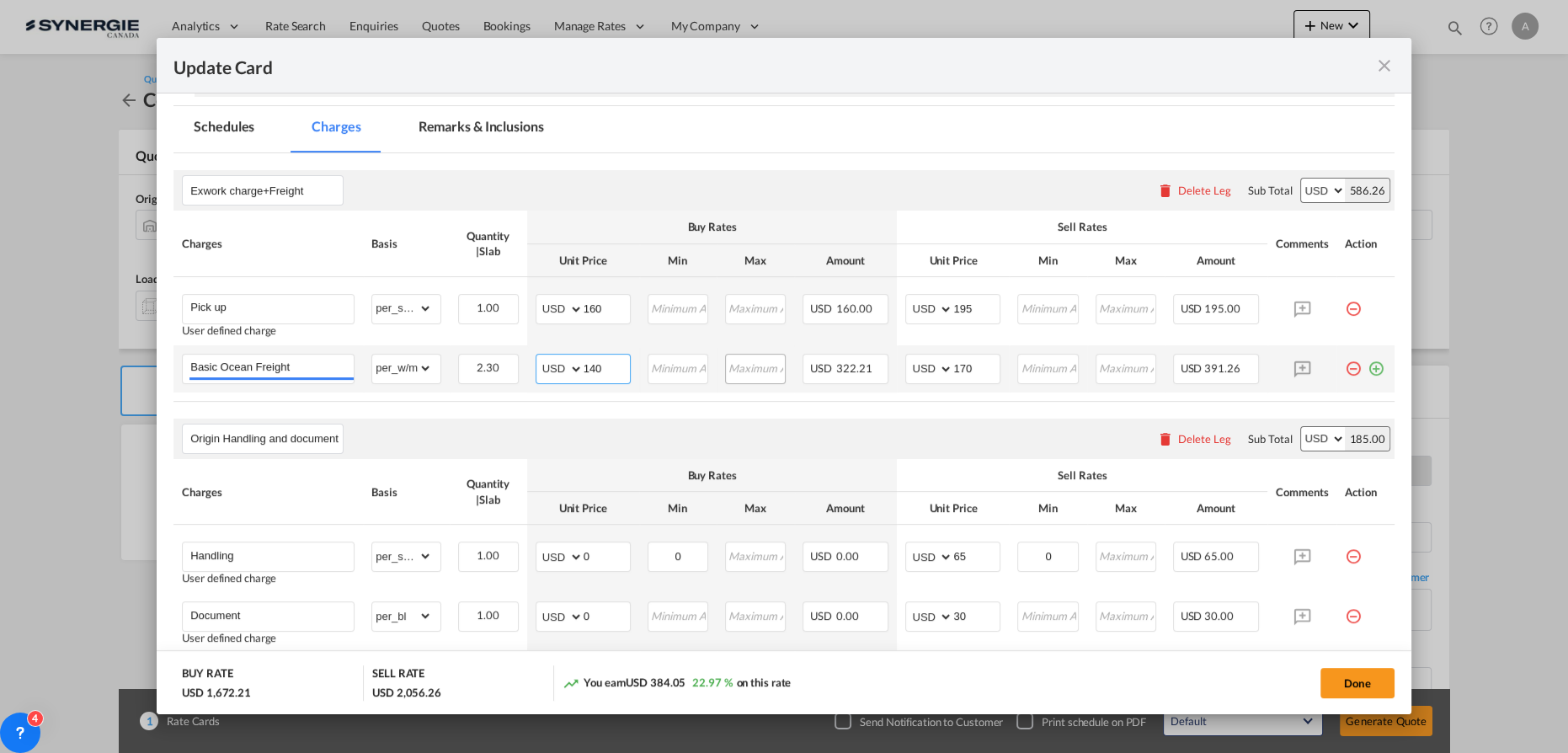
drag, startPoint x: 612, startPoint y: 372, endPoint x: 745, endPoint y: 369, distance: 133.0
click at [568, 369] on md-input-container "AED AFN ALL AMD ANG AOA ARS AUD AWG AZN BAM BBD BDT BGN BHD BIF BMD BND BOB BRL…" at bounding box center [584, 369] width 95 height 31
type input "104"
type input "120"
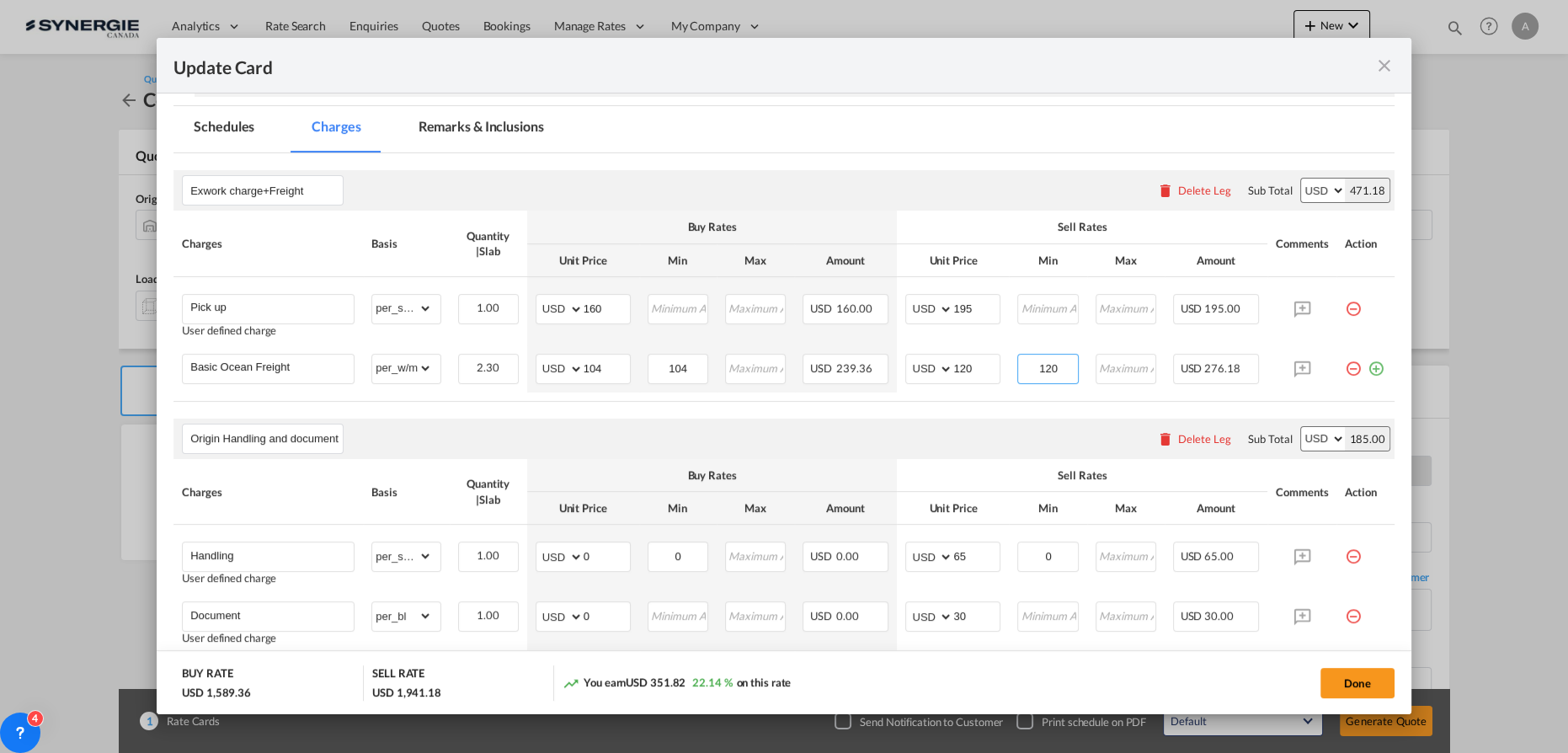
type input "120"
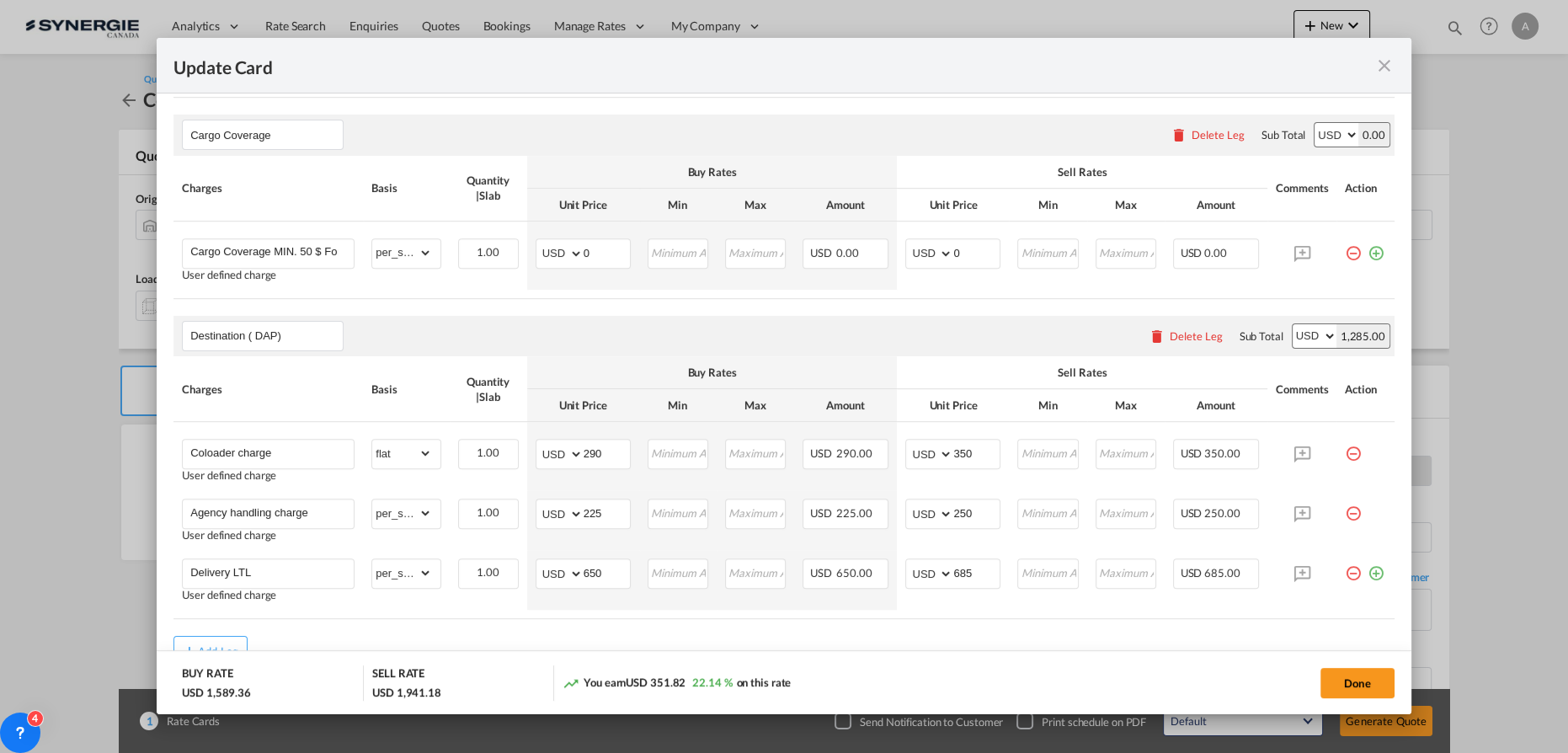
scroll to position [1072, 0]
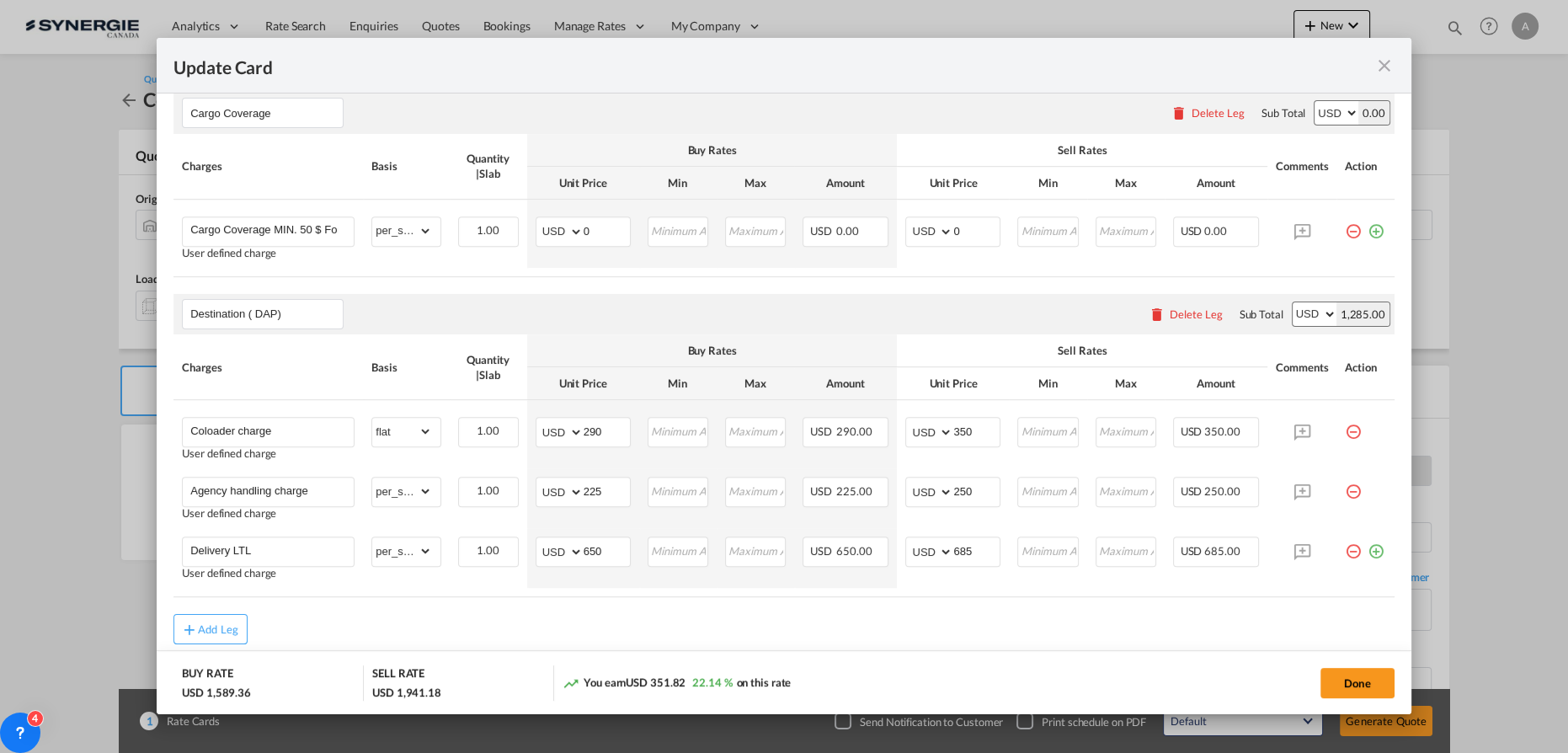
click at [1188, 309] on div "Delete Leg" at bounding box center [1195, 313] width 53 height 13
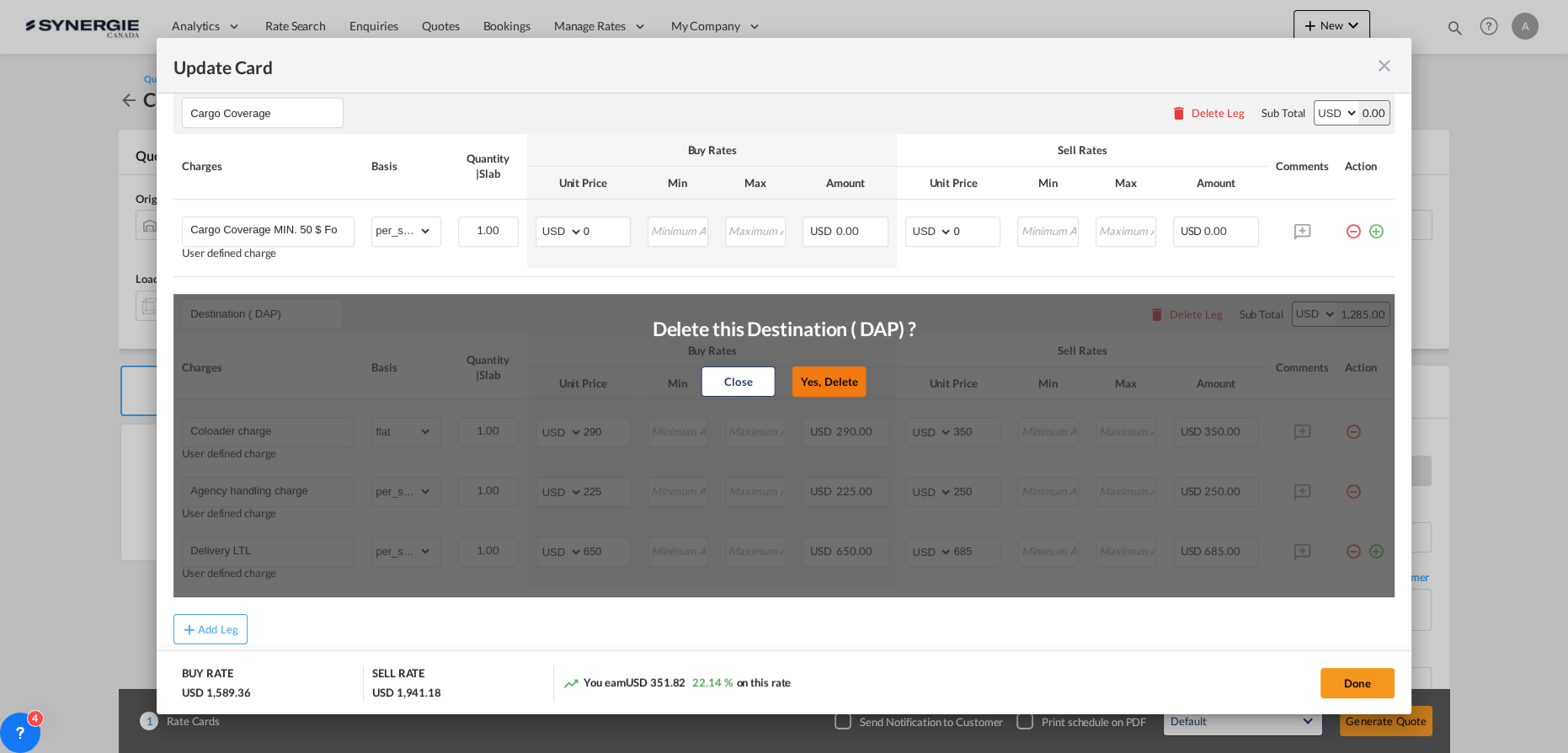
click at [830, 372] on button "Yes, Delete" at bounding box center [829, 382] width 74 height 31
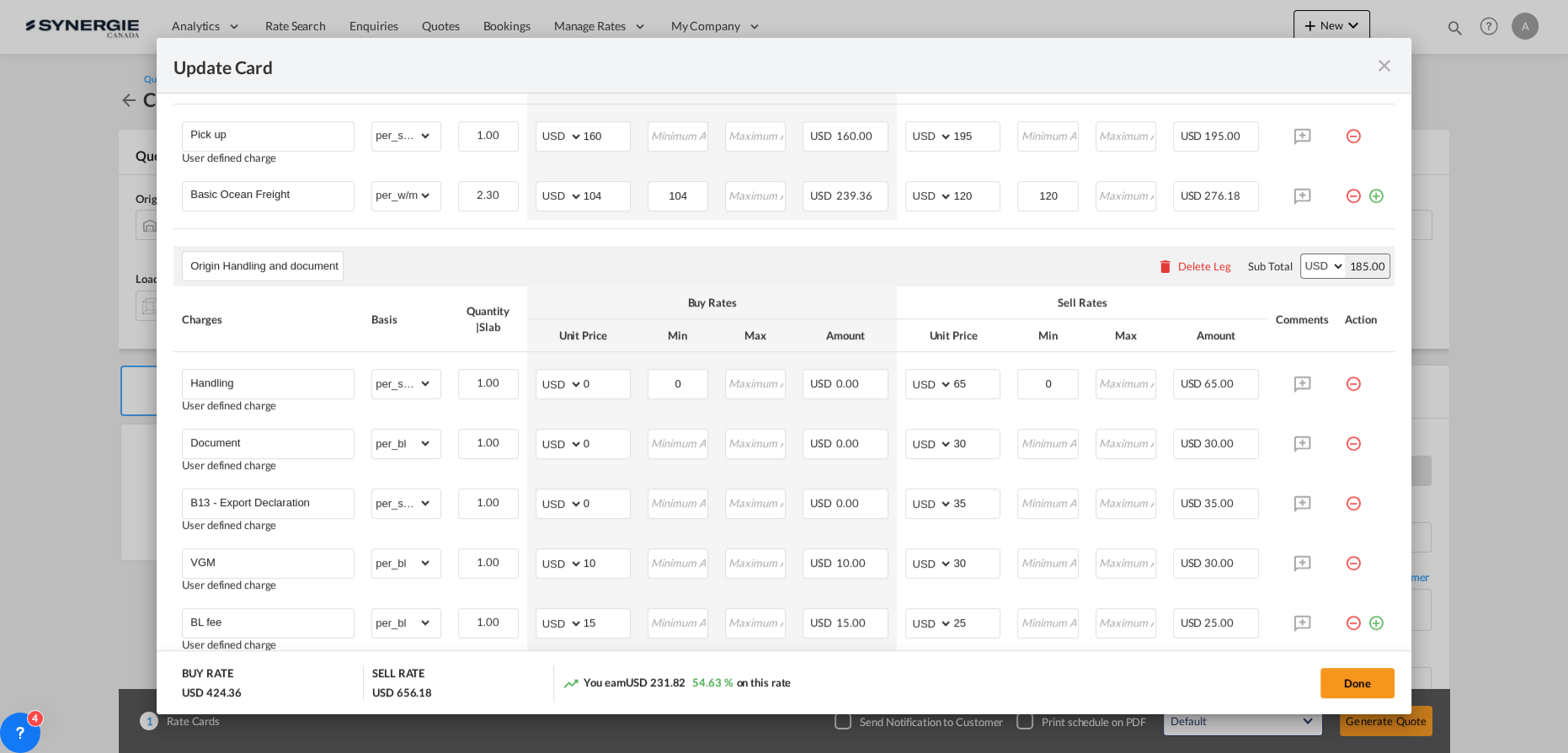
scroll to position [422, 0]
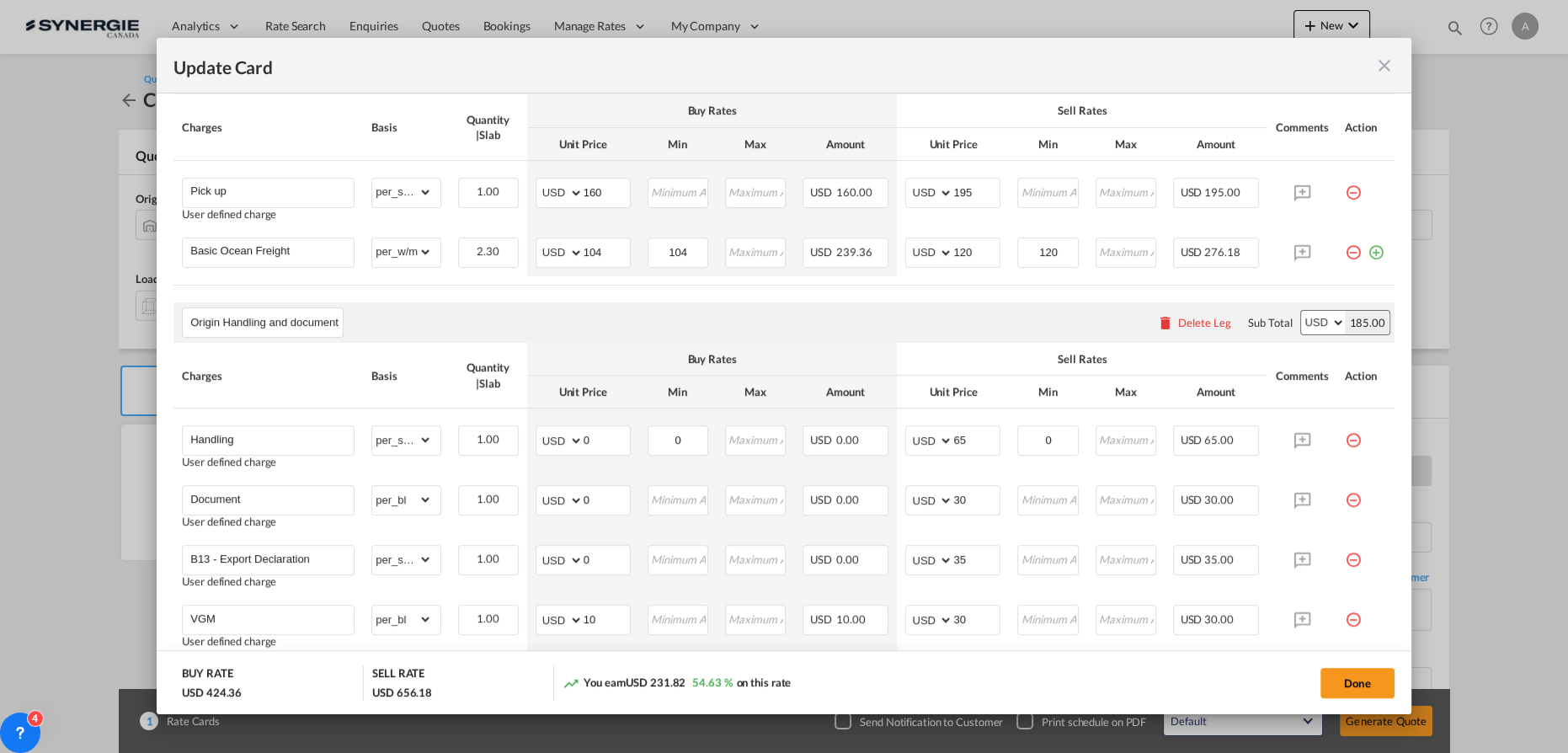
click at [1357, 680] on button "Done" at bounding box center [1357, 683] width 74 height 31
type input "[DATE]"
type input "30 Aug 2025"
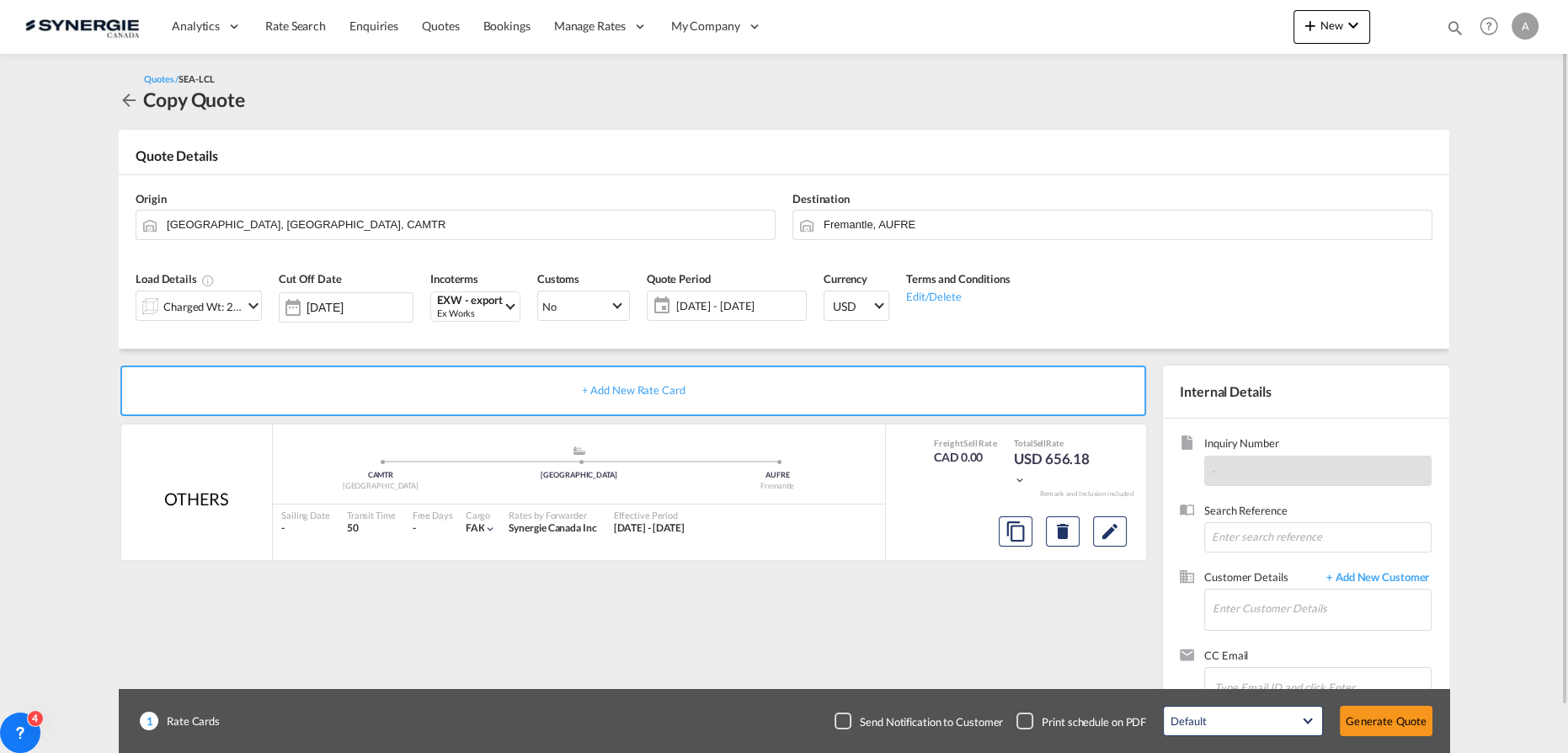
scroll to position [49, 0]
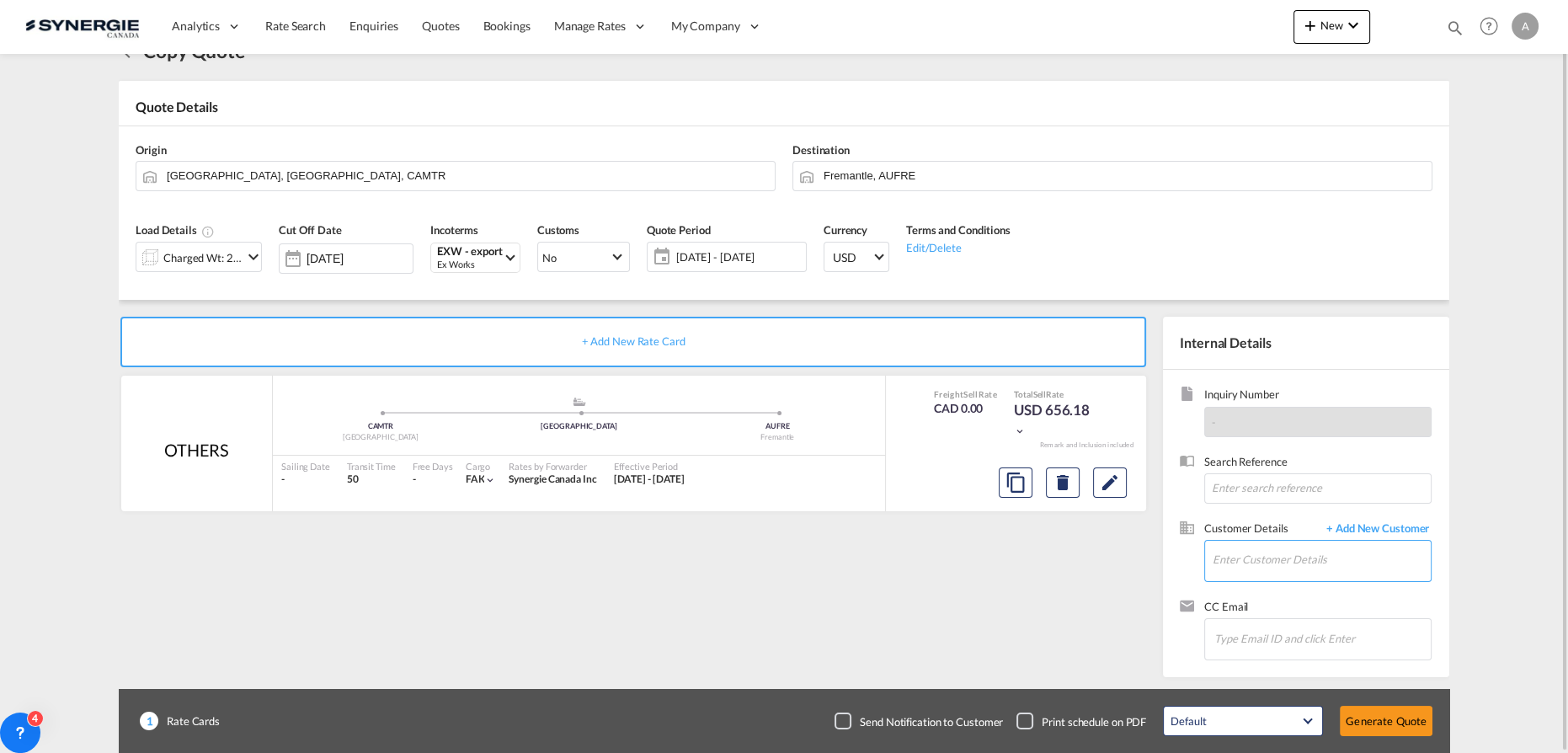
click at [1301, 556] on input "Enter Customer Details" at bounding box center [1321, 559] width 218 height 38
click at [1281, 522] on div "SAMUEL LANDRY slandry@skeersystem.com | SKEER SYSTEM" at bounding box center [1380, 517] width 337 height 46
type input "SKEER SYSTEM, SAMUEL LANDRY, slandry@skeersystem.com"
click at [1109, 485] on md-icon "Edit" at bounding box center [1110, 483] width 20 height 20
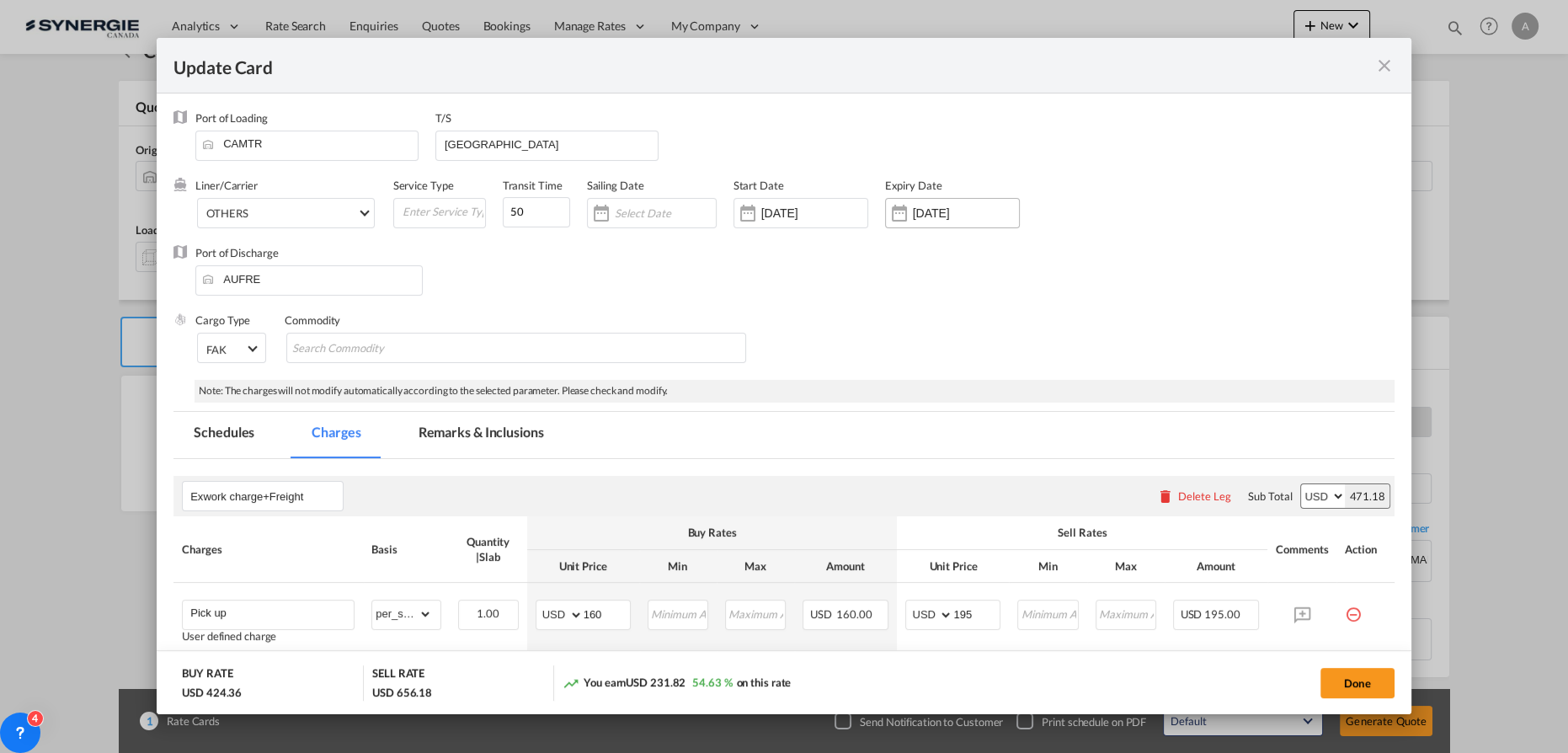
click at [941, 212] on input "31 Aug 2025" at bounding box center [966, 212] width 106 height 13
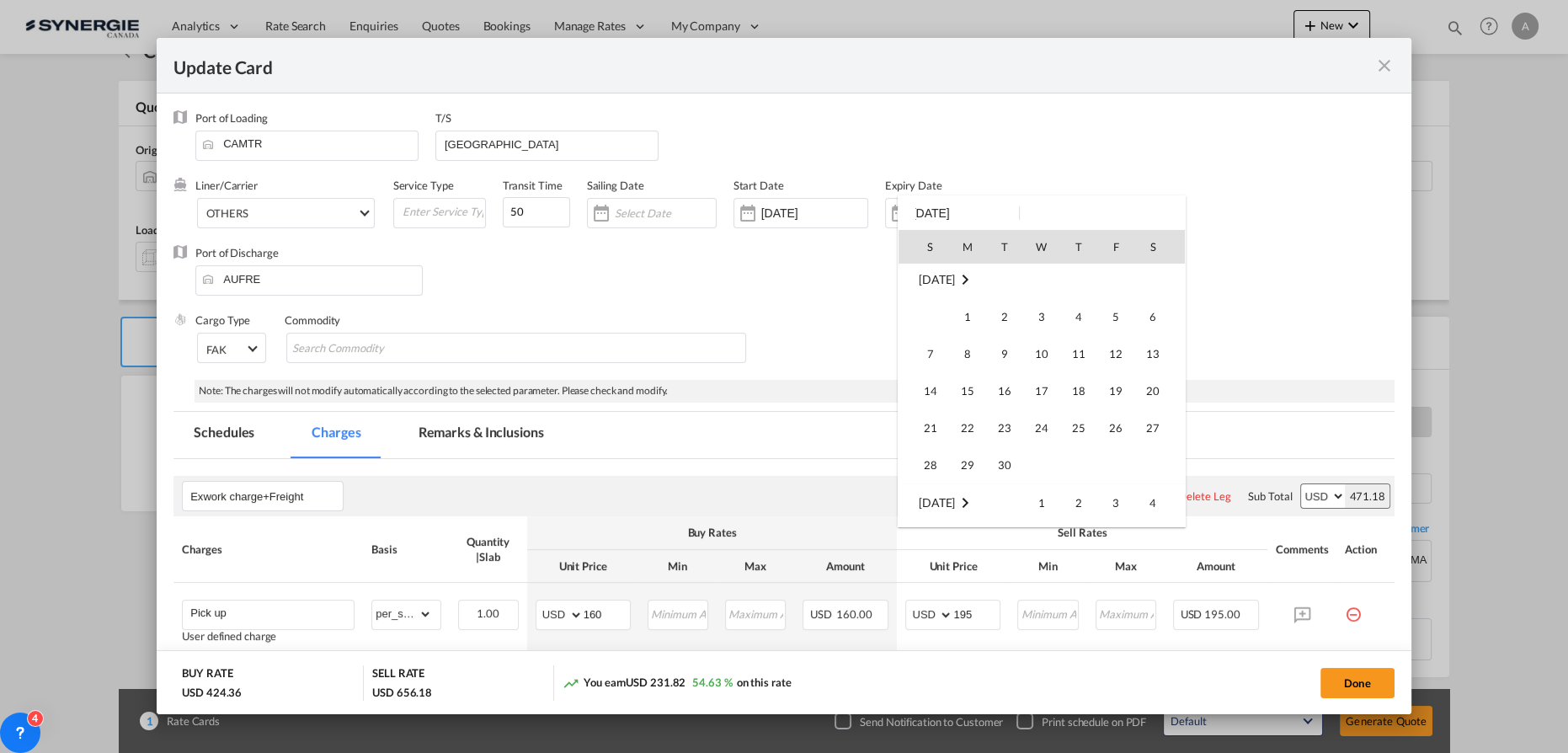
scroll to position [229, 0]
click at [1071, 390] on span "18" at bounding box center [1079, 388] width 33 height 33
type input "18 Sep 2025"
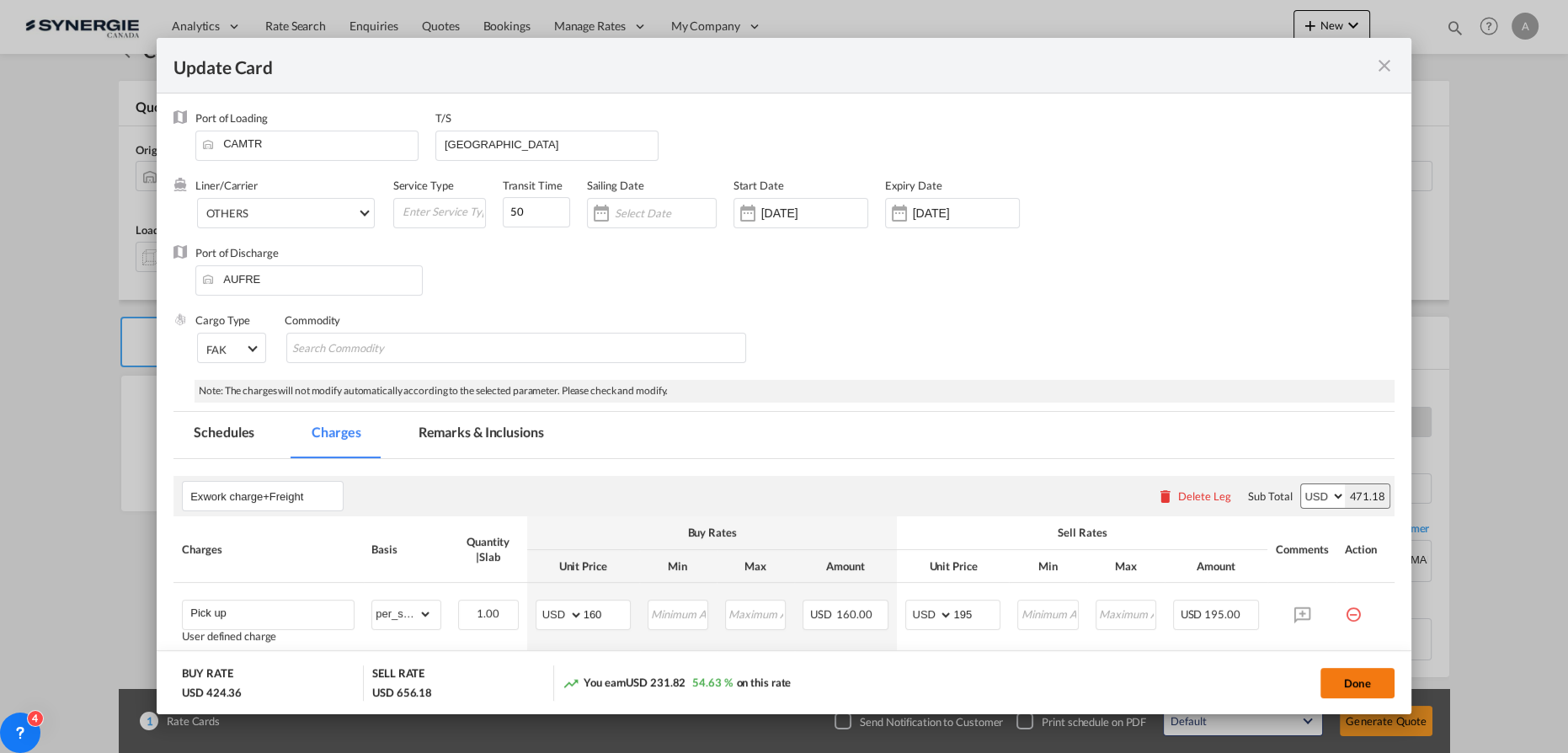
click at [1357, 684] on button "Done" at bounding box center [1357, 683] width 74 height 31
type input "[DATE]"
type input "17 Sep 2025"
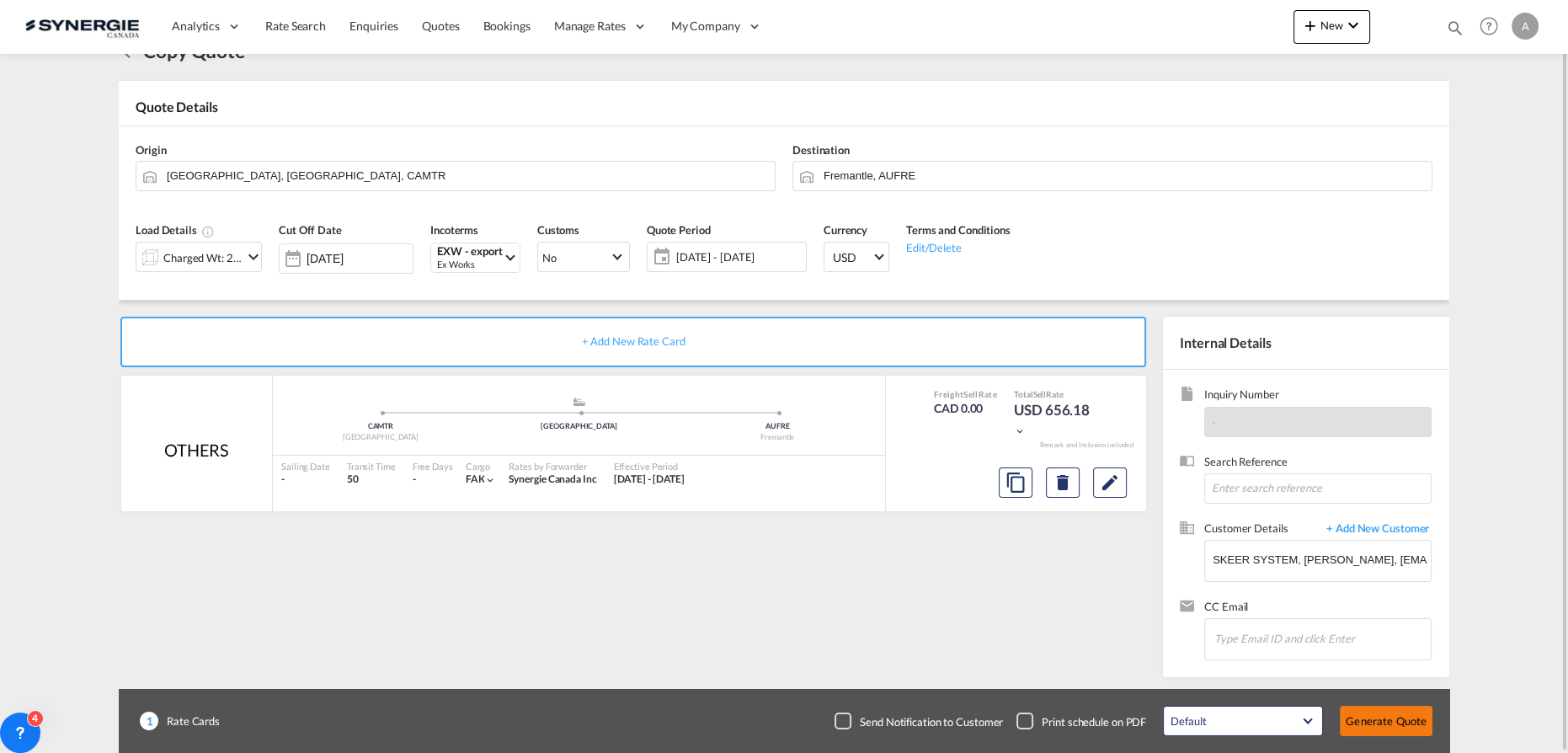
click at [1394, 724] on button "Generate Quote" at bounding box center [1386, 721] width 93 height 31
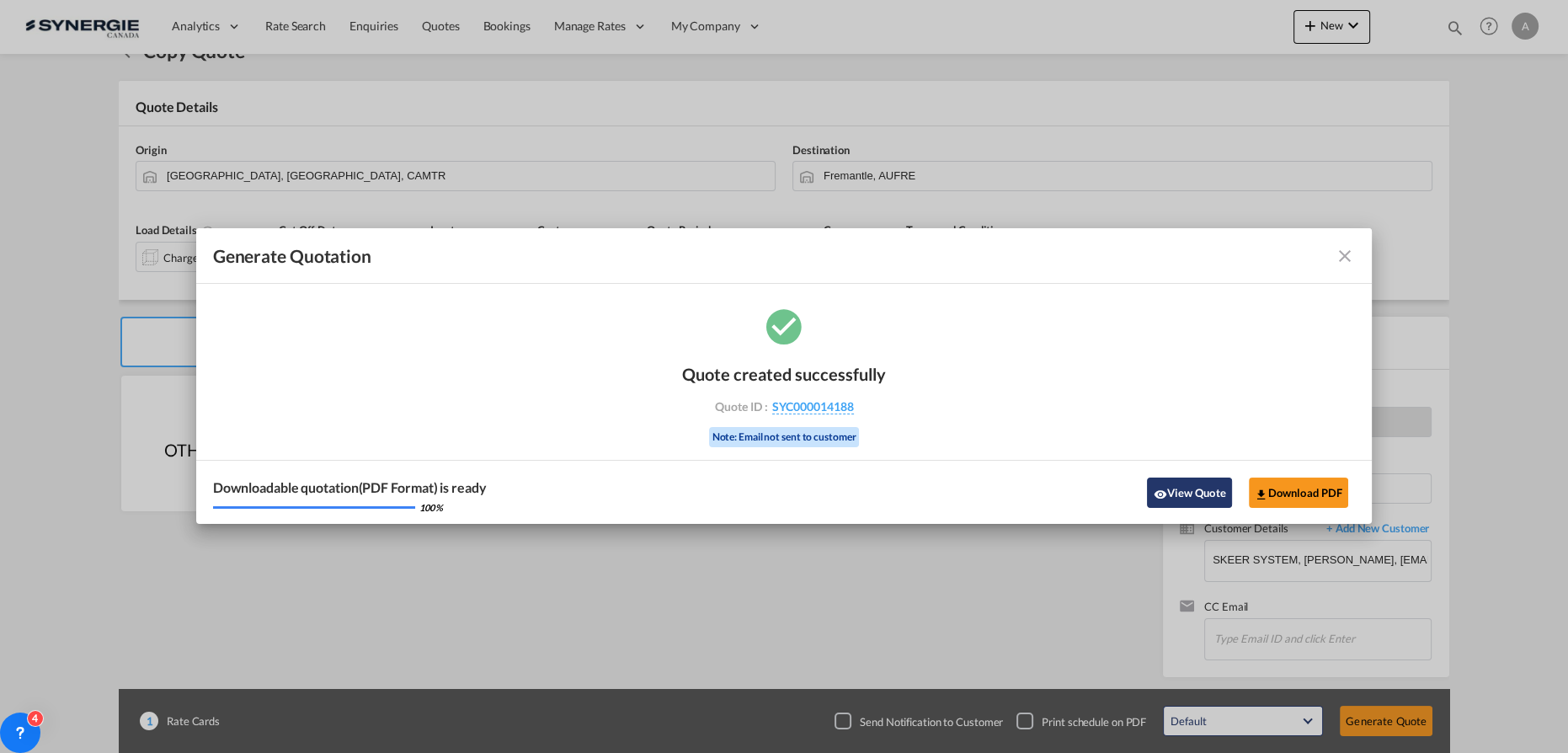
click at [1163, 501] on button "View Quote" at bounding box center [1189, 492] width 84 height 31
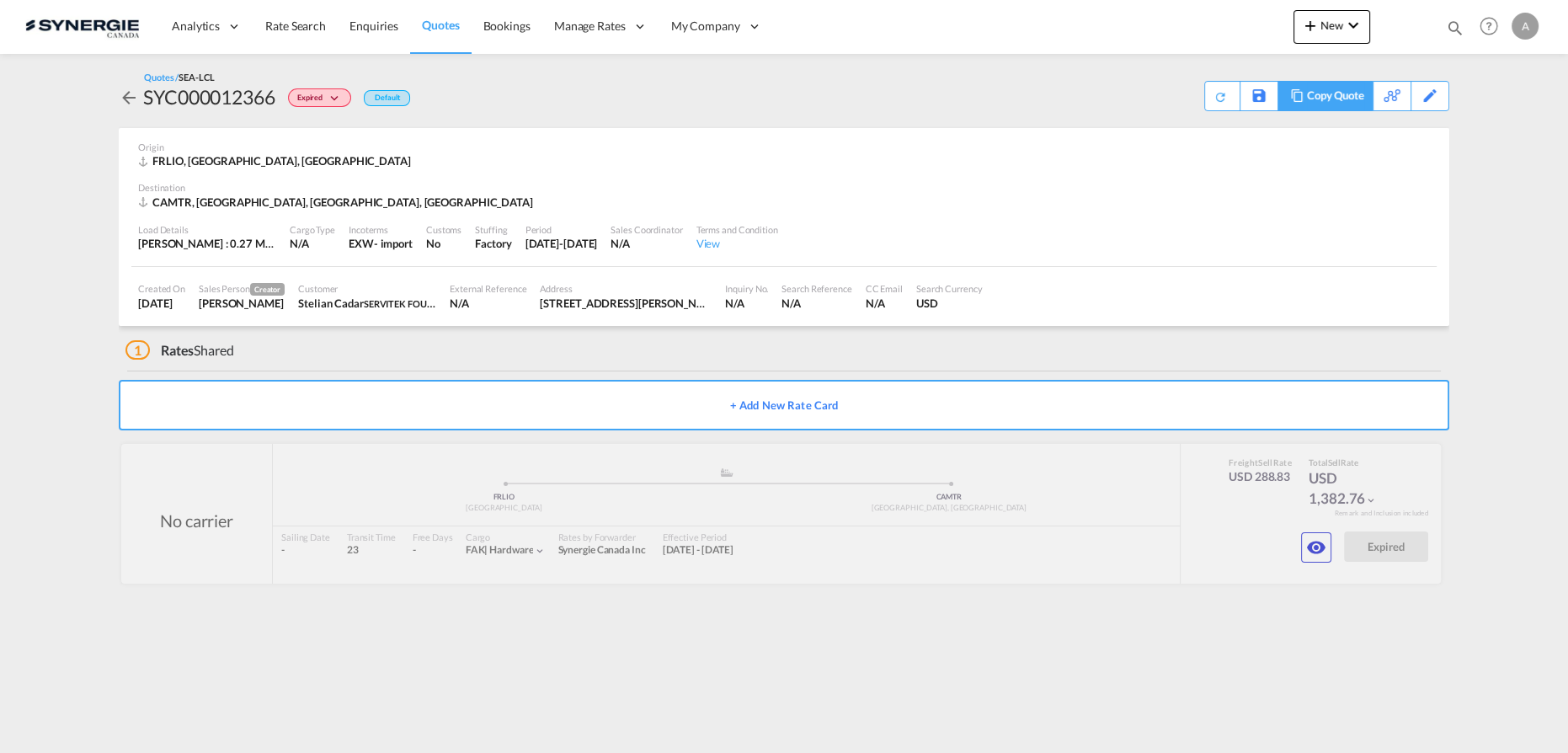
click at [1355, 104] on div "Copy Quote" at bounding box center [1335, 96] width 57 height 29
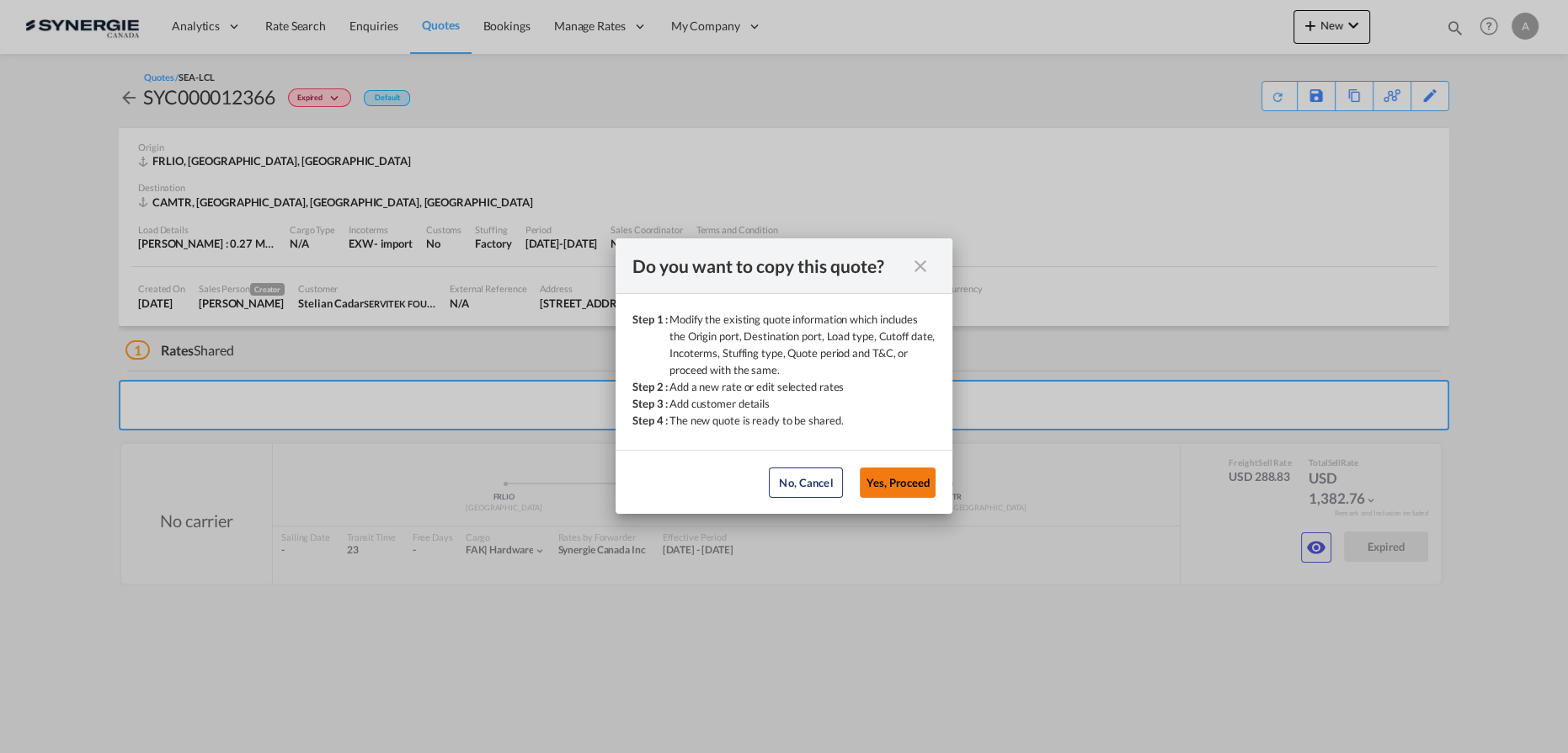
click at [904, 482] on button "Yes, Proceed" at bounding box center [898, 483] width 75 height 31
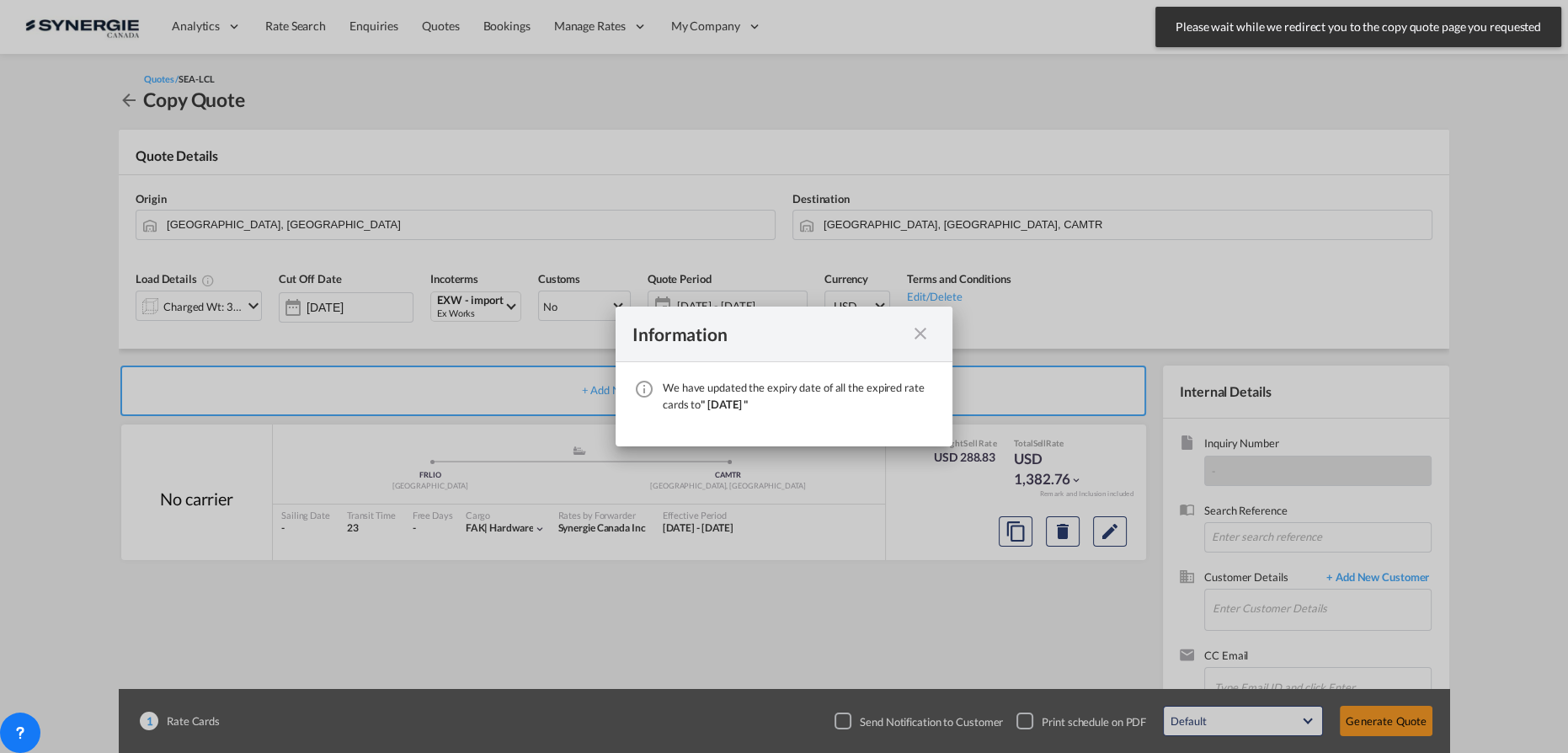
click at [914, 339] on md-icon "icon-close fg-AAA8AD cursor" at bounding box center [920, 333] width 20 height 20
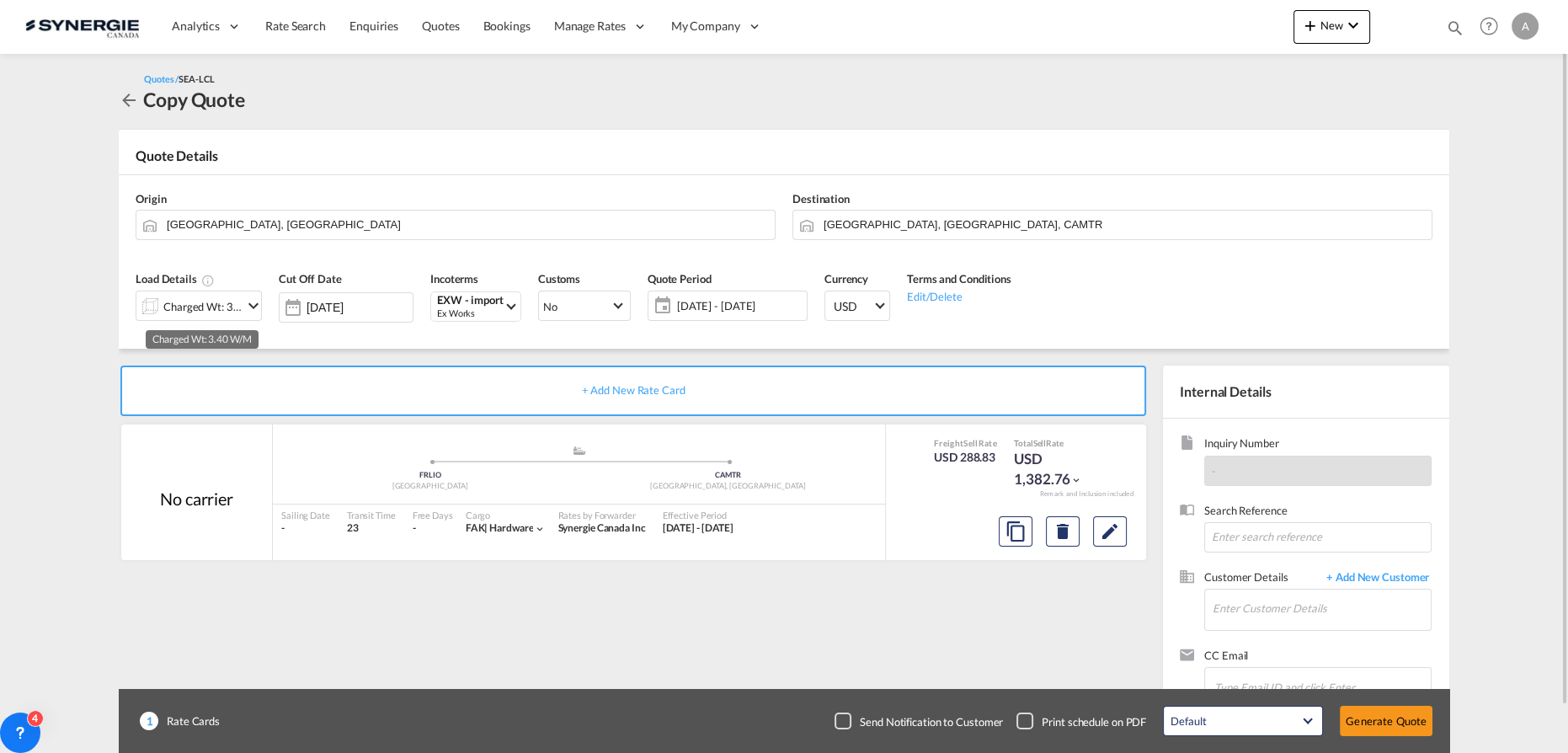
click at [173, 300] on div "Charged Wt: 3.40 W/M" at bounding box center [203, 306] width 79 height 24
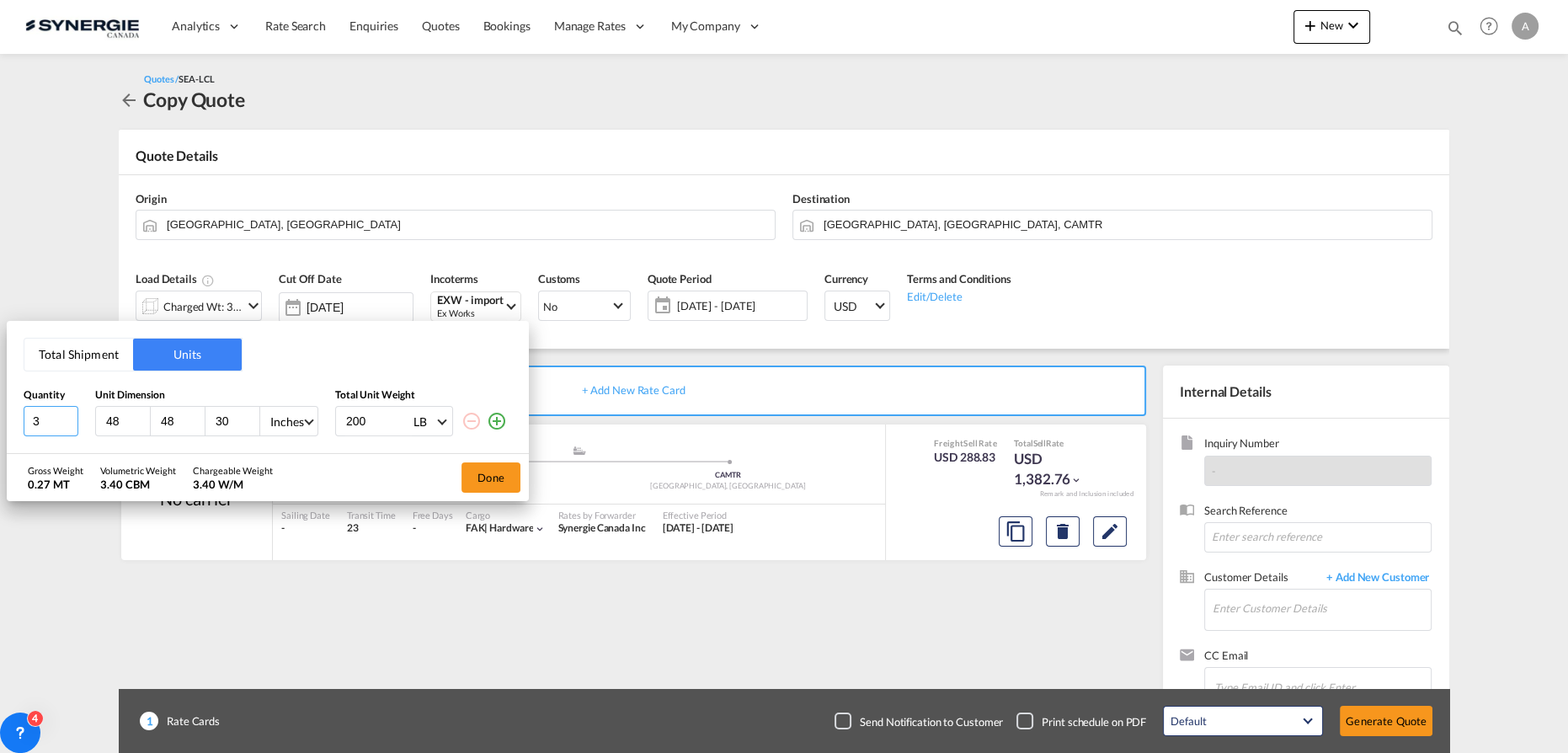
drag, startPoint x: -25, startPoint y: 421, endPoint x: -74, endPoint y: 418, distance: 49.1
click at [0, 418] on html "Analytics Reports Dashboard Rate Search Enquiries Quotes" at bounding box center [784, 376] width 1568 height 753
type input "1"
type input "120"
type input "80"
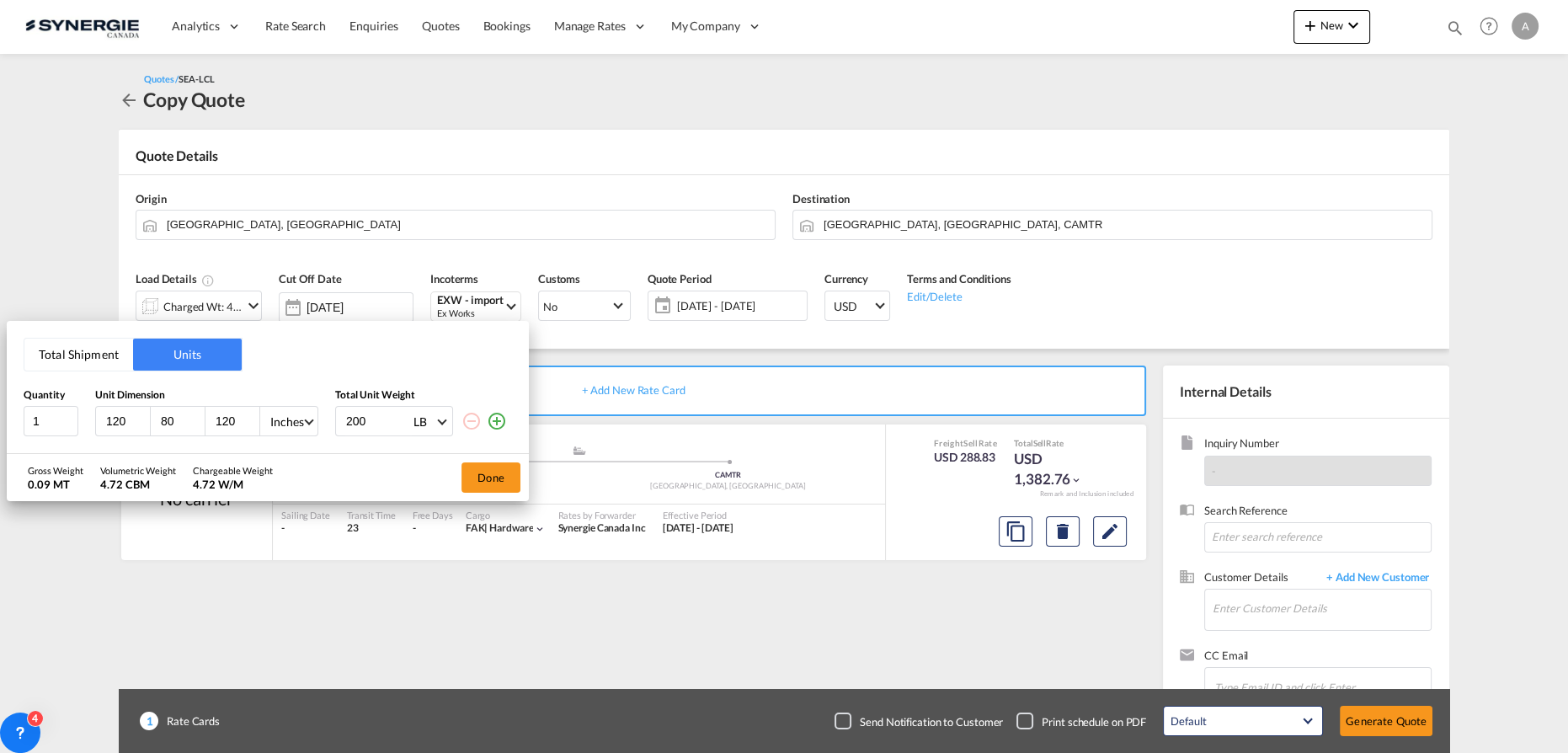
type input "120"
type input "126"
click at [295, 406] on div "120 80 120 Inches CMS Inches" at bounding box center [206, 421] width 223 height 31
click at [298, 424] on div "Inches" at bounding box center [287, 422] width 33 height 14
click at [297, 381] on md-option "CMS" at bounding box center [313, 382] width 115 height 40
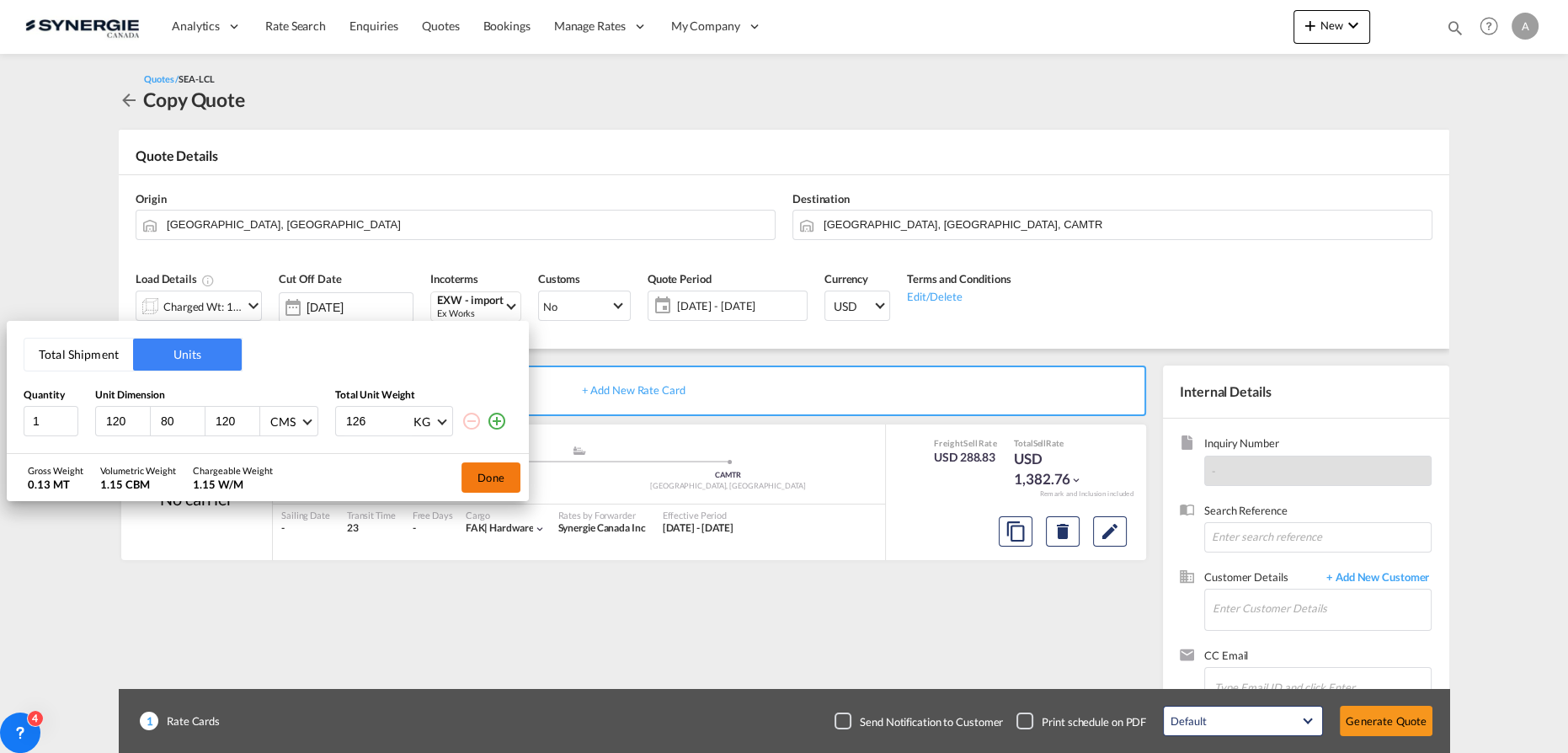
click at [483, 486] on button "Done" at bounding box center [490, 477] width 59 height 31
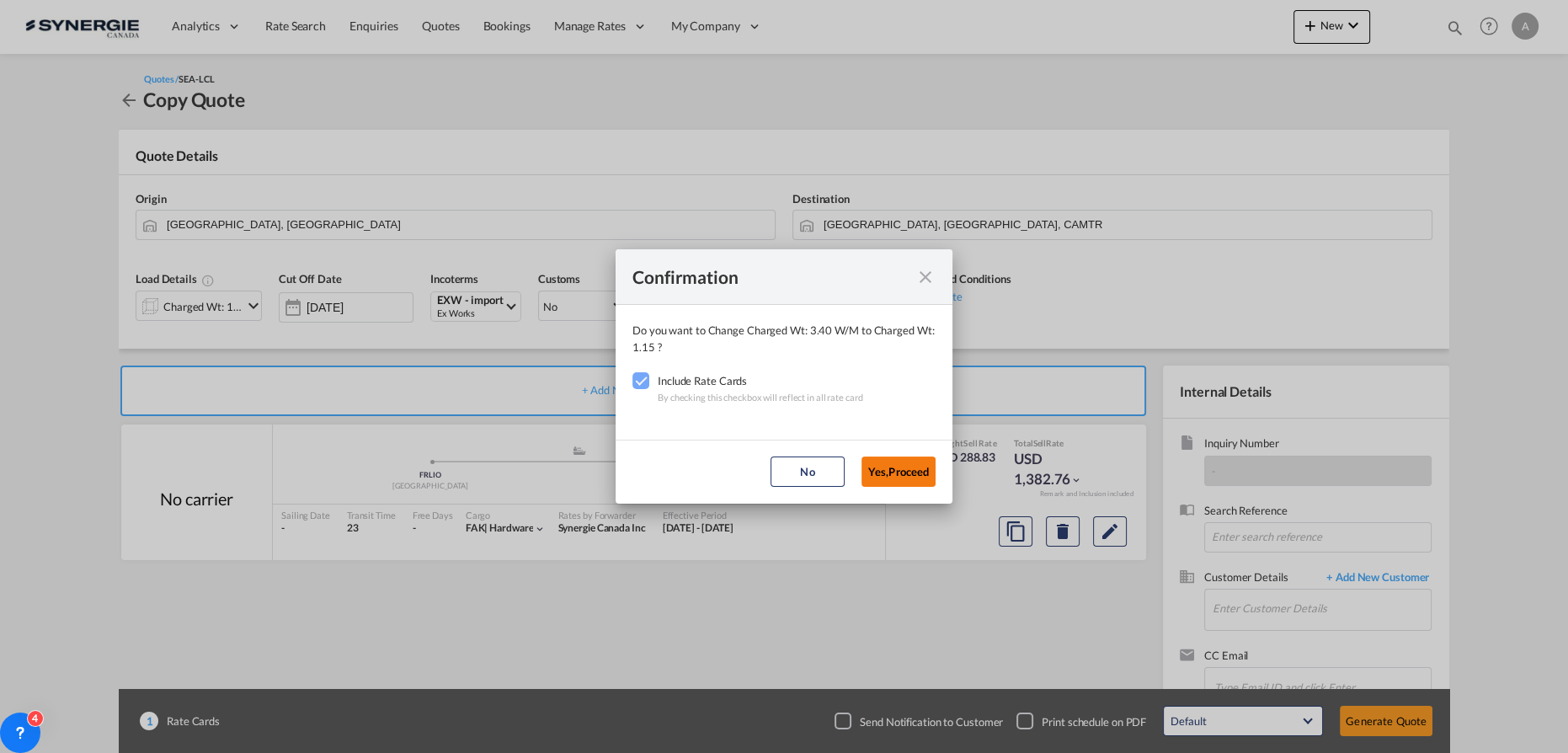
click at [915, 475] on button "Yes,Proceed" at bounding box center [899, 471] width 74 height 31
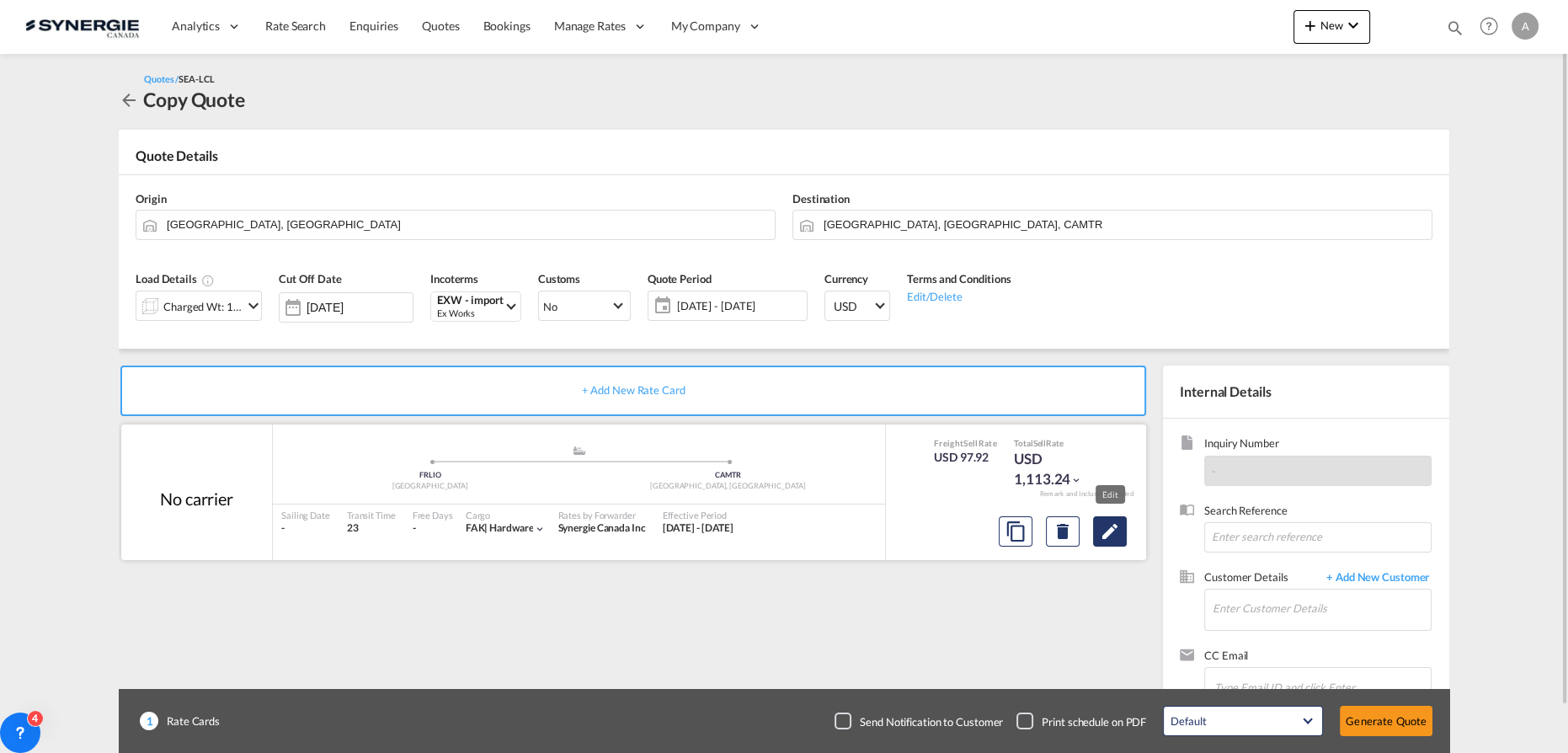
click at [1113, 539] on md-icon "Edit" at bounding box center [1110, 531] width 20 height 20
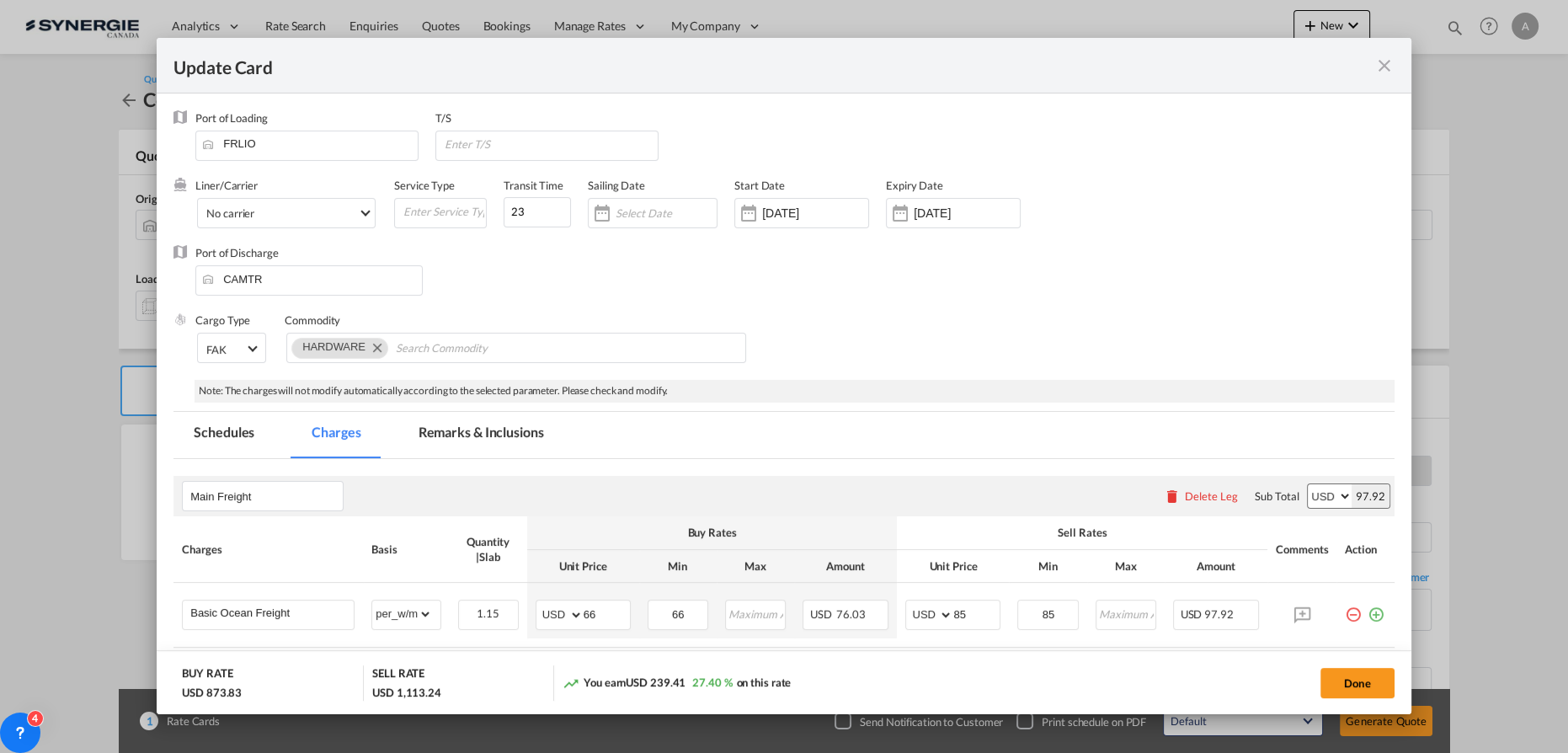
select select "per_w/m"
select select "flat"
select select "per_hbl"
select select "per_w/m"
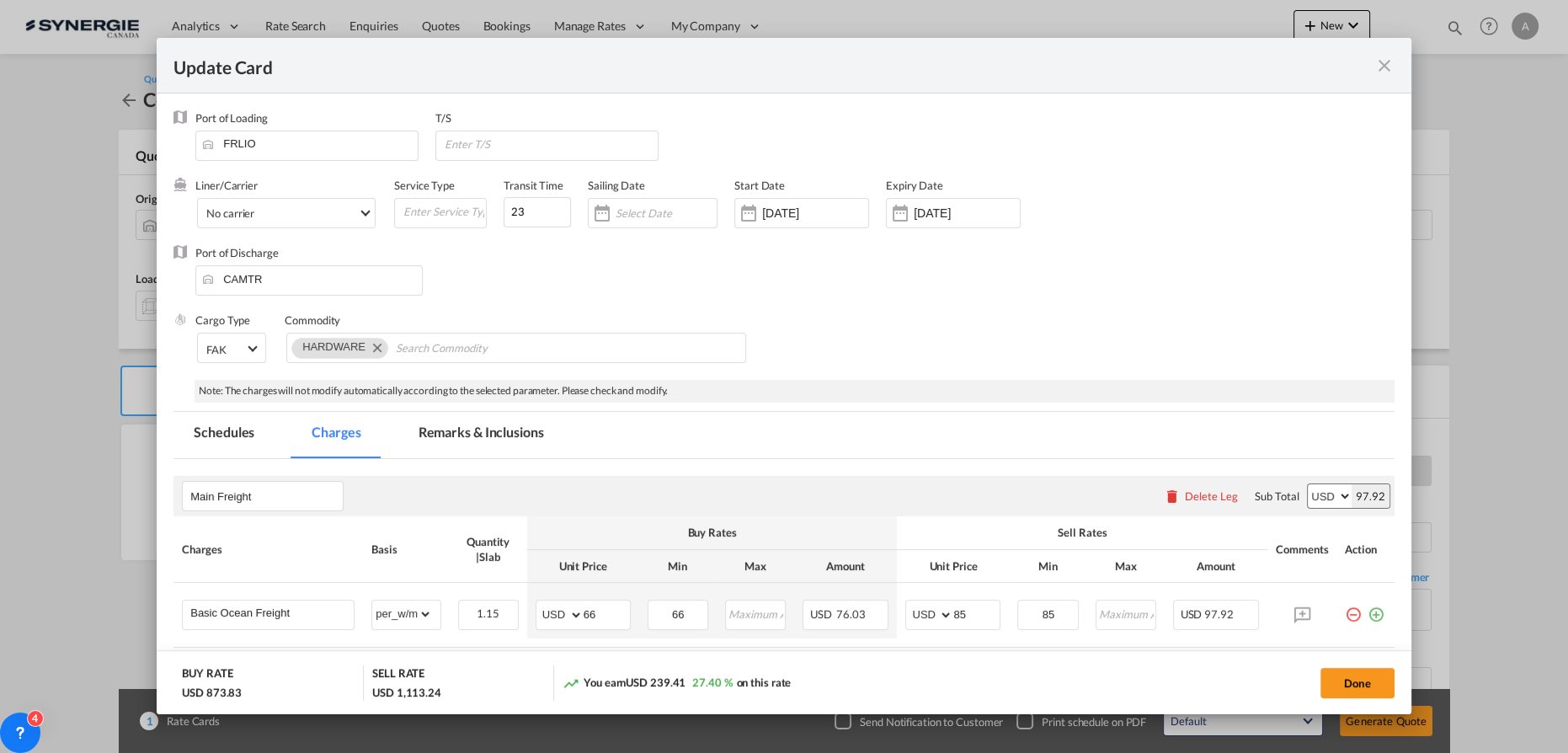
select select "flat"
select select "per_bl"
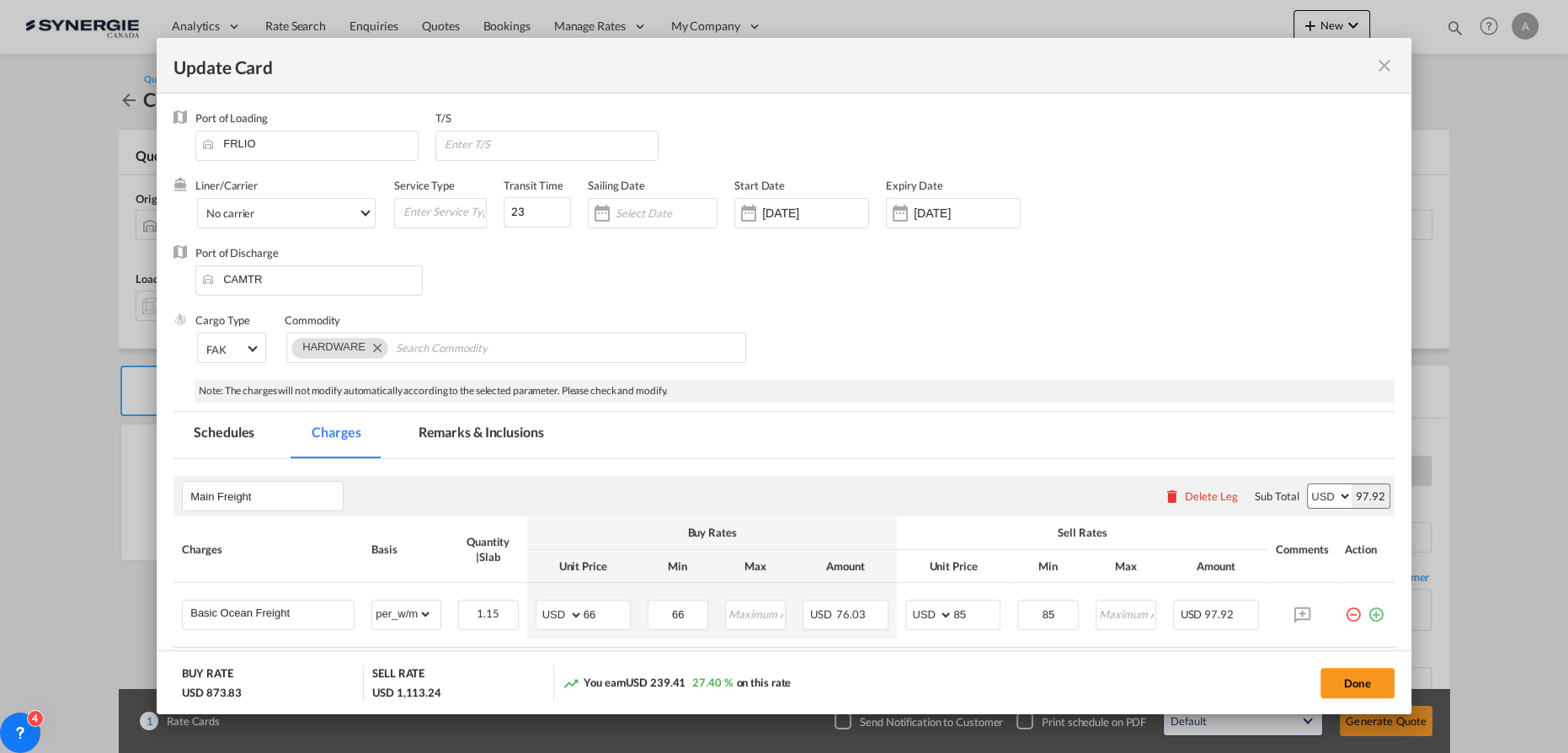
select select "per_shipment"
drag, startPoint x: 469, startPoint y: 458, endPoint x: 477, endPoint y: 441, distance: 18.8
click at [506, 434] on md-tab-item "Remarks & Inclusions" at bounding box center [481, 434] width 166 height 47
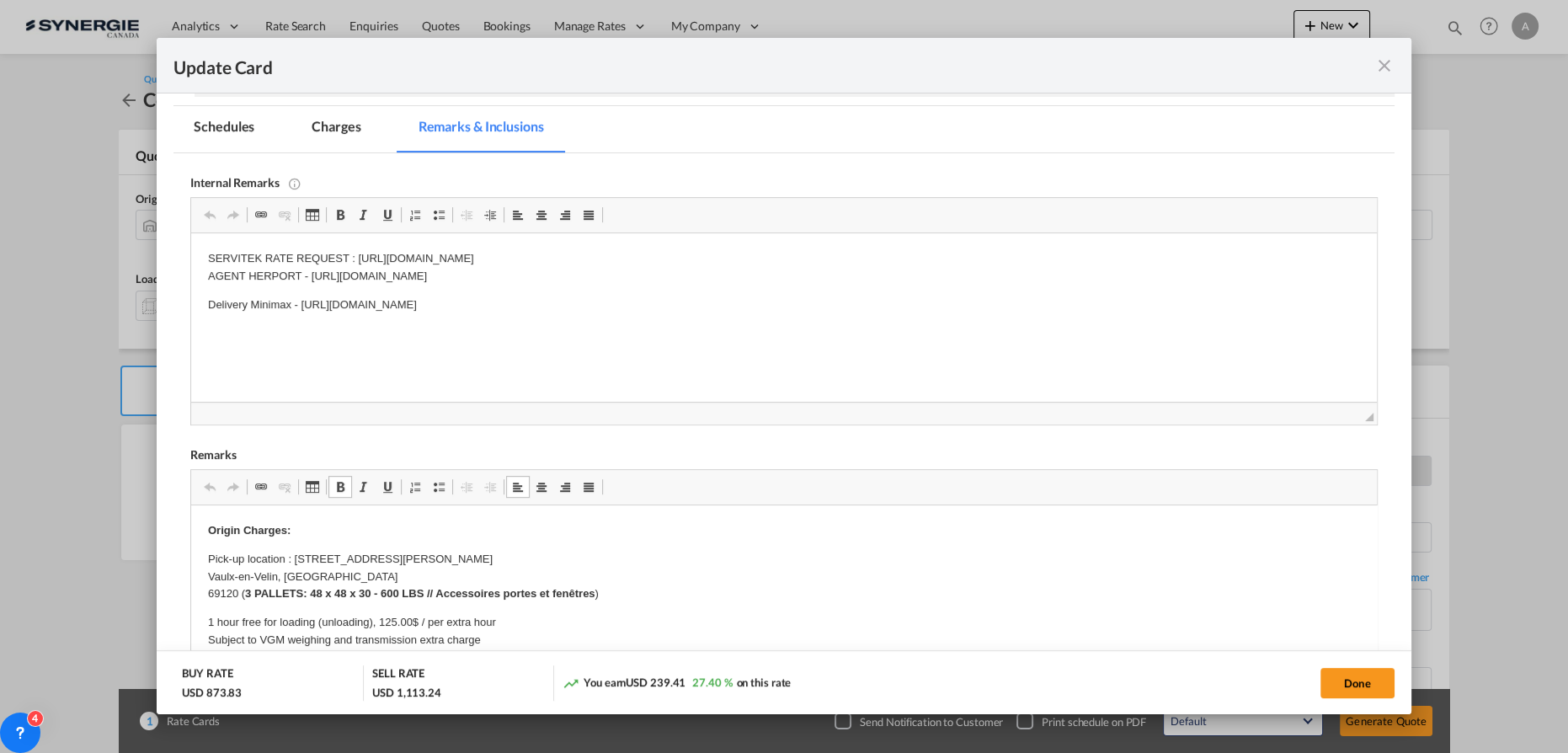
drag, startPoint x: 291, startPoint y: 556, endPoint x: 327, endPoint y: 570, distance: 38.6
click at [283, 559] on p "Pick-up location : 86 Avenue Franklin Roosevelt Vaulx-en-Velin, FR 69120 ( 3 PA…" at bounding box center [784, 577] width 1152 height 53
drag, startPoint x: 290, startPoint y: 559, endPoint x: 661, endPoint y: 600, distance: 373.3
click at [661, 601] on p "Pick-up location : 86 Avenue Franklin Roosevelt Vaulx-en-Velin, FR 69120 ( 3 PA…" at bounding box center [784, 577] width 1152 height 53
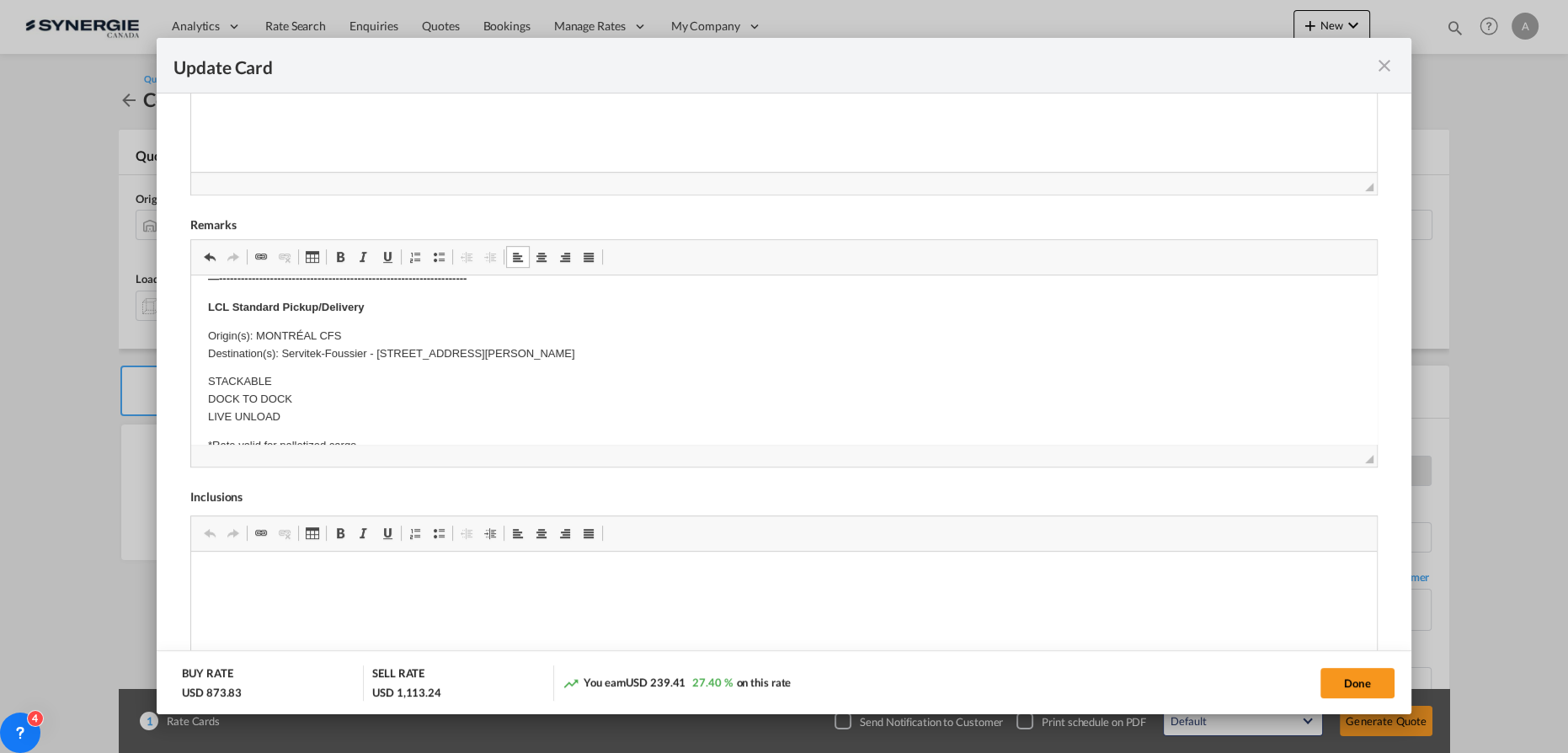
scroll to position [618, 0]
drag, startPoint x: 284, startPoint y: 353, endPoint x: 752, endPoint y: 354, distance: 468.0
click at [752, 354] on p "Origin(s): MONTRÉAL CFS Destination(s): Servitek-Foussier - 181 Bishop Street N…" at bounding box center [784, 345] width 1152 height 35
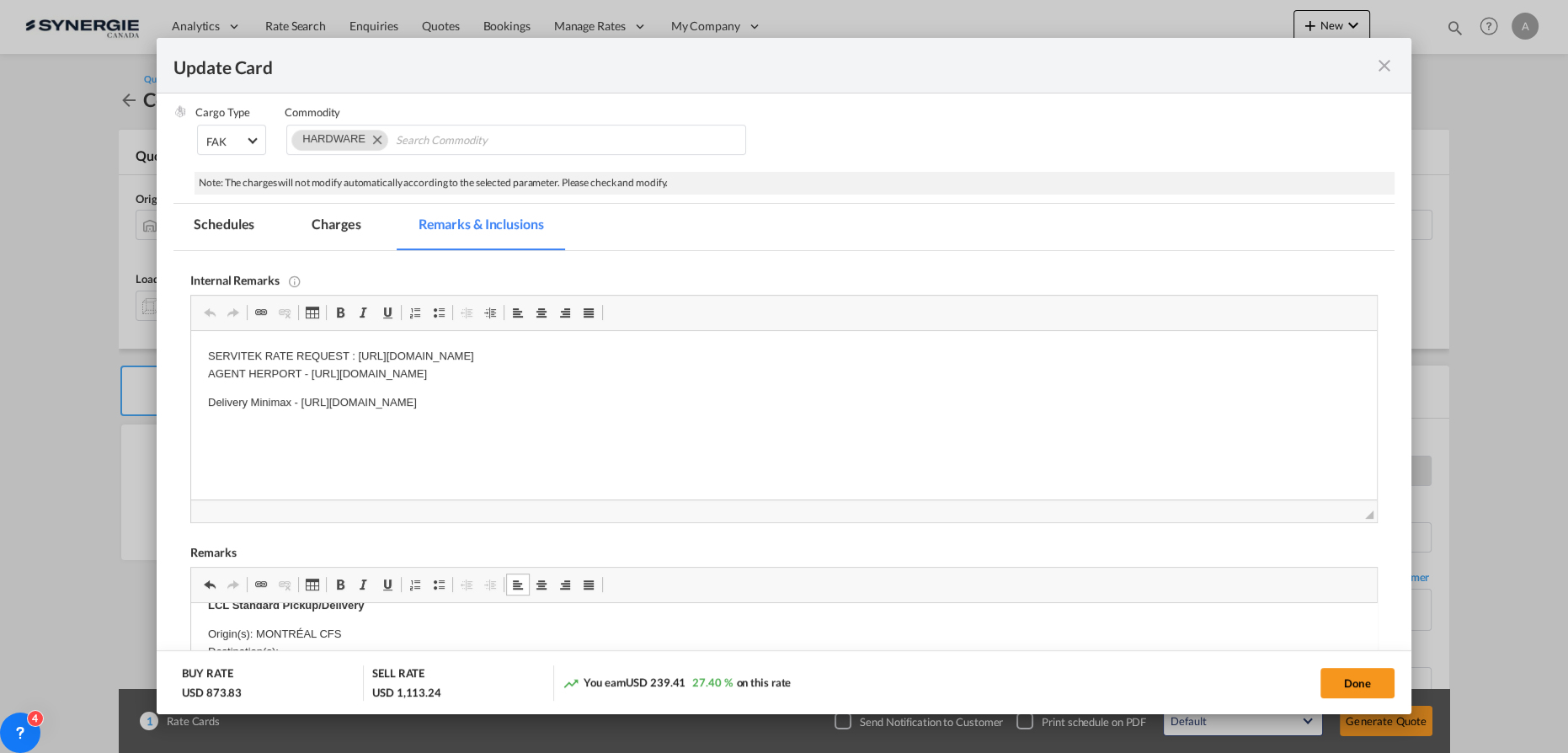
scroll to position [229, 0]
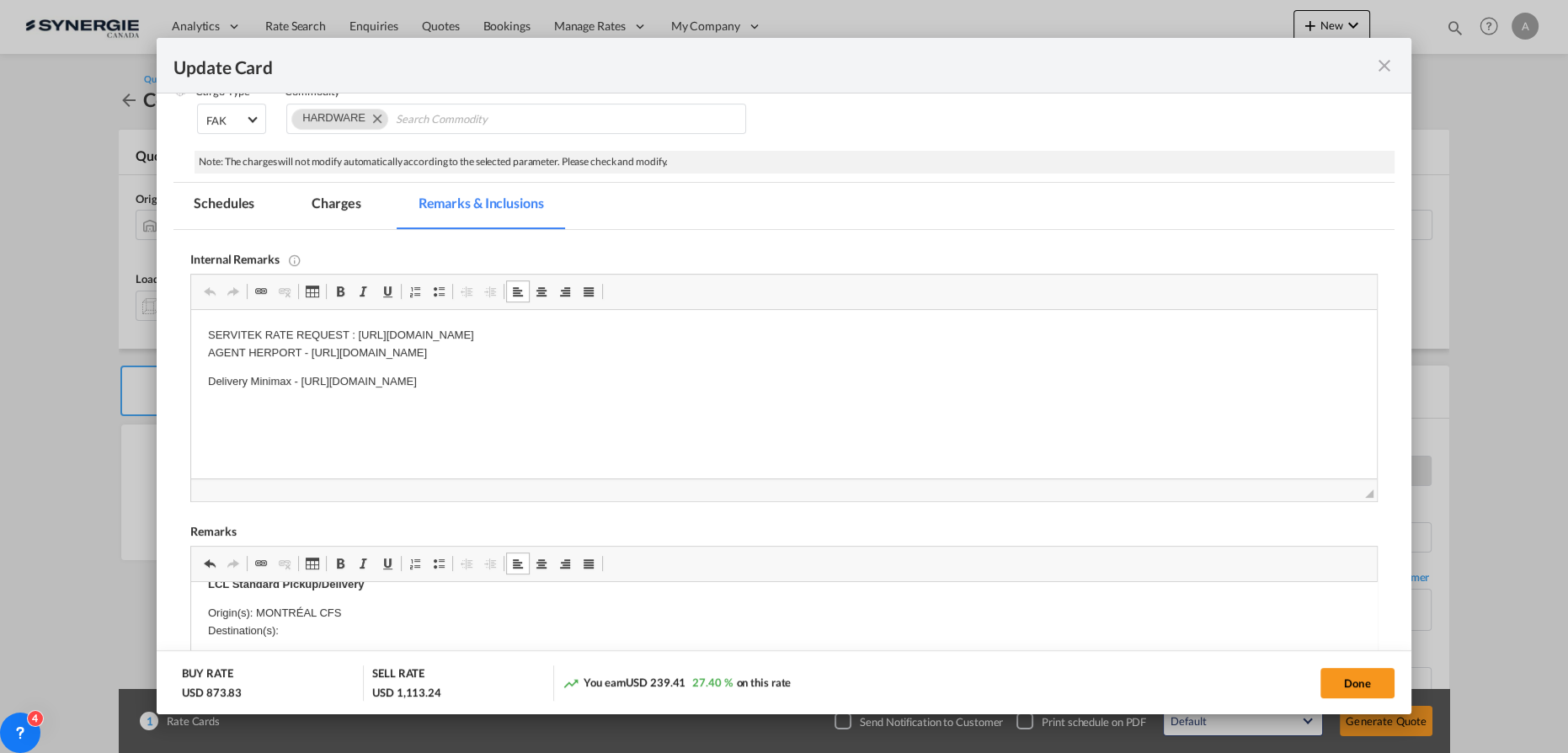
click at [218, 330] on p "SERVITEK RATE REQUEST : https://app.frontapp.com/open/cnv_poor72n?key=U8Fwobrgf…" at bounding box center [784, 344] width 1152 height 35
drag, startPoint x: 822, startPoint y: 336, endPoint x: 358, endPoint y: 334, distance: 464.0
click at [358, 334] on p "SERVITEK RATE REQUEST : https://app.frontapp.com/open/cnv_poor72n?key=U8Fwobrgf…" at bounding box center [784, 344] width 1152 height 35
click at [726, 362] on body "SERVITEK RATE REQUEST : https://app.frontapp.com/open/cnv_q7jvpsf?key=aBf0YqbTO…" at bounding box center [784, 372] width 1152 height 92
drag, startPoint x: 747, startPoint y: 355, endPoint x: 312, endPoint y: 353, distance: 435.0
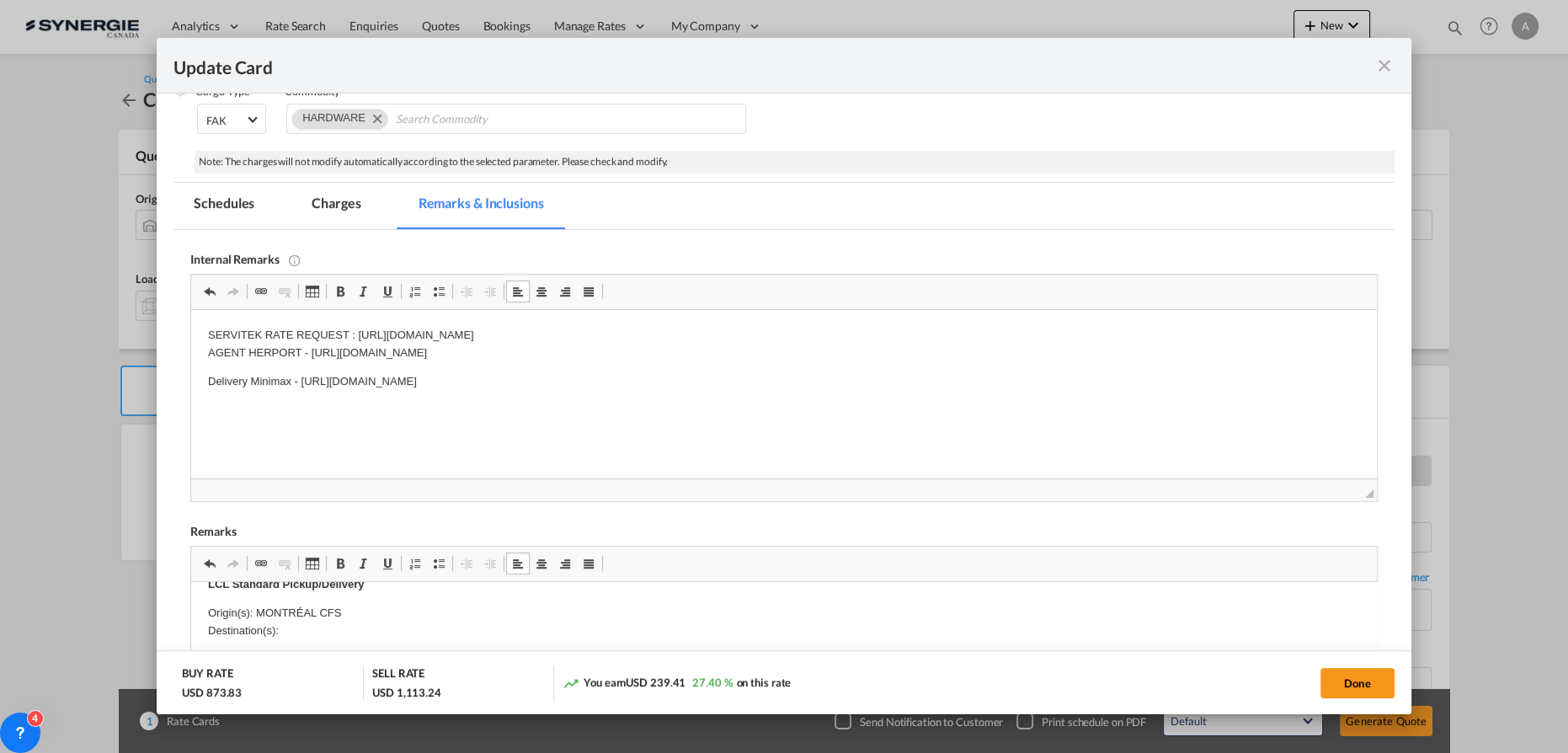
click at [312, 353] on p "SERVITEK RATE REQUEST : https://app.frontapp.com/open/cnv_q7jvpsf?key=aBf0YqbTO…" at bounding box center [784, 344] width 1152 height 35
click at [516, 394] on body "SERVITEK RATE REQUEST : https://app.frontapp.com/open/cnv_q7jvpsf?key=aBf0YqbTO…" at bounding box center [784, 372] width 1152 height 92
drag, startPoint x: 734, startPoint y: 384, endPoint x: 627, endPoint y: 391, distance: 107.2
click at [627, 391] on body "SERVITEK RATE REQUEST : https://app.frontapp.com/open/cnv_q7jvpsf?key=aBf0YqbTO…" at bounding box center [784, 372] width 1152 height 92
click at [761, 390] on body "SERVITEK RATE REQUEST : https://app.frontapp.com/open/cnv_q7jvpsf?key=aBf0YqbTO…" at bounding box center [784, 372] width 1152 height 92
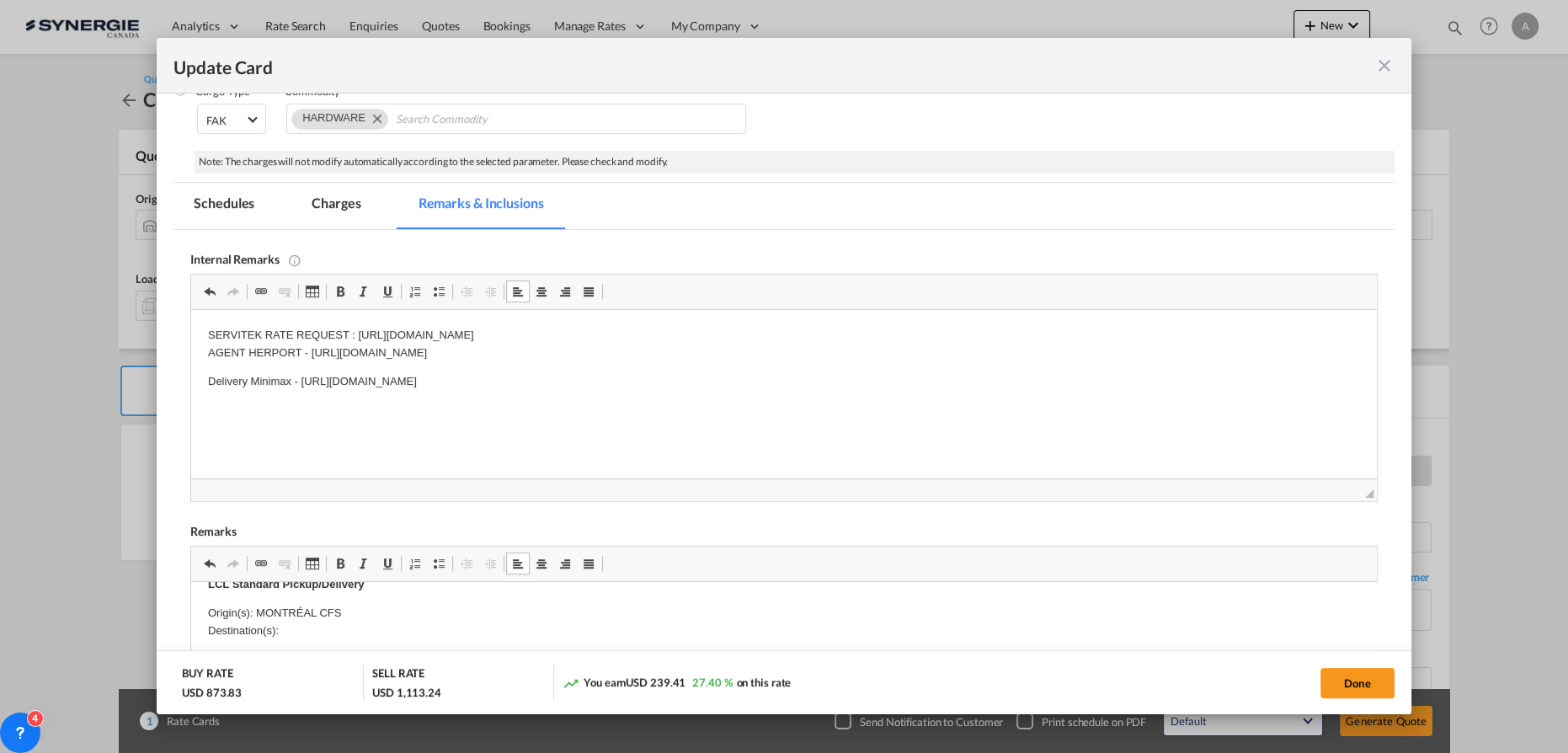
drag, startPoint x: 757, startPoint y: 383, endPoint x: 262, endPoint y: 382, distance: 495.0
click at [262, 382] on p "Delivery Minimax - https://app.frontapp.com/open/cnv_pp32cpb?key=u17nkWnE0emIAf…" at bounding box center [784, 382] width 1152 height 18
click at [340, 208] on md-tab-item "Charges" at bounding box center [336, 205] width 89 height 47
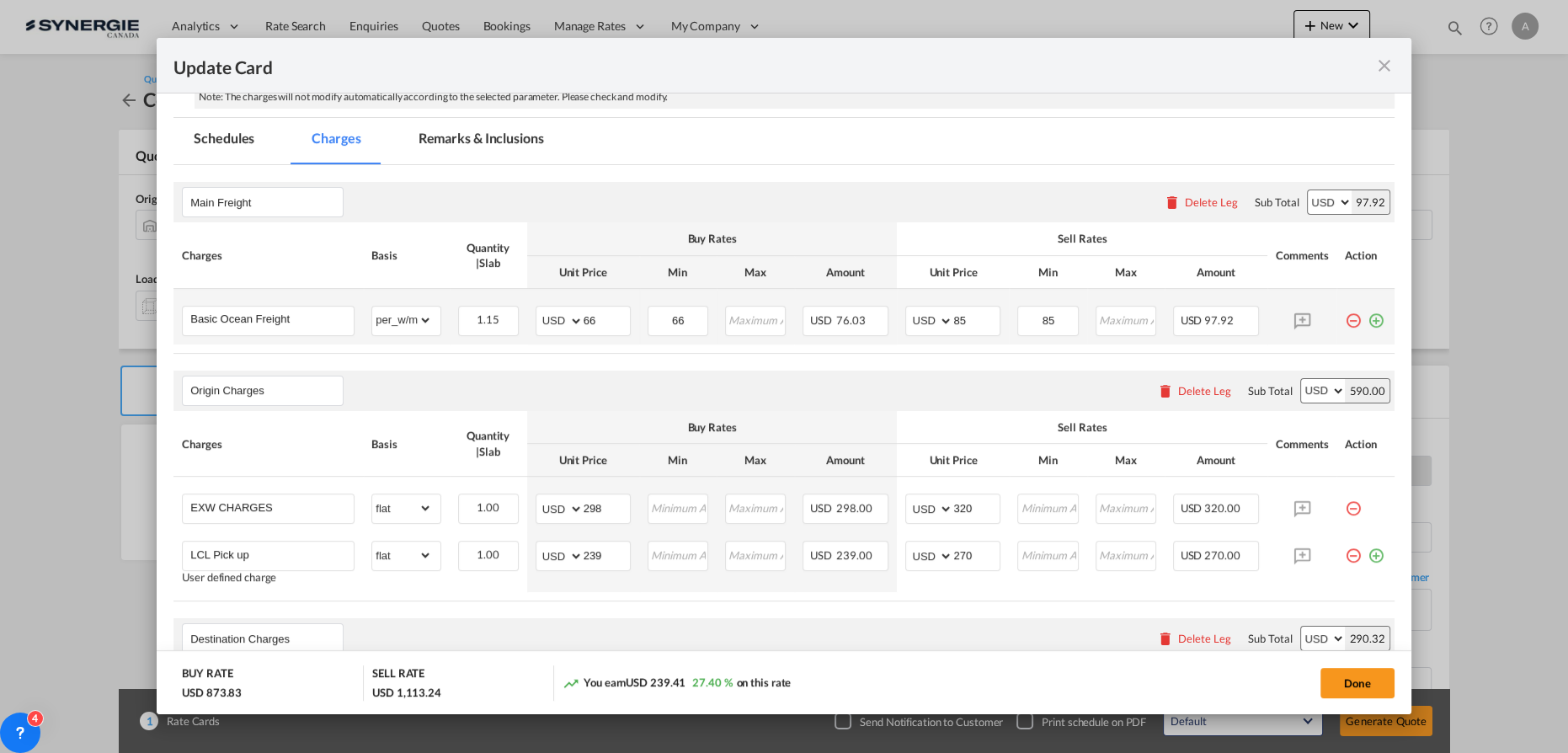
scroll to position [383, 0]
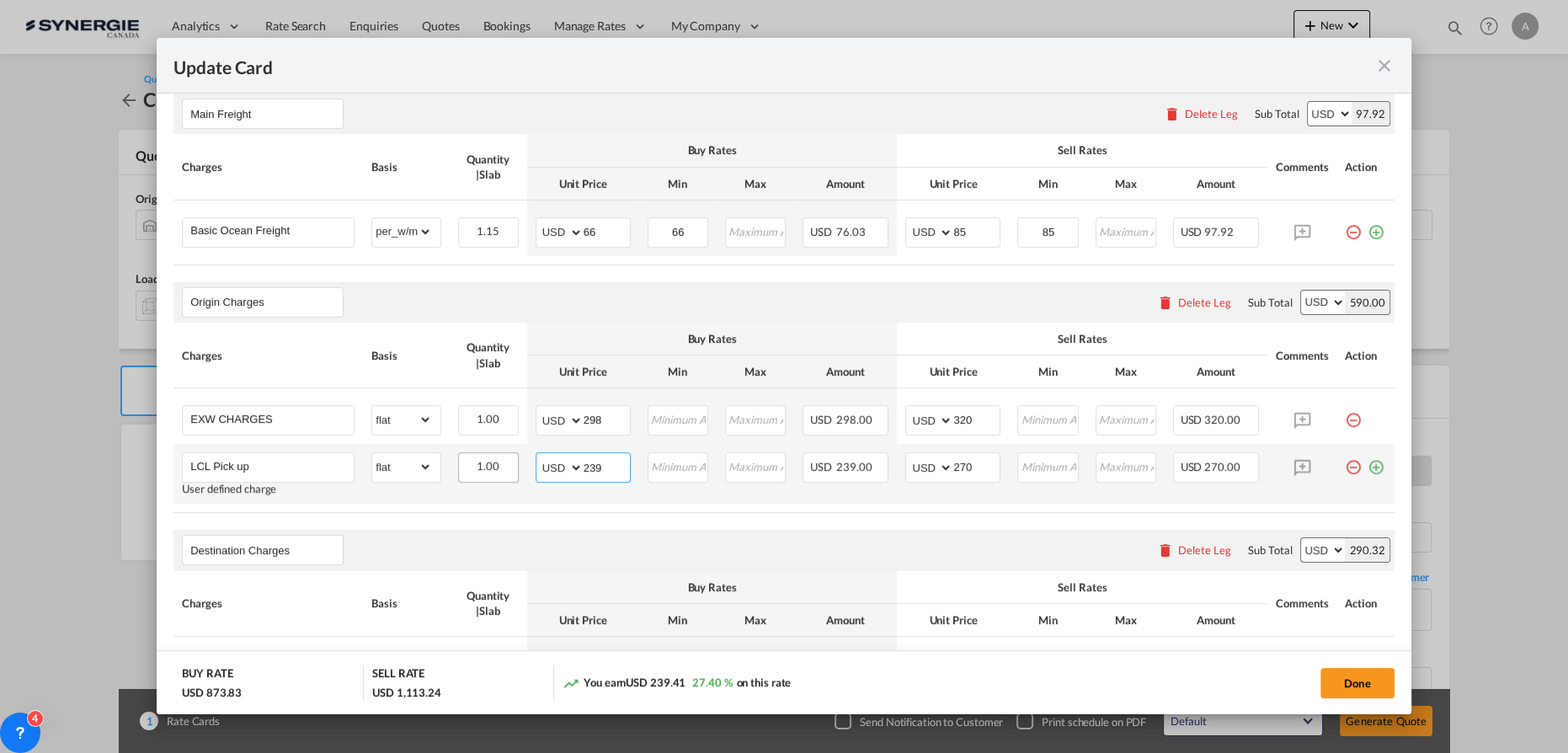
drag, startPoint x: 592, startPoint y: 470, endPoint x: 499, endPoint y: 467, distance: 93.0
click at [512, 467] on tr "LCL Pick up User defined charge Please Enter Already Exists gross_weight volume…" at bounding box center [784, 474] width 1221 height 60
type input "280"
type input "310"
click at [593, 420] on input "298" at bounding box center [606, 419] width 47 height 25
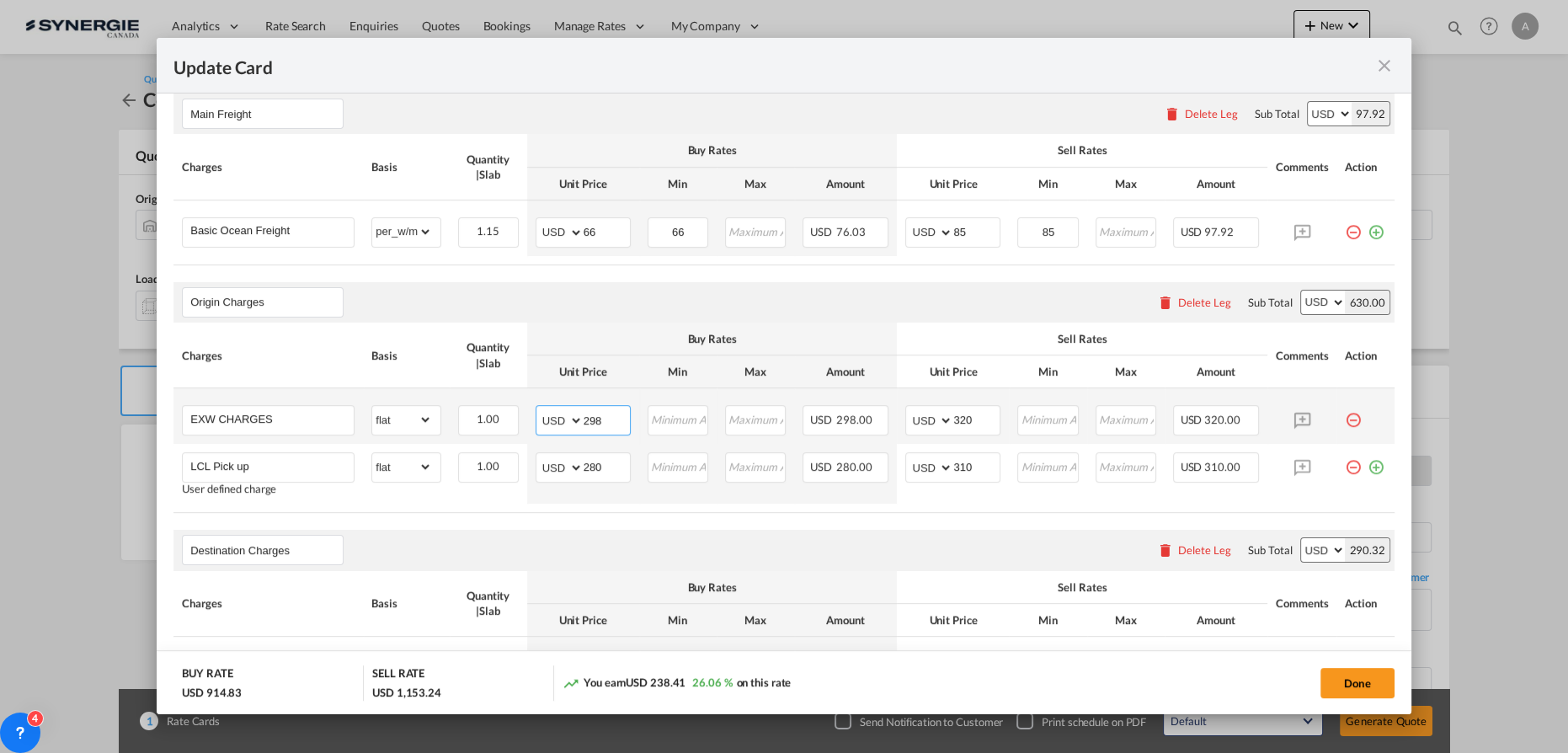
drag, startPoint x: 605, startPoint y: 420, endPoint x: 442, endPoint y: 390, distance: 165.7
click at [519, 410] on tr "EXW CHARGES Please Enter Already Exists gross_weight volumetric_weight per_ship…" at bounding box center [784, 416] width 1221 height 55
type input "293"
drag, startPoint x: 591, startPoint y: 235, endPoint x: 599, endPoint y: 234, distance: 8.1
click at [591, 235] on input "66" at bounding box center [606, 231] width 47 height 25
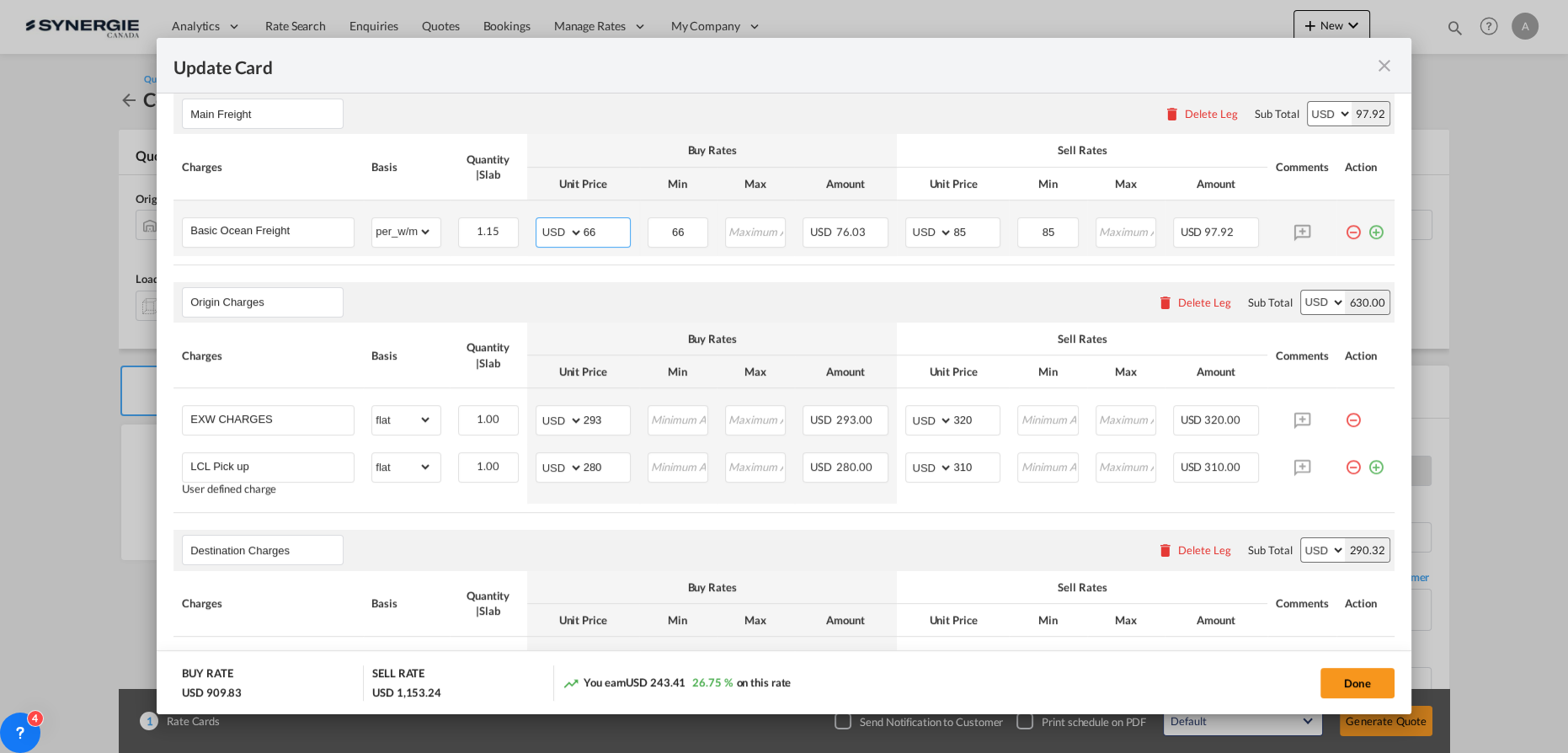
click at [539, 232] on md-input-container "AED AFN ALL AMD ANG AOA ARS AUD AWG AZN BAM BBD BDT BGN BHD BIF BMD BND BOB BRL…" at bounding box center [584, 233] width 95 height 31
type input "75"
type input "90"
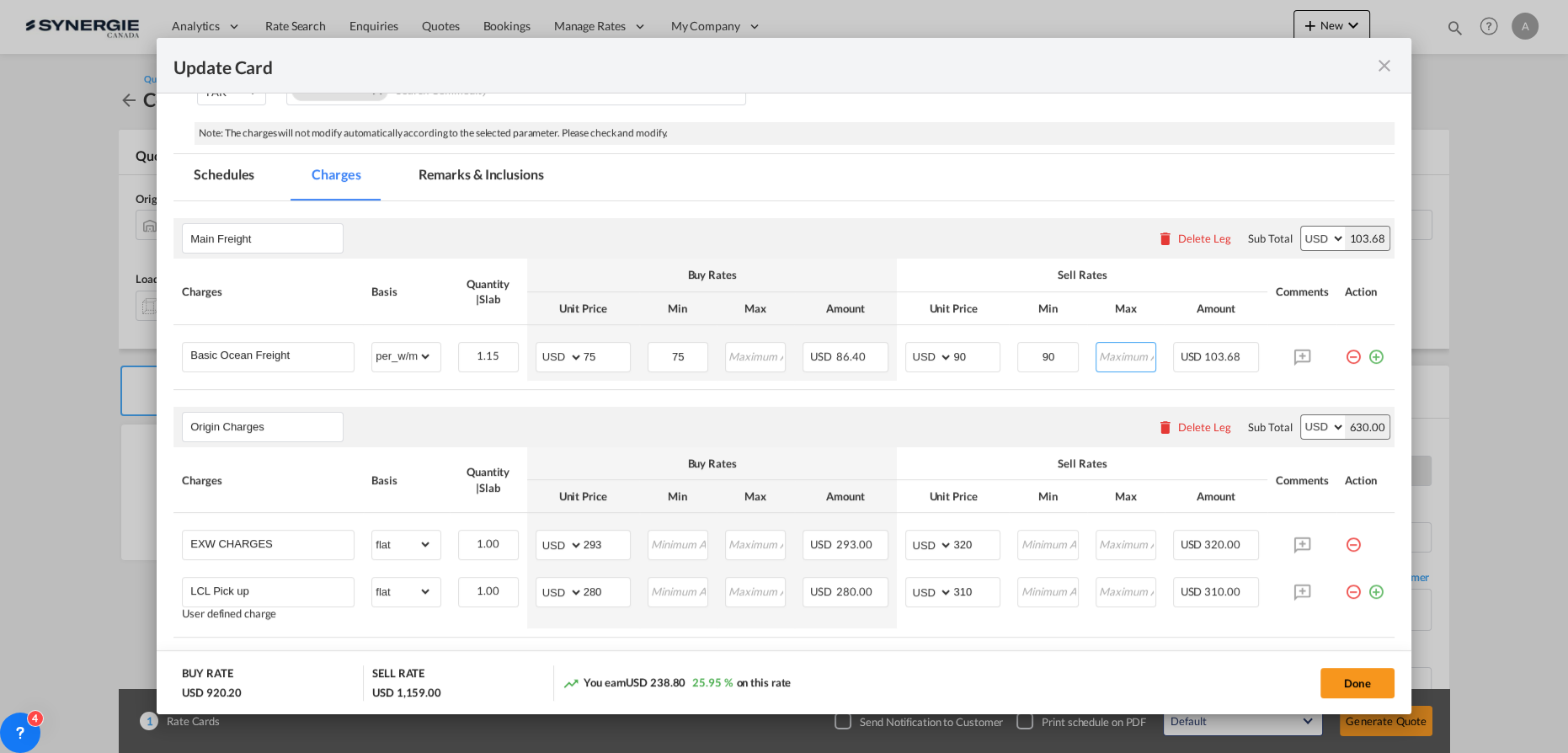
scroll to position [258, 0]
click at [437, 169] on md-tab-item "Remarks & Inclusions" at bounding box center [481, 177] width 166 height 47
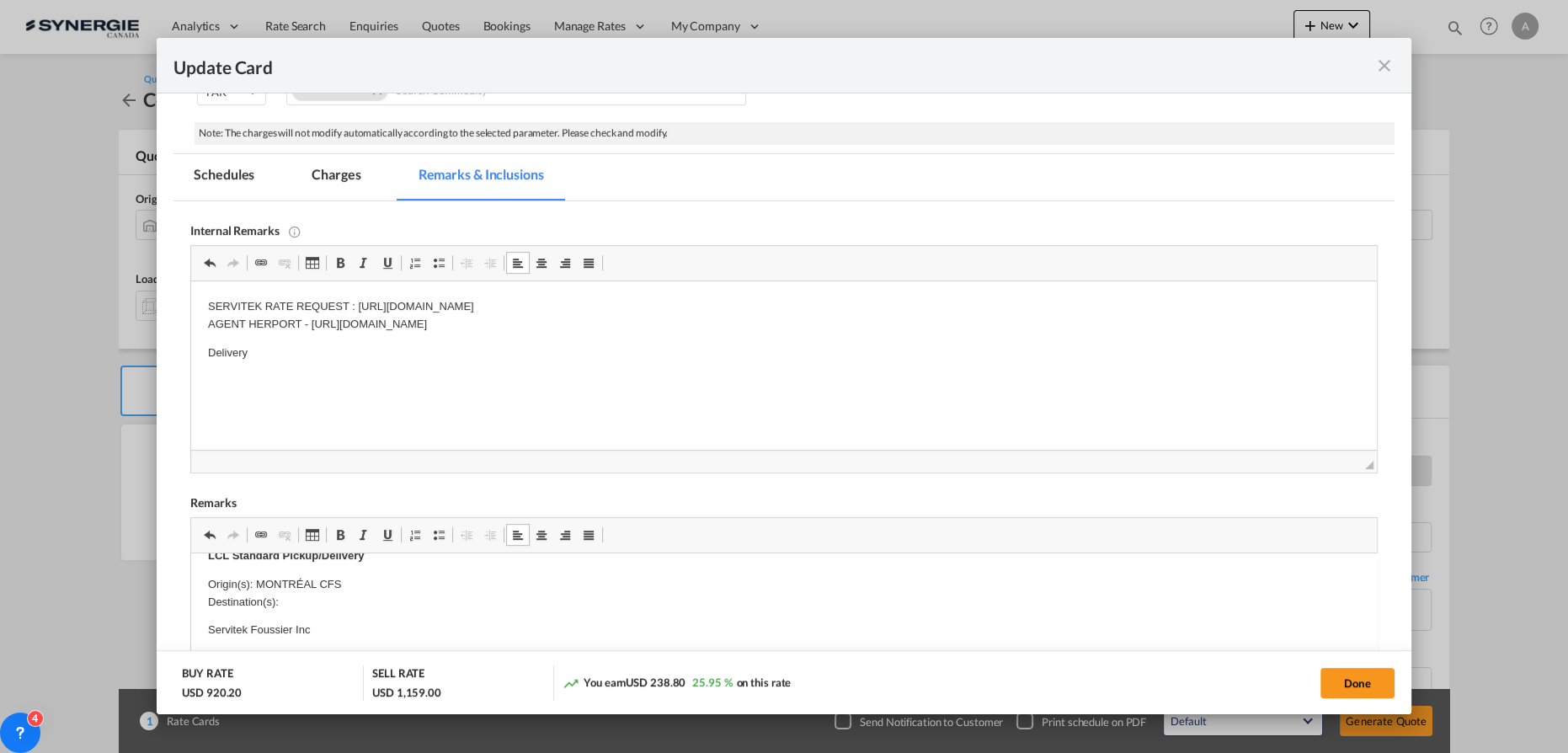
click at [317, 352] on p "Delivery" at bounding box center [784, 354] width 1152 height 18
click at [339, 172] on md-tab-item "Charges" at bounding box center [336, 177] width 89 height 47
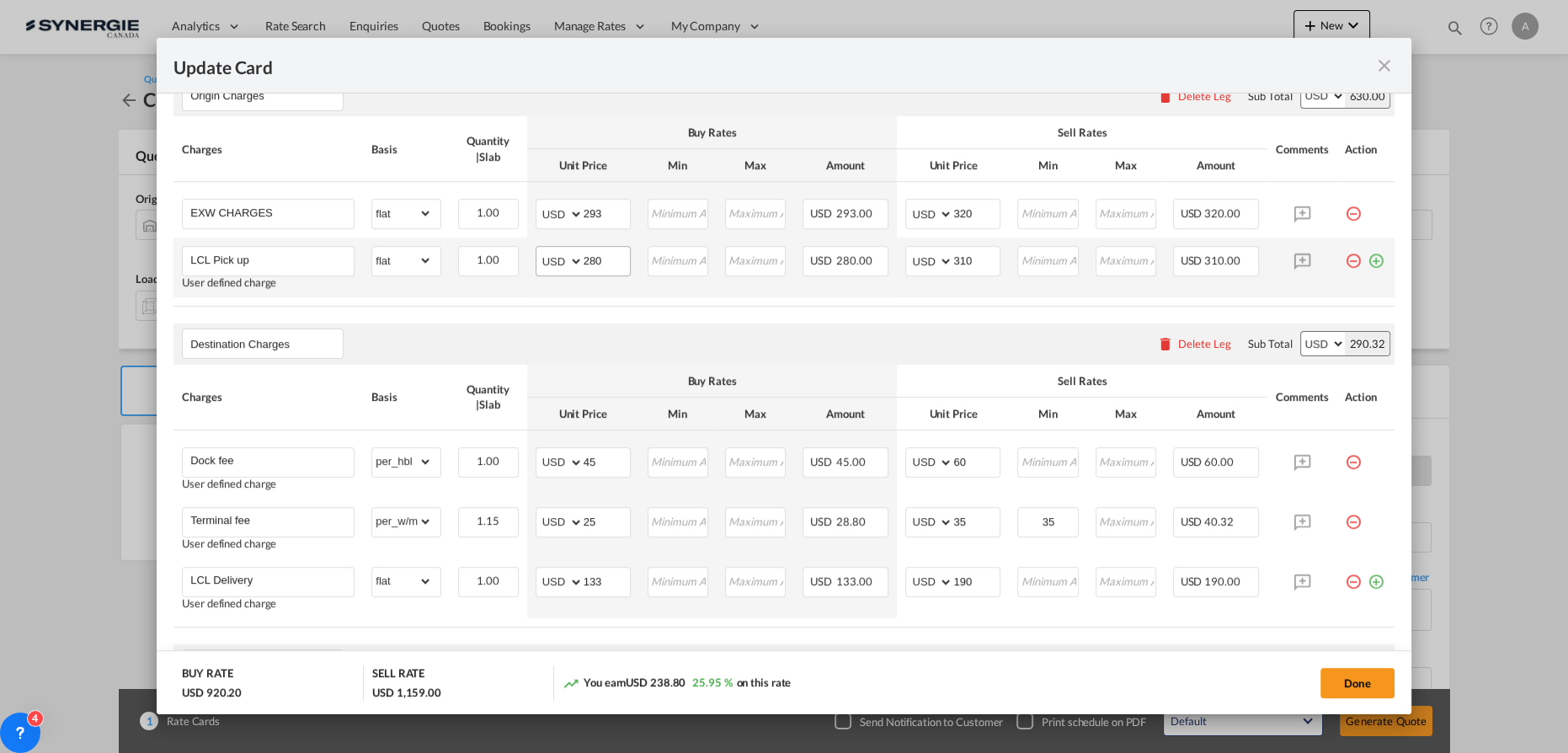
scroll to position [641, 0]
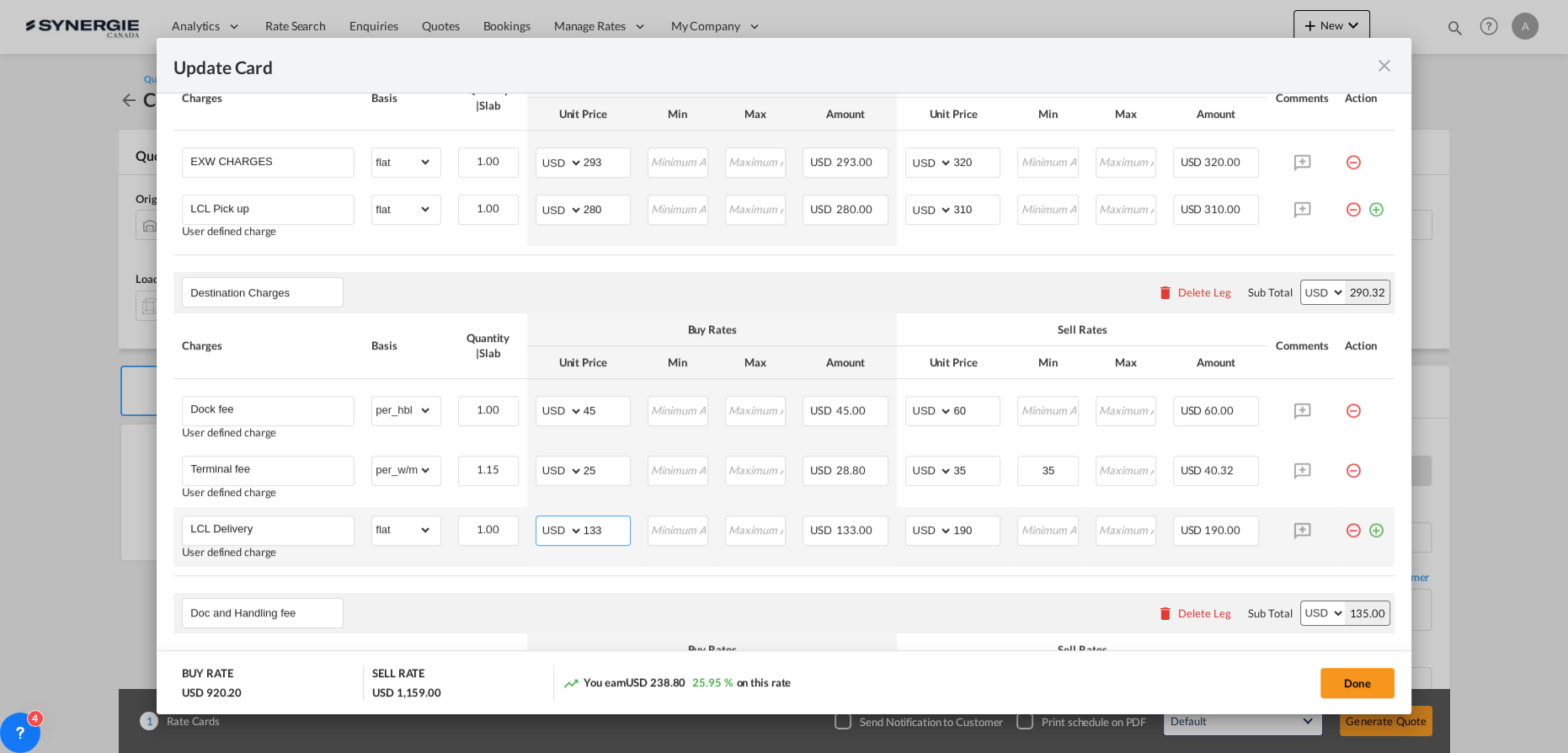
drag, startPoint x: 593, startPoint y: 532, endPoint x: 533, endPoint y: 532, distance: 60.0
click at [555, 532] on md-input-container "AED AFN ALL AMD ANG AOA ARS AUD AWG AZN BAM BBD BDT BGN BHD BIF BMD BND BOB BRL…" at bounding box center [584, 531] width 95 height 31
type input "67"
drag, startPoint x: 973, startPoint y: 524, endPoint x: 839, endPoint y: 516, distance: 134.2
click at [853, 525] on tr "LCL Delivery User defined charge Please Enter Already Exists gross_weight volum…" at bounding box center [784, 537] width 1221 height 60
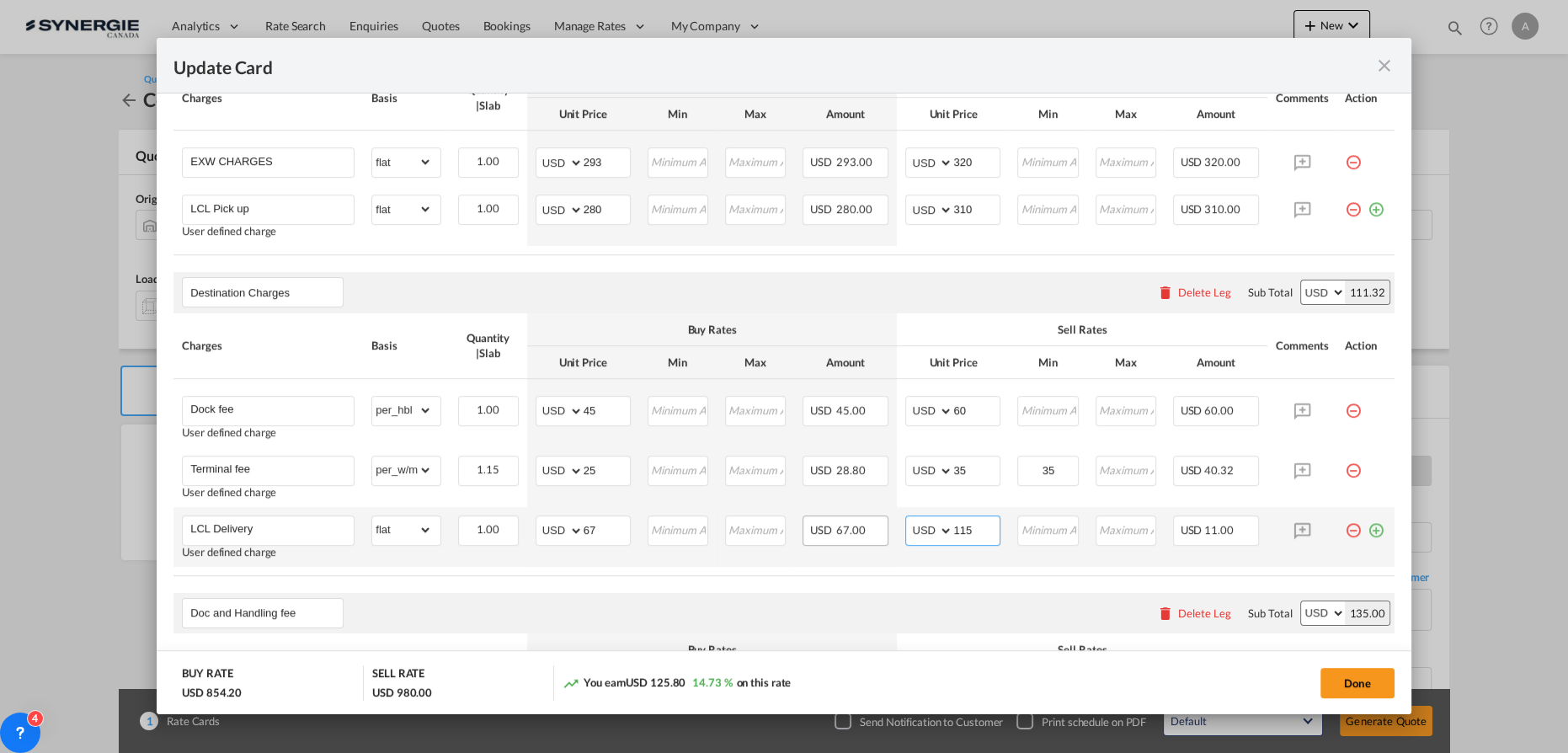
type input "115"
click at [1336, 687] on button "Done" at bounding box center [1357, 683] width 74 height 31
type input "11 Jun 2025"
type input "17 Sep 2025"
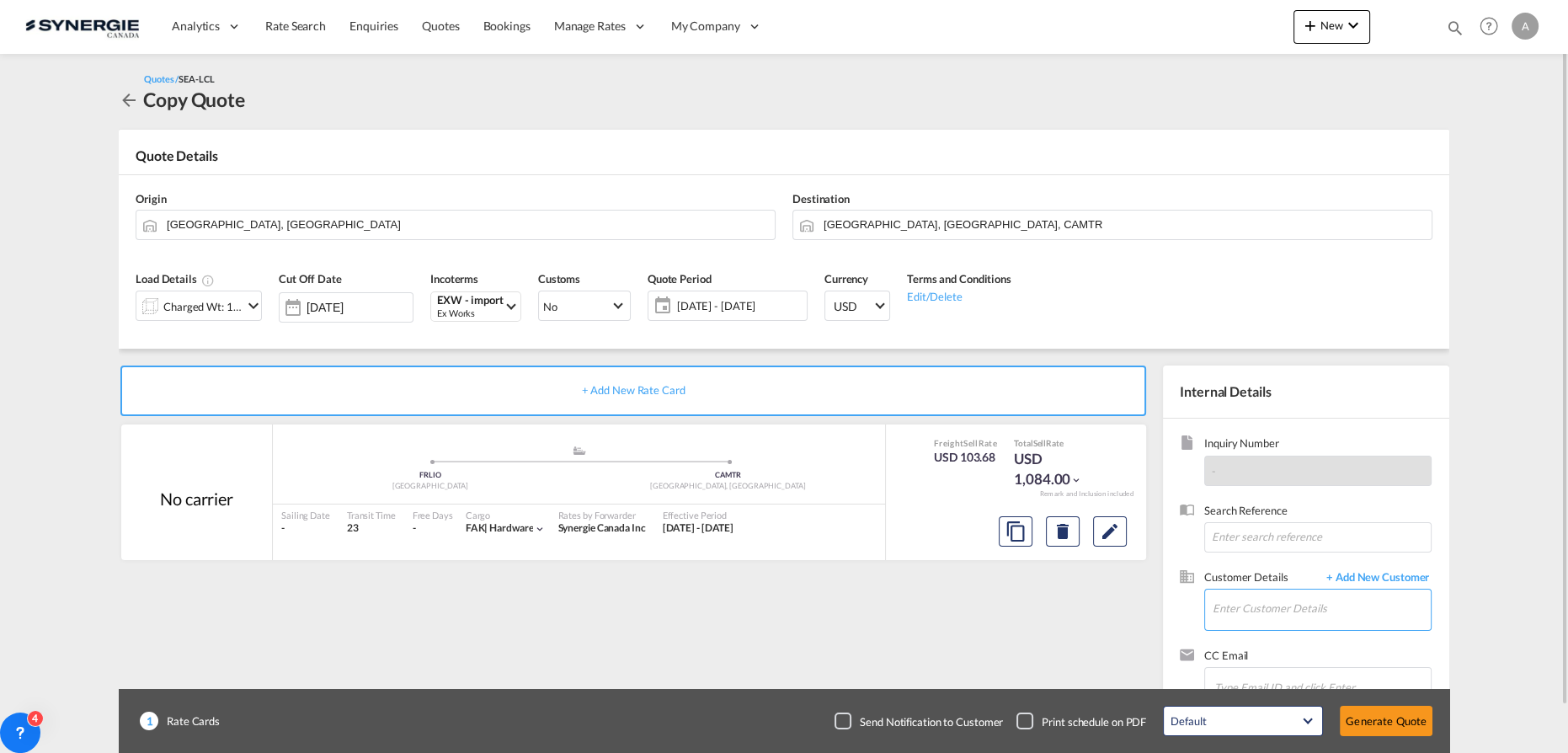
click at [1300, 608] on input "Enter Customer Details" at bounding box center [1321, 608] width 218 height 38
click at [1314, 563] on div "Stelian Cadar stelian.cadar@ servitek .ca | SERVITEK FOUSSIER" at bounding box center [1321, 566] width 220 height 46
type input "SERVITEK FOUSSIER, Stelian Cadar, stelian.cadar@servitek.ca"
click at [1119, 527] on md-icon "Edit" at bounding box center [1110, 531] width 20 height 20
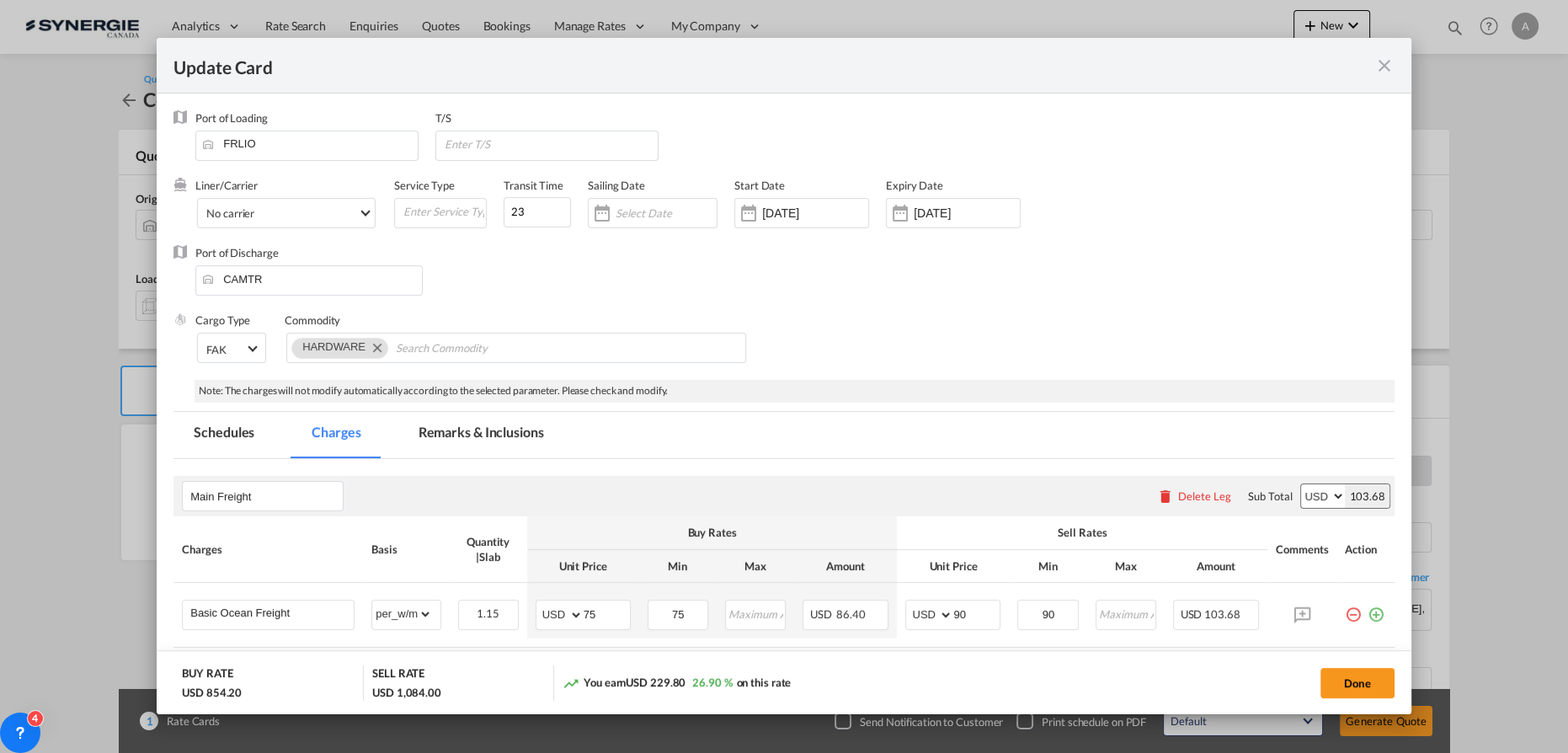
click at [970, 213] on input "18 Sep 2025" at bounding box center [967, 212] width 106 height 13
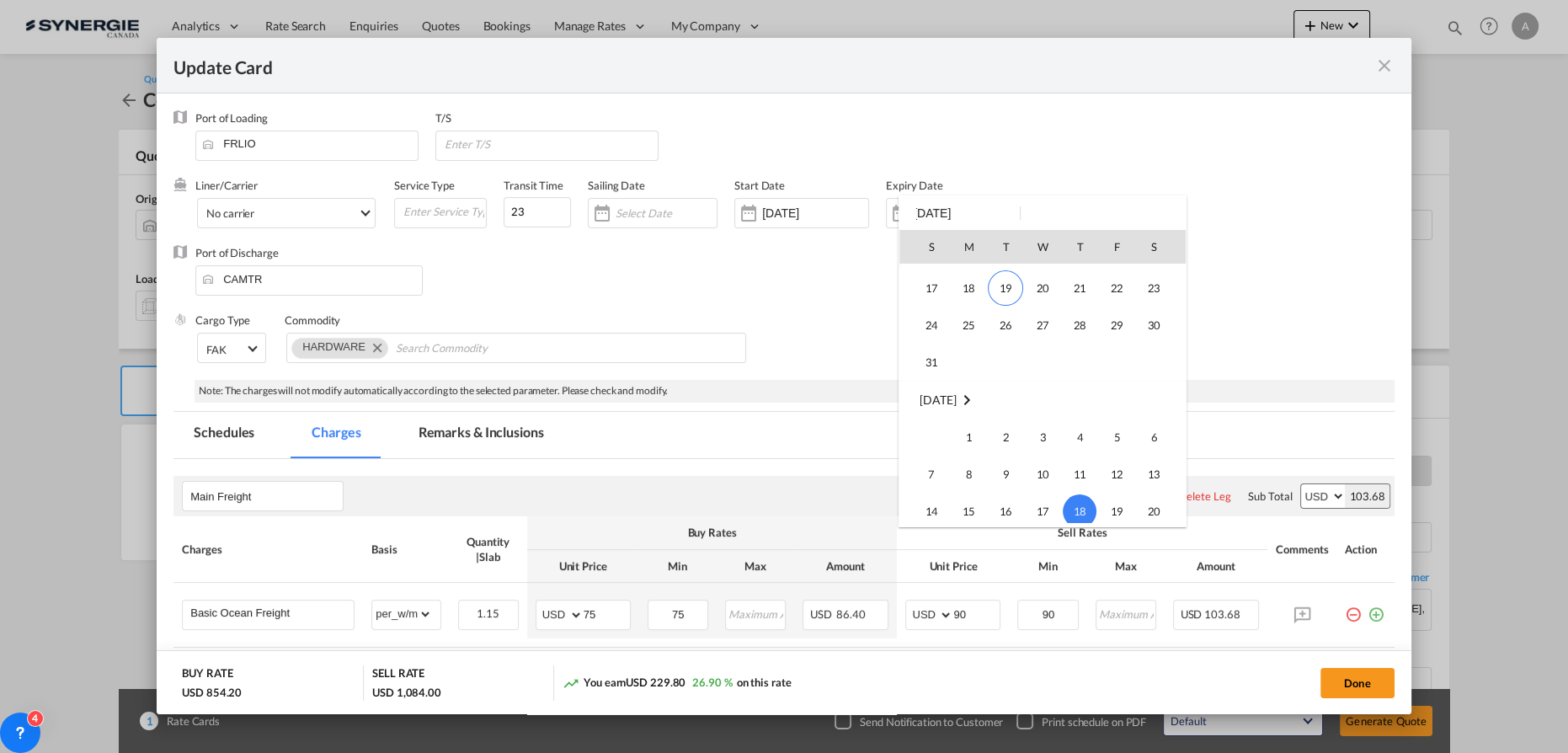
scroll to position [516, 0]
click at [925, 393] on span "31" at bounding box center [932, 398] width 33 height 33
type input "31 Aug 2025"
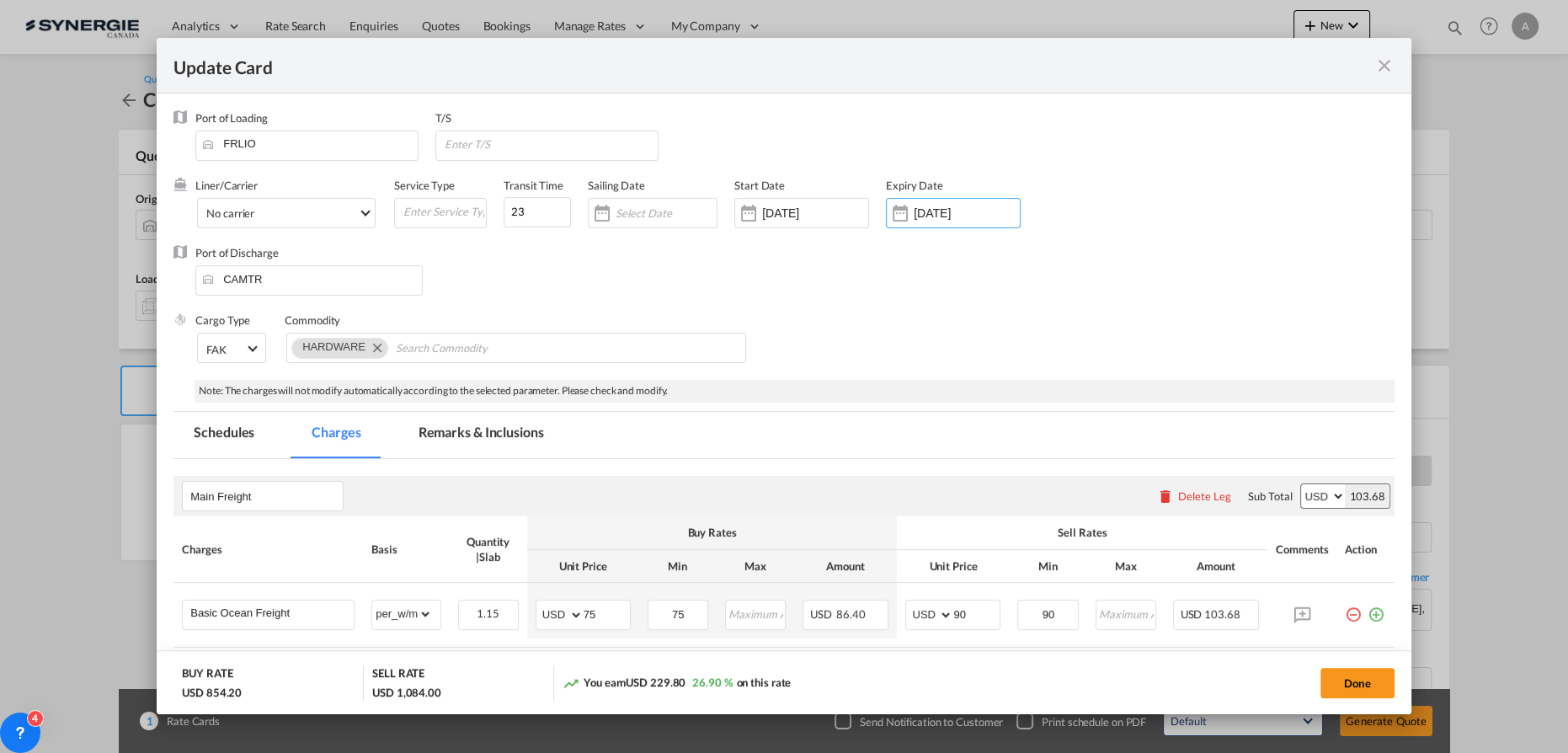
click at [787, 173] on div "Port of Loading FRLIO T/S" at bounding box center [795, 144] width 1199 height 68
click at [777, 226] on div "12 Jun 2025" at bounding box center [802, 213] width 135 height 31
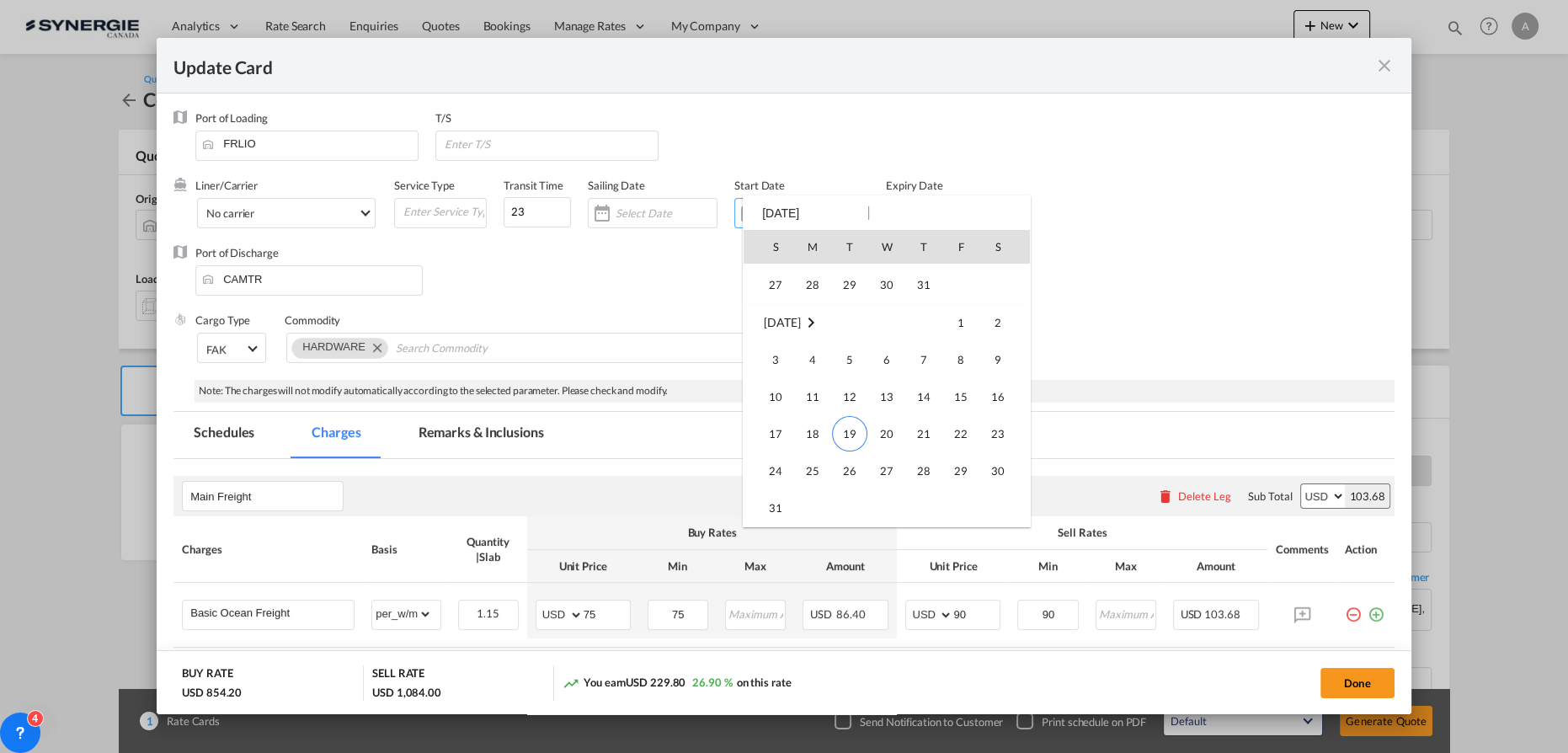
scroll to position [390036, 0]
click at [857, 390] on span "19" at bounding box center [849, 393] width 35 height 35
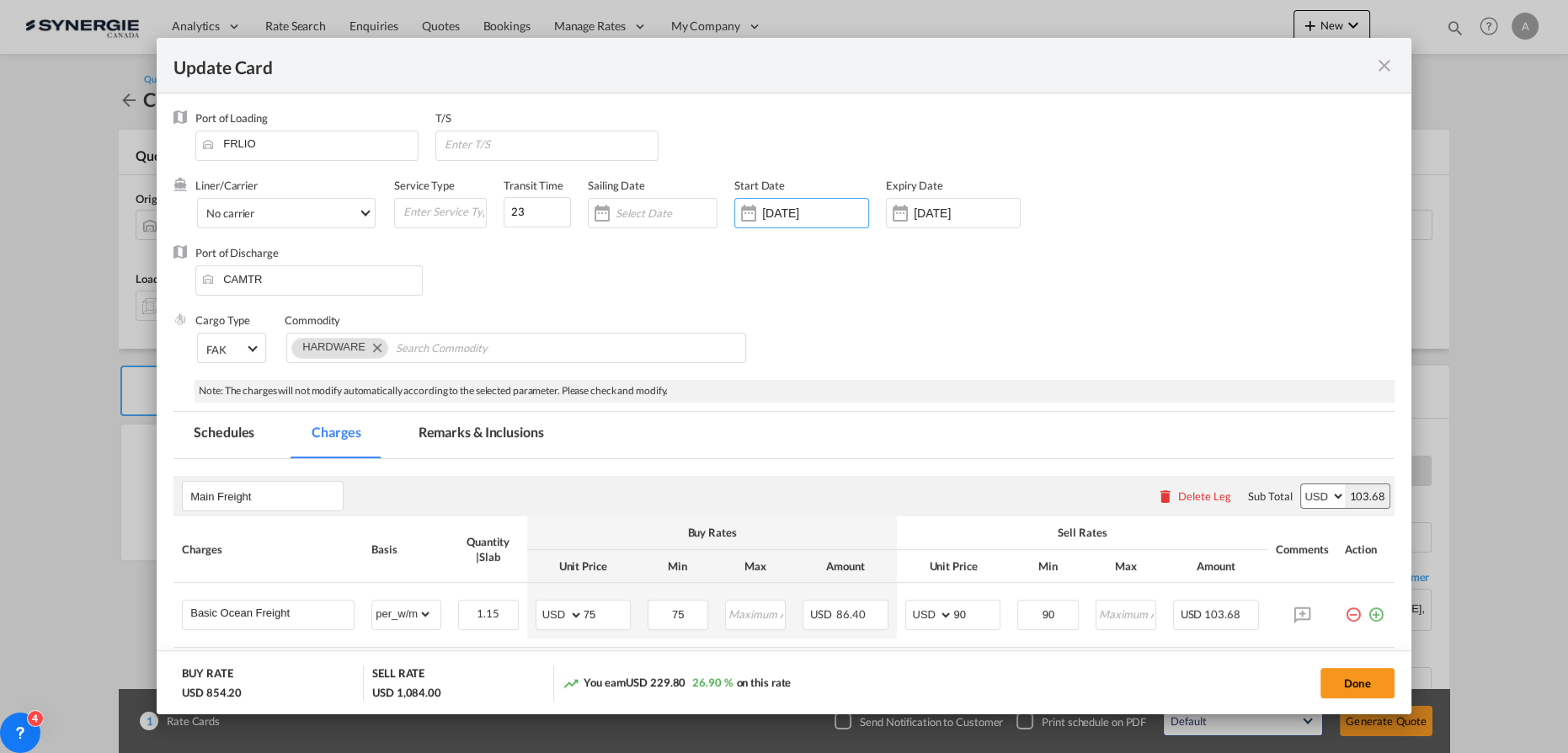
drag, startPoint x: 1357, startPoint y: 684, endPoint x: 1105, endPoint y: 552, distance: 284.5
click at [1357, 684] on button "Done" at bounding box center [1357, 683] width 74 height 31
type input "[DATE]"
type input "30 Aug 2025"
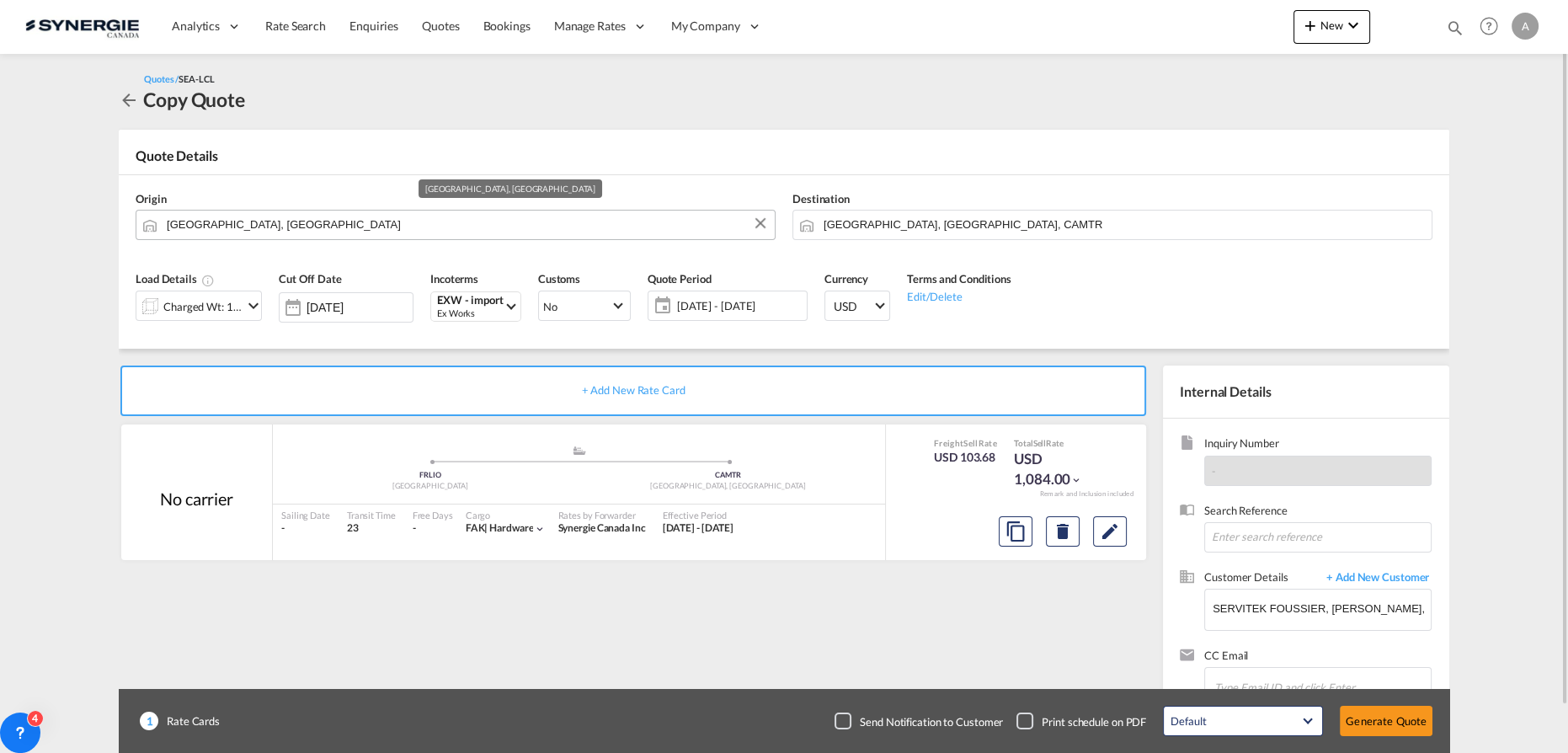
click at [453, 230] on input "Le Havre, FRLEH" at bounding box center [466, 225] width 599 height 30
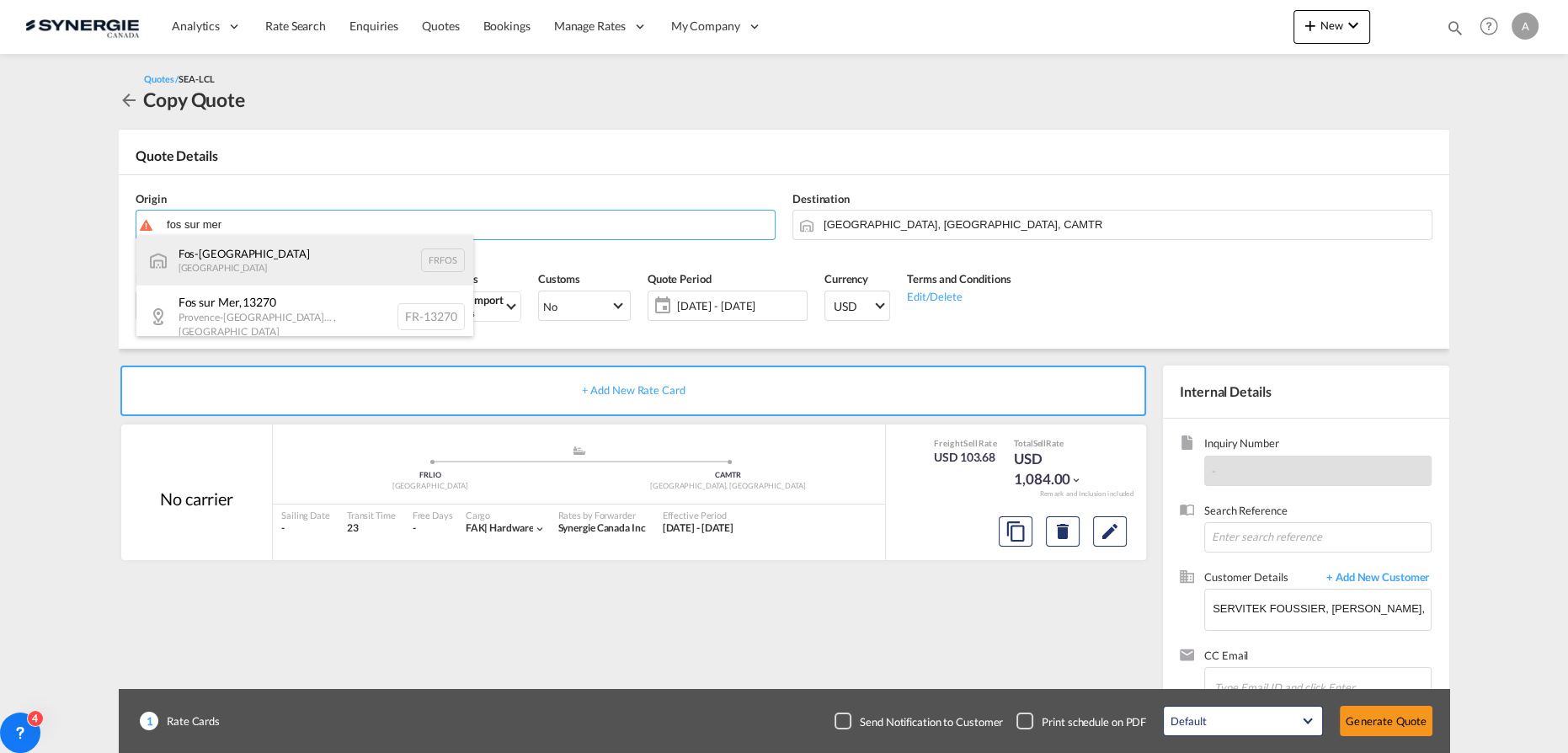
click at [384, 266] on div "Fos-sur-Mer France FRFOS" at bounding box center [305, 261] width 337 height 51
type input "Fos-sur-Mer, FRFOS"
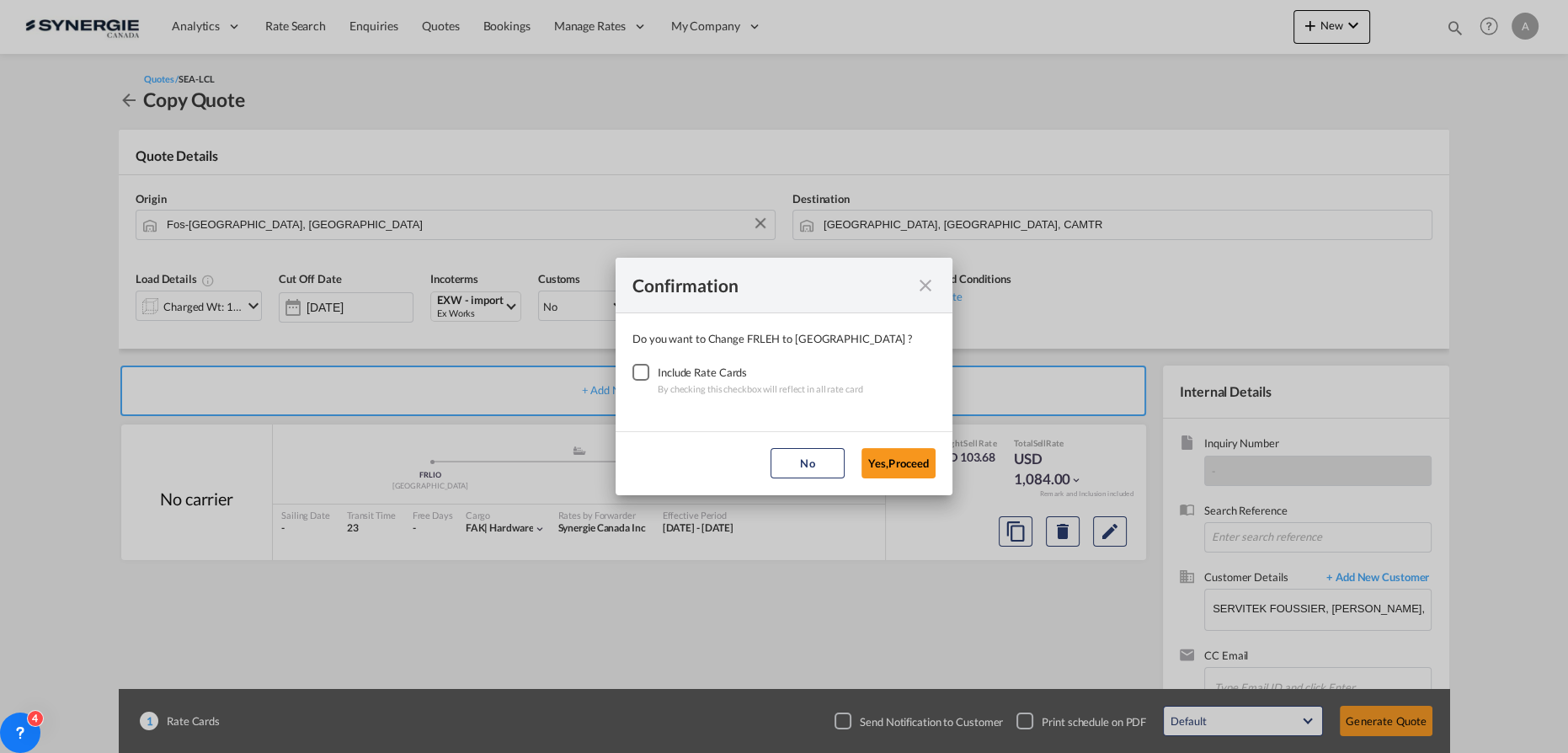
click at [641, 369] on div "Checkbox No Ink" at bounding box center [641, 372] width 17 height 17
click at [874, 462] on button "Yes,Proceed" at bounding box center [899, 463] width 74 height 31
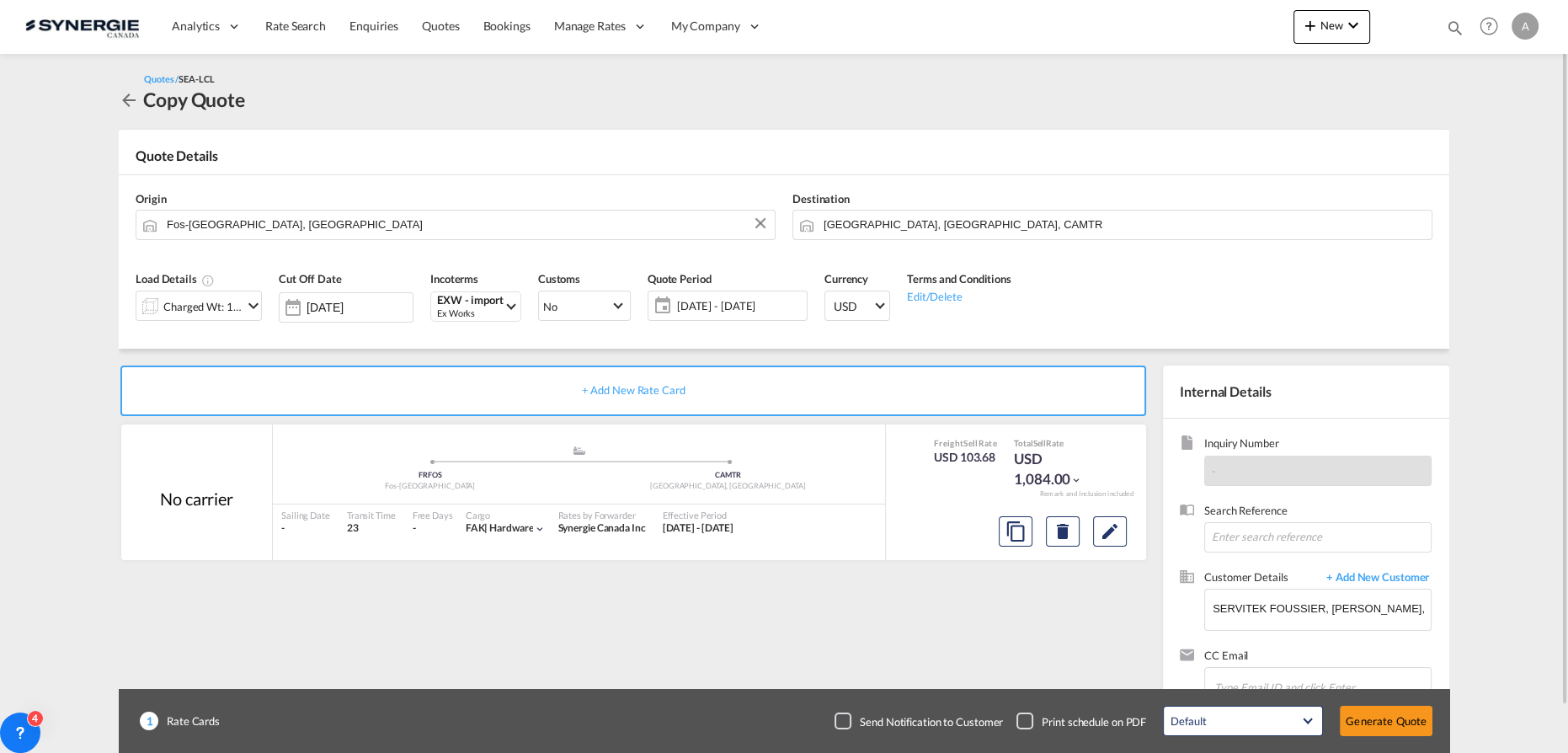
click at [746, 305] on span "19 Aug - 18 Sep 2025" at bounding box center [740, 305] width 125 height 15
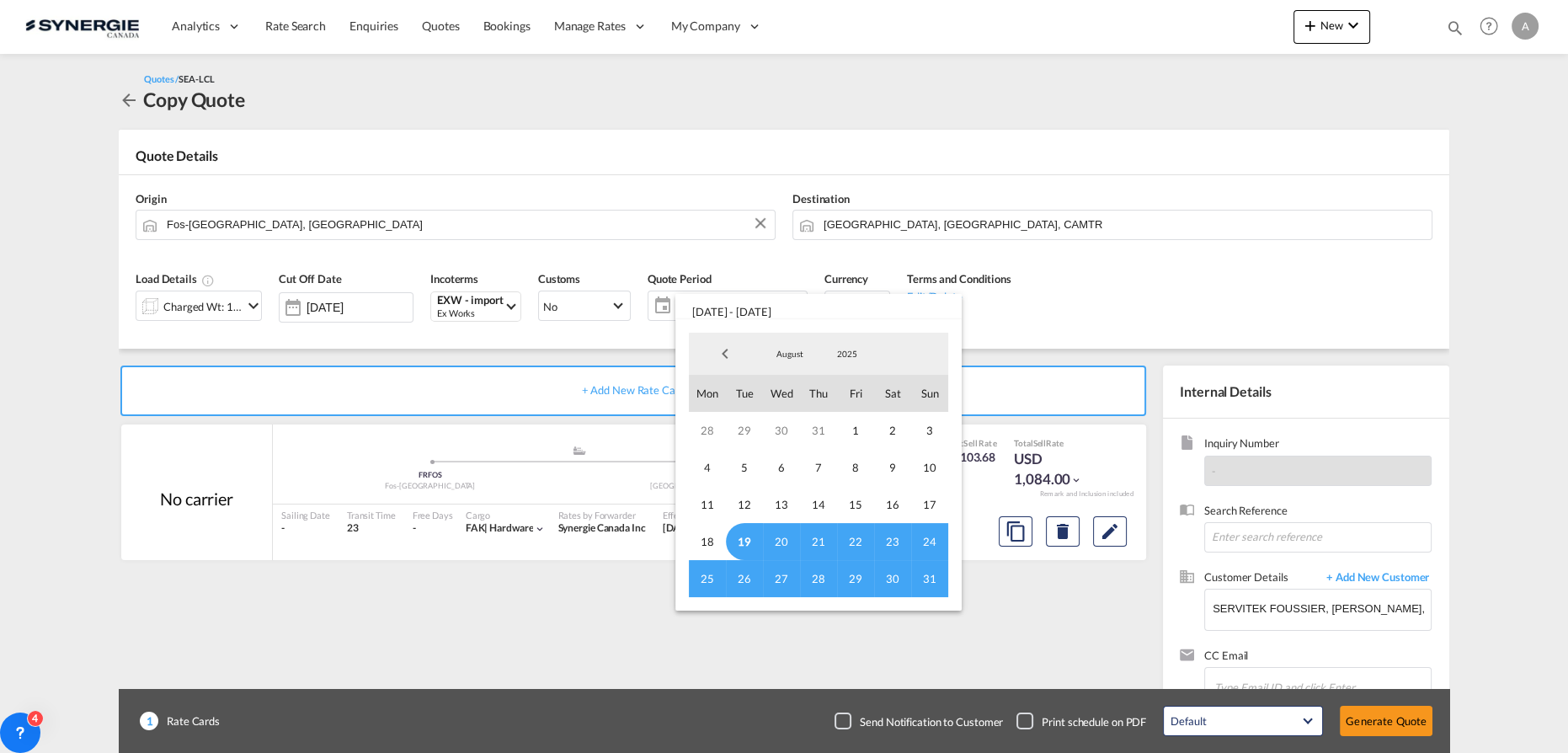
click at [743, 544] on span "19" at bounding box center [744, 541] width 37 height 37
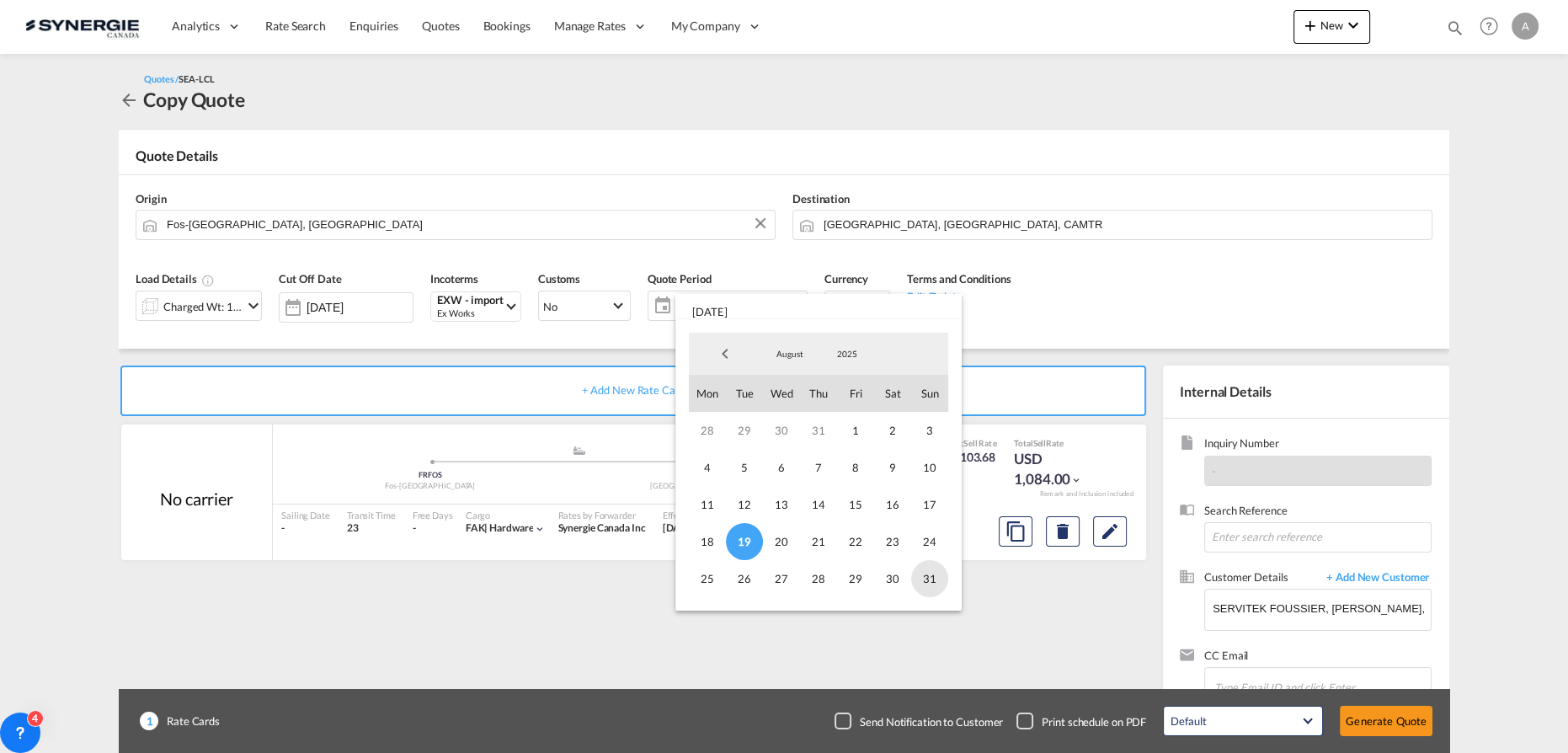
click at [926, 578] on span "31" at bounding box center [930, 578] width 37 height 37
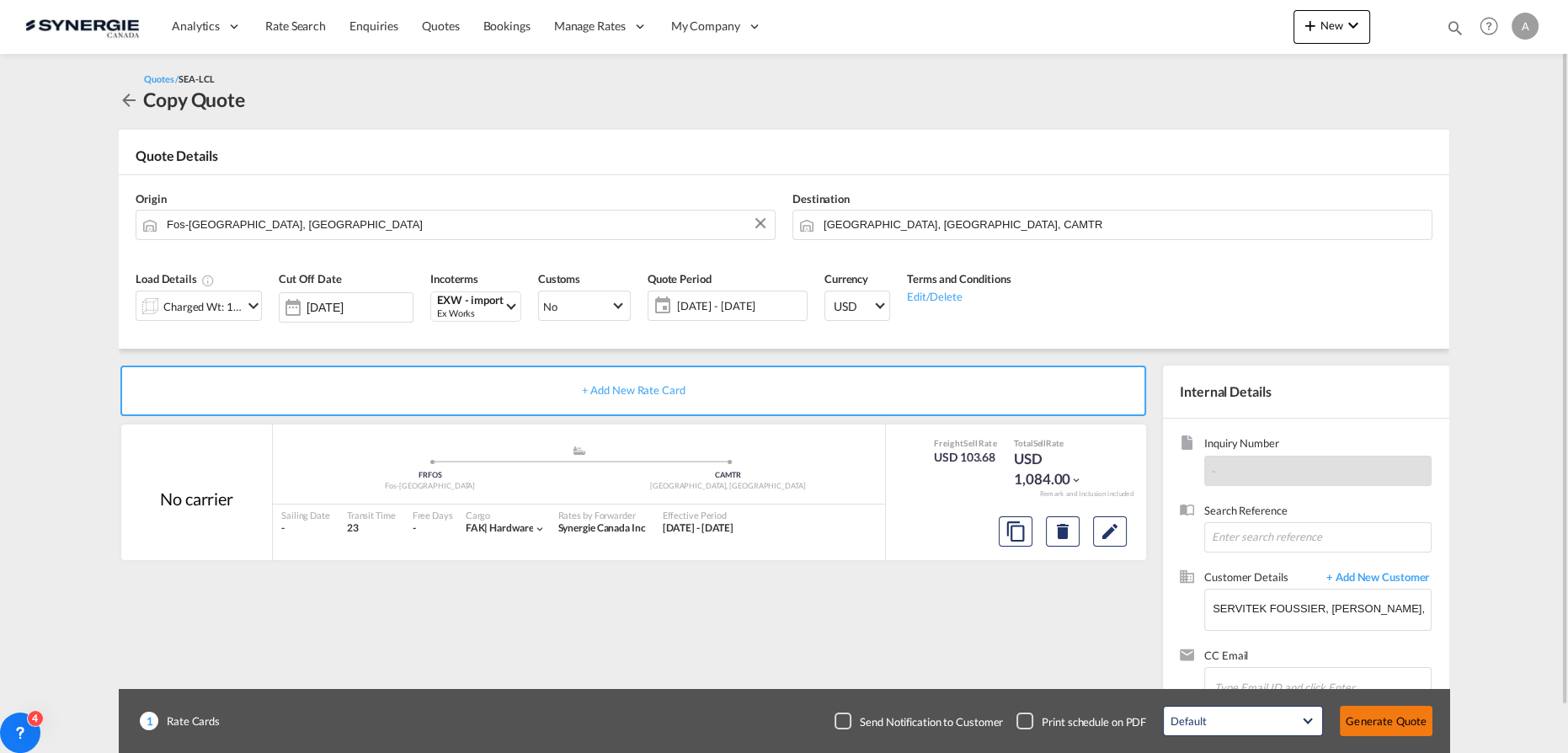
click at [1416, 721] on button "Generate Quote" at bounding box center [1386, 721] width 93 height 31
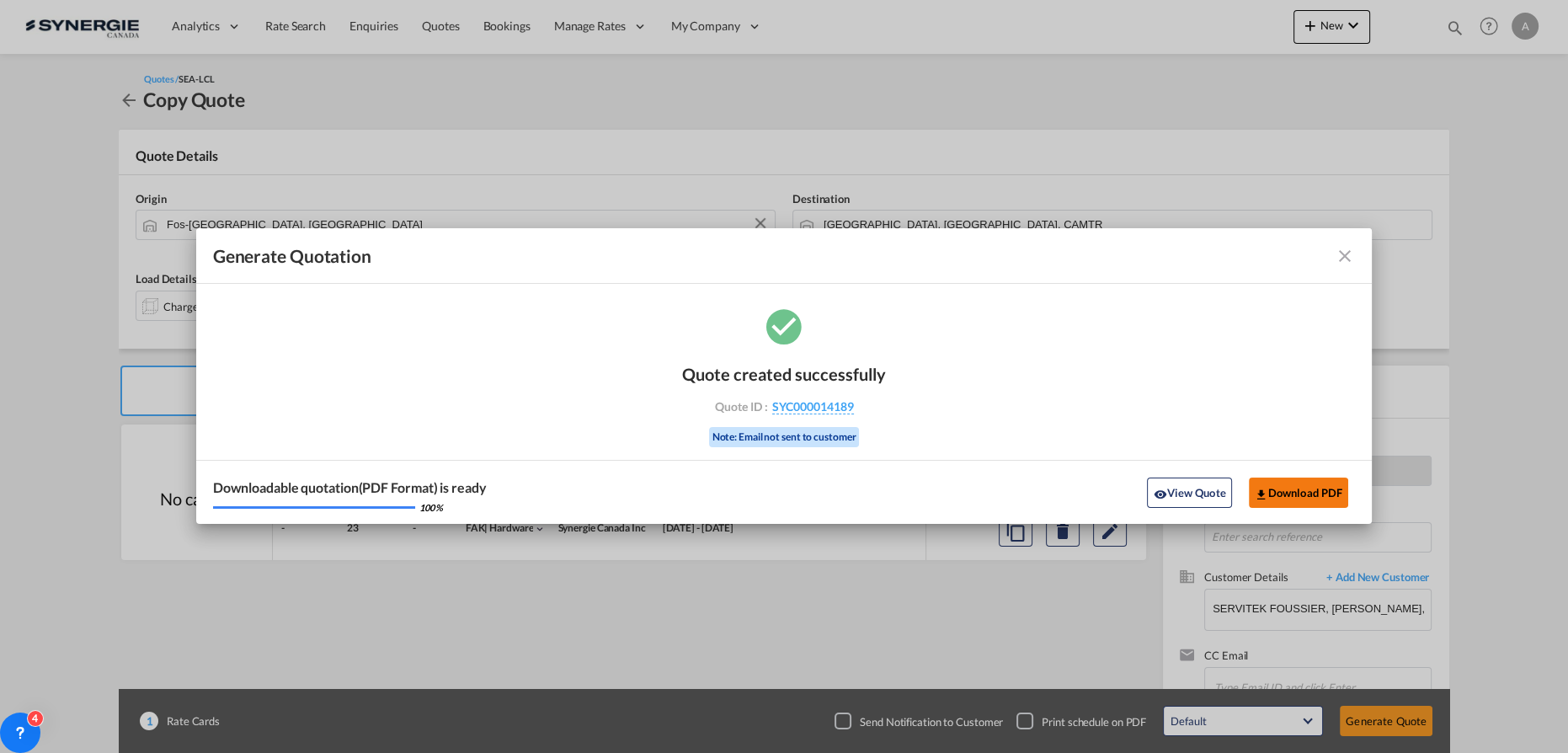
click at [1258, 486] on span "Generate Quotation Quote ..." at bounding box center [1261, 492] width 13 height 13
click at [1177, 497] on button "View Quote" at bounding box center [1189, 492] width 84 height 31
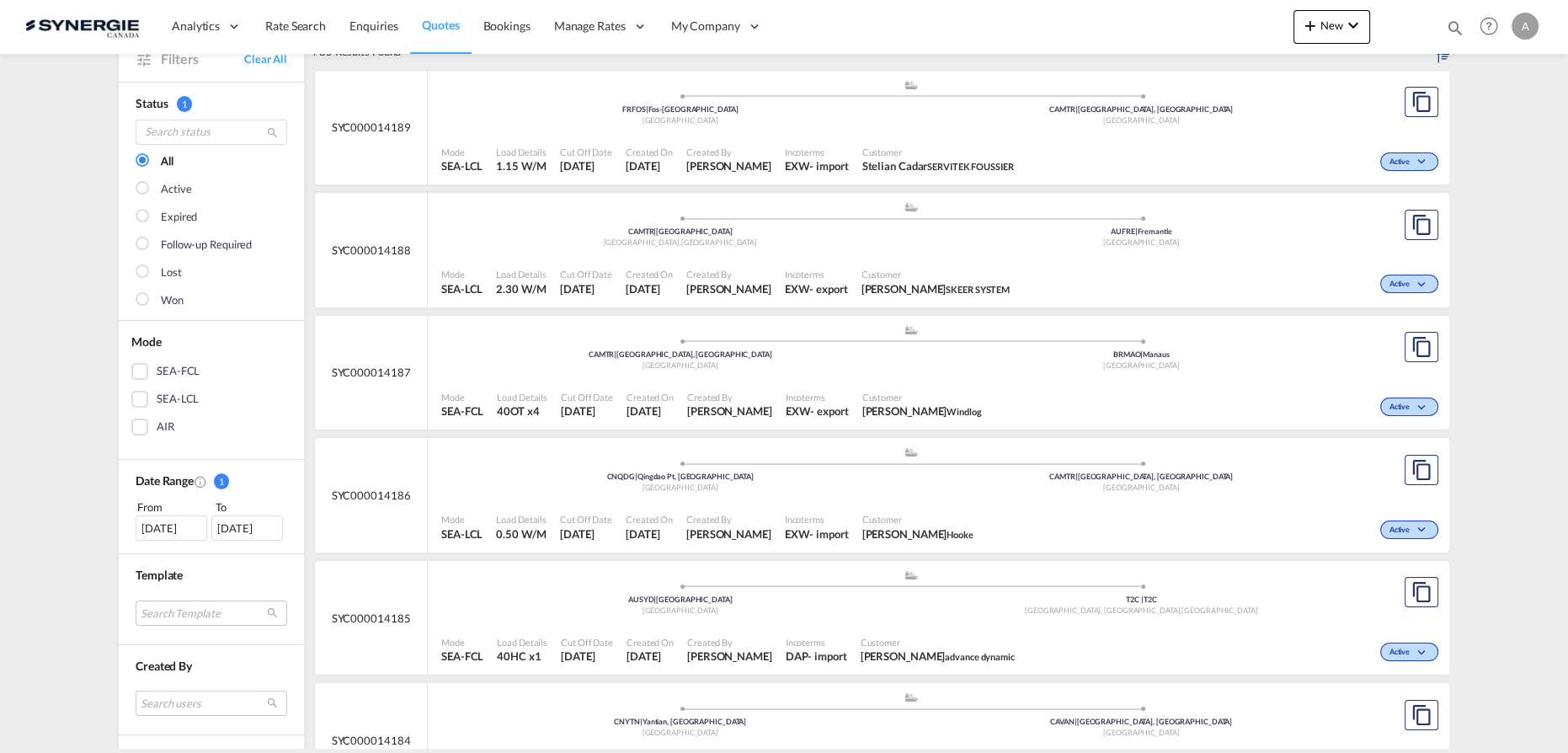
scroll to position [305, 0]
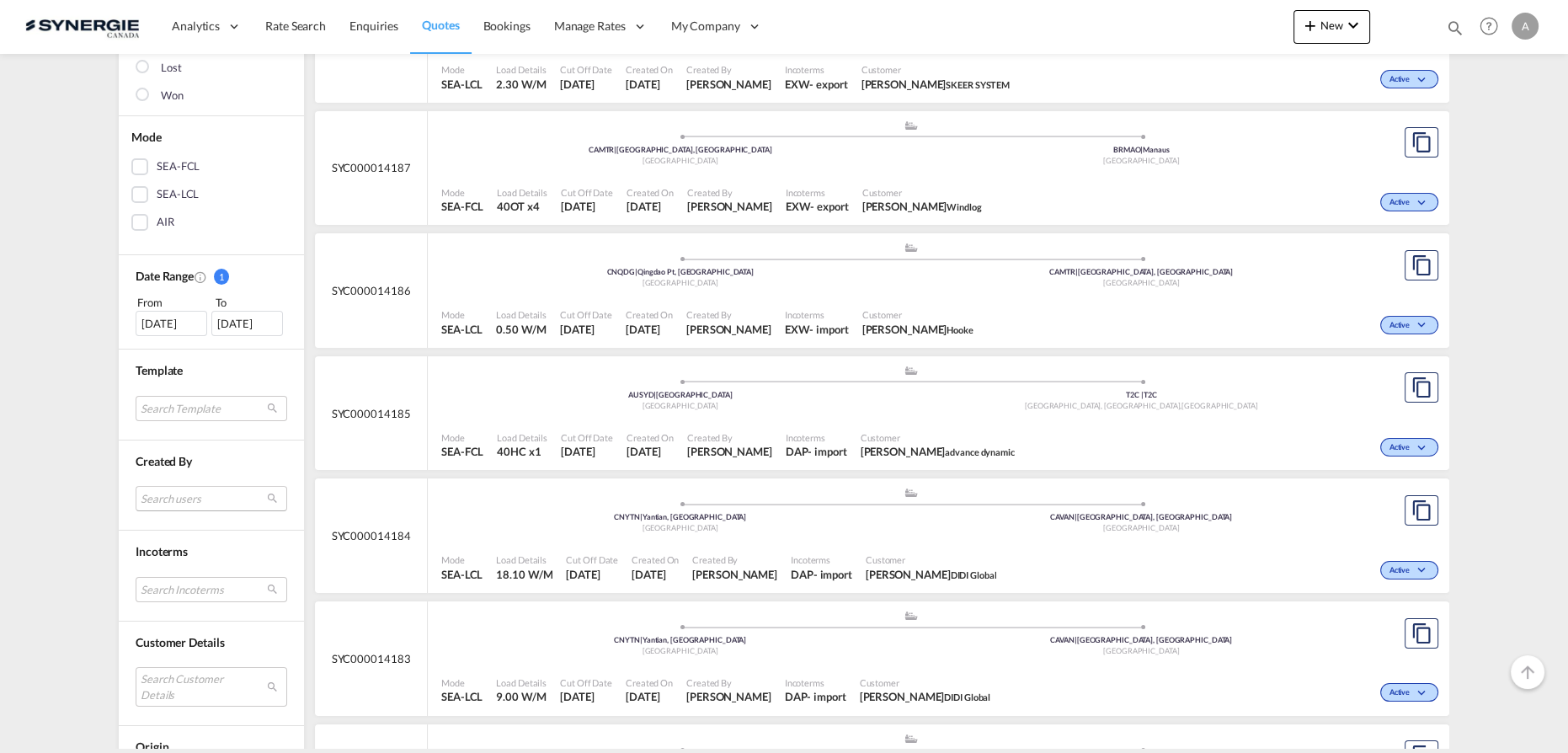
drag, startPoint x: 156, startPoint y: 494, endPoint x: 159, endPoint y: 511, distance: 17.3
click at [156, 494] on md-select "Search users [PERSON_NAME] [PERSON_NAME][EMAIL_ADDRESS][DOMAIN_NAME] [PERSON_NA…" at bounding box center [211, 498] width 152 height 25
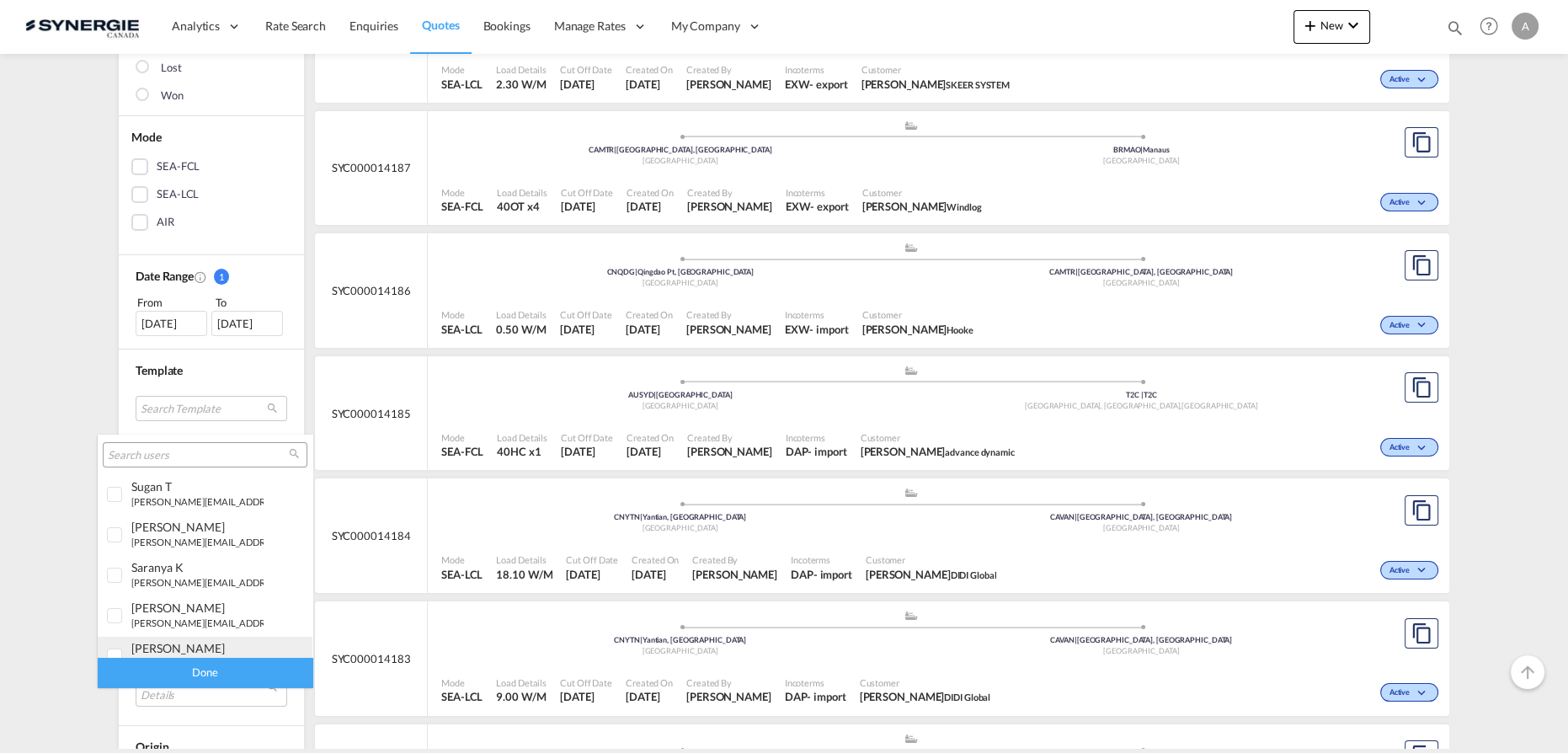
click at [161, 642] on div "[PERSON_NAME]" at bounding box center [197, 649] width 132 height 14
click at [188, 671] on div "Done" at bounding box center [204, 673] width 215 height 30
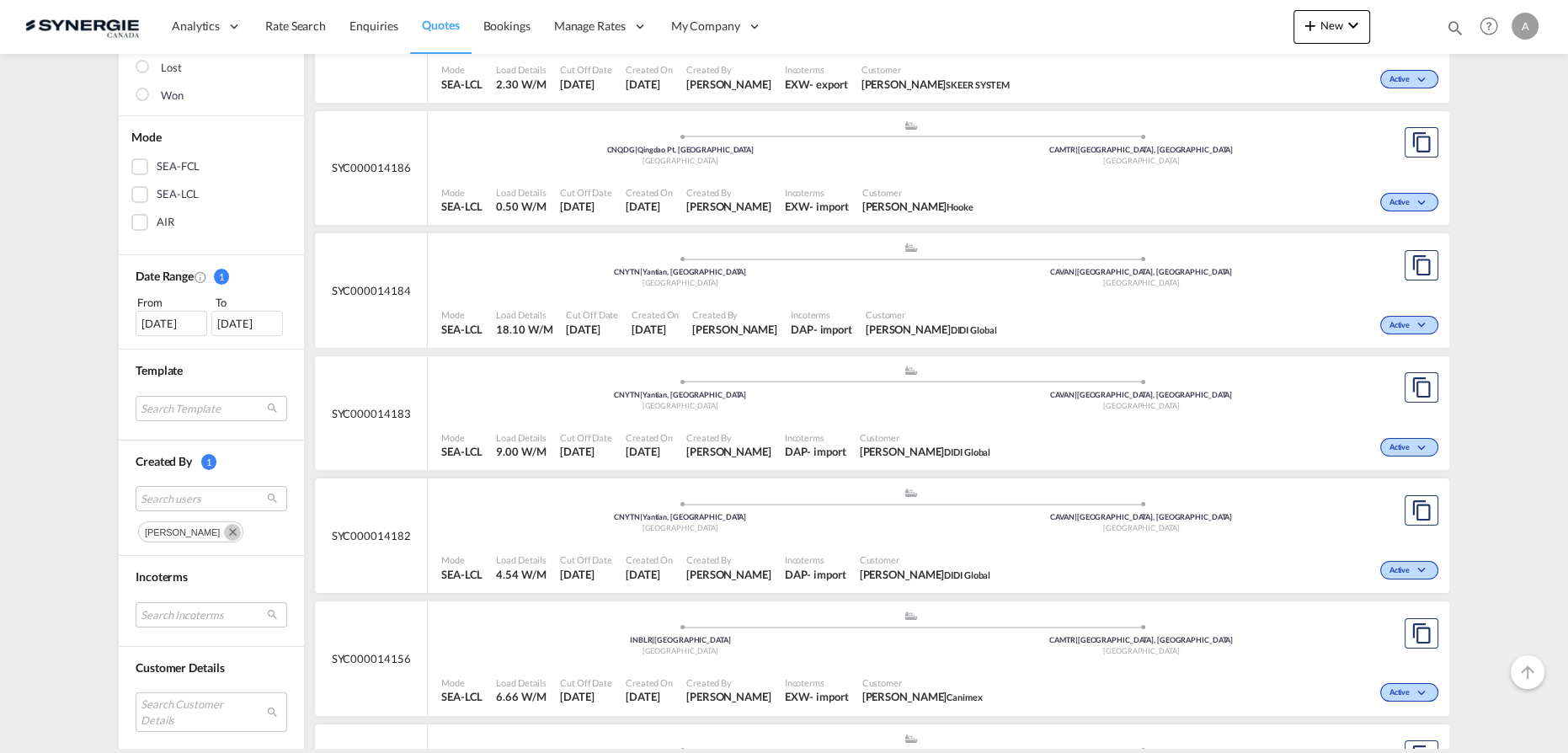
click at [224, 527] on md-icon "Remove" at bounding box center [232, 532] width 17 height 17
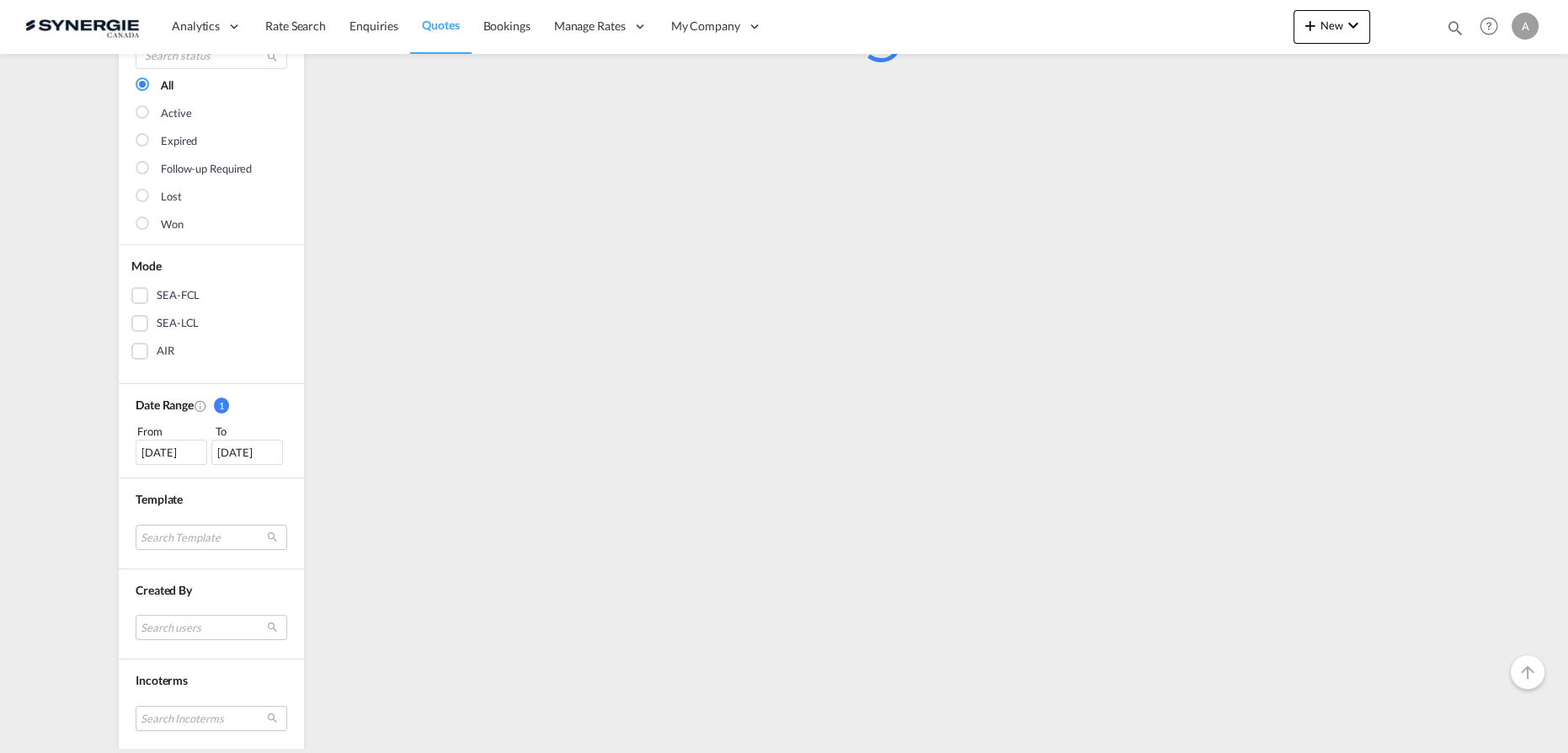
scroll to position [536, 0]
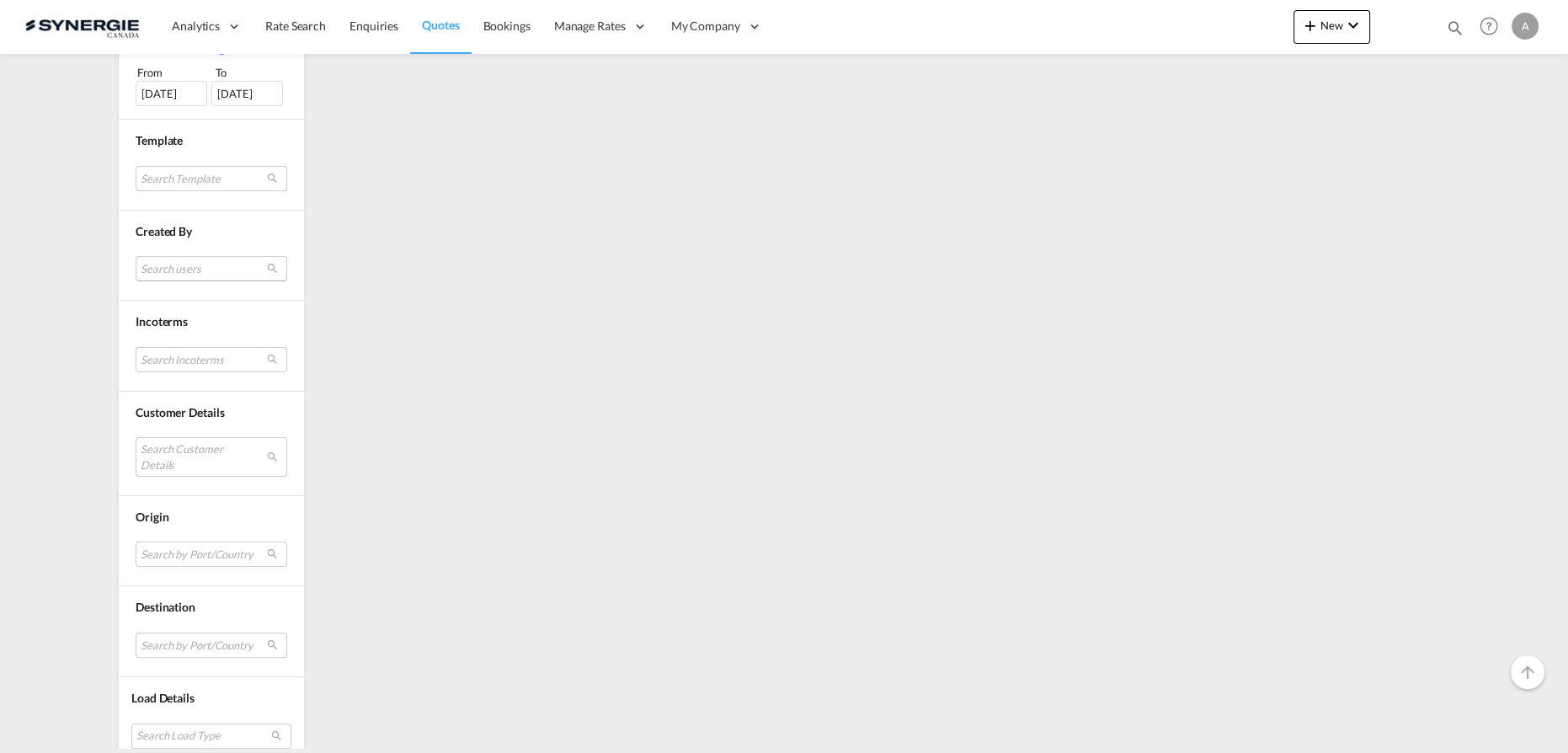
click at [193, 262] on md-select "Search users" at bounding box center [211, 269] width 152 height 25
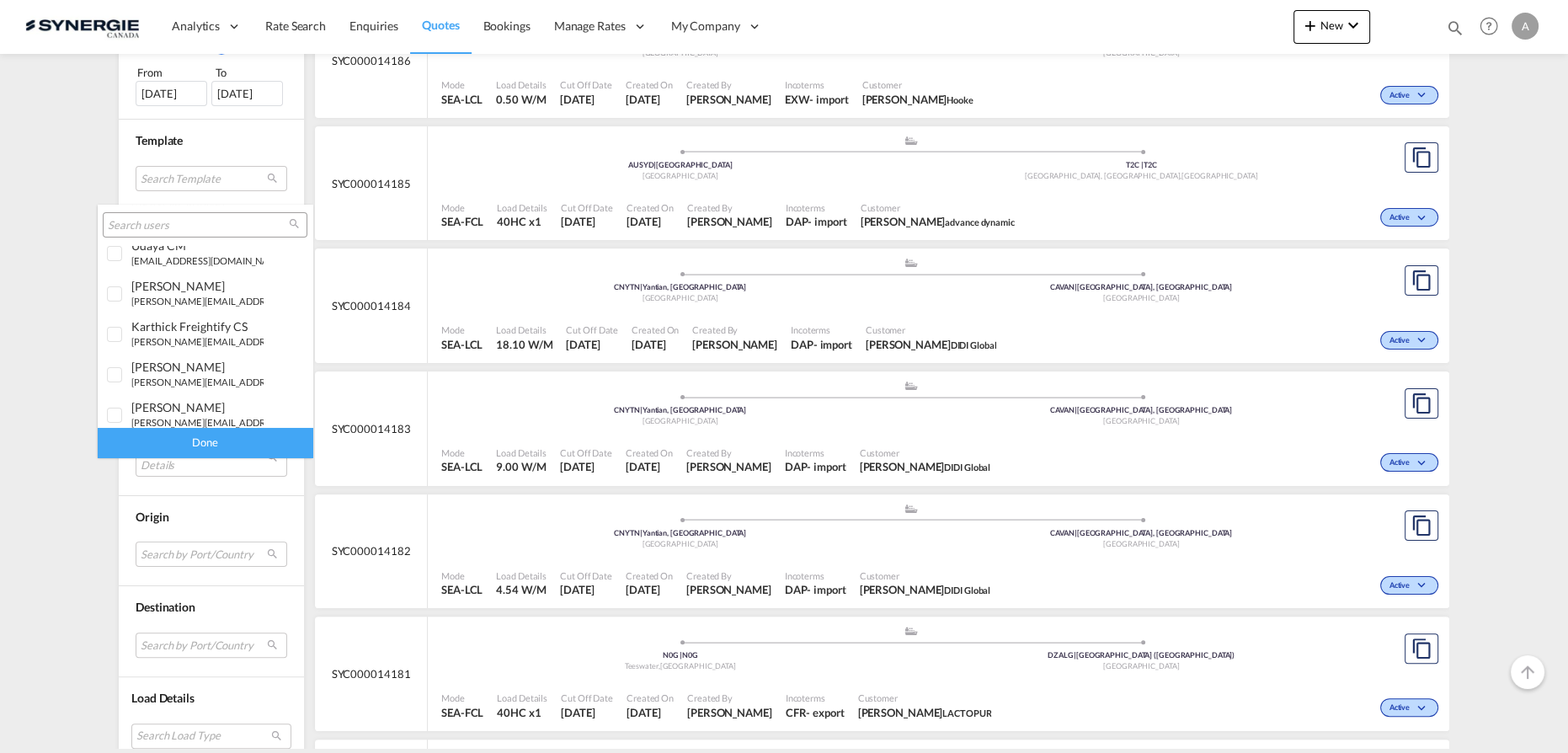
scroll to position [229, 0]
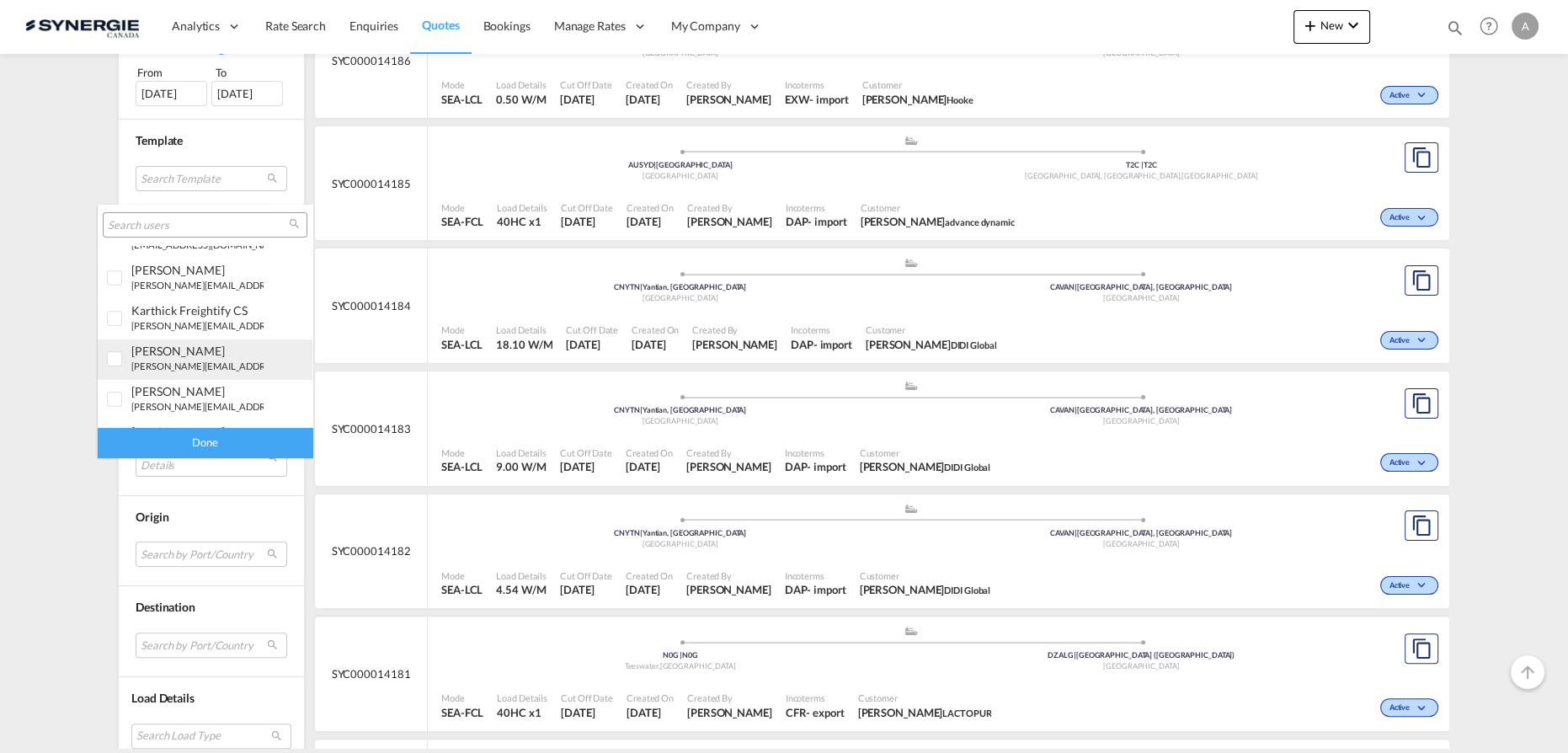
click at [189, 362] on small "[PERSON_NAME][EMAIL_ADDRESS][DOMAIN_NAME]" at bounding box center [245, 366] width 227 height 11
click at [201, 449] on div "Done" at bounding box center [204, 443] width 215 height 30
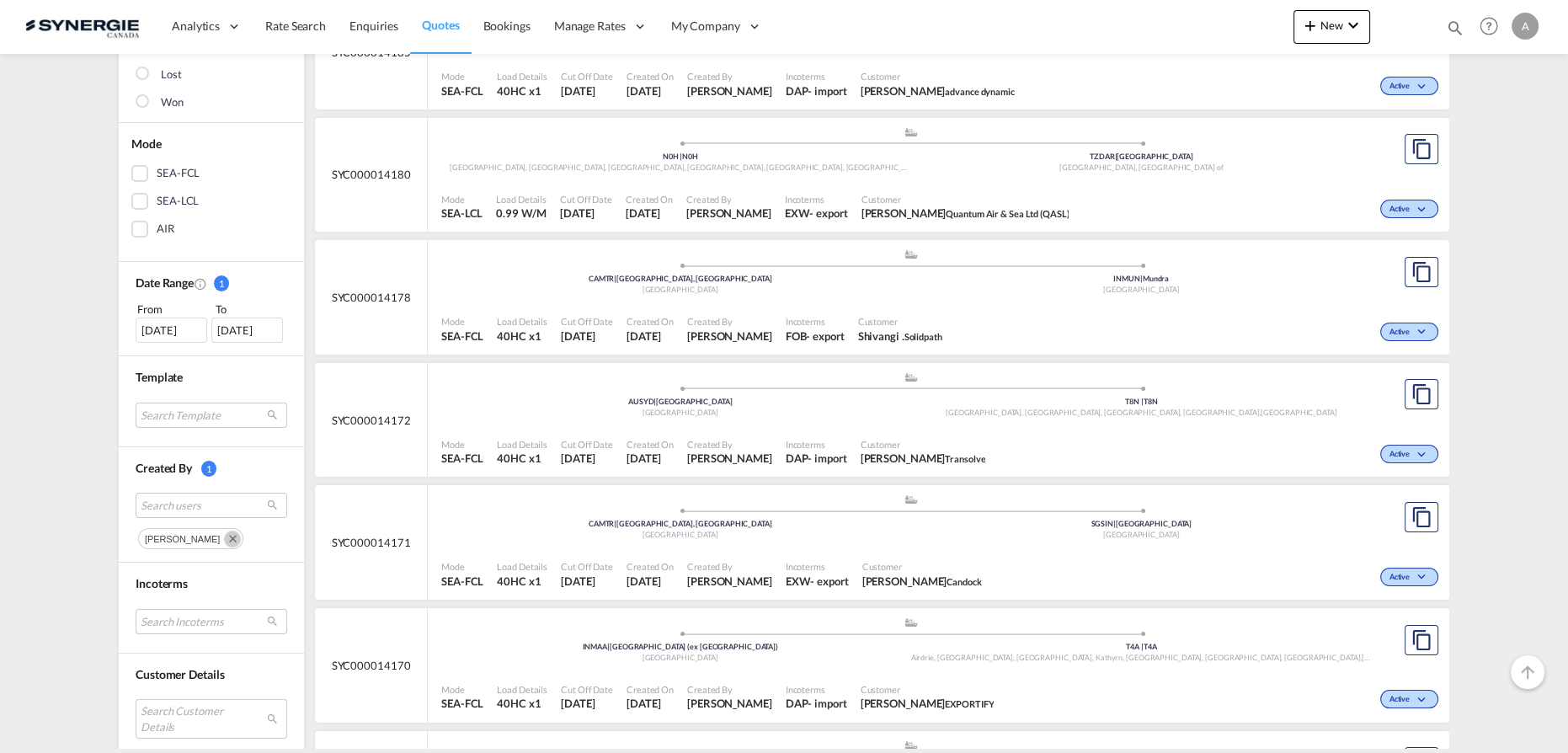
scroll to position [0, 0]
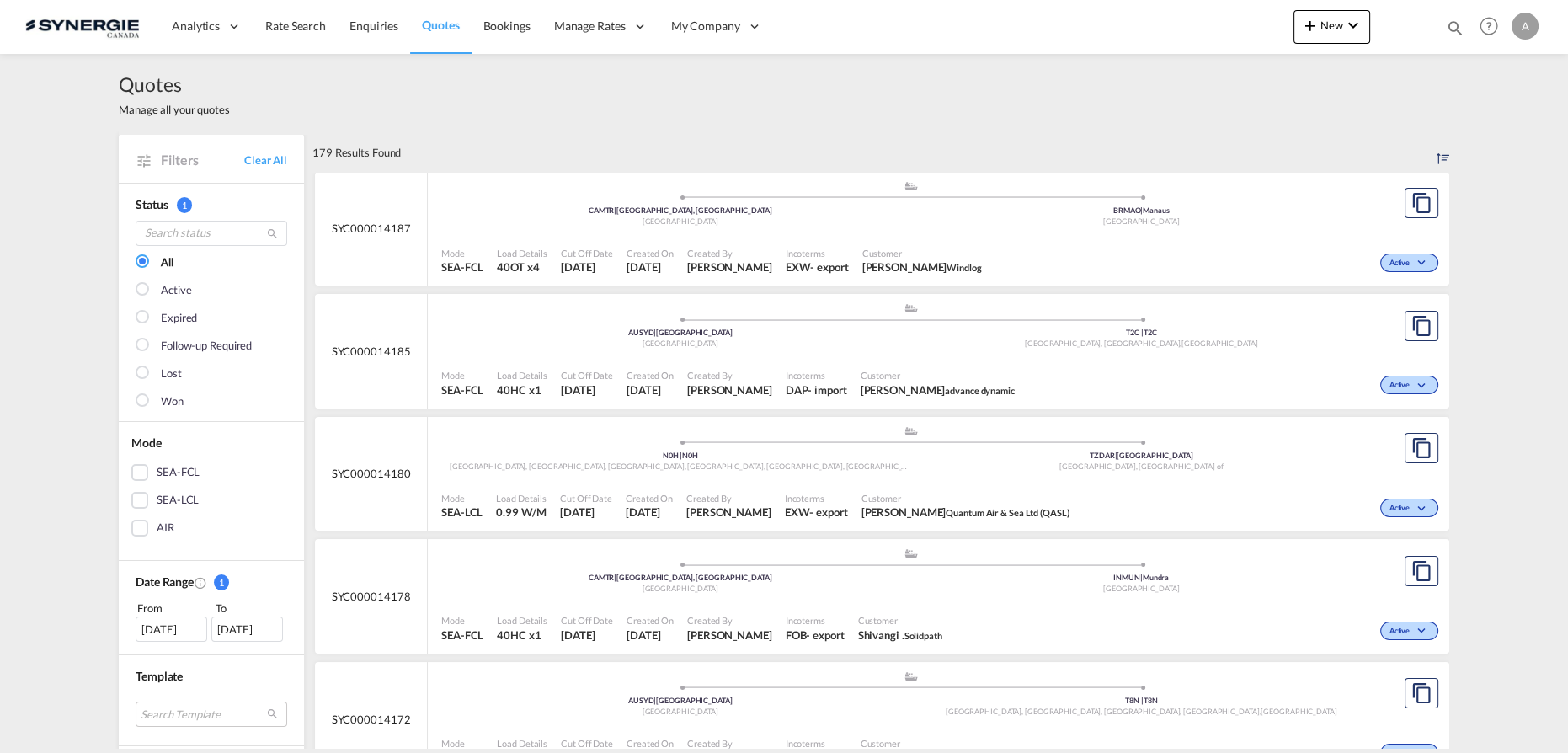
click at [163, 634] on div "[DATE]" at bounding box center [172, 629] width 72 height 25
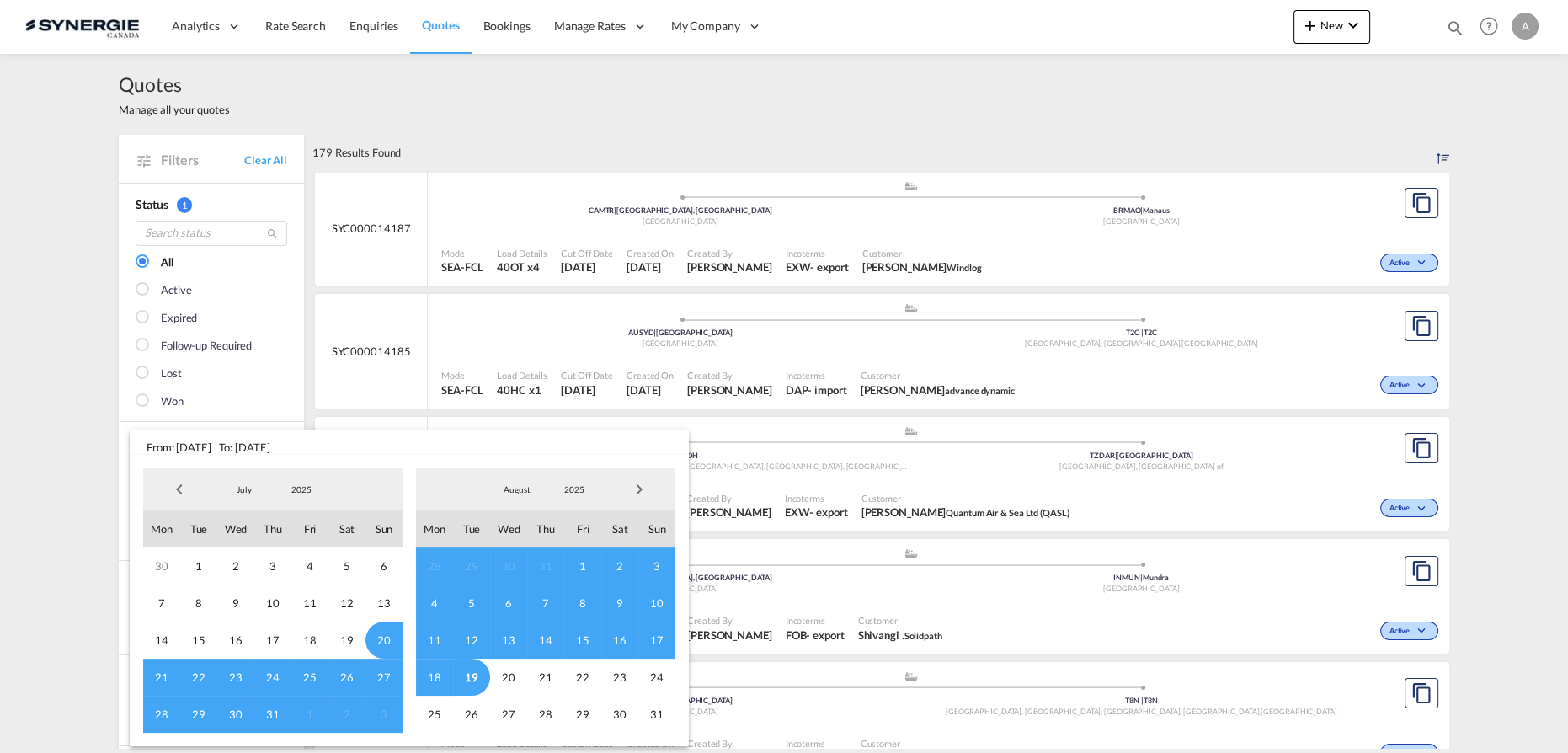
click at [433, 680] on span "18" at bounding box center [434, 678] width 37 height 37
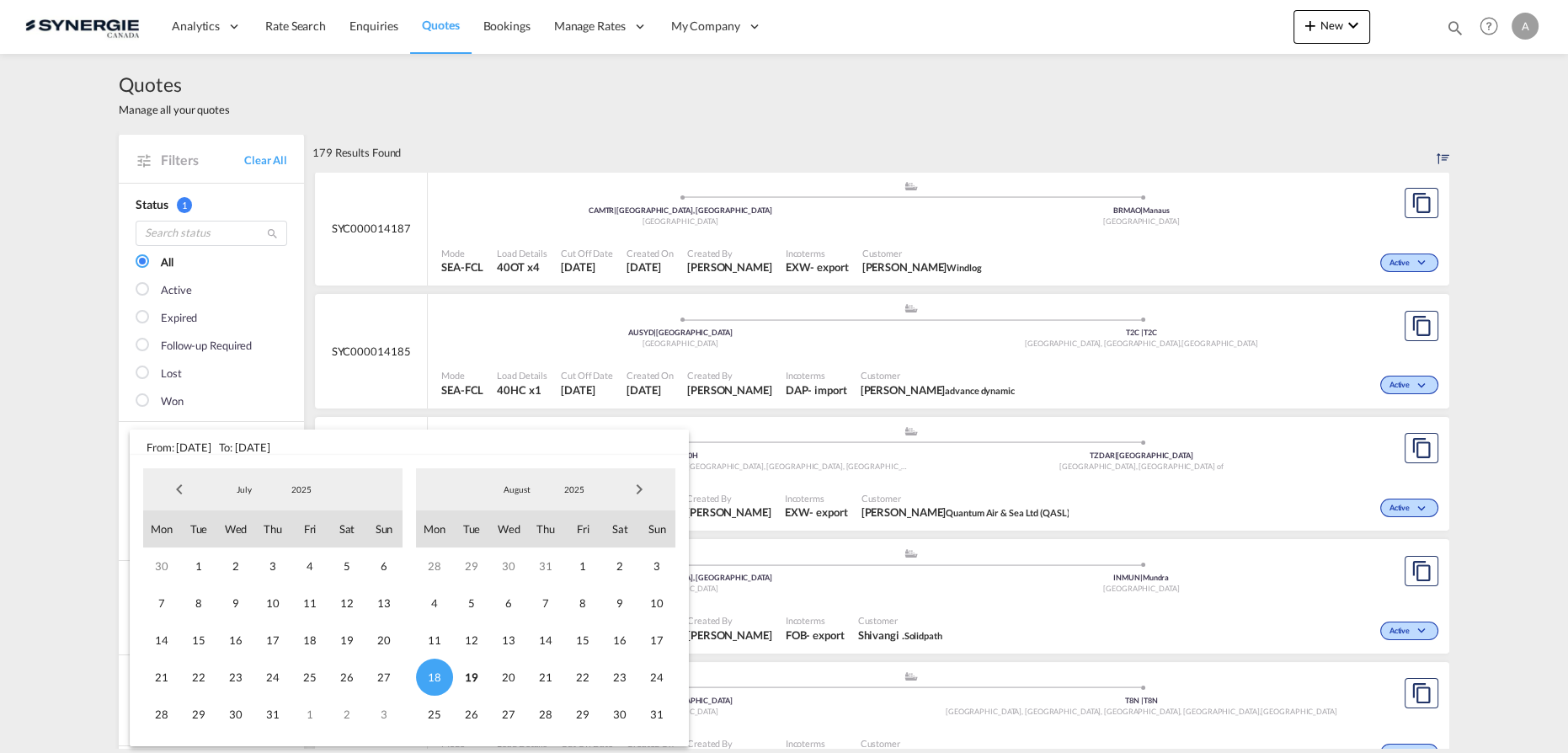
click at [465, 680] on span "19" at bounding box center [471, 678] width 37 height 37
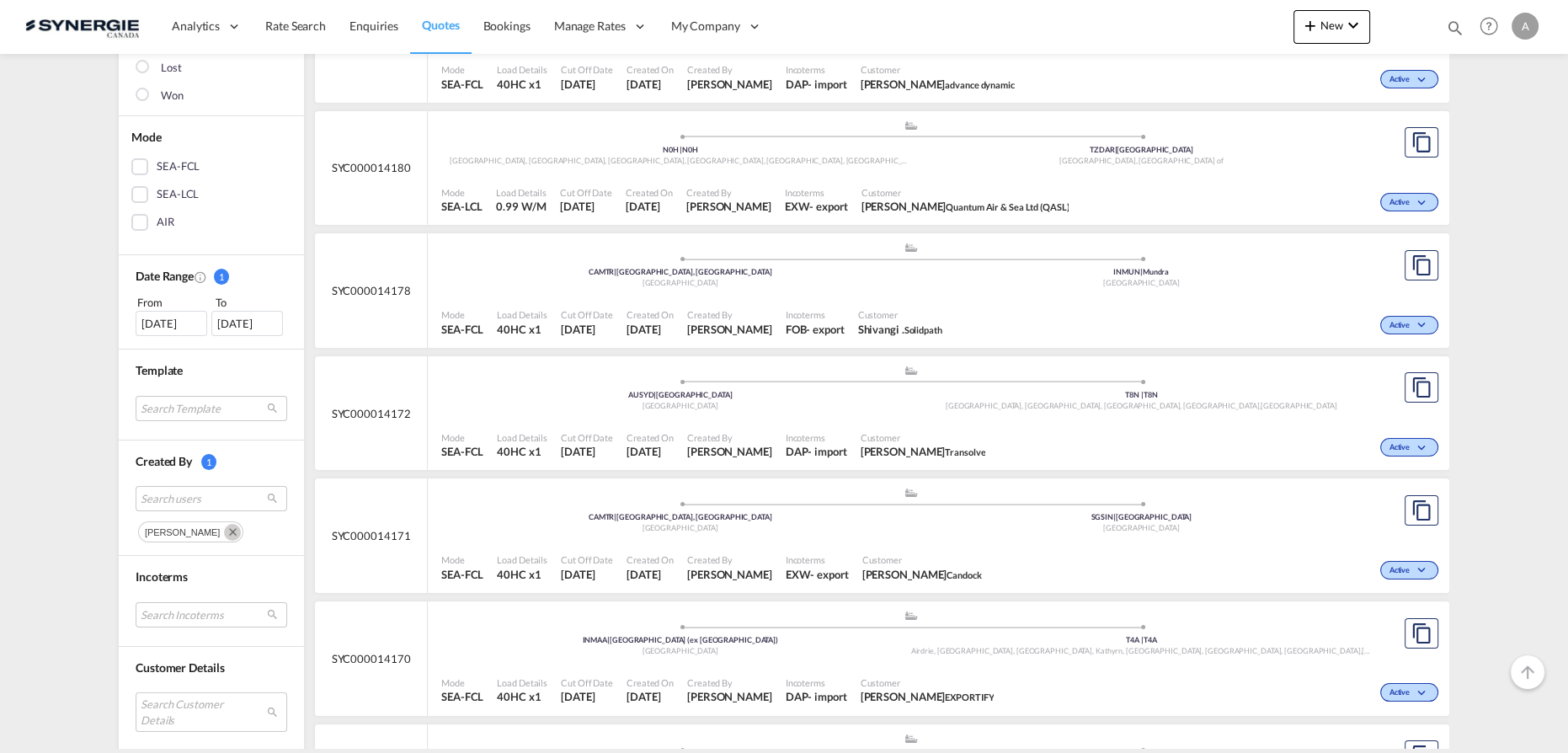
click at [224, 524] on md-icon "Remove" at bounding box center [232, 532] width 17 height 17
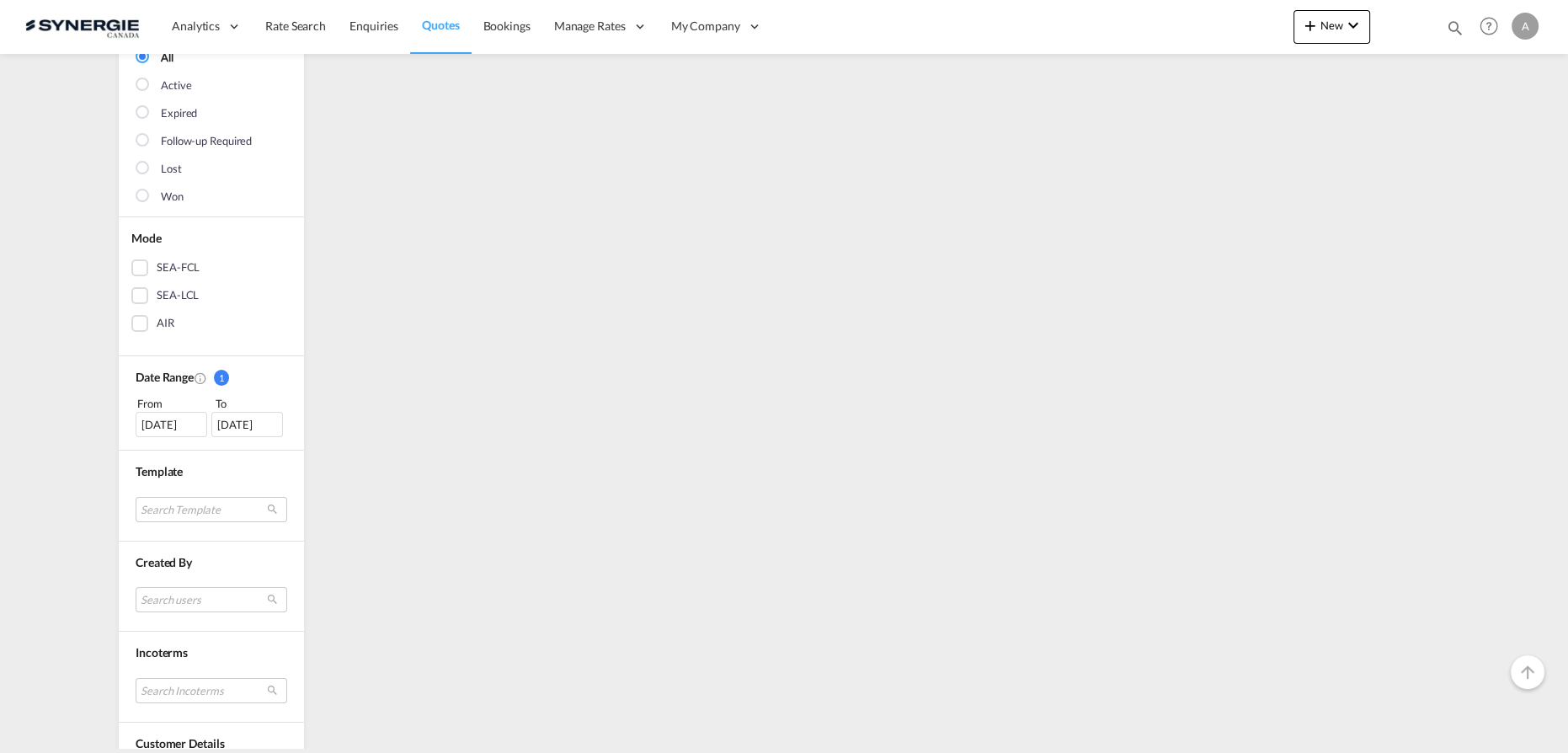
scroll to position [512, 0]
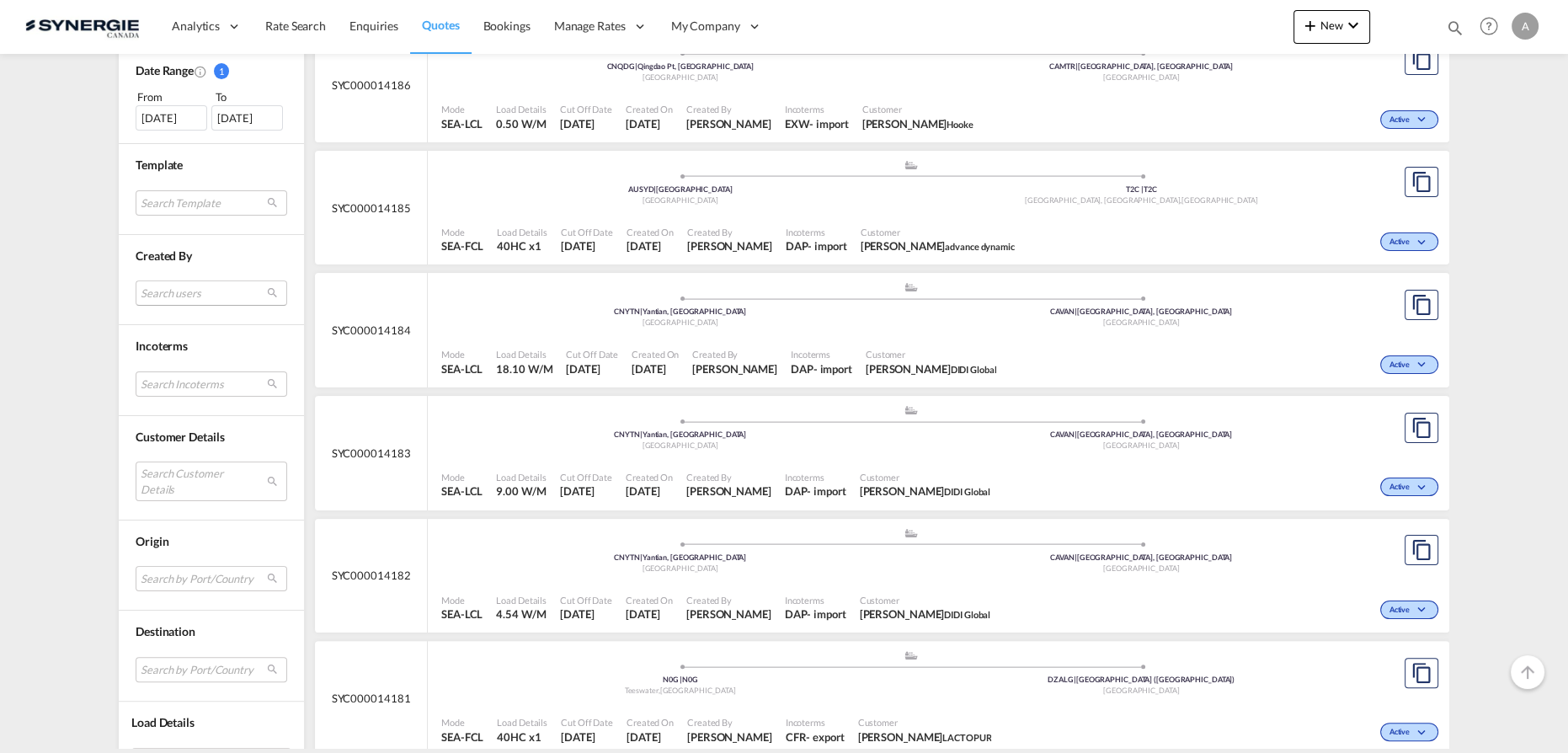
click at [176, 292] on md-select "Search users" at bounding box center [211, 293] width 152 height 25
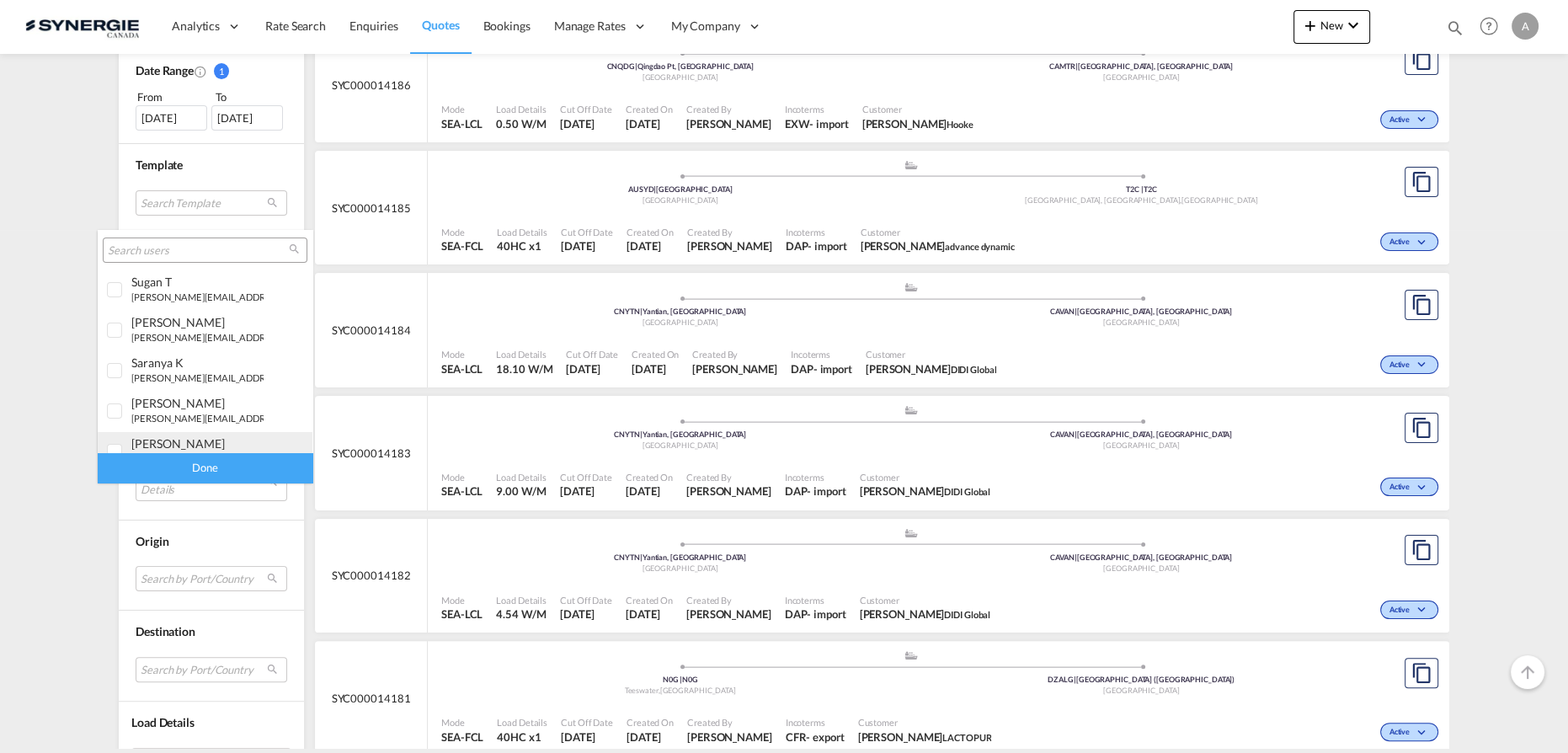
click at [172, 444] on div "[PERSON_NAME]" at bounding box center [197, 443] width 132 height 14
click at [204, 469] on div "Done" at bounding box center [204, 468] width 215 height 30
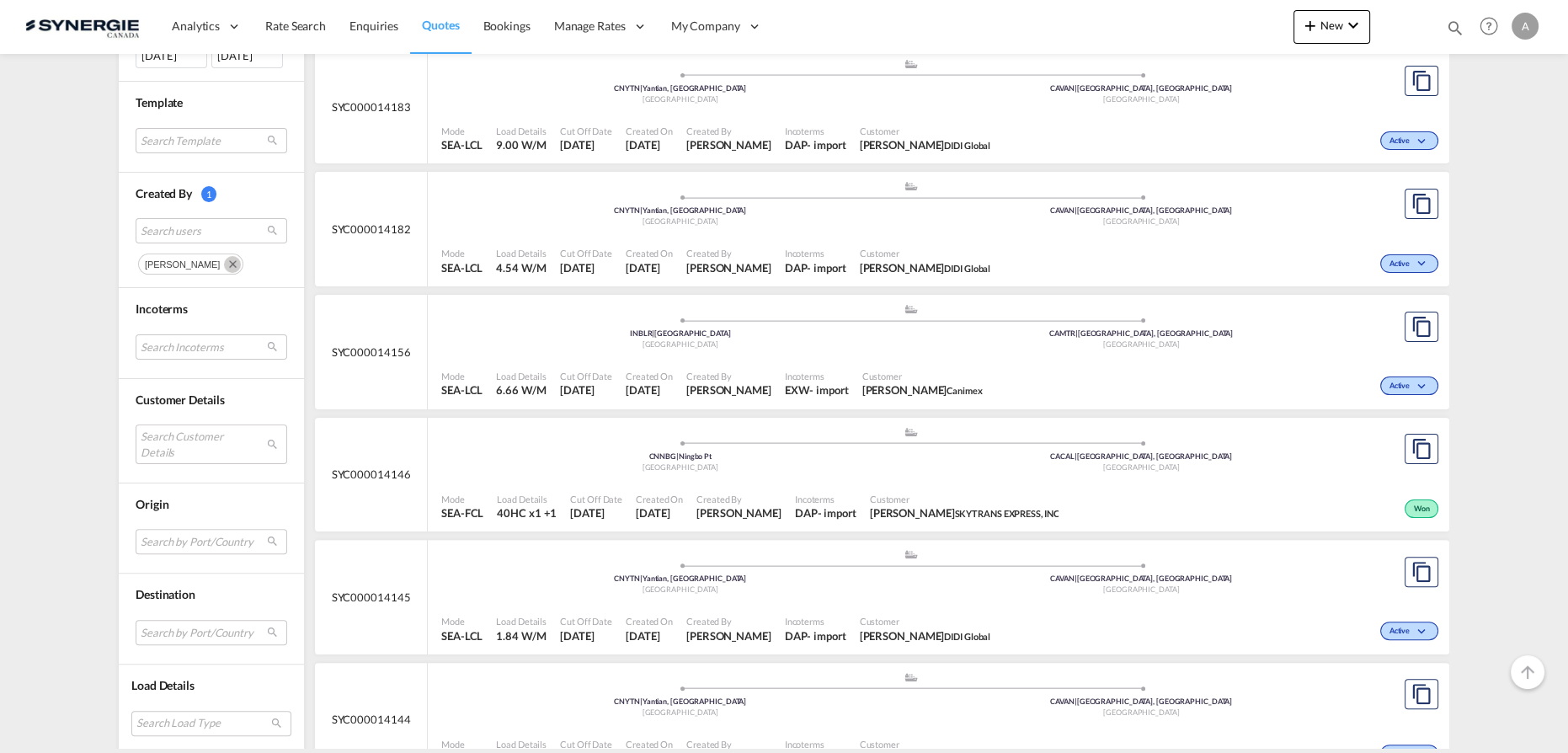
scroll to position [843, 0]
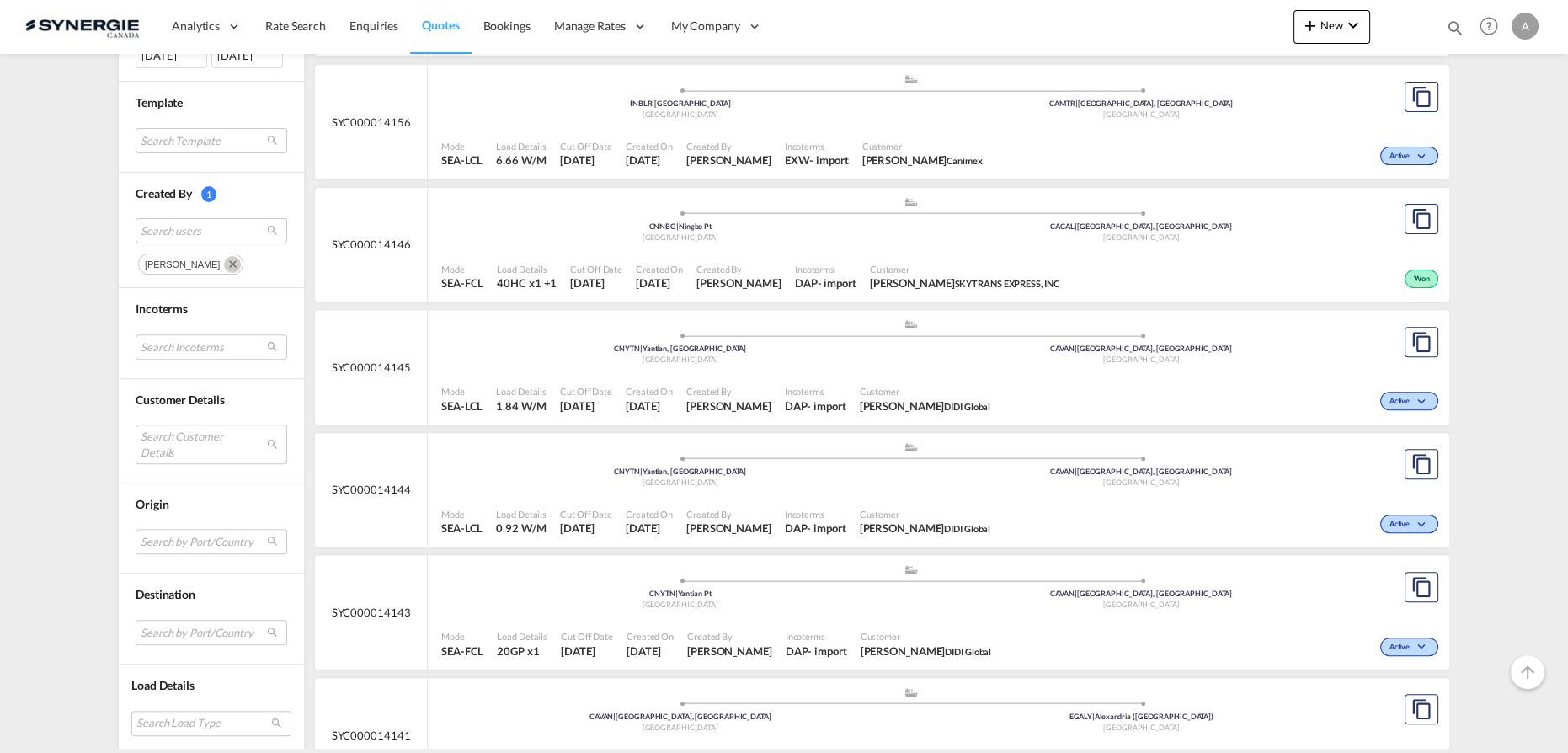
click at [224, 263] on md-icon "Remove" at bounding box center [232, 264] width 17 height 17
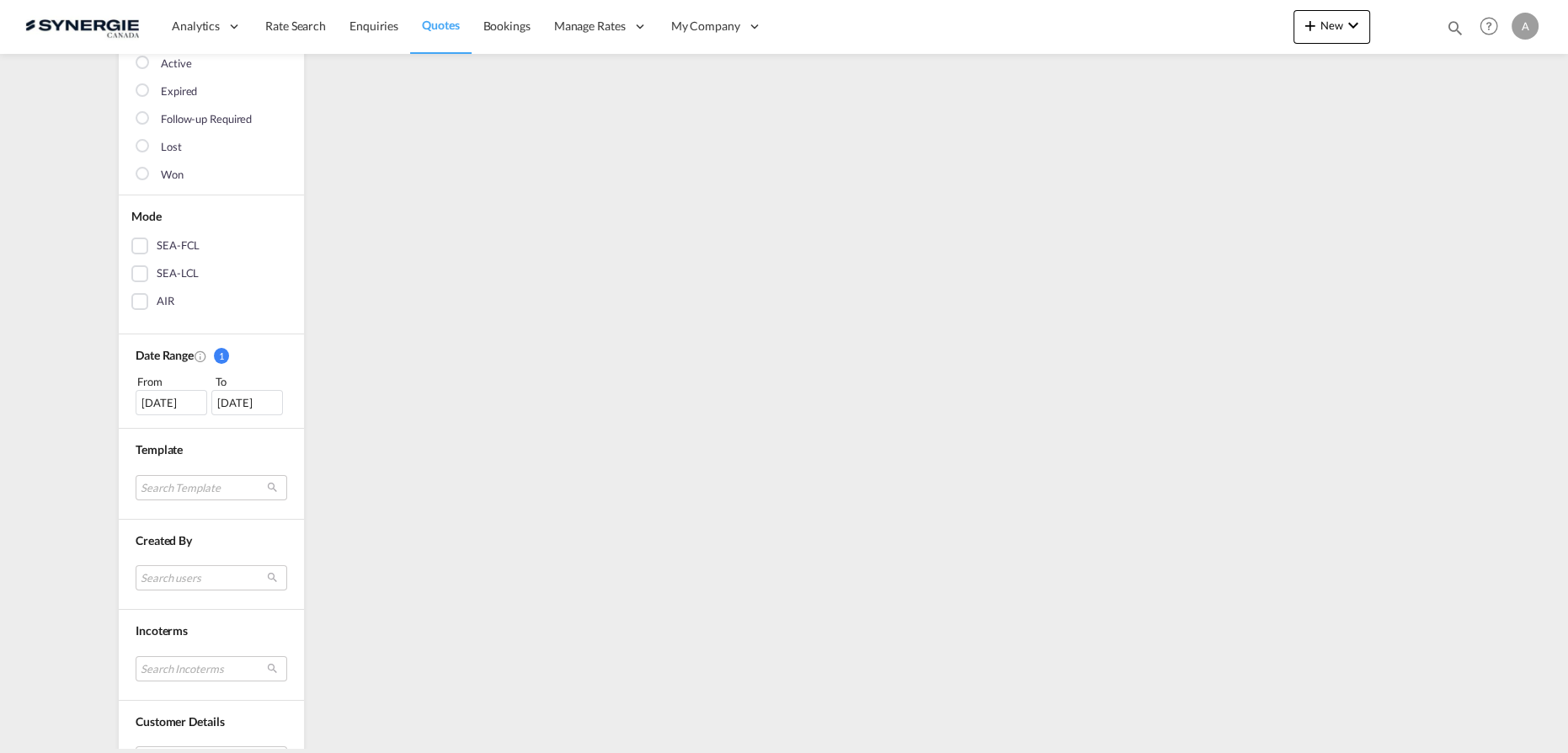
scroll to position [305, 0]
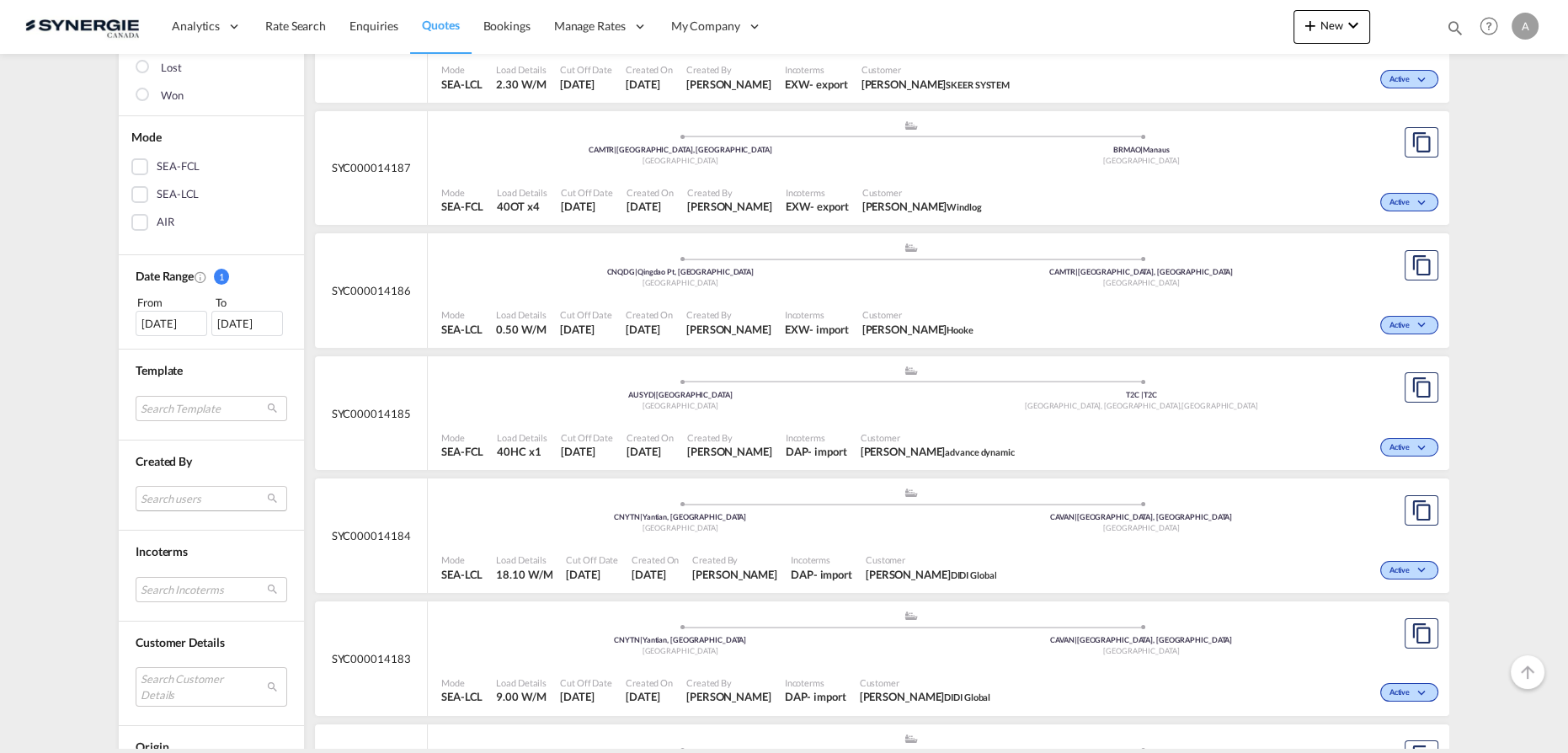
click at [178, 496] on md-select "Search users" at bounding box center [211, 498] width 152 height 25
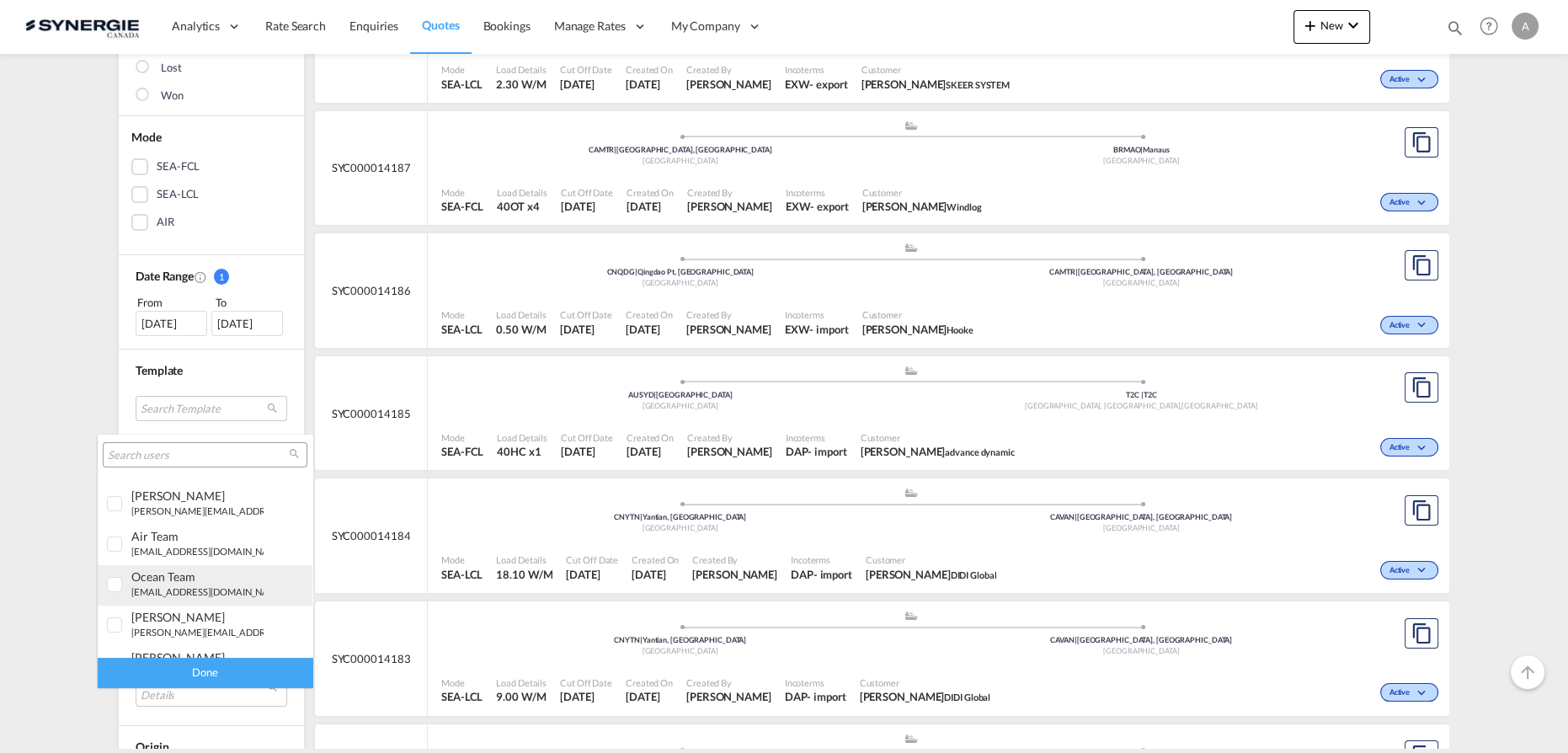
scroll to position [463, 0]
click at [199, 600] on small "[PERSON_NAME][EMAIL_ADDRESS][DOMAIN_NAME]" at bounding box center [245, 605] width 227 height 11
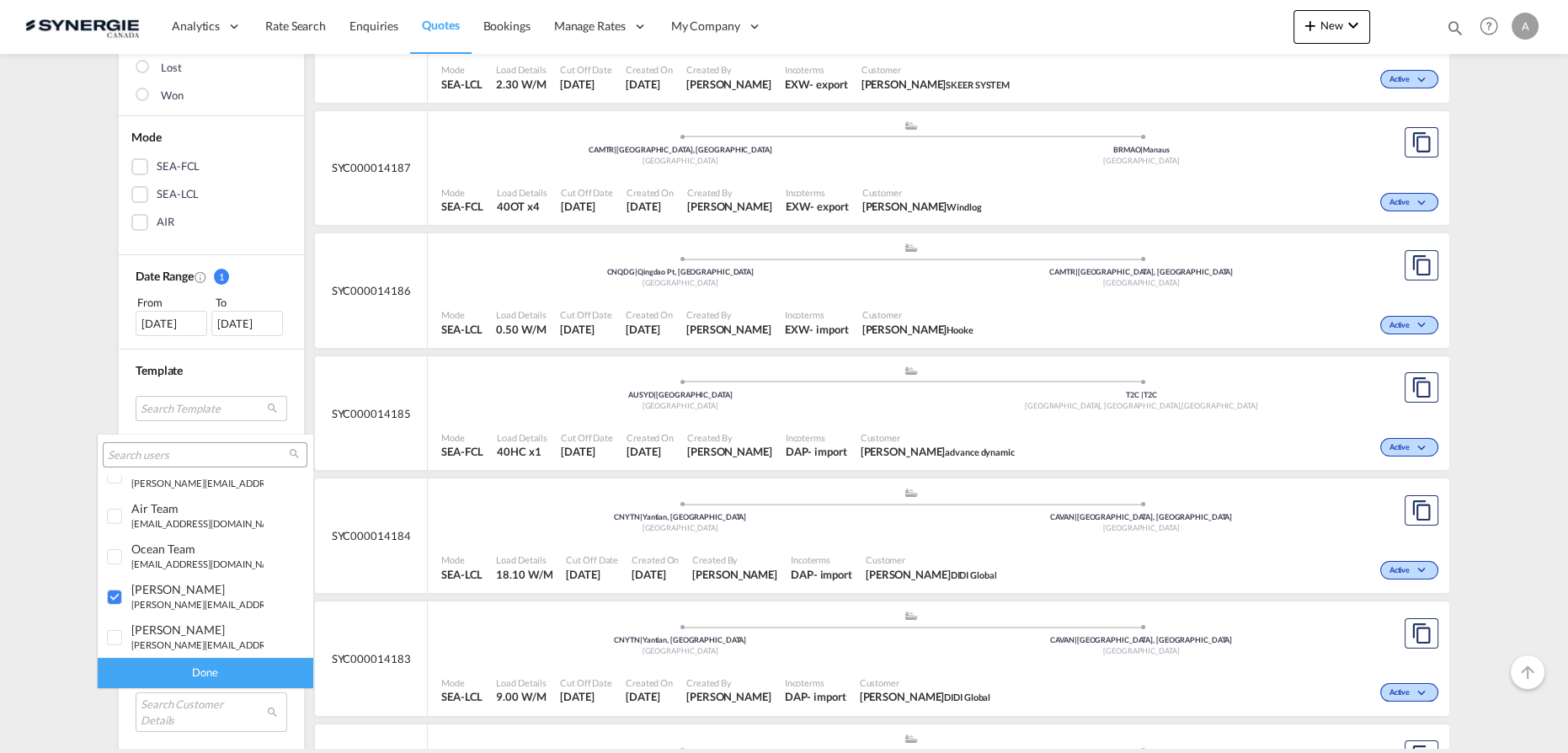
click at [211, 677] on div "Done" at bounding box center [204, 673] width 215 height 30
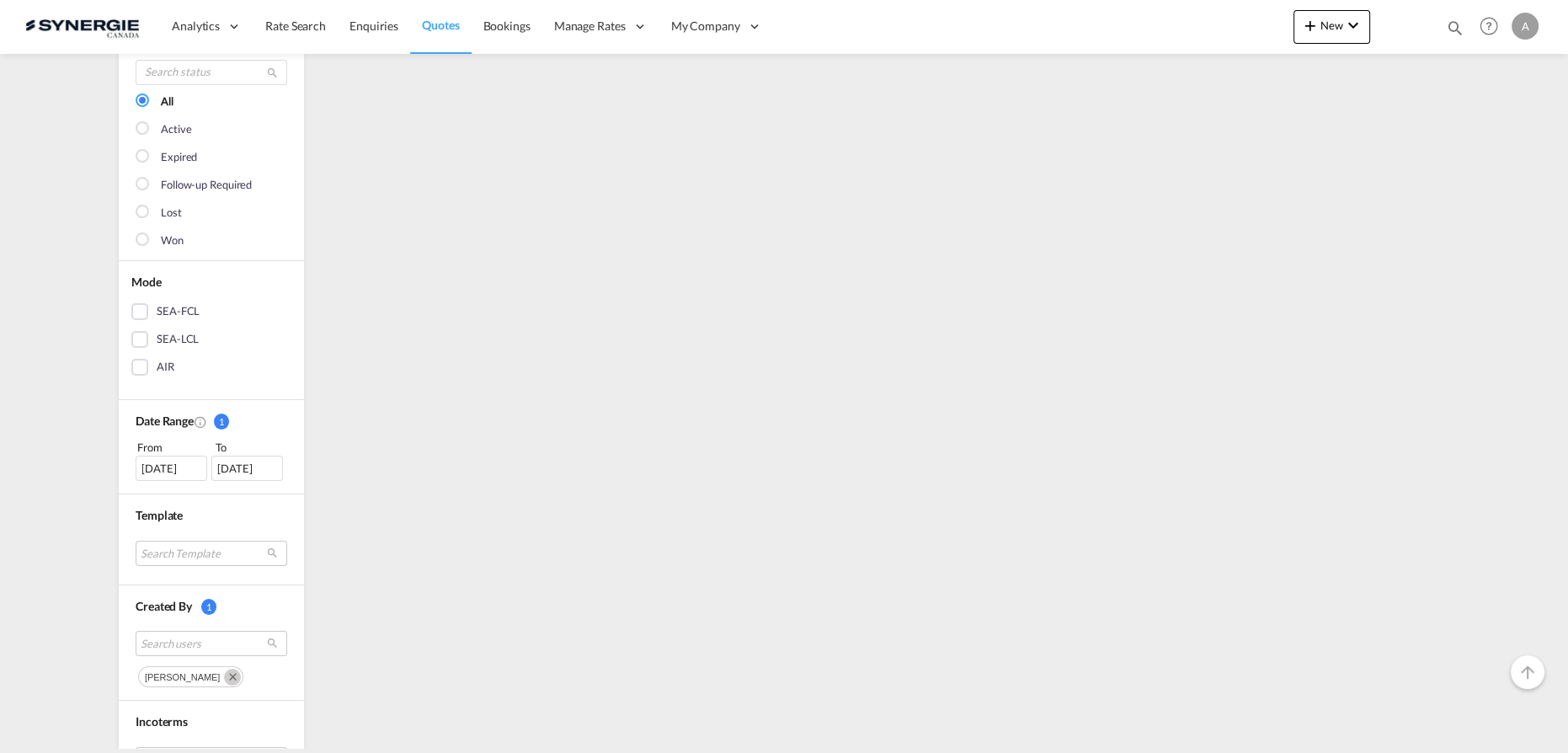
scroll to position [0, 0]
